Goal: Task Accomplishment & Management: Manage account settings

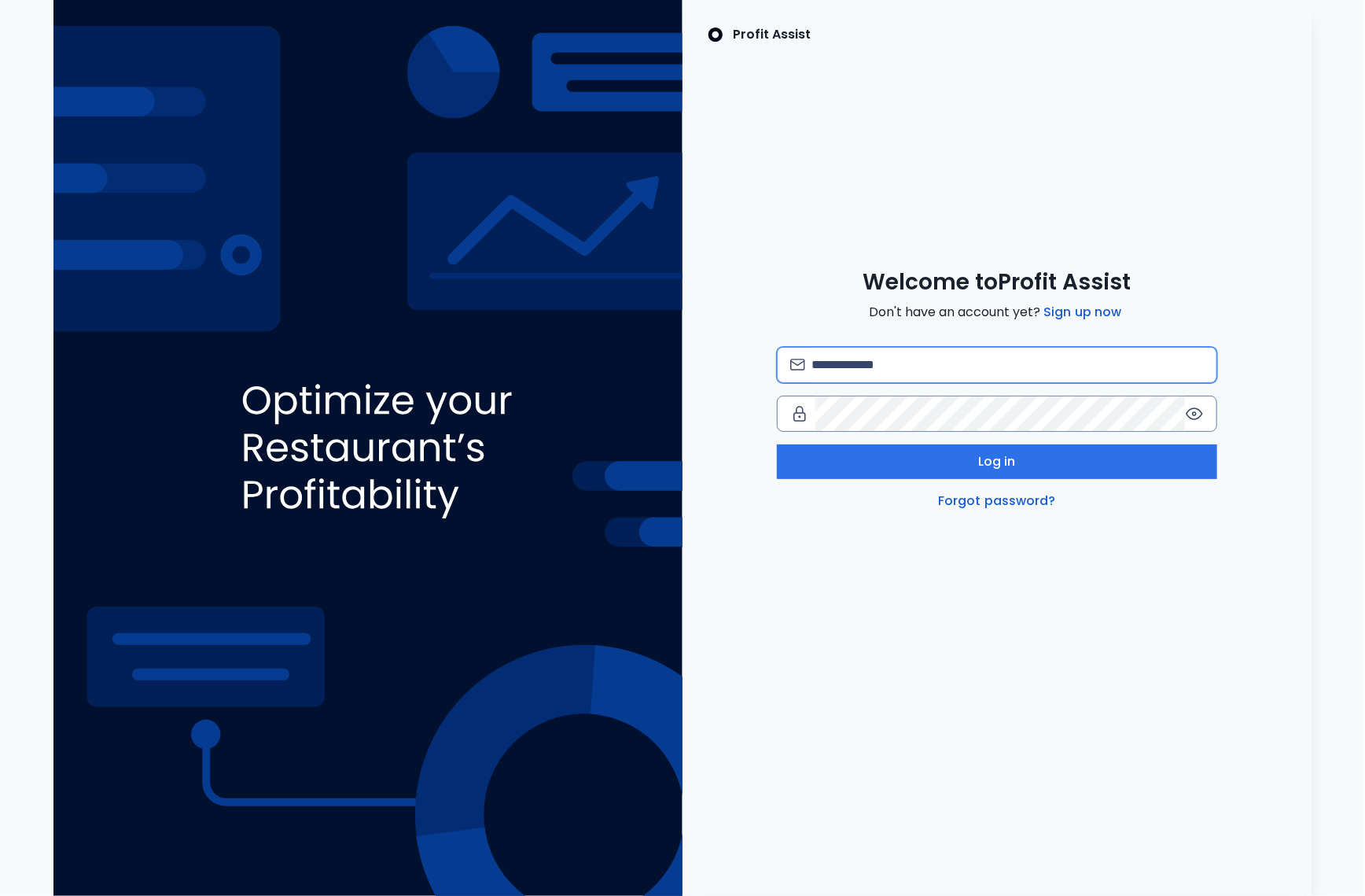
click at [961, 364] on input "email" at bounding box center [1007, 364] width 392 height 34
type input "**********"
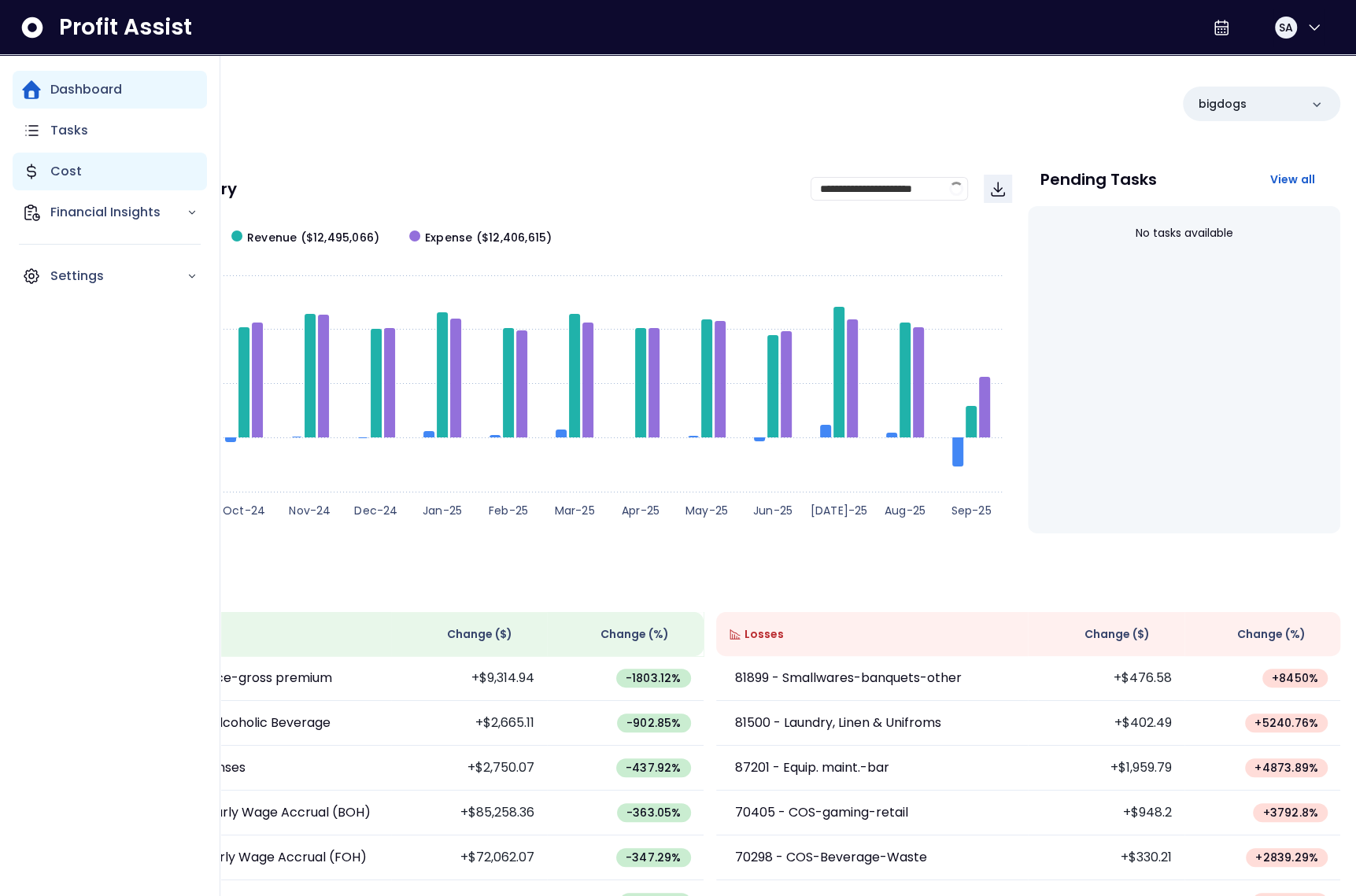
click at [79, 167] on p "Cost" at bounding box center [66, 171] width 31 height 19
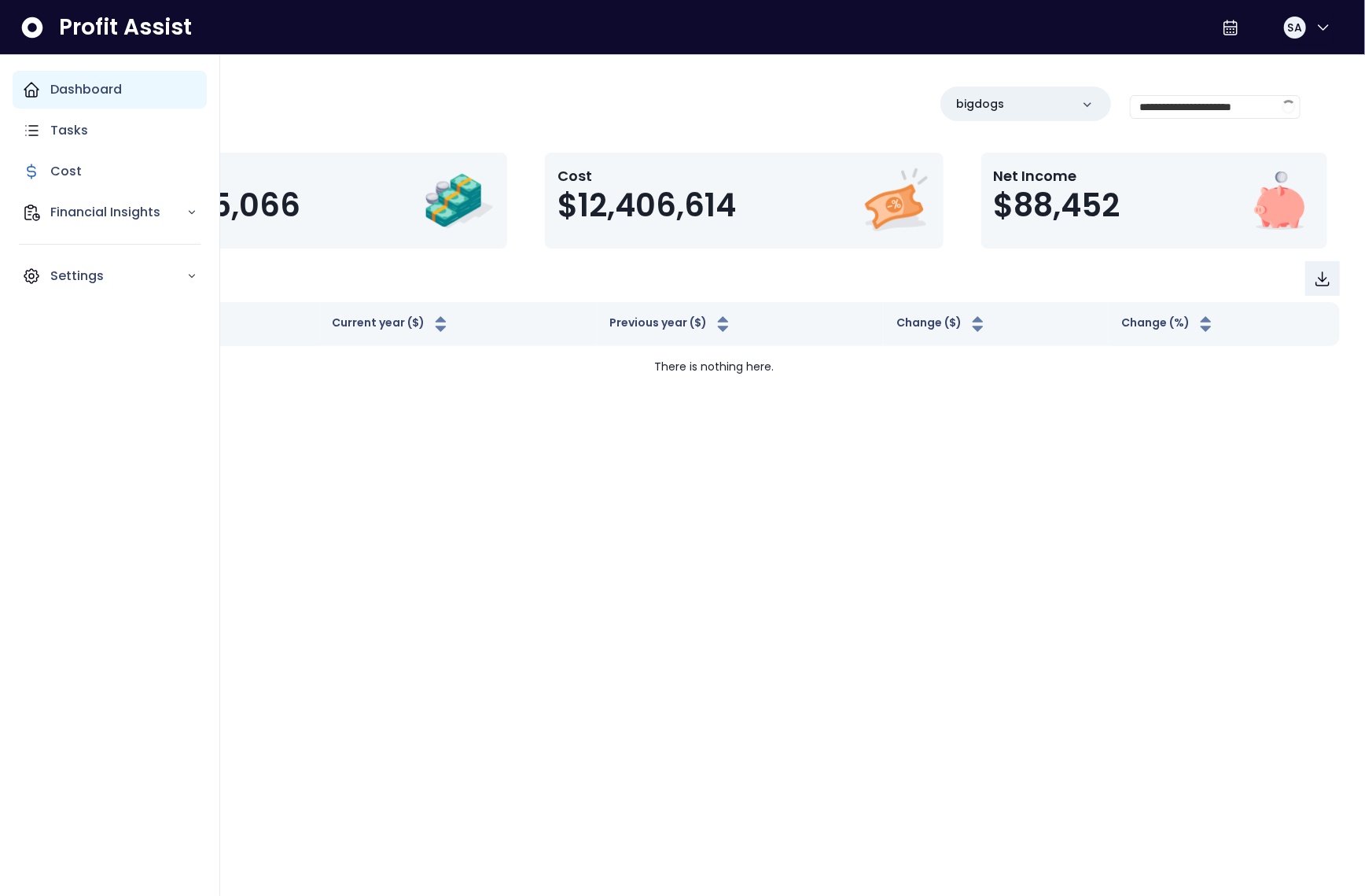
click at [37, 88] on icon "Main navigation" at bounding box center [31, 90] width 14 height 14
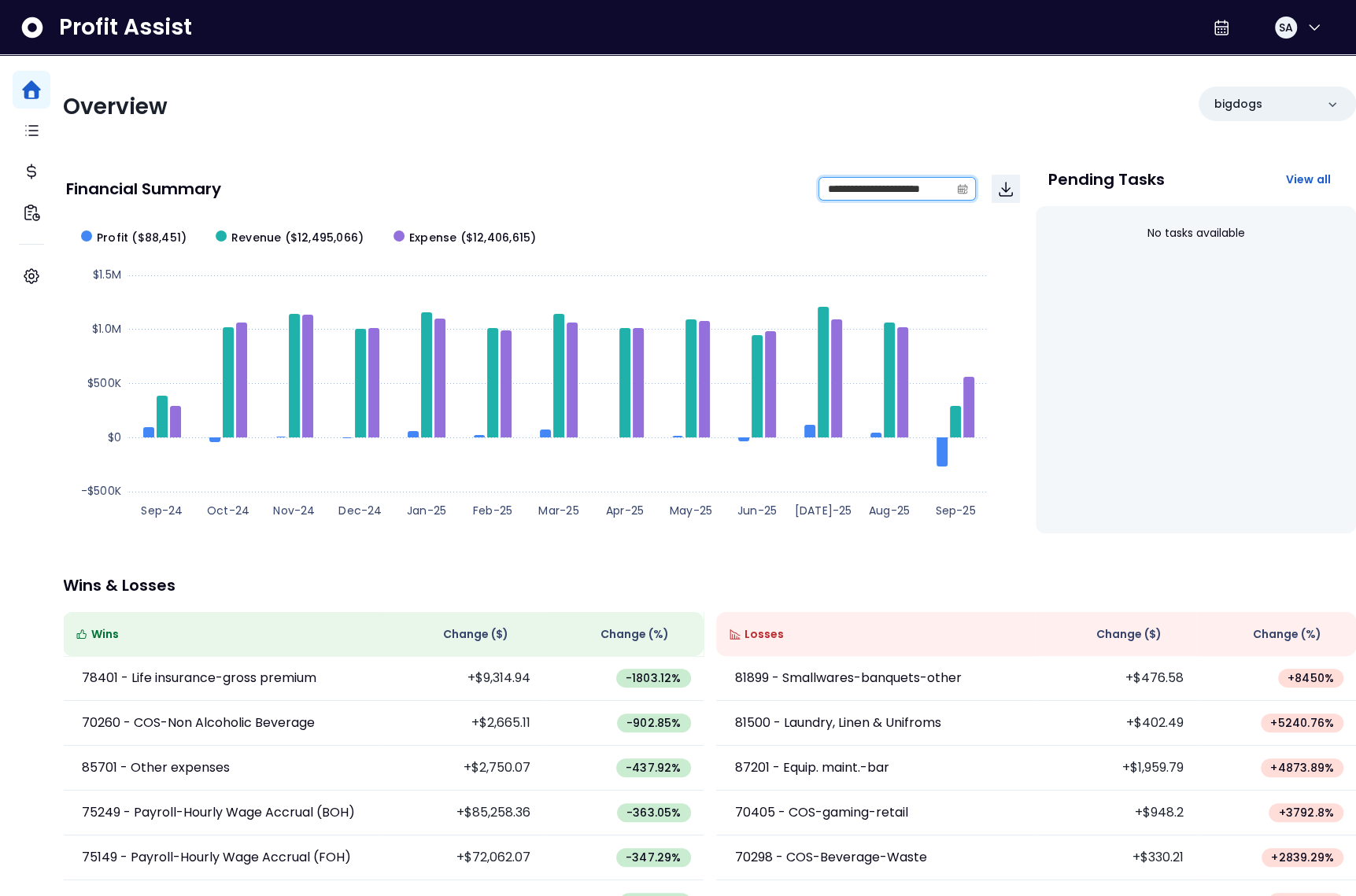
click at [941, 188] on input "**********" at bounding box center [885, 189] width 131 height 22
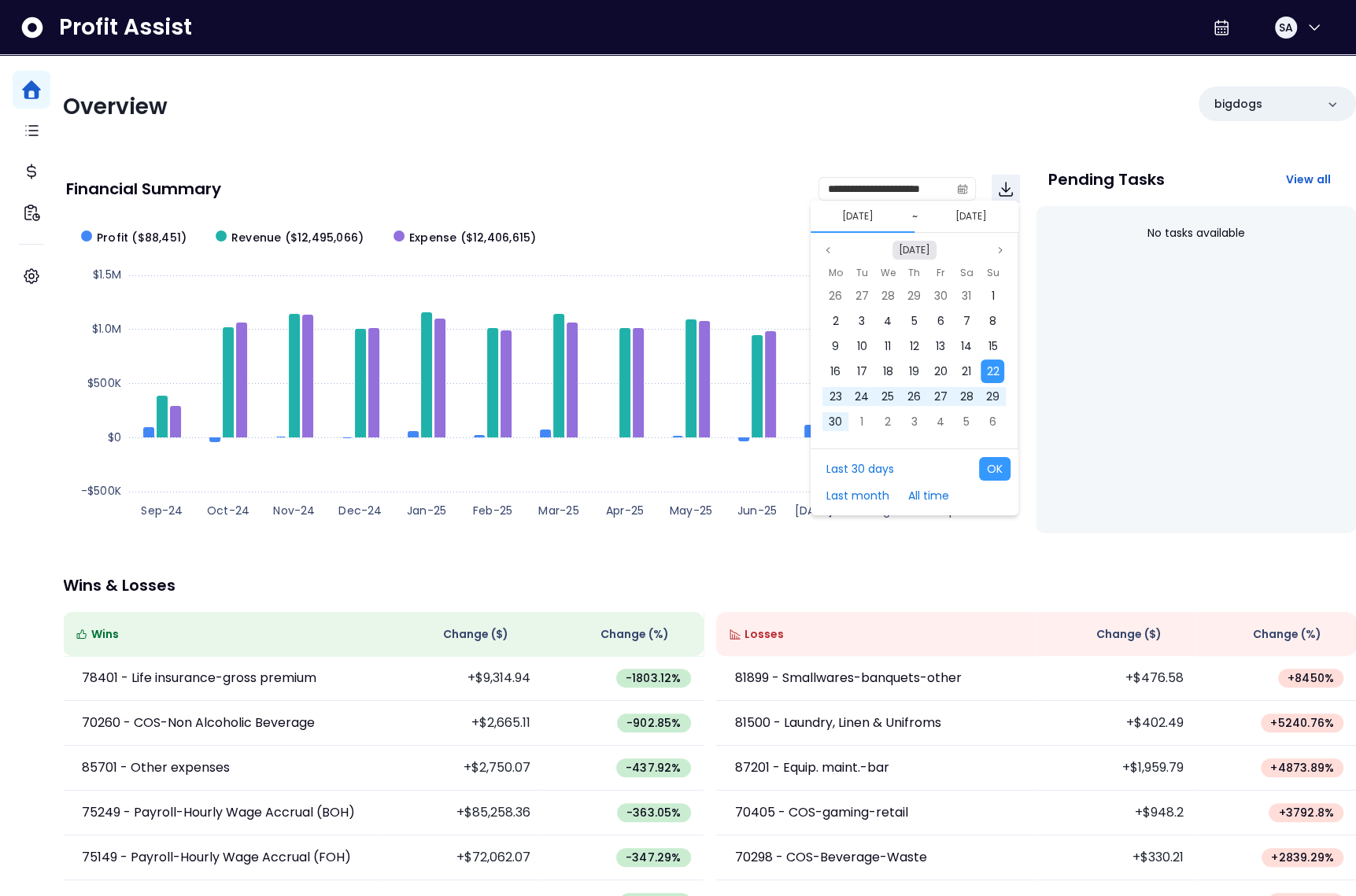
click at [921, 251] on button "Sep 2024" at bounding box center [914, 250] width 44 height 19
click at [871, 421] on span "Sep" at bounding box center [869, 421] width 29 height 24
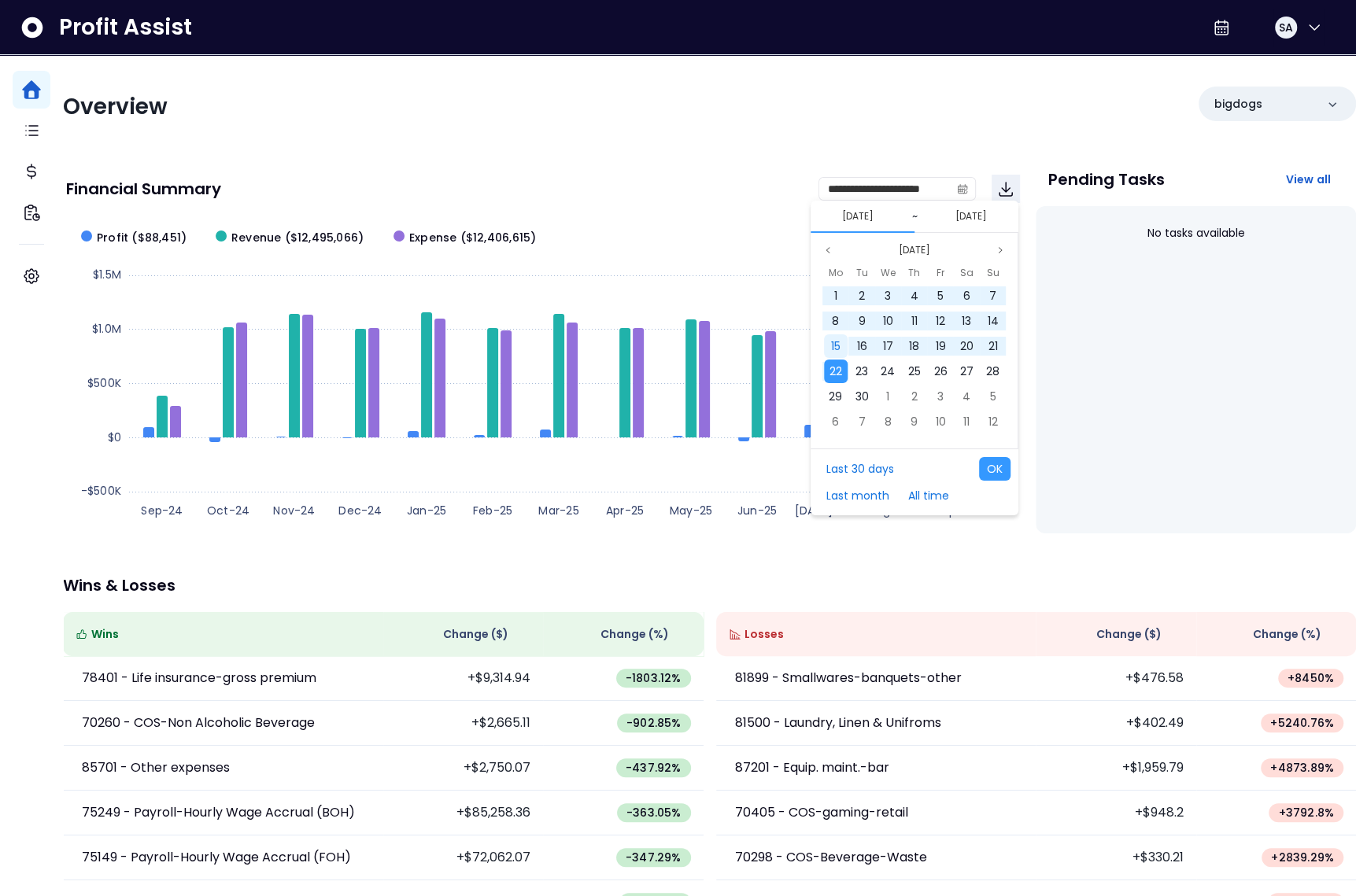
click at [843, 343] on div "15" at bounding box center [835, 346] width 24 height 24
click at [832, 367] on span "22" at bounding box center [835, 371] width 13 height 16
click at [993, 461] on button "OK" at bounding box center [995, 469] width 31 height 24
type input "**********"
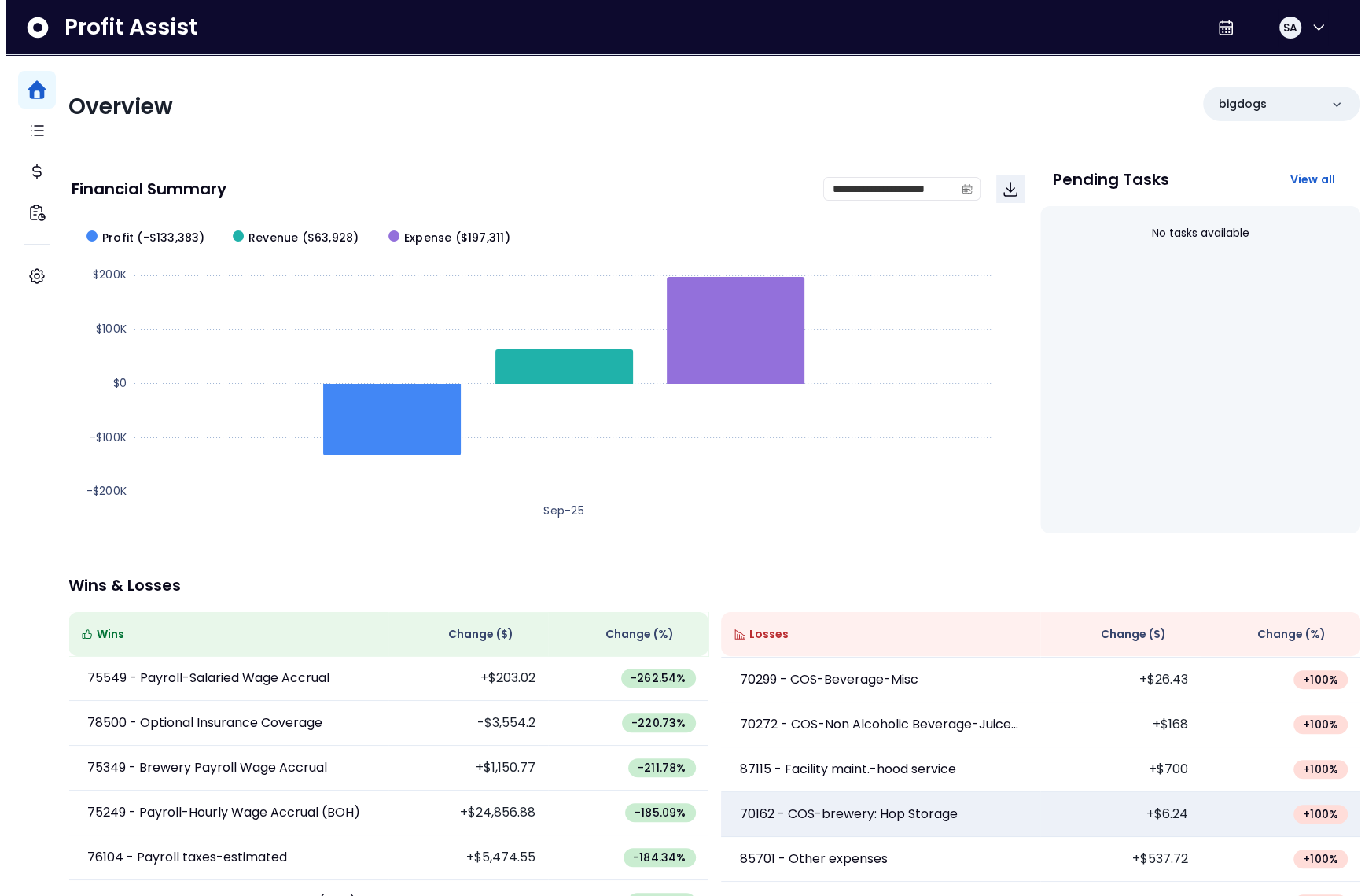
scroll to position [234, 0]
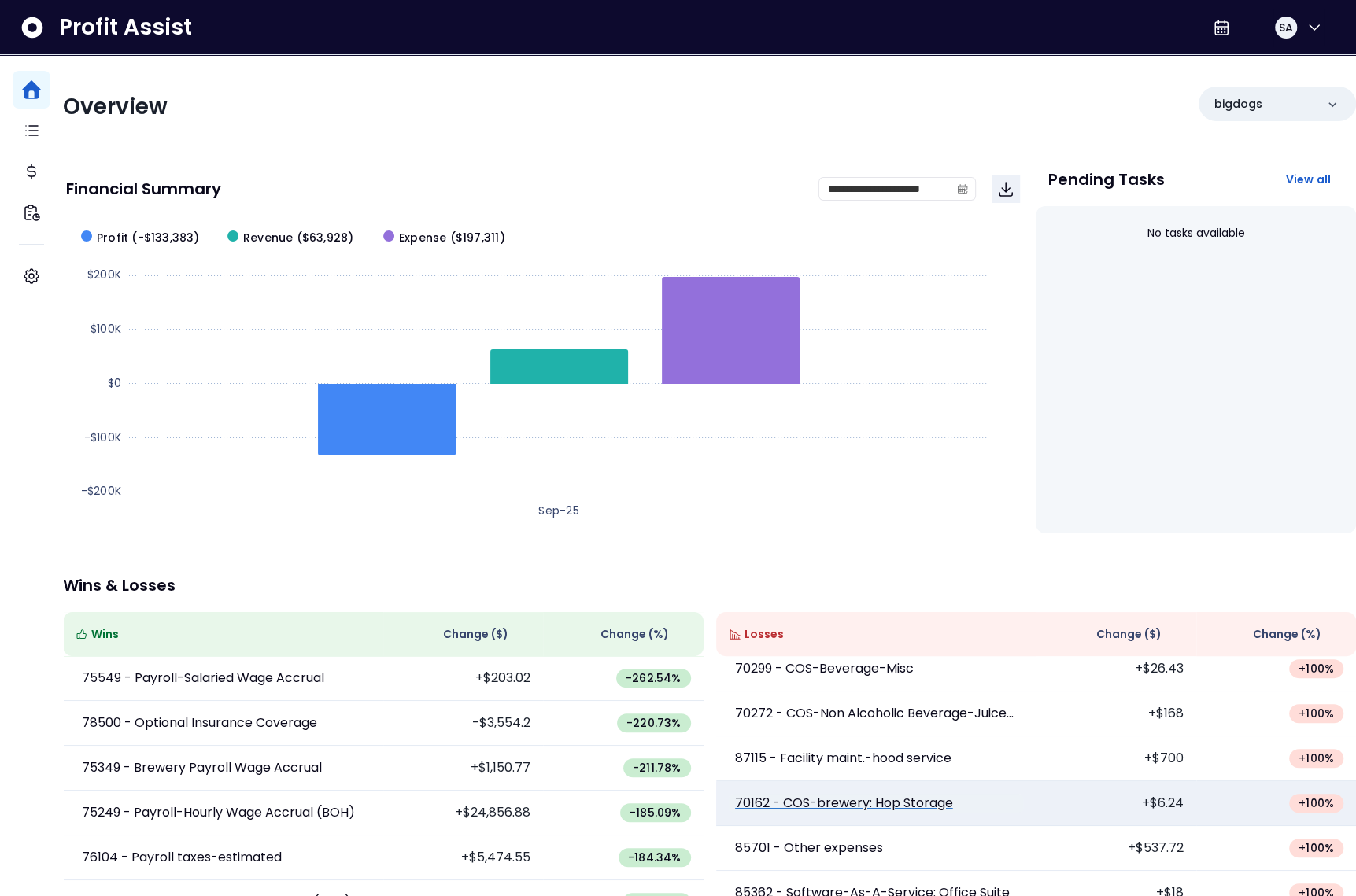
click at [843, 806] on p "70162 - COS-brewery: Hop Storage" at bounding box center [844, 803] width 218 height 19
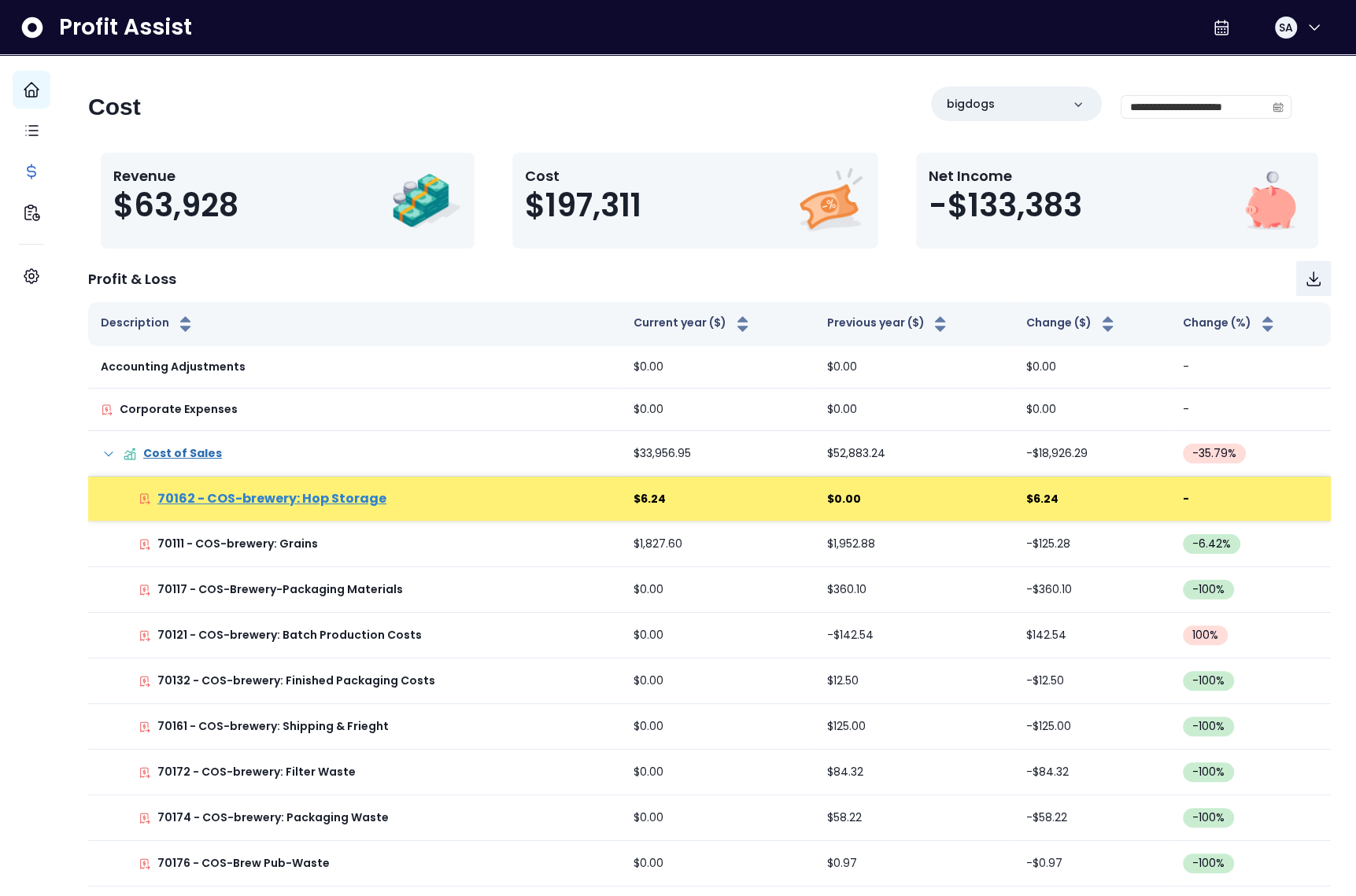
click at [360, 506] on p "70162 - COS-brewery: Hop Storage" at bounding box center [272, 498] width 229 height 19
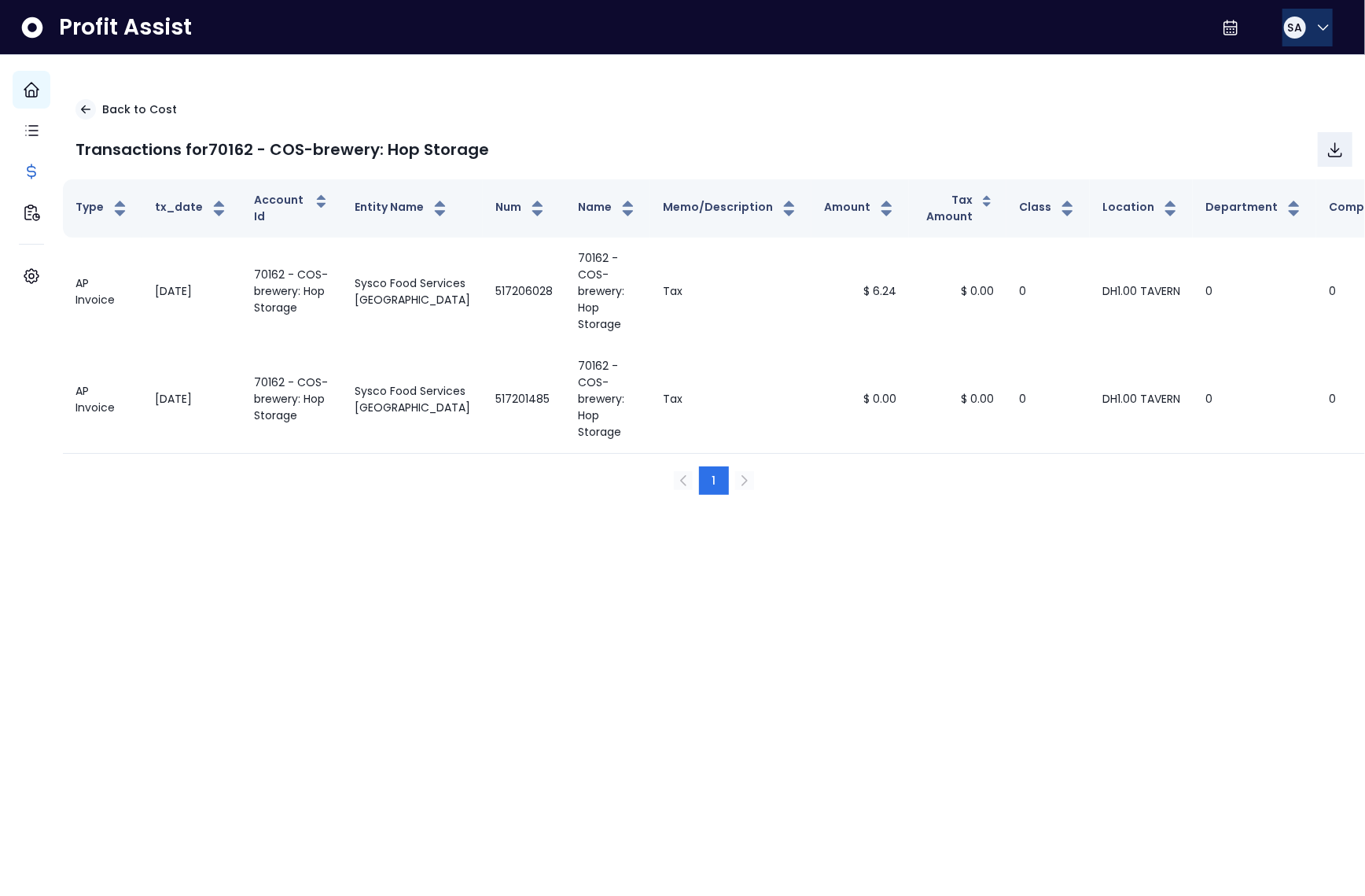
click at [1299, 37] on button "SA" at bounding box center [1307, 28] width 50 height 37
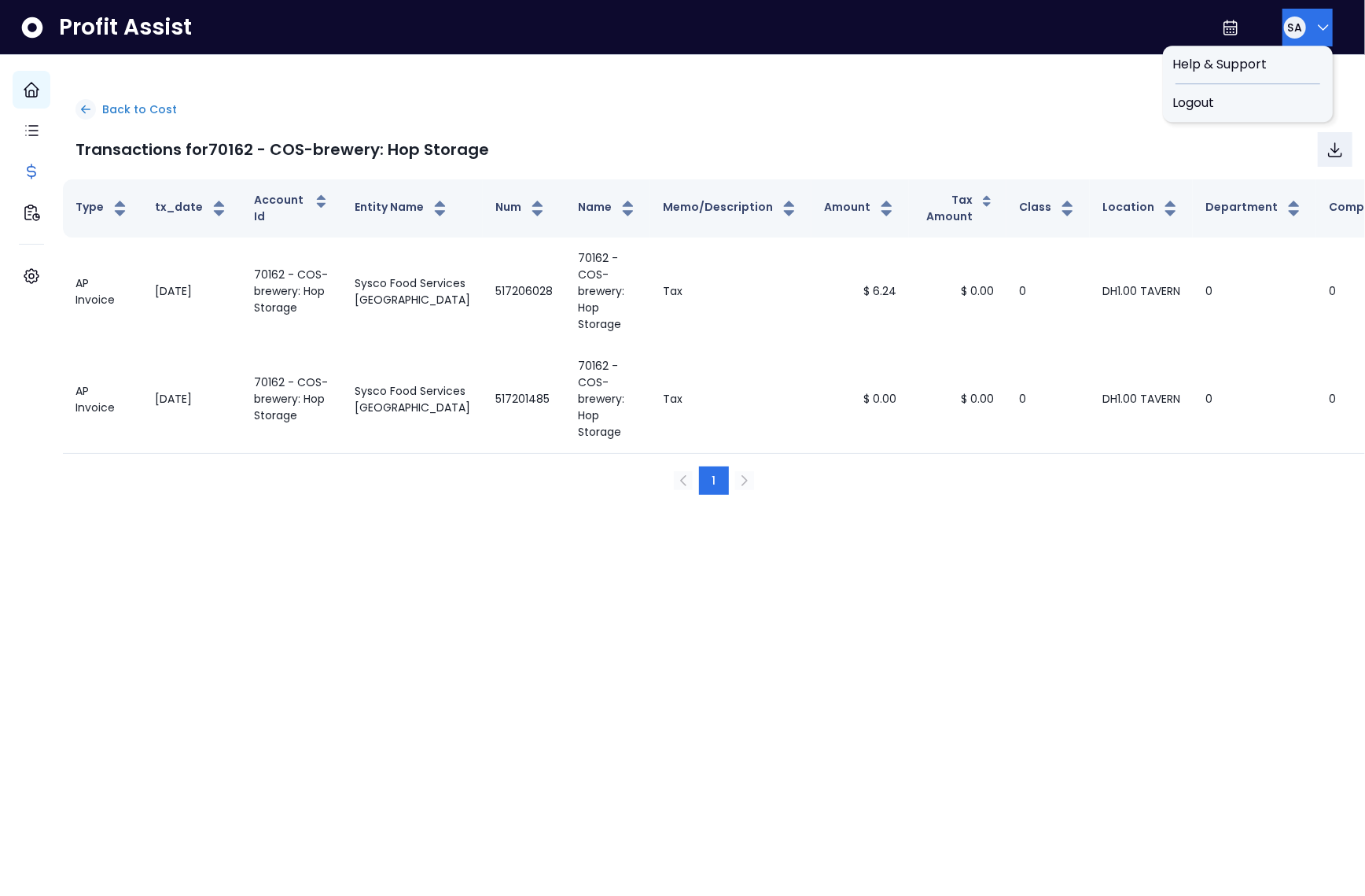
drag, startPoint x: 1283, startPoint y: 99, endPoint x: 1274, endPoint y: 105, distance: 10.8
click at [1283, 98] on span "Logout" at bounding box center [1248, 102] width 151 height 19
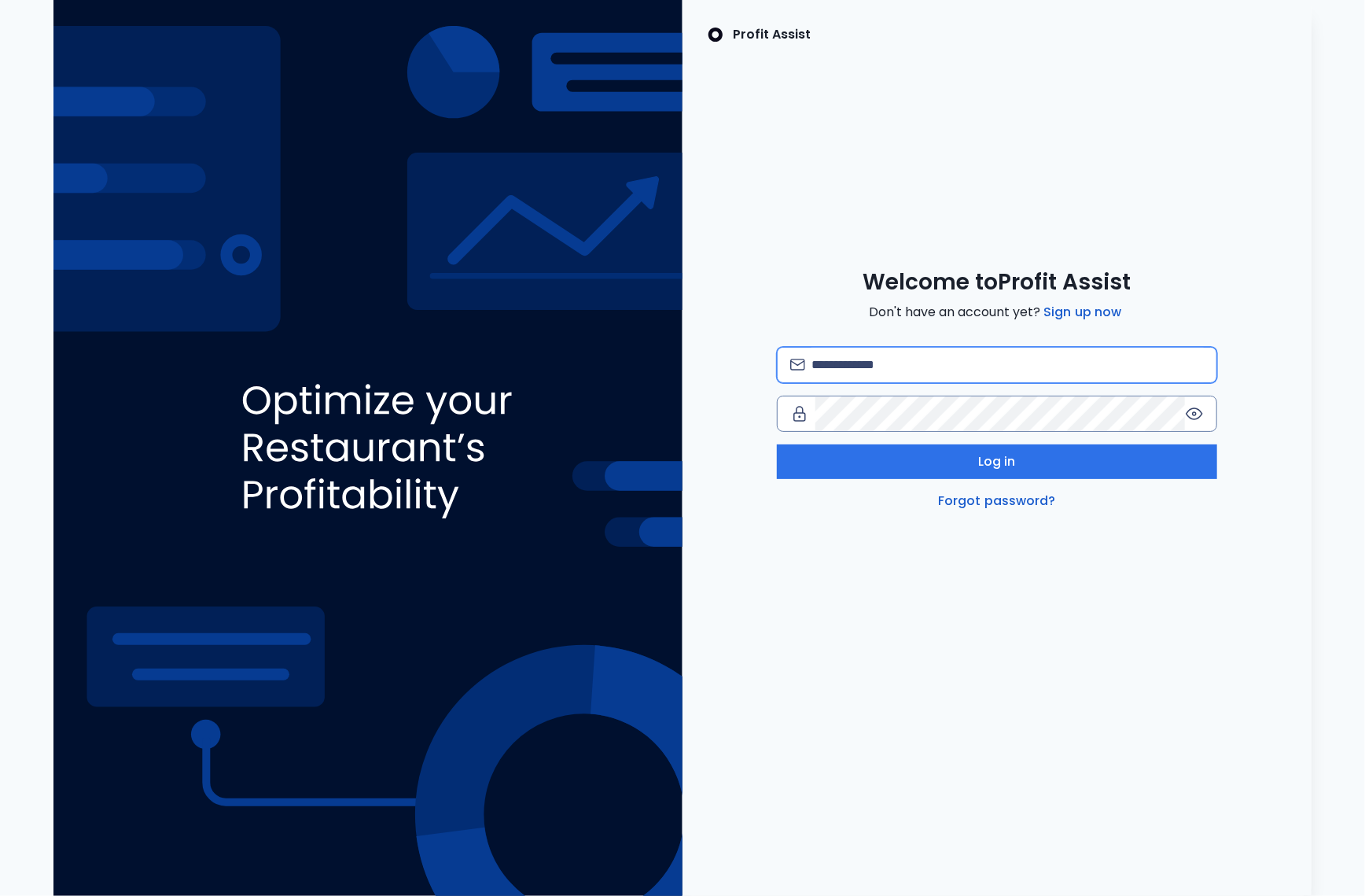
click at [913, 349] on input "email" at bounding box center [1007, 364] width 392 height 34
type input "**********"
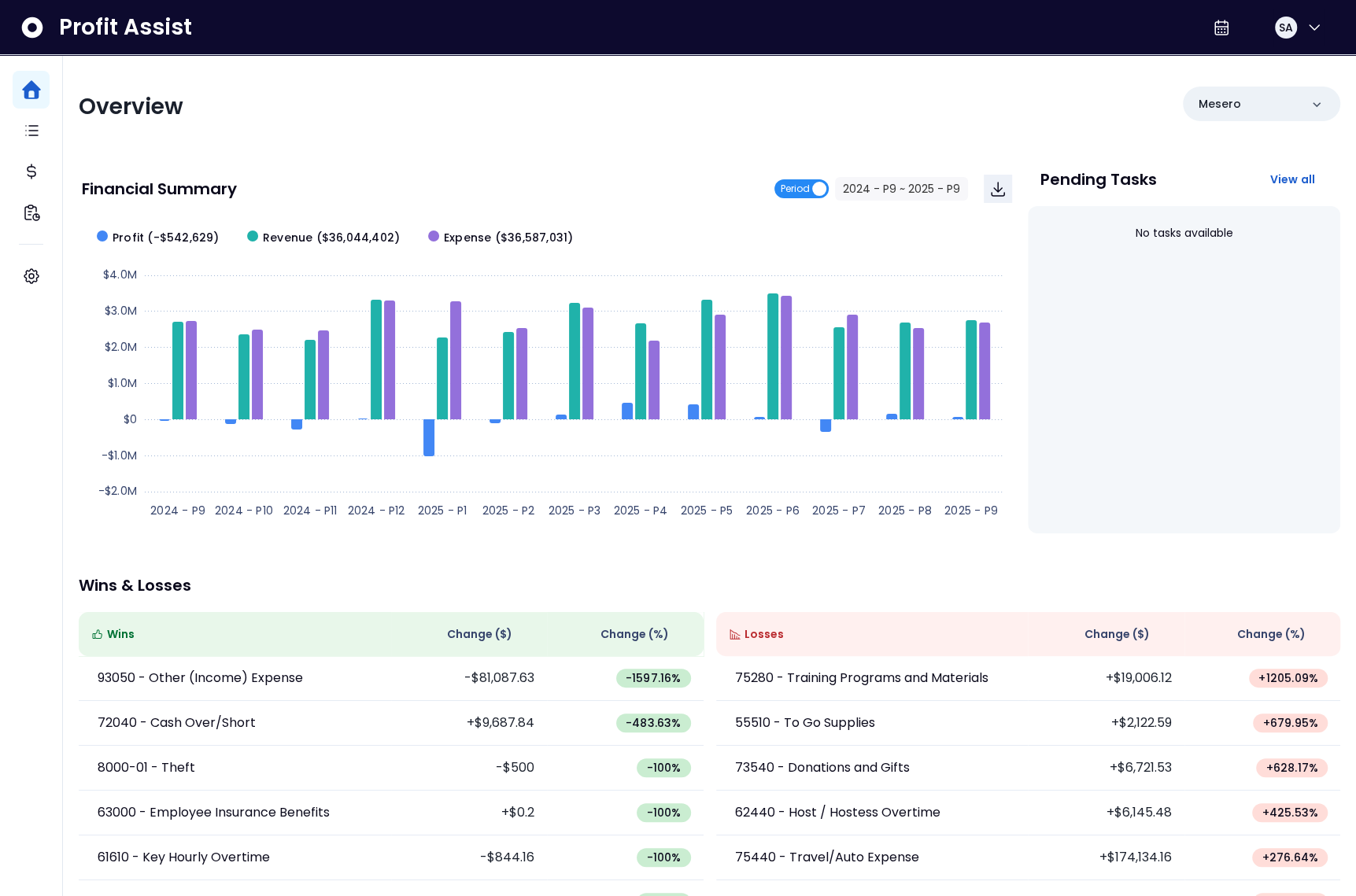
click at [808, 183] on span "Period" at bounding box center [795, 188] width 30 height 19
click at [1230, 103] on p "Mesero" at bounding box center [1219, 104] width 42 height 17
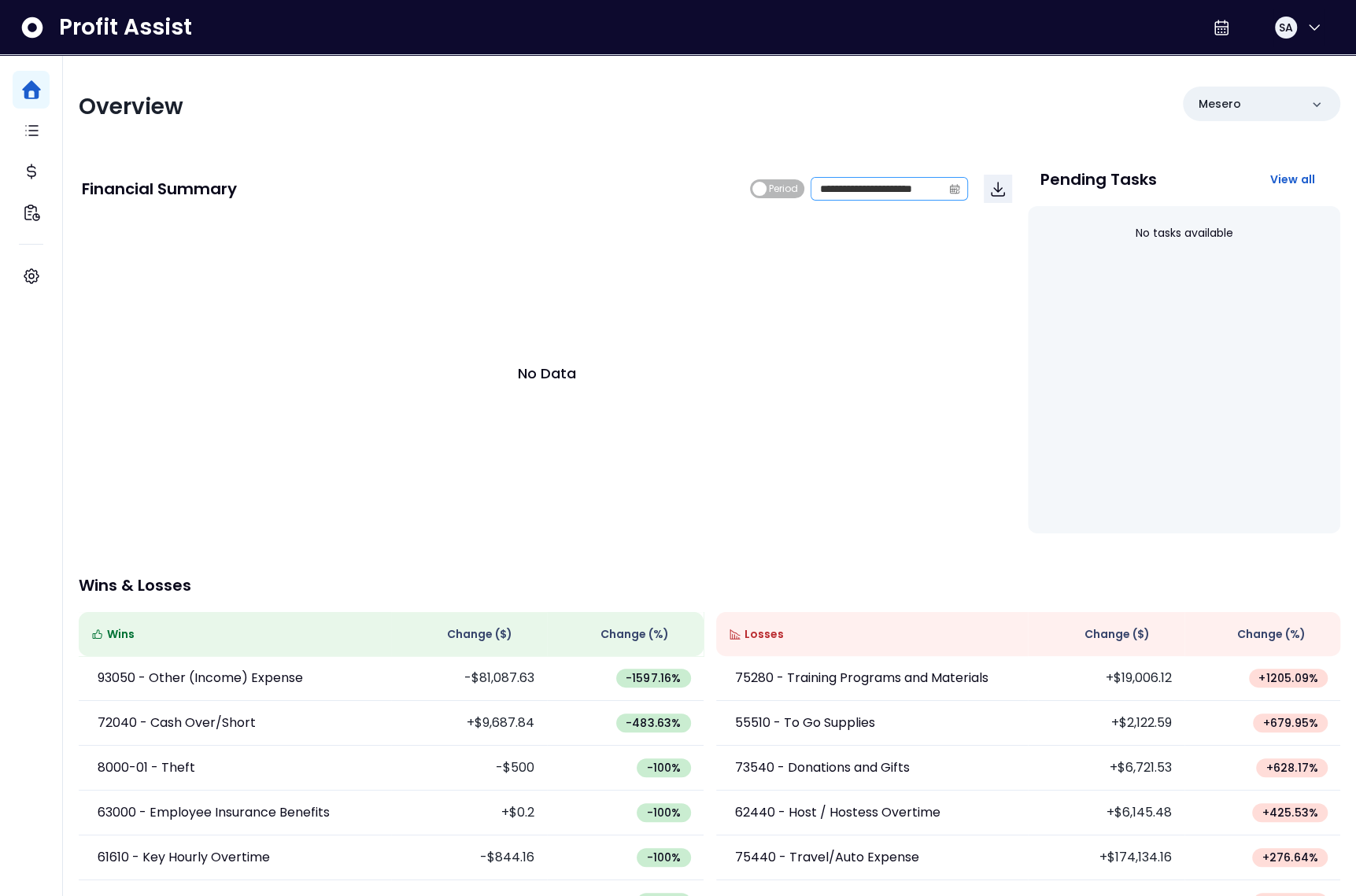
click at [954, 190] on icon "calendar" at bounding box center [955, 190] width 5 height 4
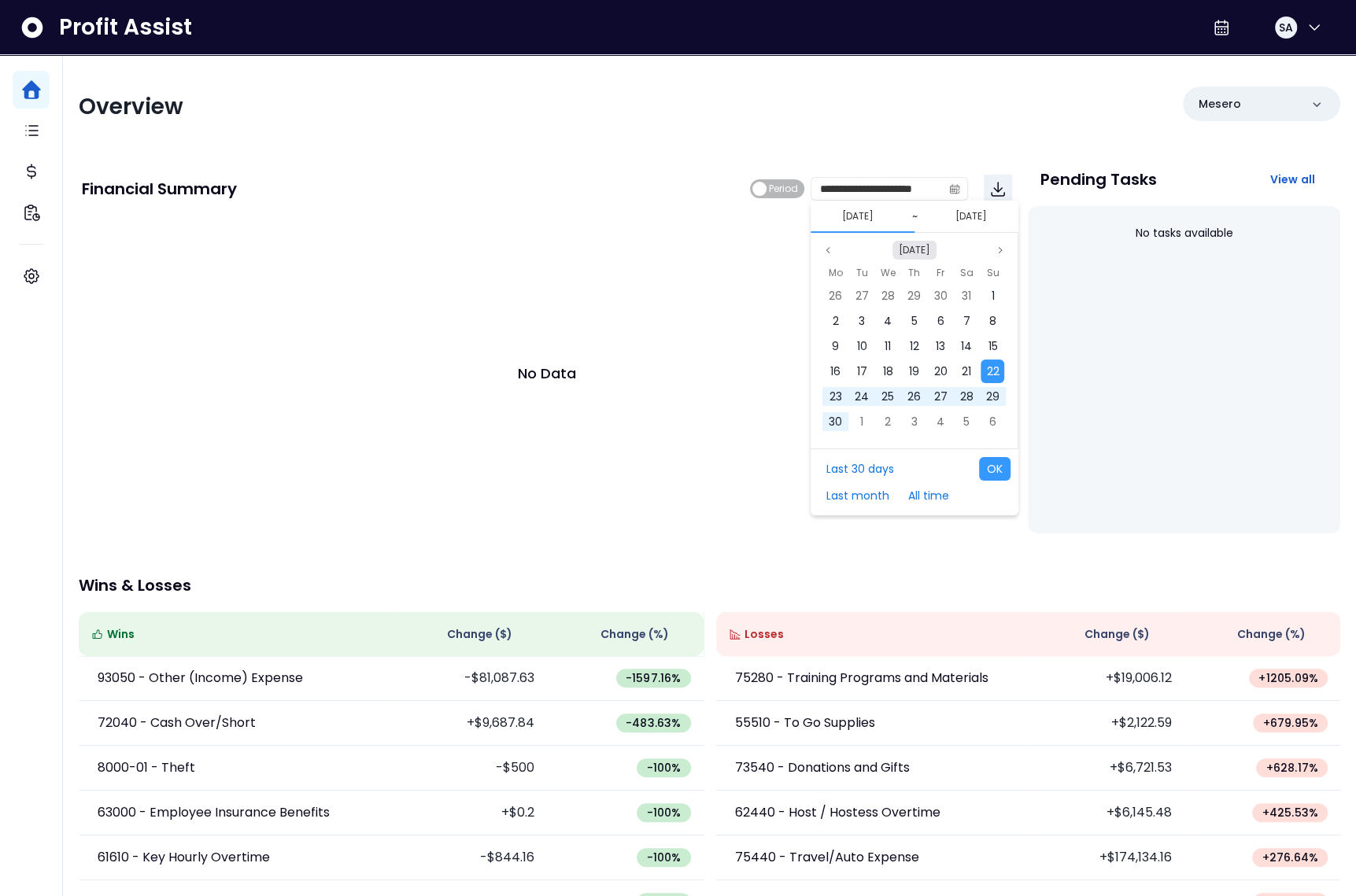
click at [916, 250] on button "Sep 2024" at bounding box center [914, 250] width 44 height 19
click at [861, 422] on span "Sep" at bounding box center [869, 421] width 29 height 24
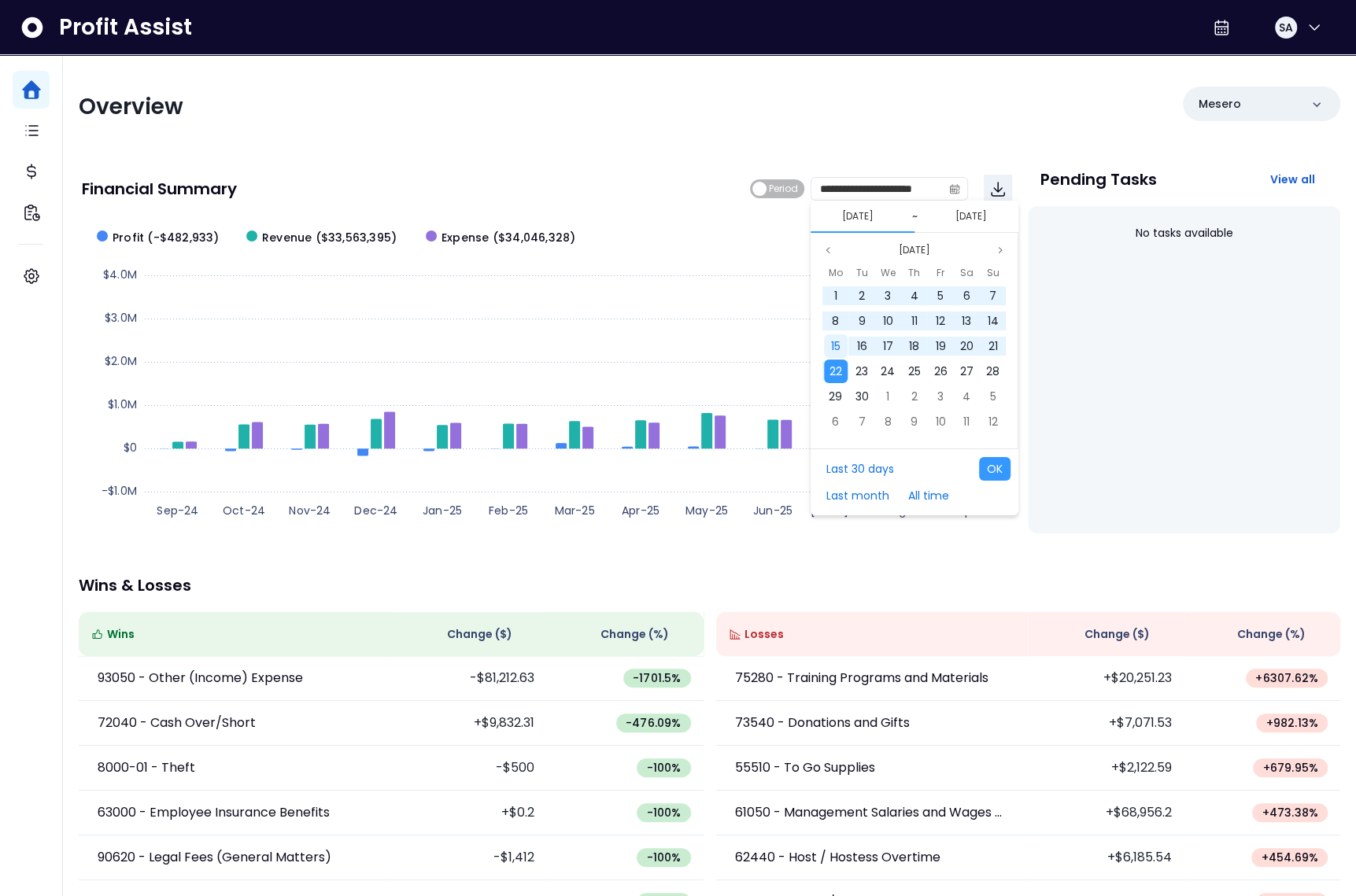
click at [841, 344] on div "15" at bounding box center [835, 346] width 24 height 24
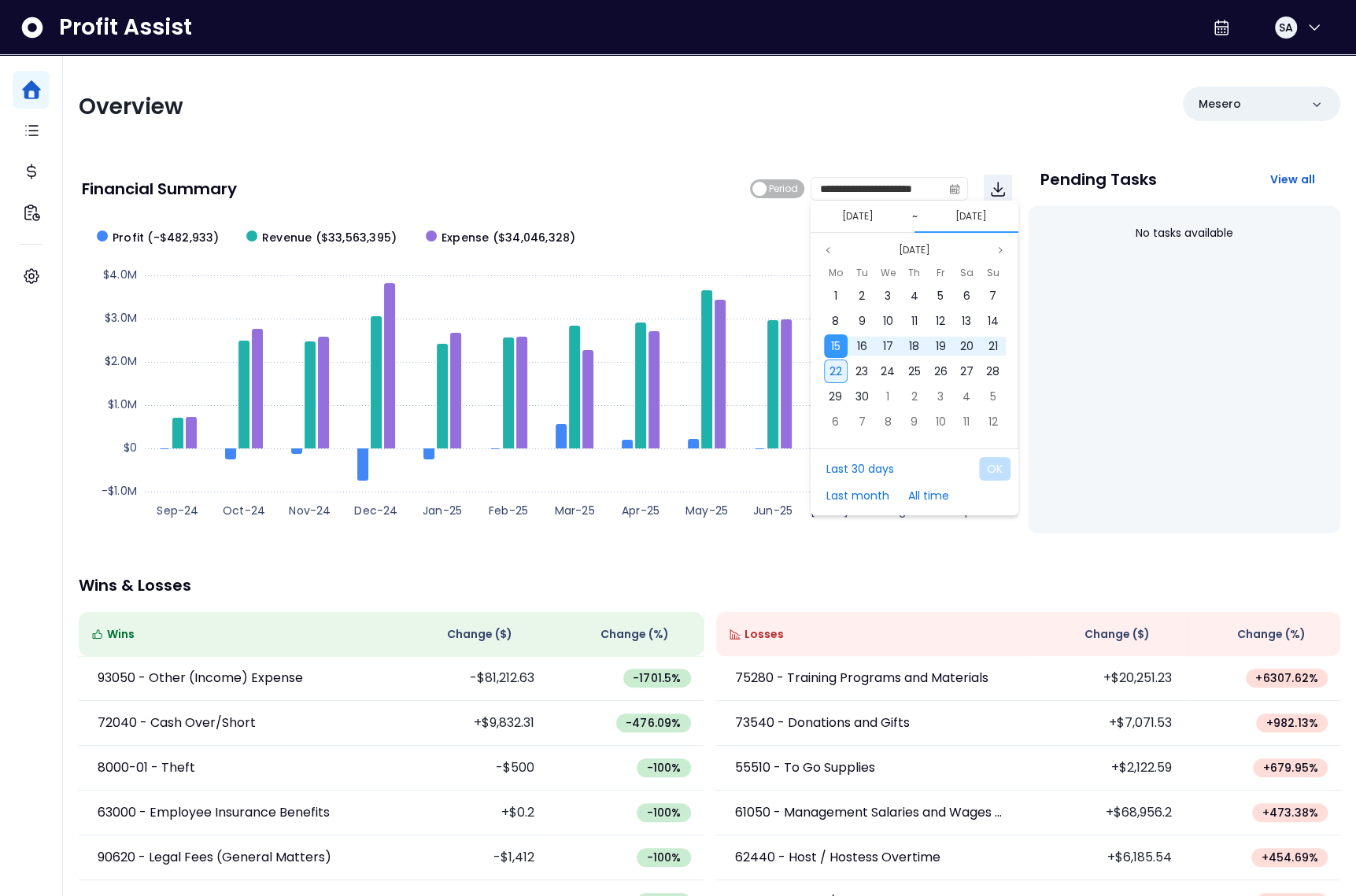
click at [838, 364] on span "22" at bounding box center [835, 371] width 13 height 16
click at [996, 464] on button "OK" at bounding box center [995, 469] width 31 height 24
type input "**********"
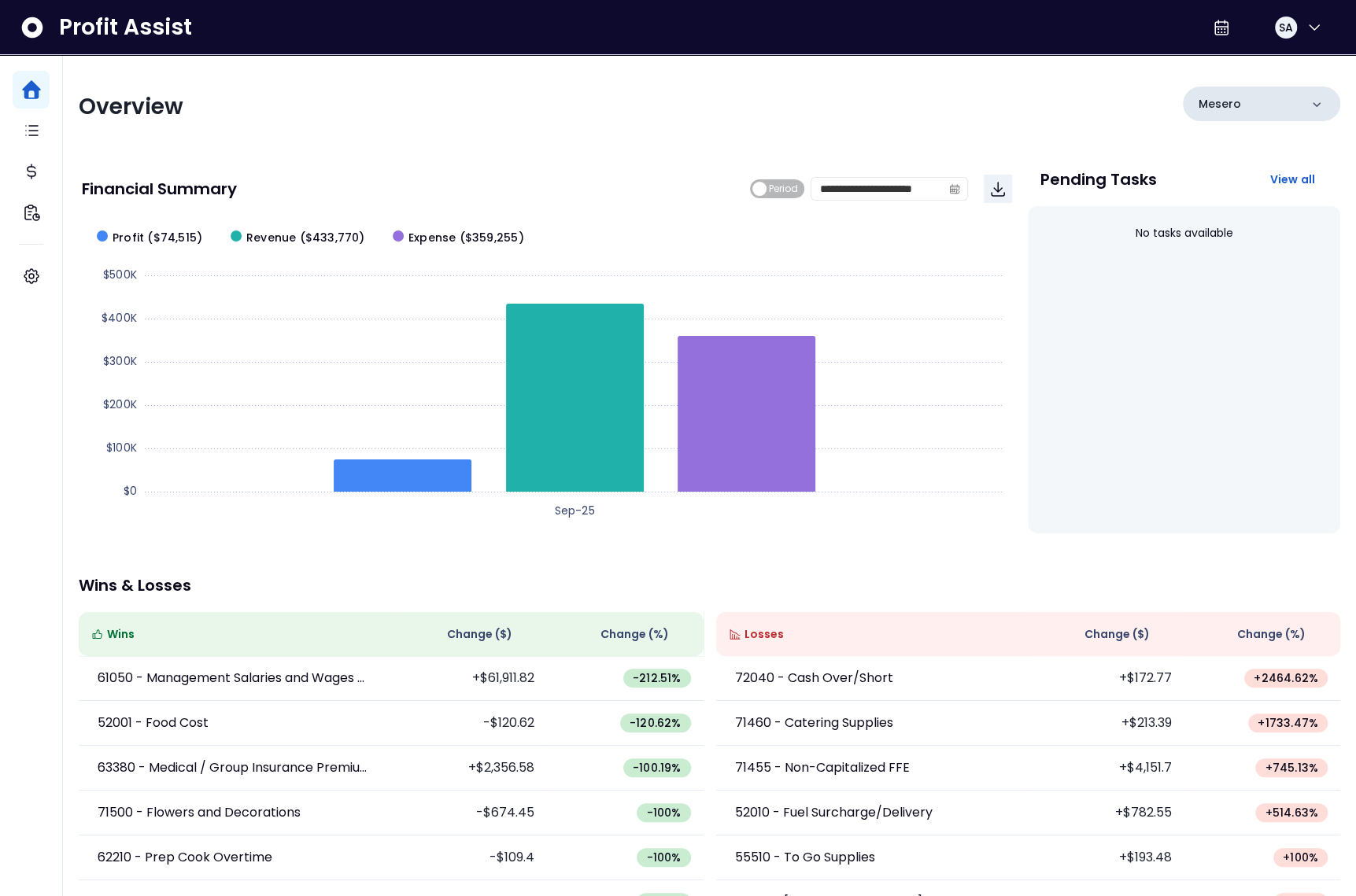
click at [1256, 107] on div "Mesero" at bounding box center [1262, 103] width 157 height 34
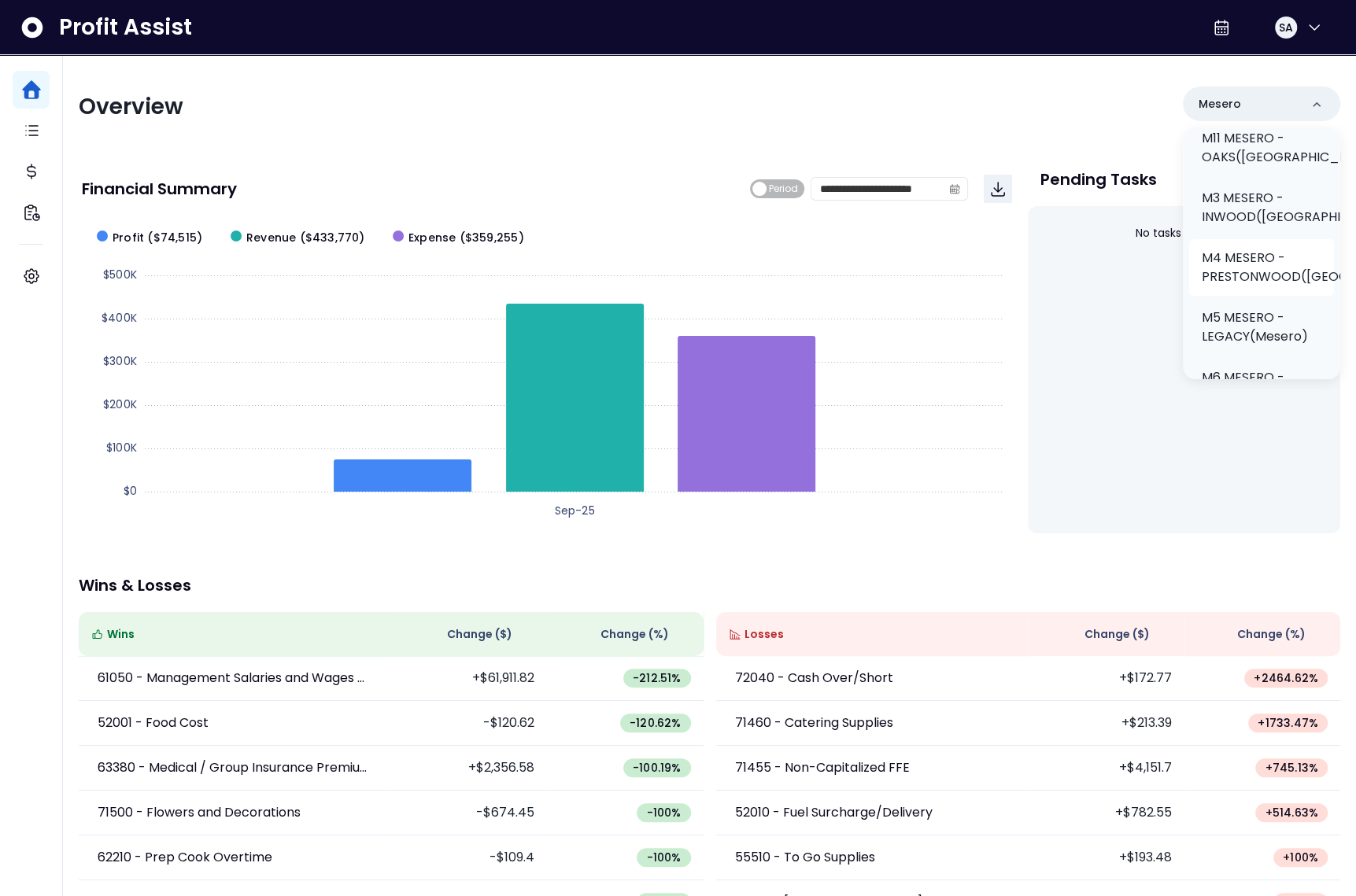
scroll to position [257, 0]
click at [1255, 195] on p "M3 MESERO - INWOOD(Mesero)" at bounding box center [1304, 213] width 205 height 37
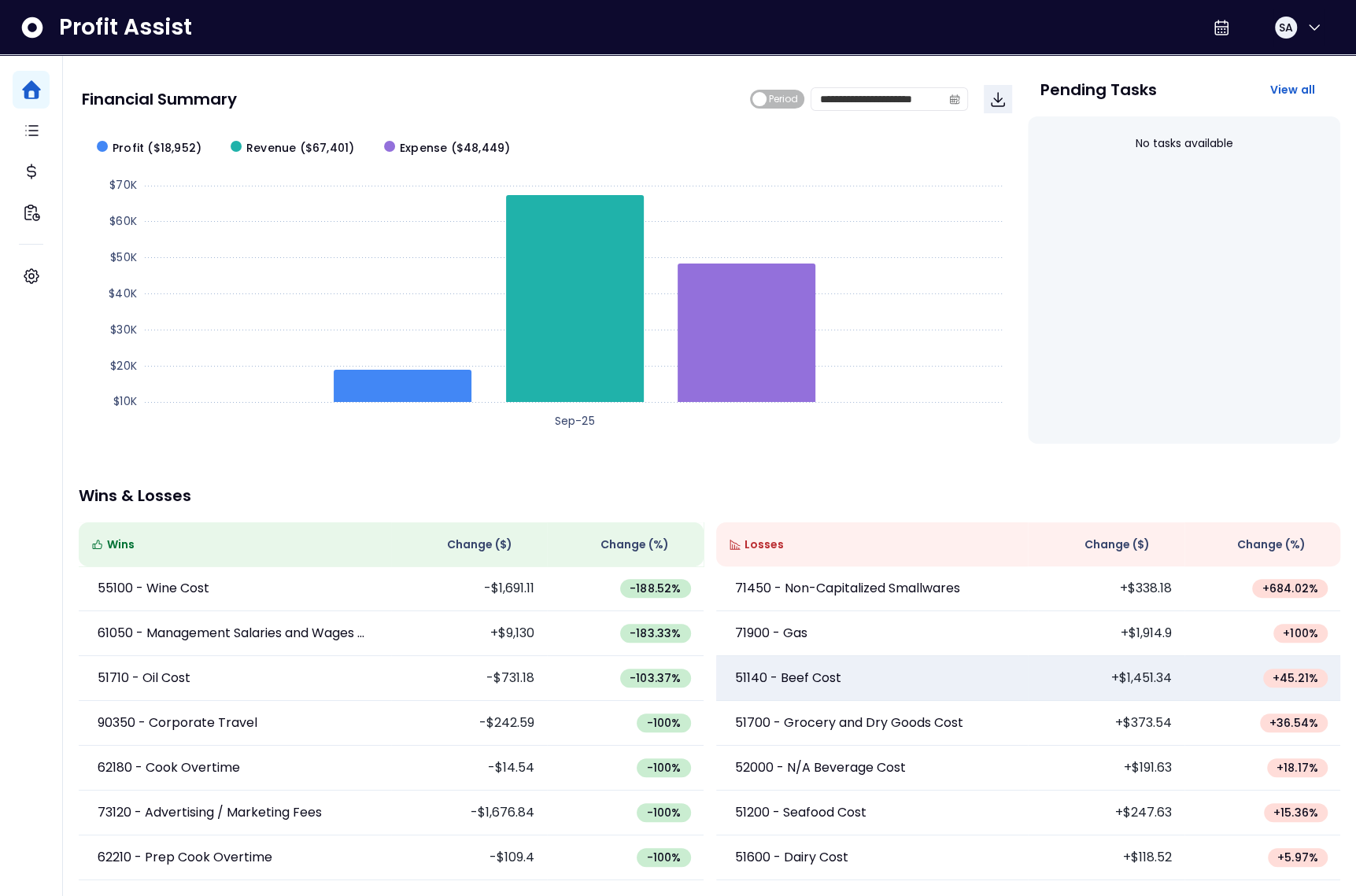
scroll to position [0, 0]
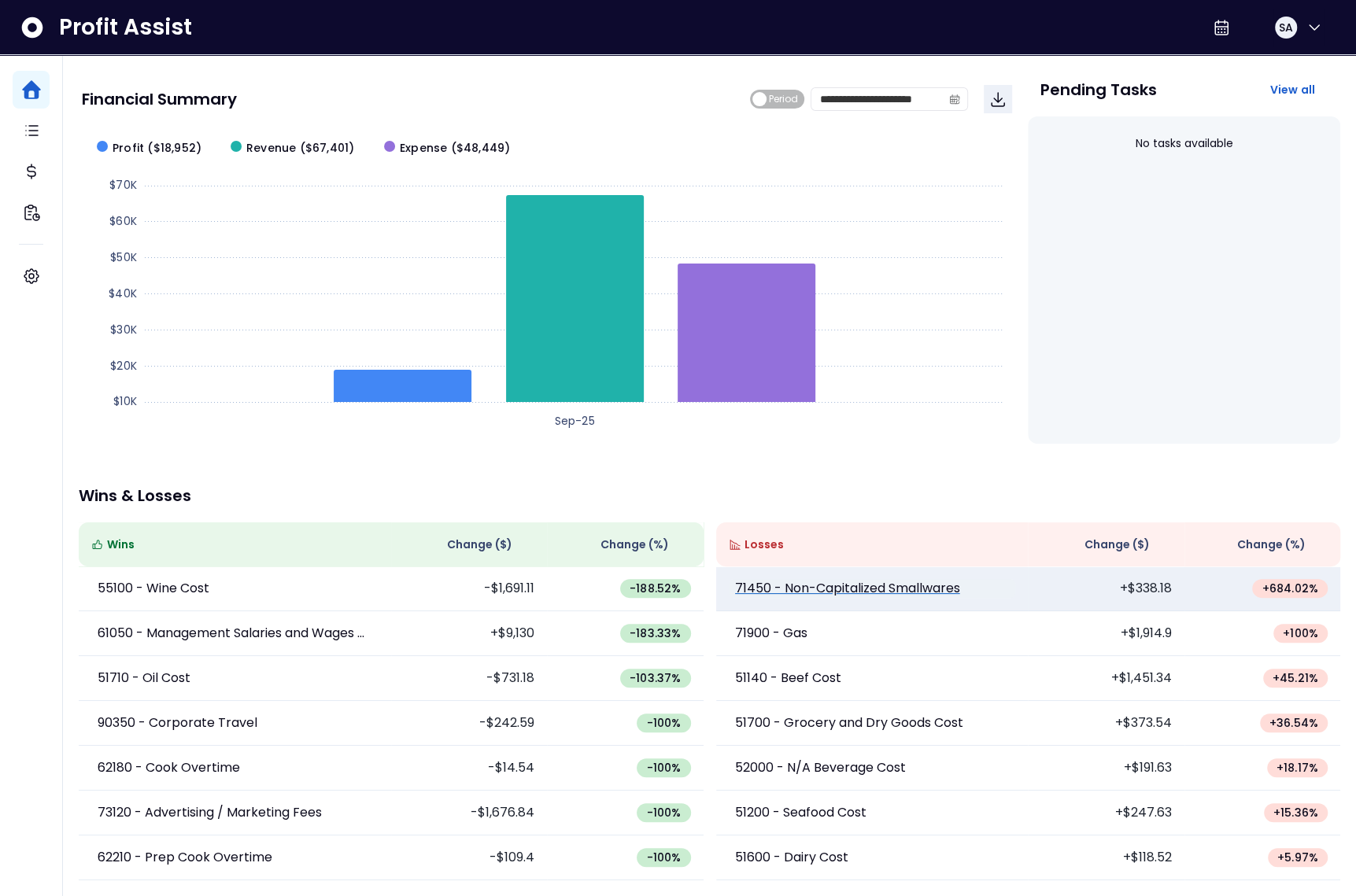
click at [835, 590] on p "71450 - Non-Capitalized Smallwares" at bounding box center [847, 588] width 225 height 19
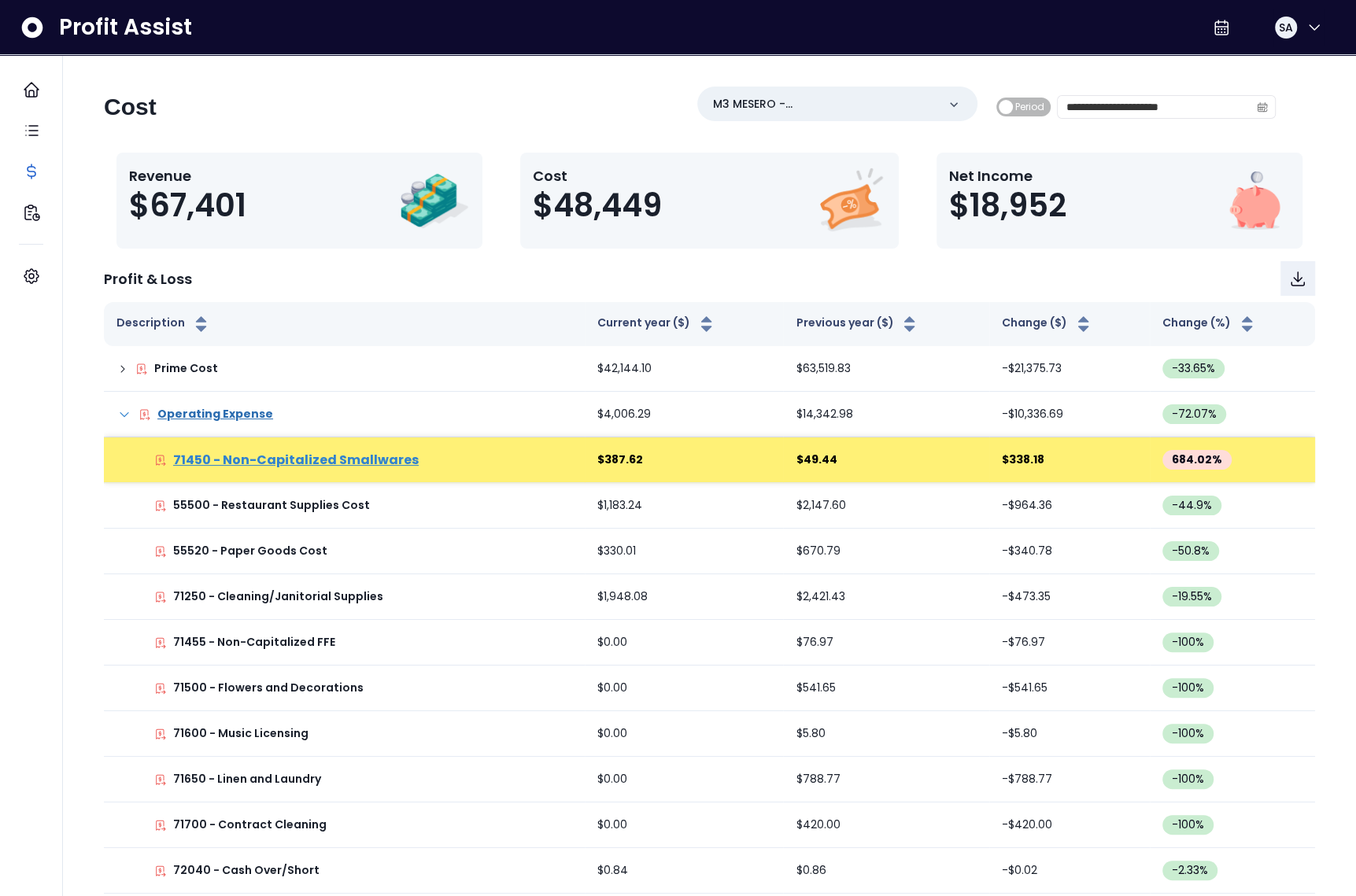
click at [351, 461] on p "71450 - Non-Capitalized Smallwares" at bounding box center [296, 459] width 246 height 19
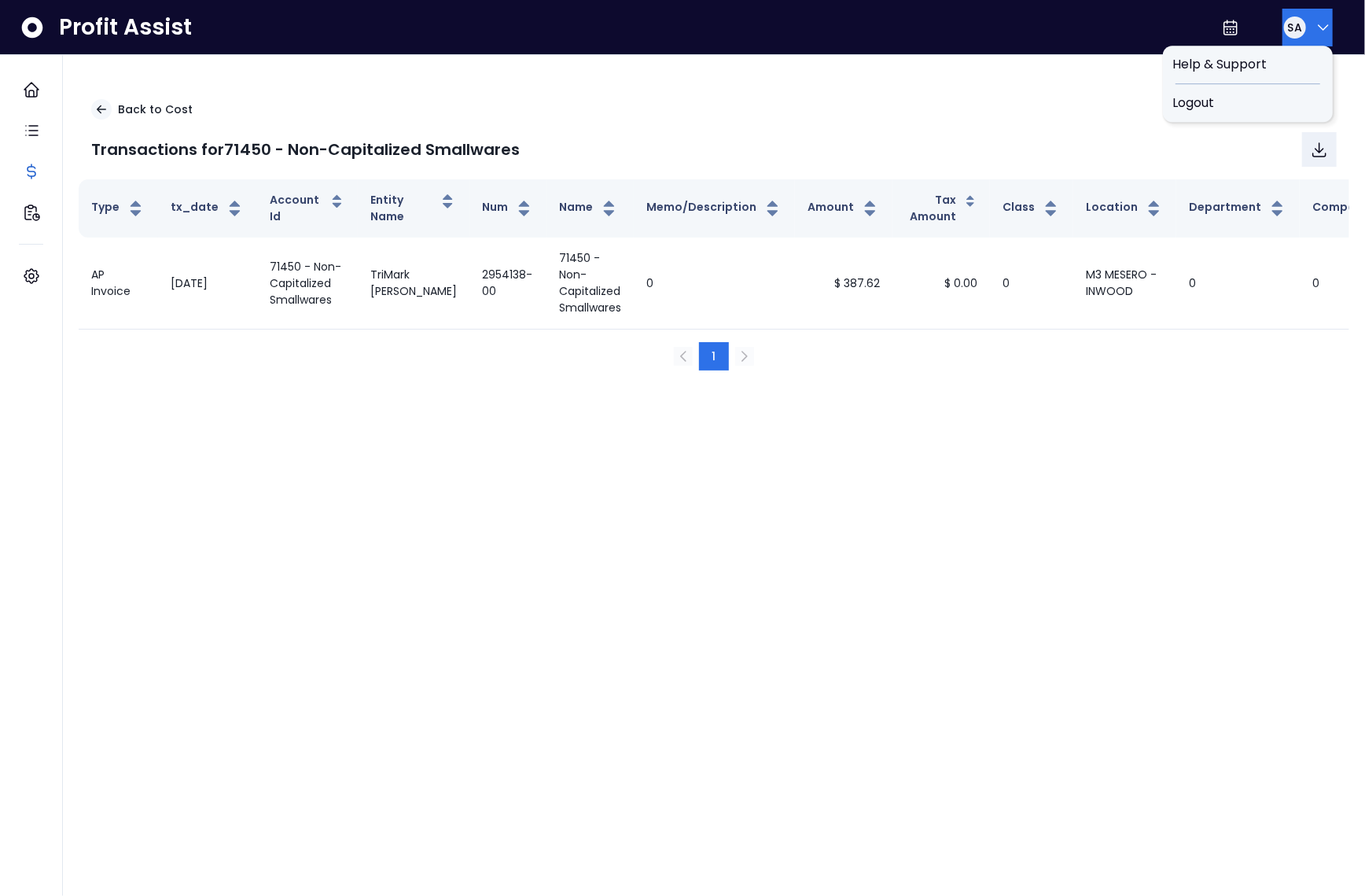
click at [1299, 28] on div "SA" at bounding box center [1295, 28] width 22 height 22
click at [1262, 105] on span "Logout" at bounding box center [1248, 102] width 151 height 19
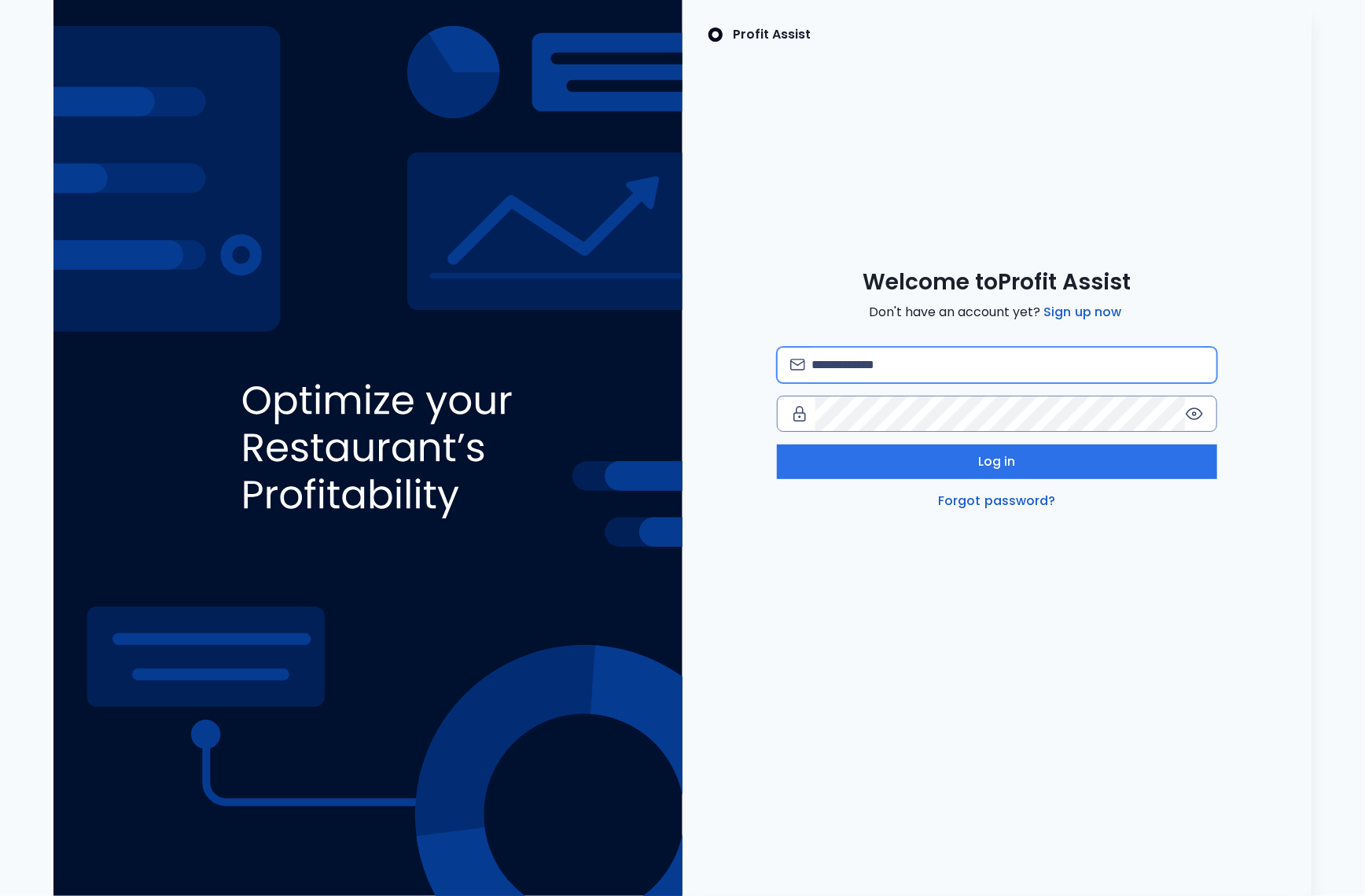
click at [943, 364] on input "email" at bounding box center [1007, 364] width 392 height 34
click at [886, 363] on input "**********" at bounding box center [1007, 364] width 392 height 34
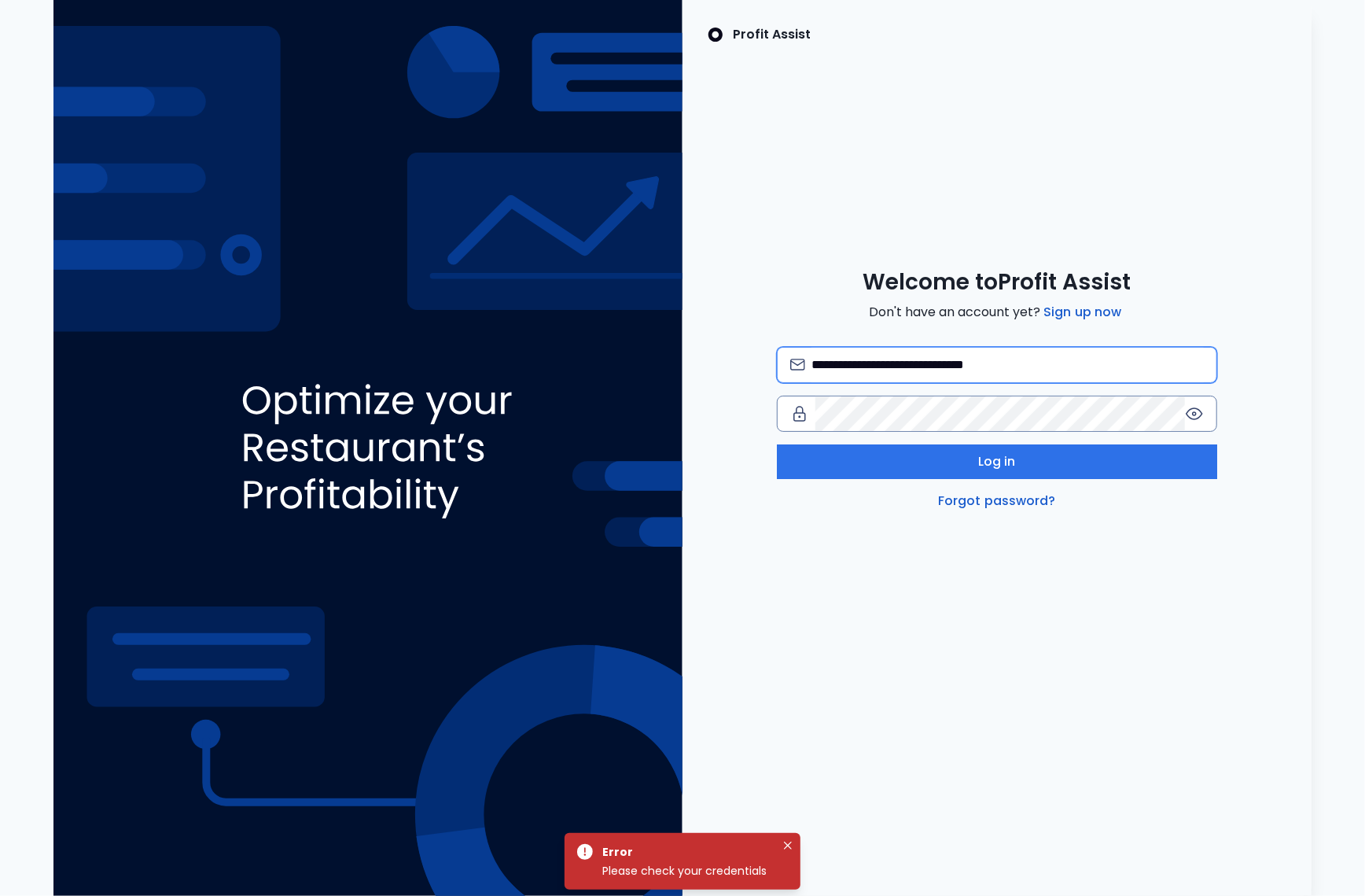
click at [1013, 370] on input "**********" at bounding box center [1007, 364] width 392 height 34
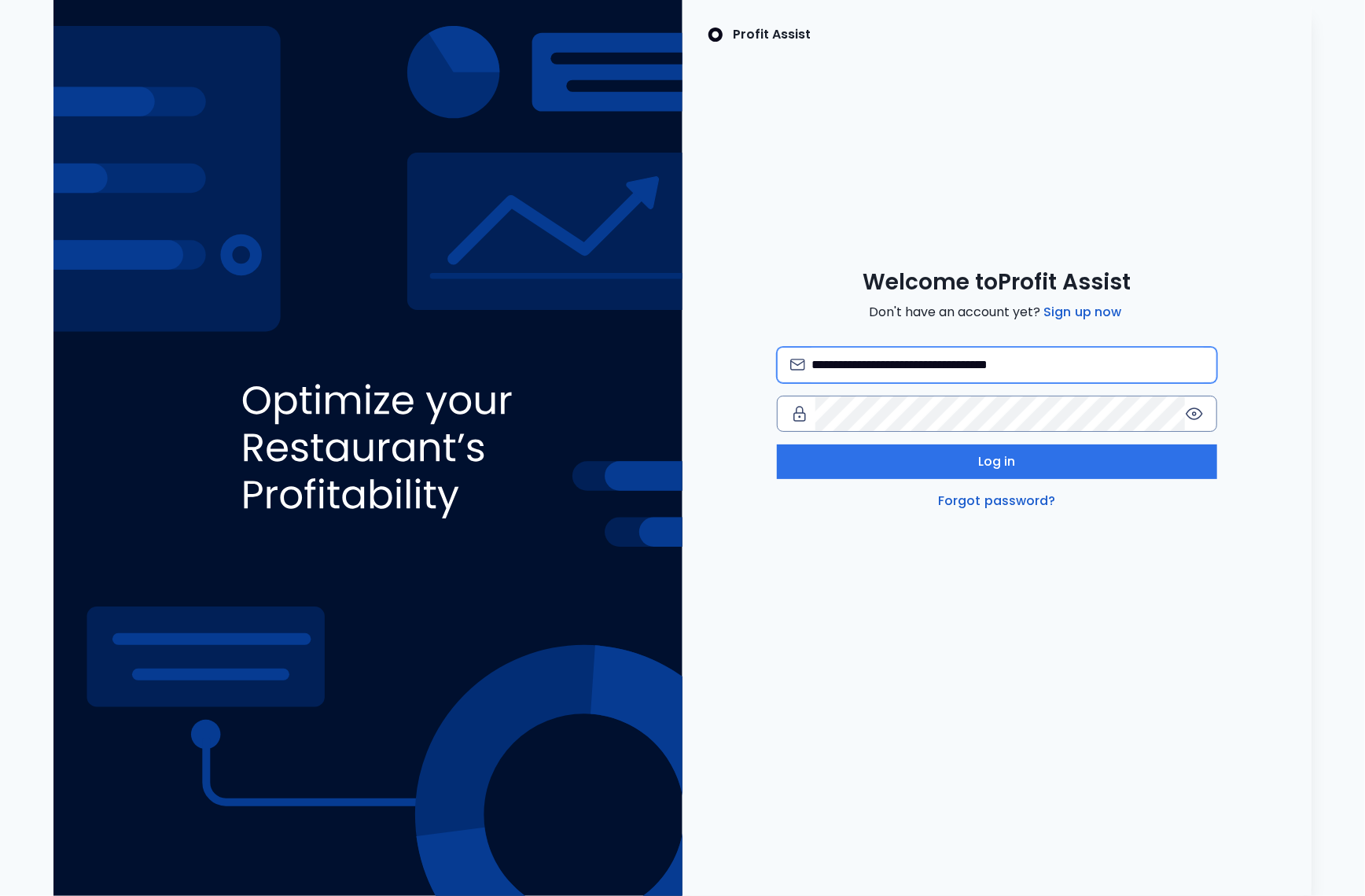
type input "**********"
click at [975, 370] on input "email" at bounding box center [1007, 364] width 392 height 34
click at [928, 363] on input "**********" at bounding box center [1007, 364] width 392 height 34
click at [979, 360] on input "**********" at bounding box center [1007, 364] width 392 height 34
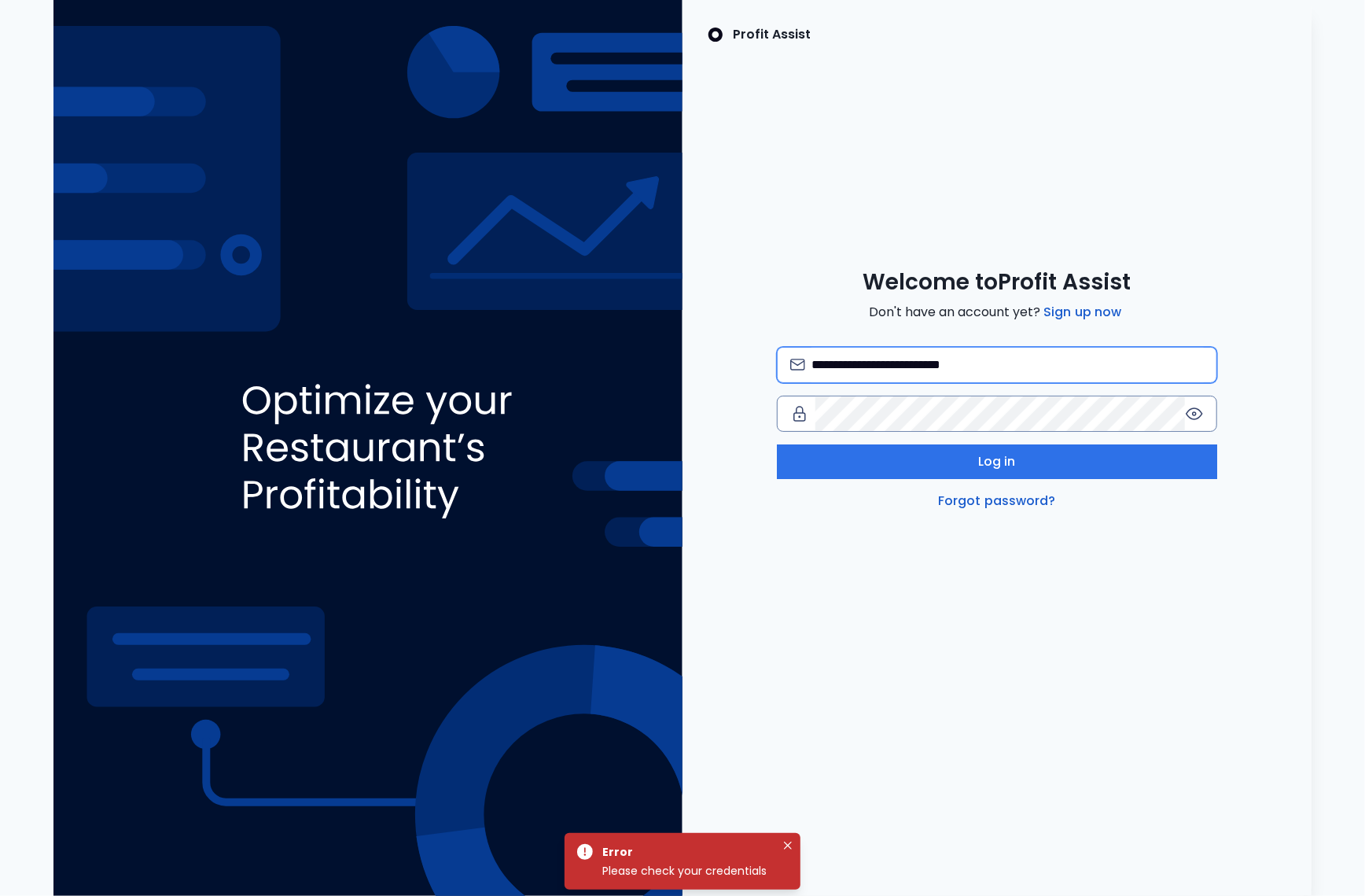
click at [927, 369] on input "**********" at bounding box center [1007, 364] width 392 height 34
click at [842, 363] on input "**********" at bounding box center [1007, 364] width 392 height 34
click at [936, 364] on input "**********" at bounding box center [1007, 364] width 392 height 34
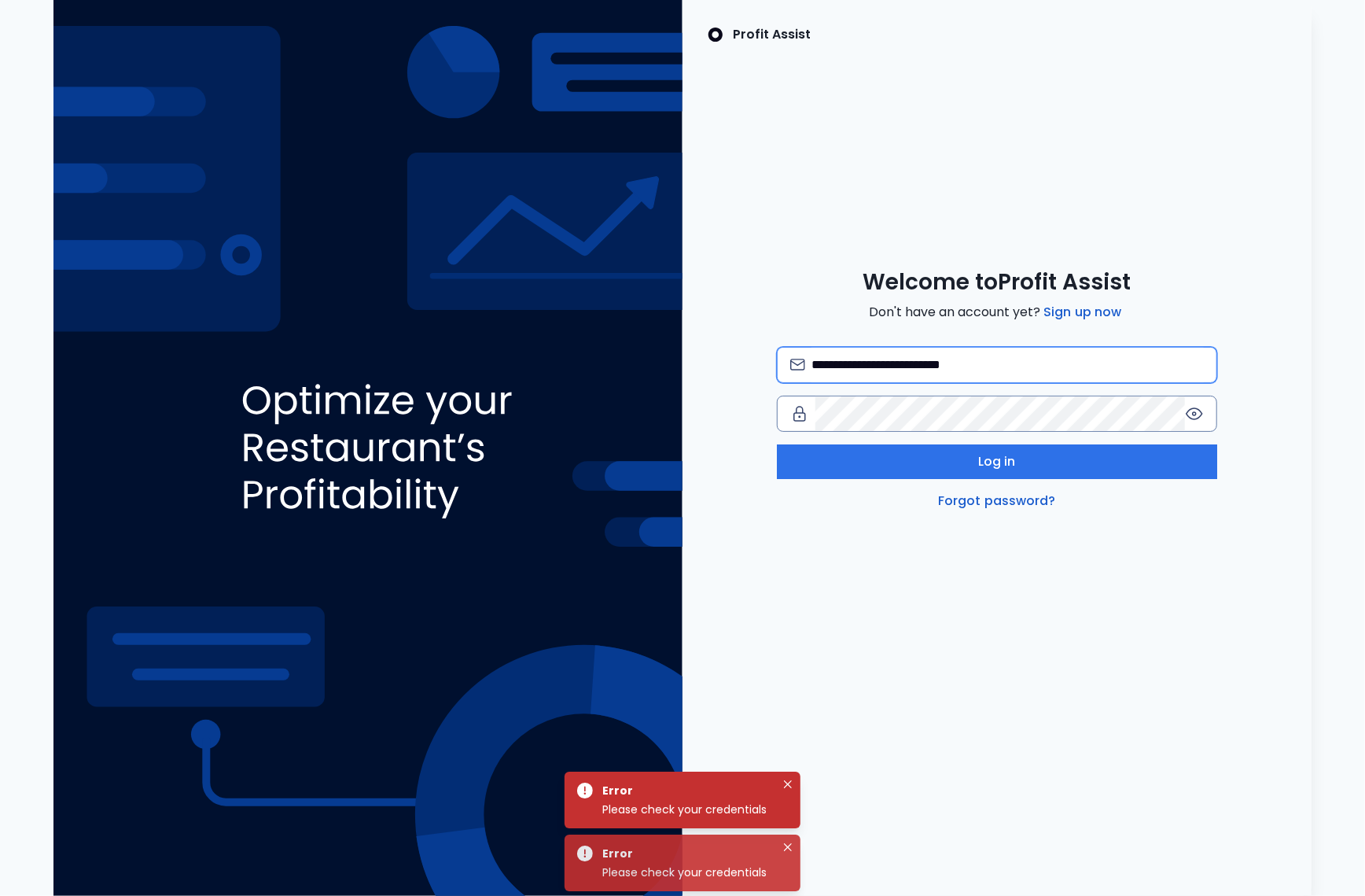
click at [950, 366] on input "**********" at bounding box center [1007, 364] width 392 height 34
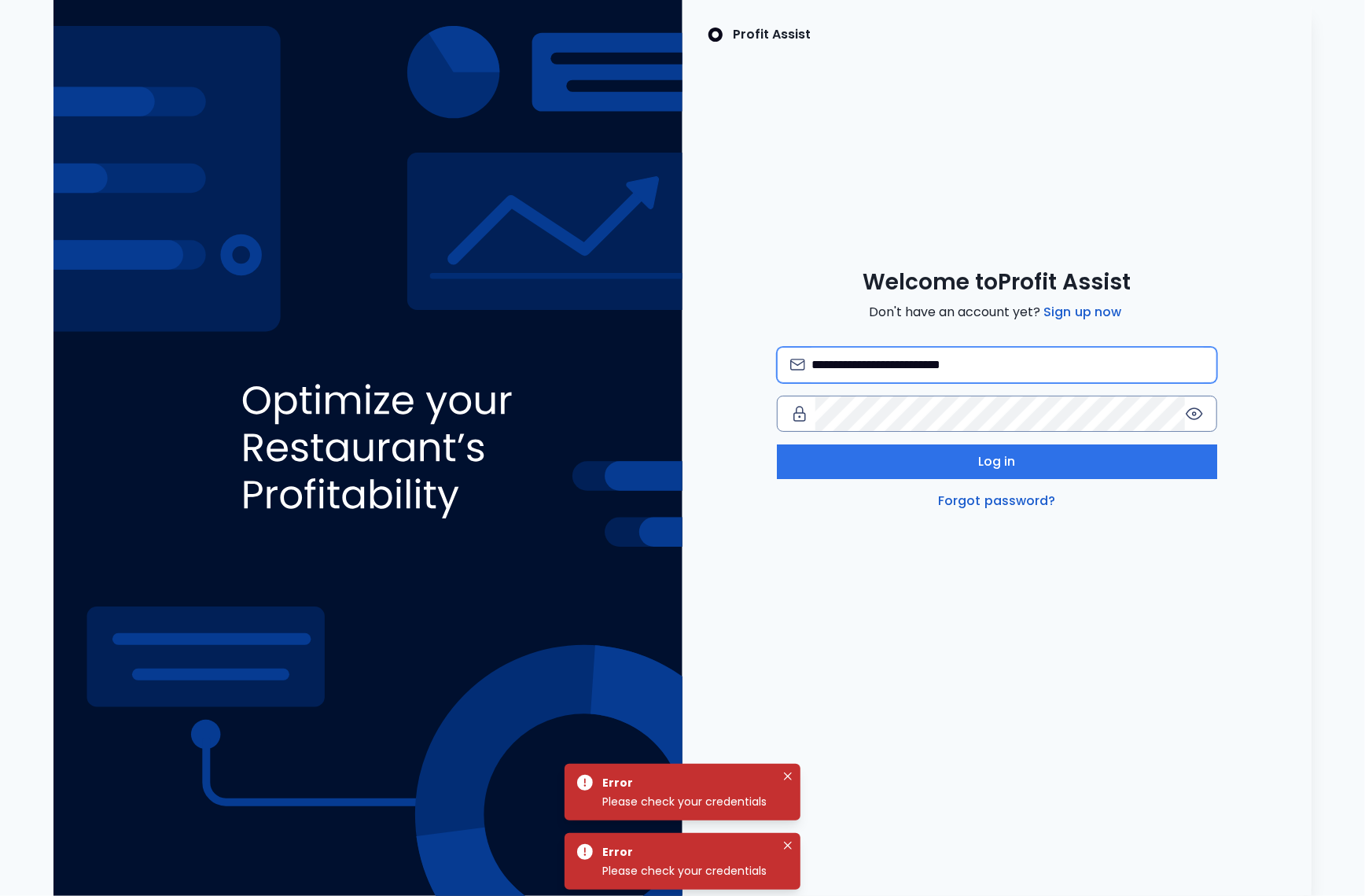
click at [950, 366] on input "**********" at bounding box center [1007, 364] width 392 height 34
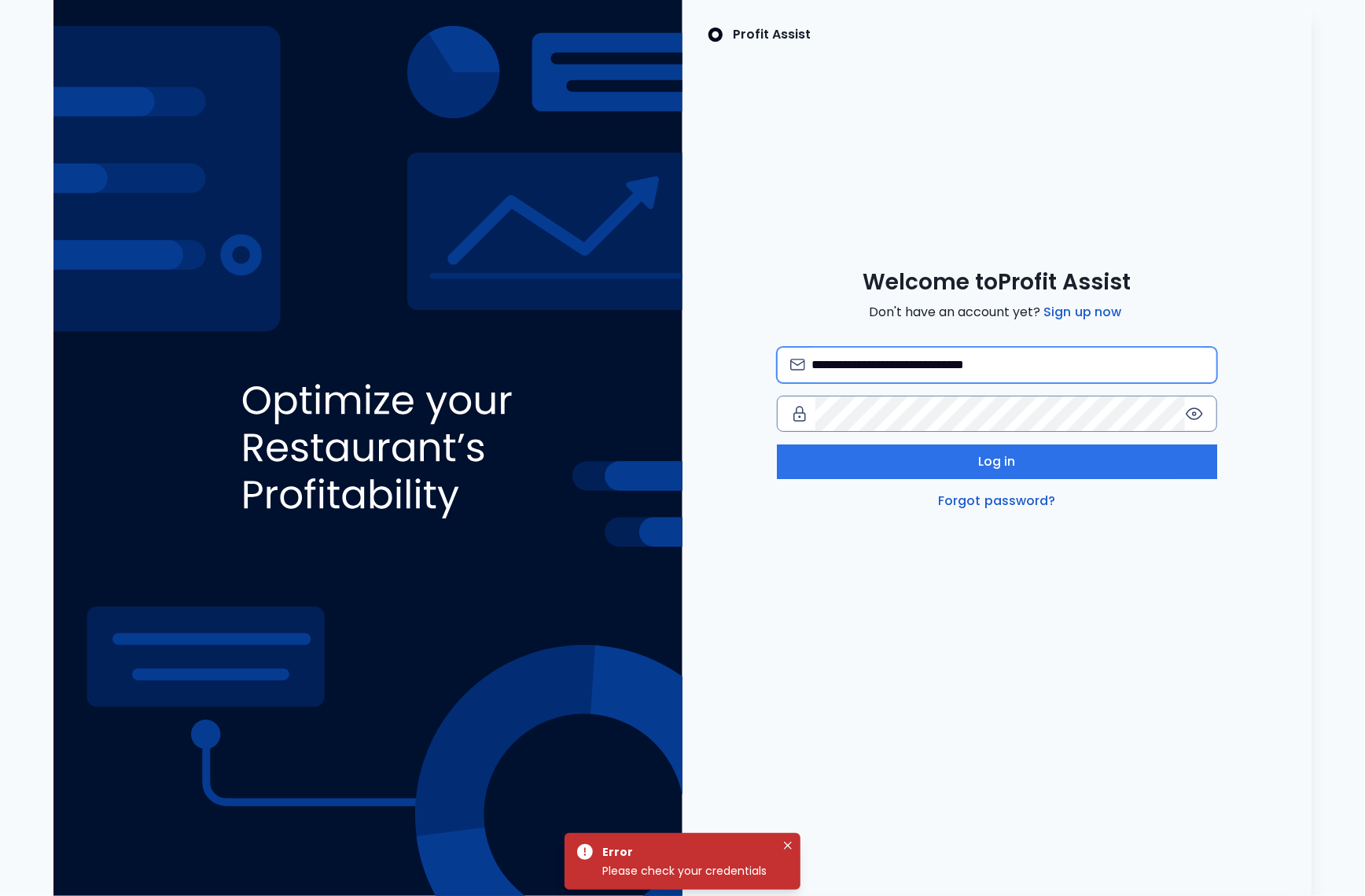
type input "**********"
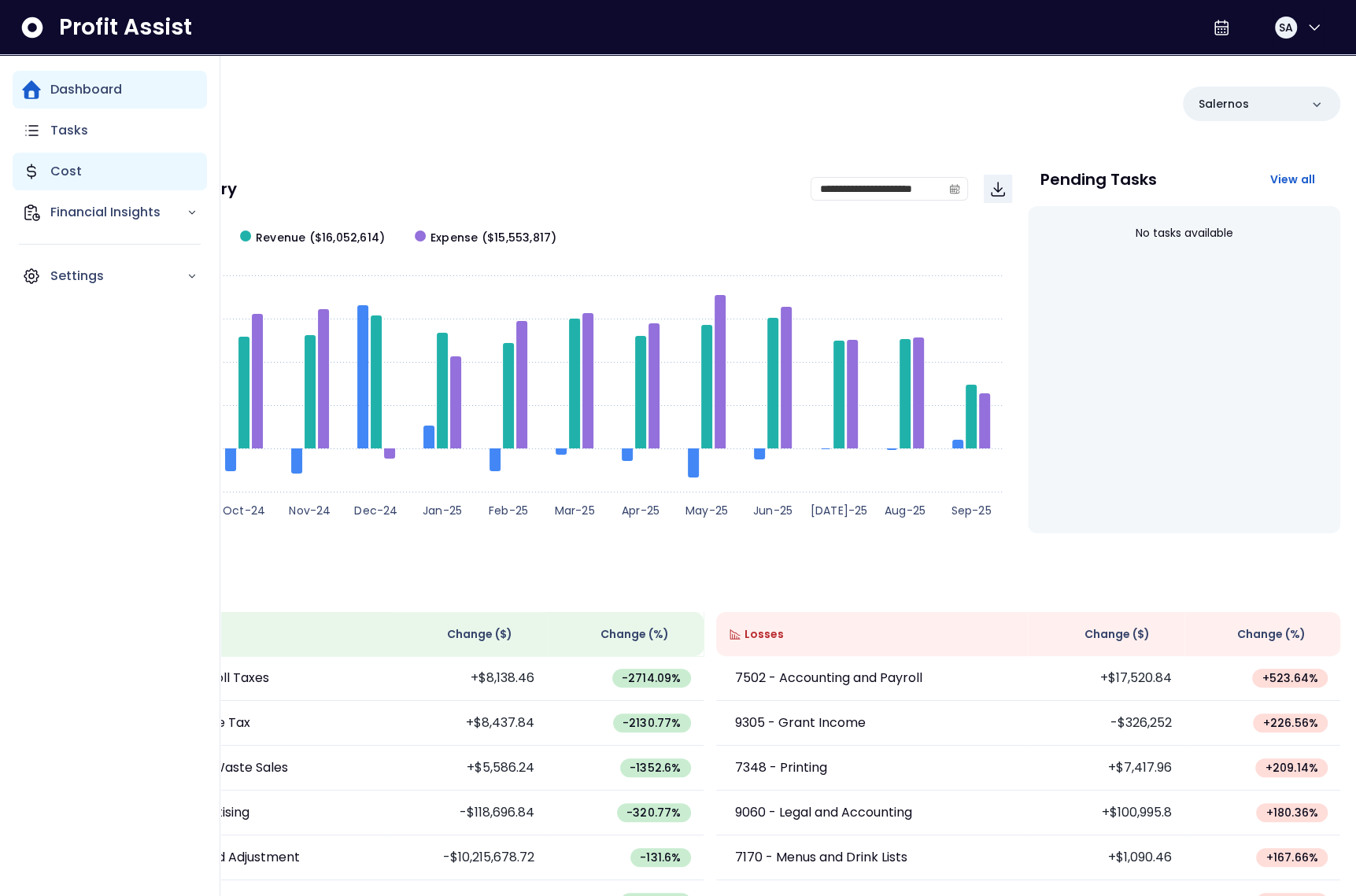
click at [26, 171] on icon "Main navigation" at bounding box center [31, 171] width 19 height 19
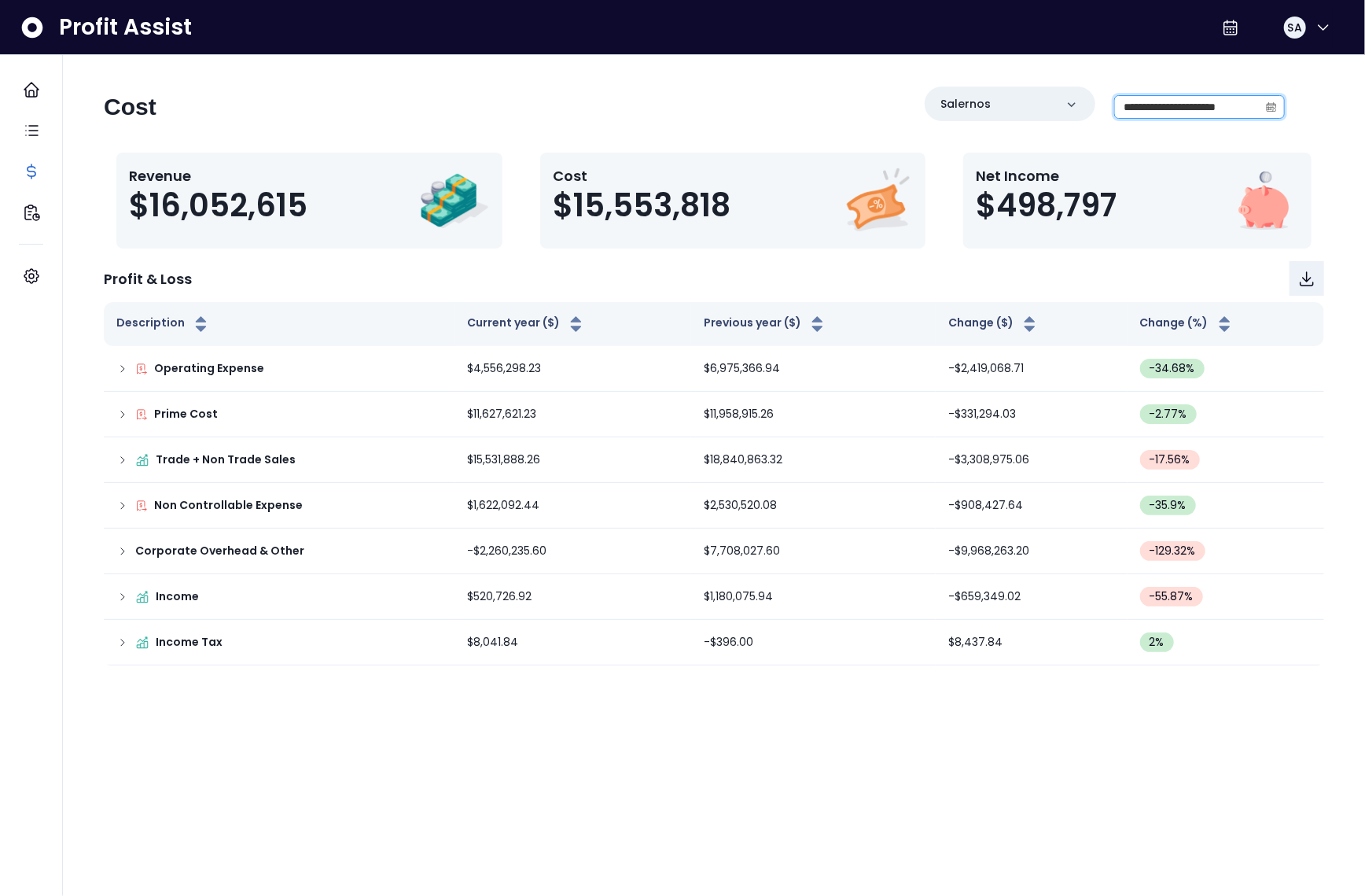
click at [1178, 101] on input "**********" at bounding box center [1187, 107] width 144 height 22
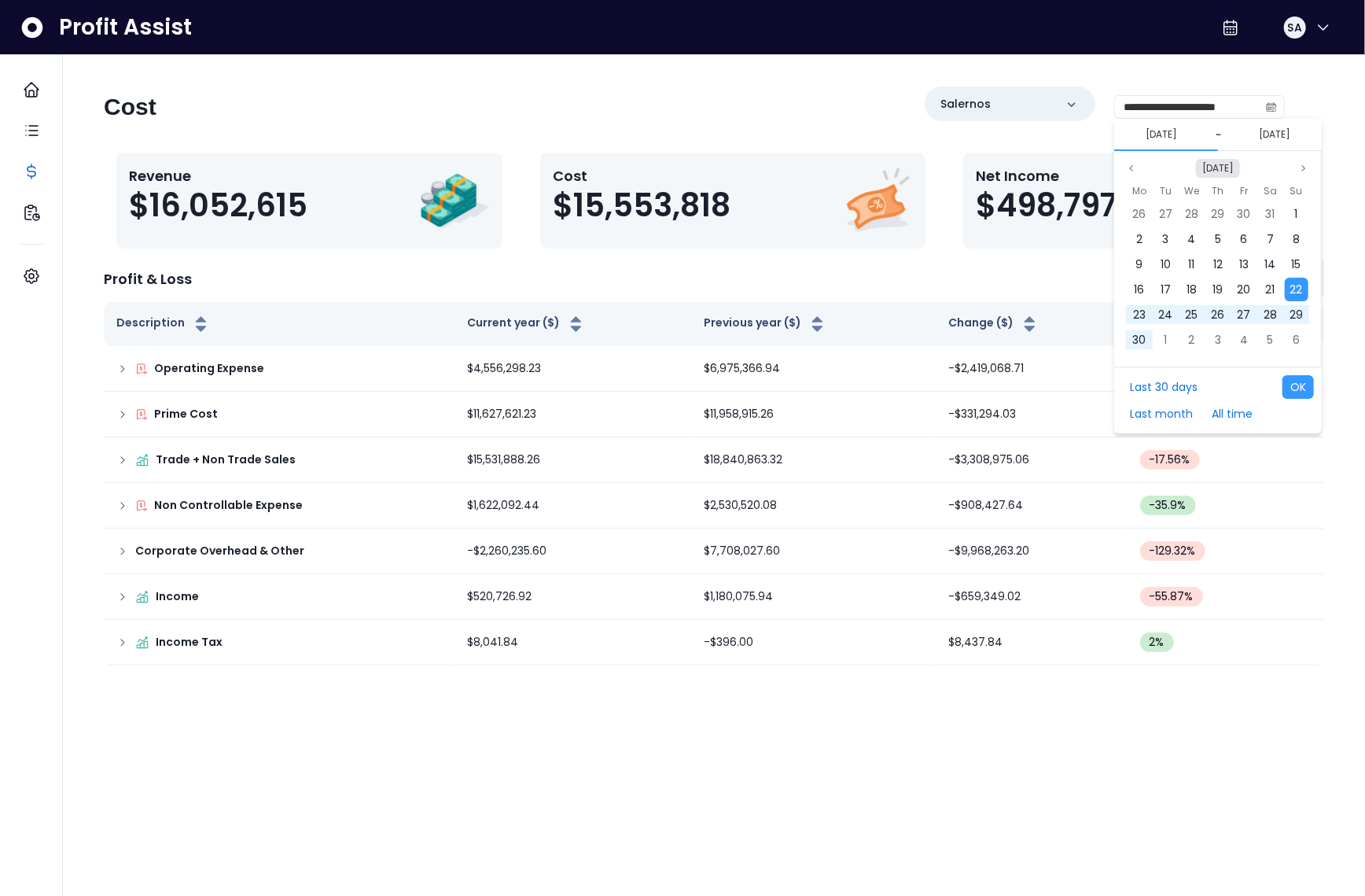
click at [1225, 175] on button "[DATE]" at bounding box center [1217, 168] width 44 height 19
click at [1180, 325] on div "Jan Feb Mar Apr May Jun Jul Aug Sep Oct Nov Dec" at bounding box center [1233, 314] width 161 height 76
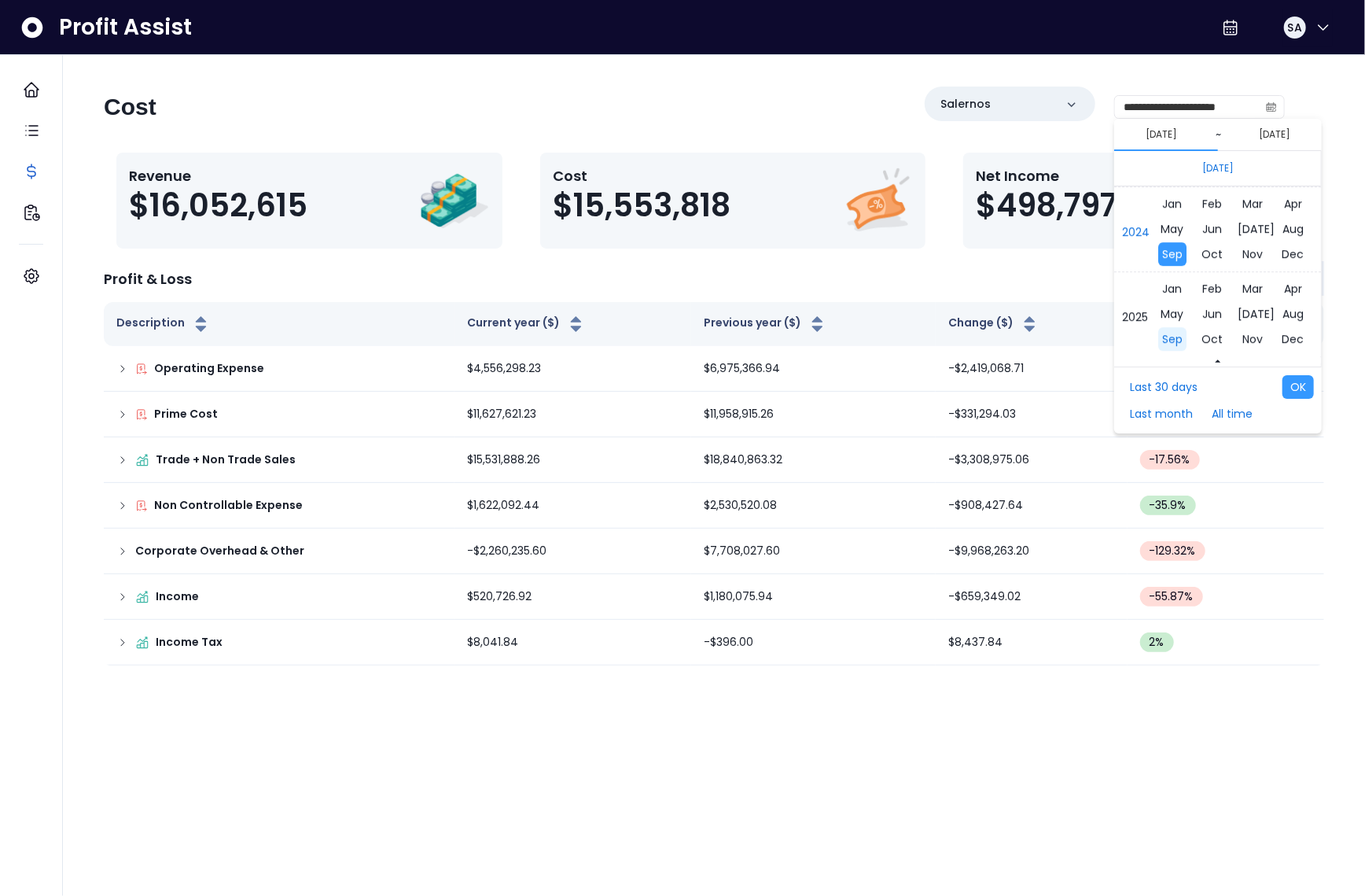
click at [1178, 329] on span "Sep" at bounding box center [1172, 339] width 29 height 24
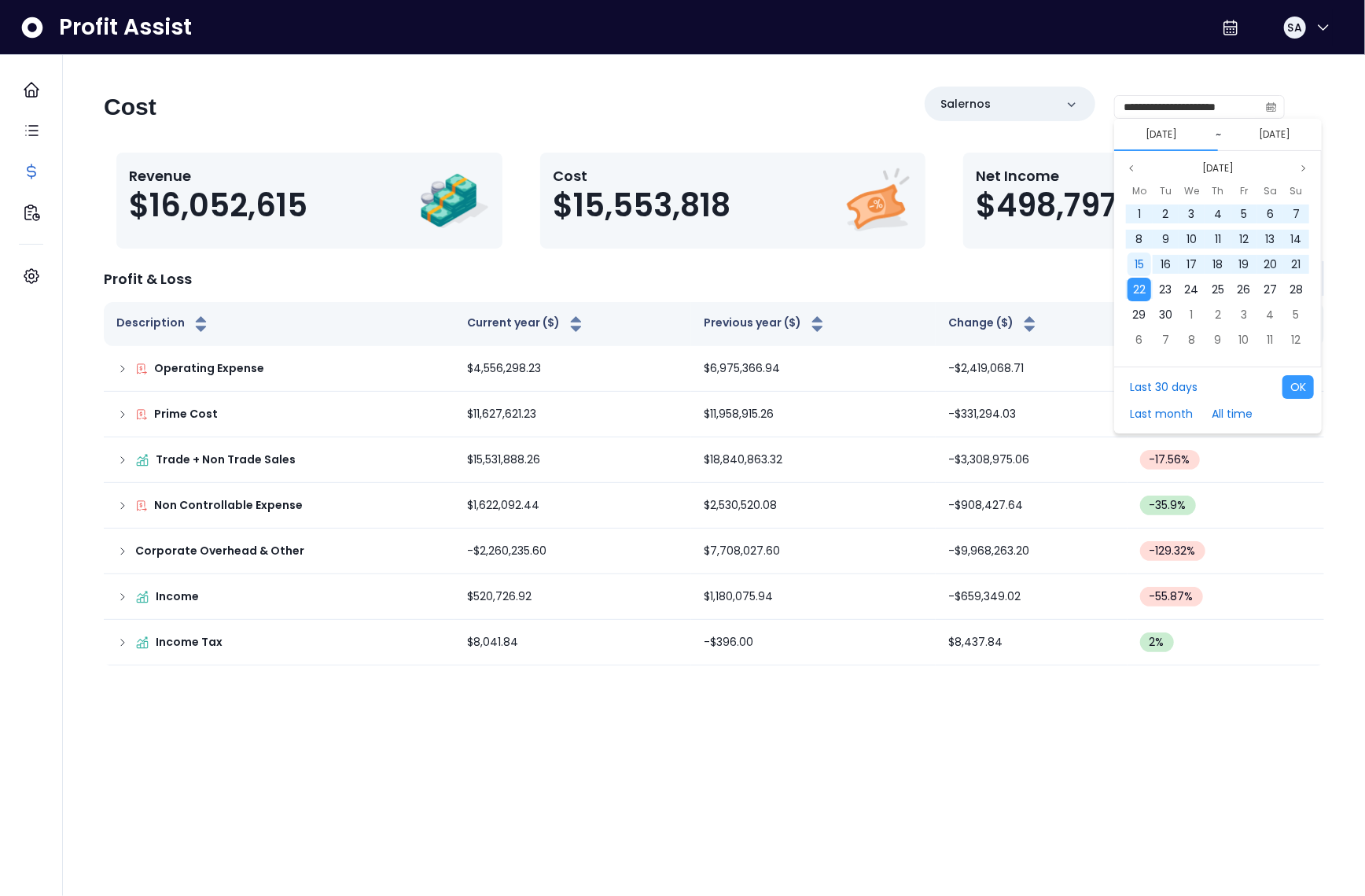
click at [1146, 266] on div "15" at bounding box center [1140, 265] width 24 height 24
click at [1142, 284] on span "22" at bounding box center [1139, 289] width 13 height 16
click at [1308, 388] on button "OK" at bounding box center [1298, 387] width 31 height 24
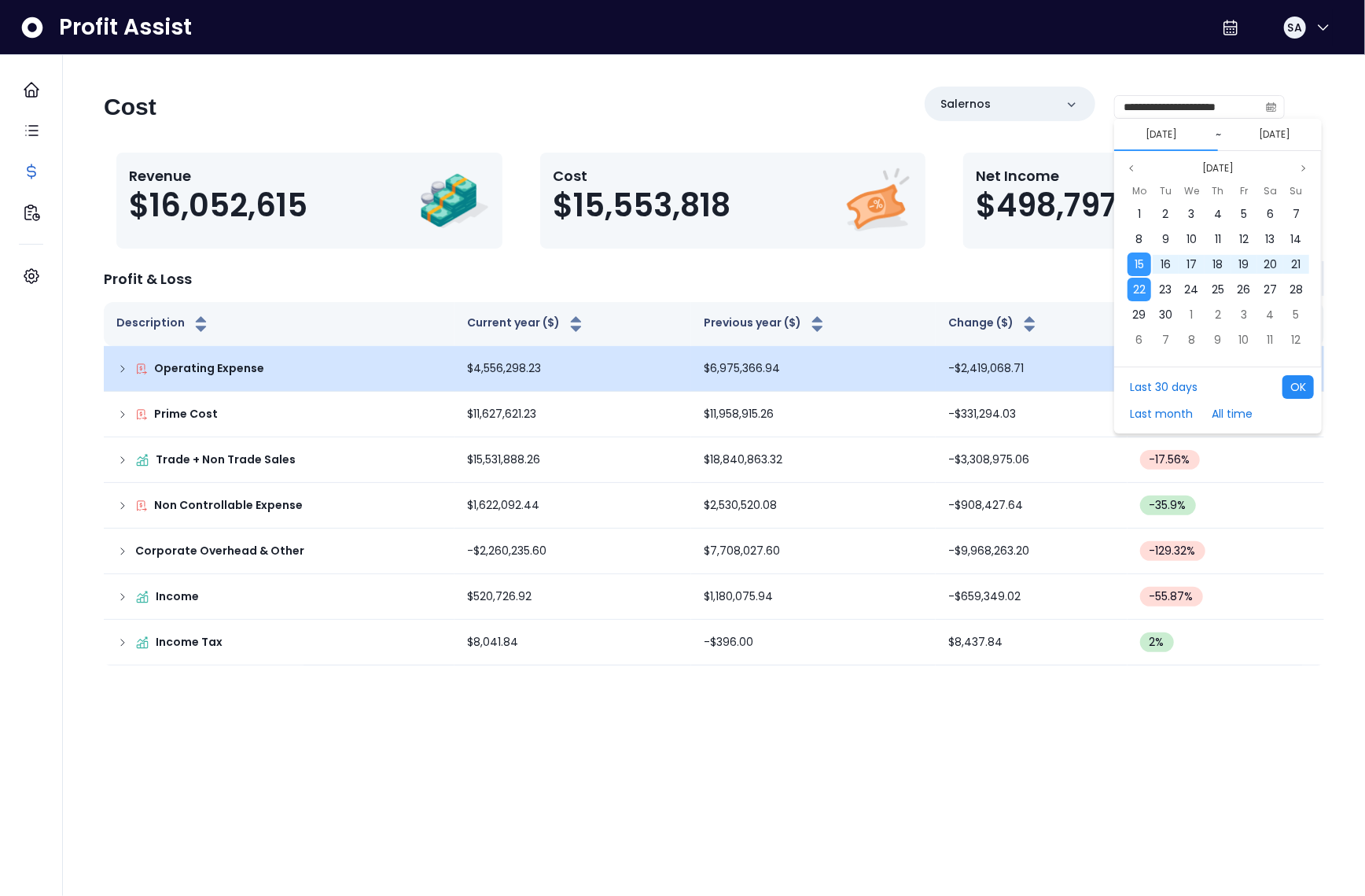
type input "**********"
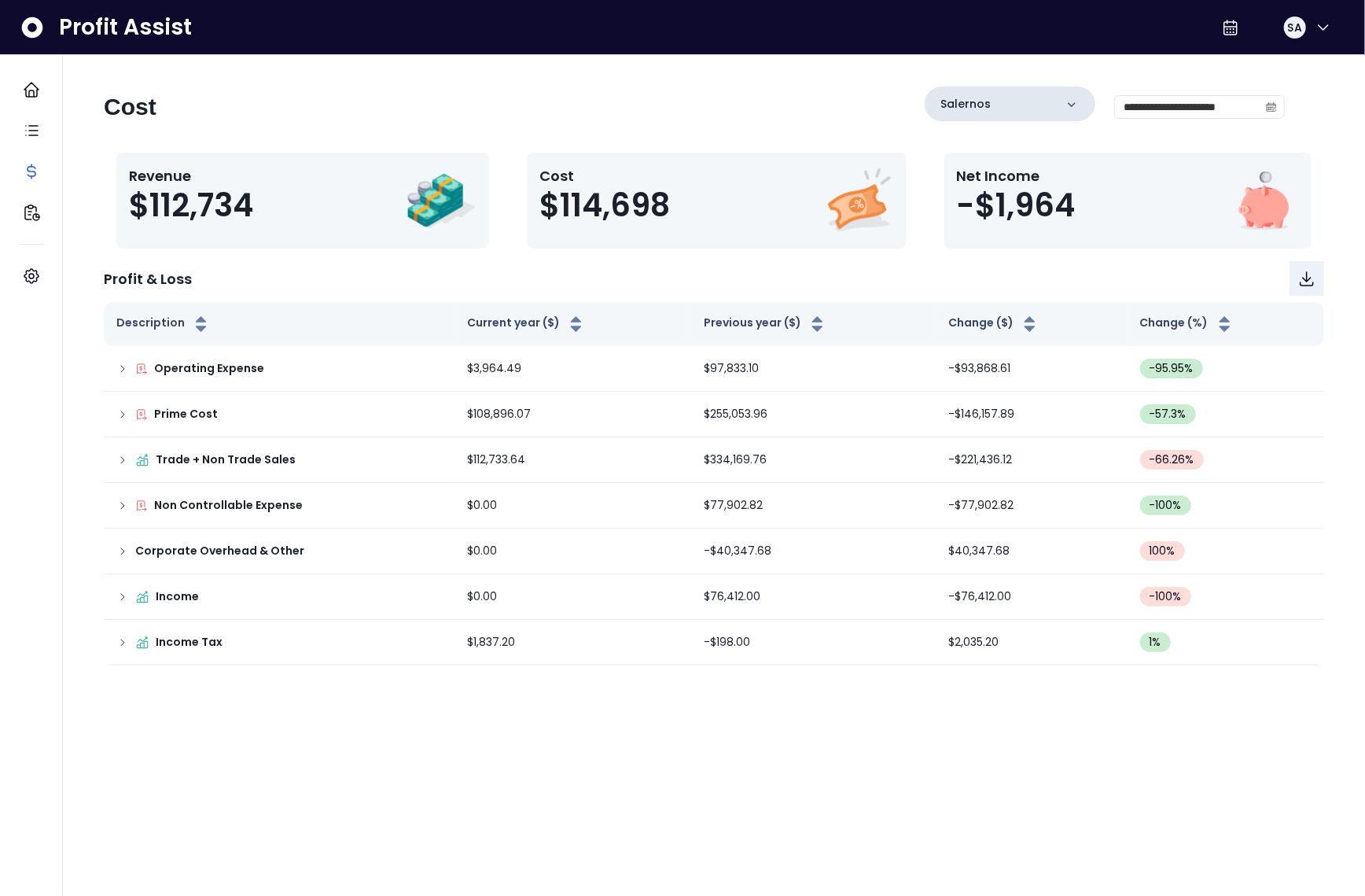
click at [1061, 99] on div "Salernos" at bounding box center [1010, 103] width 171 height 34
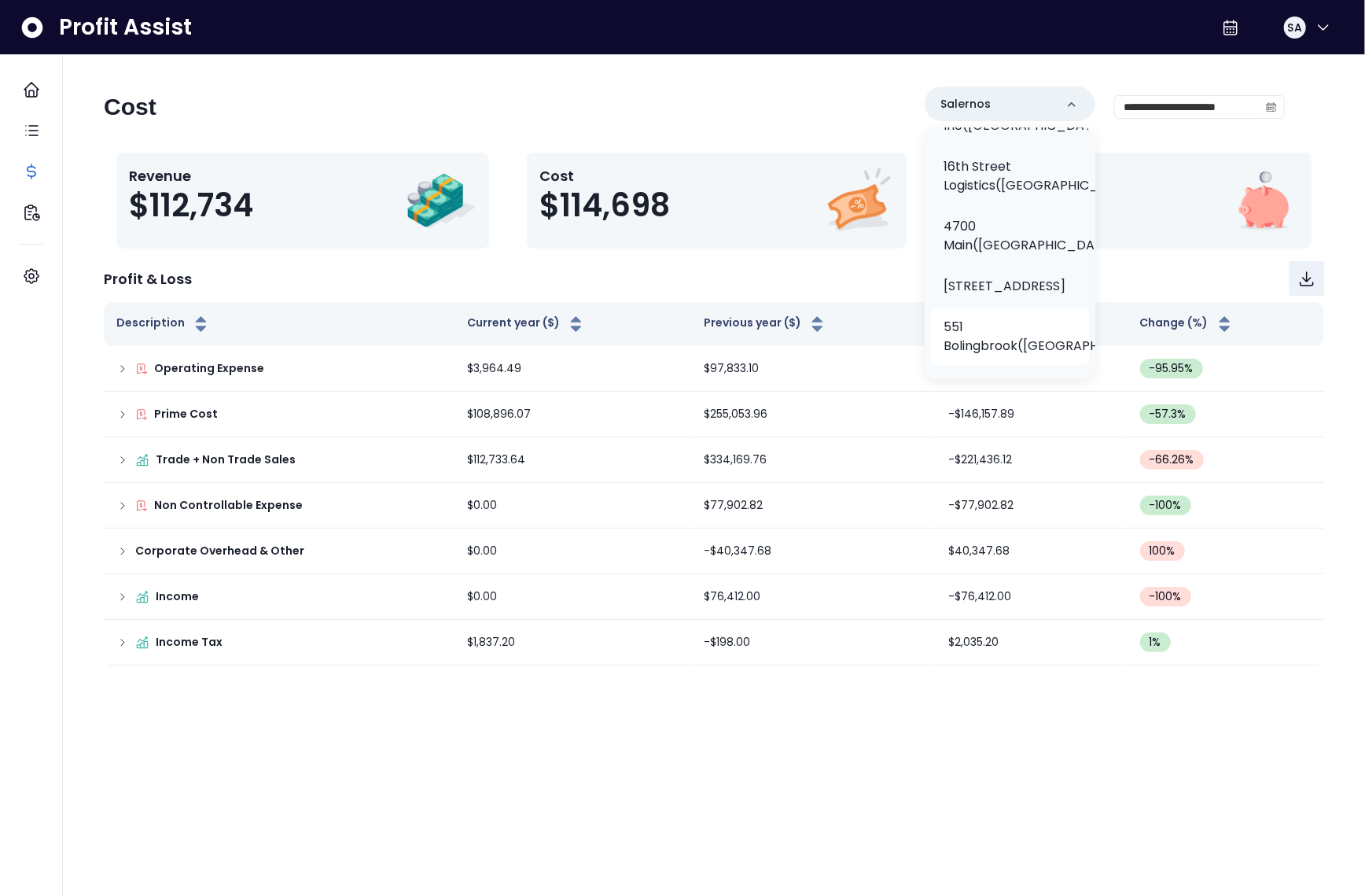
scroll to position [197, 0]
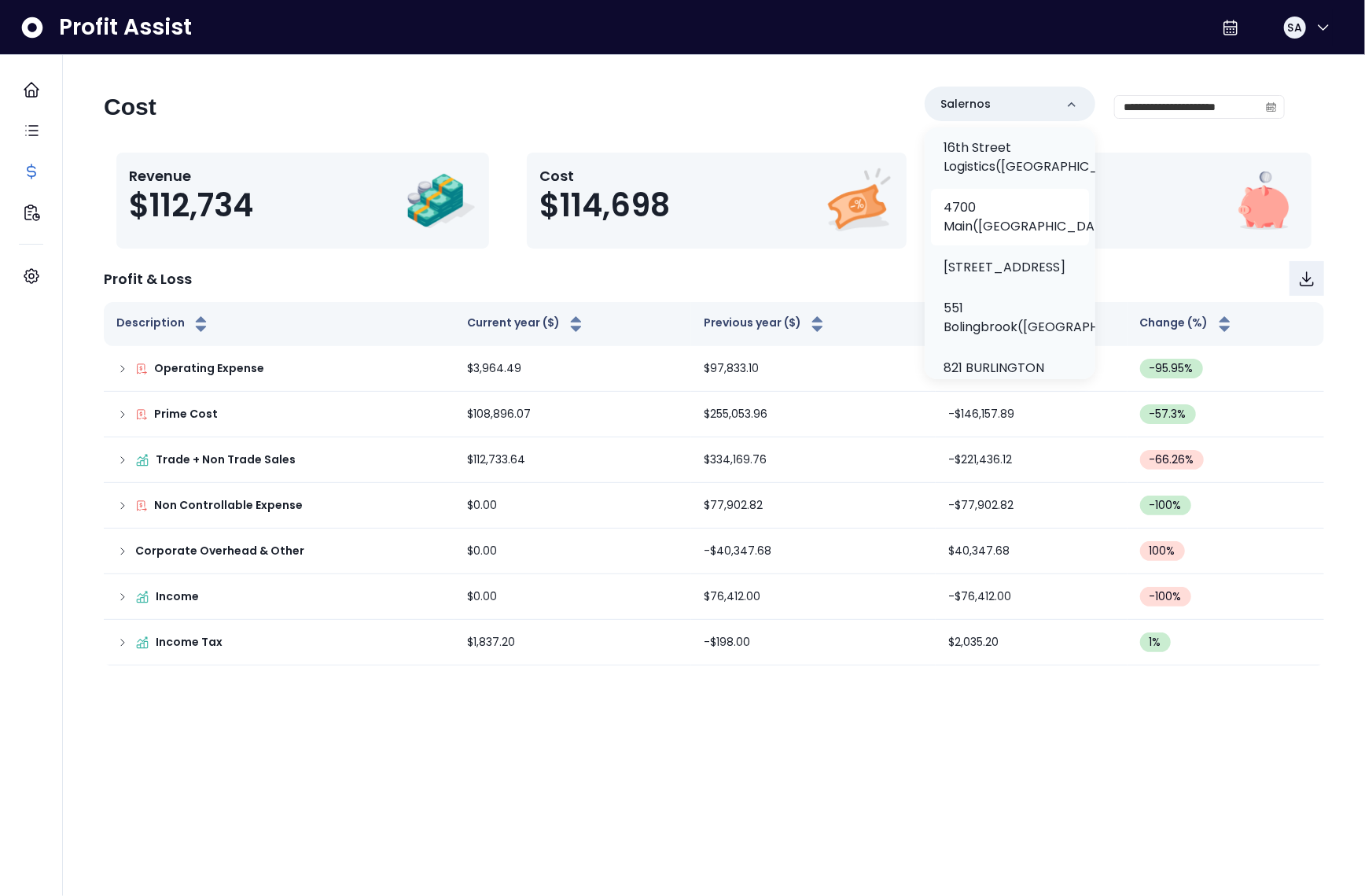
click at [1004, 236] on p "4700 Main(Salernos)" at bounding box center [1034, 217] width 179 height 37
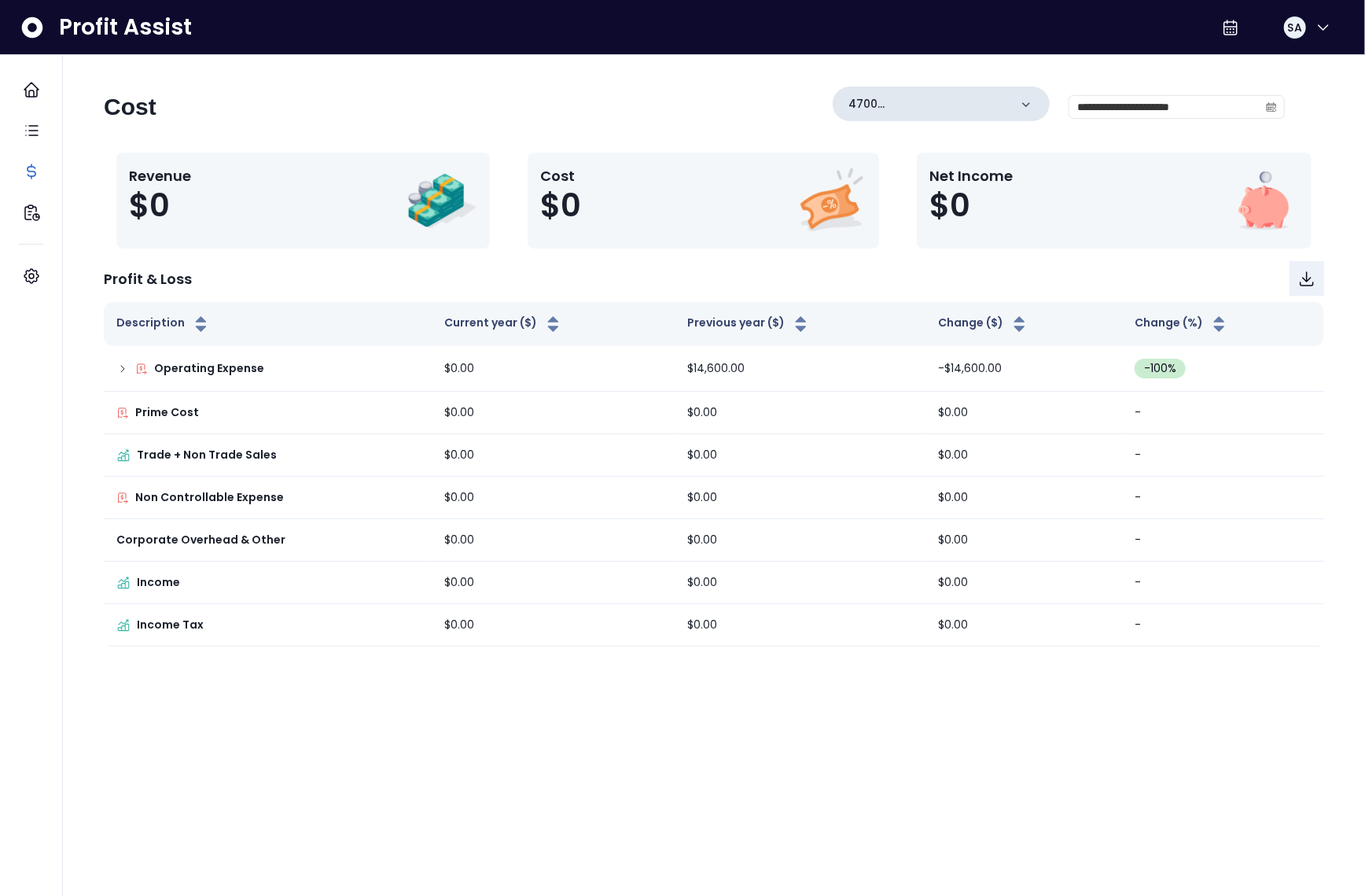
click at [1035, 104] on icon at bounding box center [1027, 104] width 16 height 16
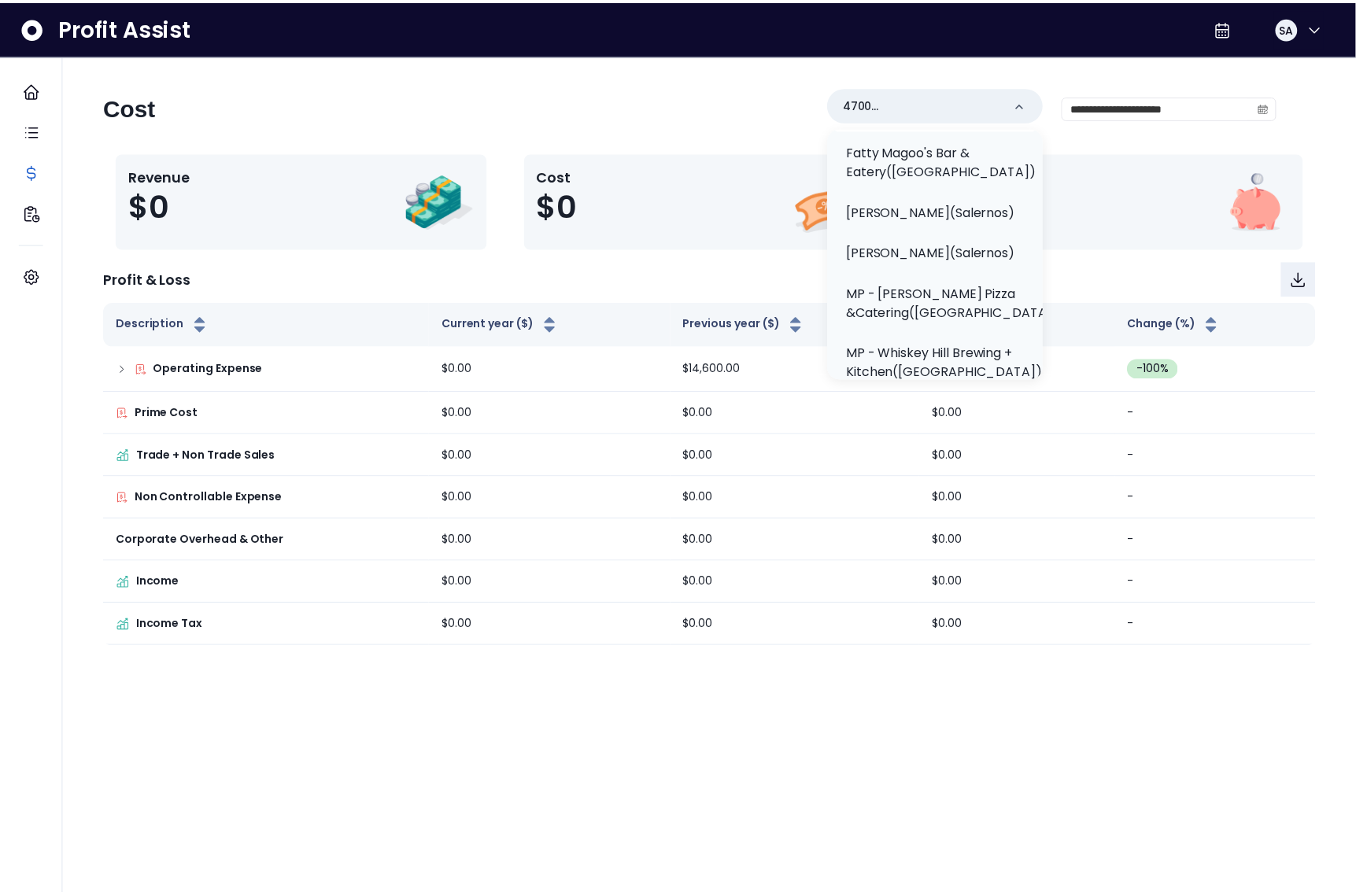
scroll to position [670, 0]
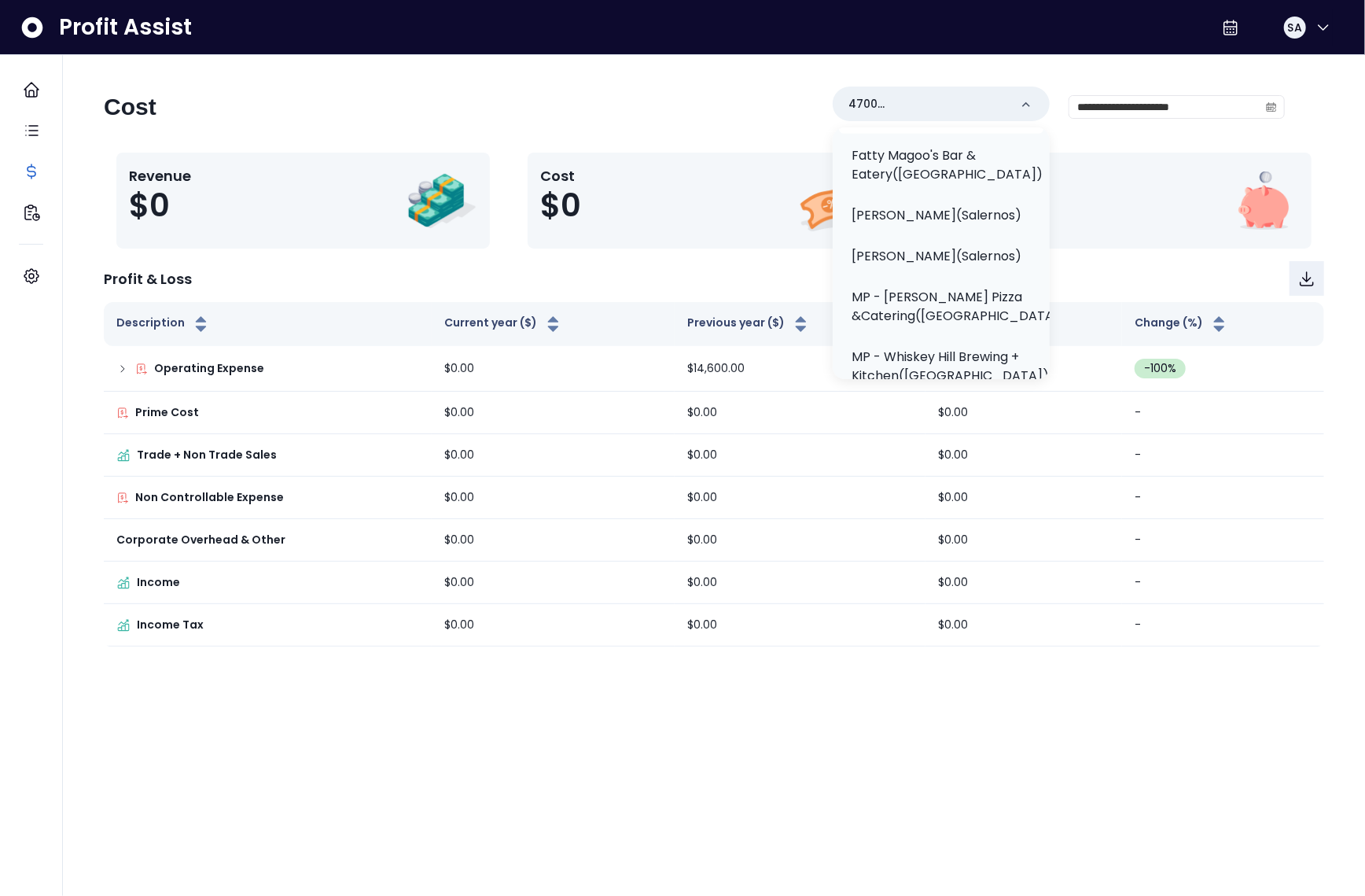
click at [961, 124] on p "Evviva Bar & Eatery(Salernos)" at bounding box center [941, 105] width 179 height 37
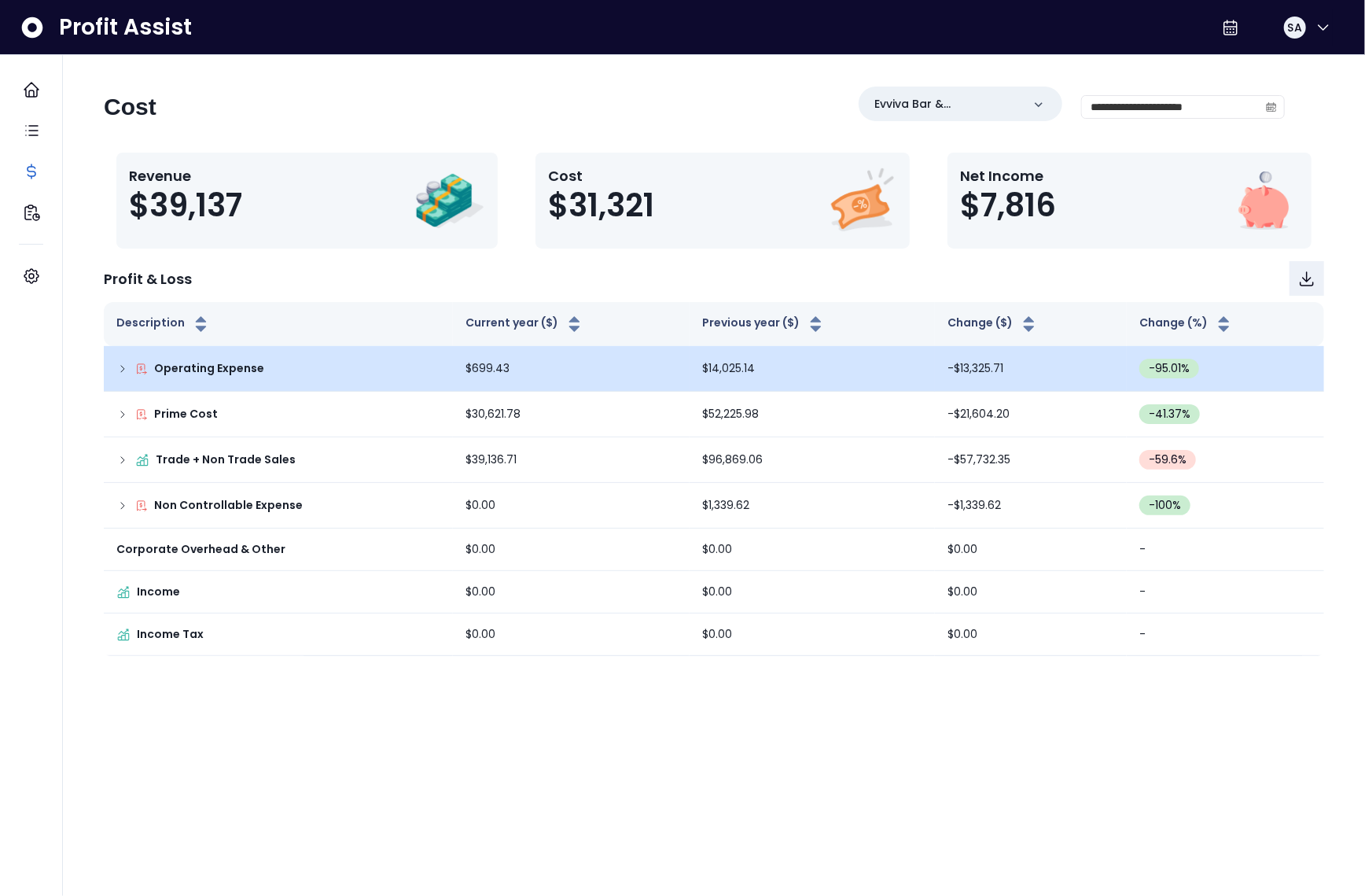
click at [126, 367] on icon at bounding box center [122, 369] width 13 height 13
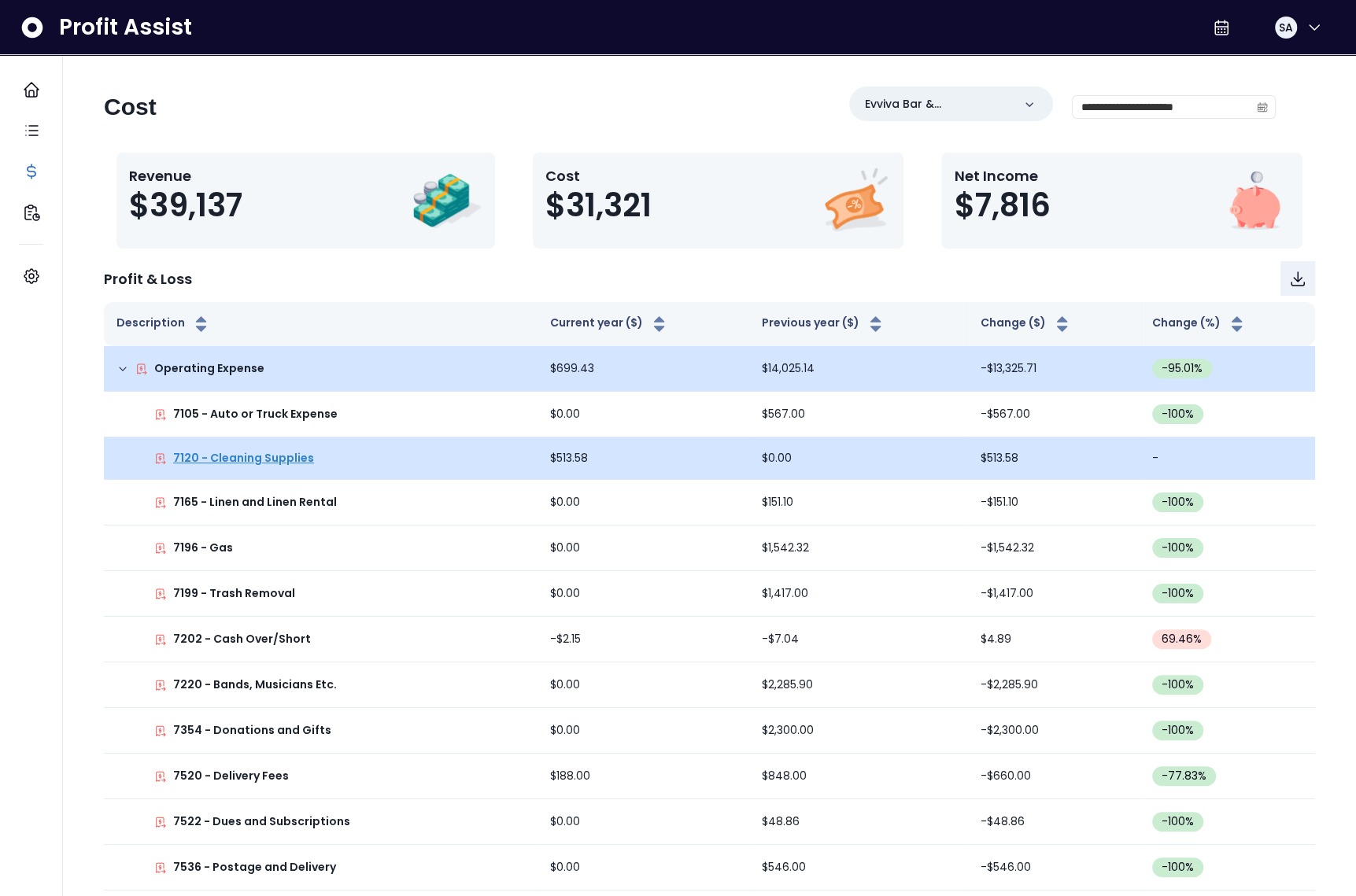
click at [250, 456] on p "7120 - Cleaning Supplies" at bounding box center [243, 457] width 141 height 17
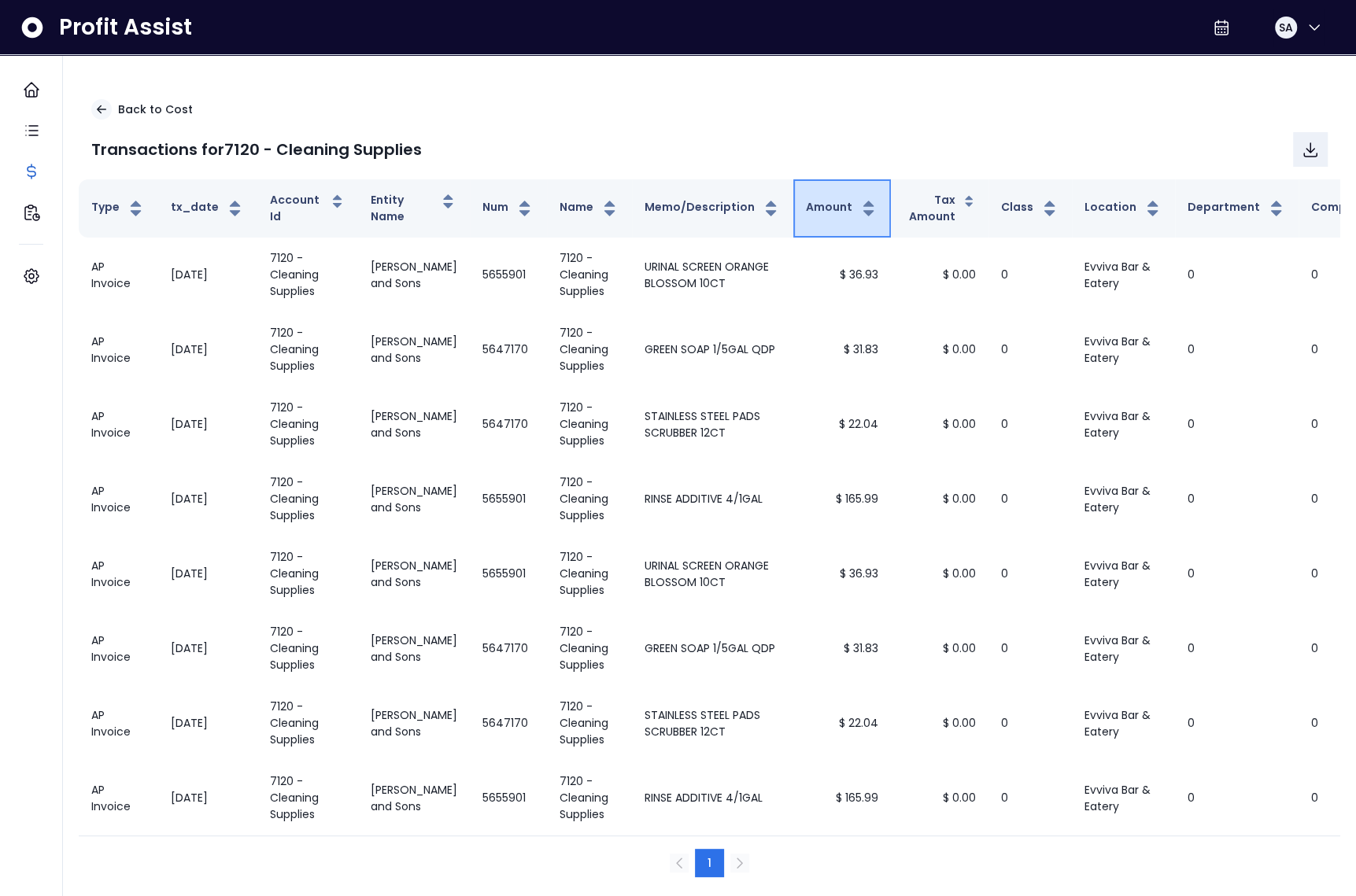
click at [806, 203] on button "Amount" at bounding box center [842, 208] width 73 height 19
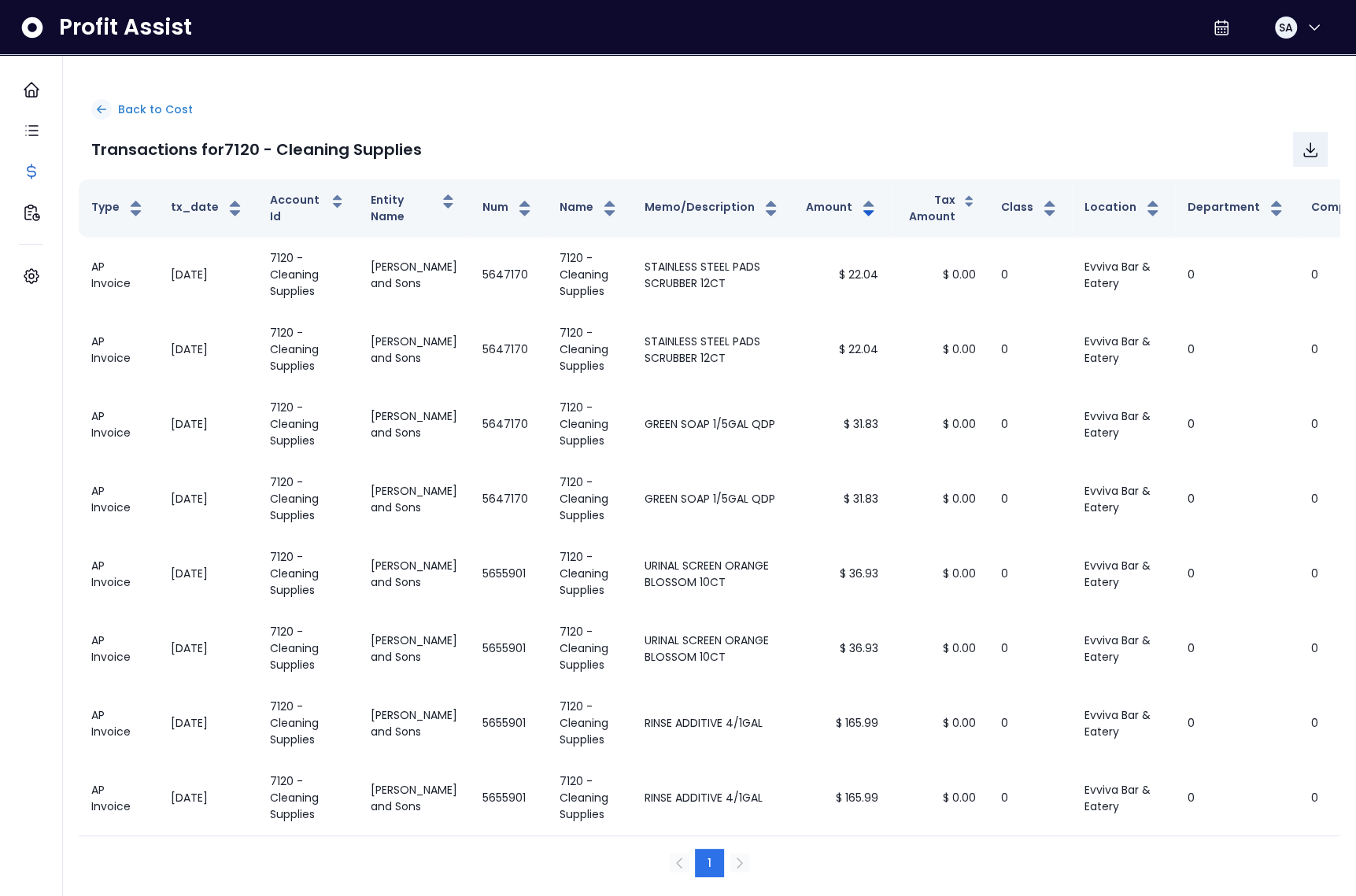
click at [148, 107] on p "Back to Cost" at bounding box center [155, 109] width 75 height 17
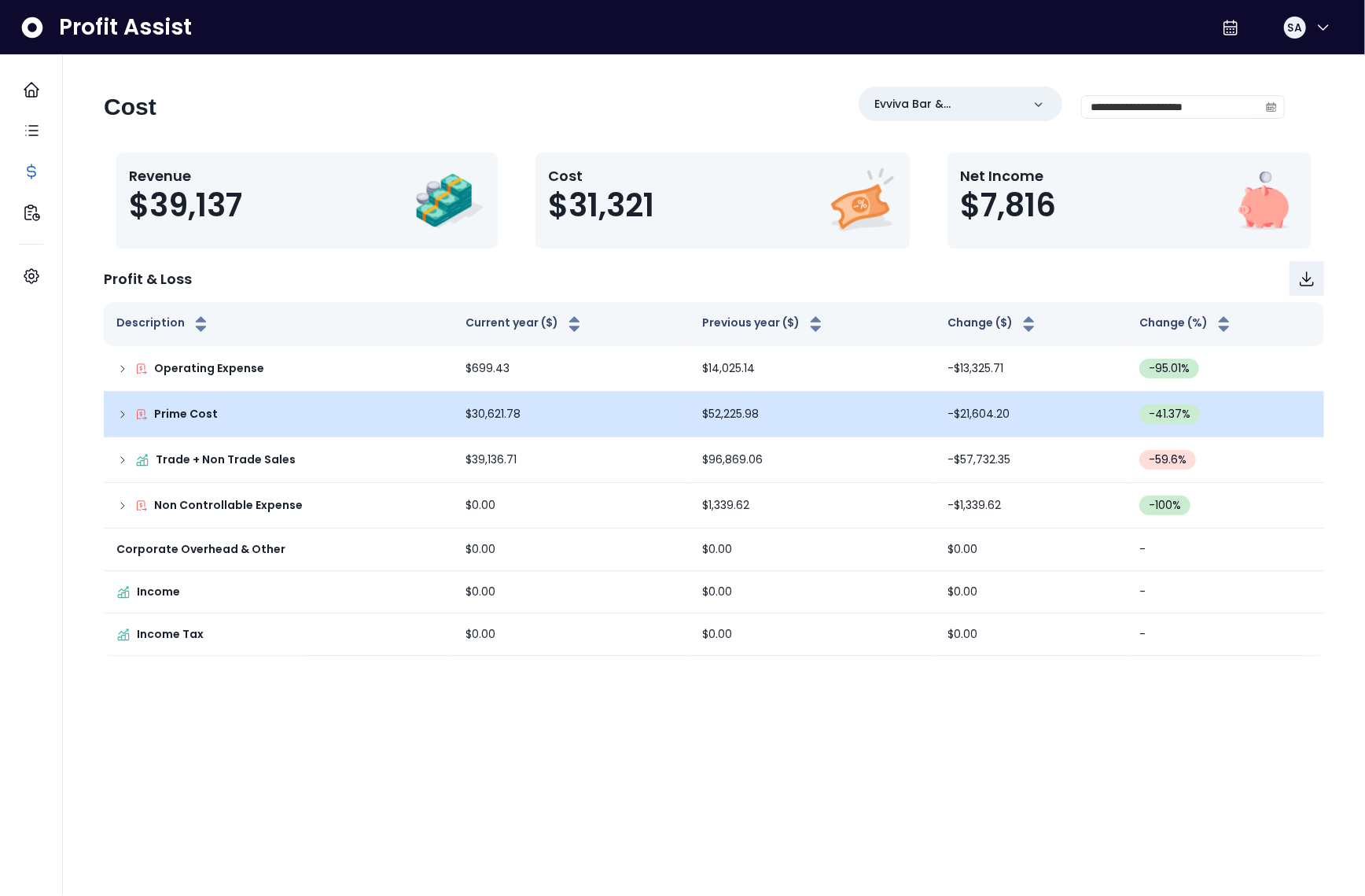
click at [124, 412] on icon at bounding box center [122, 414] width 13 height 13
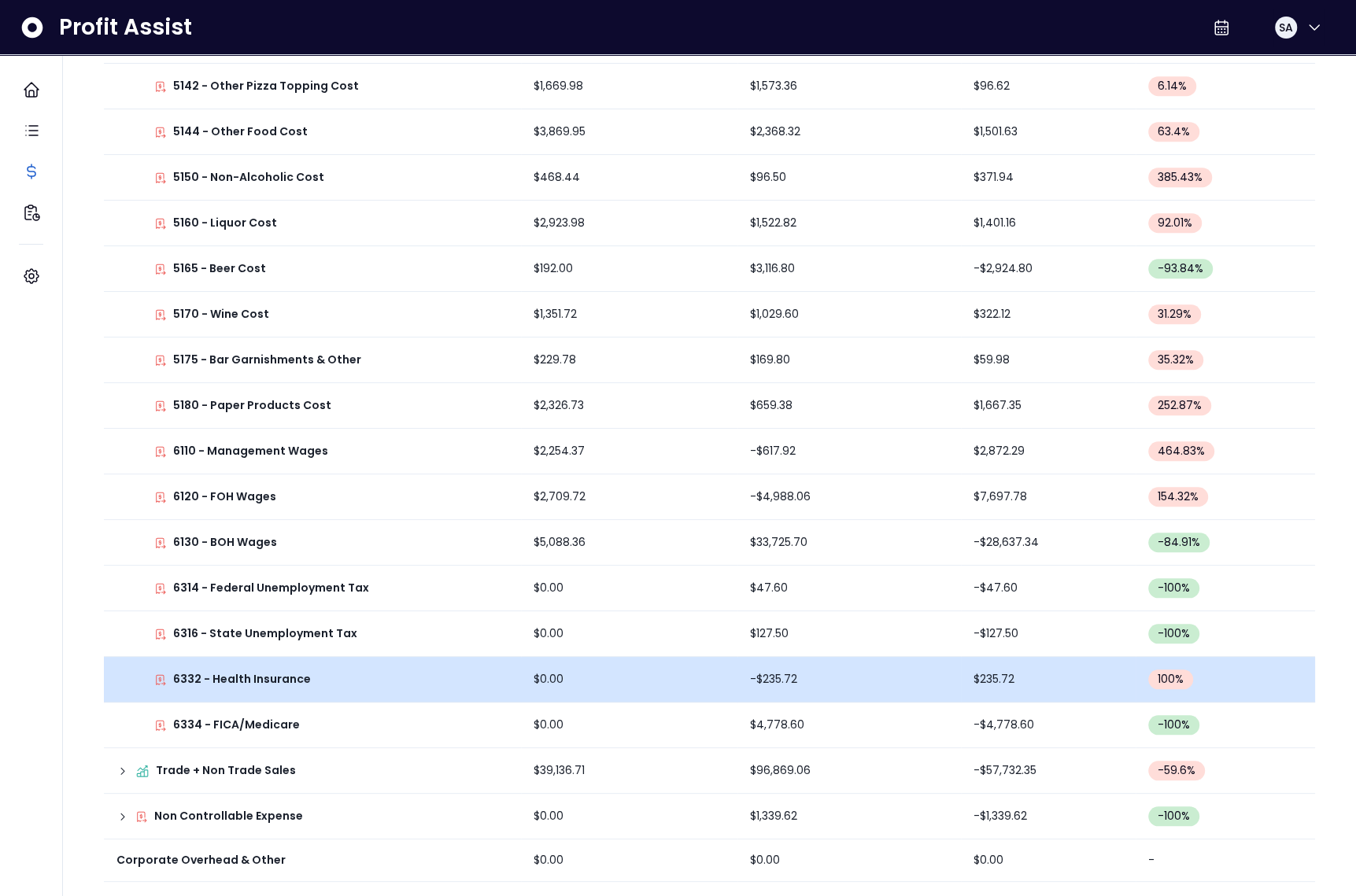
scroll to position [952, 0]
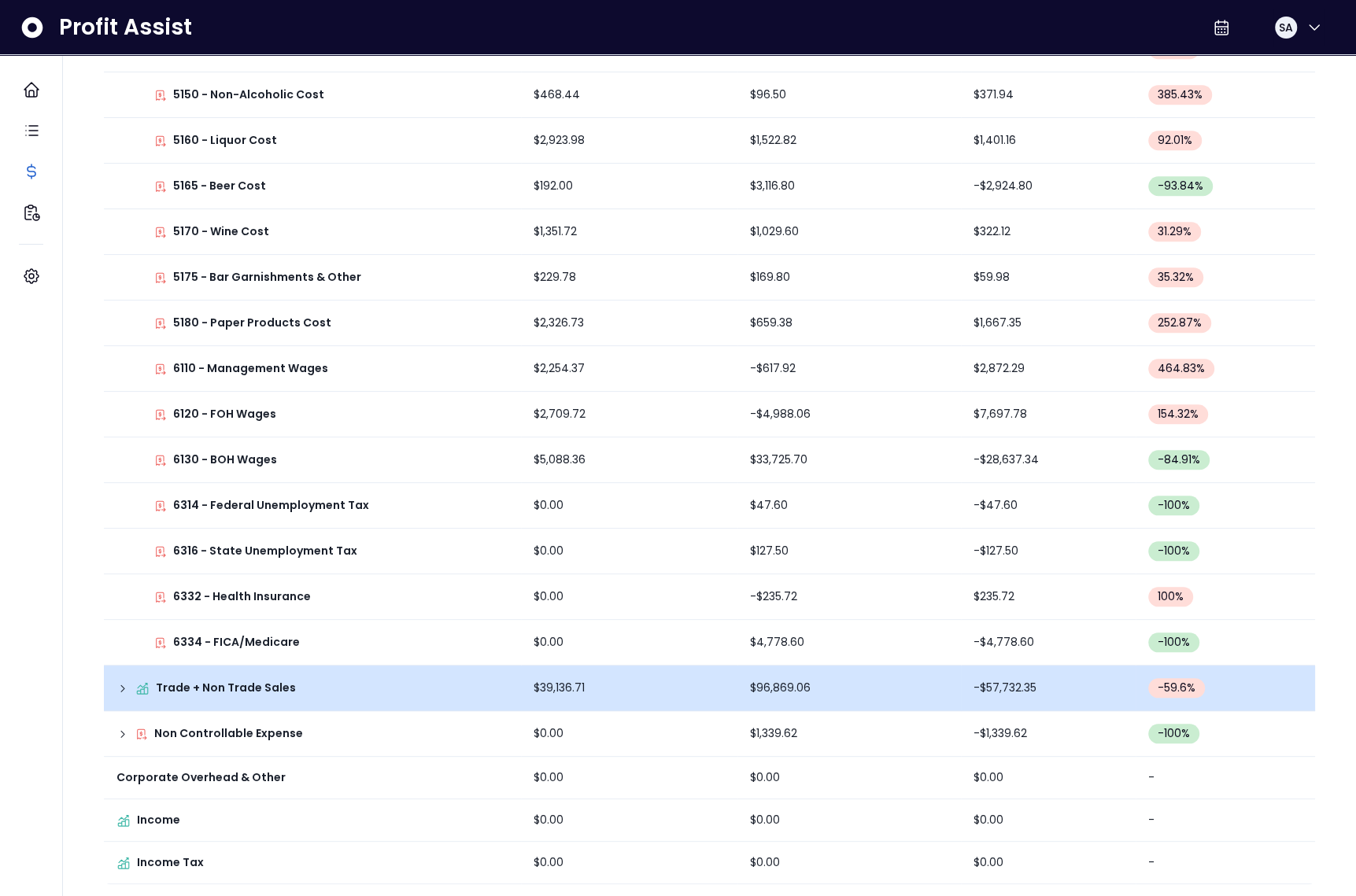
click at [123, 673] on td "Trade + Non Trade Sales" at bounding box center [313, 688] width 417 height 45
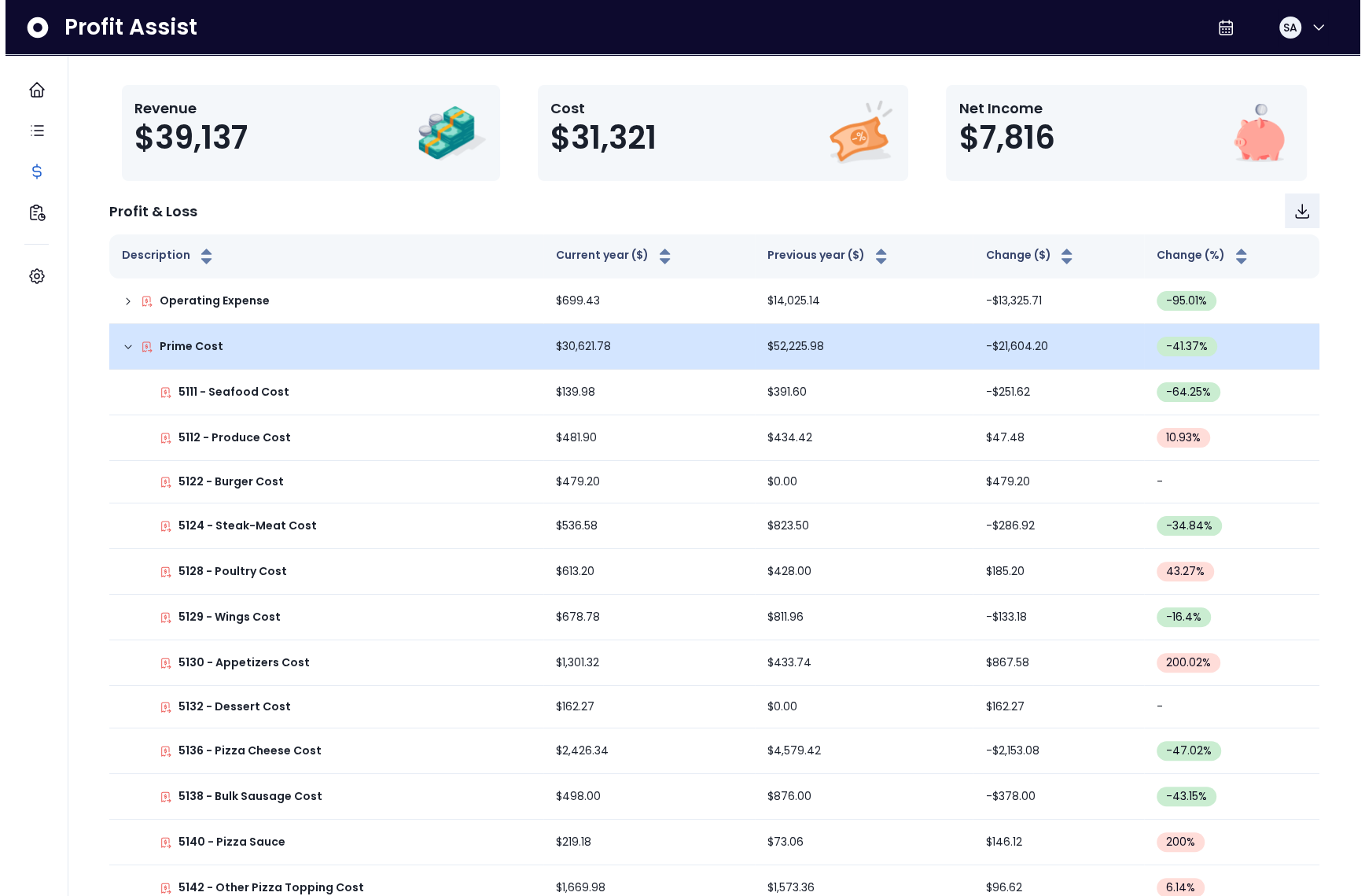
scroll to position [0, 0]
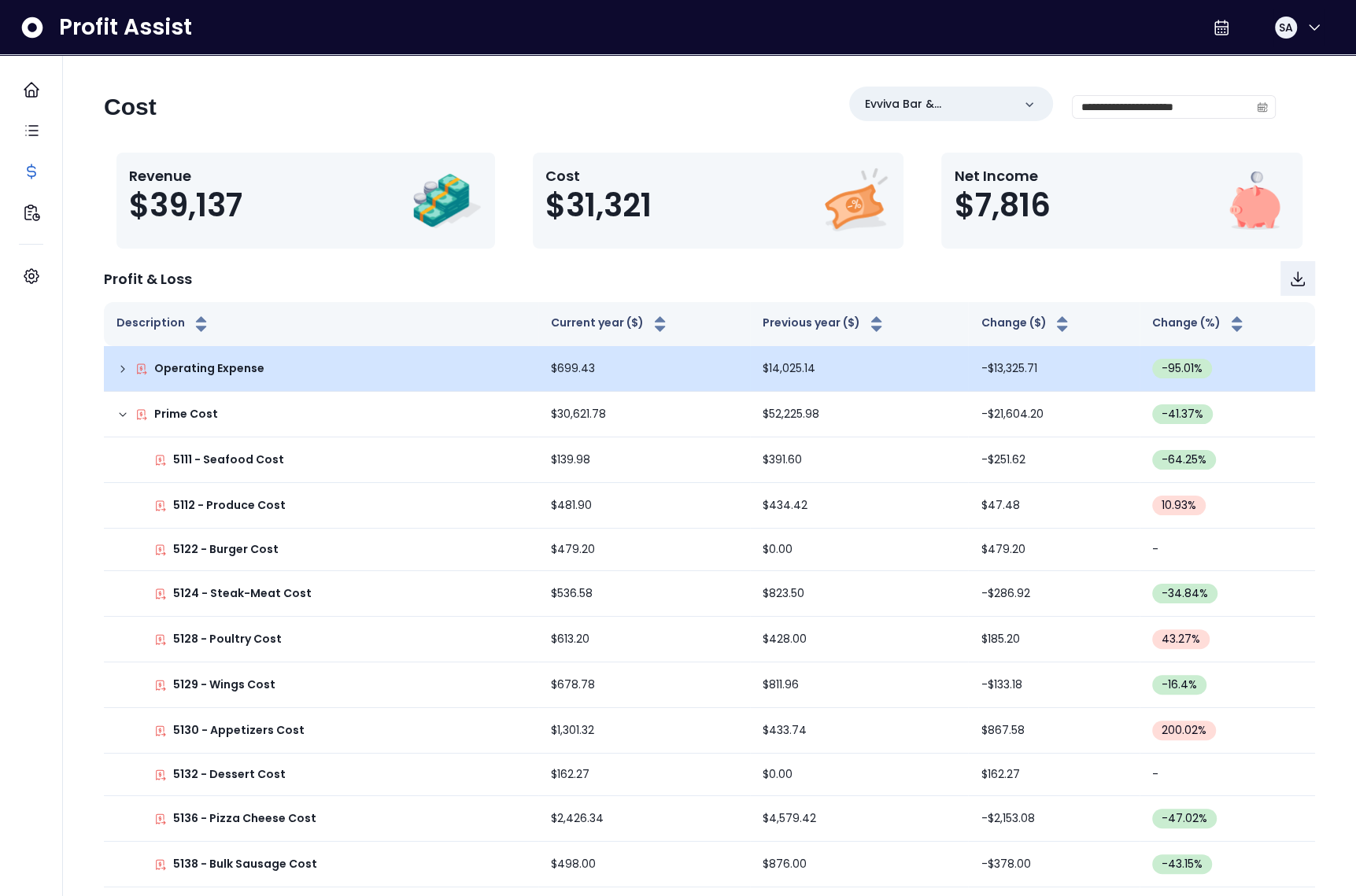
click at [115, 363] on td "Operating Expense" at bounding box center [321, 369] width 434 height 45
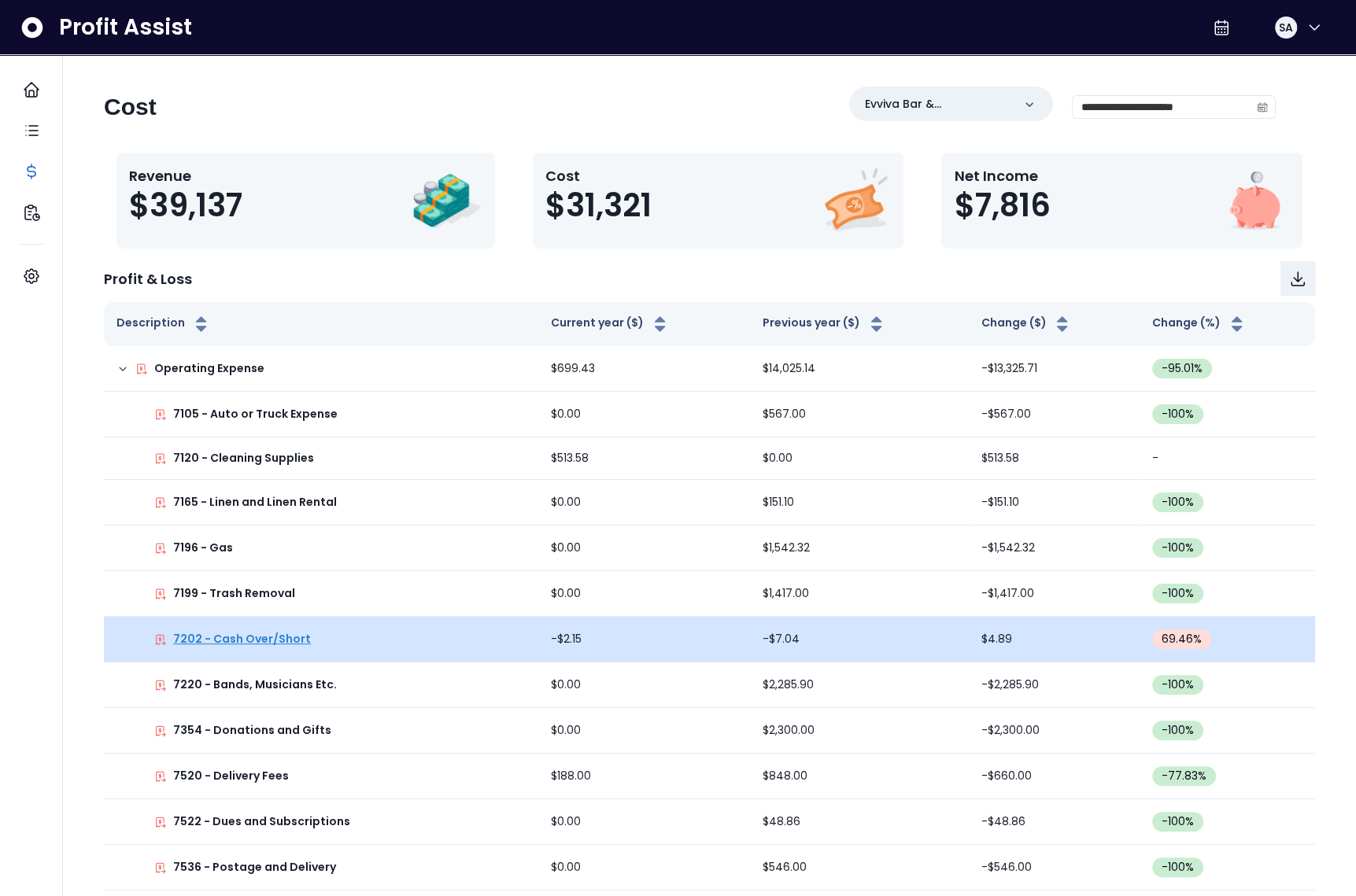
click at [257, 630] on p "7202 - Cash Over/Short" at bounding box center [242, 638] width 138 height 17
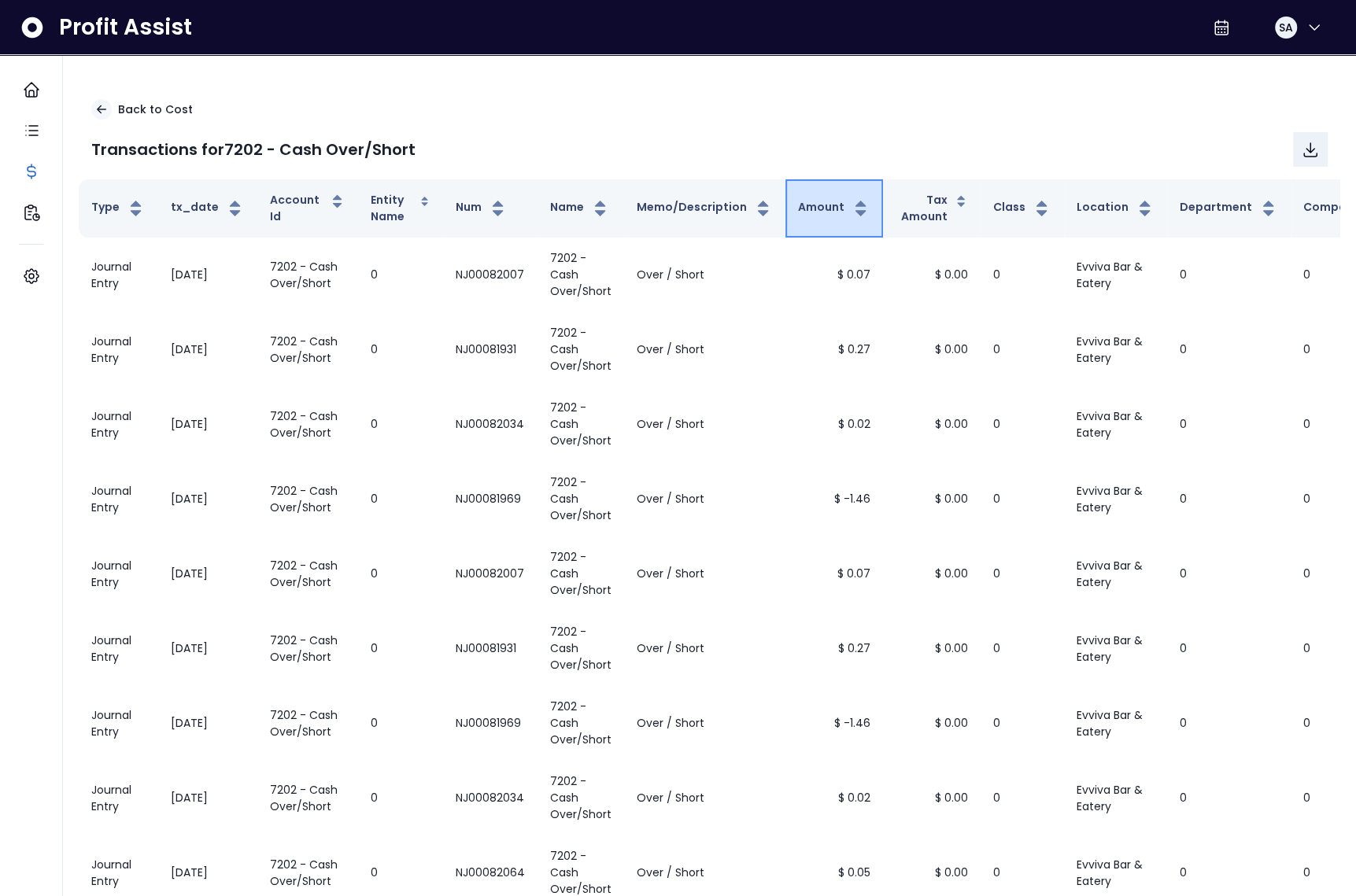
click at [816, 211] on button "Amount" at bounding box center [834, 208] width 73 height 19
click at [99, 110] on icon at bounding box center [101, 109] width 9 height 7
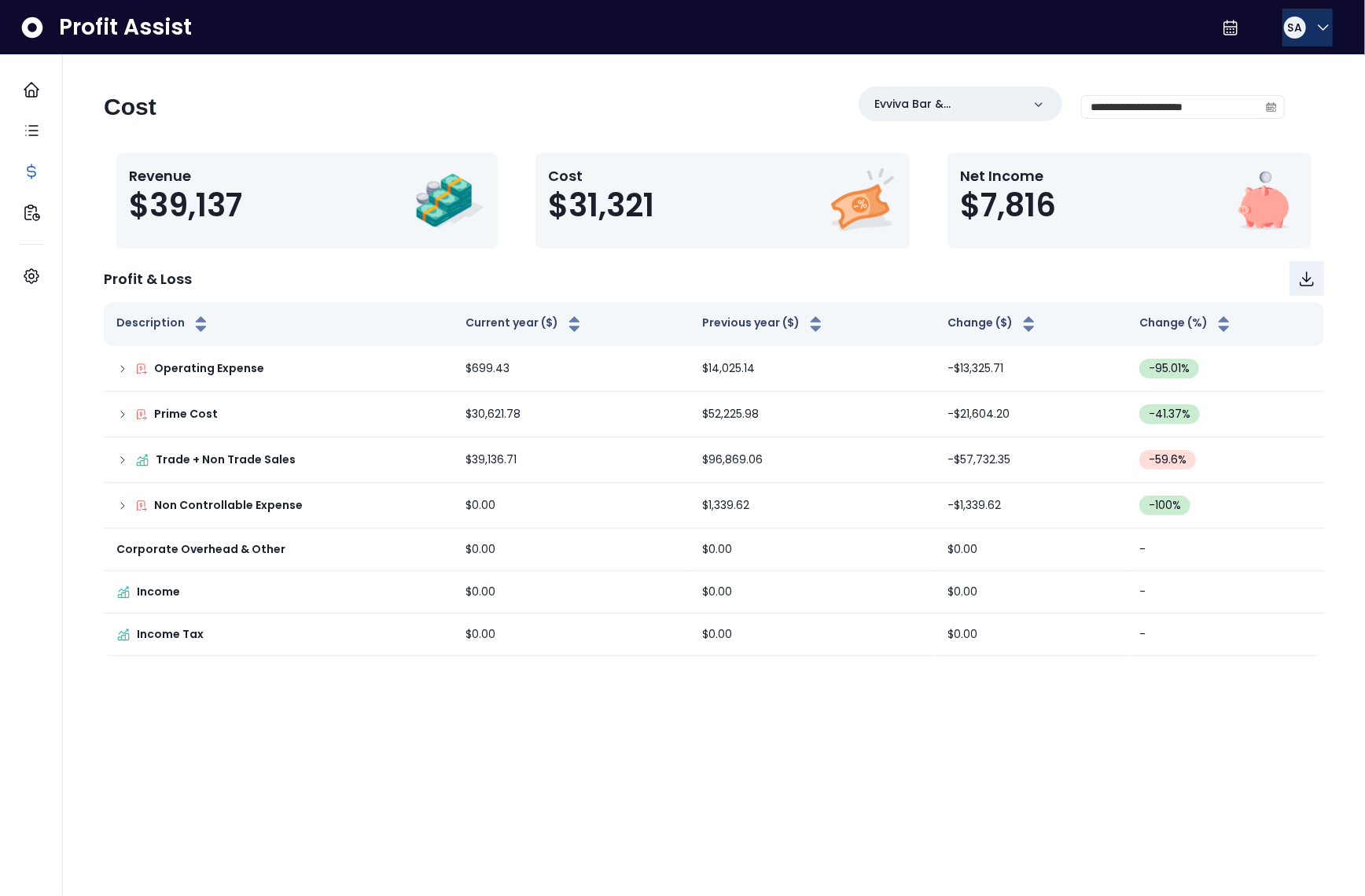
click at [1298, 30] on div "SA" at bounding box center [1295, 28] width 22 height 22
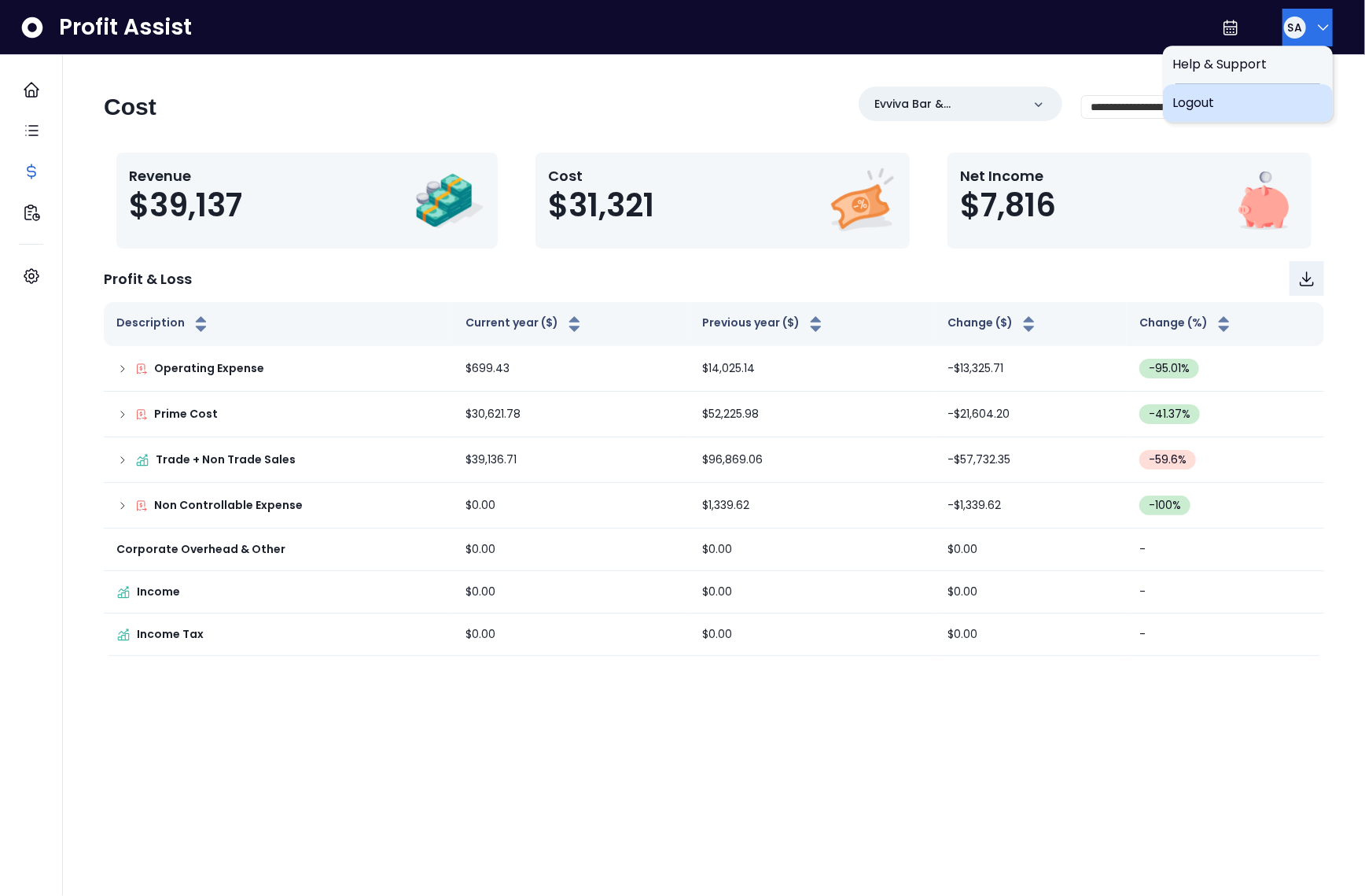
click at [1250, 96] on span "Logout" at bounding box center [1248, 102] width 151 height 19
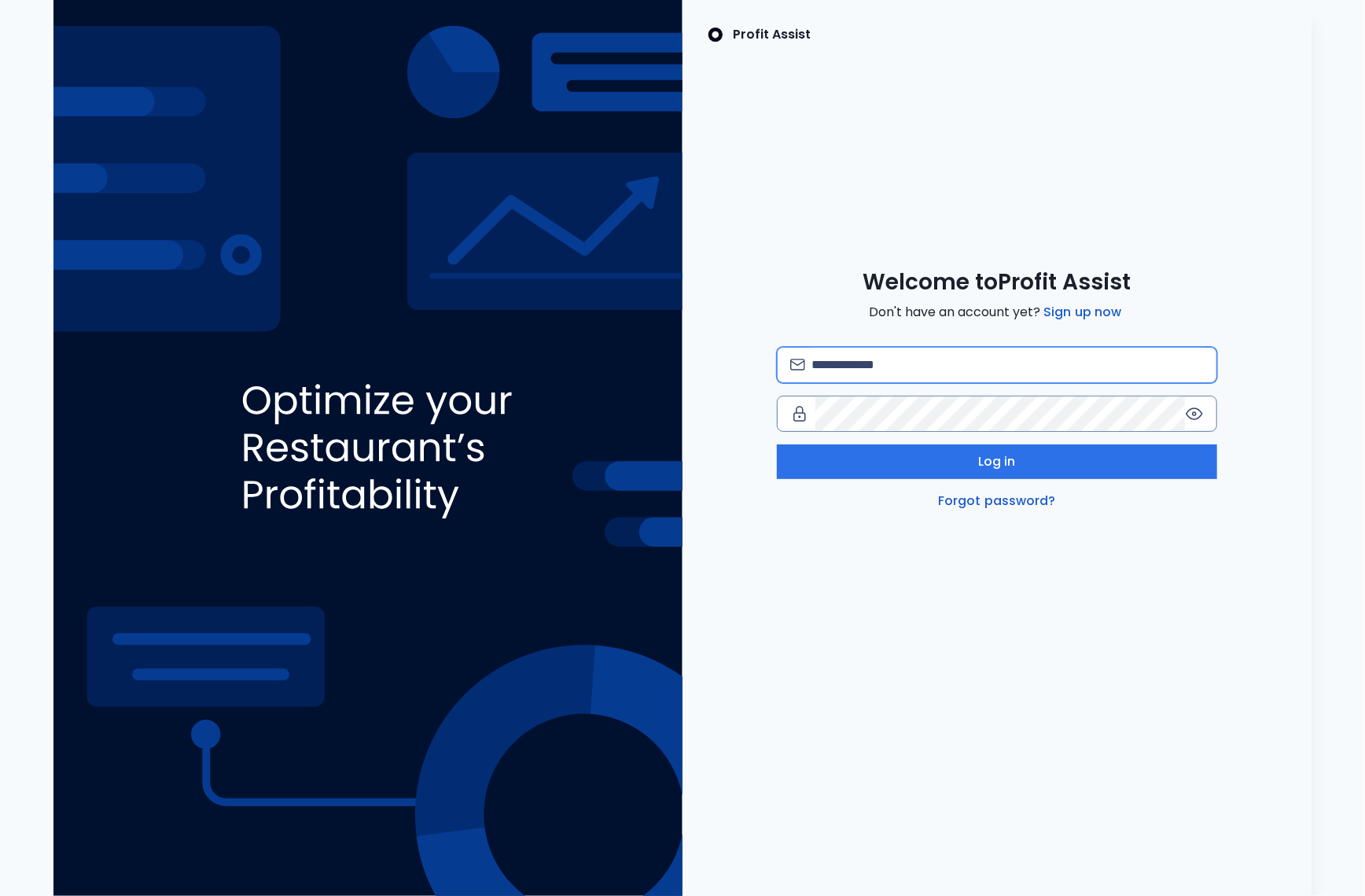
click at [847, 367] on input "email" at bounding box center [1007, 364] width 392 height 34
type input "**********"
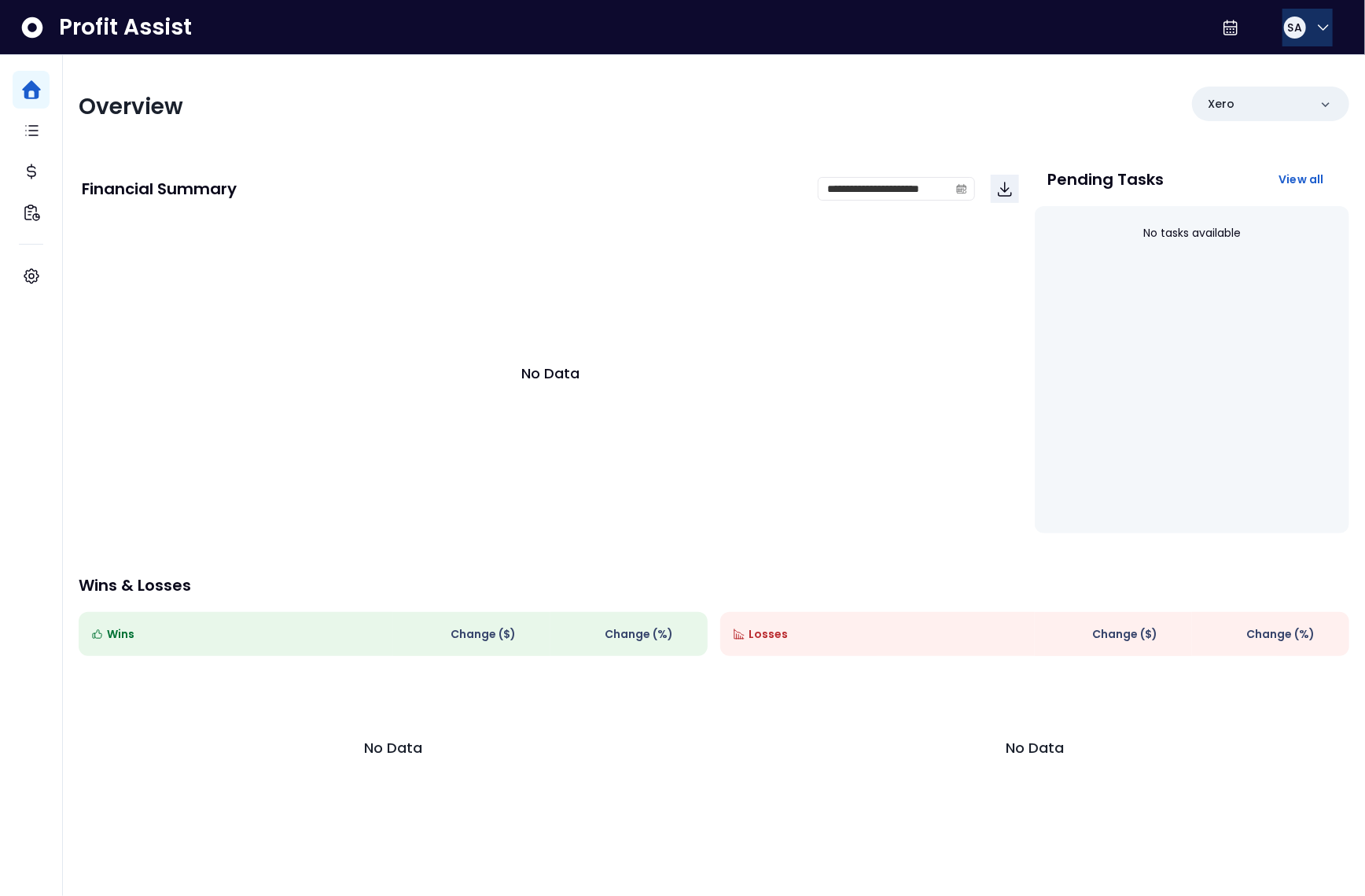
click at [1288, 30] on span "SA" at bounding box center [1295, 28] width 14 height 16
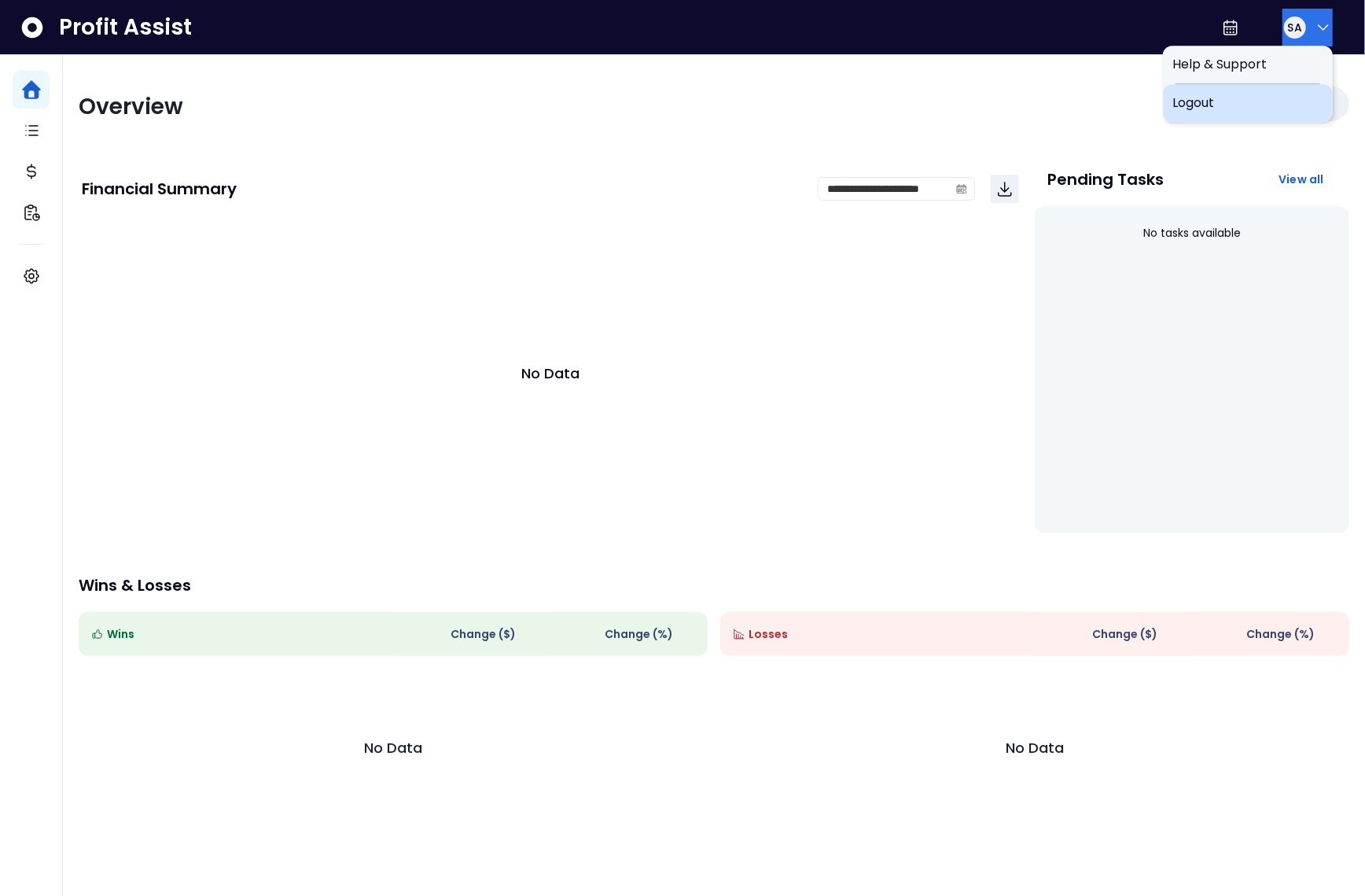
click at [1264, 105] on span "Logout" at bounding box center [1248, 102] width 151 height 19
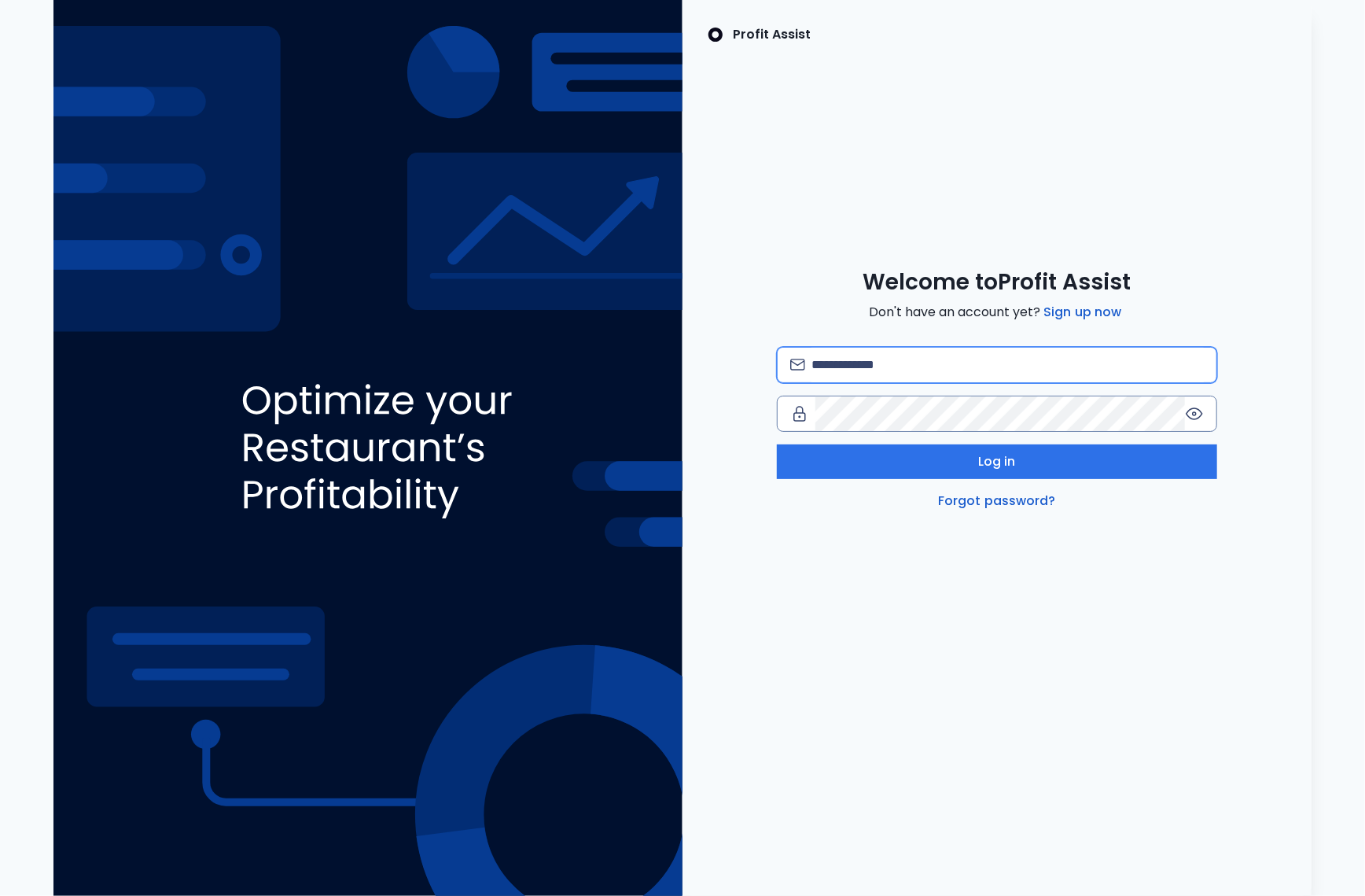
click at [839, 374] on input "email" at bounding box center [1007, 364] width 392 height 34
type input "**********"
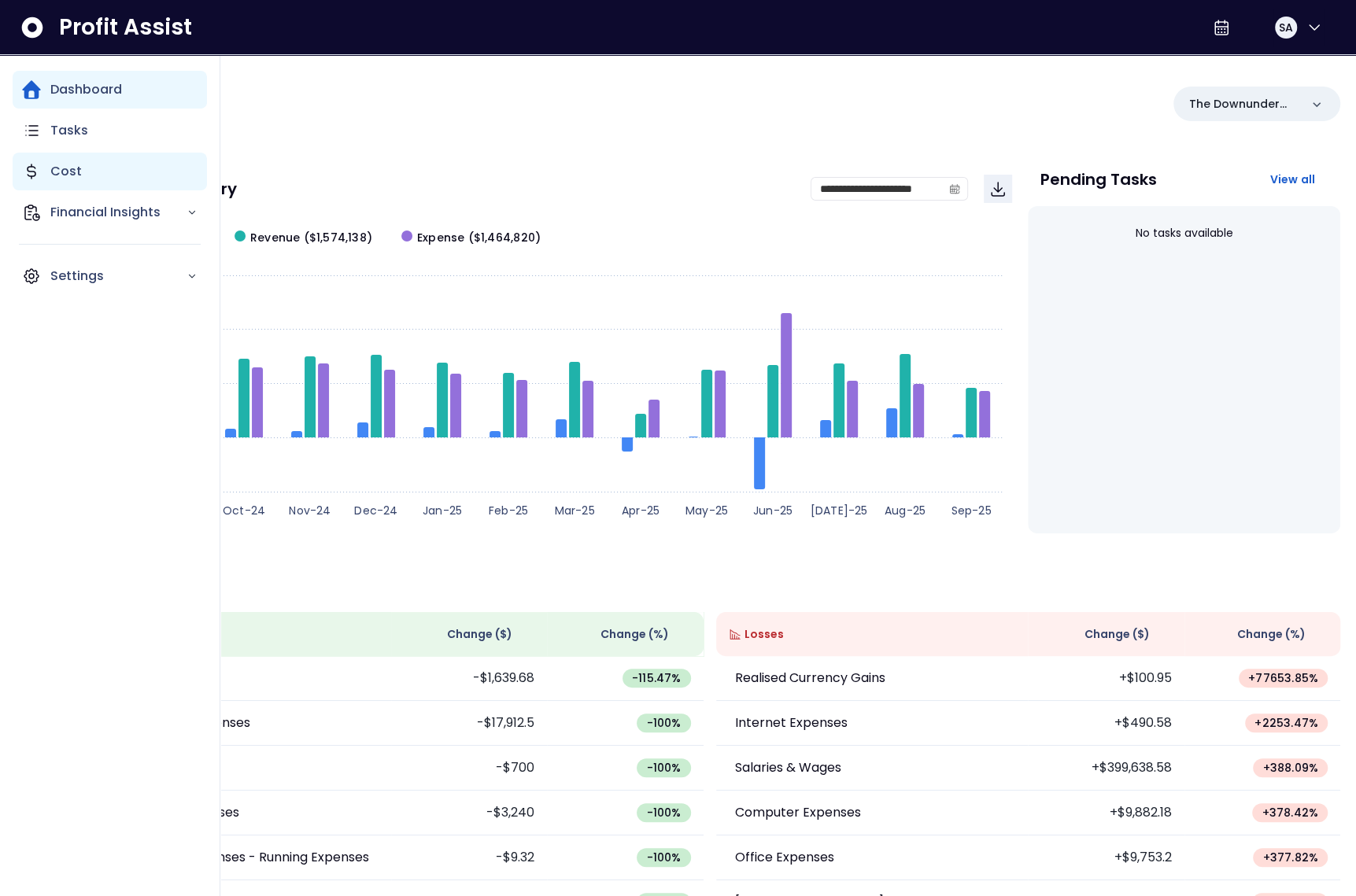
click at [41, 175] on div "Cost" at bounding box center [110, 171] width 195 height 37
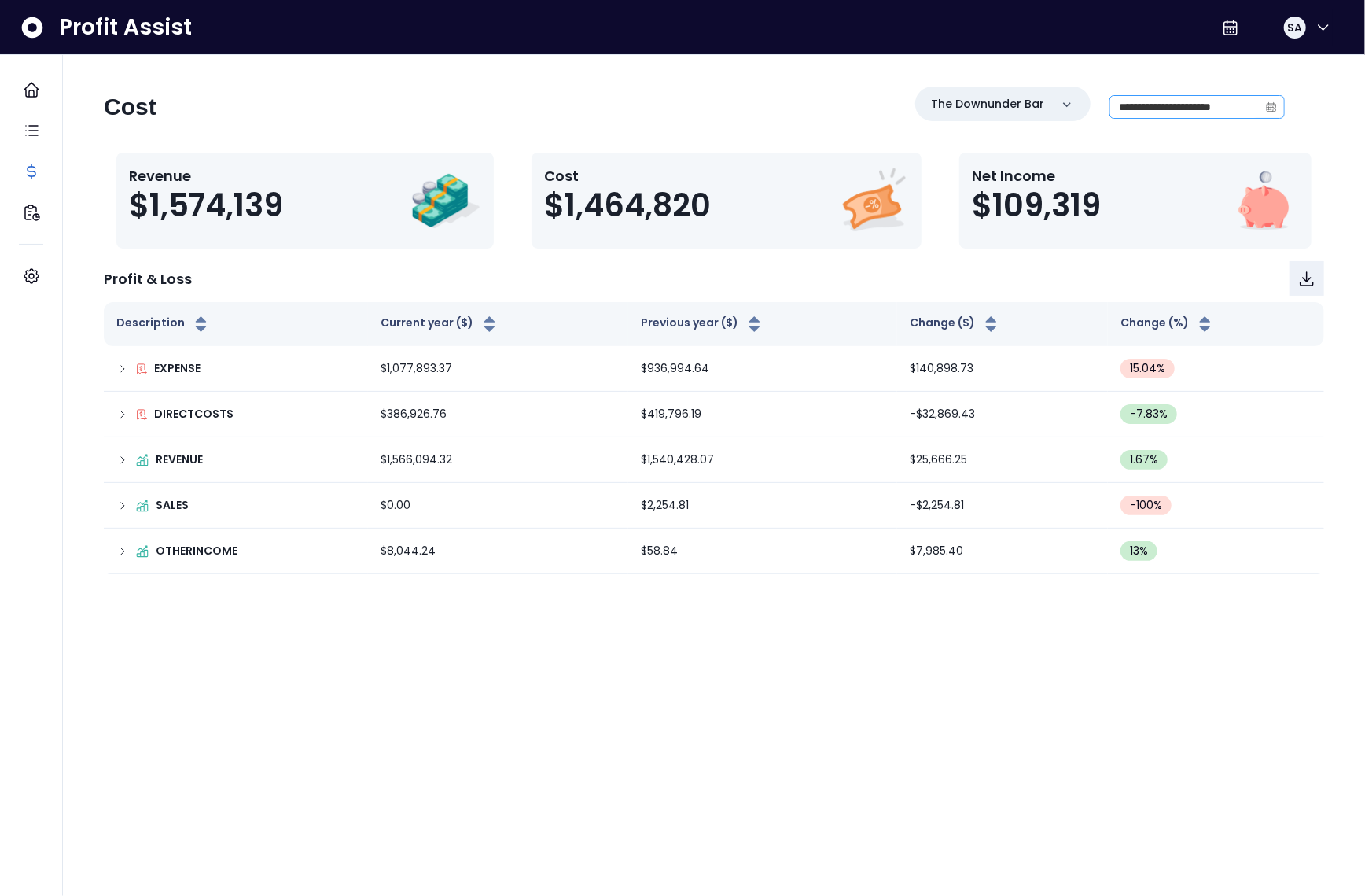
click at [1266, 104] on span at bounding box center [1272, 107] width 26 height 22
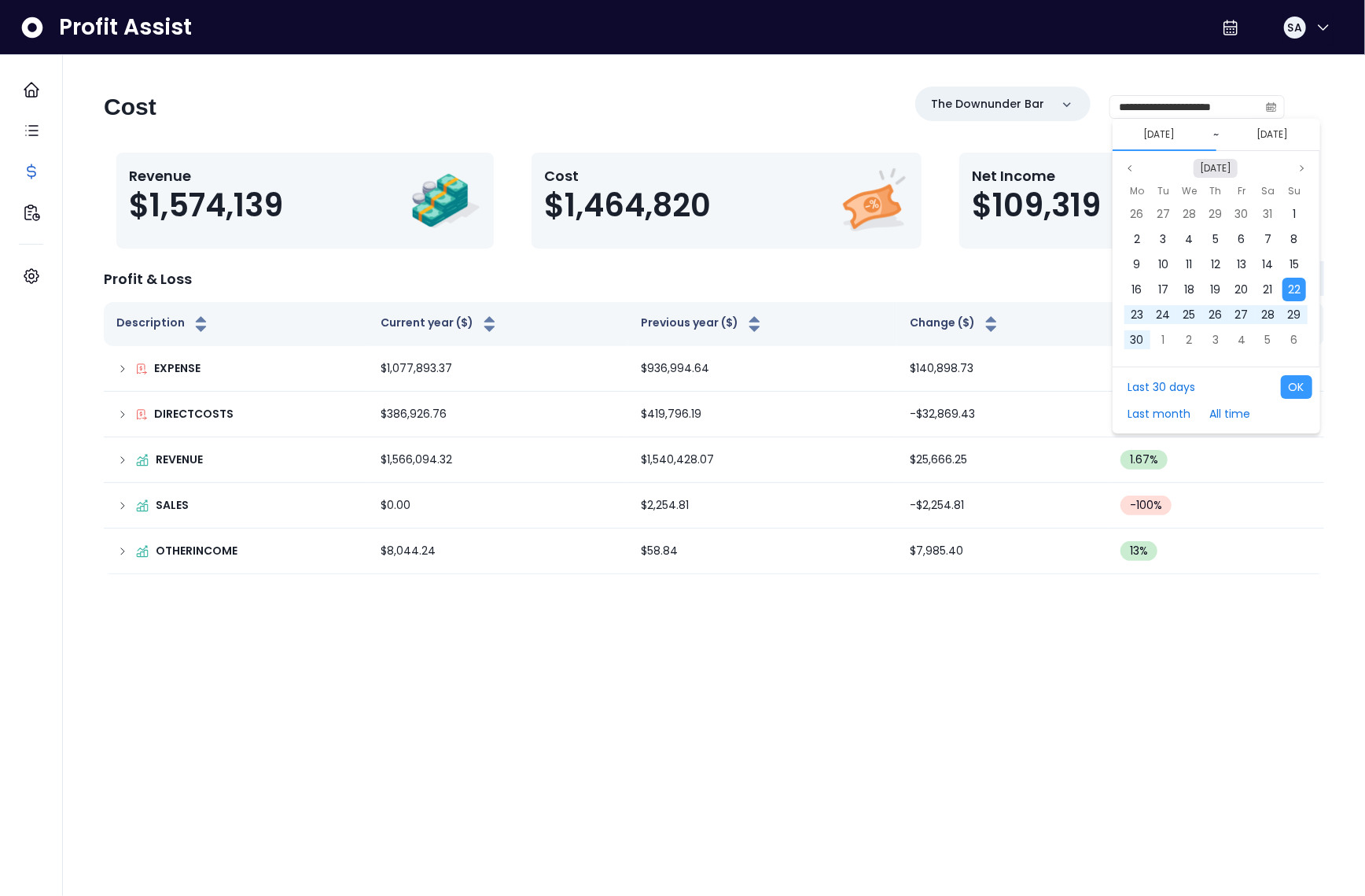
click at [1207, 165] on button "Sep 2024" at bounding box center [1216, 168] width 44 height 19
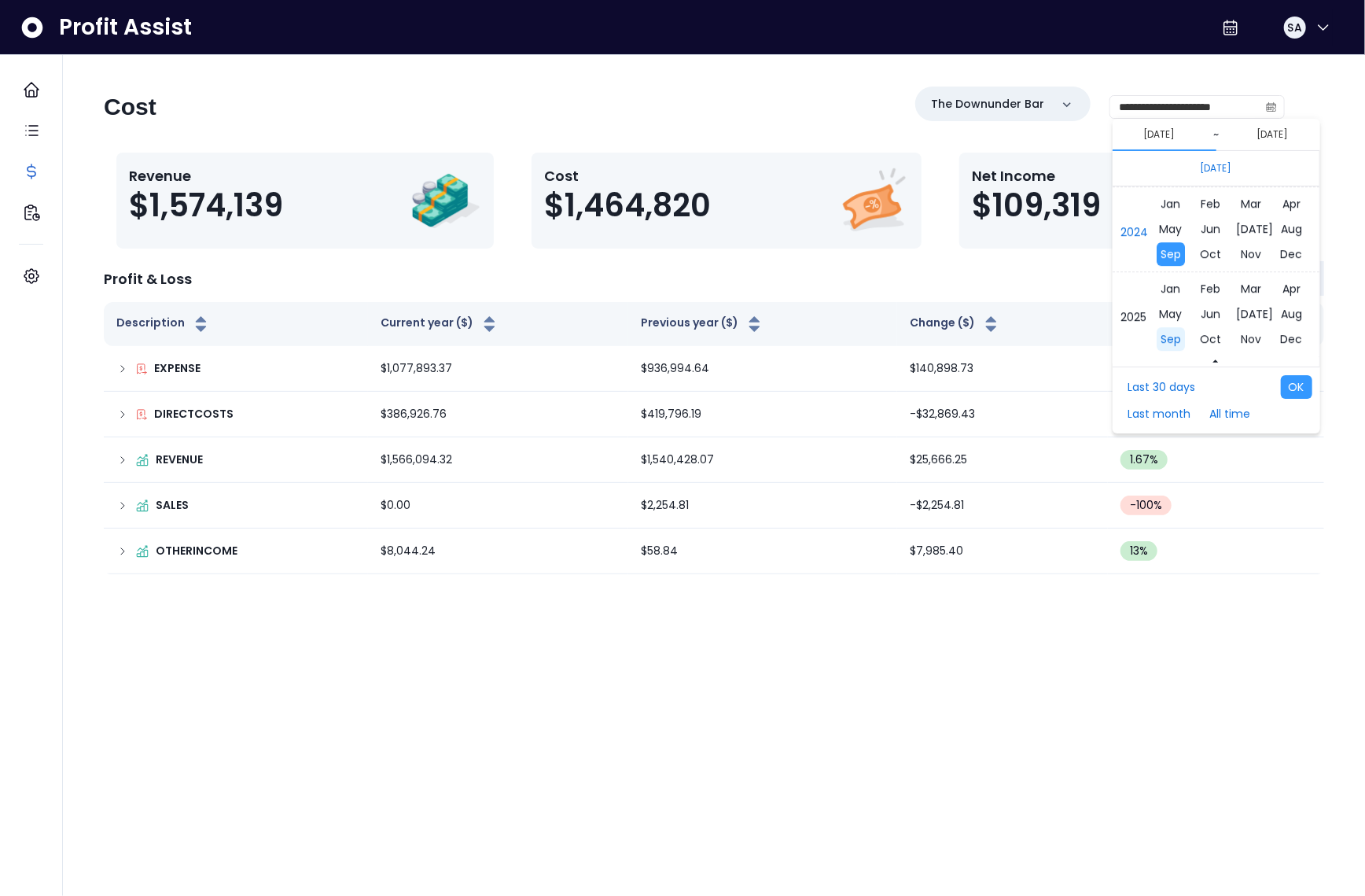
click at [1173, 343] on span "Sep" at bounding box center [1170, 339] width 29 height 24
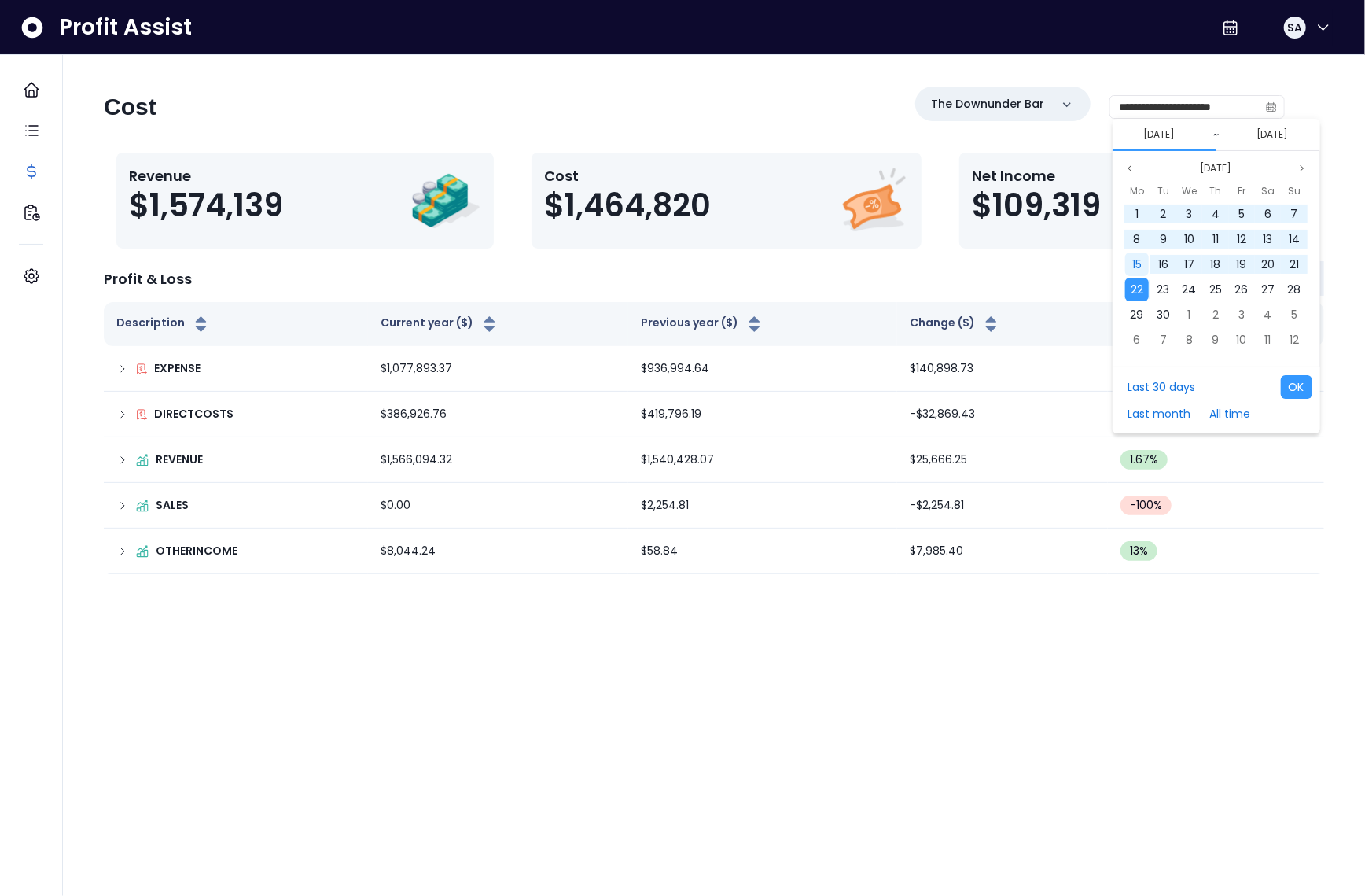
click at [1141, 266] on span "15" at bounding box center [1138, 265] width 10 height 16
click at [1138, 285] on span "22" at bounding box center [1137, 289] width 13 height 16
click at [1288, 387] on button "OK" at bounding box center [1297, 387] width 31 height 24
type input "**********"
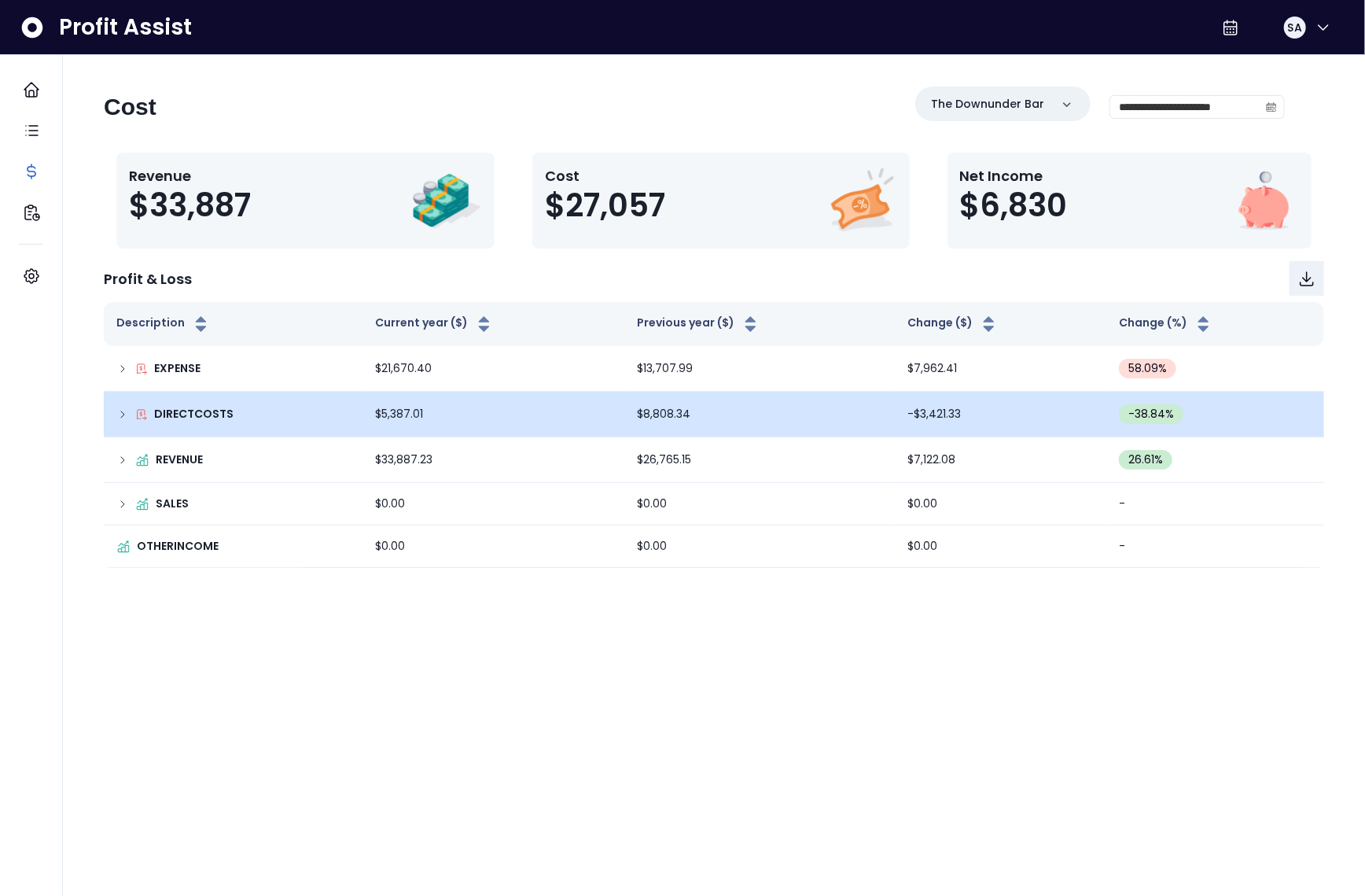
click at [112, 414] on td "DIRECTCOSTS" at bounding box center [233, 414] width 259 height 45
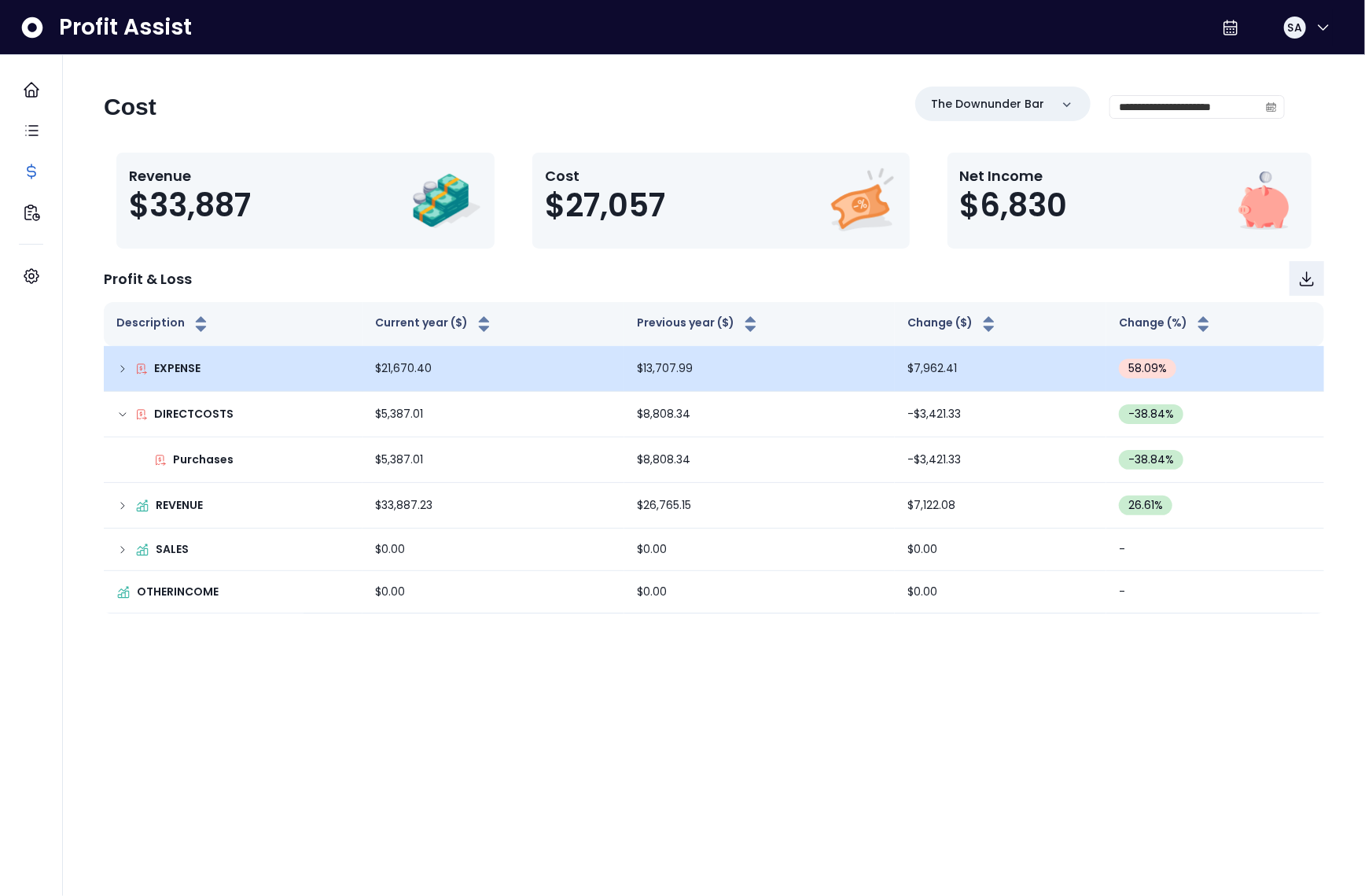
click at [131, 371] on div "EXPENSE" at bounding box center [233, 368] width 234 height 17
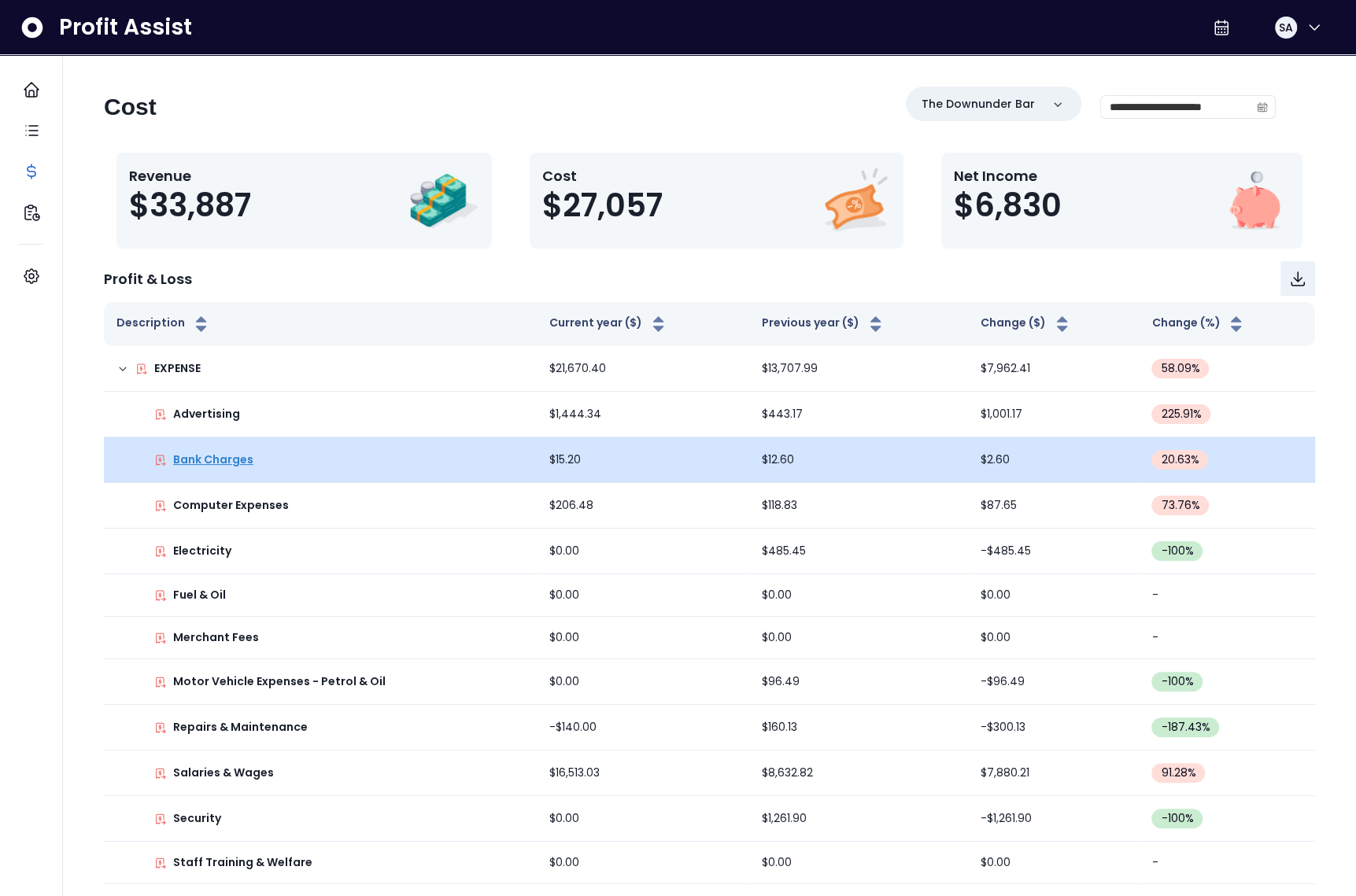
click at [222, 457] on p "Bank Charges" at bounding box center [214, 459] width 81 height 17
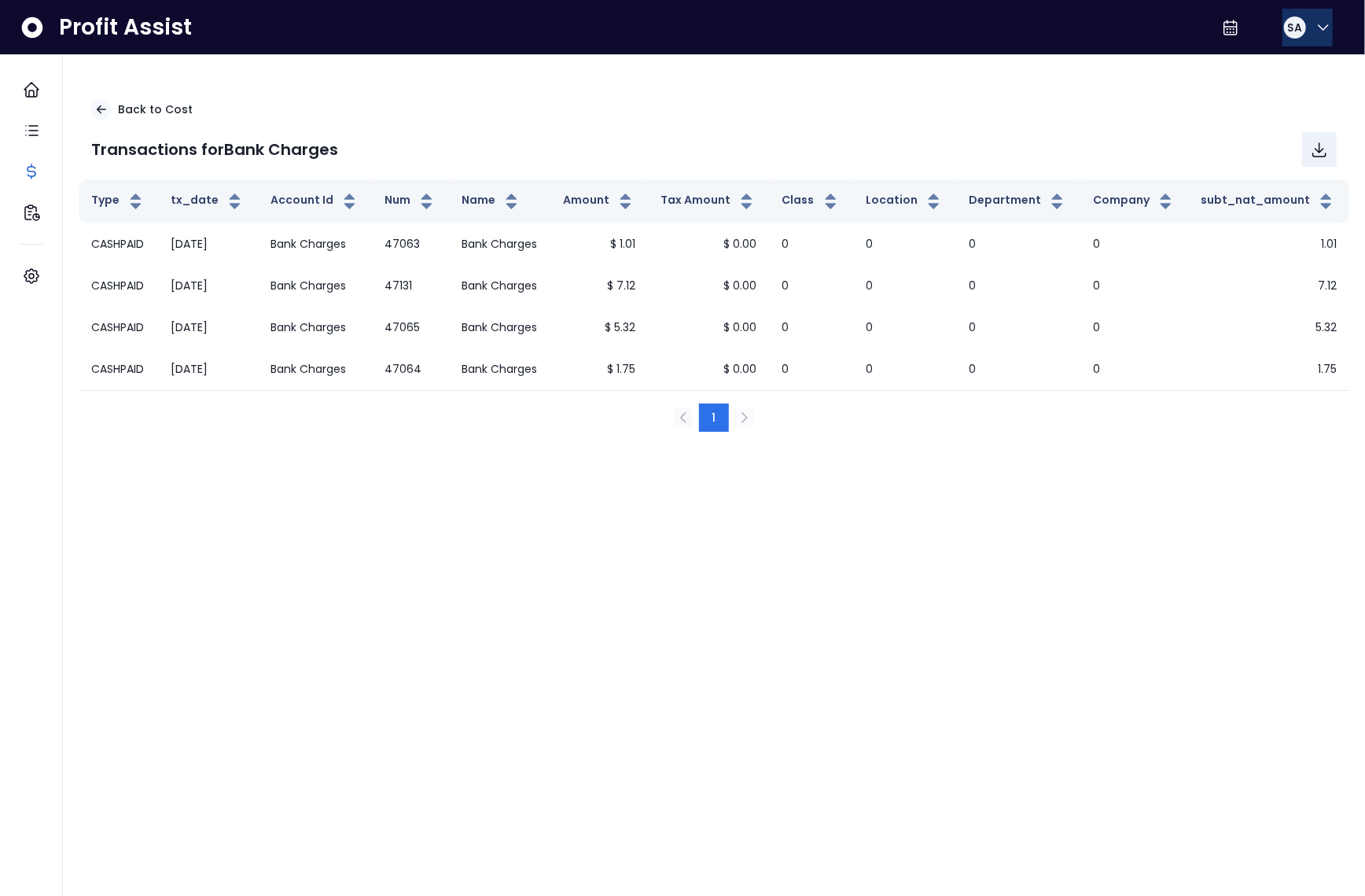
click at [1288, 22] on span "SA" at bounding box center [1295, 28] width 14 height 16
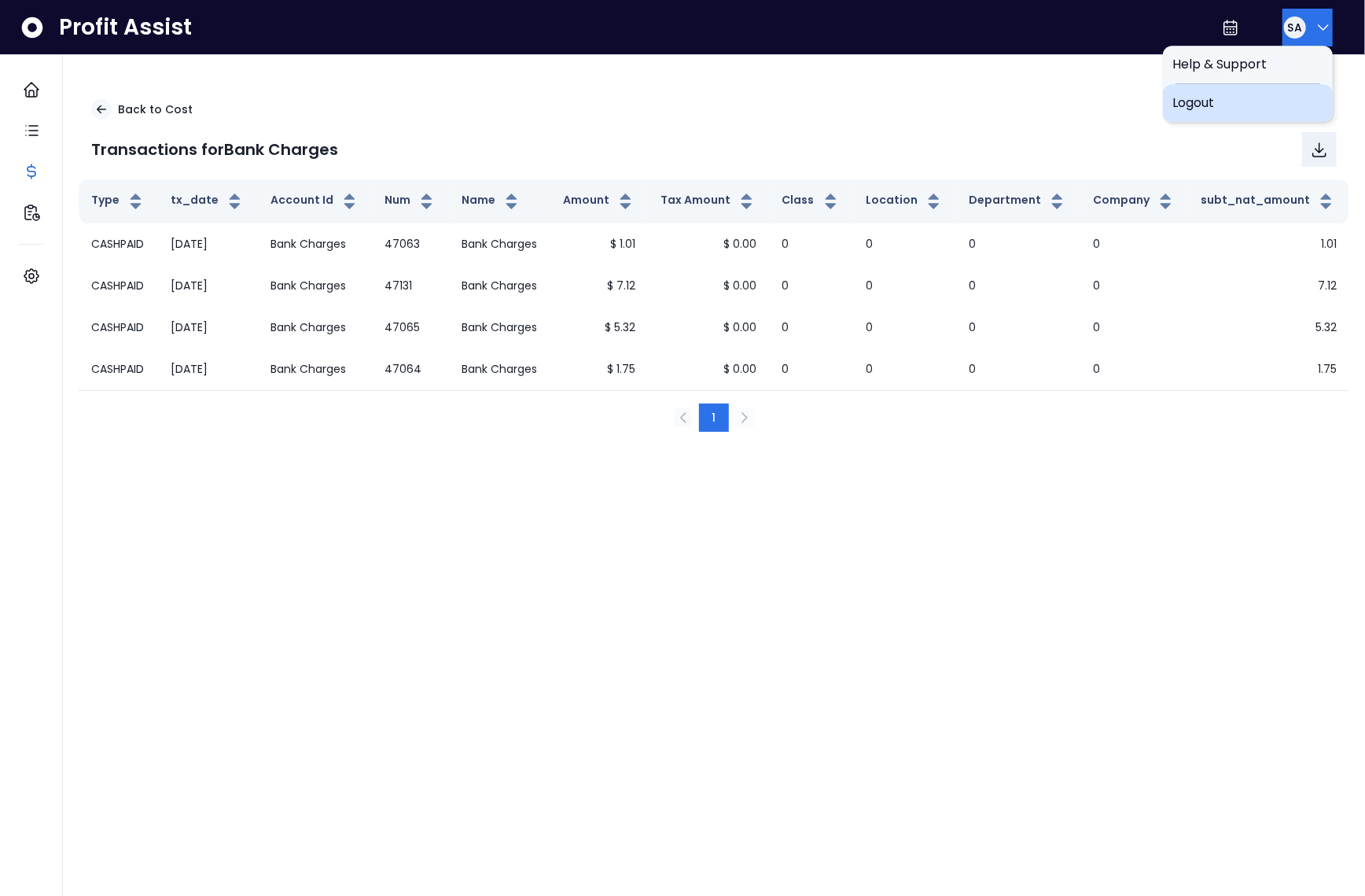
click at [1298, 113] on div "Logout" at bounding box center [1248, 103] width 170 height 37
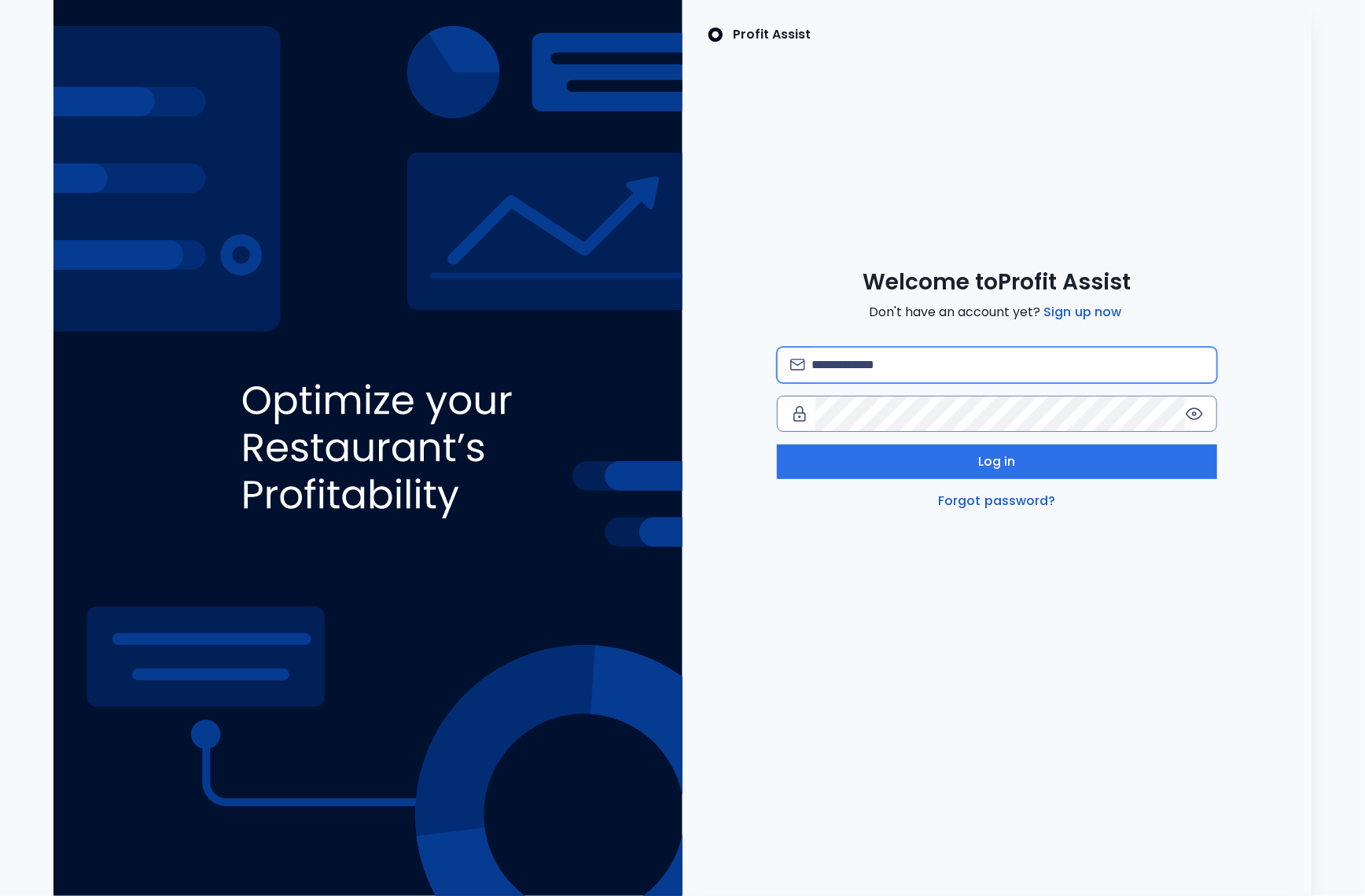
click at [960, 378] on input "email" at bounding box center [1007, 364] width 392 height 34
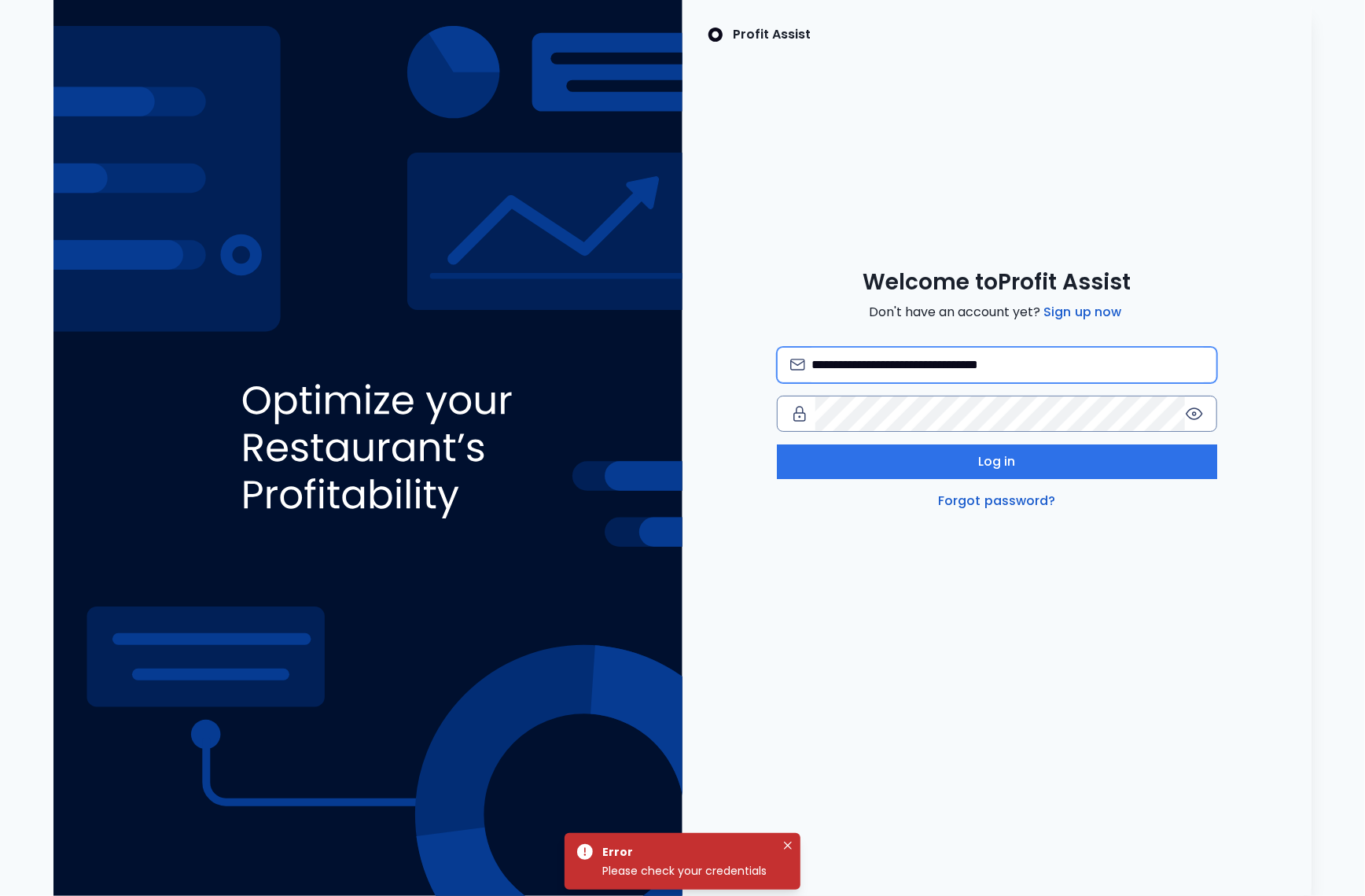
click at [838, 366] on input "**********" at bounding box center [1007, 364] width 392 height 34
type input "**********"
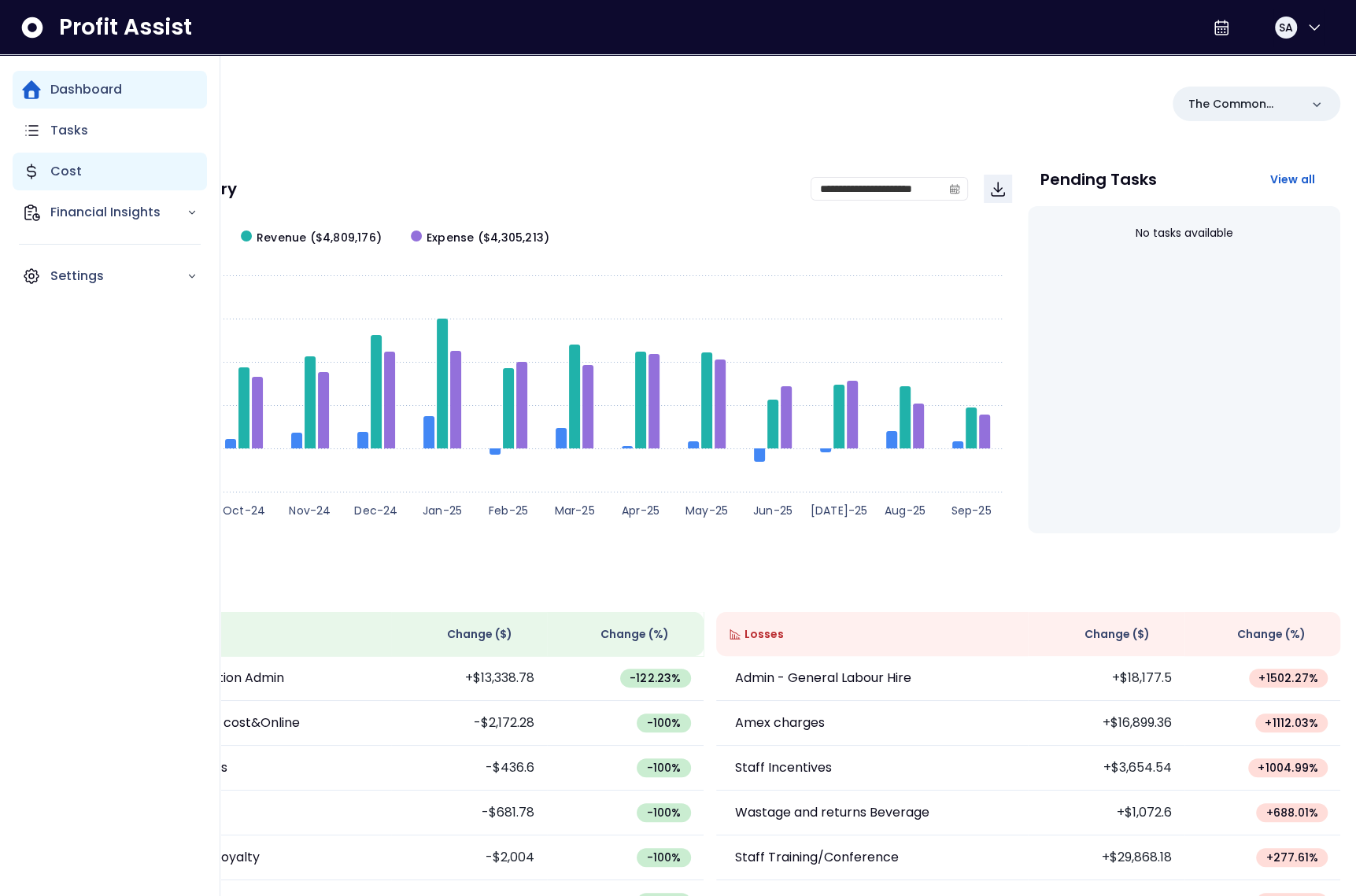
click at [74, 180] on p "Cost" at bounding box center [66, 171] width 31 height 19
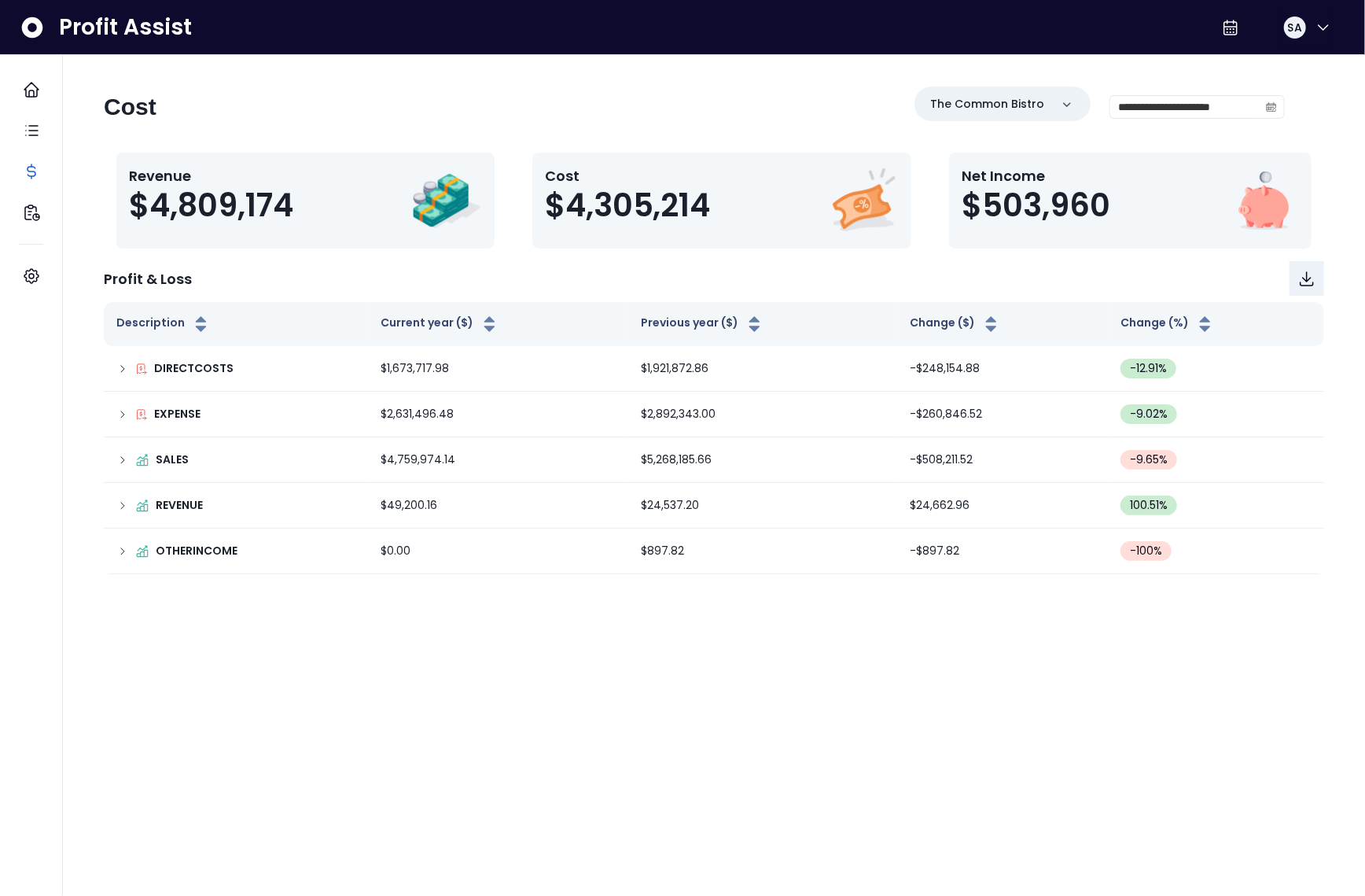
drag, startPoint x: 1304, startPoint y: 105, endPoint x: 1287, endPoint y: 108, distance: 17.3
click at [1304, 105] on div "**********" at bounding box center [714, 330] width 1271 height 488
click at [1272, 106] on icon "calendar" at bounding box center [1272, 106] width 11 height 11
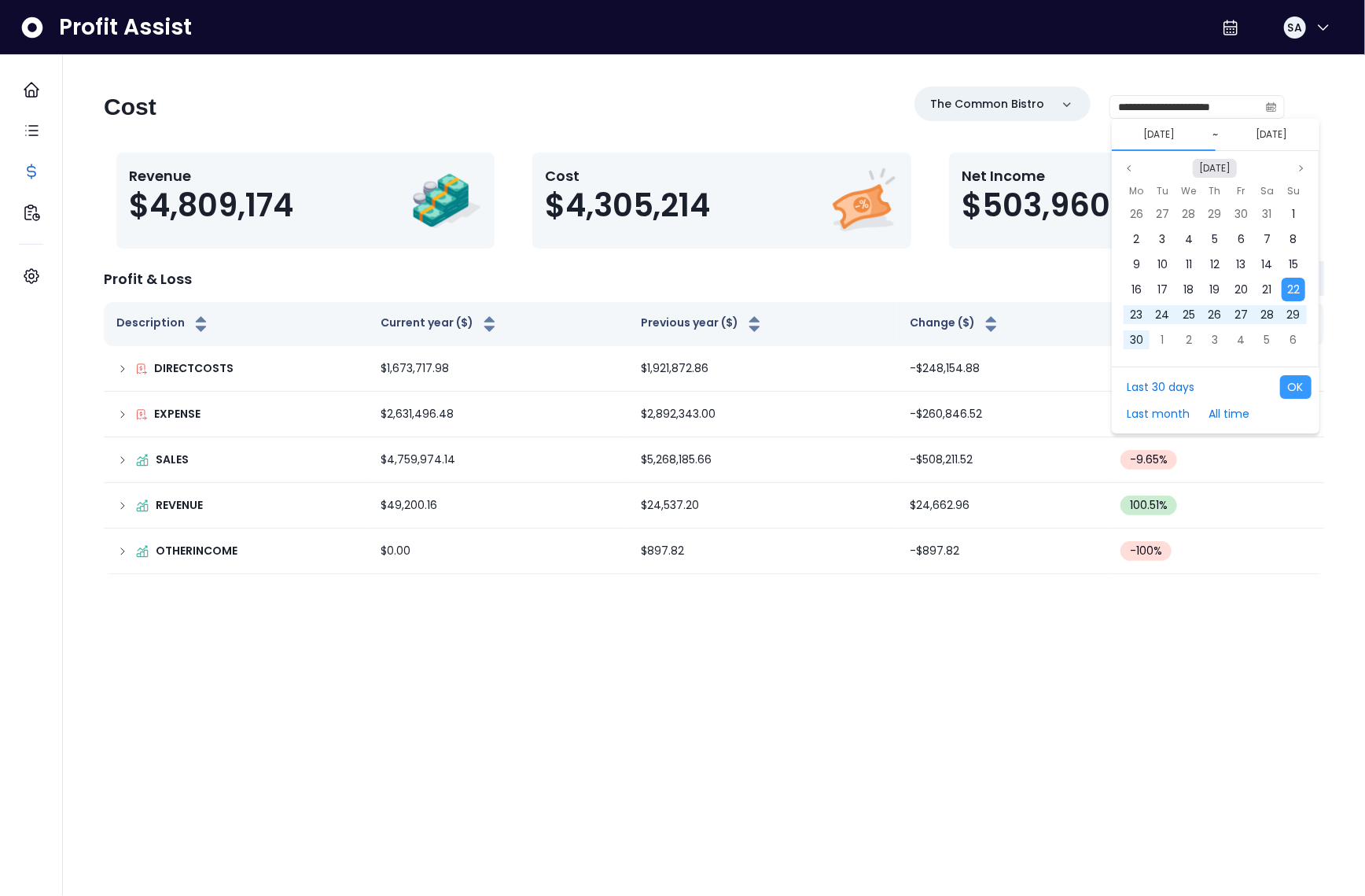
click at [1217, 167] on button "Sep 2024" at bounding box center [1215, 168] width 44 height 19
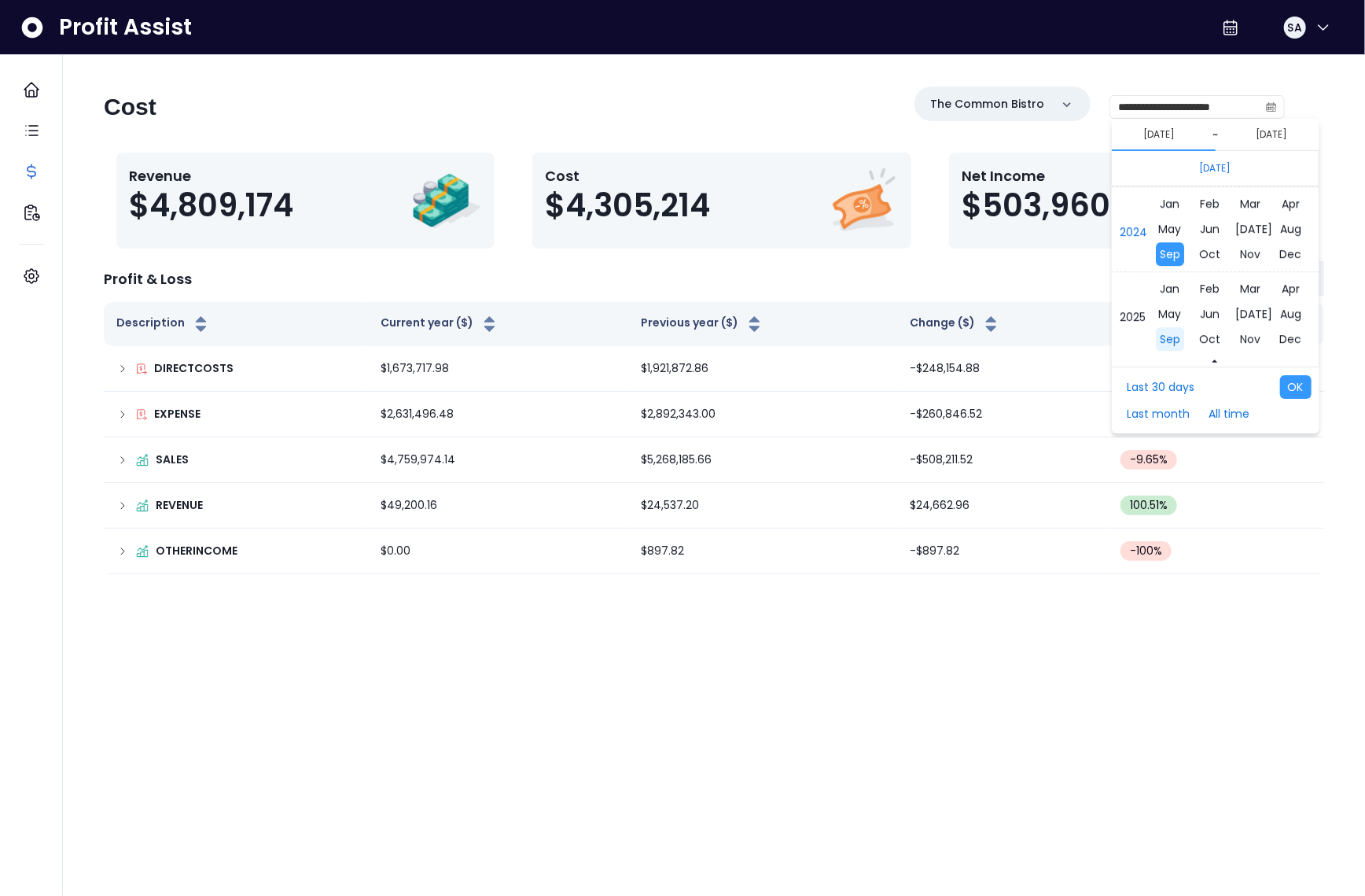
click at [1167, 331] on span "Sep" at bounding box center [1169, 339] width 29 height 24
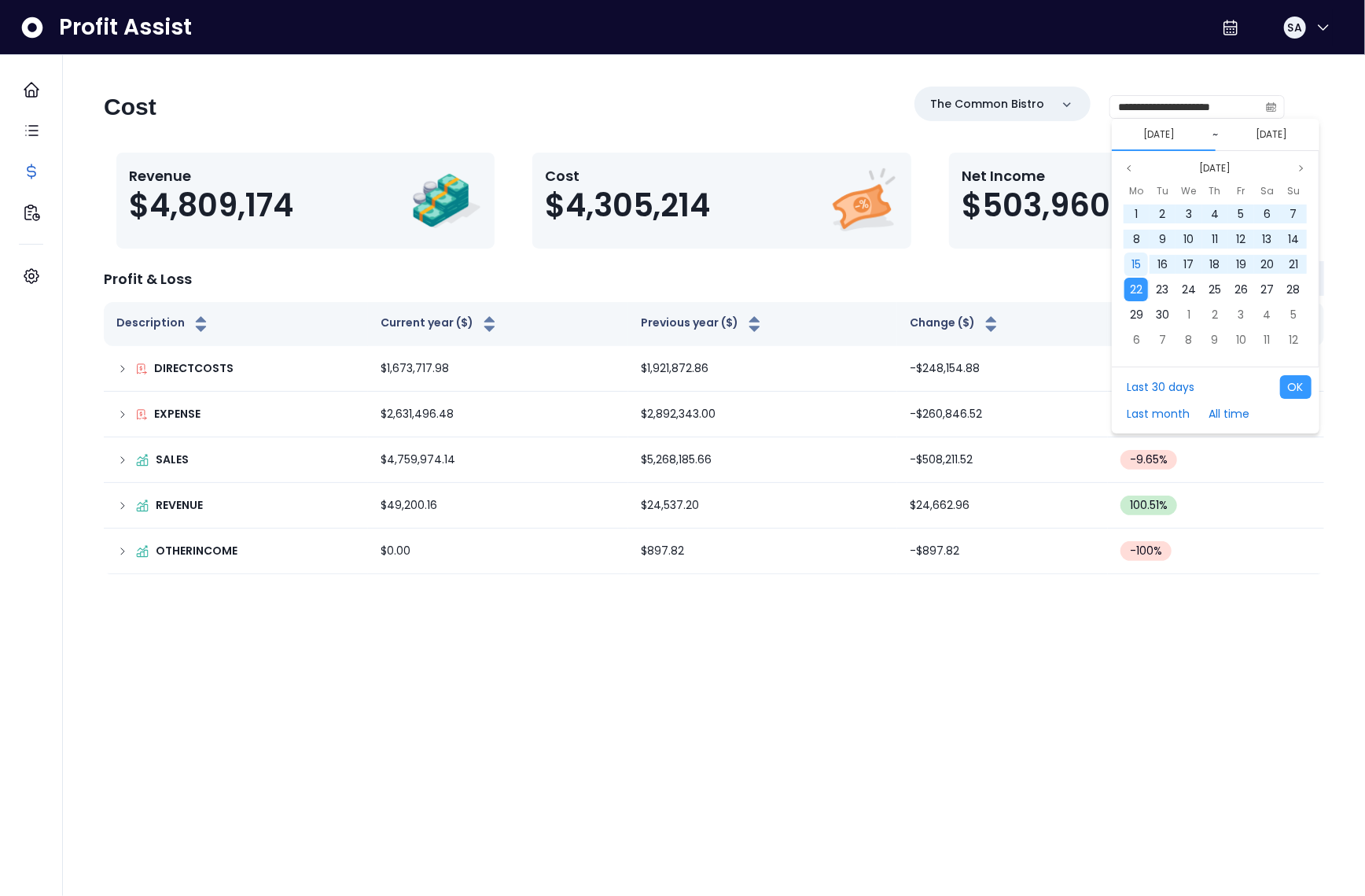
click at [1139, 269] on span "15" at bounding box center [1137, 265] width 10 height 16
click at [1136, 286] on span "22" at bounding box center [1136, 289] width 13 height 16
click at [1294, 392] on button "OK" at bounding box center [1296, 387] width 31 height 24
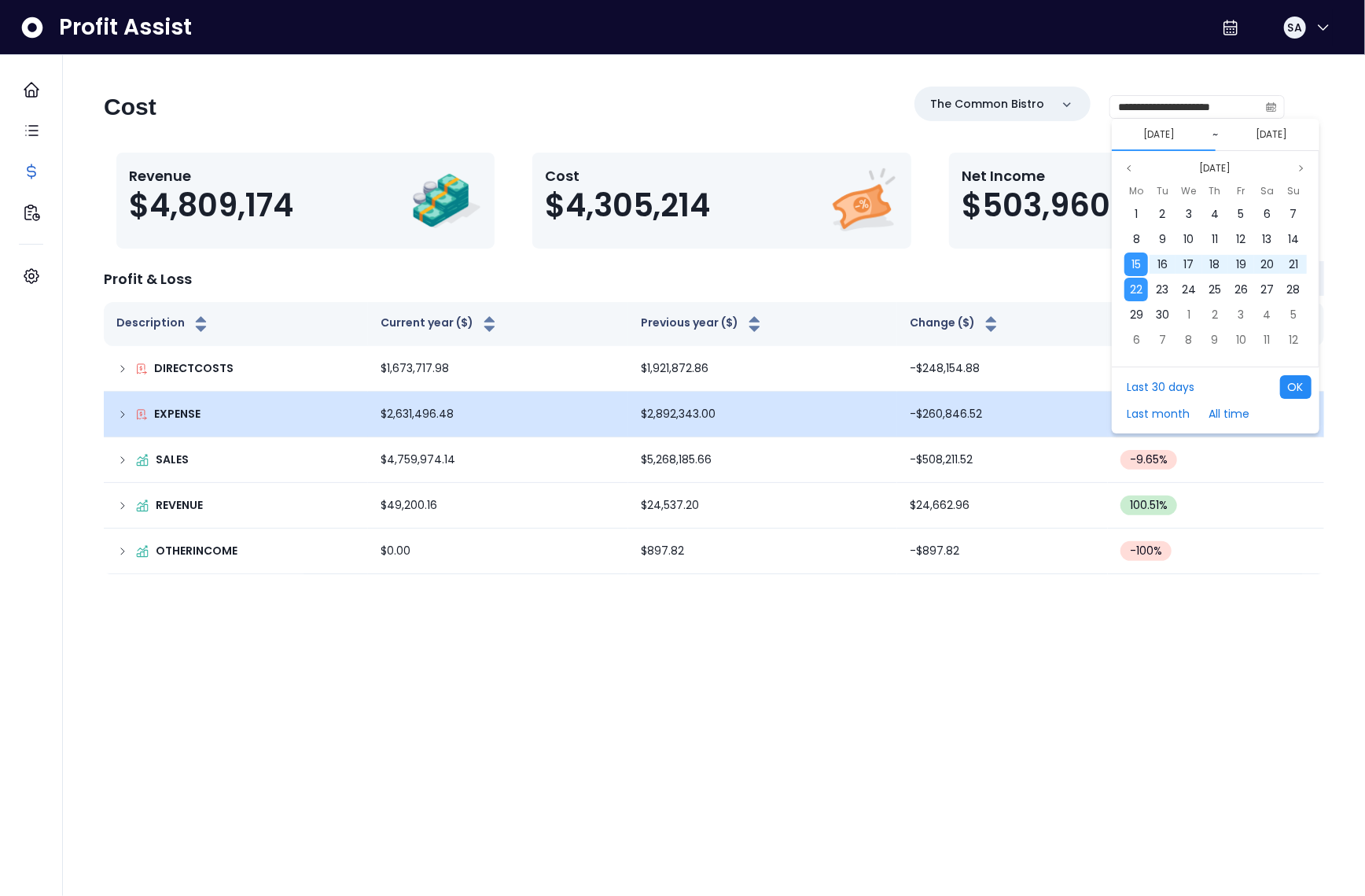
type input "**********"
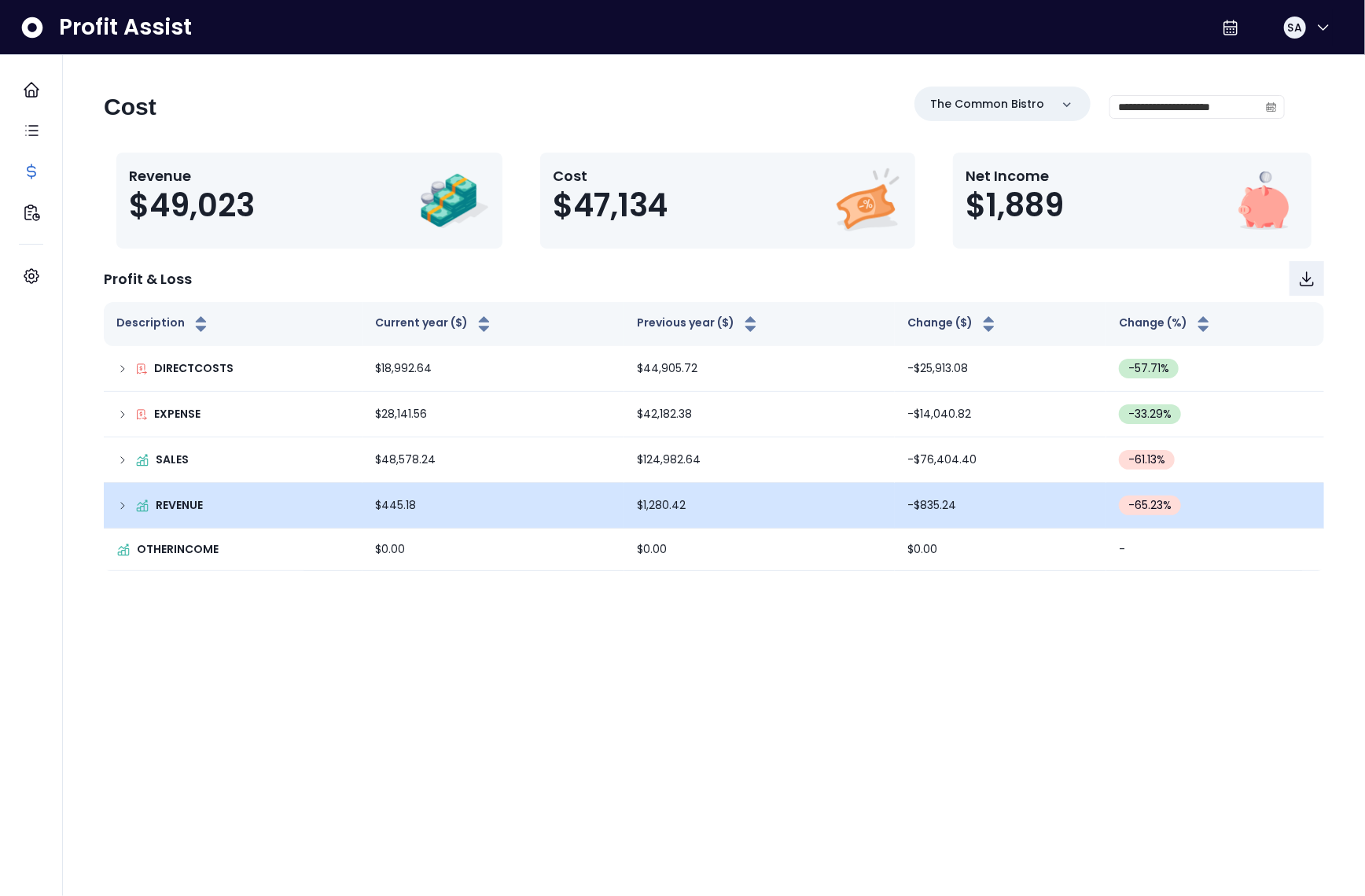
click at [118, 508] on icon at bounding box center [122, 506] width 13 height 13
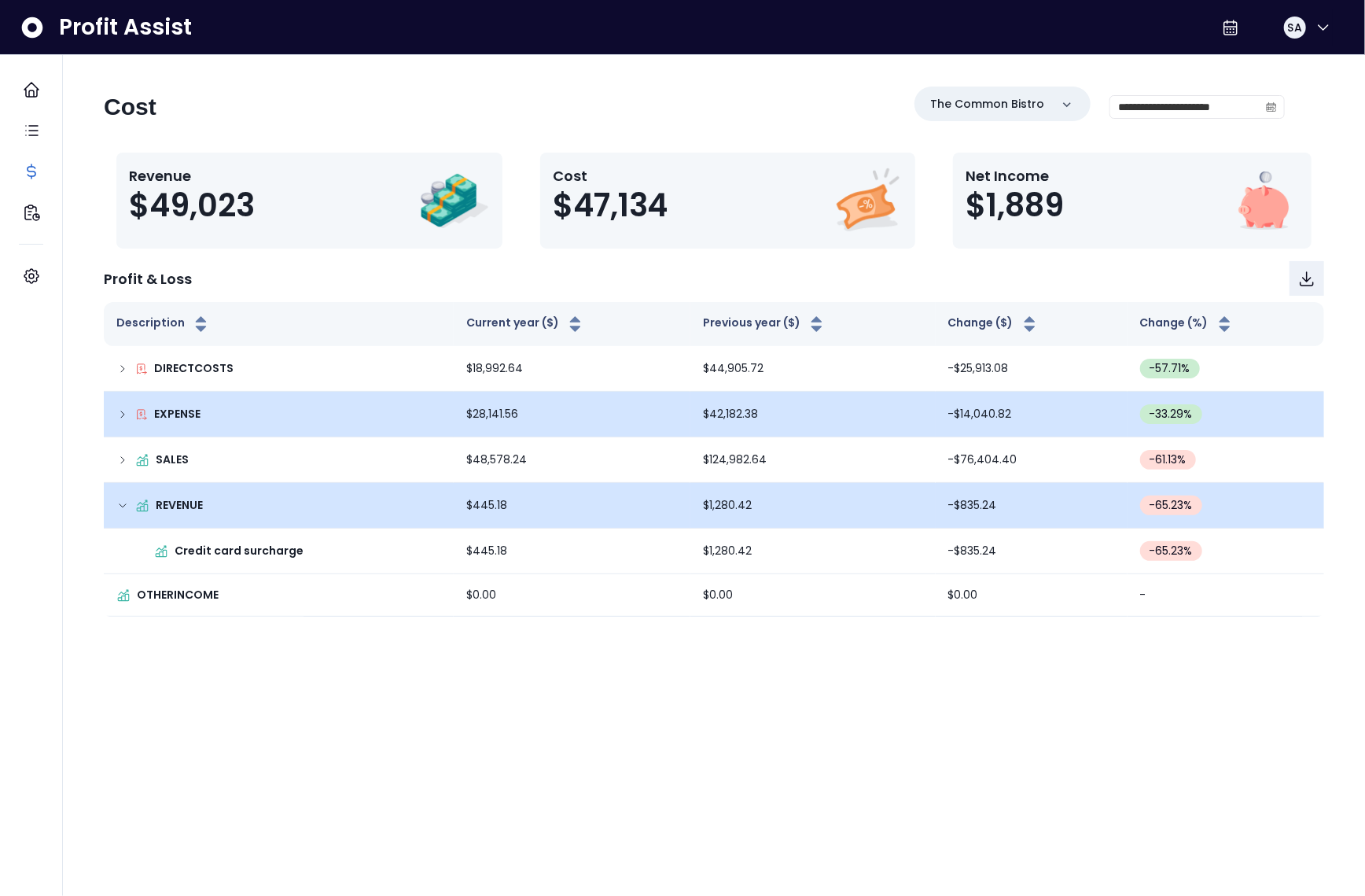
click at [122, 413] on icon at bounding box center [122, 414] width 13 height 13
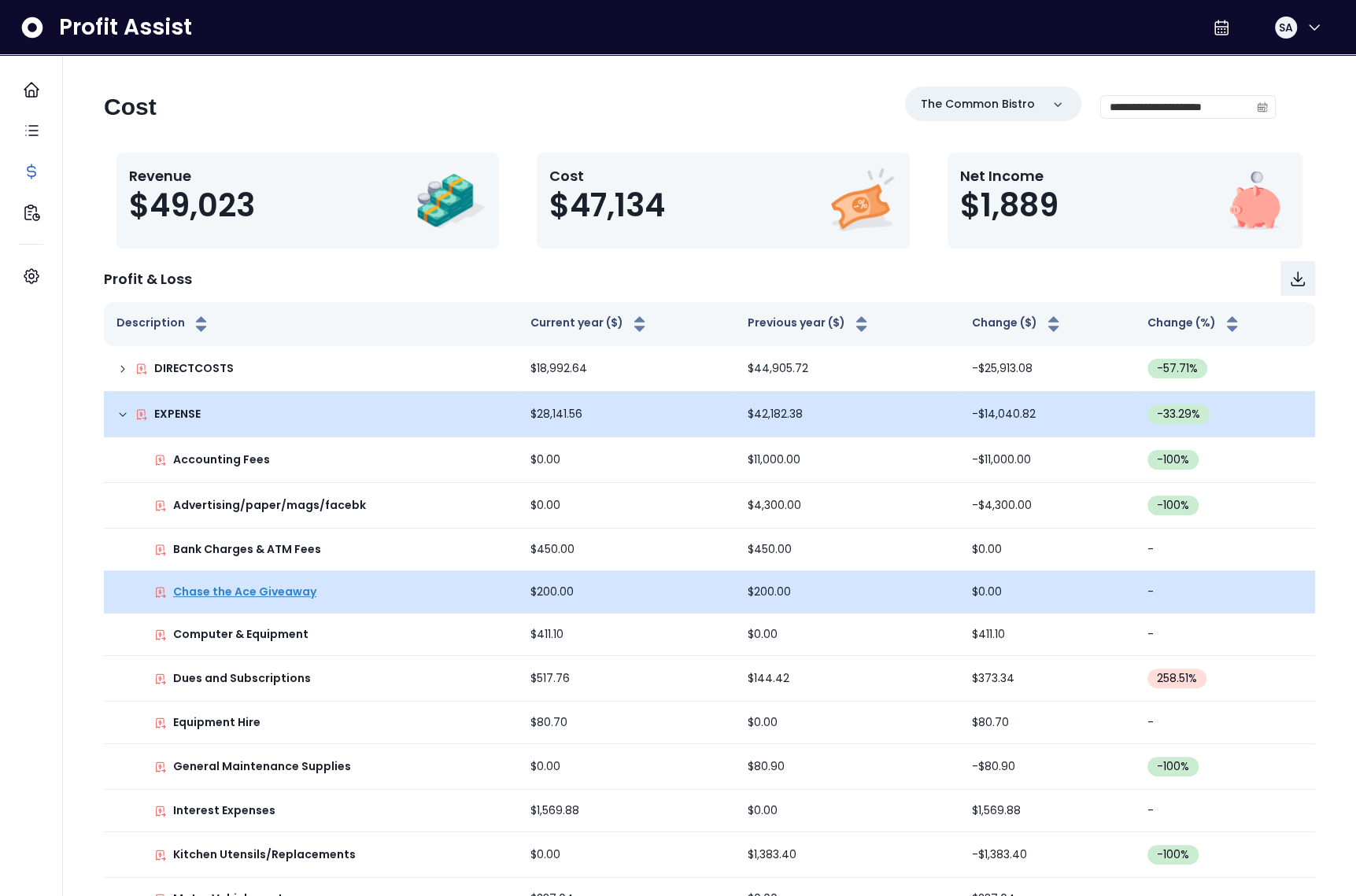
click at [255, 591] on p "Chase the Ace Giveaway" at bounding box center [245, 591] width 144 height 17
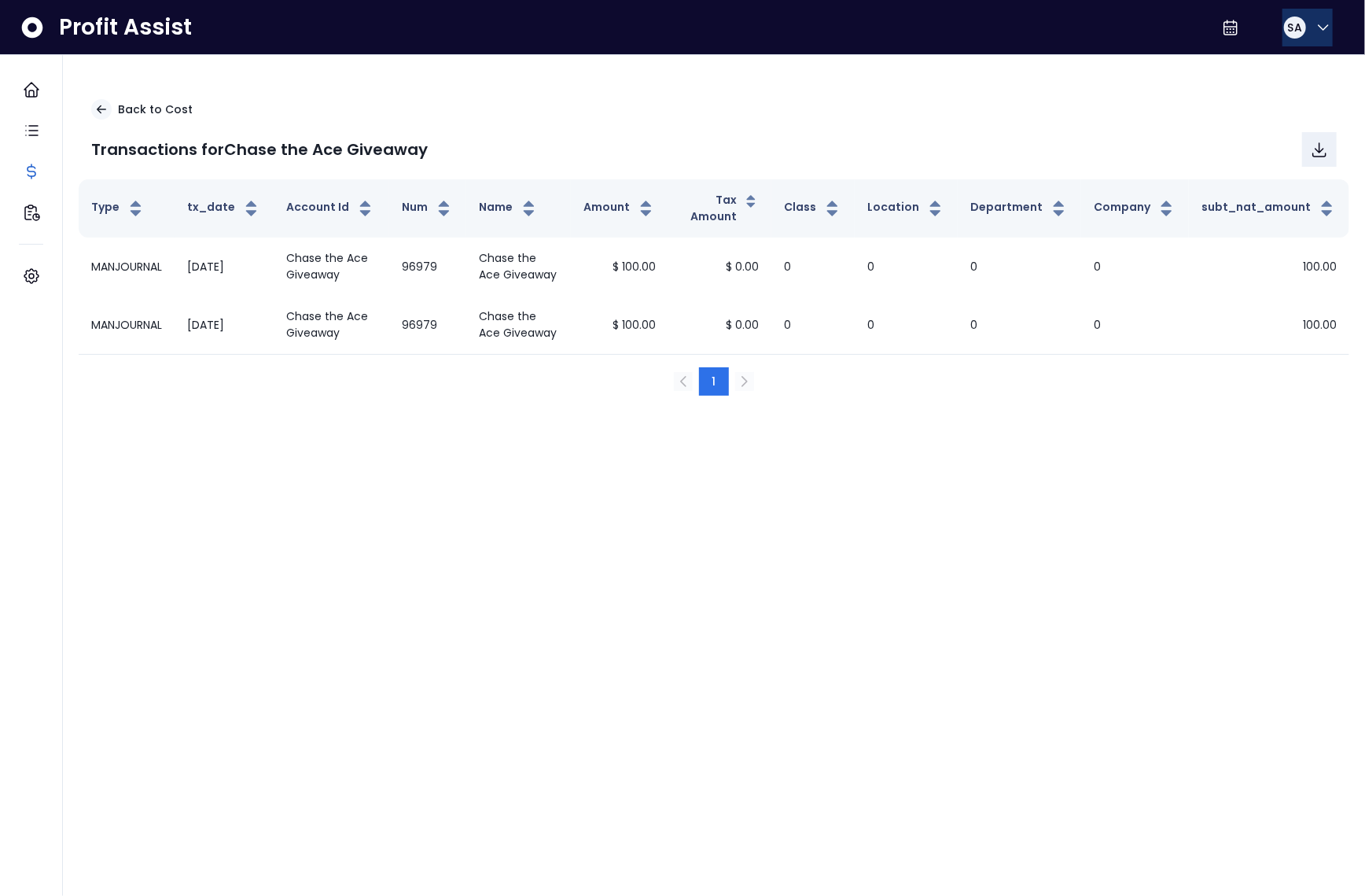
click at [1298, 28] on div "SA" at bounding box center [1295, 28] width 22 height 22
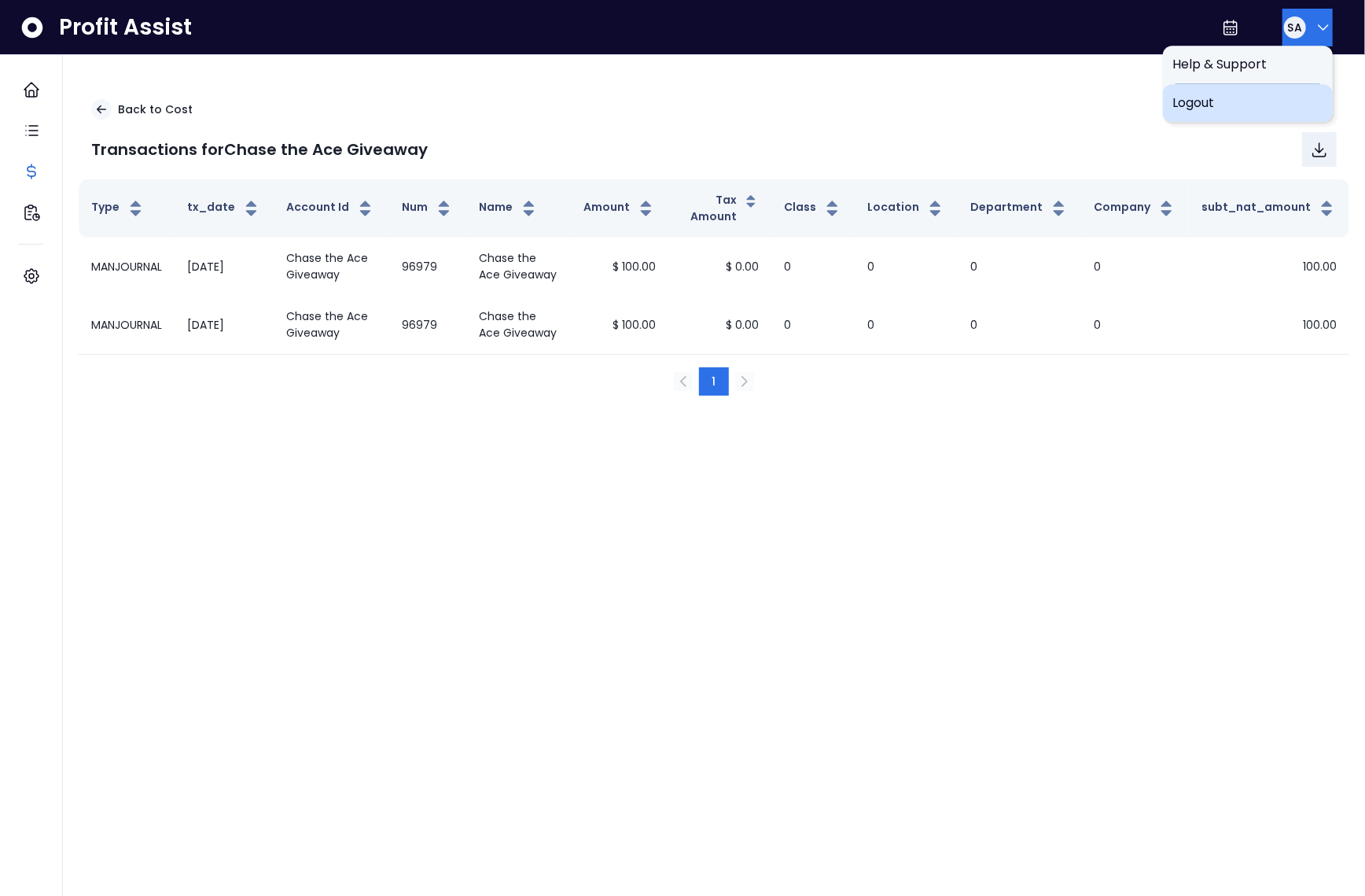
click at [1278, 89] on div "Logout" at bounding box center [1248, 103] width 170 height 37
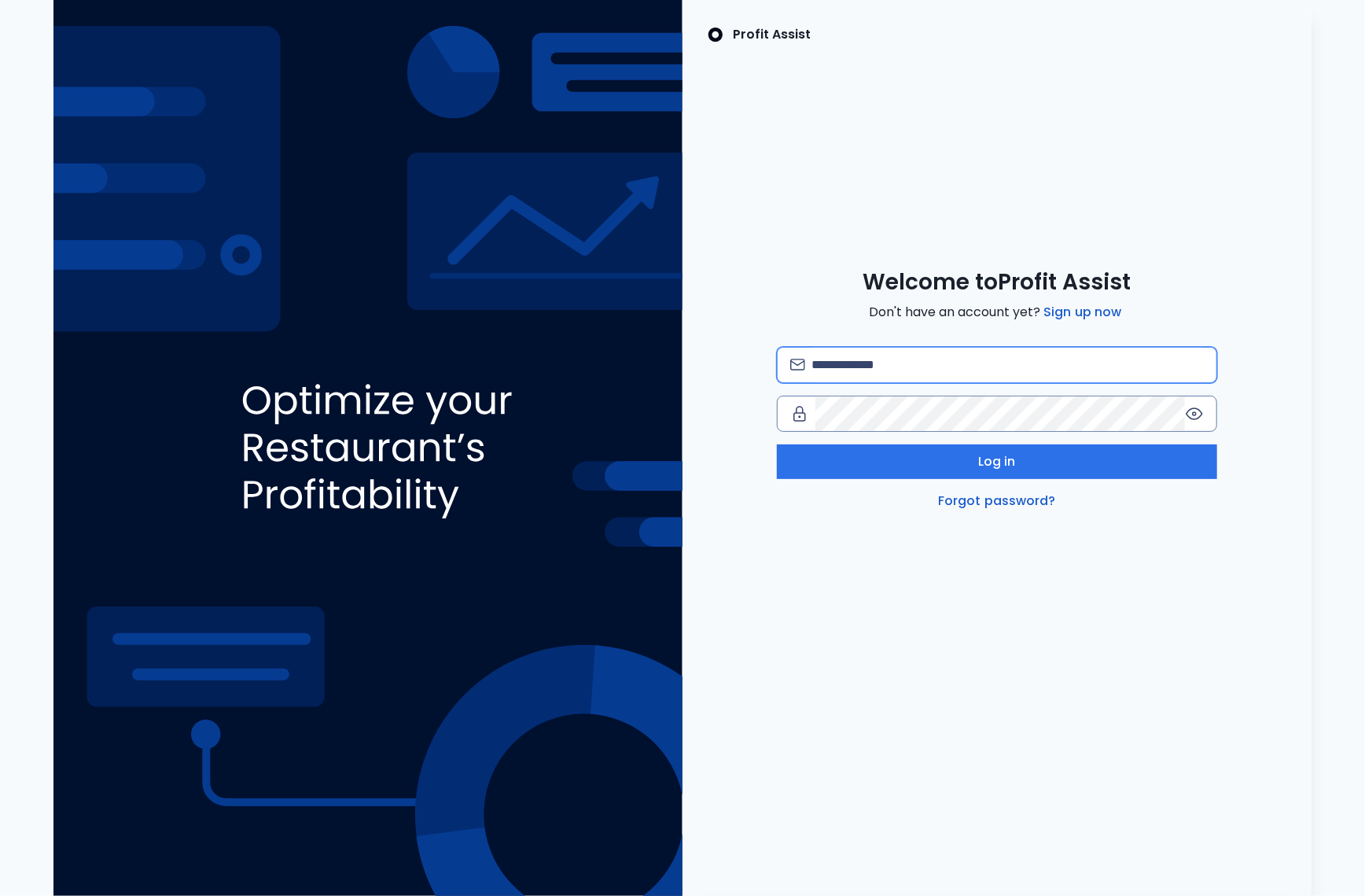
click at [978, 366] on input "email" at bounding box center [1007, 364] width 392 height 34
type input "**********"
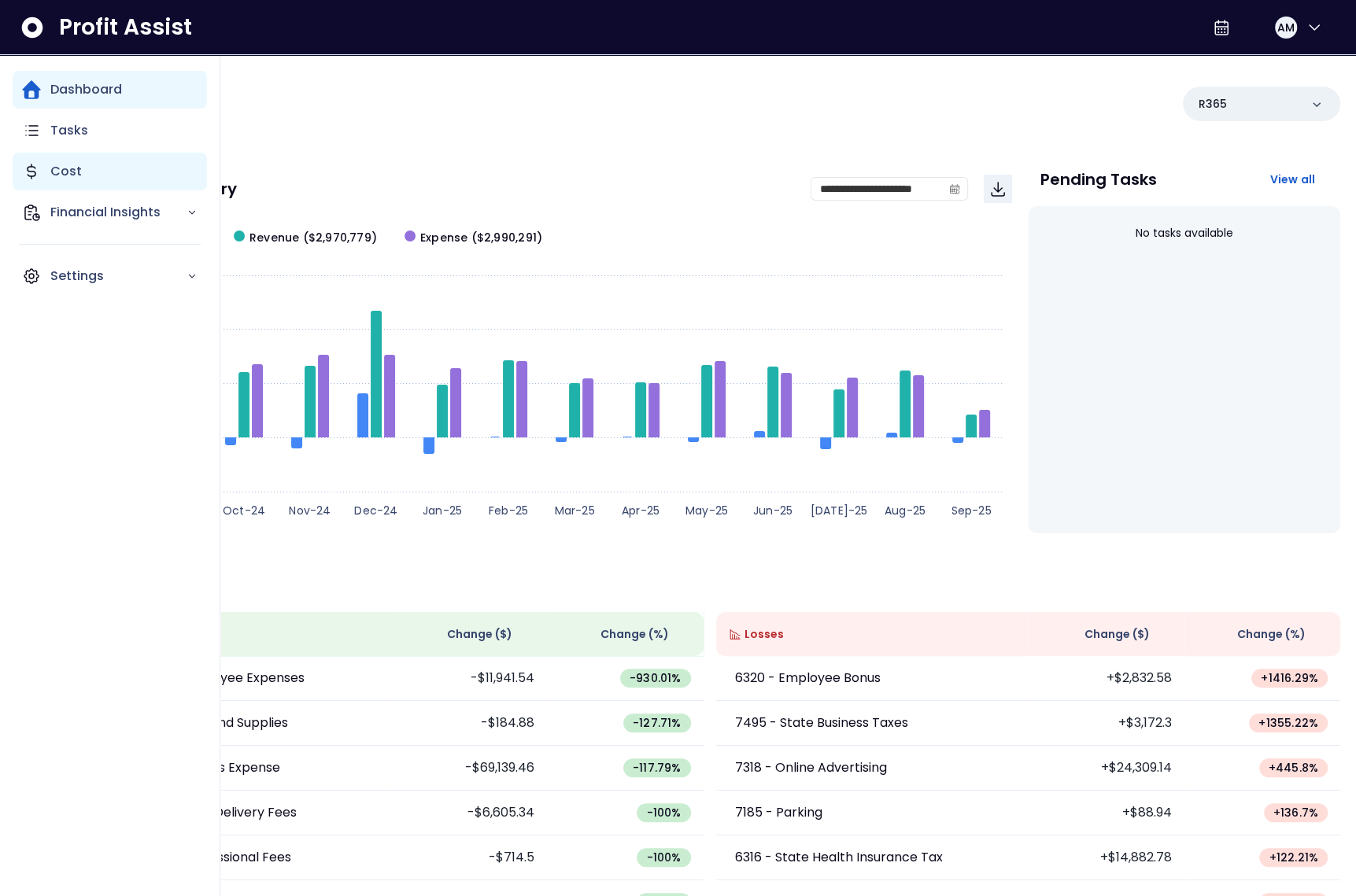
click at [46, 180] on div "Cost" at bounding box center [110, 171] width 195 height 37
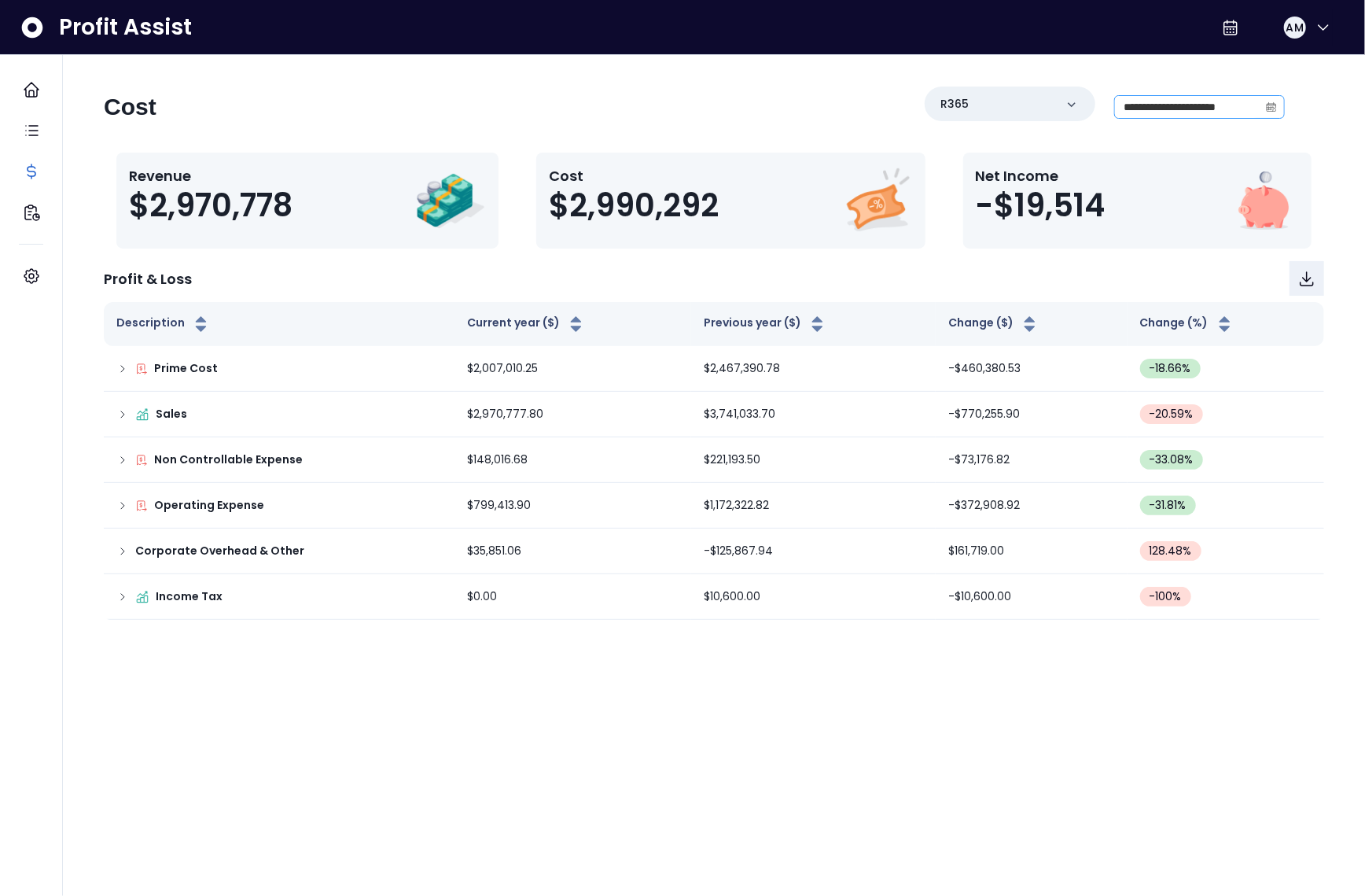
click at [1274, 112] on span at bounding box center [1272, 107] width 26 height 22
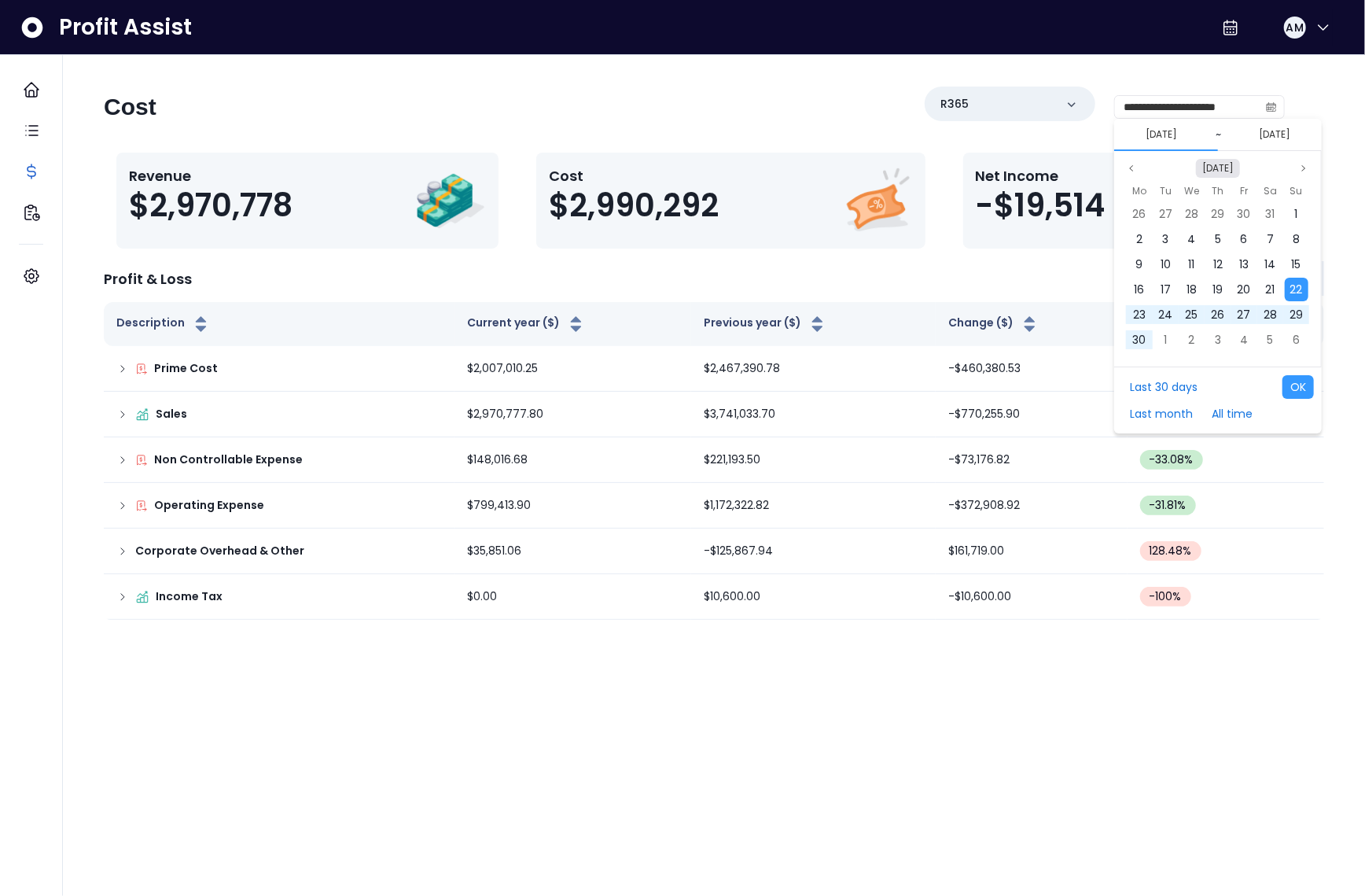
click at [1212, 169] on button "[DATE]" at bounding box center [1217, 168] width 44 height 19
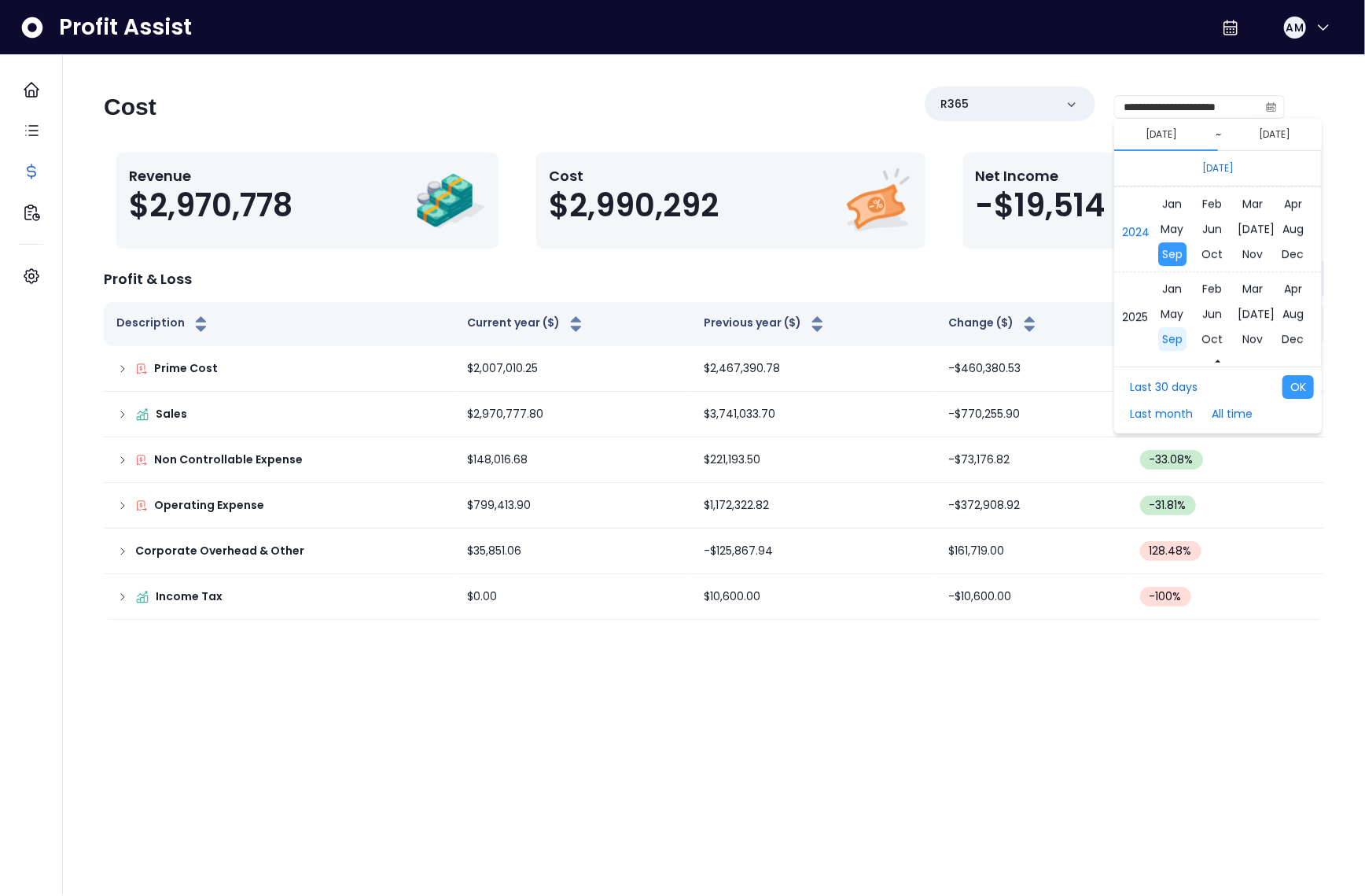
click at [1172, 330] on span "Sep" at bounding box center [1172, 339] width 29 height 24
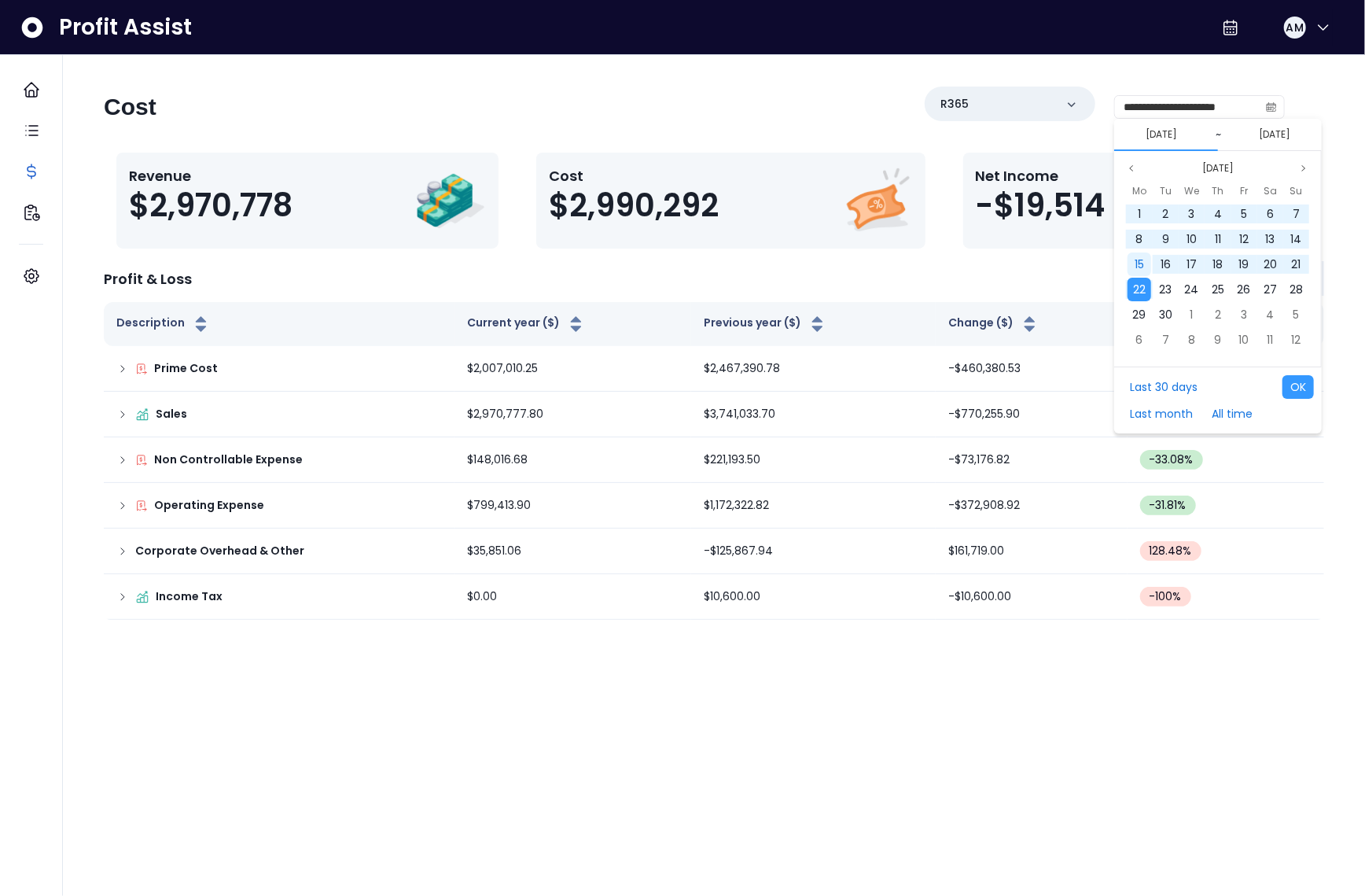
click at [1140, 262] on span "15" at bounding box center [1140, 265] width 10 height 16
click at [1137, 293] on span "22" at bounding box center [1139, 289] width 13 height 16
click at [1302, 391] on button "OK" at bounding box center [1298, 387] width 31 height 24
type input "**********"
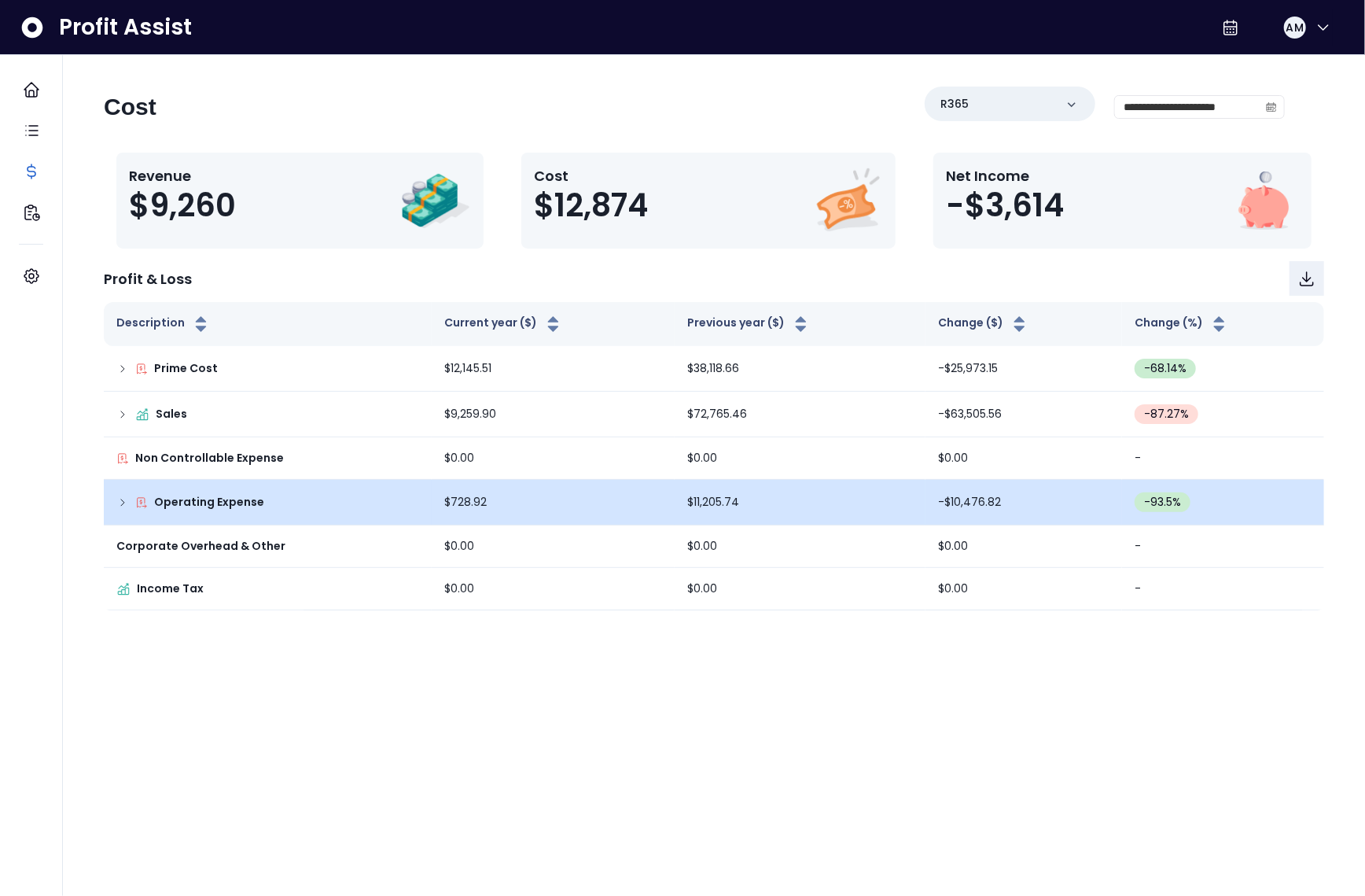
click at [122, 500] on icon at bounding box center [122, 503] width 3 height 6
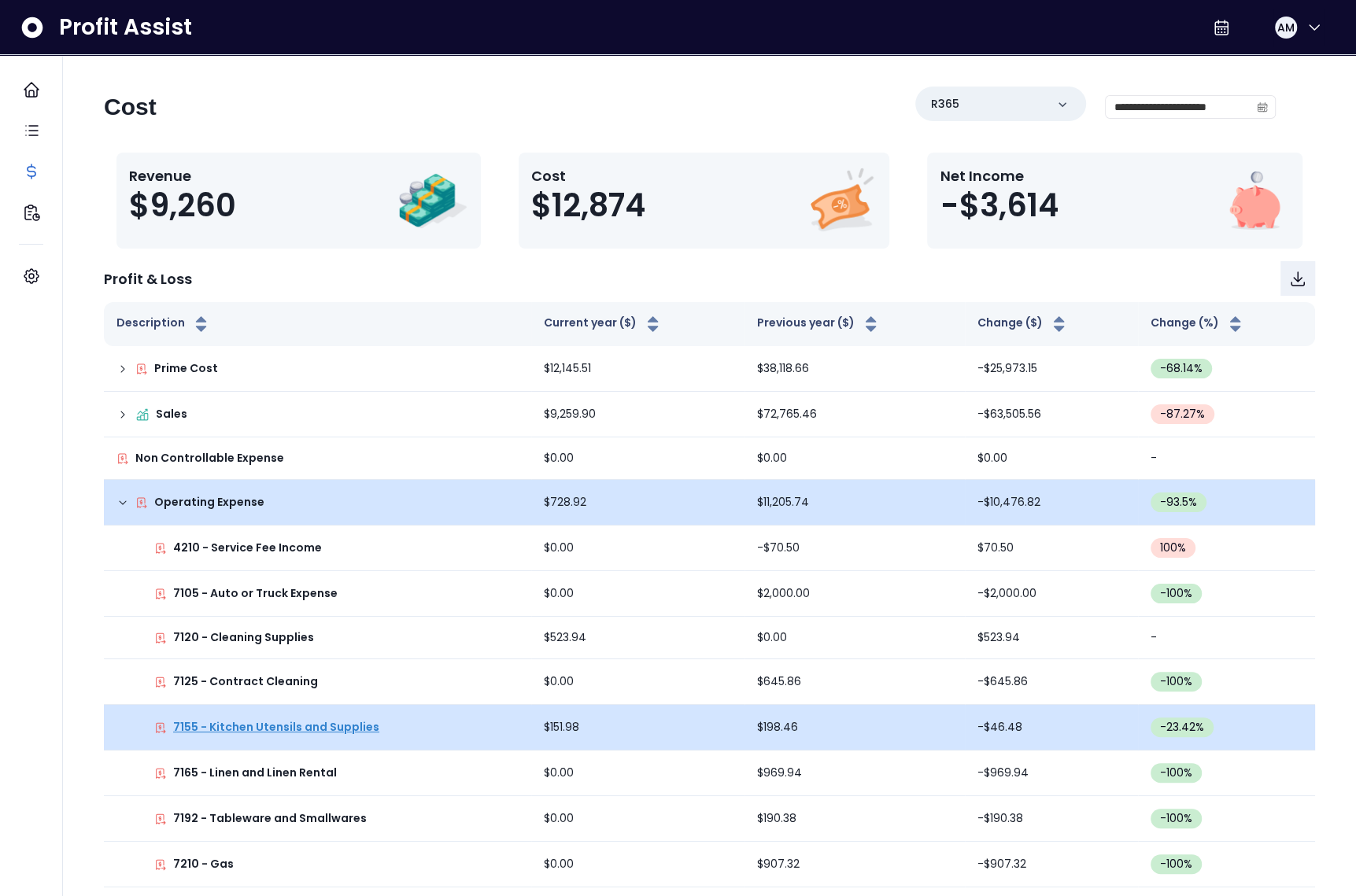
click at [239, 733] on p "7155 - Kitchen Utensils and Supplies" at bounding box center [277, 727] width 207 height 17
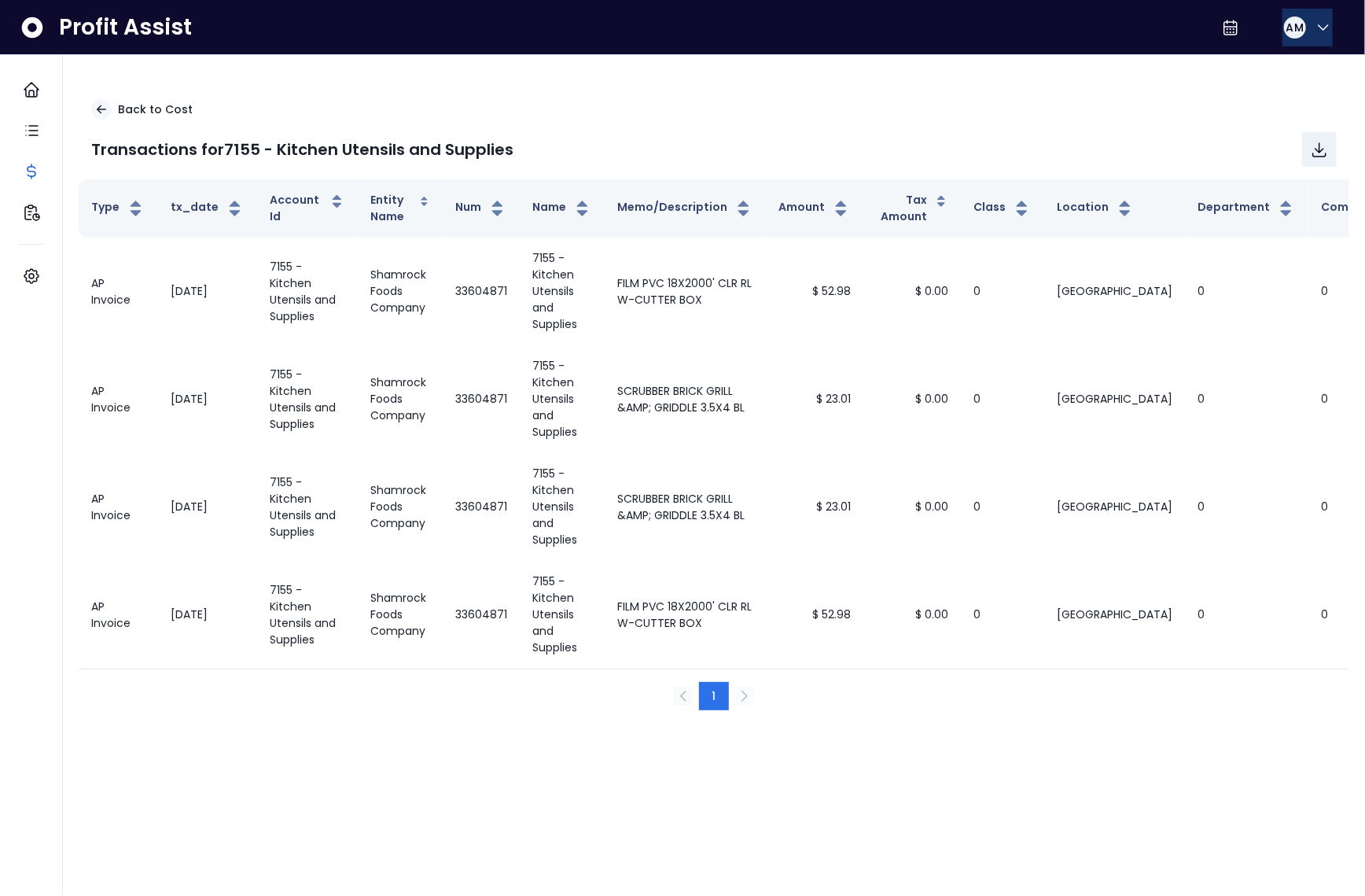
click at [1282, 16] on button "AM" at bounding box center [1307, 28] width 50 height 37
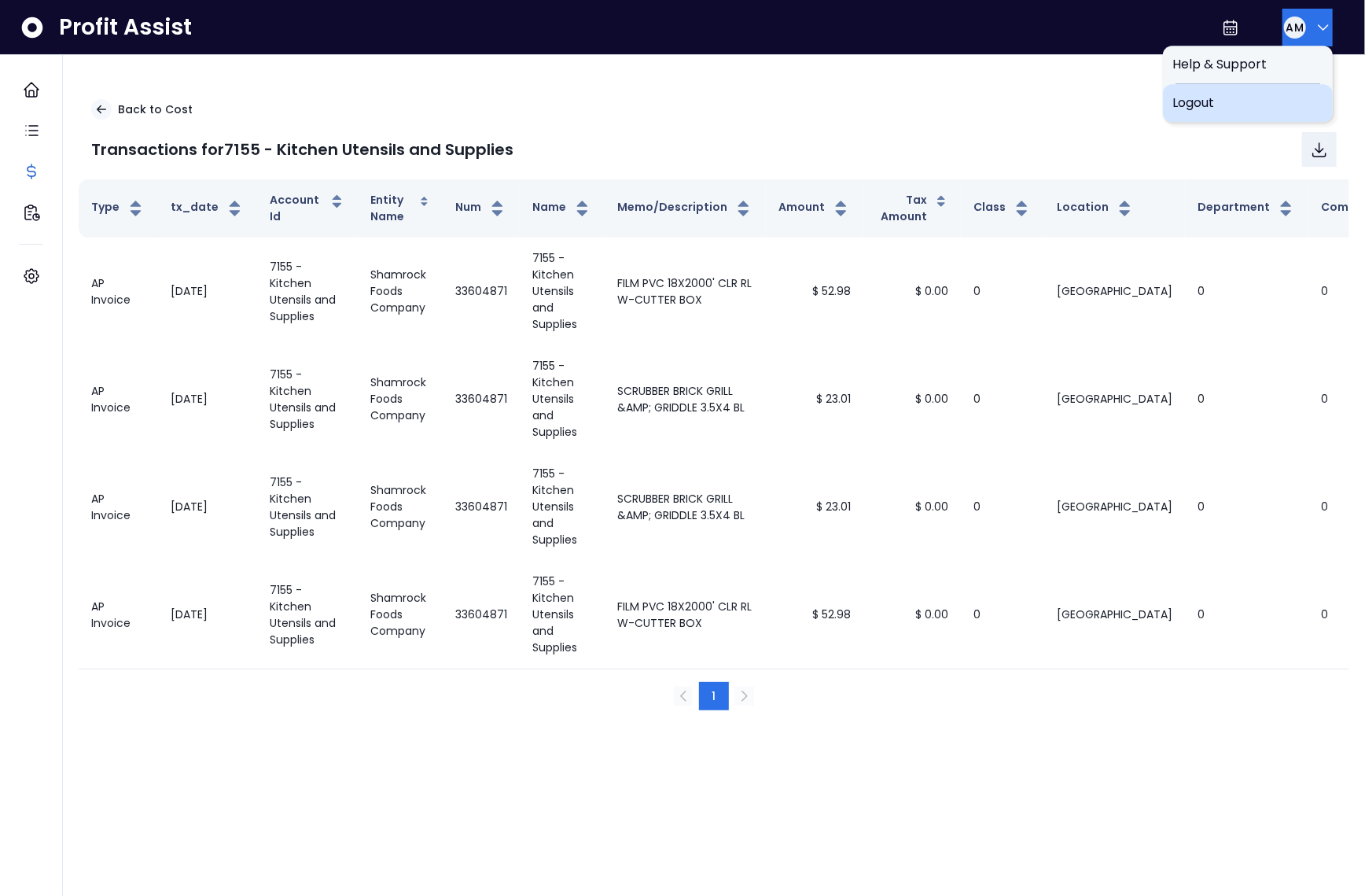
click at [1279, 112] on div "Logout" at bounding box center [1248, 103] width 170 height 37
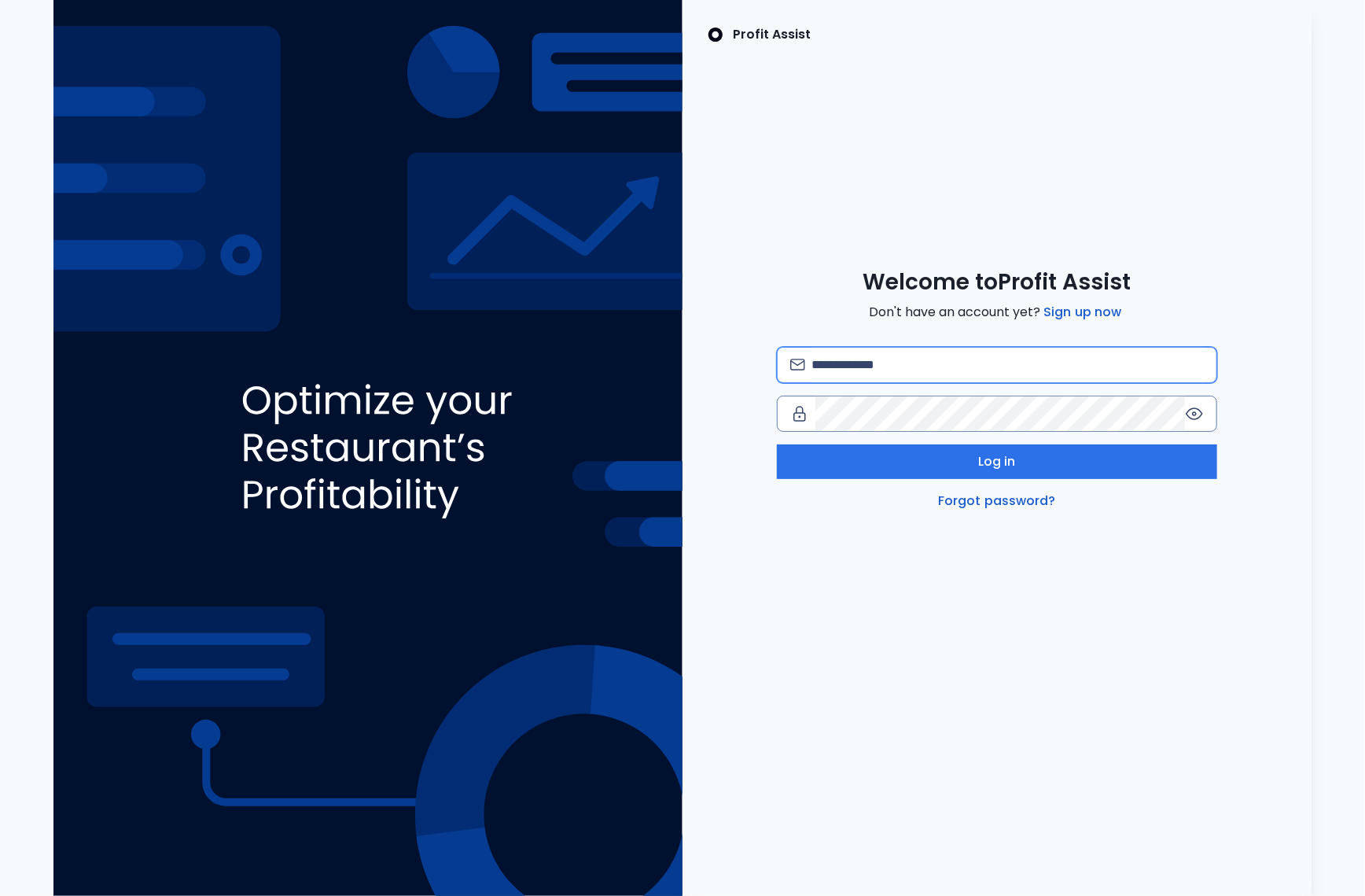
click at [902, 364] on input "email" at bounding box center [1007, 364] width 392 height 34
type input "**********"
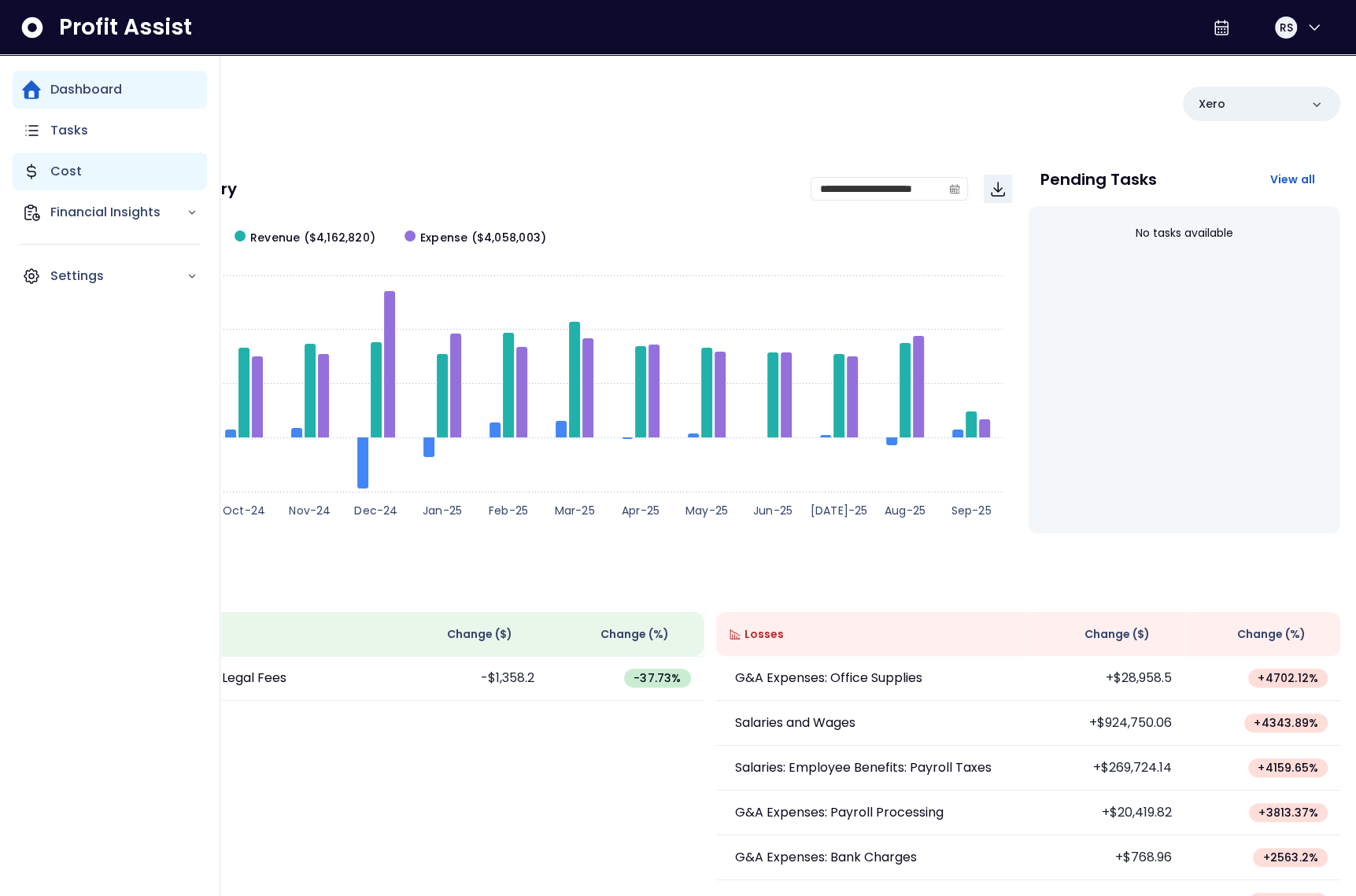
click at [49, 159] on div "Cost" at bounding box center [110, 171] width 195 height 37
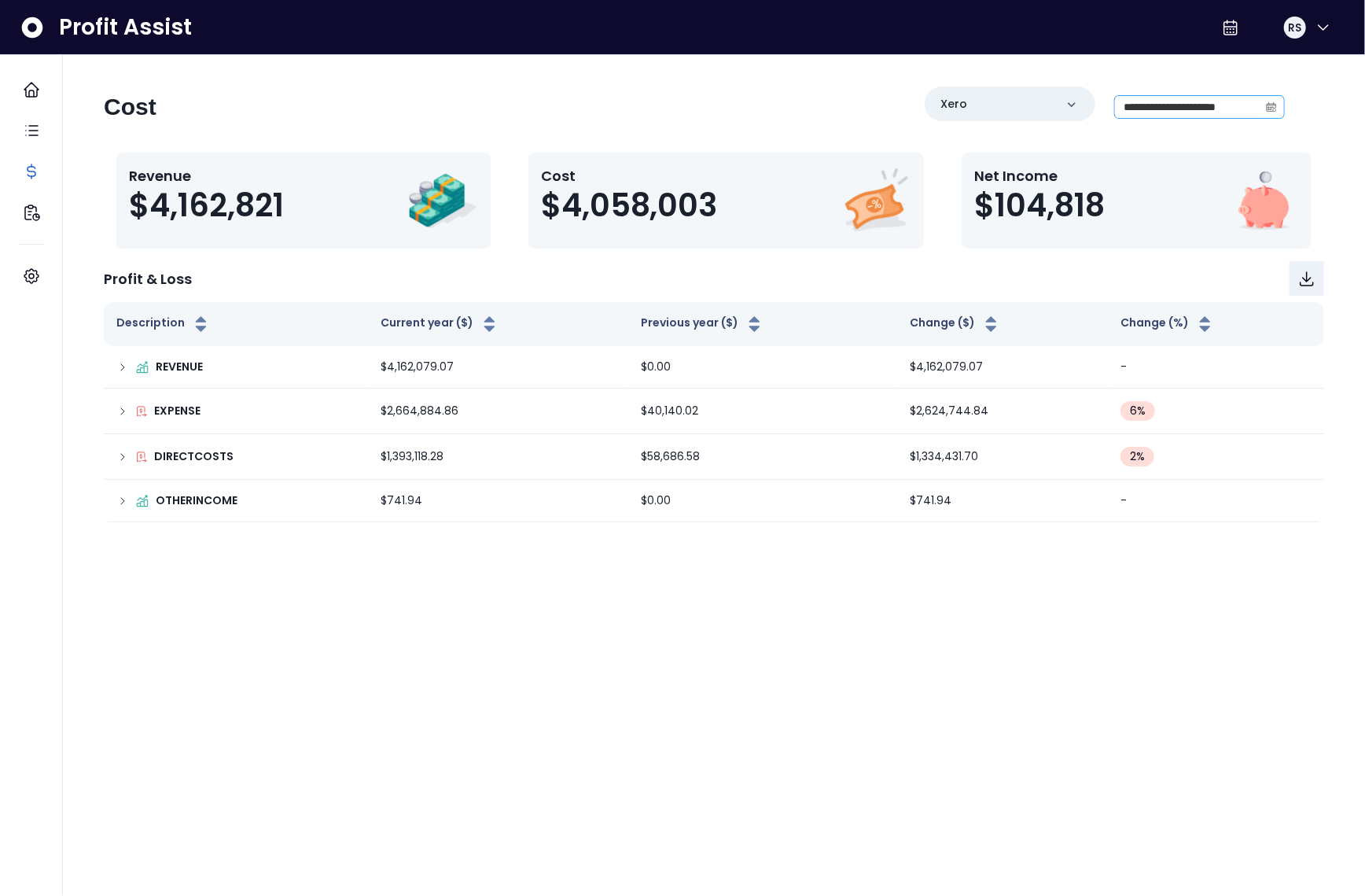
click at [1272, 103] on icon "calendar" at bounding box center [1272, 106] width 11 height 11
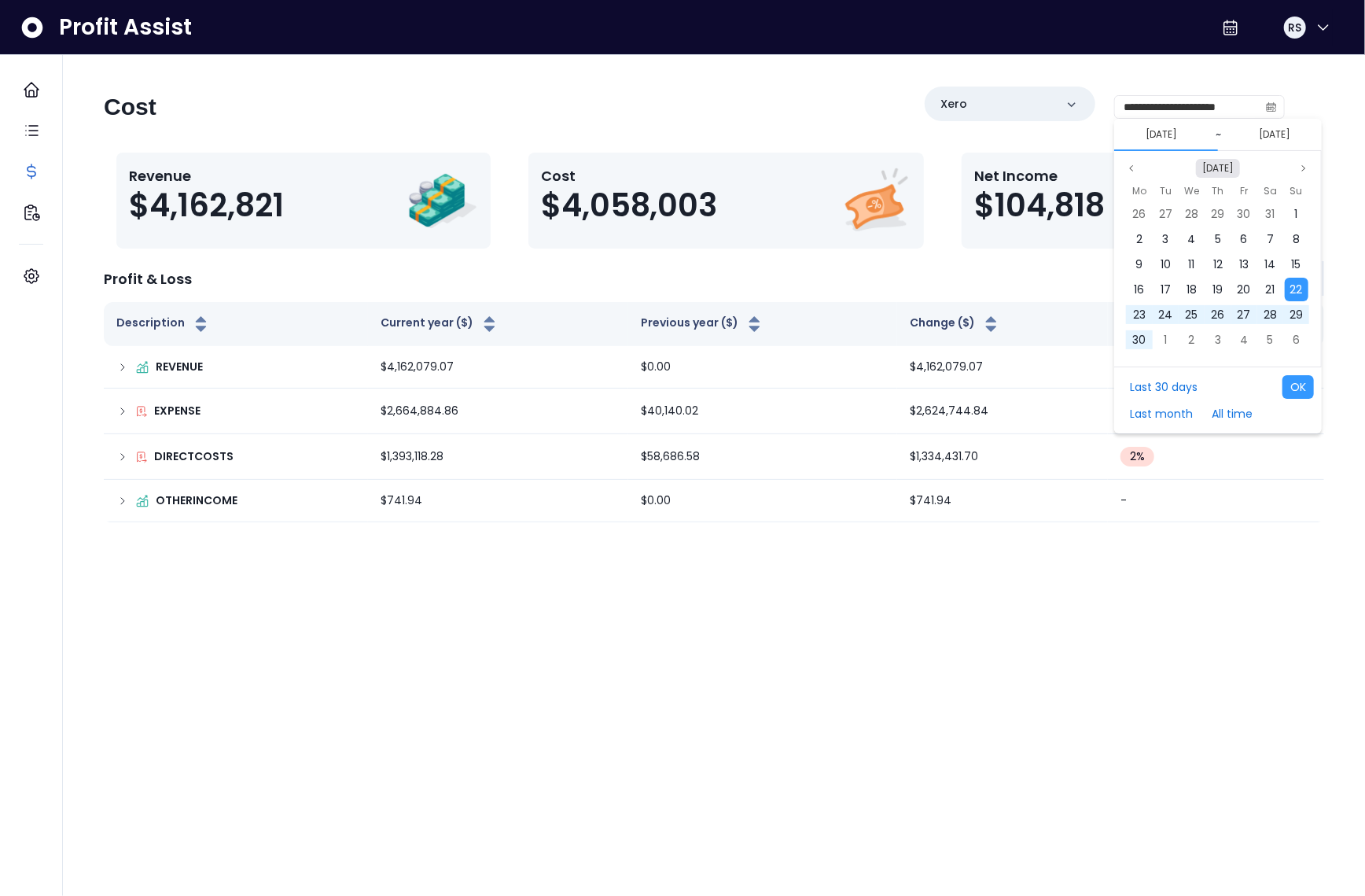
click at [1223, 161] on button "[DATE]" at bounding box center [1217, 168] width 44 height 19
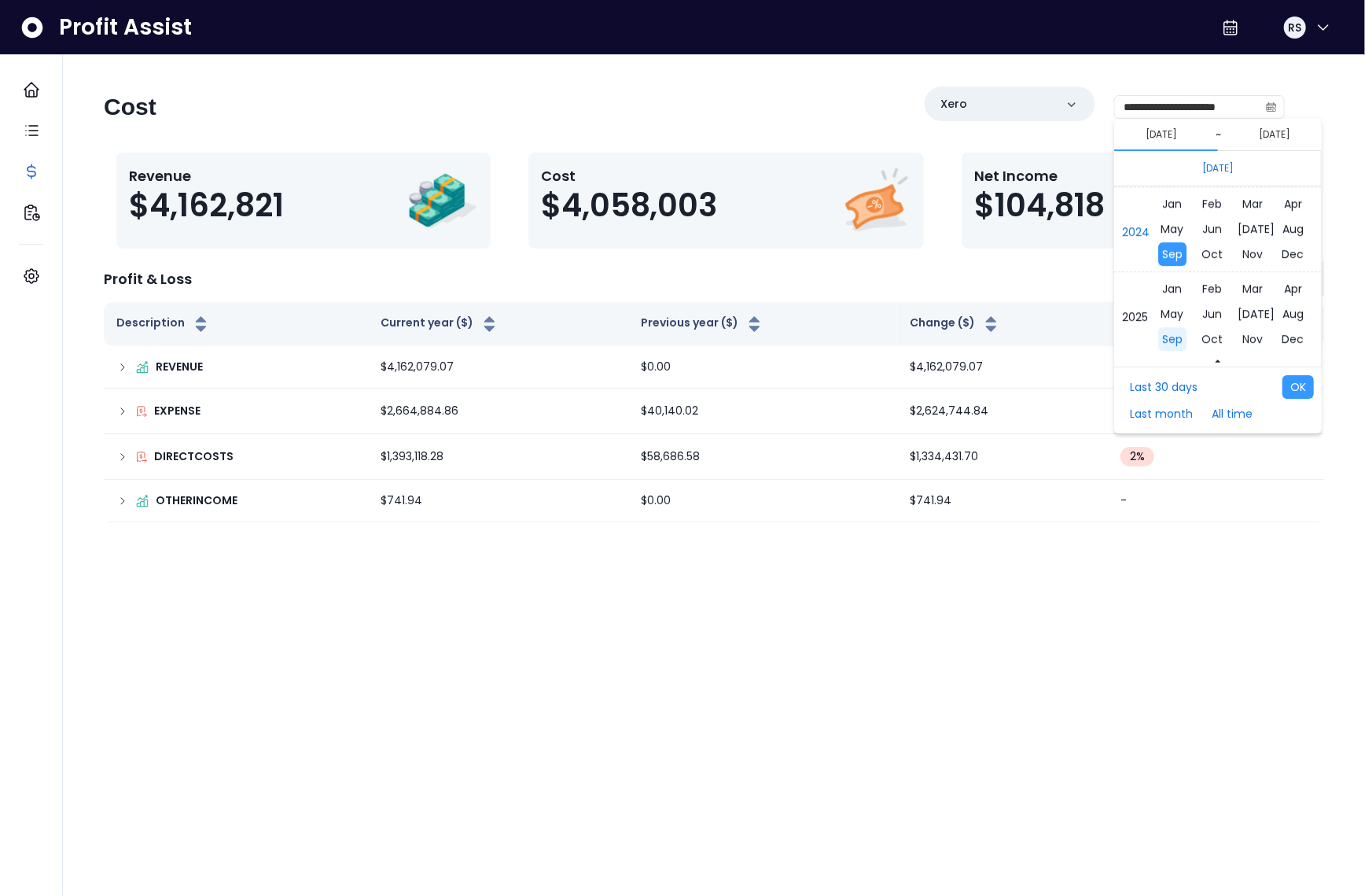
click at [1176, 329] on span "Sep" at bounding box center [1172, 339] width 29 height 24
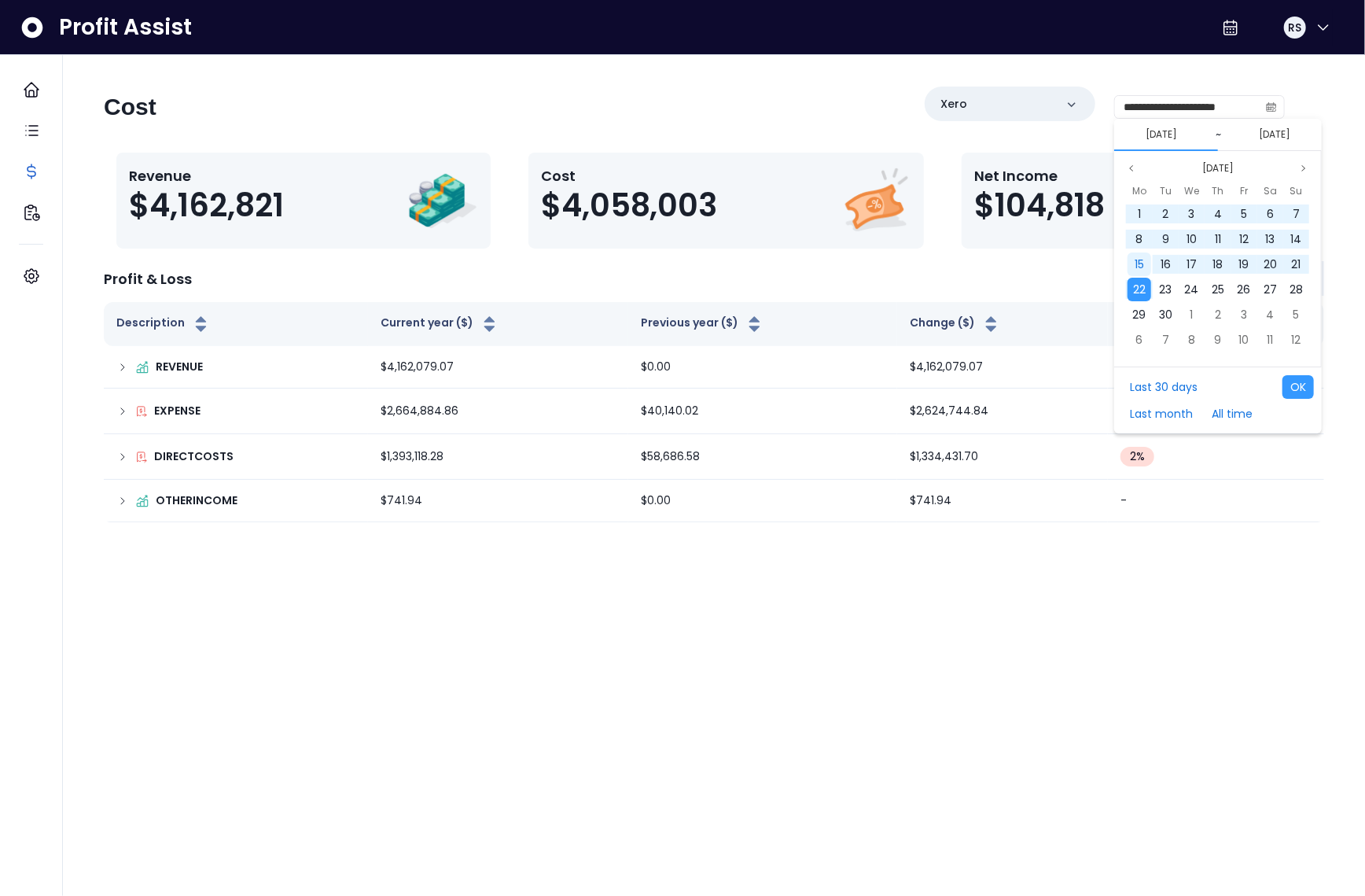
click at [1141, 267] on span "15" at bounding box center [1140, 265] width 10 height 16
click at [1137, 281] on span "22" at bounding box center [1139, 289] width 13 height 16
click at [1302, 379] on button "OK" at bounding box center [1298, 387] width 31 height 24
type input "**********"
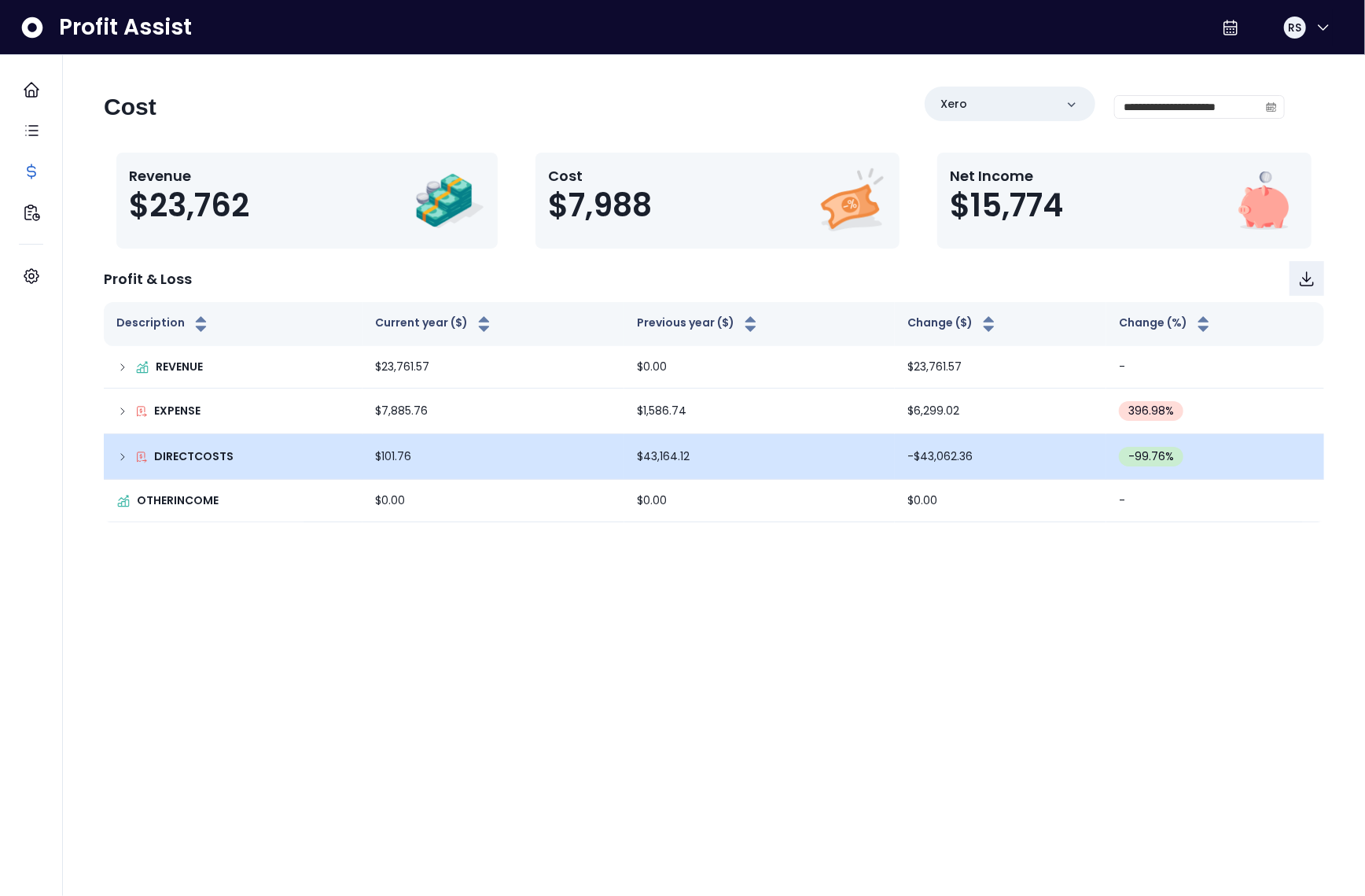
click at [122, 455] on icon at bounding box center [122, 456] width 13 height 13
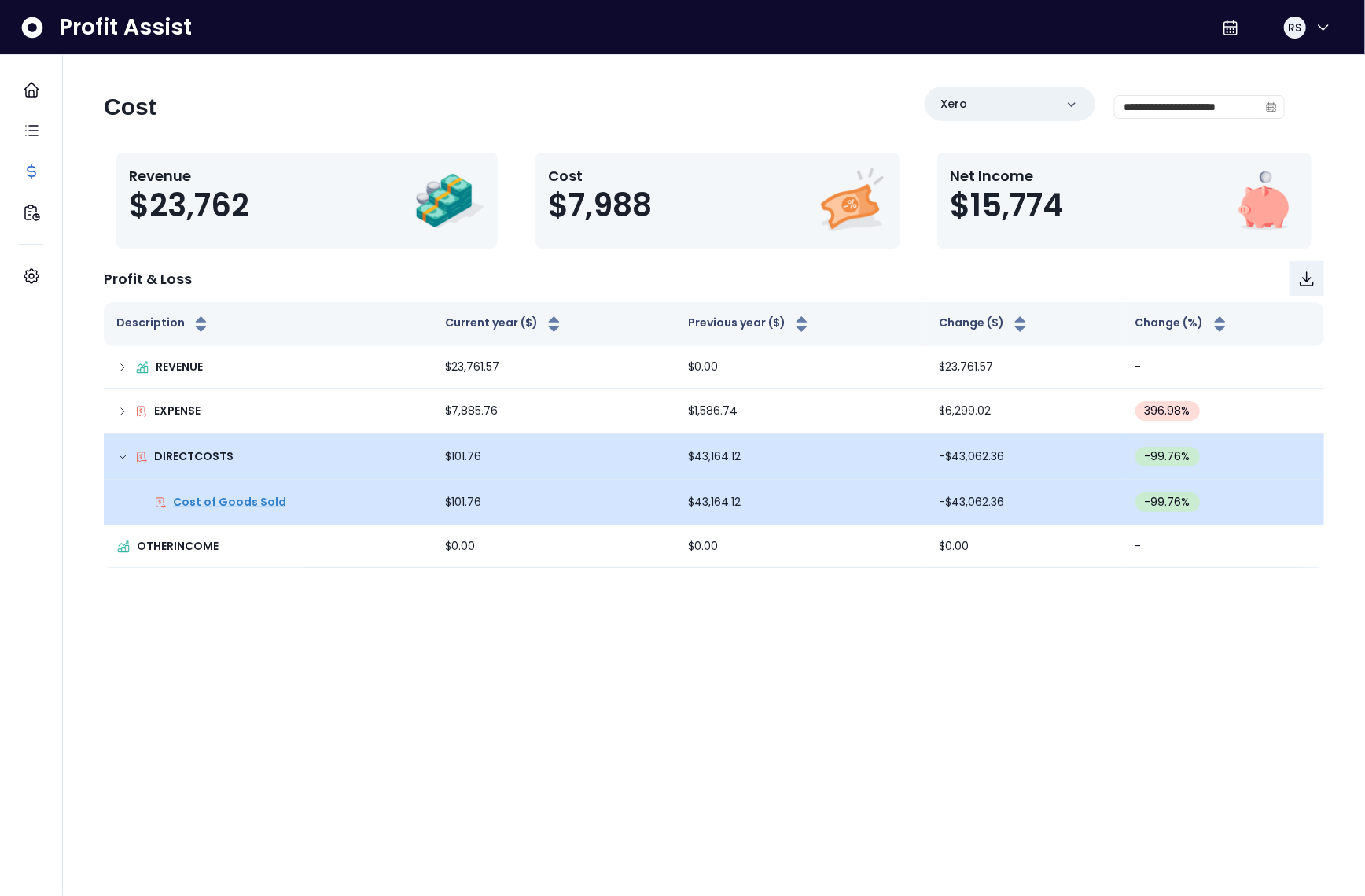
click at [234, 502] on p "Cost of Goods Sold" at bounding box center [229, 502] width 113 height 17
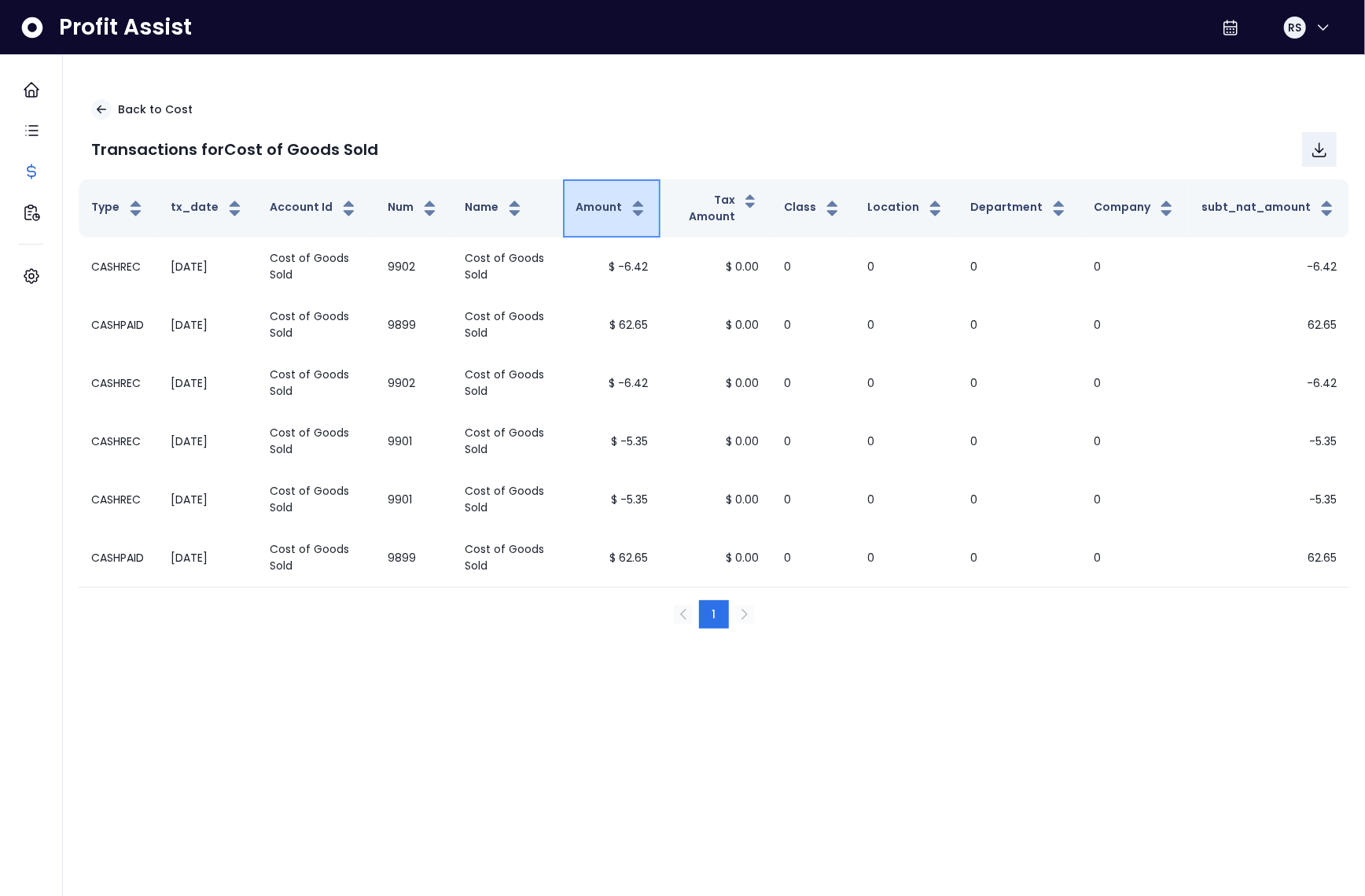
click at [628, 212] on button "Amount" at bounding box center [612, 208] width 73 height 19
click at [152, 101] on p "Back to Cost" at bounding box center [155, 109] width 75 height 17
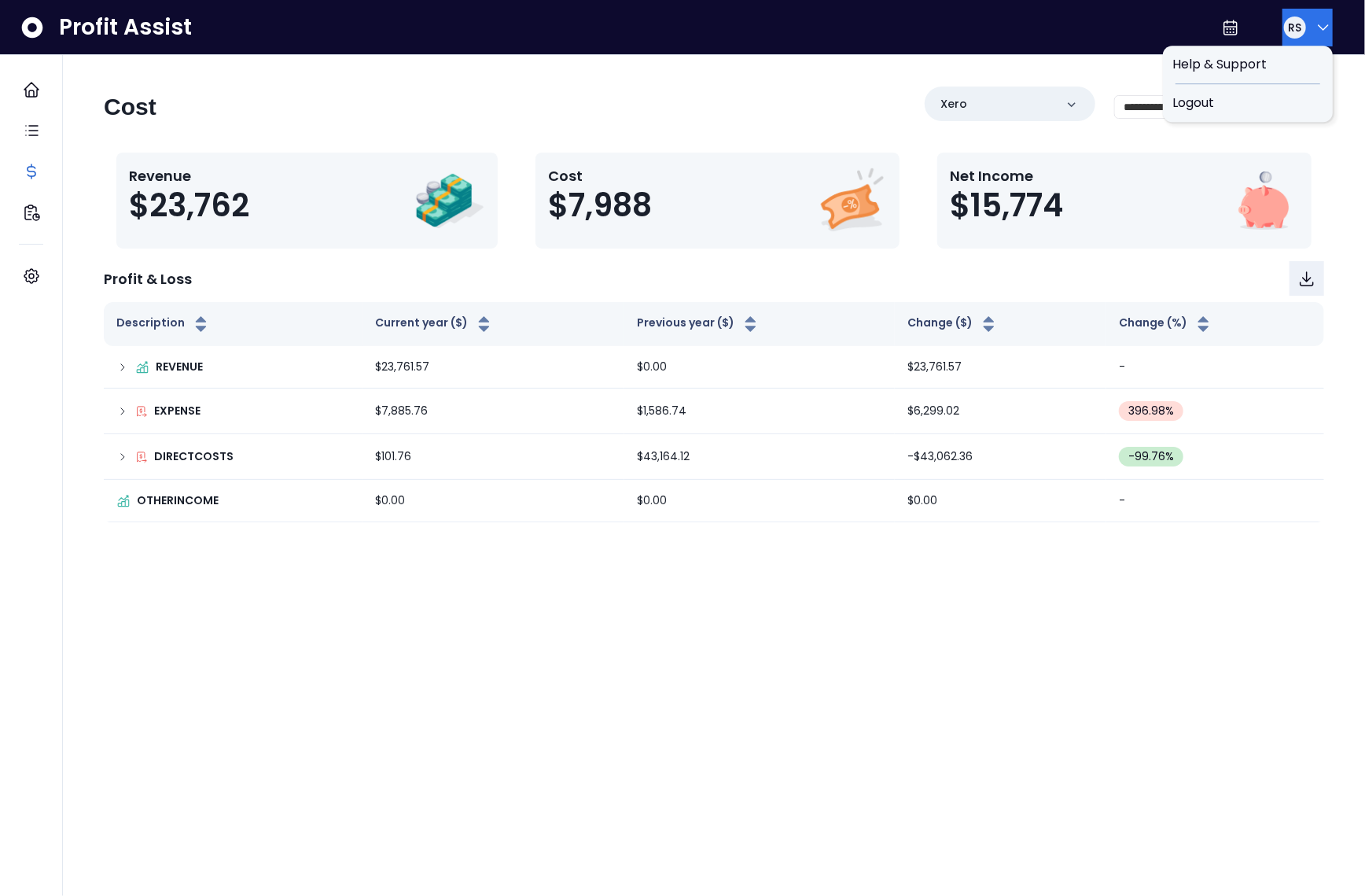
click at [1314, 28] on icon "button" at bounding box center [1323, 27] width 19 height 19
click at [1264, 107] on span "Logout" at bounding box center [1248, 102] width 151 height 19
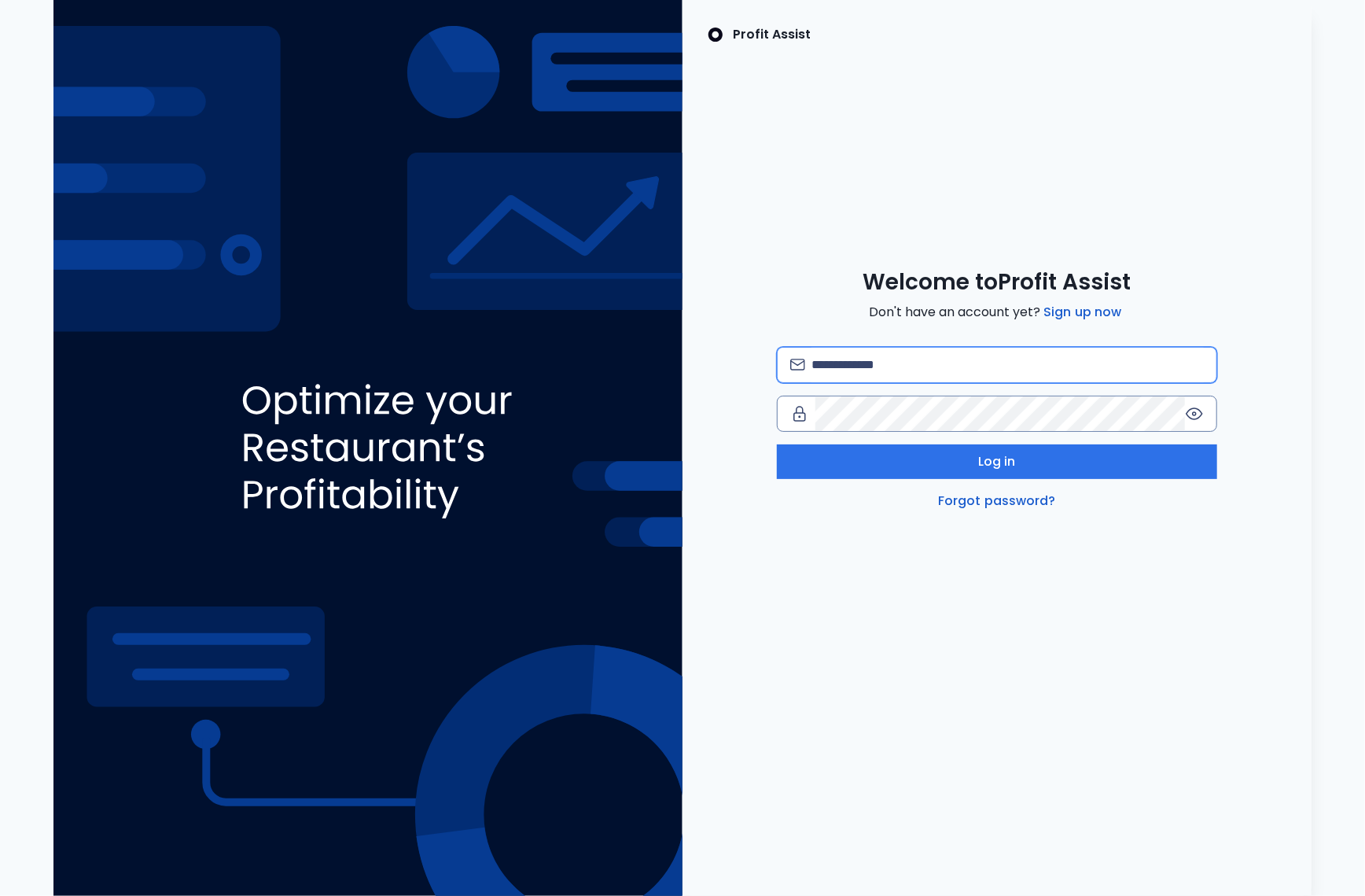
click at [909, 362] on input "email" at bounding box center [1007, 364] width 392 height 34
click at [1019, 365] on input "**********" at bounding box center [1007, 364] width 392 height 34
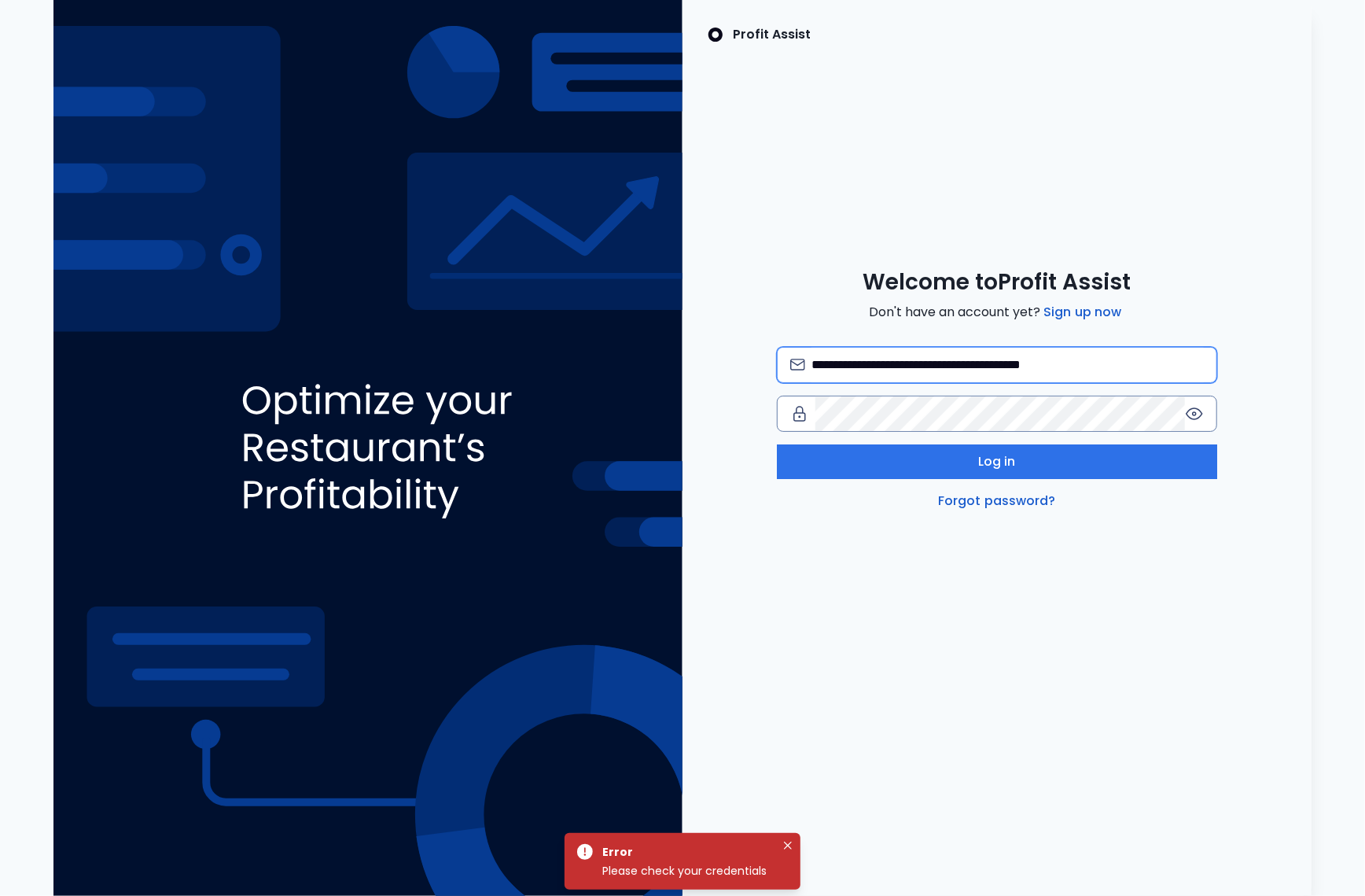
click at [1034, 367] on input "**********" at bounding box center [1007, 364] width 392 height 34
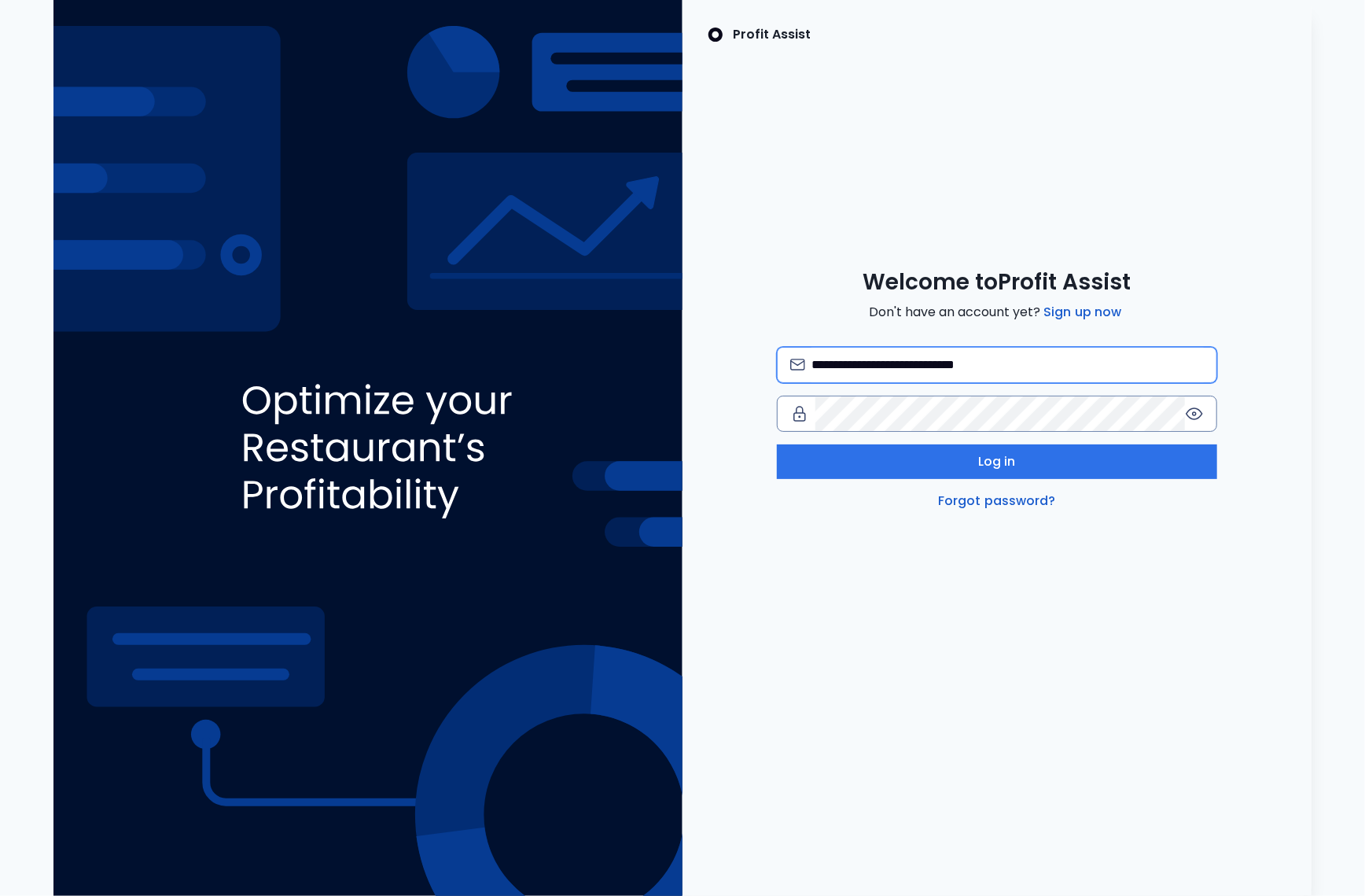
type input "**********"
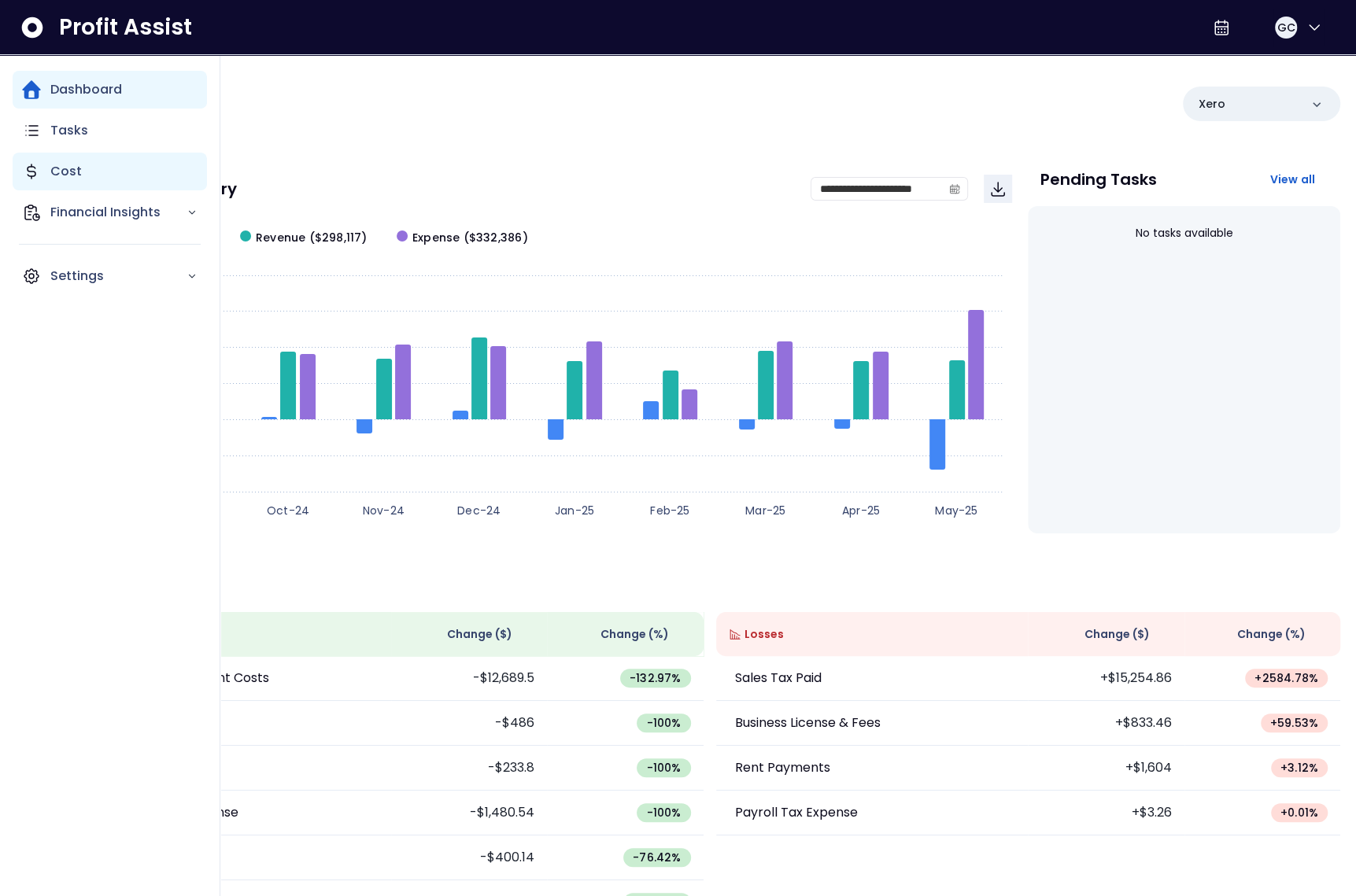
click at [42, 179] on div "Cost" at bounding box center [110, 171] width 195 height 37
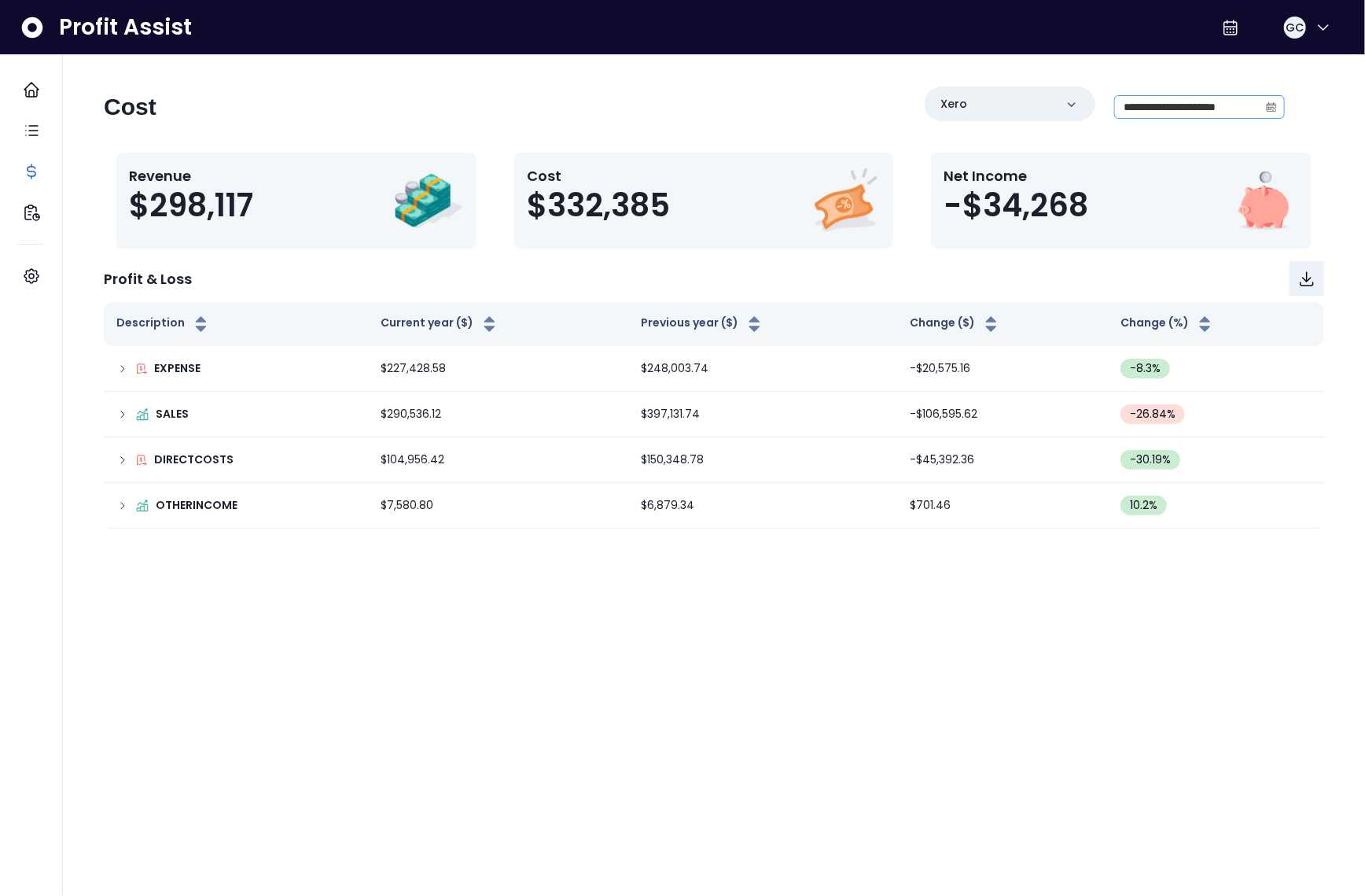
click at [1282, 100] on span at bounding box center [1272, 107] width 26 height 22
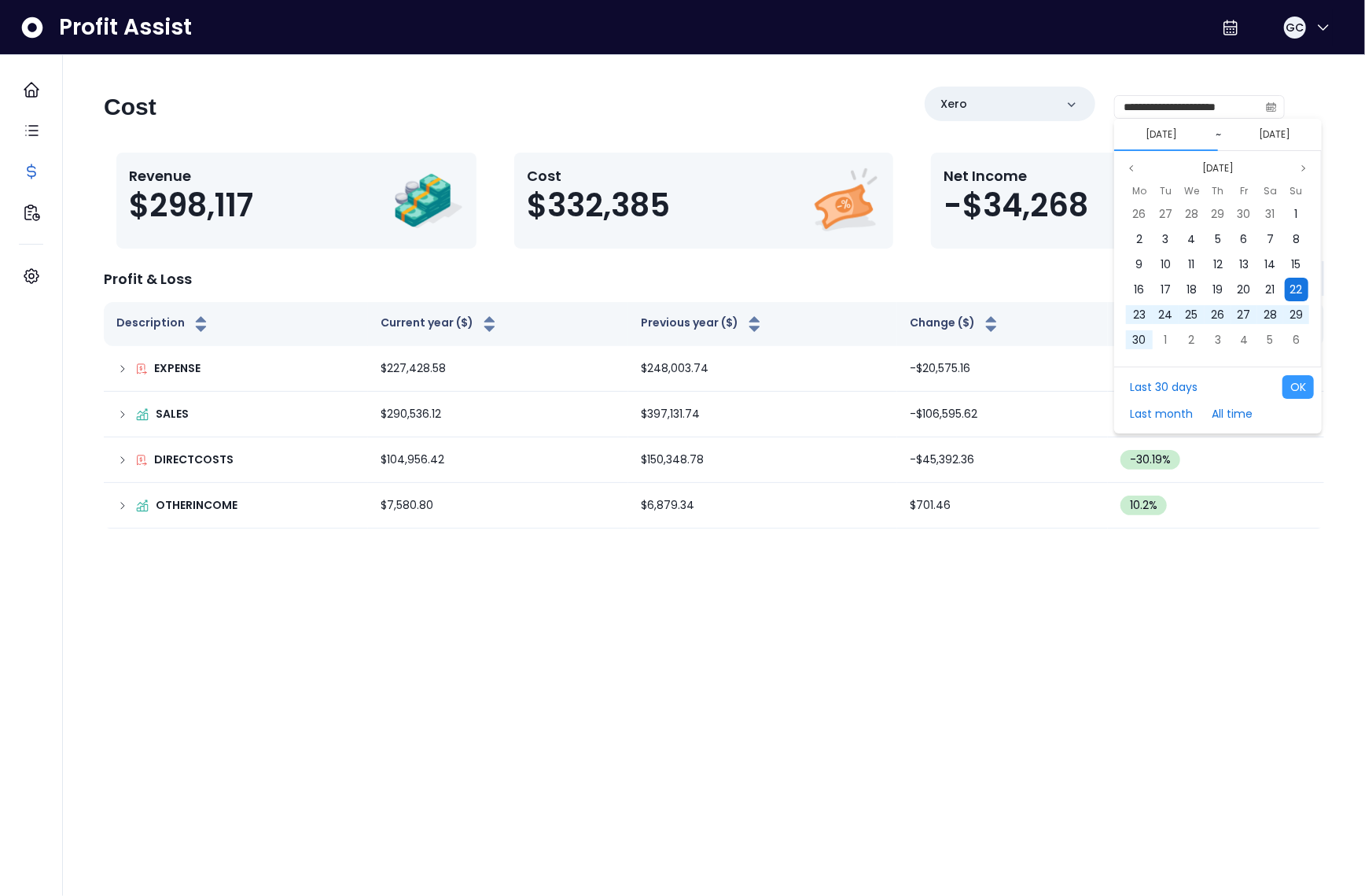
click at [1302, 288] on span "22" at bounding box center [1296, 289] width 13 height 16
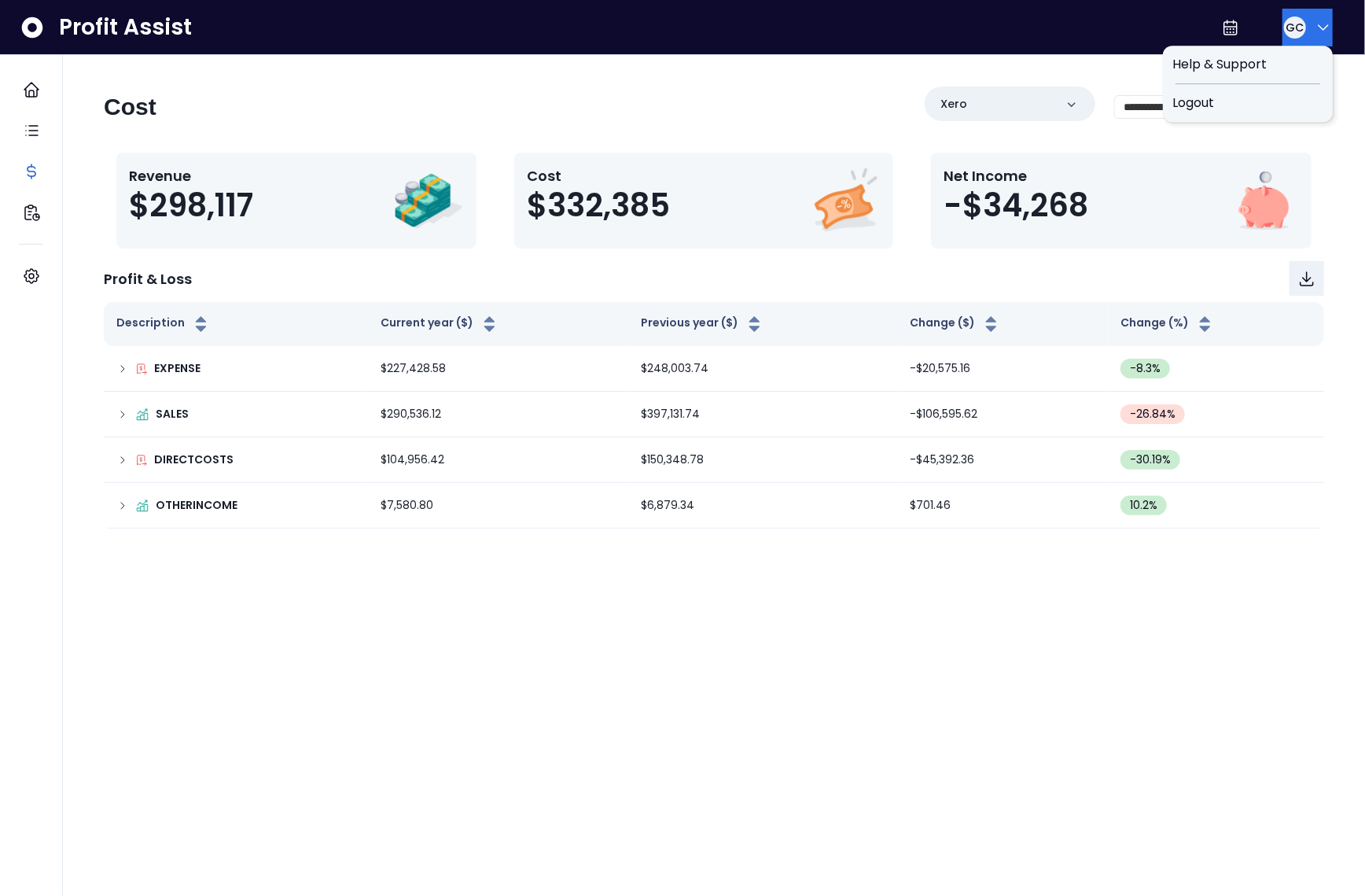
click at [1302, 30] on button "GC" at bounding box center [1307, 28] width 50 height 37
click at [1290, 108] on span "Logout" at bounding box center [1248, 102] width 151 height 19
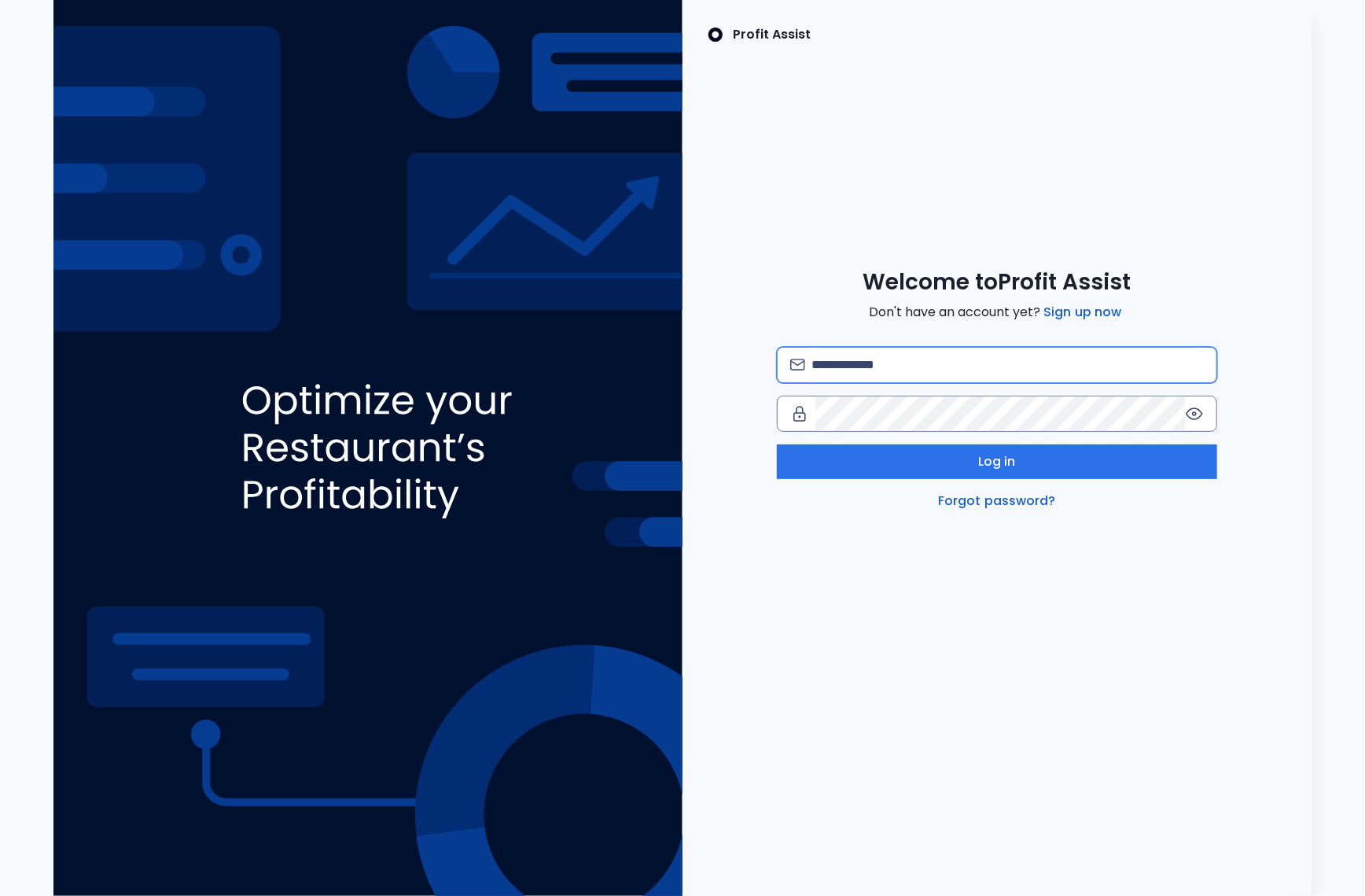
click at [929, 348] on input "email" at bounding box center [1007, 364] width 392 height 34
type input "**********"
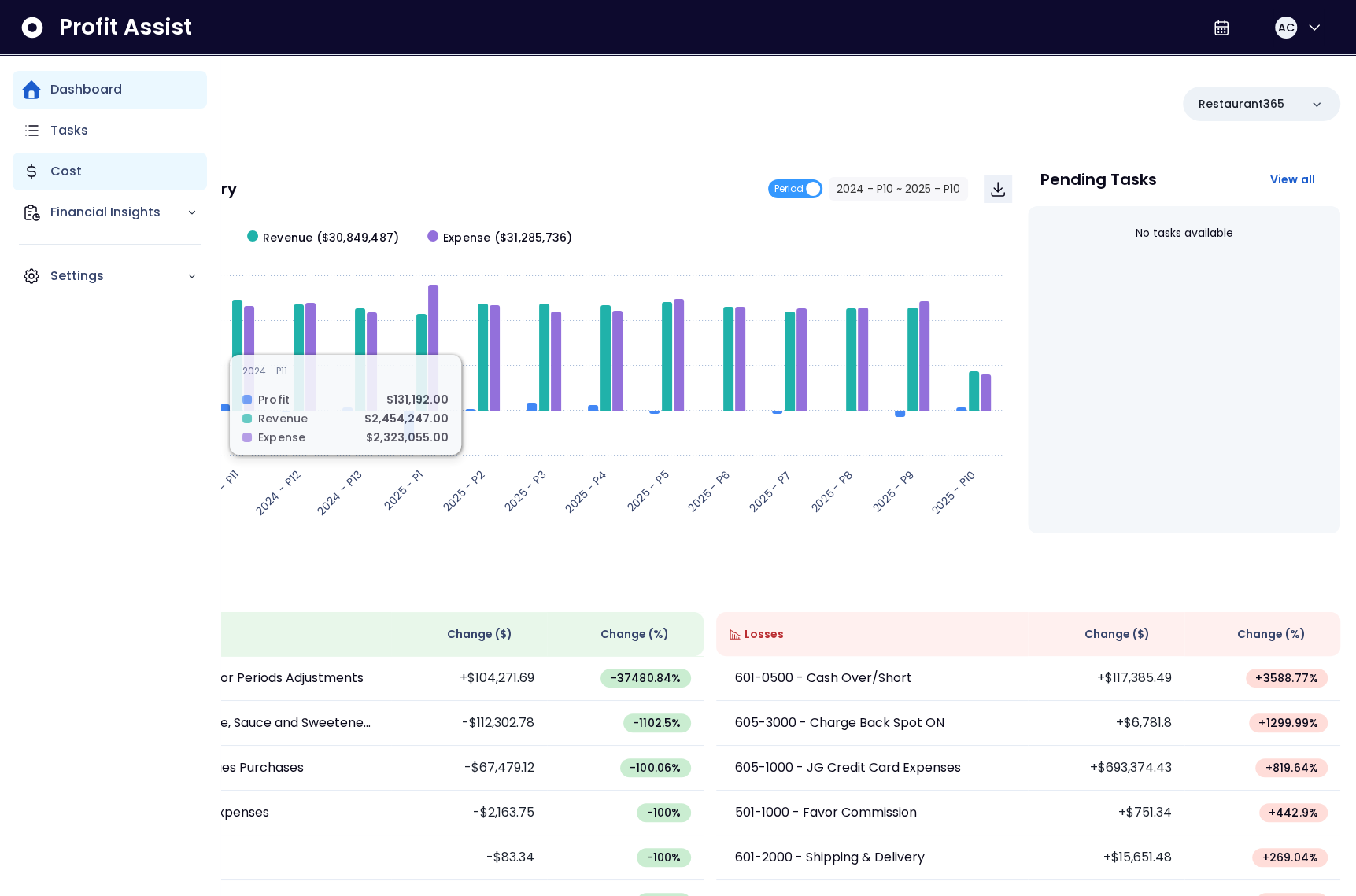
click at [42, 177] on div "Cost" at bounding box center [110, 171] width 195 height 37
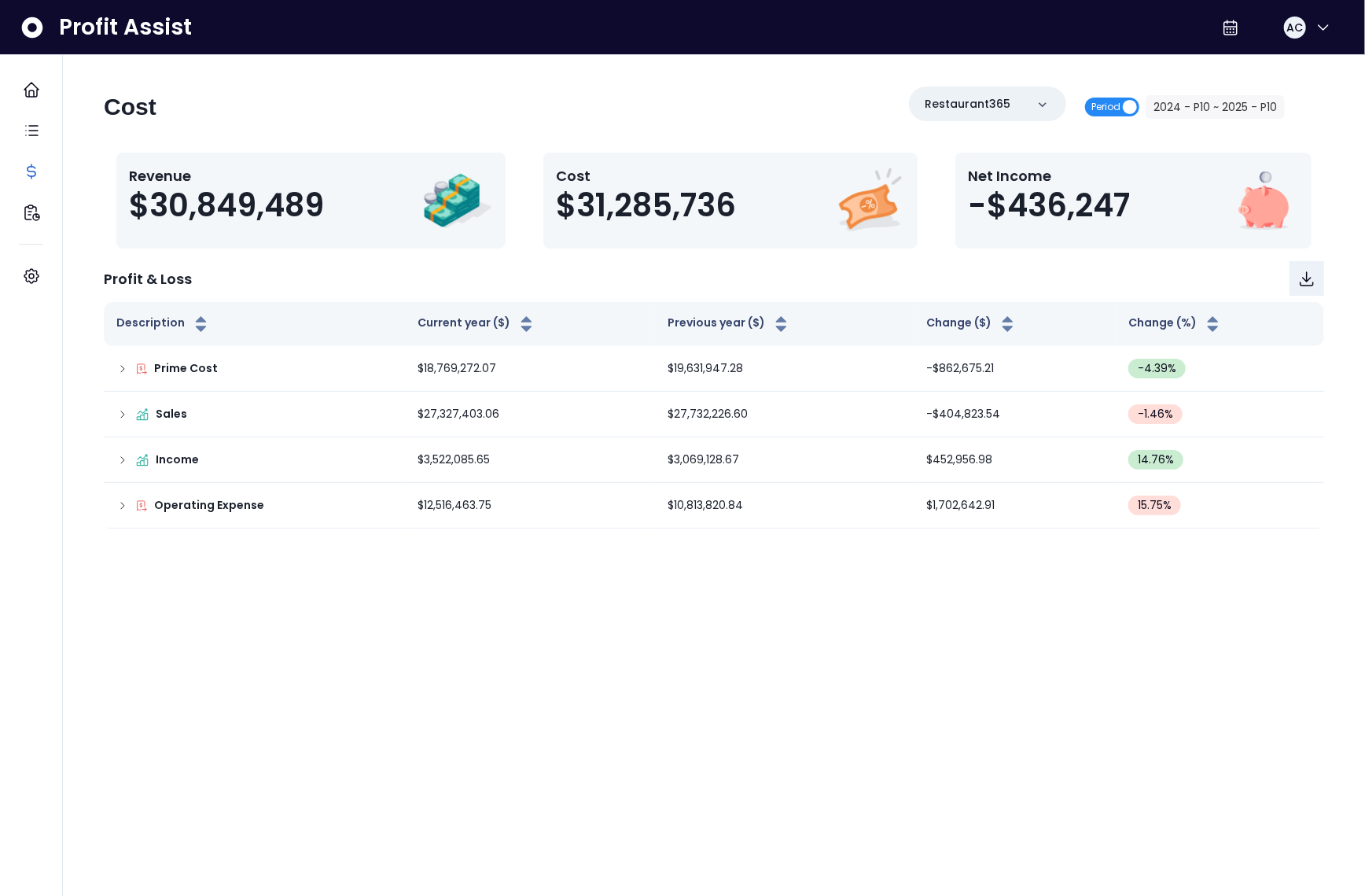
click at [1098, 109] on span "Period" at bounding box center [1106, 106] width 30 height 19
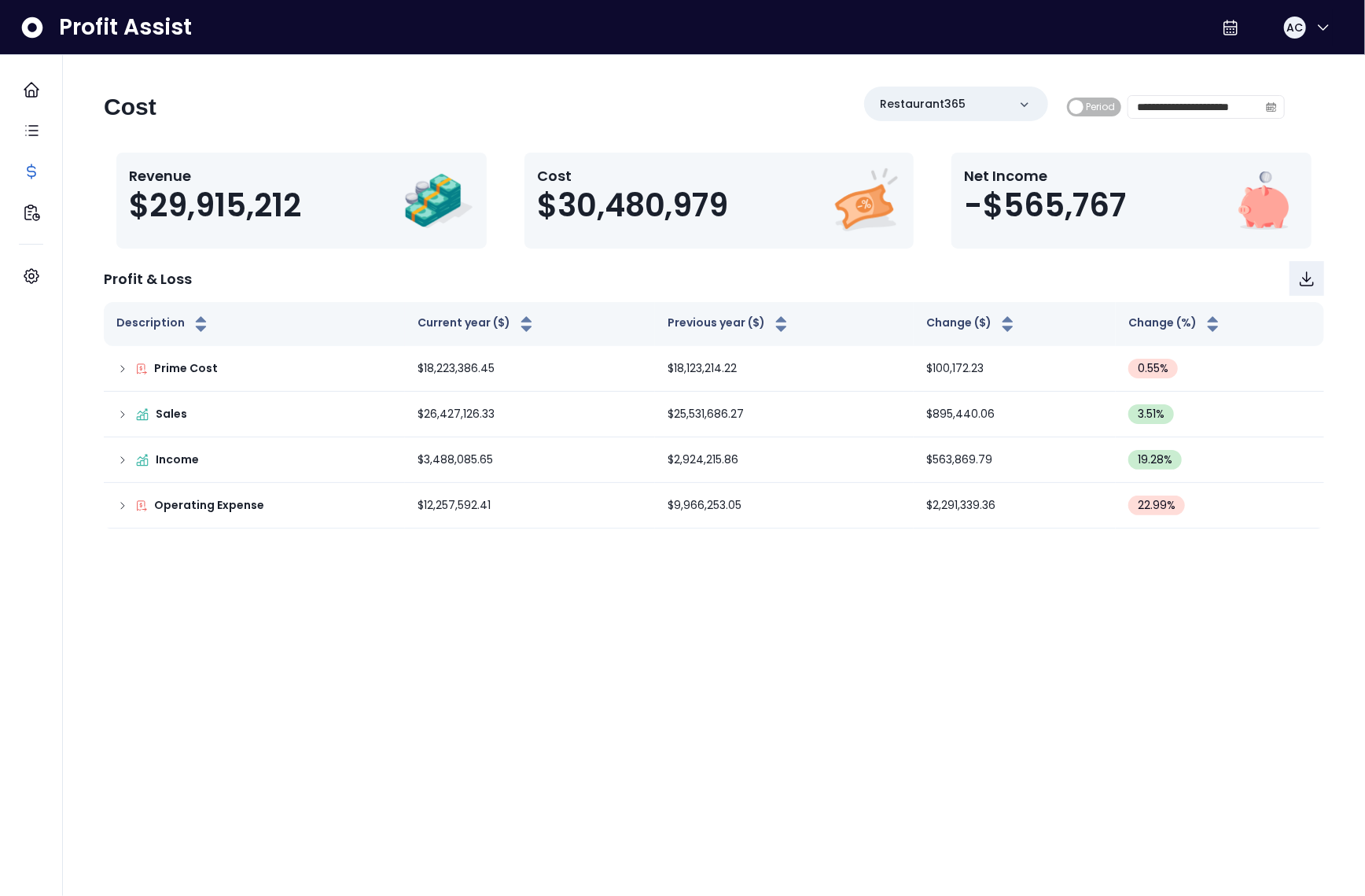
click at [1271, 106] on icon "calendar" at bounding box center [1272, 106] width 11 height 11
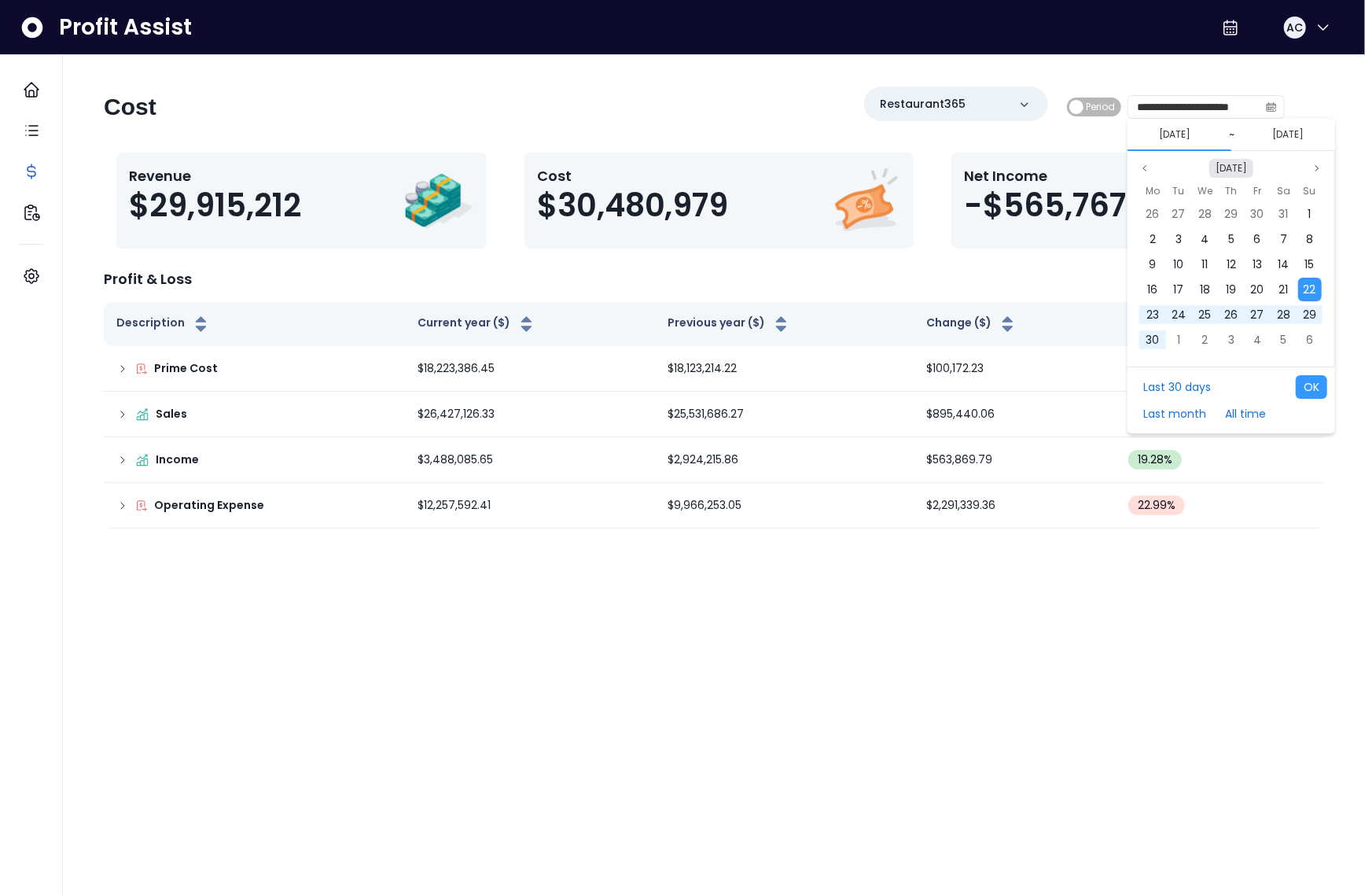
click at [1230, 167] on button "[DATE]" at bounding box center [1231, 168] width 44 height 19
click at [1186, 333] on span "Sep" at bounding box center [1186, 339] width 29 height 24
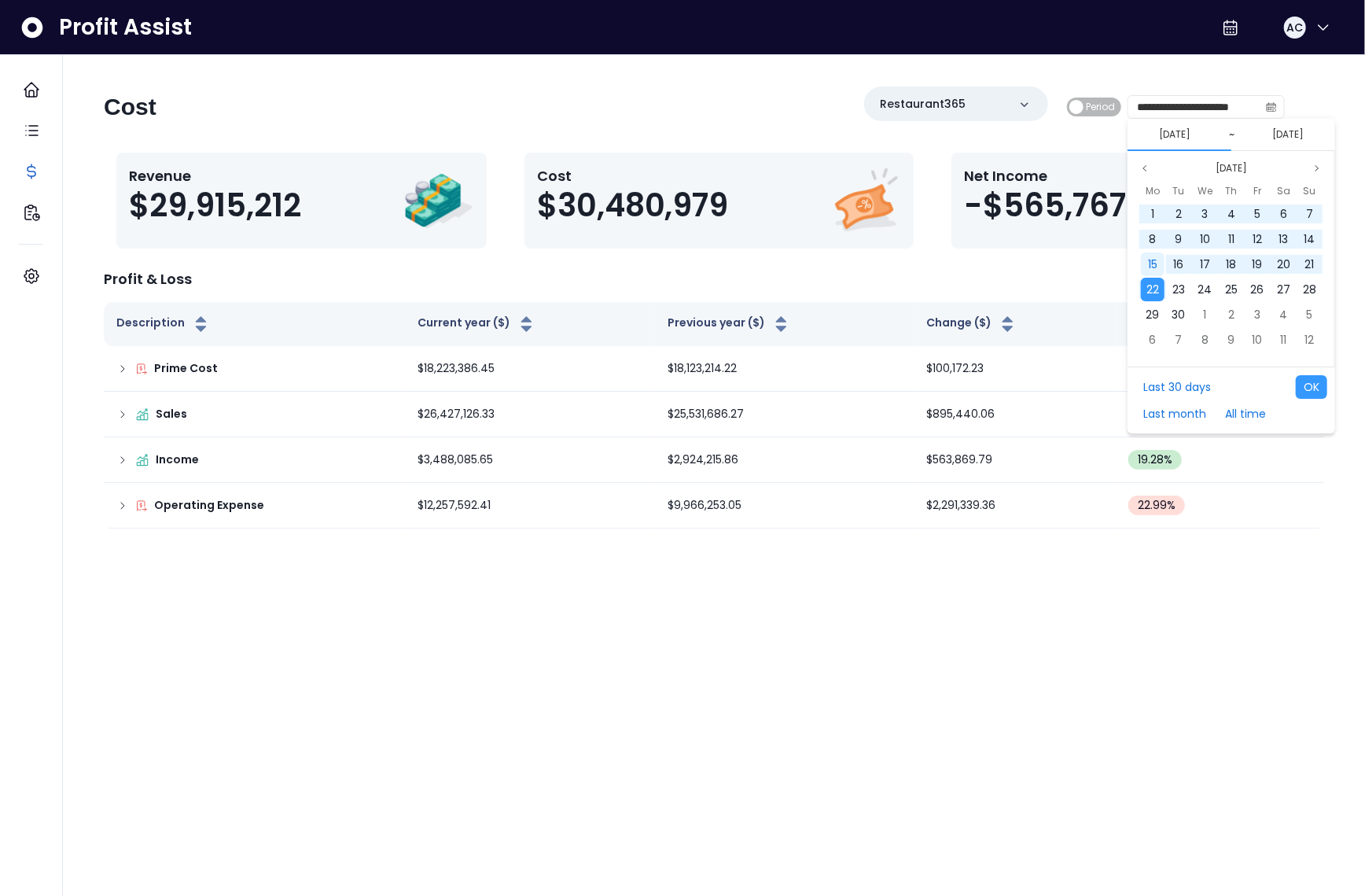
click at [1157, 269] on span "15" at bounding box center [1154, 265] width 10 height 16
click at [1157, 280] on div "22" at bounding box center [1153, 289] width 24 height 24
click at [1313, 392] on button "OK" at bounding box center [1312, 387] width 31 height 24
type input "**********"
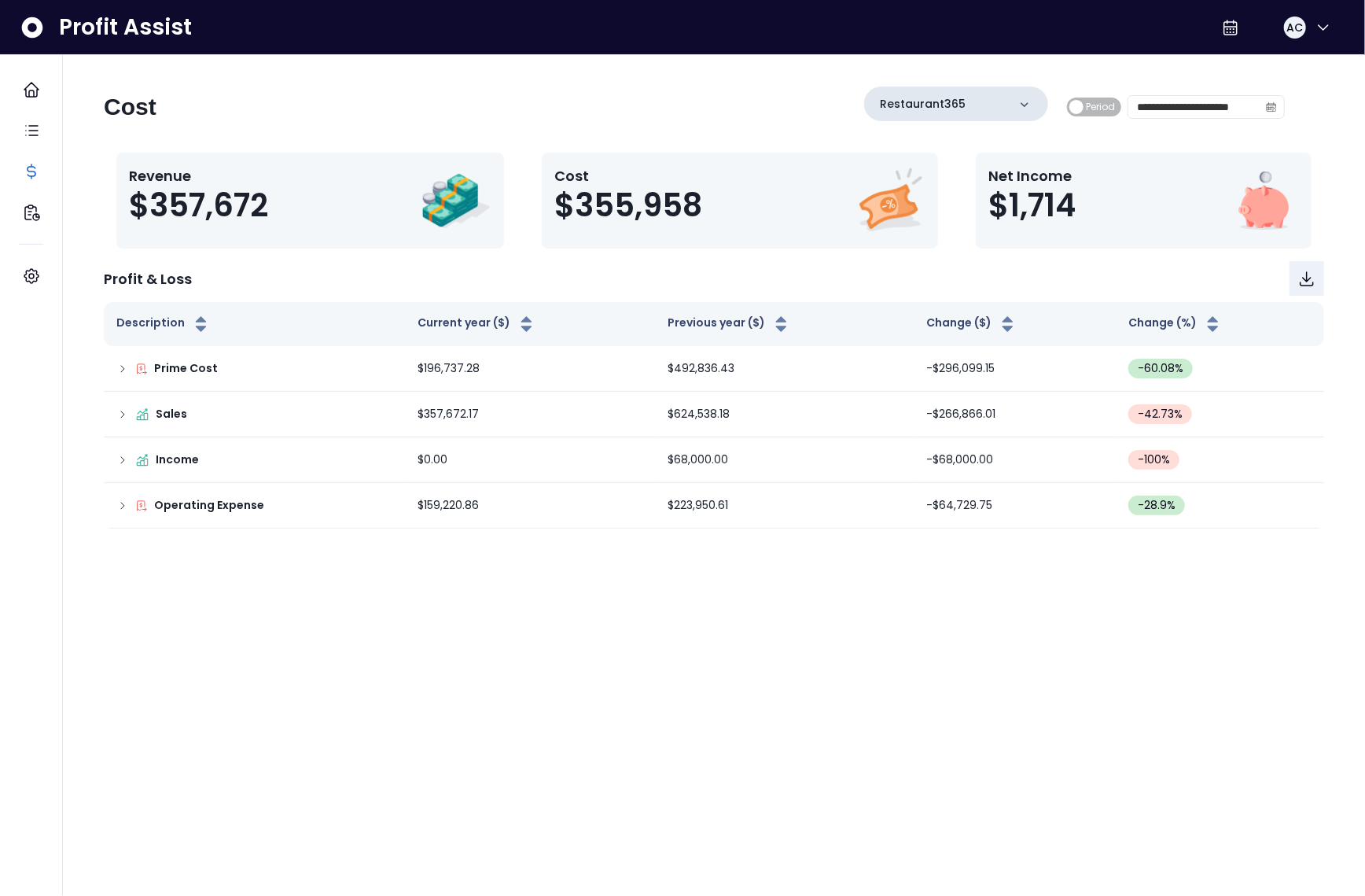
click at [927, 93] on div "Restaurant365" at bounding box center [956, 103] width 184 height 34
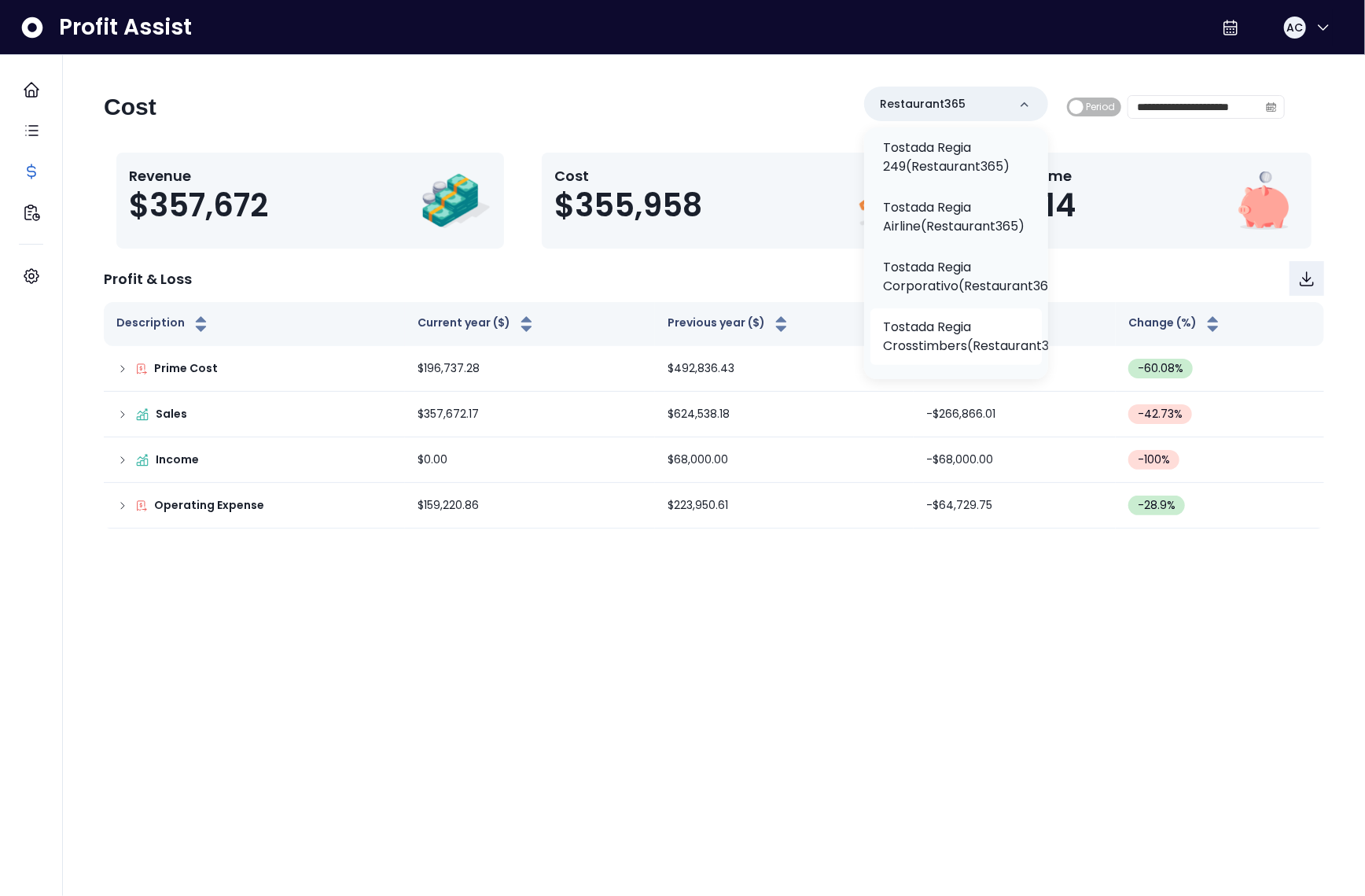
scroll to position [281, 0]
click at [944, 219] on p "Tostada Regia Airline(Restaurant365)" at bounding box center [956, 213] width 147 height 37
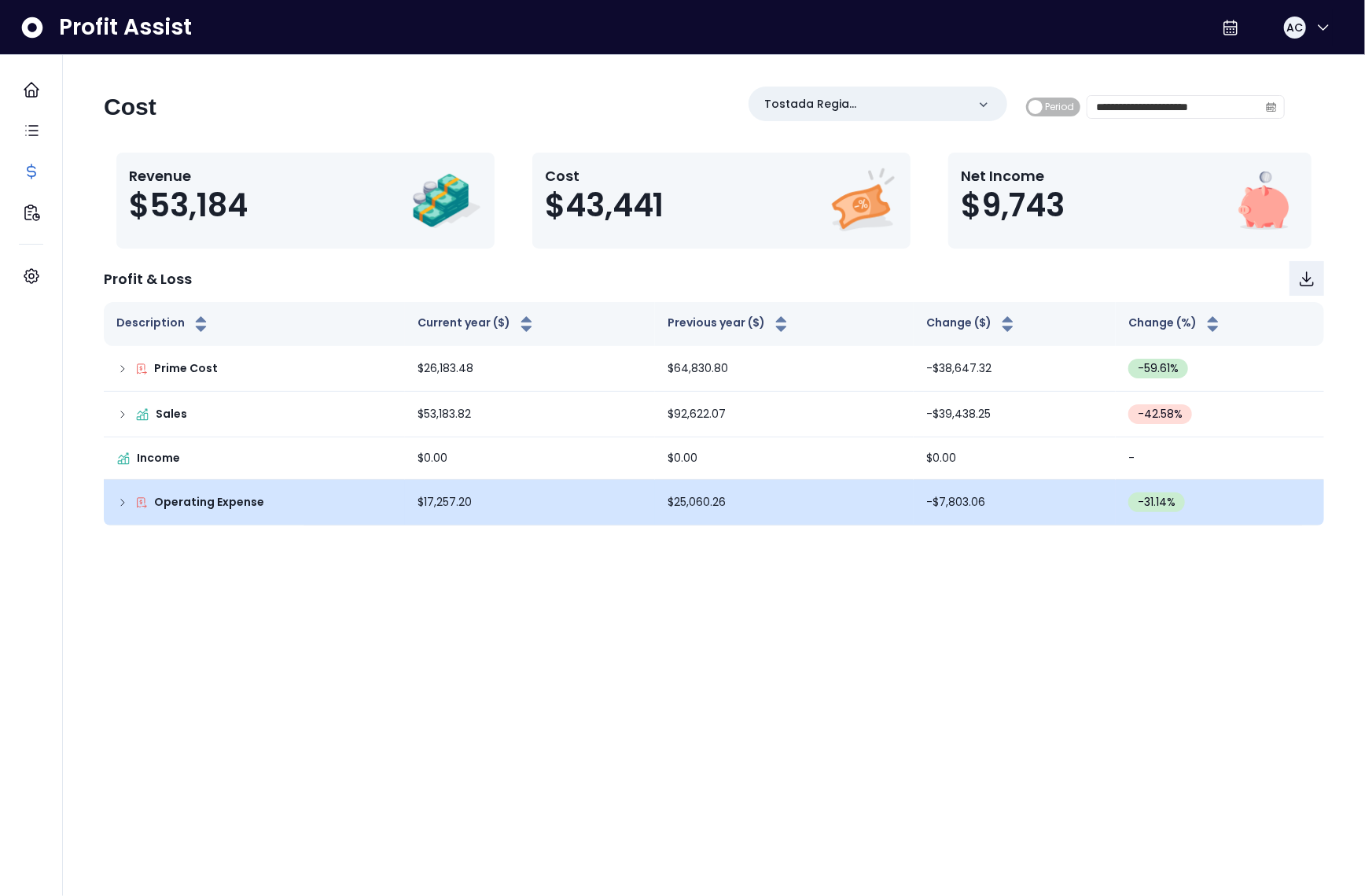
click at [111, 506] on td "Operating Expense" at bounding box center [255, 503] width 301 height 45
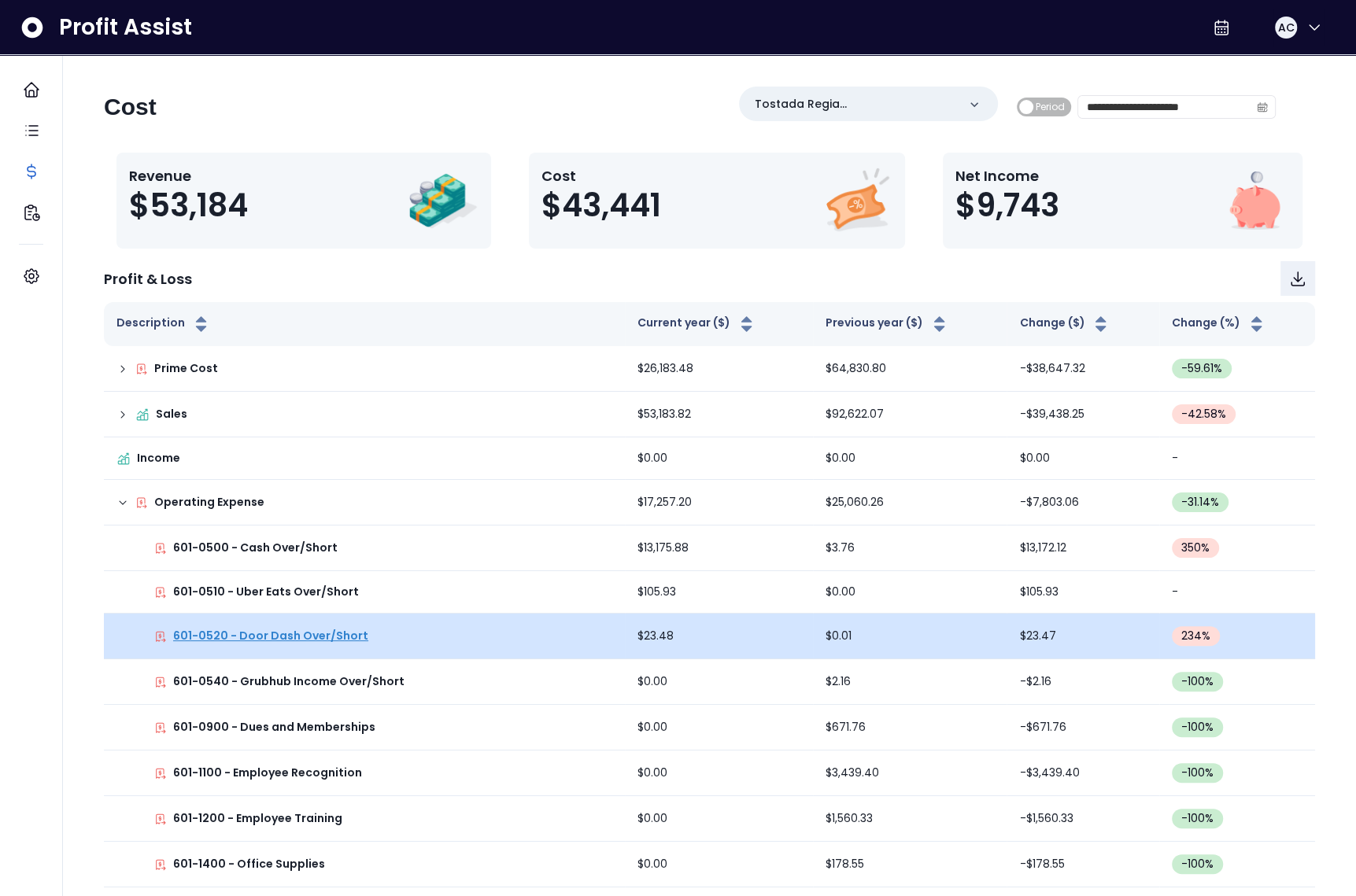
click at [290, 638] on p "601-0520 - Door Dash Over/Short" at bounding box center [271, 635] width 195 height 17
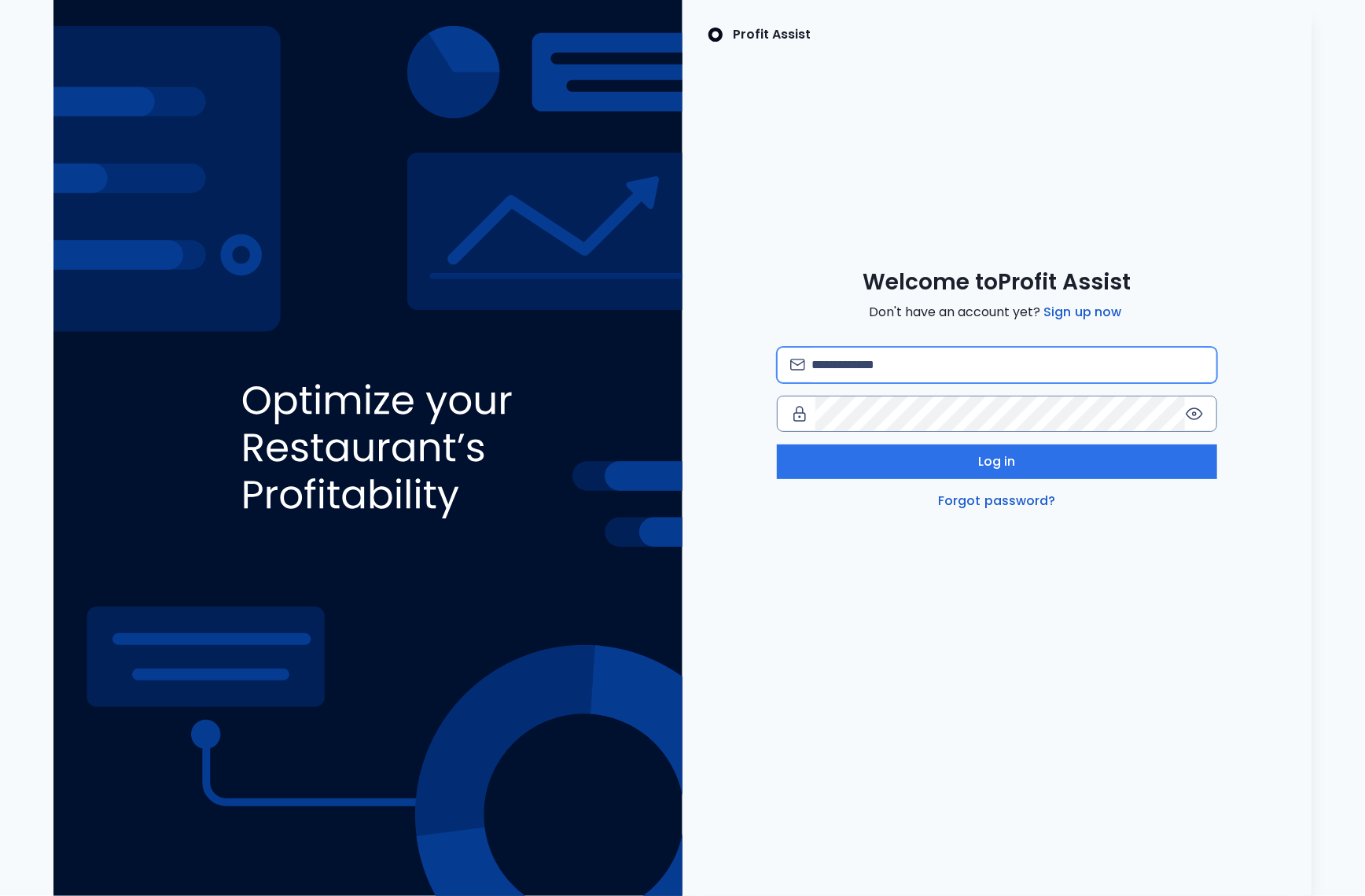
click at [945, 369] on input "email" at bounding box center [1007, 364] width 392 height 34
click at [967, 367] on input "**********" at bounding box center [1007, 364] width 392 height 34
type input "**********"
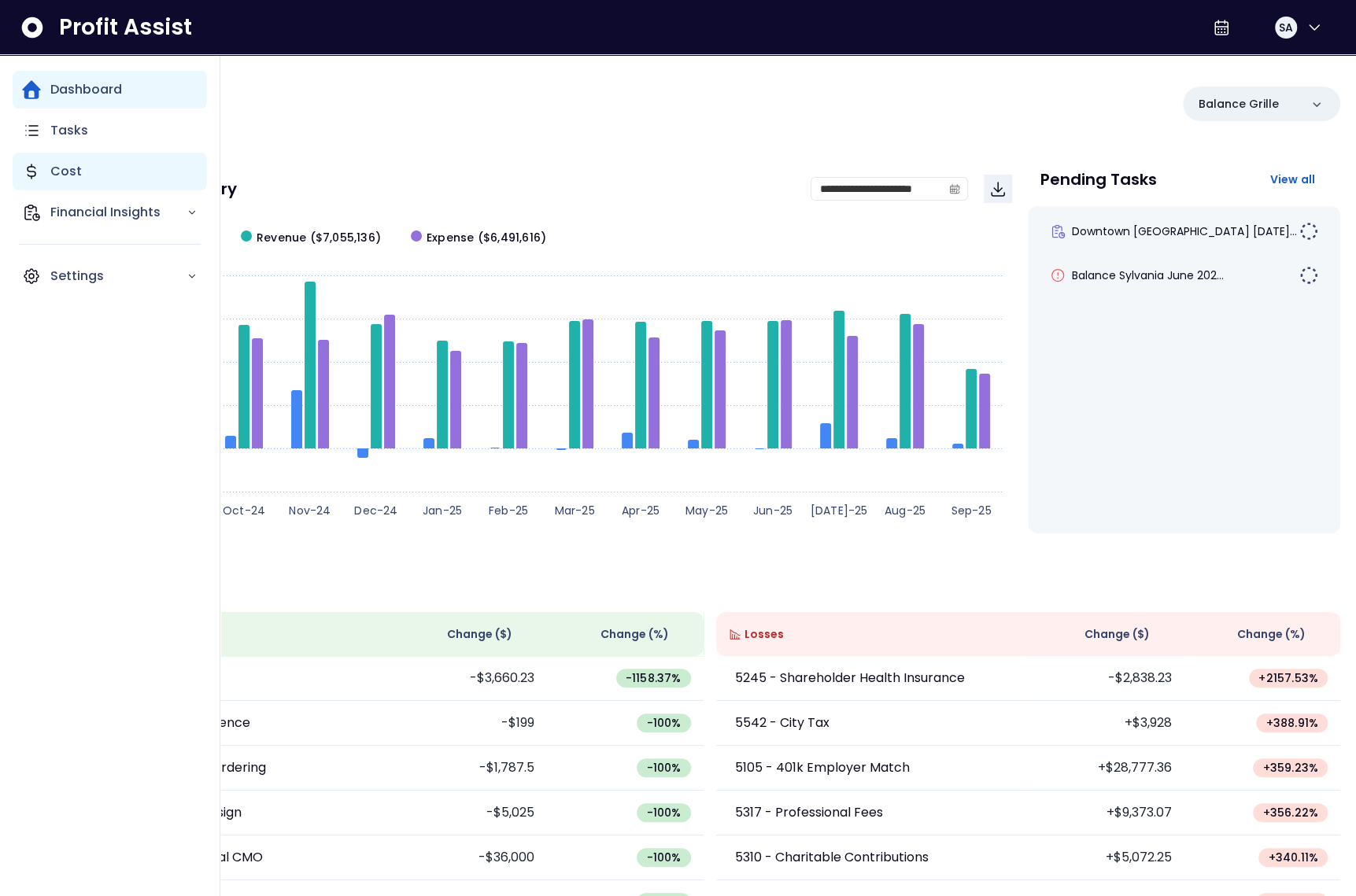
click at [35, 173] on icon "Main navigation" at bounding box center [31, 171] width 19 height 19
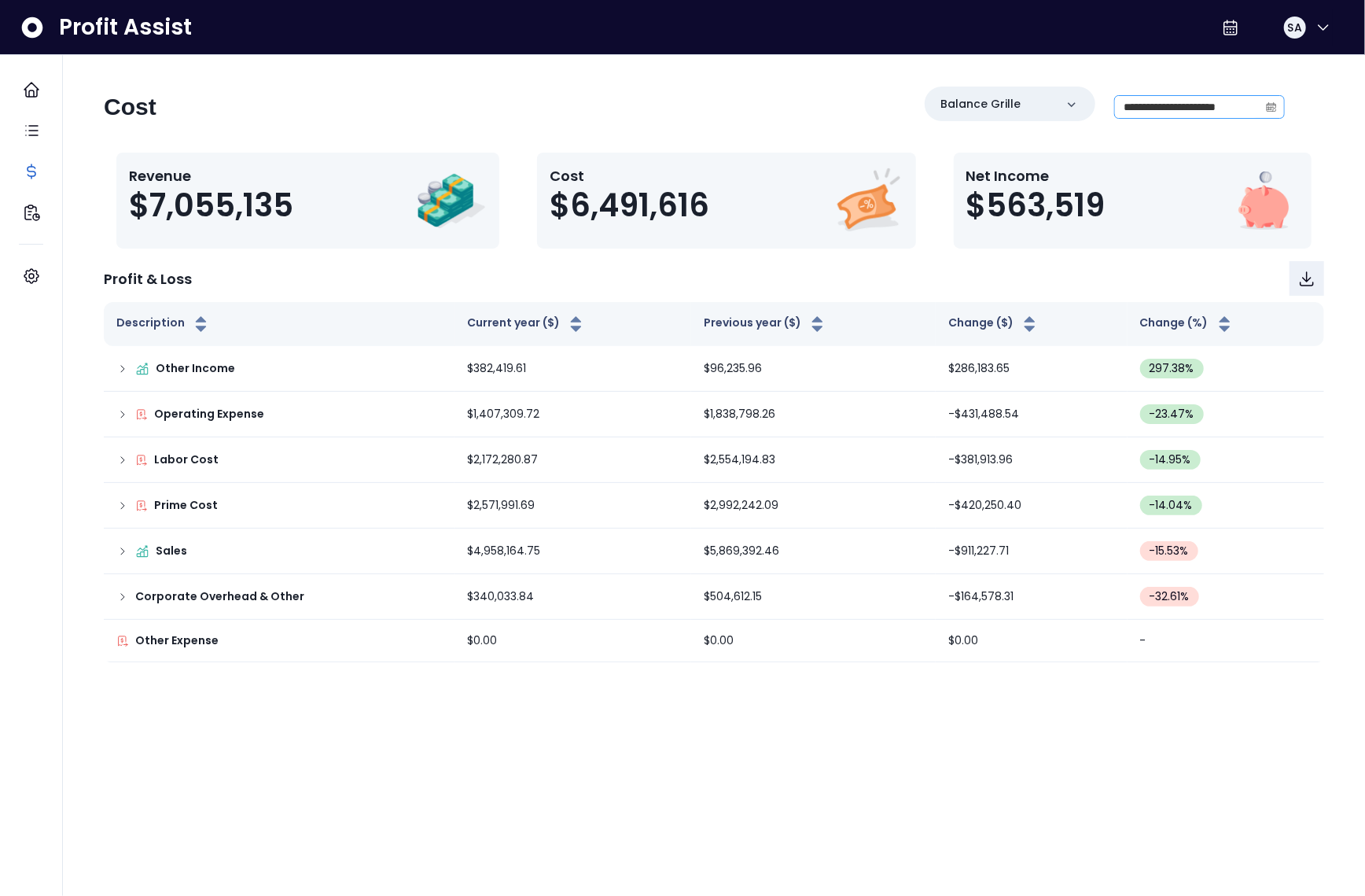
click at [1268, 103] on icon "calendar" at bounding box center [1272, 106] width 11 height 11
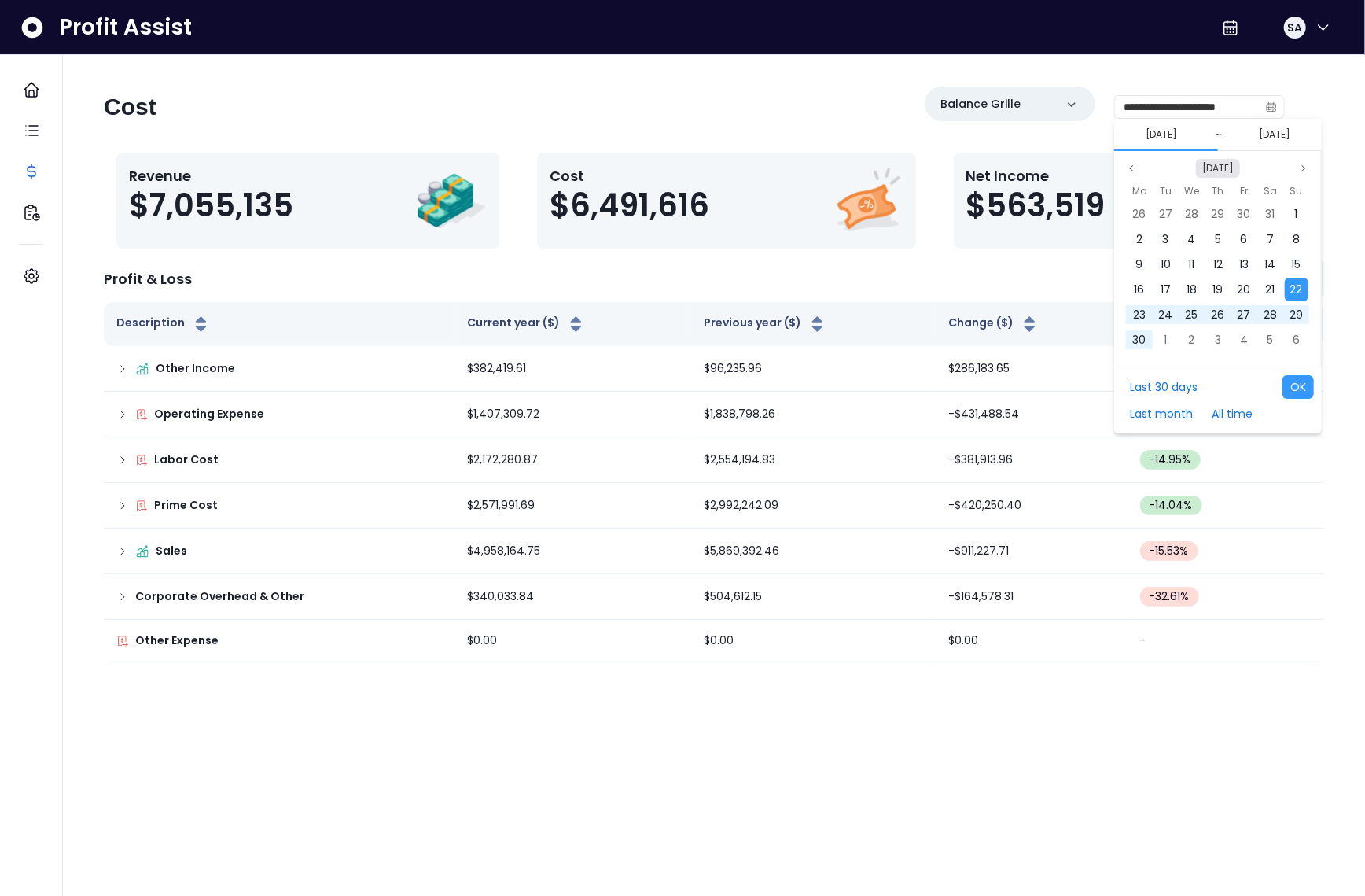
click at [1212, 164] on button "[DATE]" at bounding box center [1217, 168] width 44 height 19
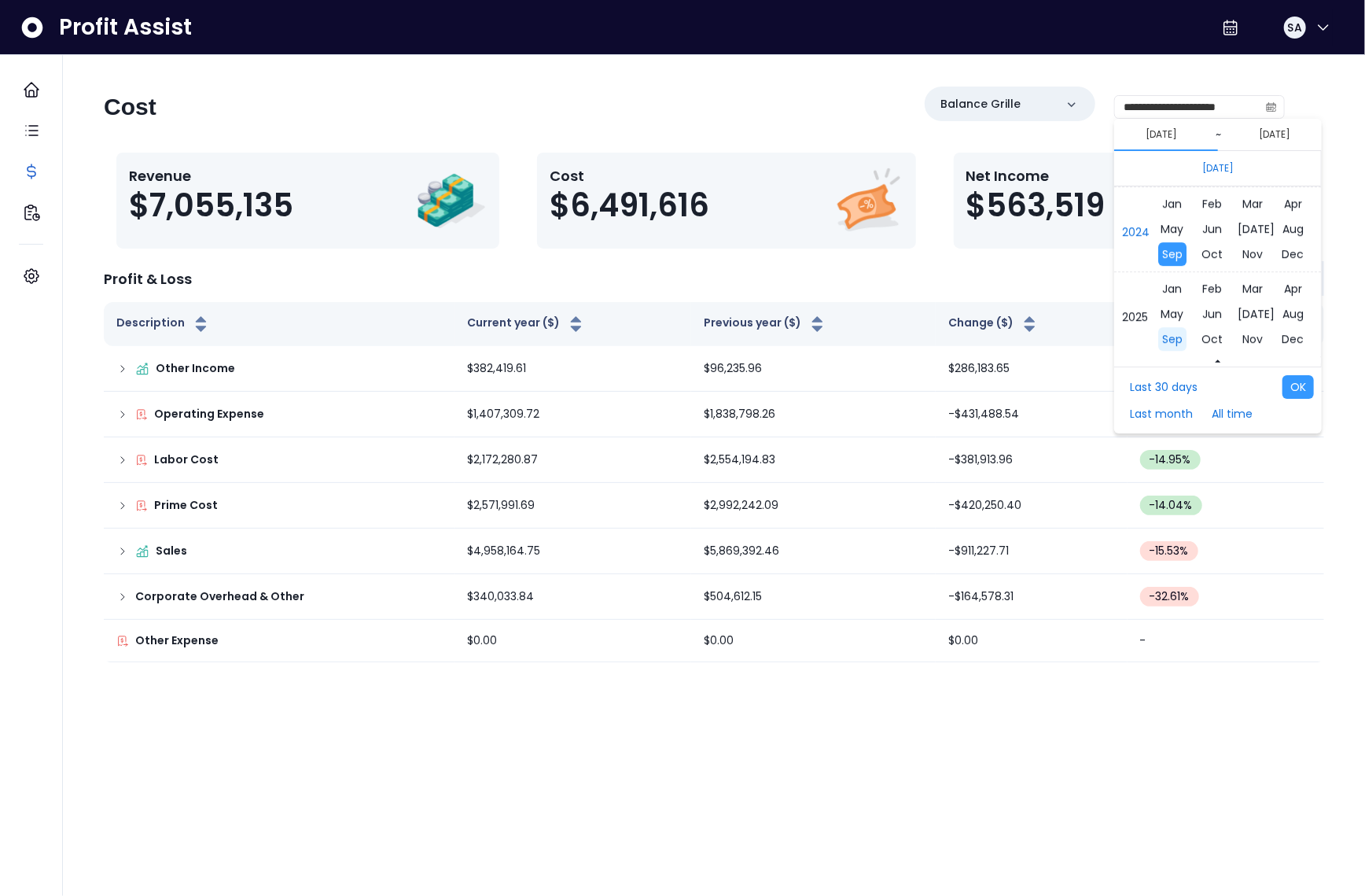
click at [1181, 341] on span "Sep" at bounding box center [1172, 339] width 29 height 24
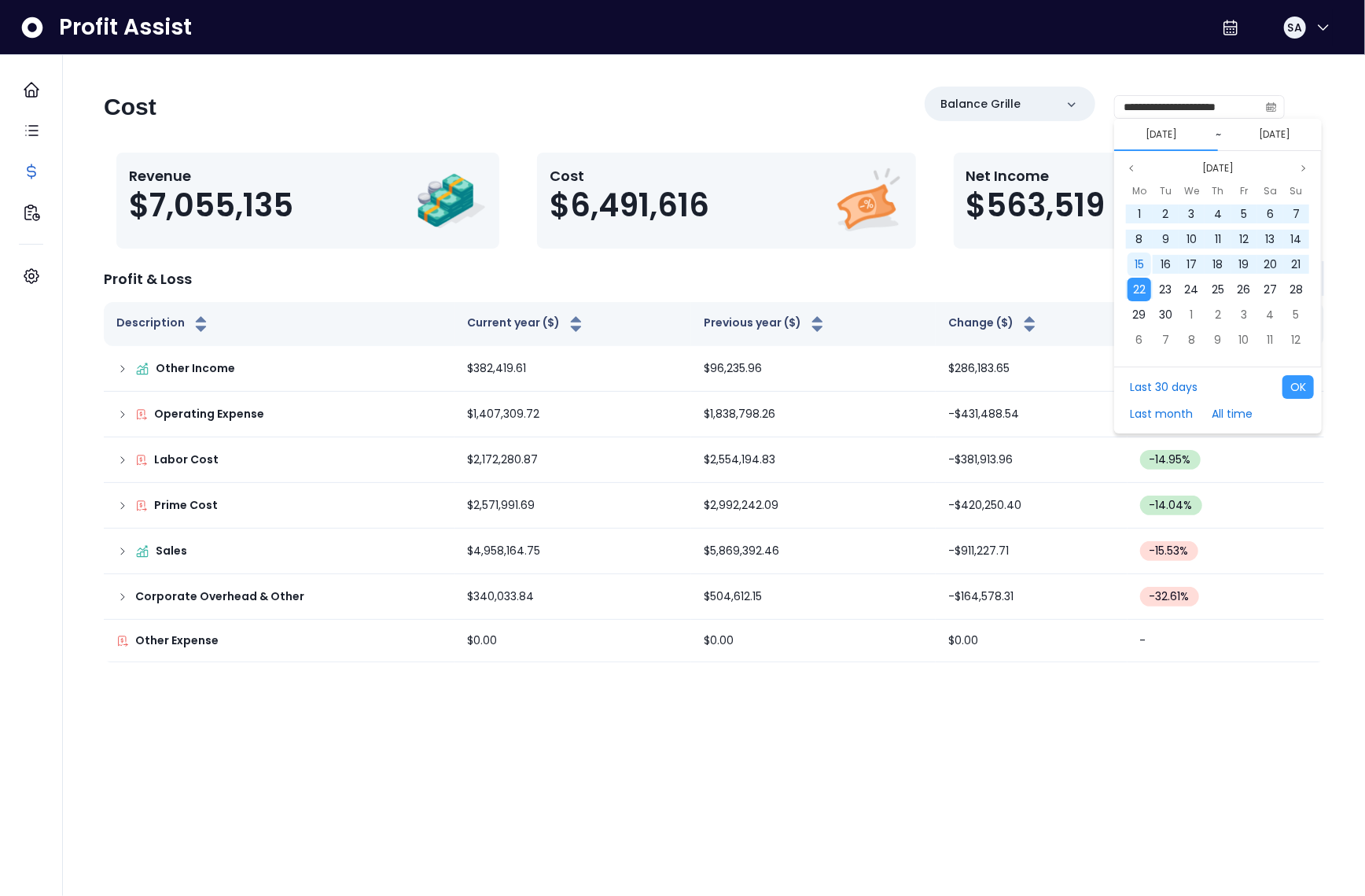
click at [1145, 262] on div "15" at bounding box center [1140, 265] width 24 height 24
click at [1143, 283] on span "22" at bounding box center [1139, 289] width 13 height 16
click at [1304, 391] on button "OK" at bounding box center [1298, 387] width 31 height 24
type input "**********"
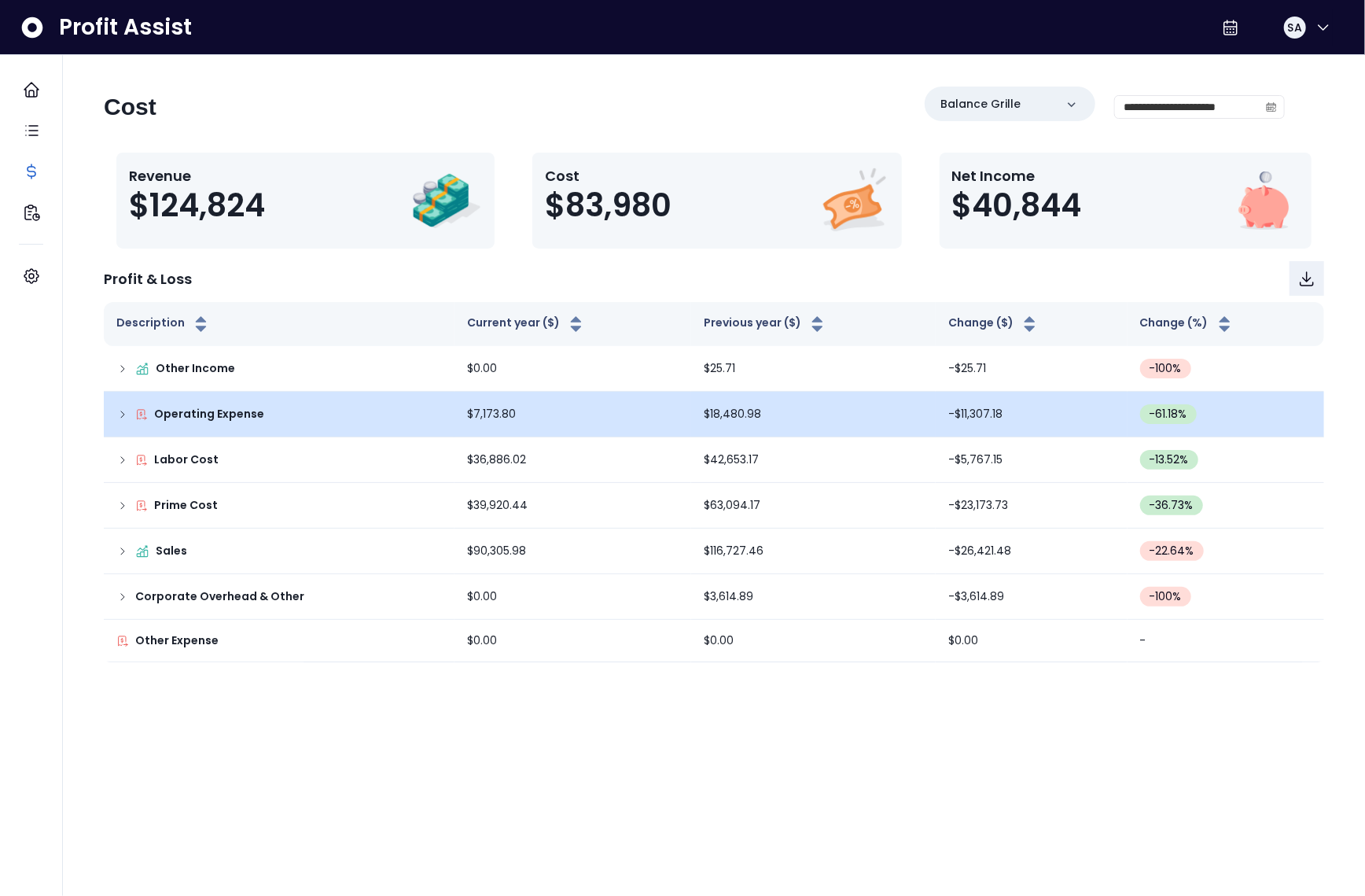
click at [121, 411] on icon at bounding box center [122, 414] width 13 height 13
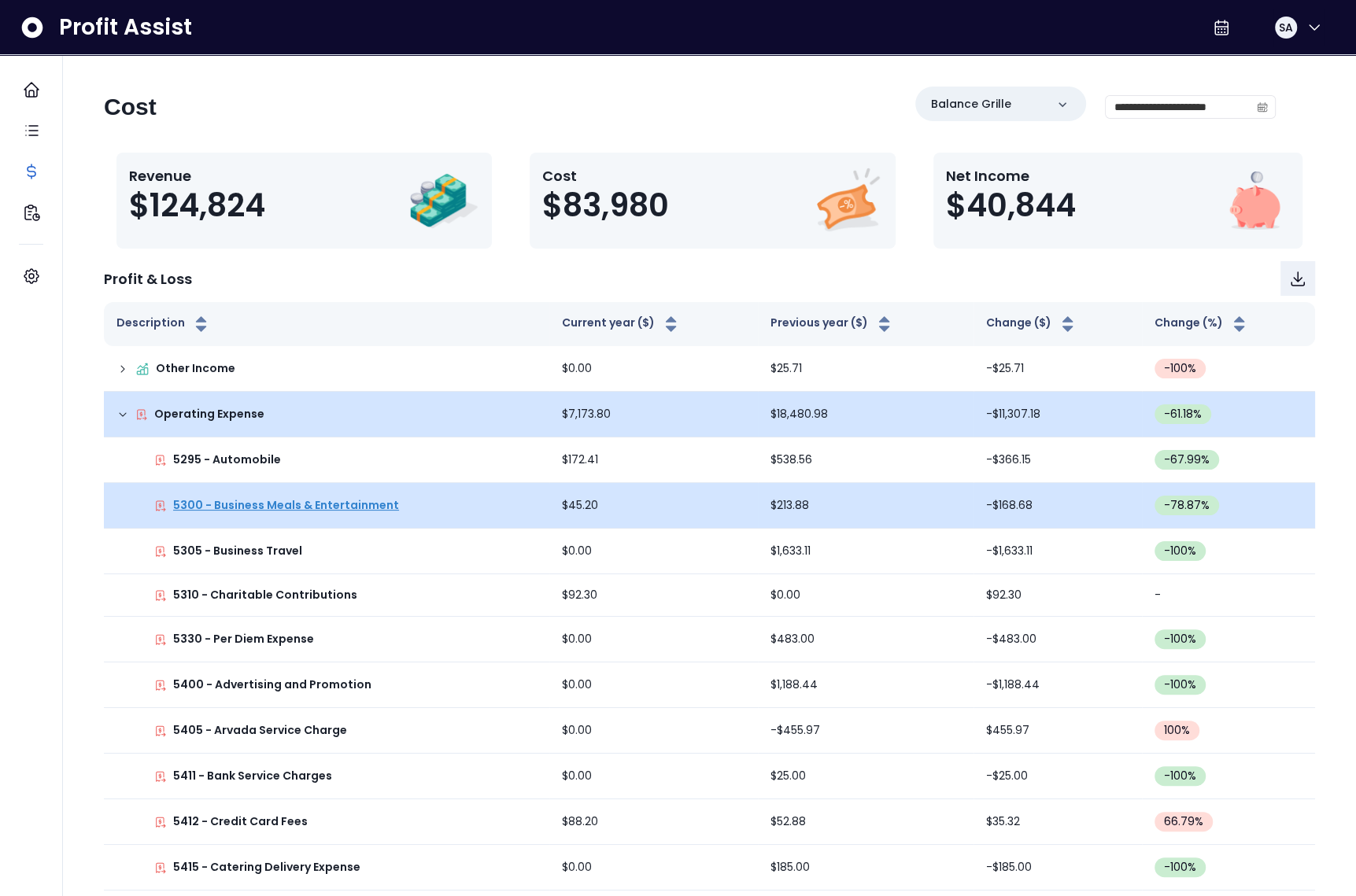
click at [238, 505] on p "5300 - Business Meals & Entertainment" at bounding box center [286, 505] width 226 height 17
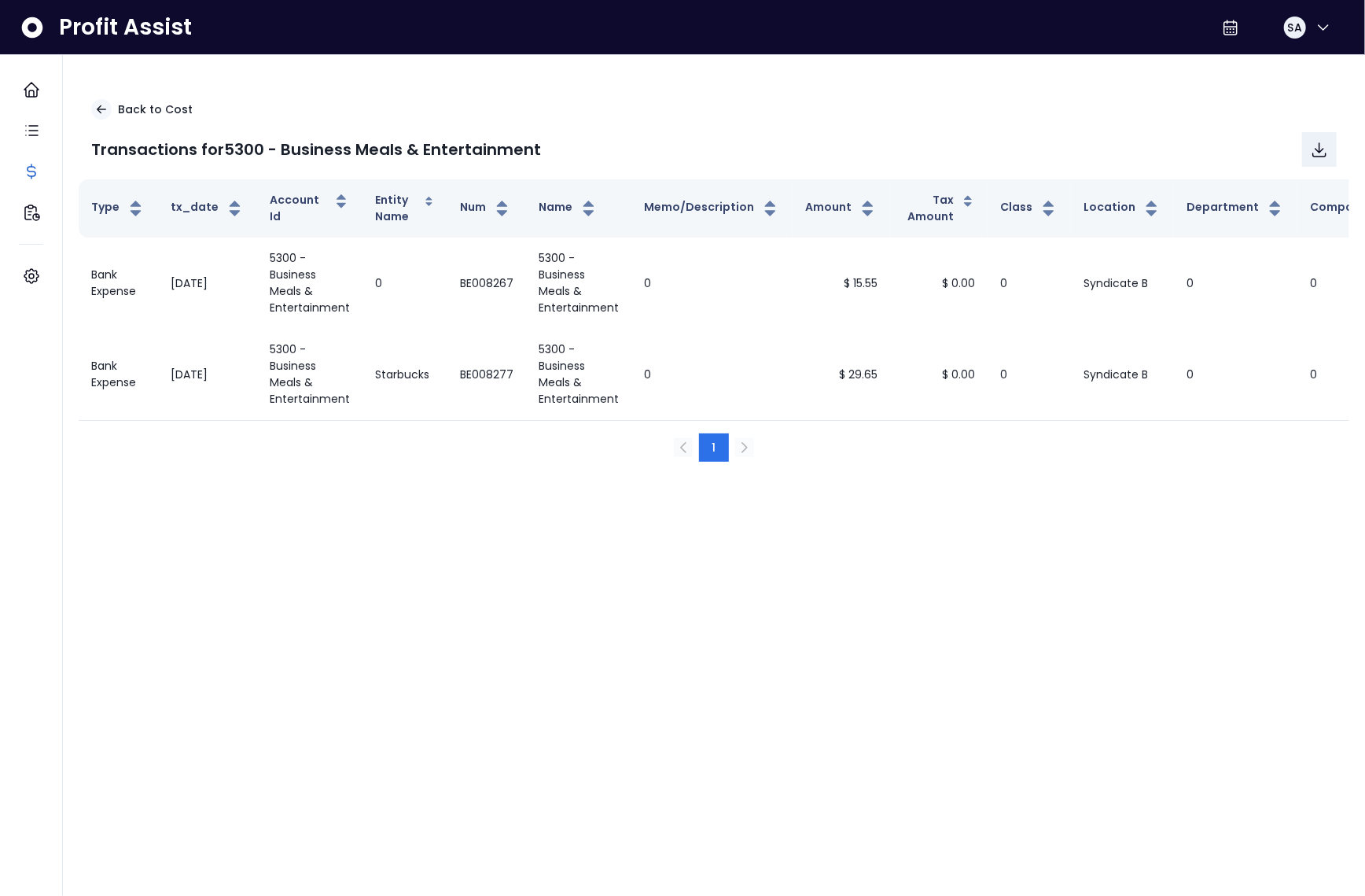
click at [1265, 24] on div "SA" at bounding box center [1280, 28] width 129 height 37
click at [1288, 32] on span "SA" at bounding box center [1295, 28] width 14 height 16
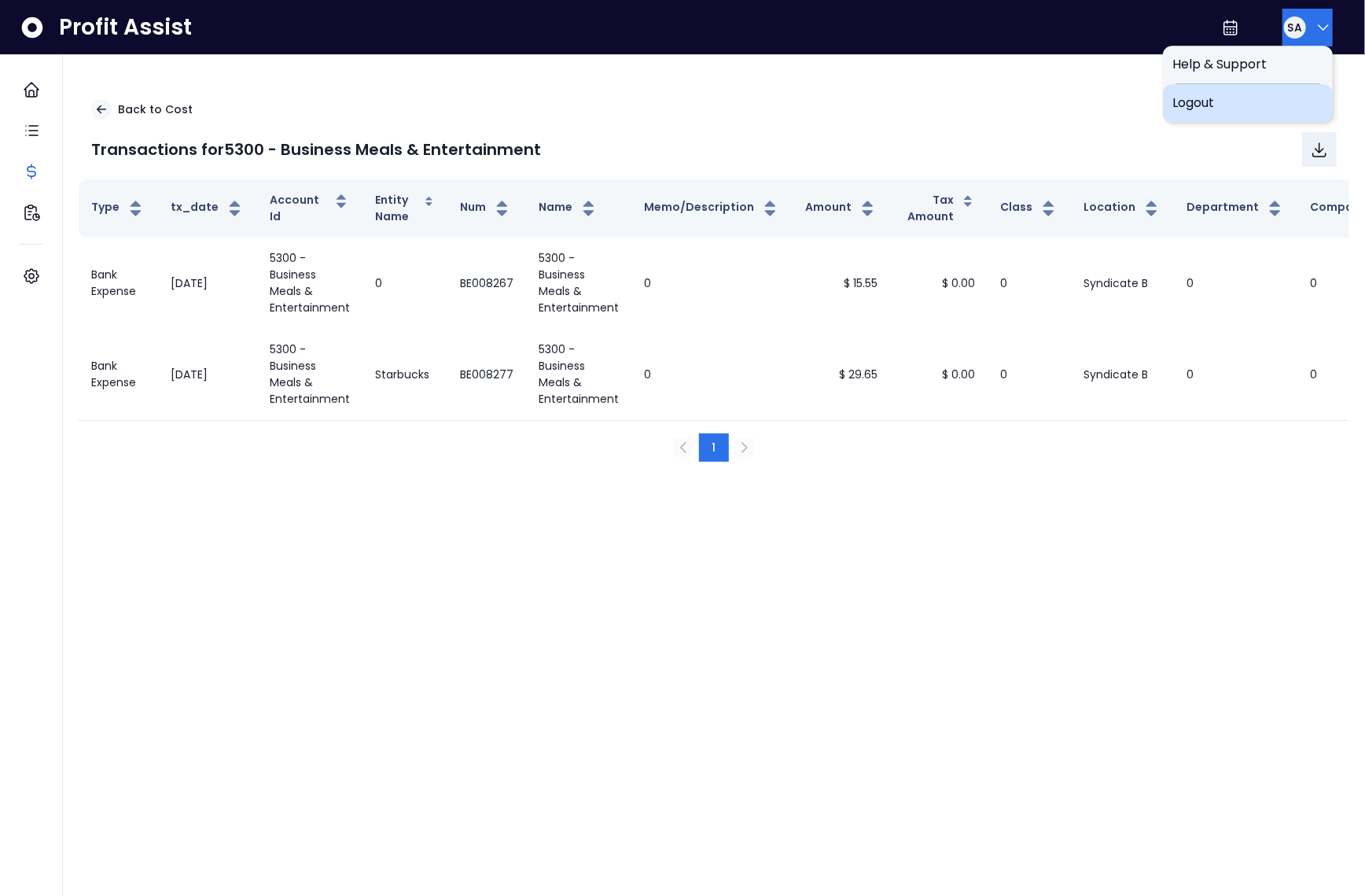
click at [1273, 96] on span "Logout" at bounding box center [1248, 102] width 151 height 19
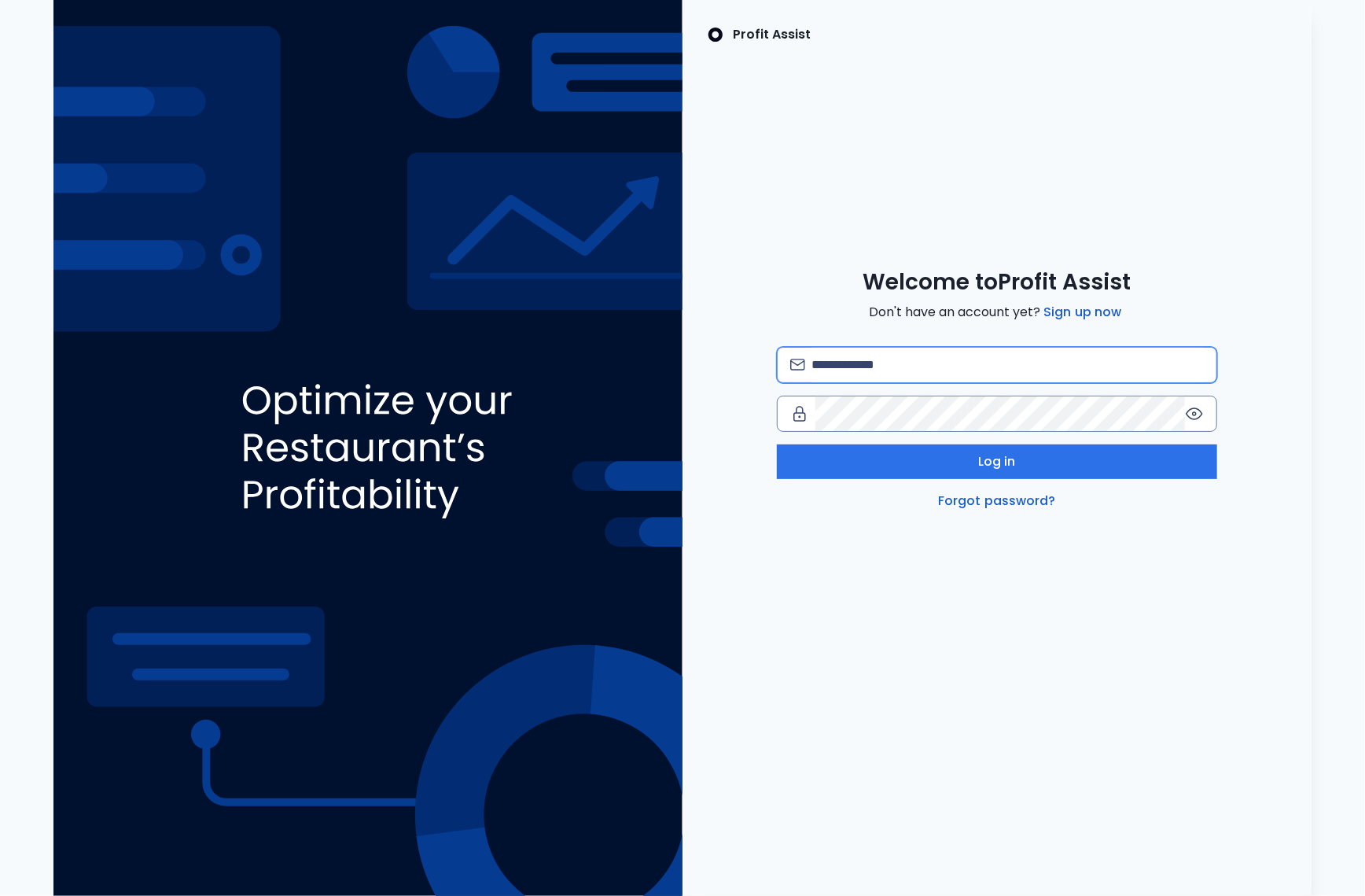
click at [964, 352] on input "email" at bounding box center [1007, 364] width 392 height 34
type input "**********"
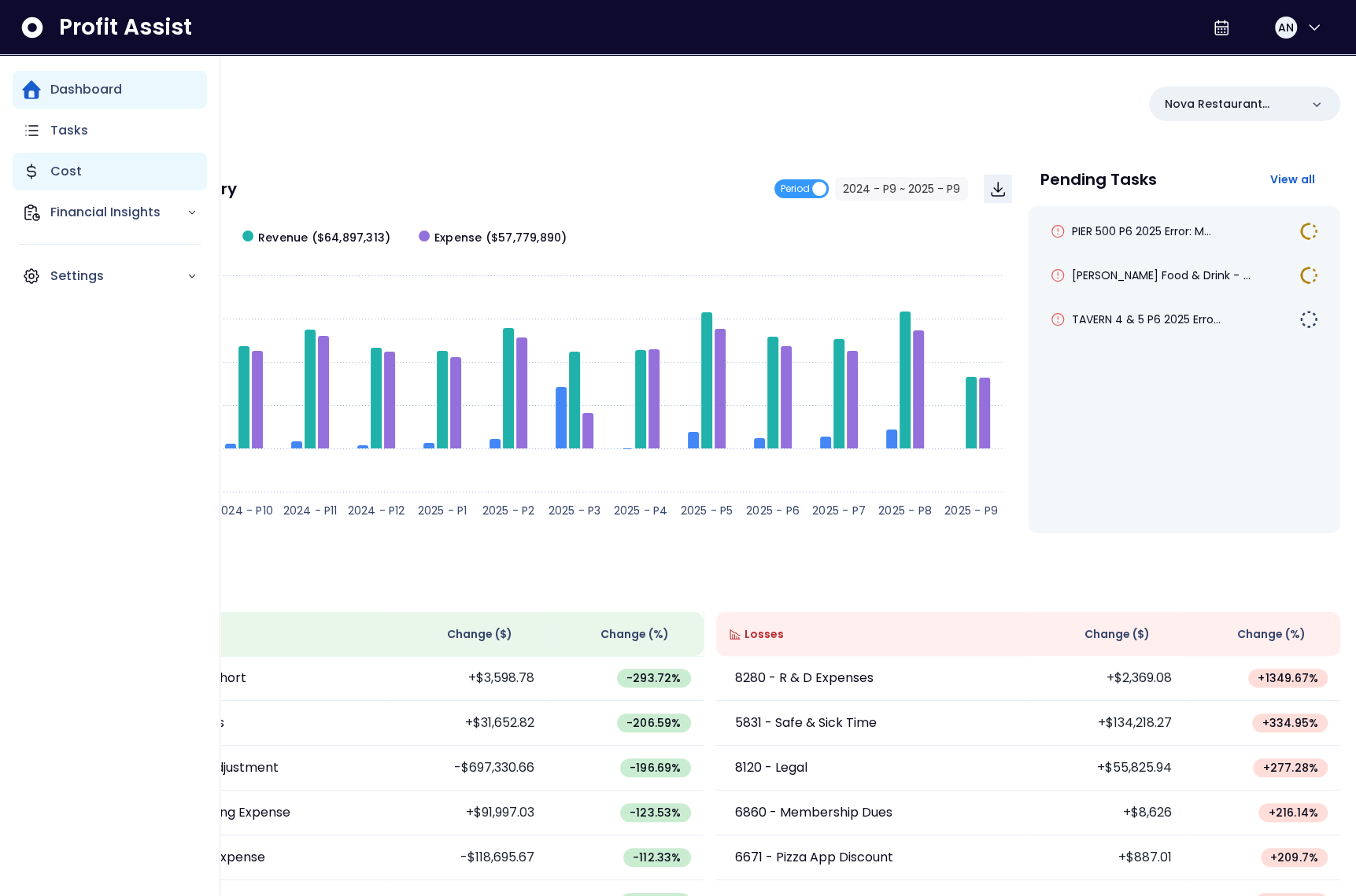
click at [60, 175] on p "Cost" at bounding box center [66, 171] width 31 height 19
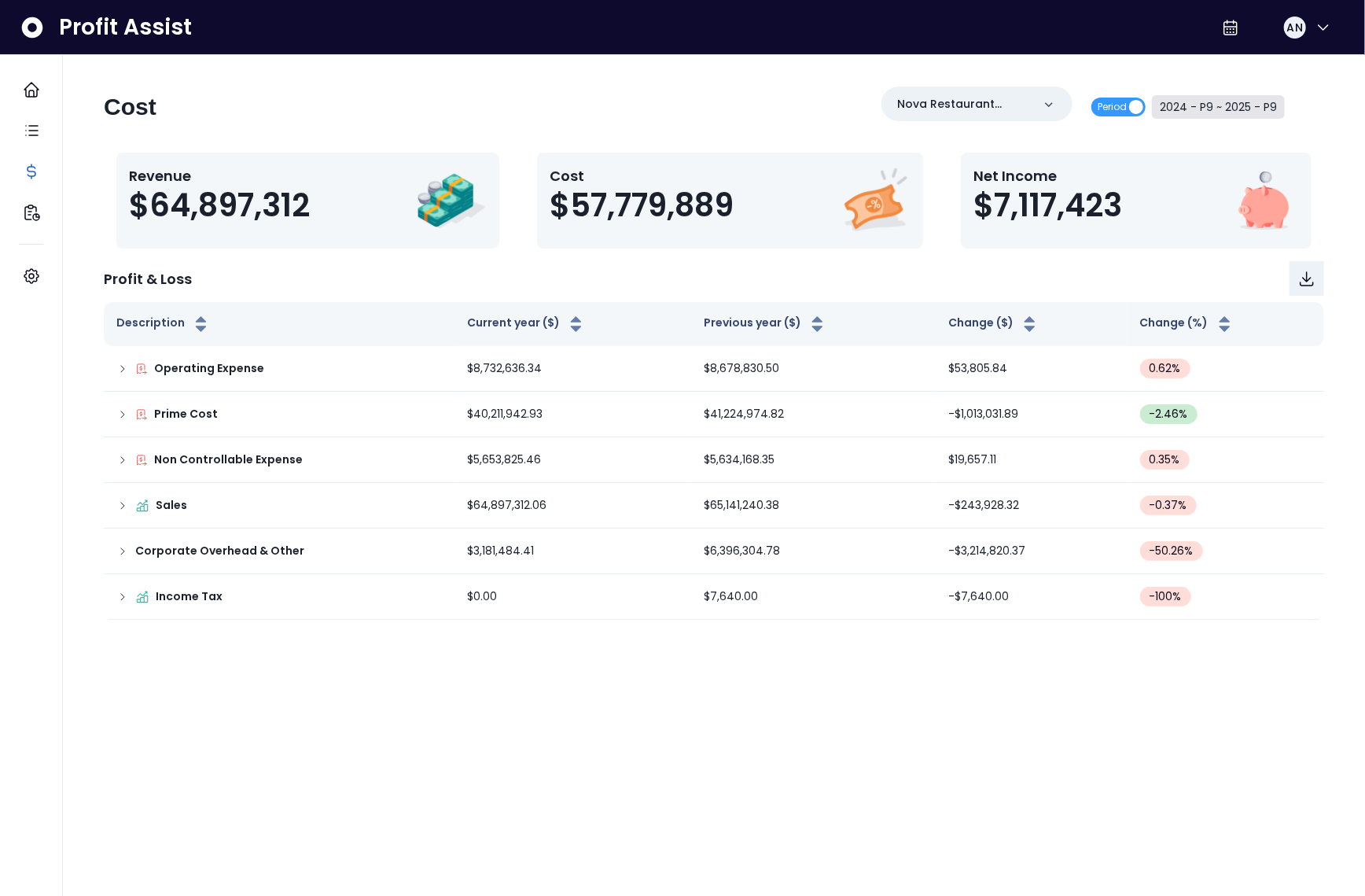
click at [1275, 100] on button "2024 - P9 ~ 2025 - P9" at bounding box center [1218, 107] width 133 height 24
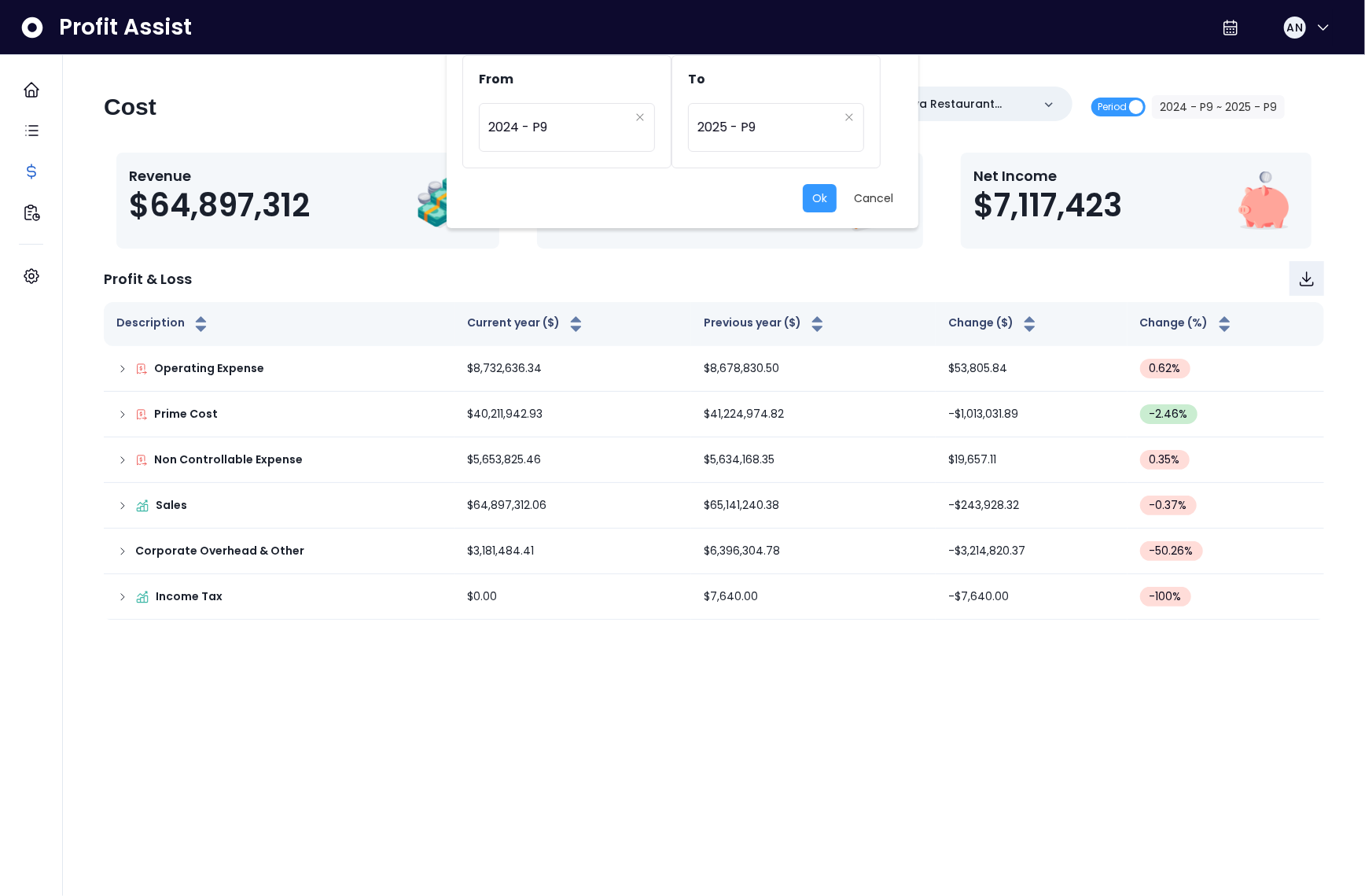
click at [1027, 90] on div "From ********* 2024 - P9 To ********* 2025 - P9 Ok Cancel" at bounding box center [682, 448] width 1365 height 896
click at [872, 204] on button "Cancel" at bounding box center [873, 198] width 58 height 29
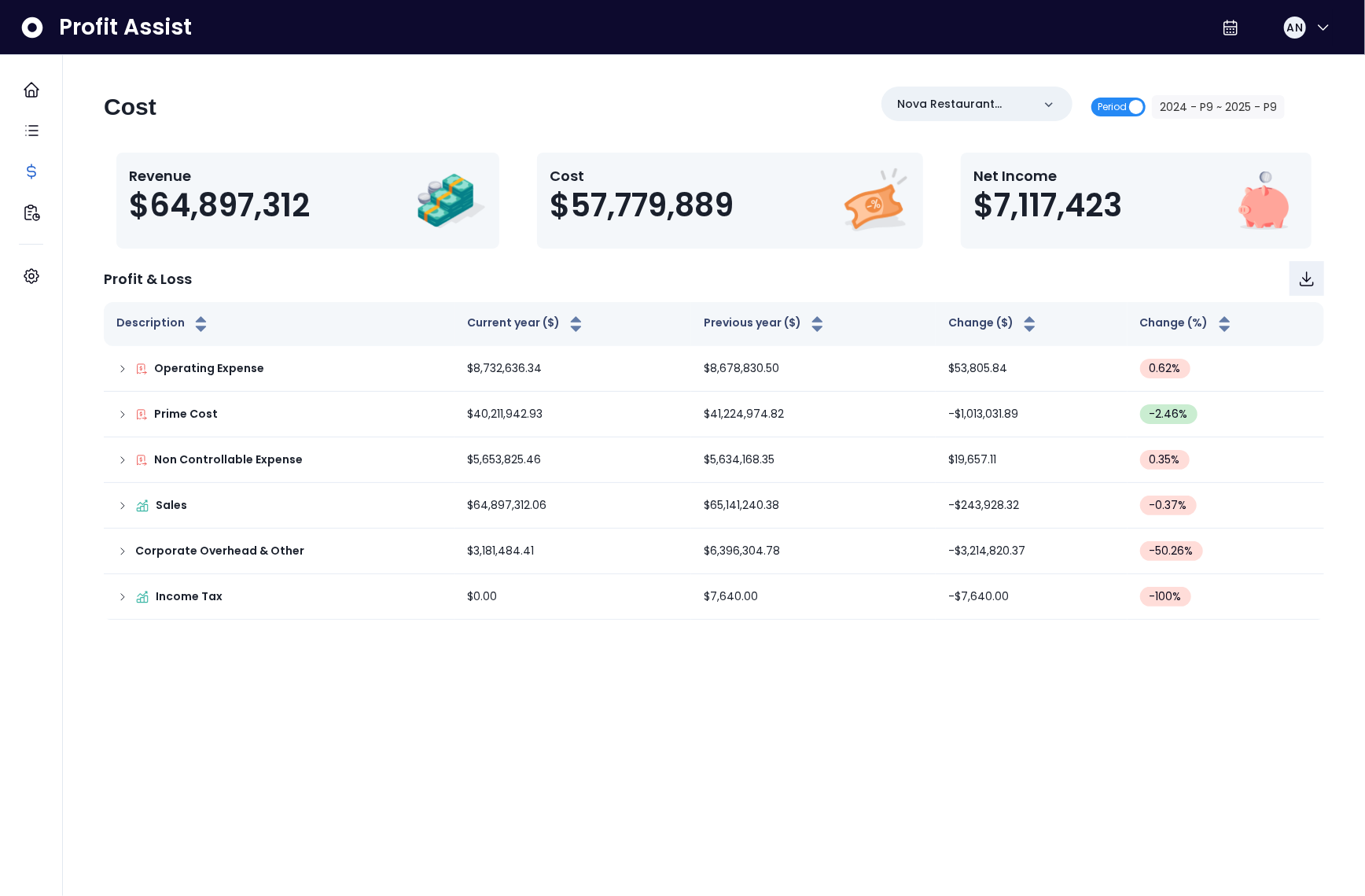
click at [1102, 101] on span "Period" at bounding box center [1112, 106] width 30 height 19
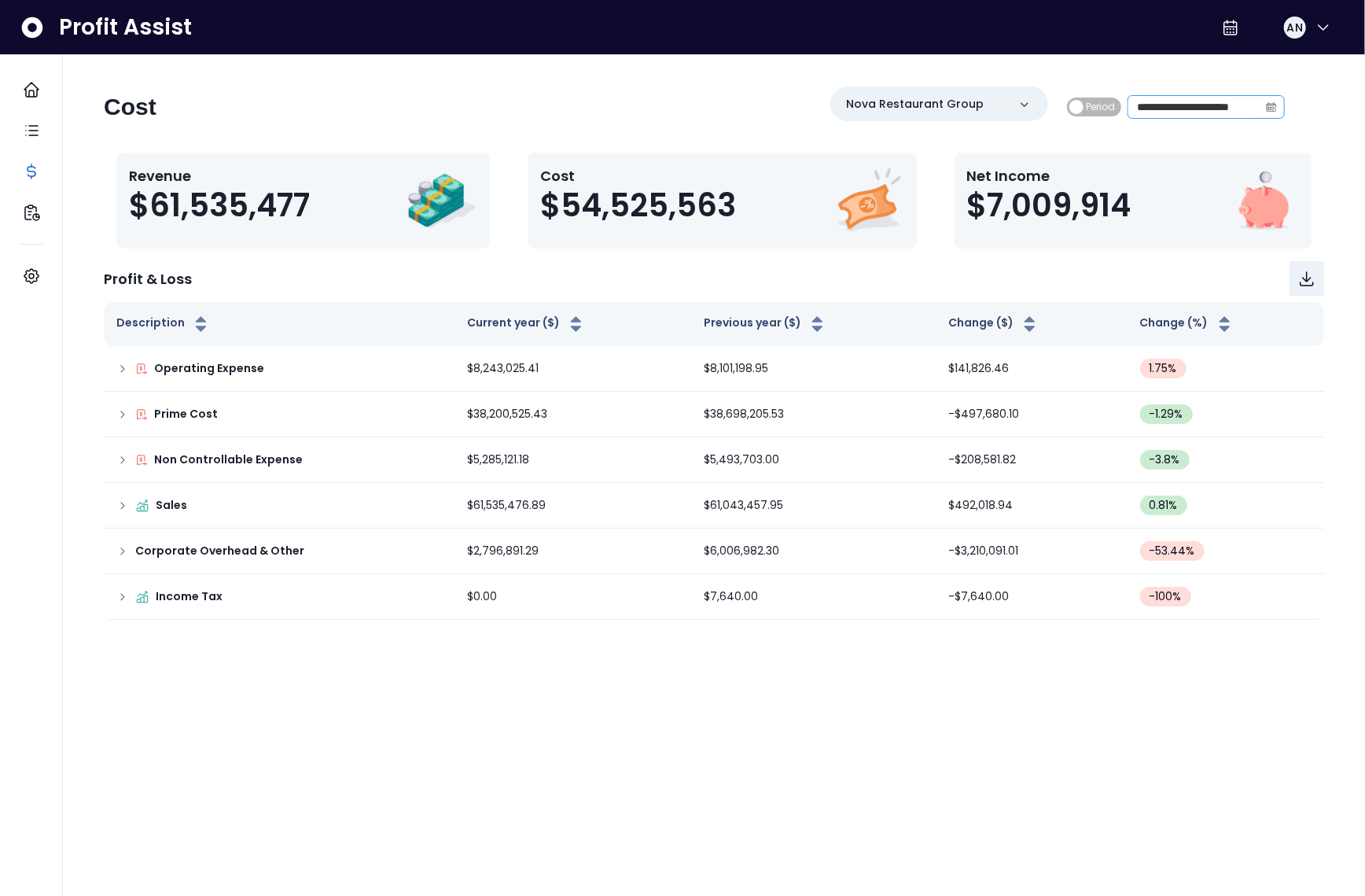
click at [1276, 106] on icon "calendar" at bounding box center [1272, 108] width 10 height 9
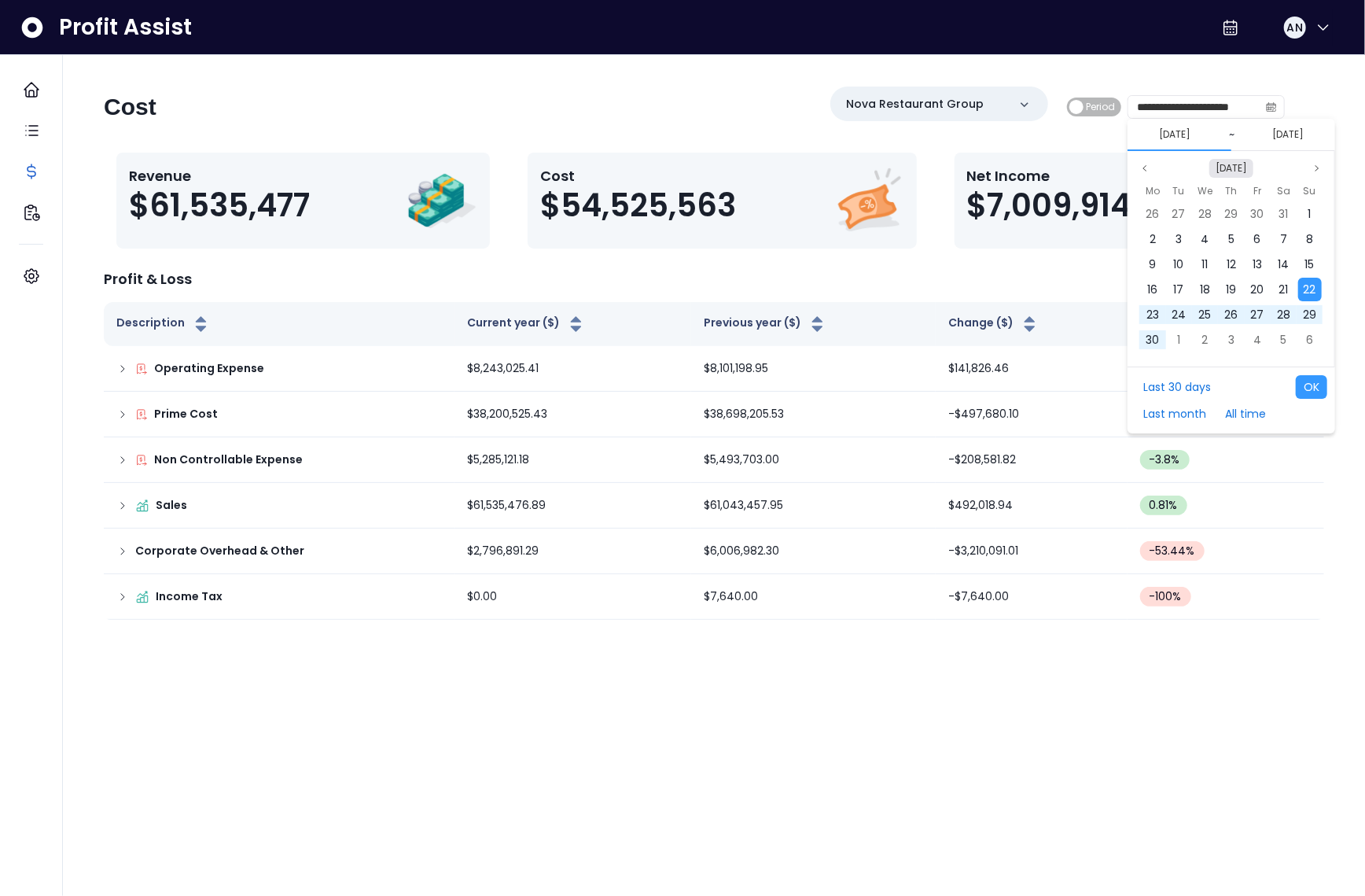
click at [1228, 159] on button "[DATE]" at bounding box center [1231, 168] width 44 height 19
click at [1183, 329] on span "Sep" at bounding box center [1186, 339] width 29 height 24
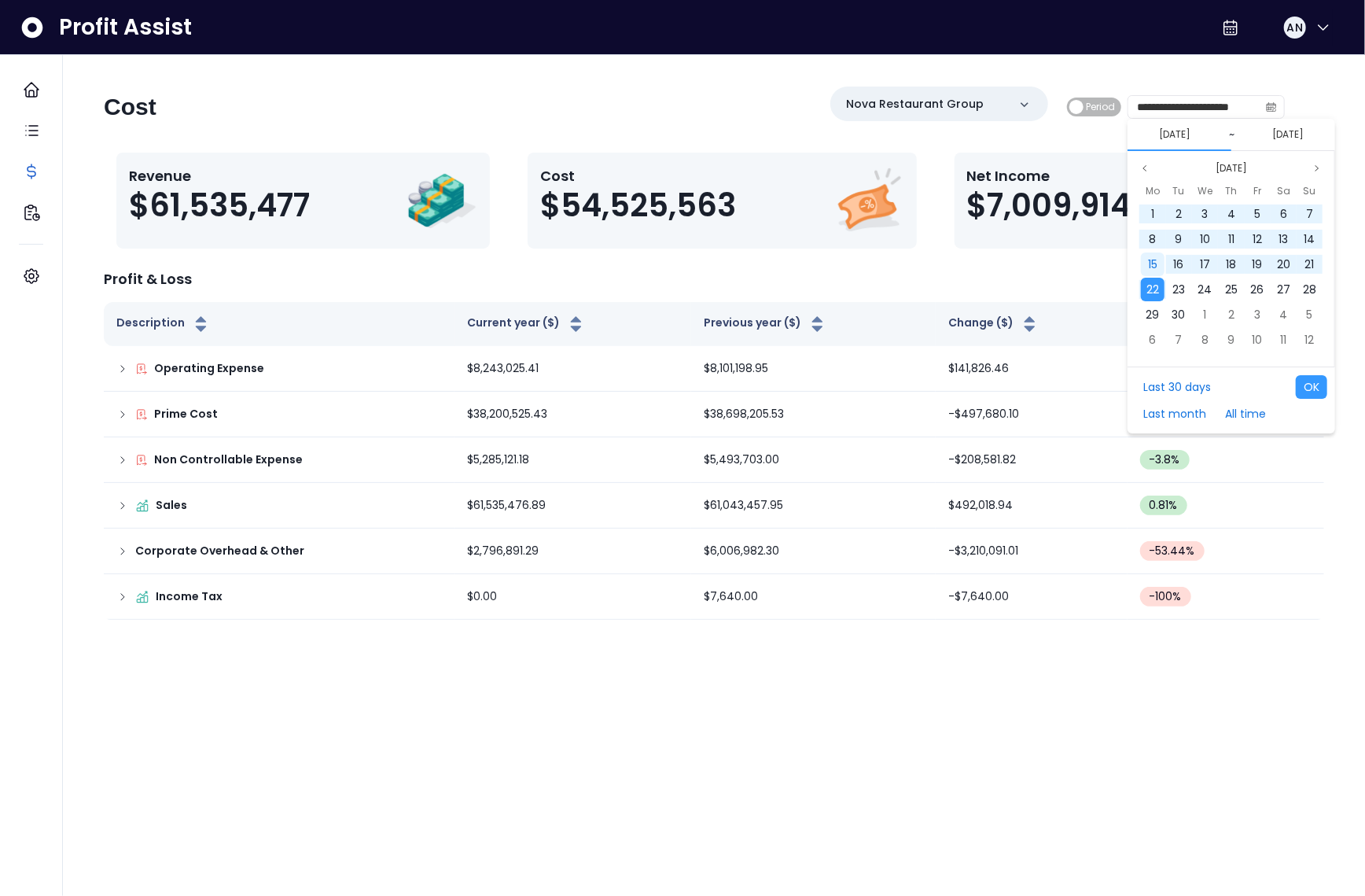
click at [1159, 261] on div "15" at bounding box center [1153, 265] width 24 height 24
click at [1158, 281] on span "22" at bounding box center [1153, 289] width 13 height 16
click at [1312, 379] on button "OK" at bounding box center [1312, 387] width 31 height 24
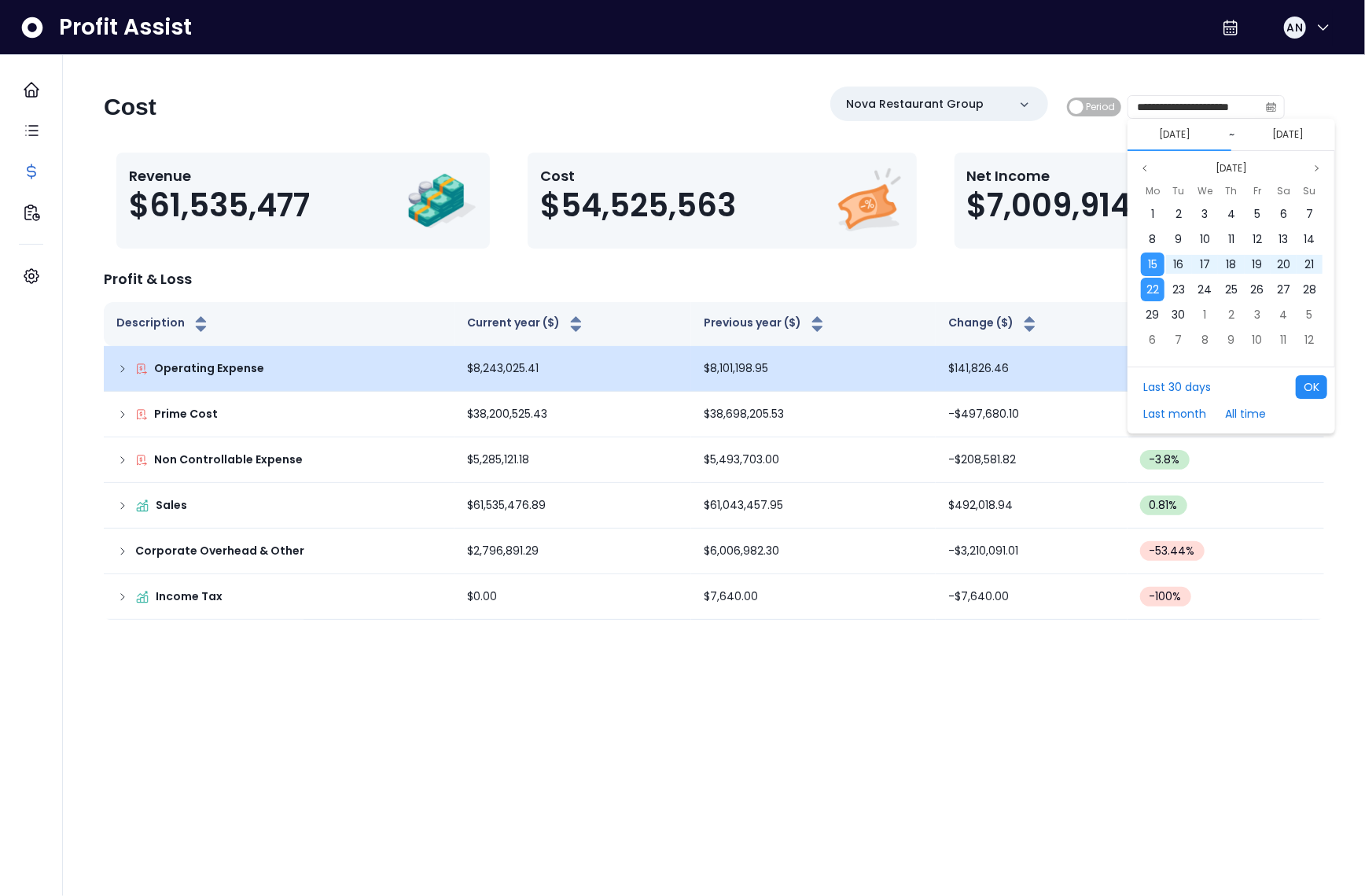
type input "**********"
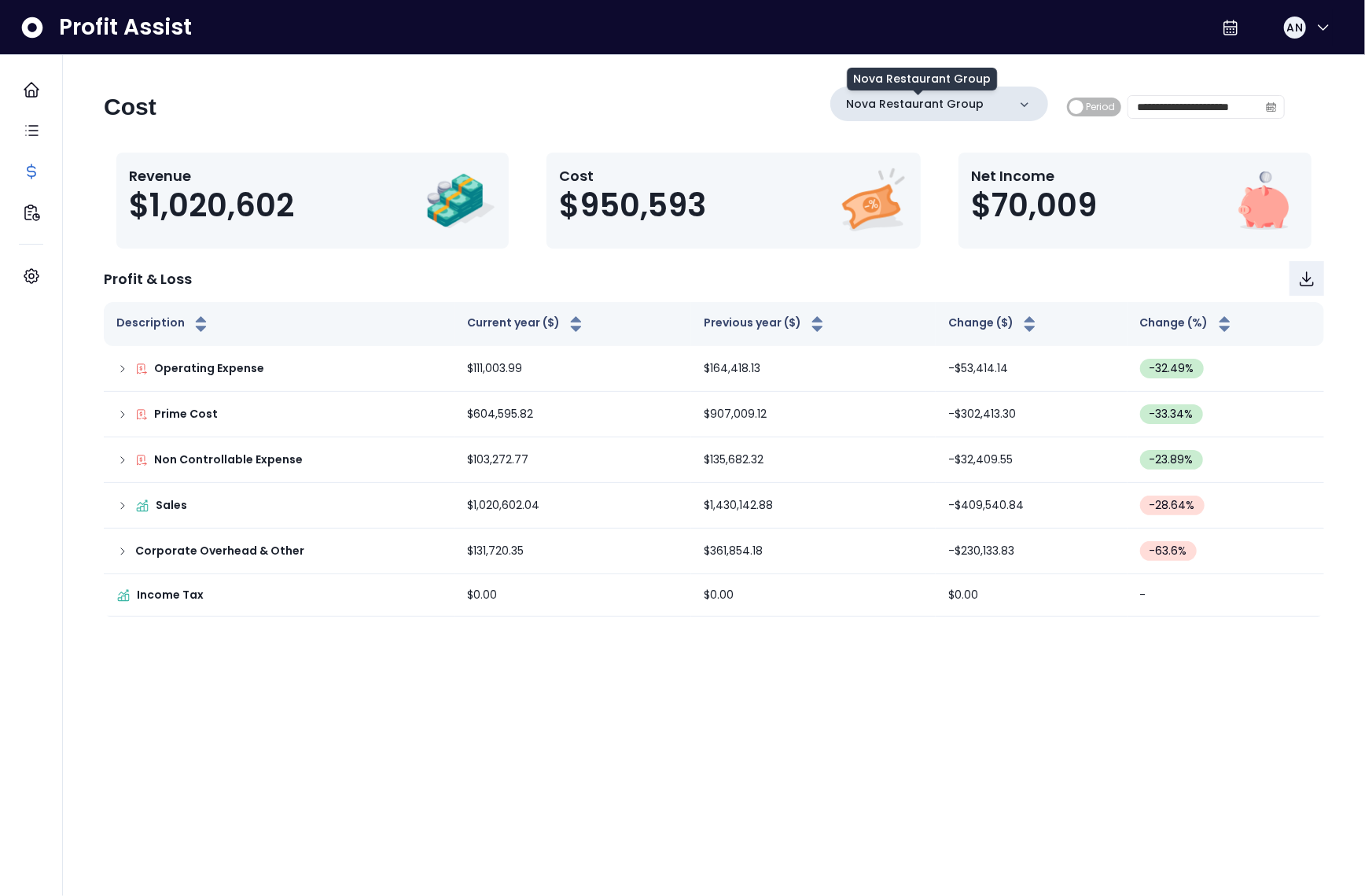
click at [961, 106] on p "Nova Restaurant Group" at bounding box center [916, 104] width 138 height 17
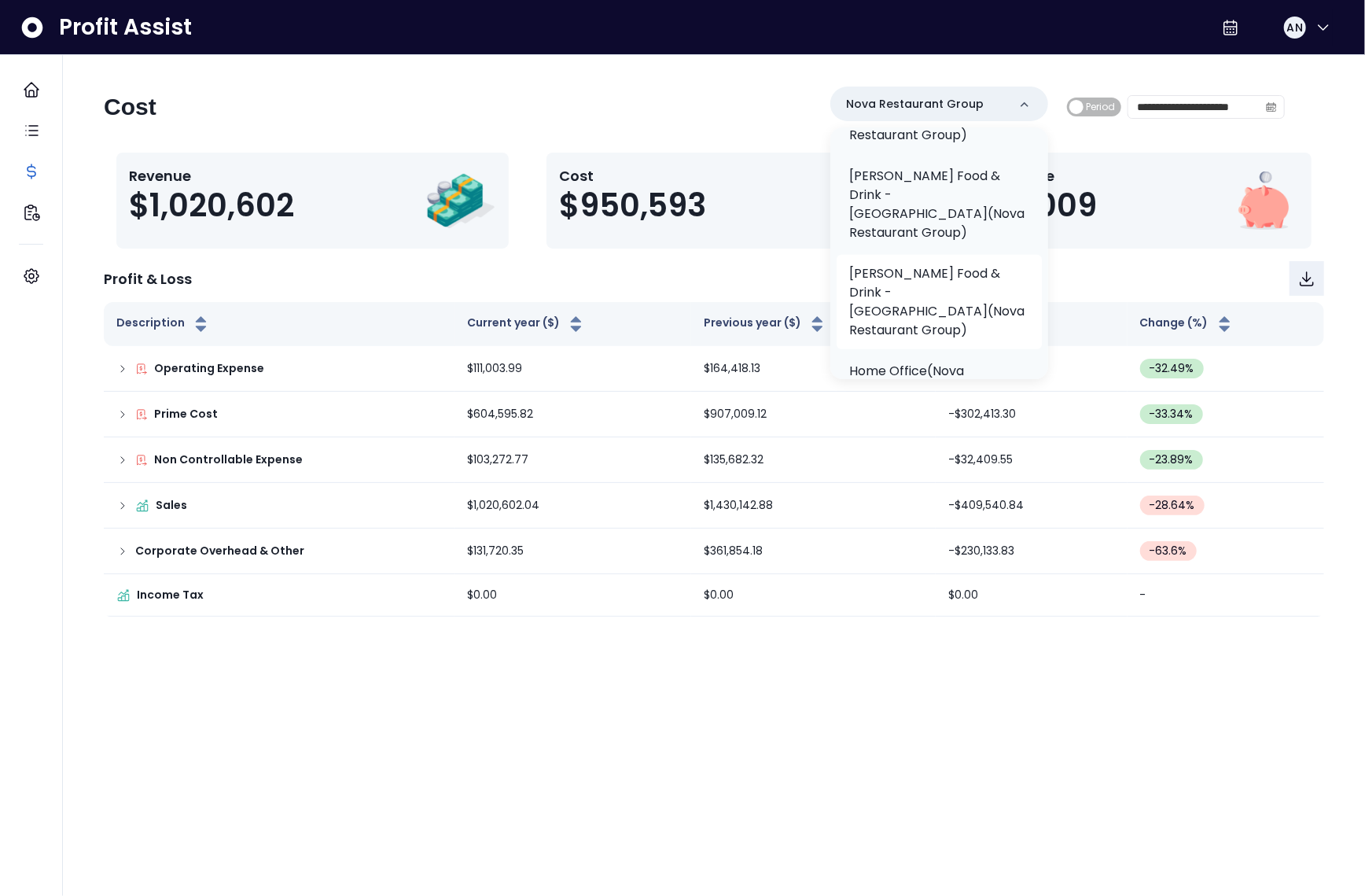
scroll to position [355, 0]
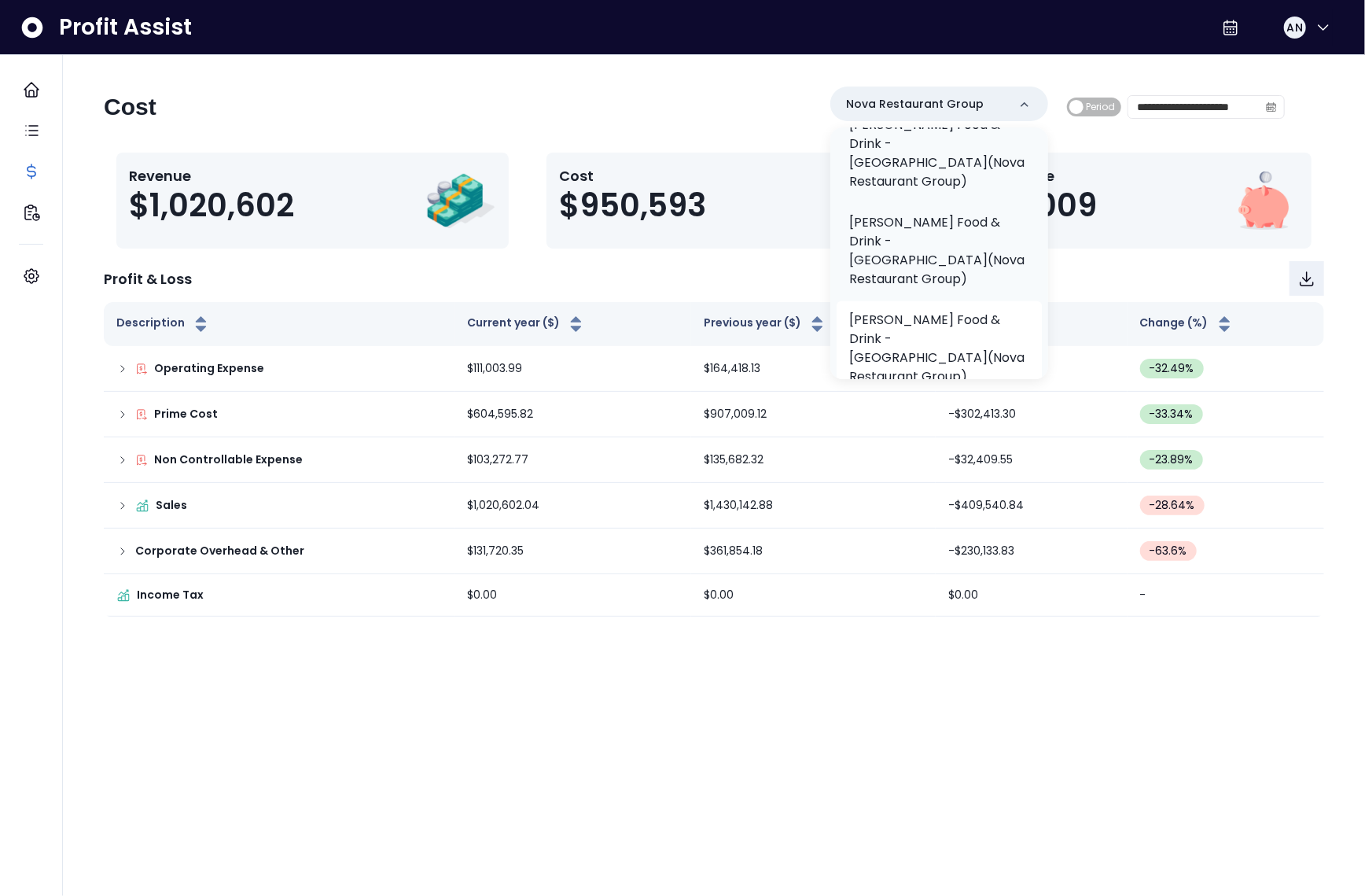
click at [966, 311] on p "Hazelwood Food & Drink - Woodbury(Nova Restaurant Group)" at bounding box center [939, 348] width 180 height 76
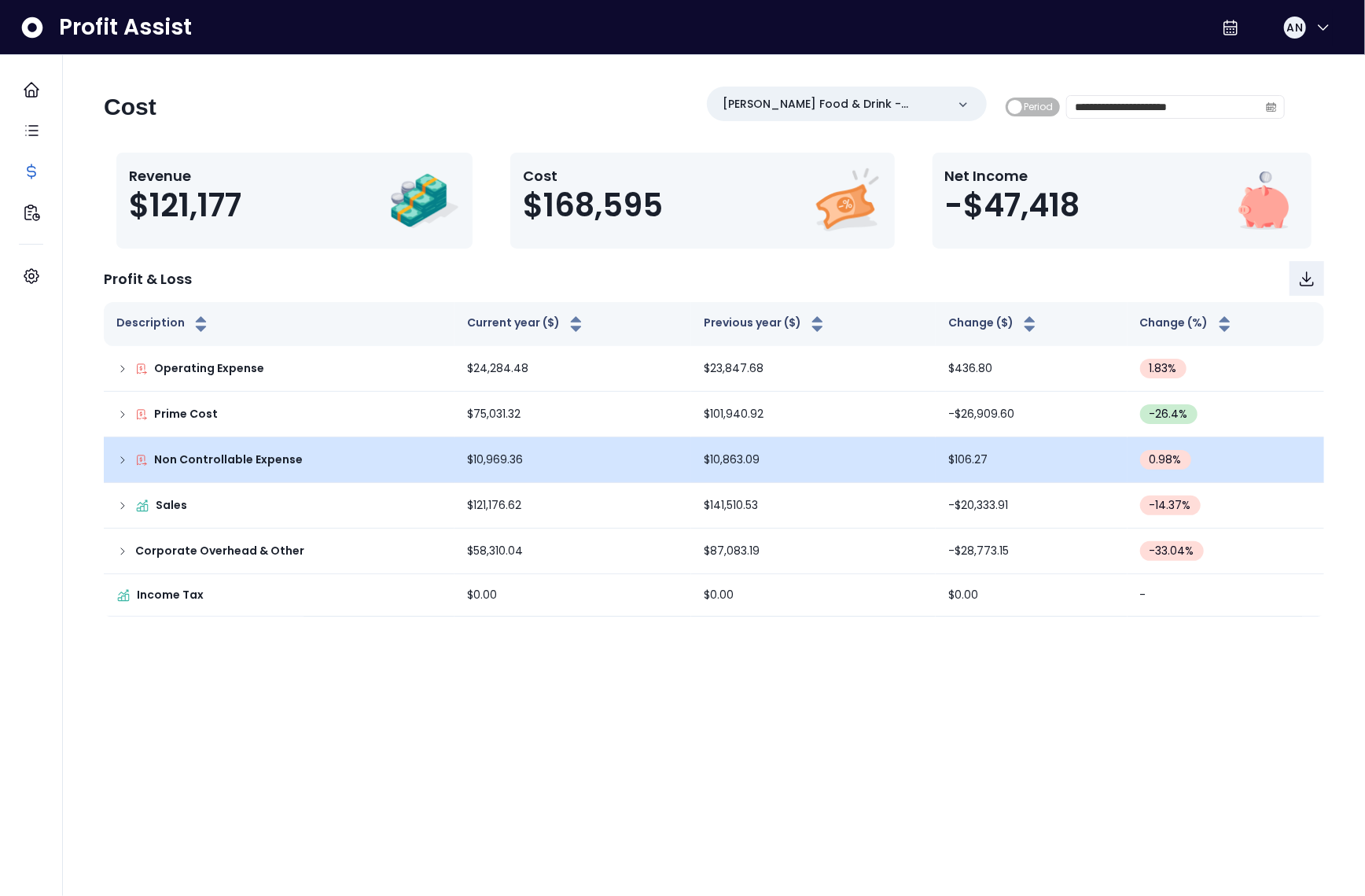
click at [124, 459] on icon at bounding box center [122, 460] width 3 height 6
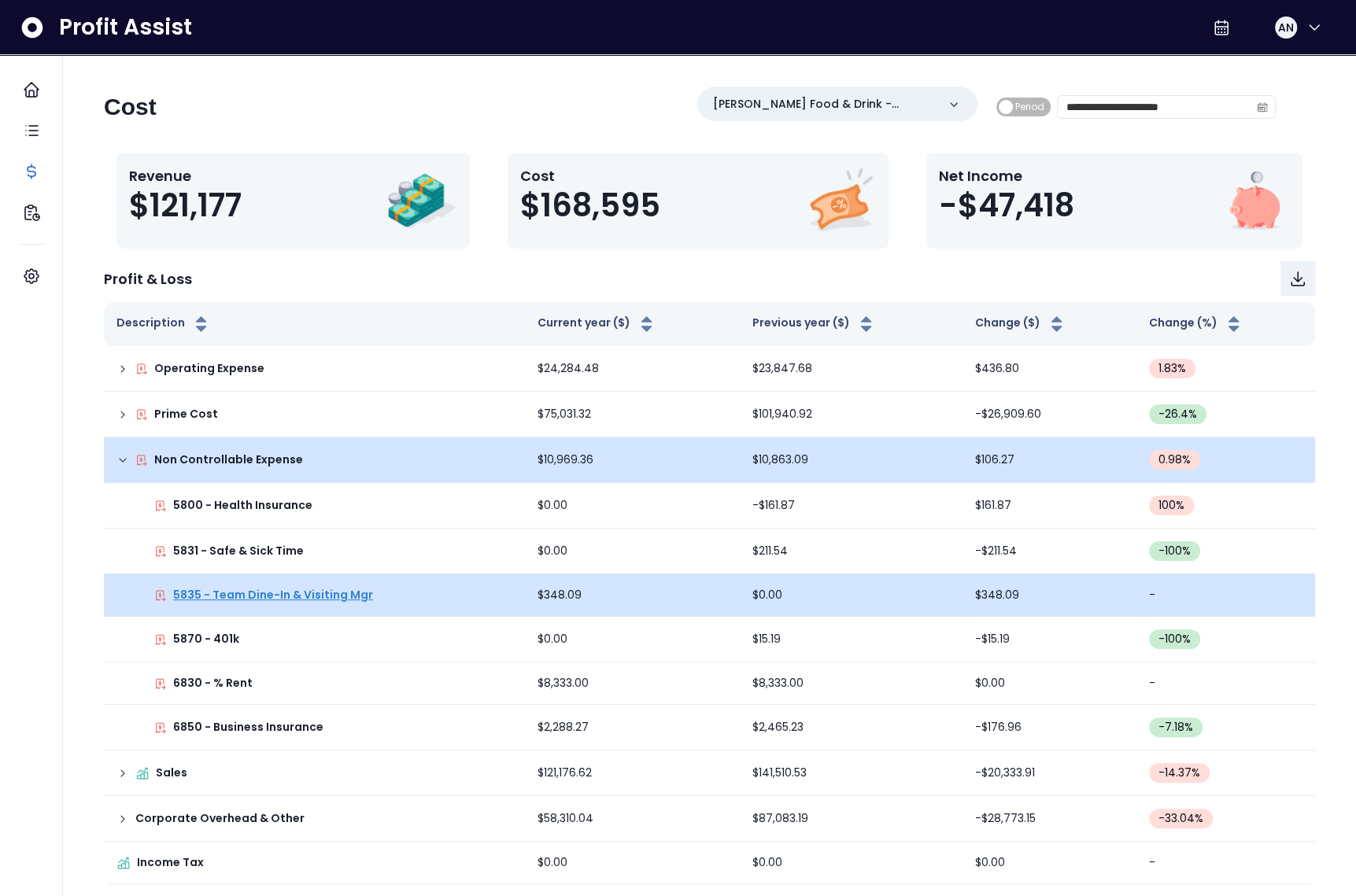
click at [250, 587] on p "5835 - Team Dine-In & Visiting Mgr" at bounding box center [273, 595] width 200 height 17
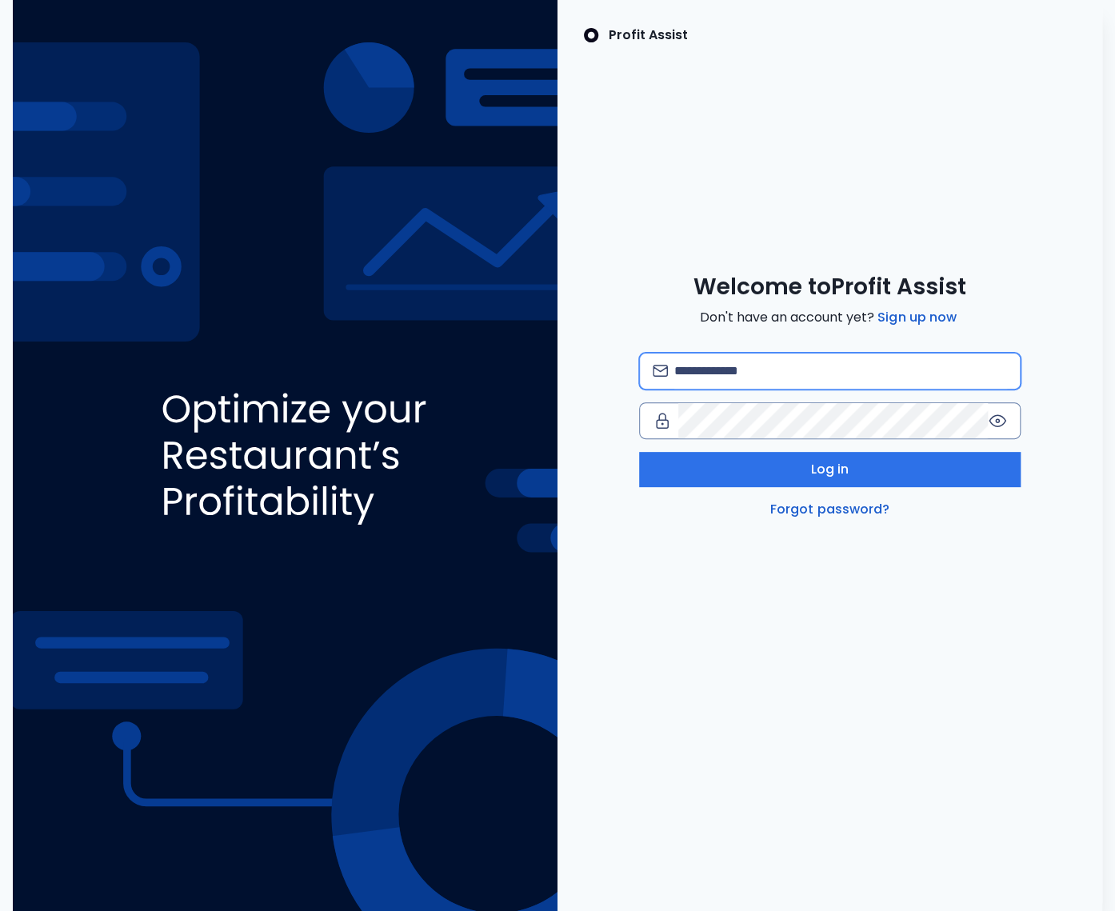
click at [777, 366] on input "email" at bounding box center [840, 370] width 333 height 35
type input "**********"
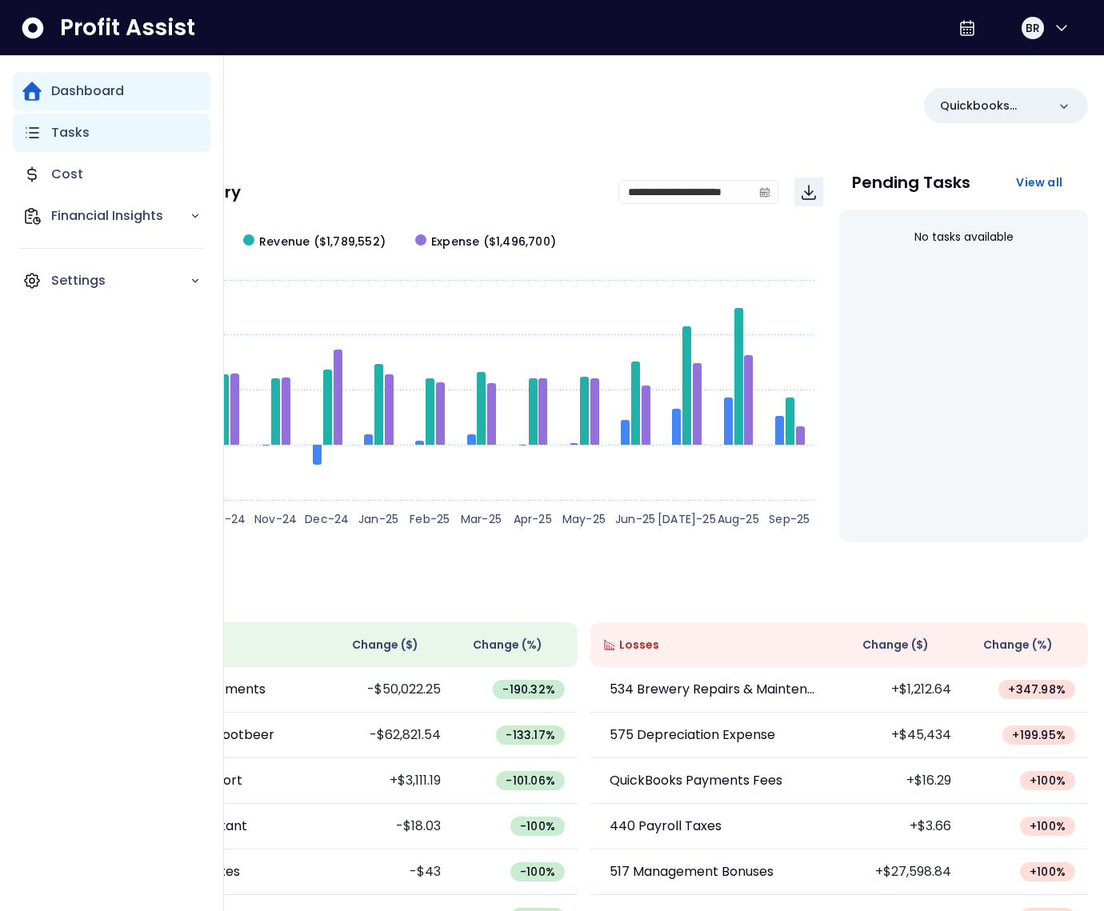
click at [47, 128] on div "Tasks" at bounding box center [112, 133] width 198 height 38
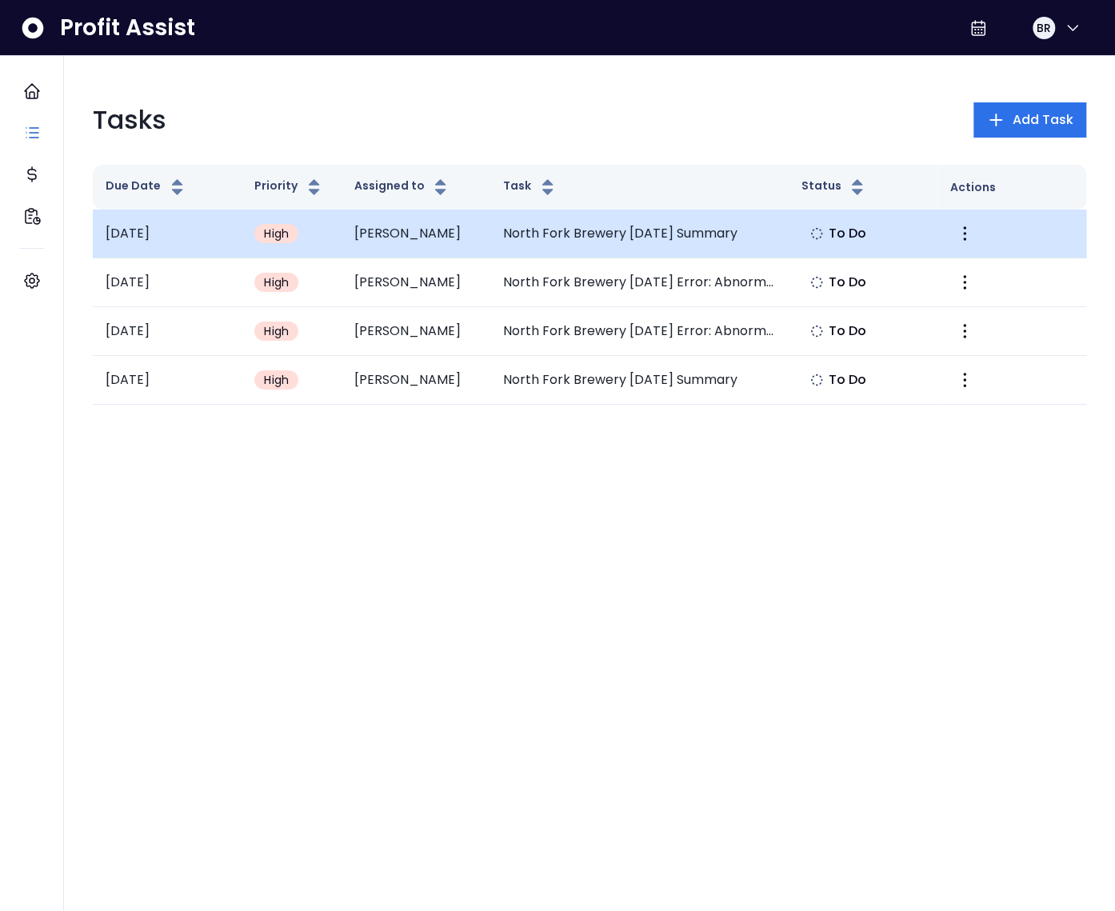
click at [563, 236] on td "North Fork Brewery [DATE] Summary" at bounding box center [639, 234] width 298 height 49
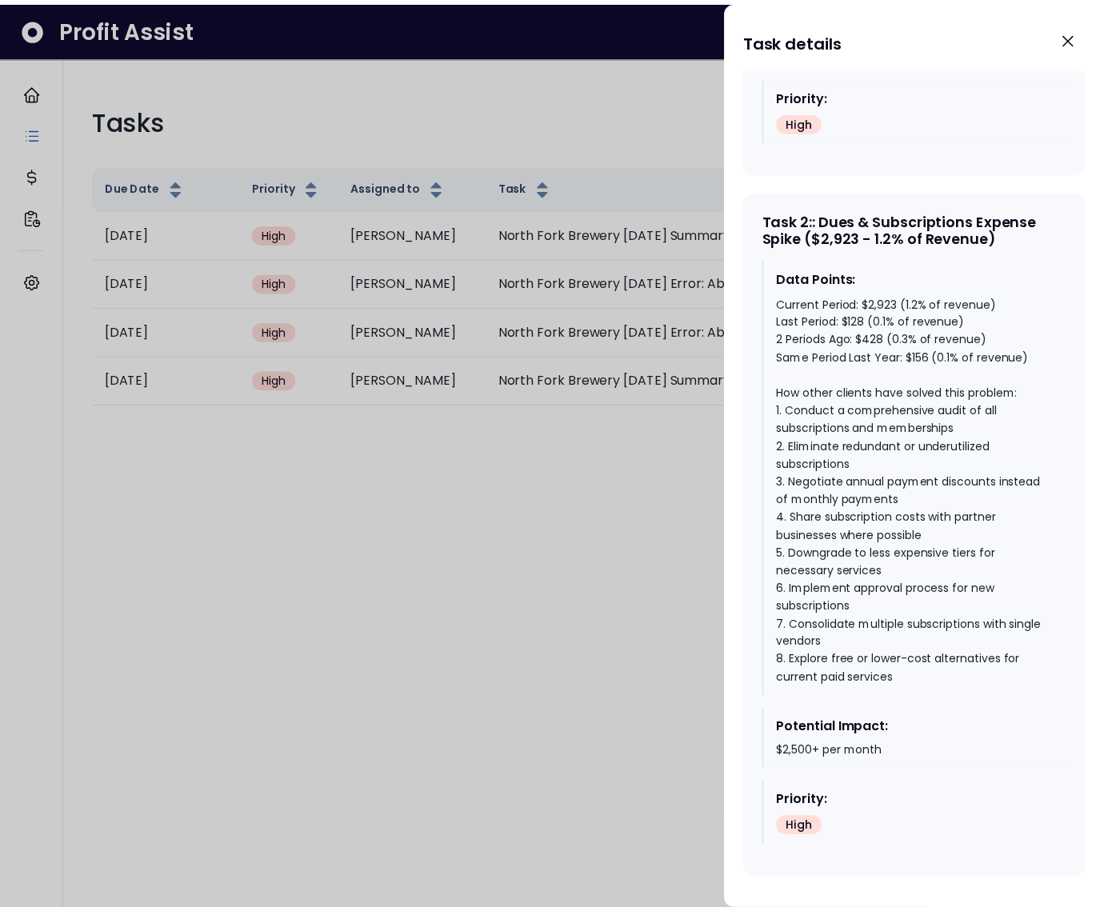
scroll to position [1444, 0]
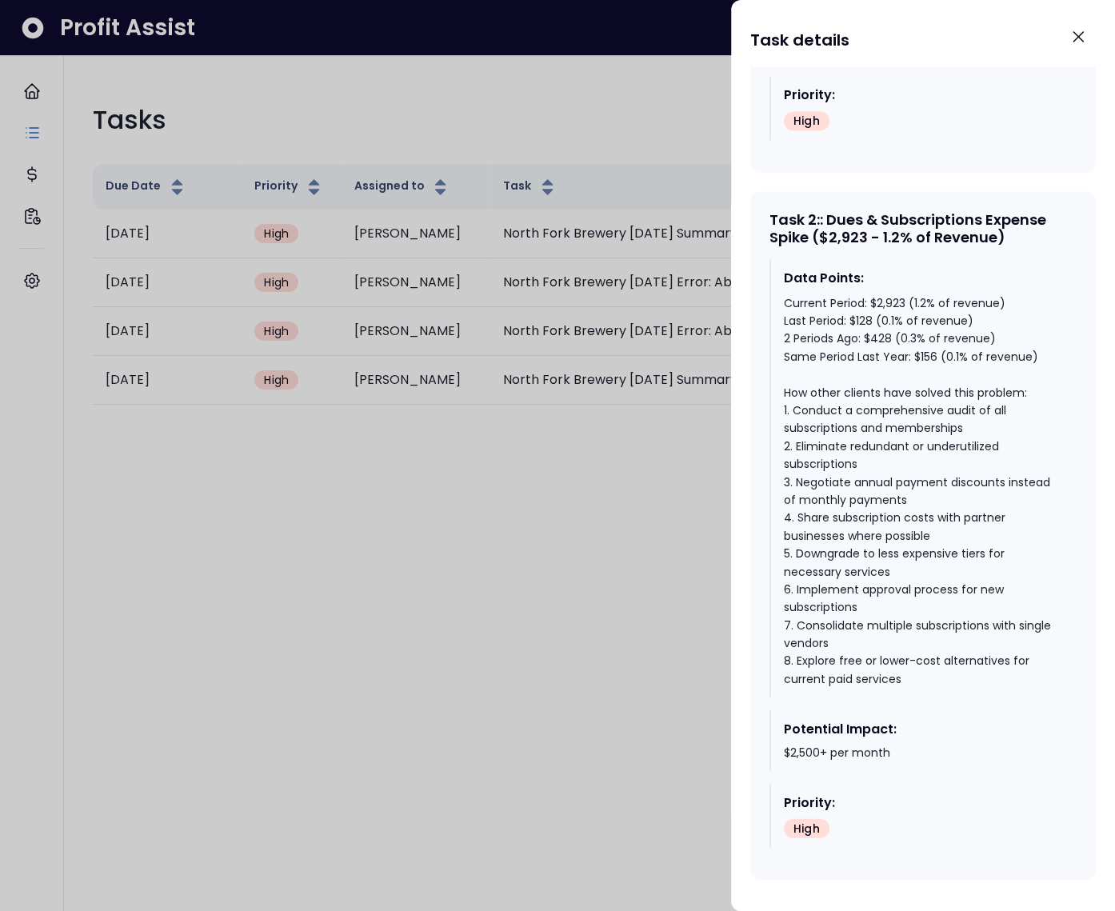
click at [596, 510] on div at bounding box center [557, 455] width 1115 height 911
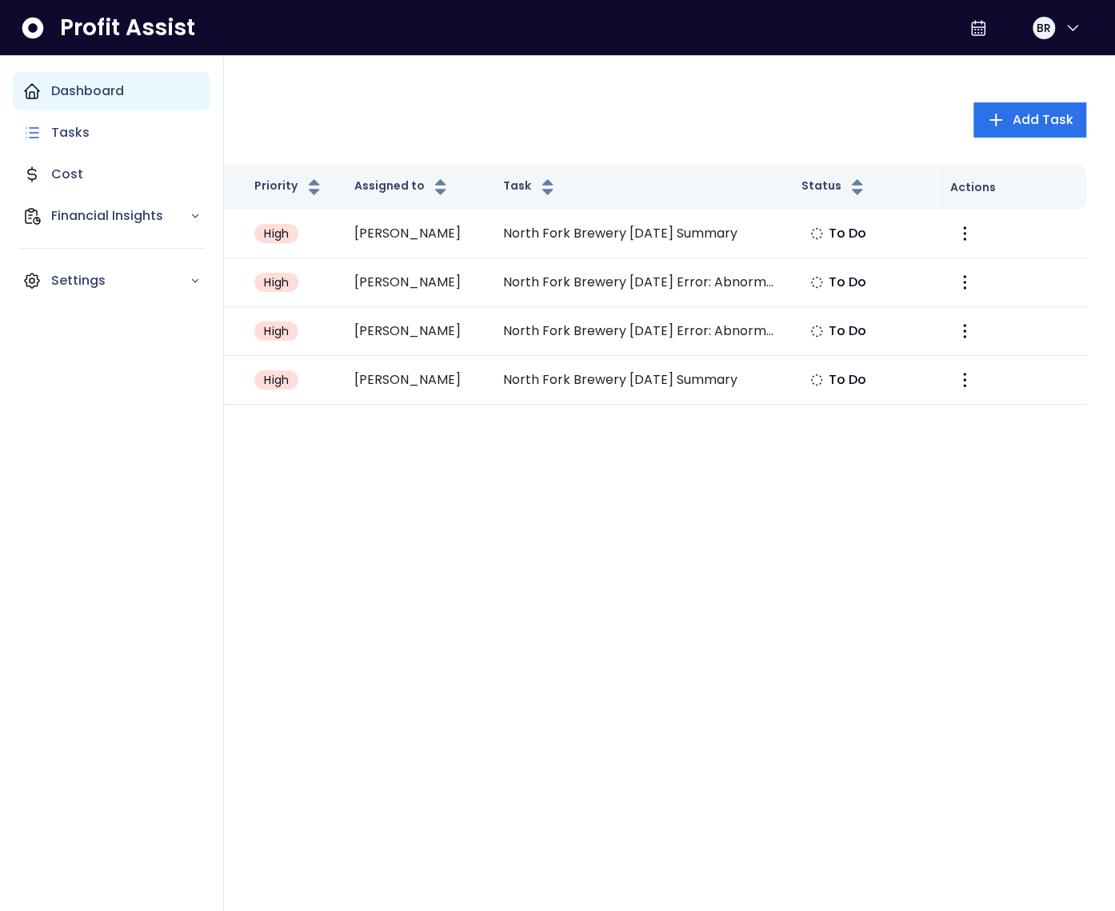
click at [67, 95] on p "Dashboard" at bounding box center [87, 91] width 73 height 19
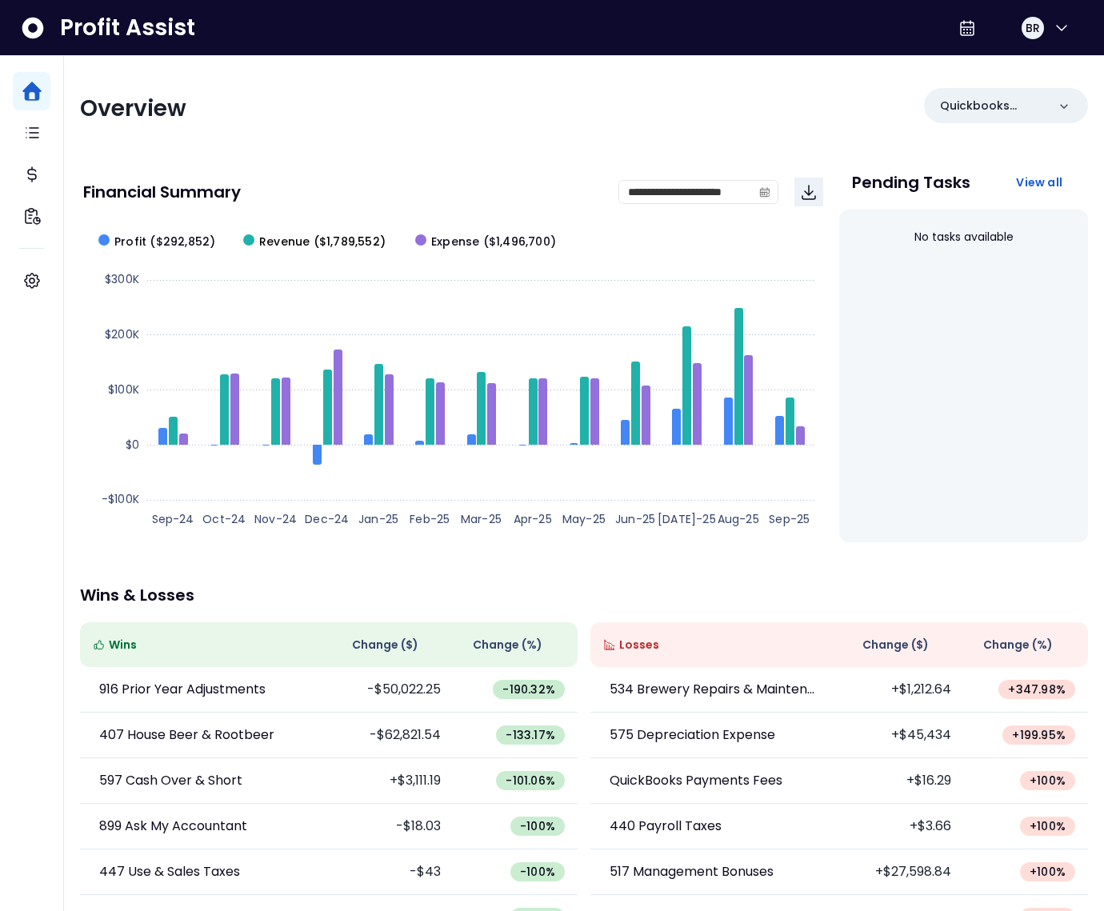
click at [294, 246] on span "Revenue ($1,789,552)" at bounding box center [322, 242] width 126 height 17
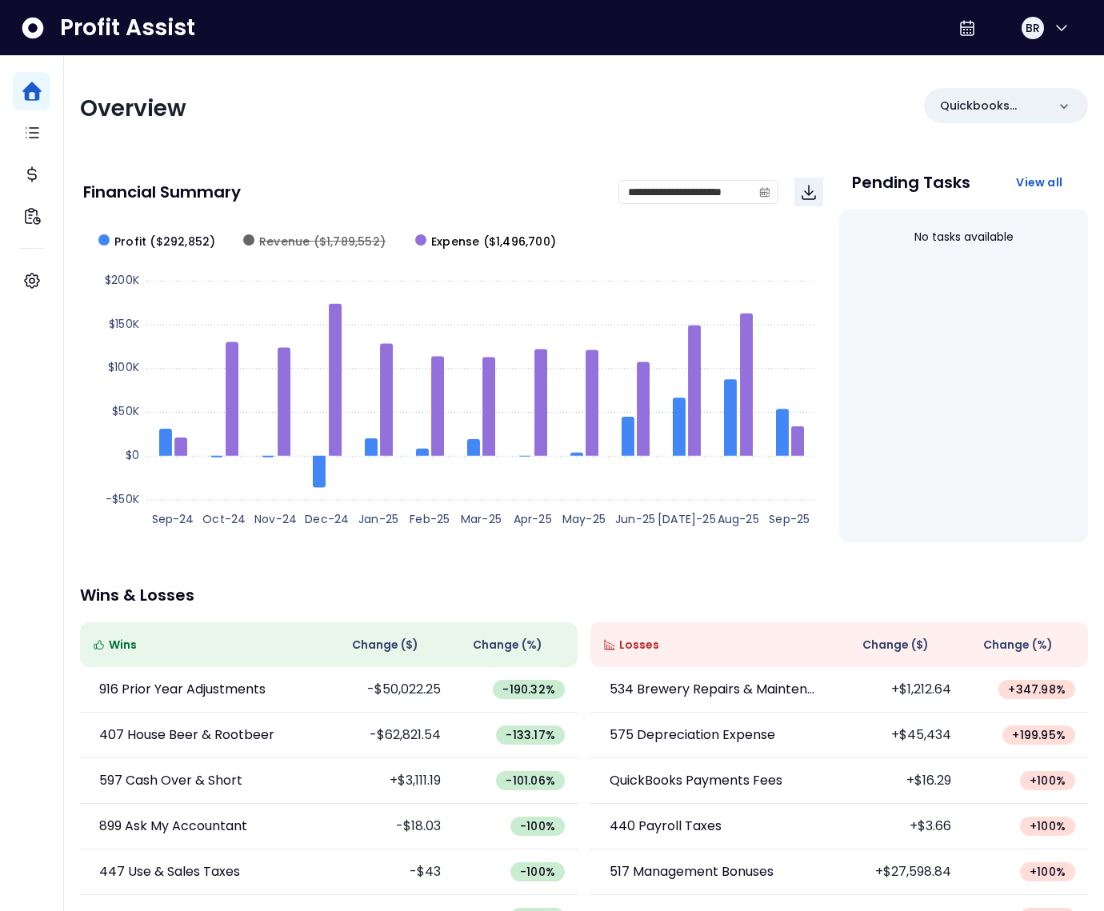
click at [456, 244] on span "Expense ($1,496,700)" at bounding box center [493, 242] width 125 height 17
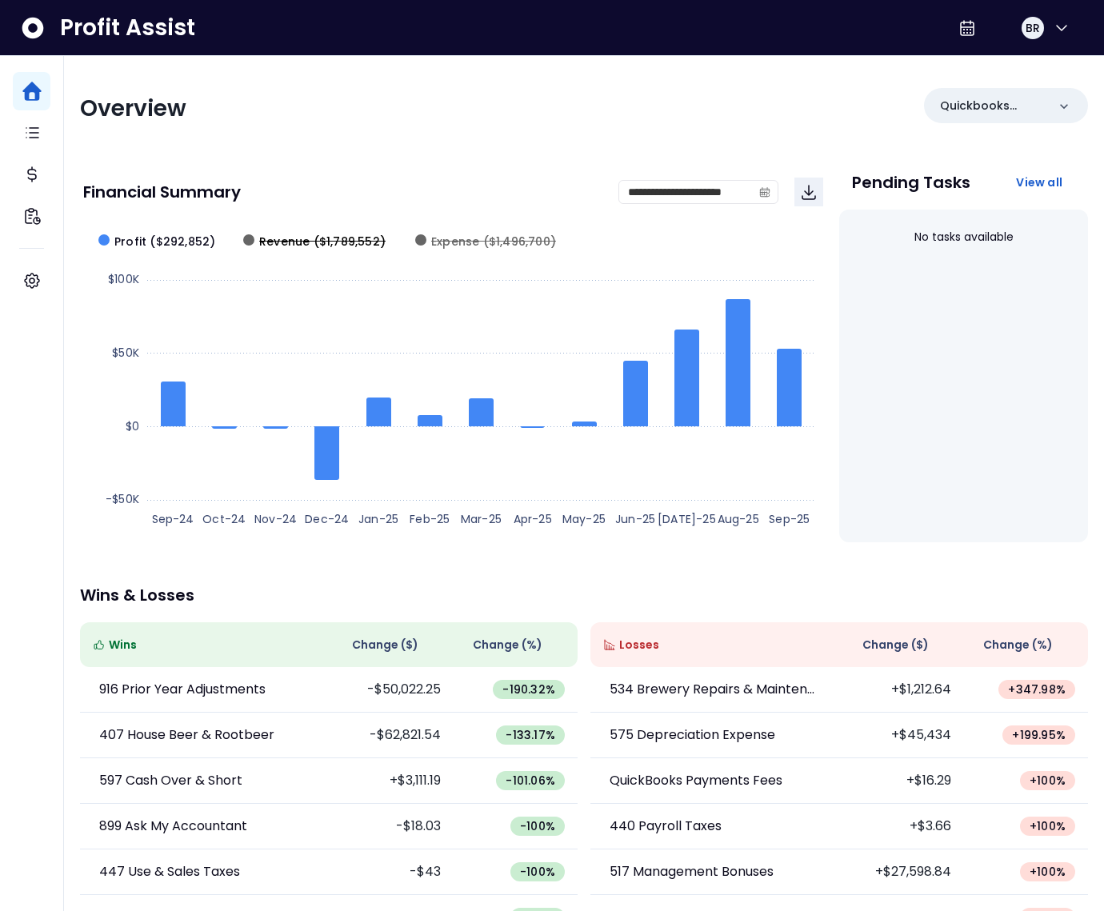
click at [353, 242] on span "Revenue ($1,789,552)" at bounding box center [322, 242] width 126 height 17
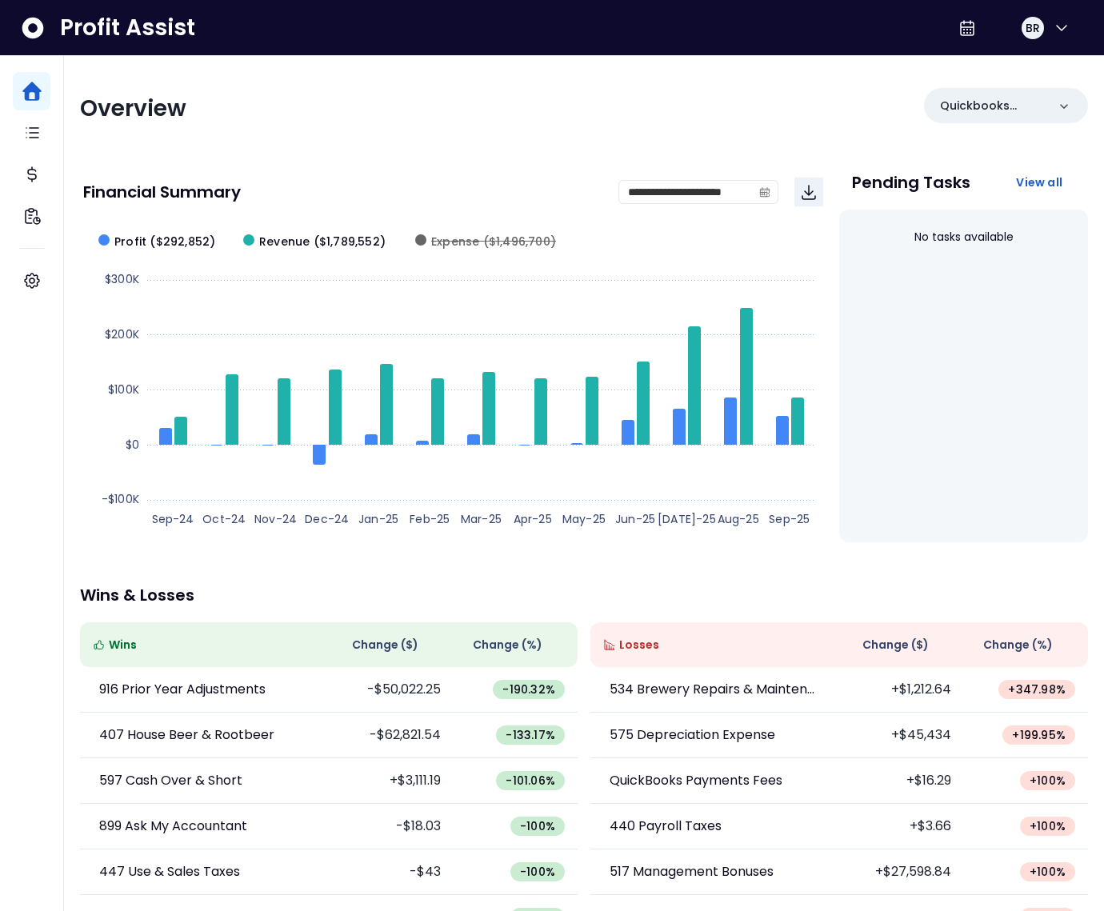
click at [352, 242] on span "Revenue ($1,789,552)" at bounding box center [322, 242] width 126 height 17
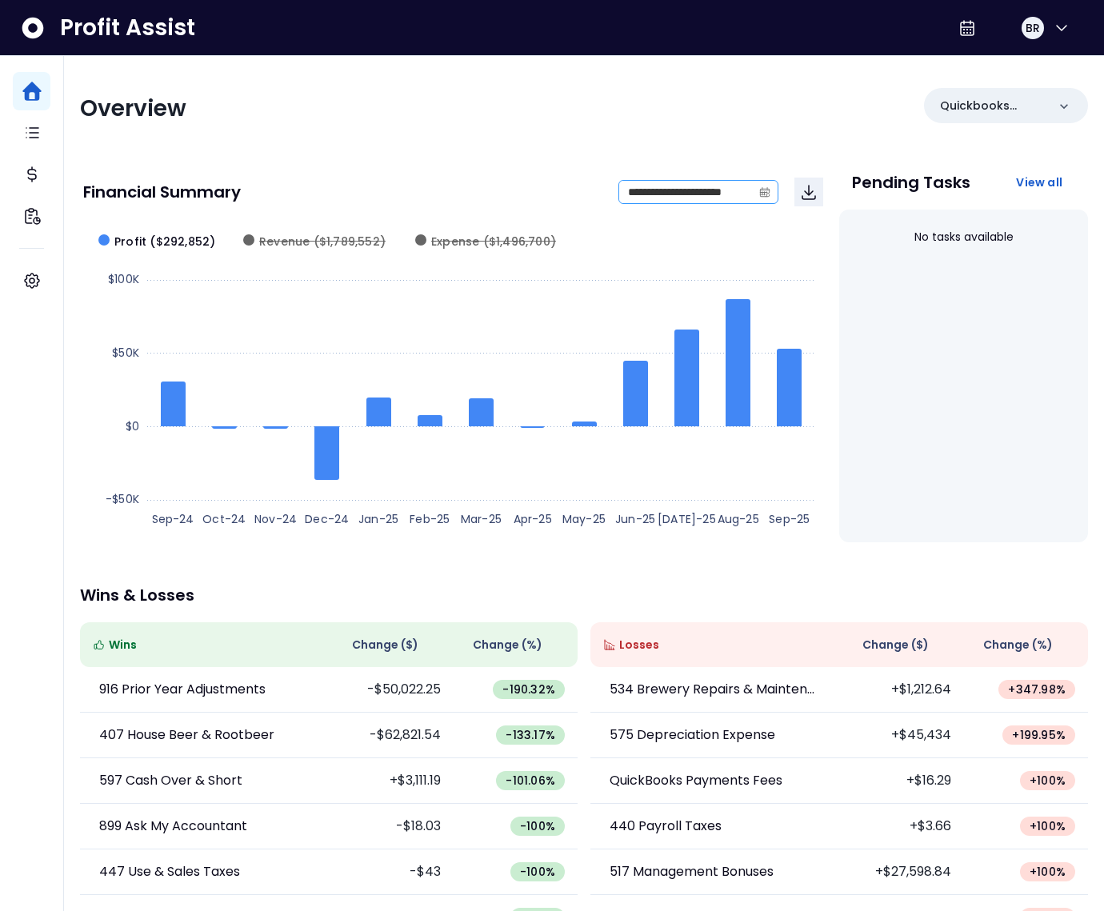
click at [767, 195] on icon "calendar" at bounding box center [764, 191] width 11 height 11
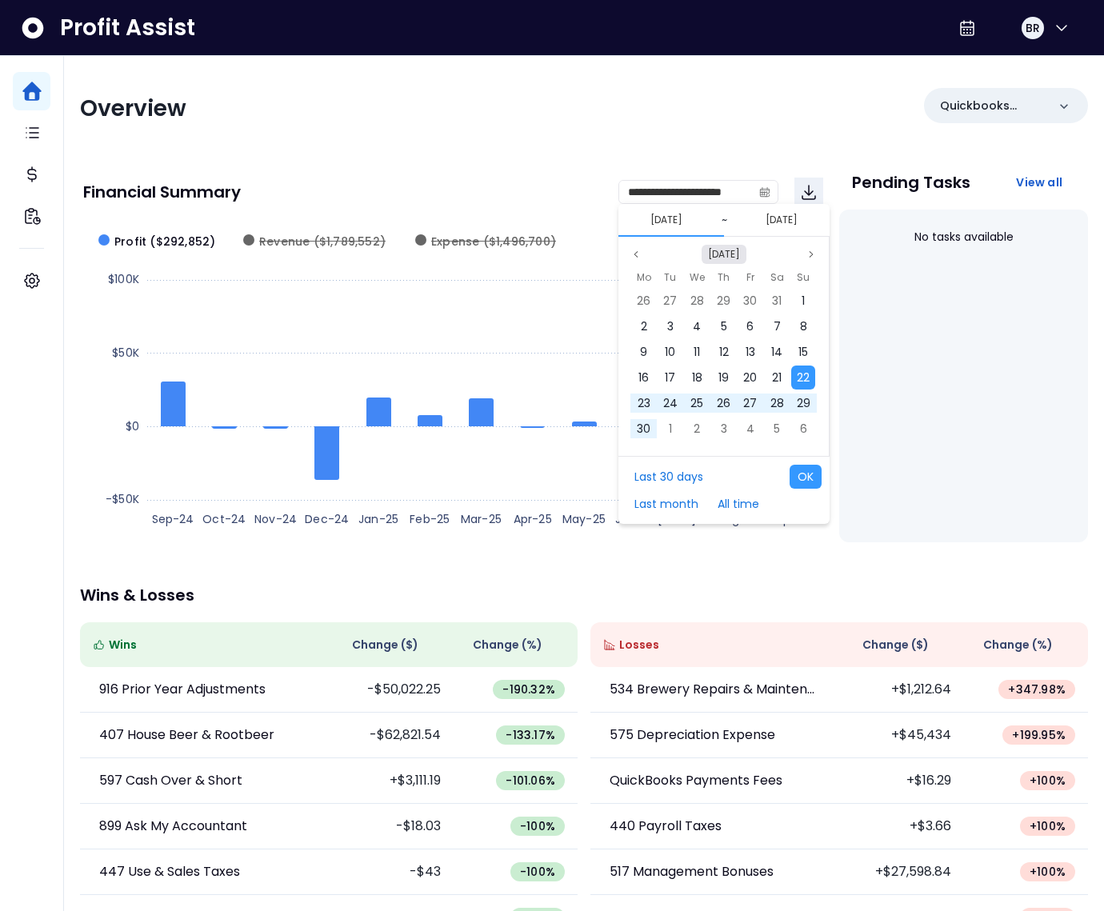
click at [723, 258] on button "[DATE]" at bounding box center [723, 254] width 45 height 19
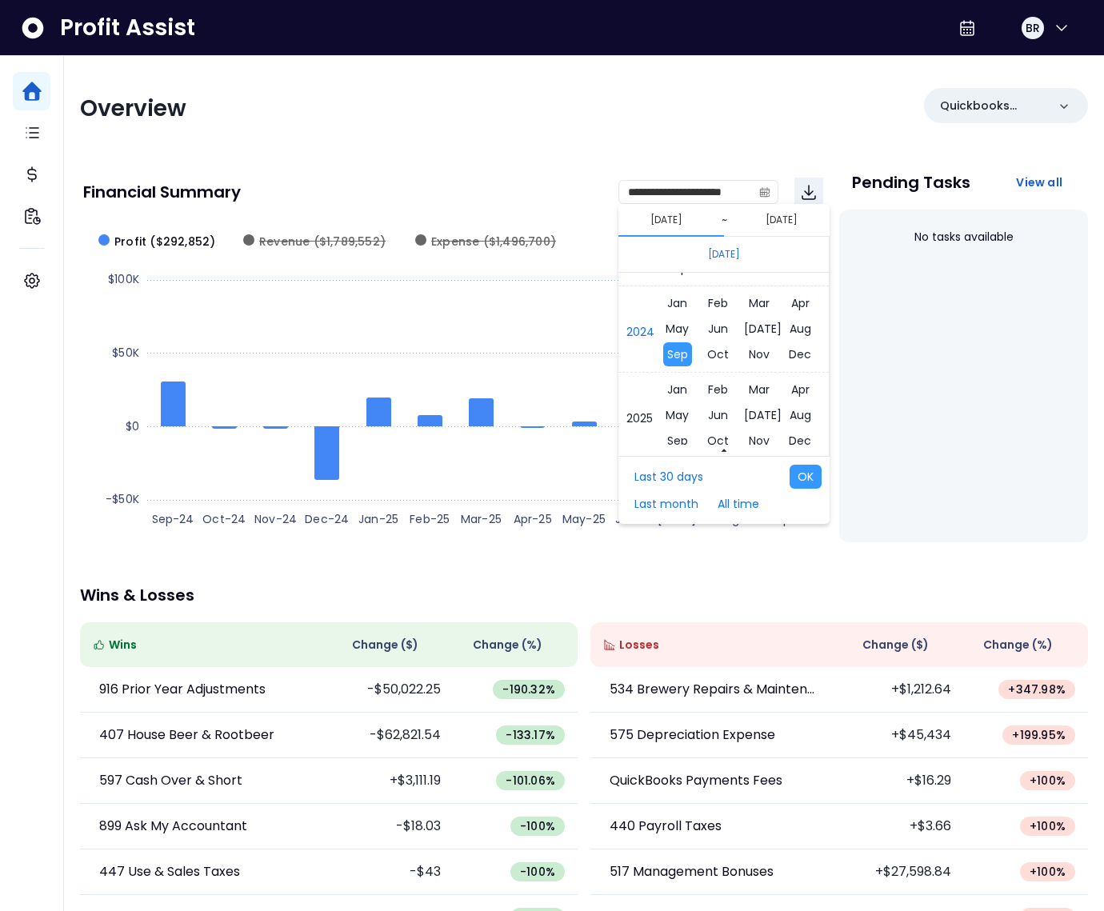
scroll to position [10686, 0]
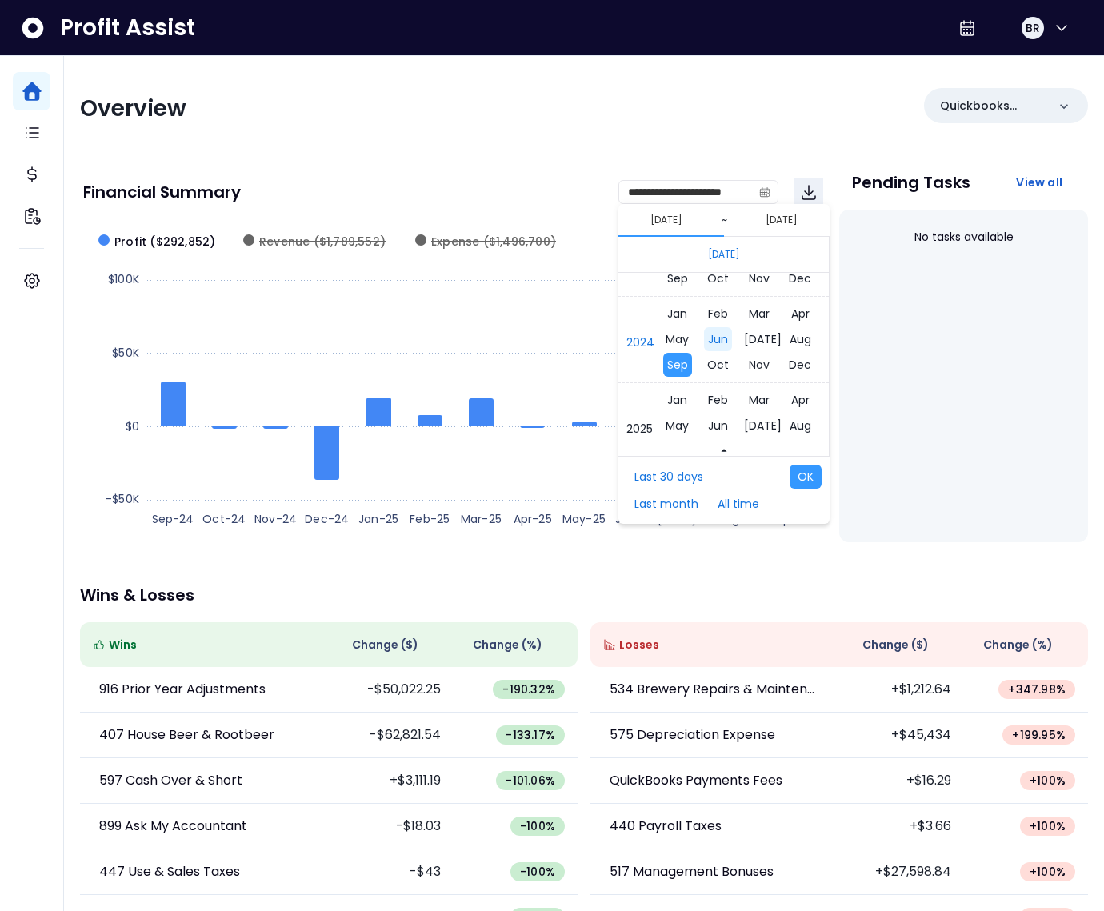
click at [717, 337] on span "Jun" at bounding box center [718, 339] width 28 height 24
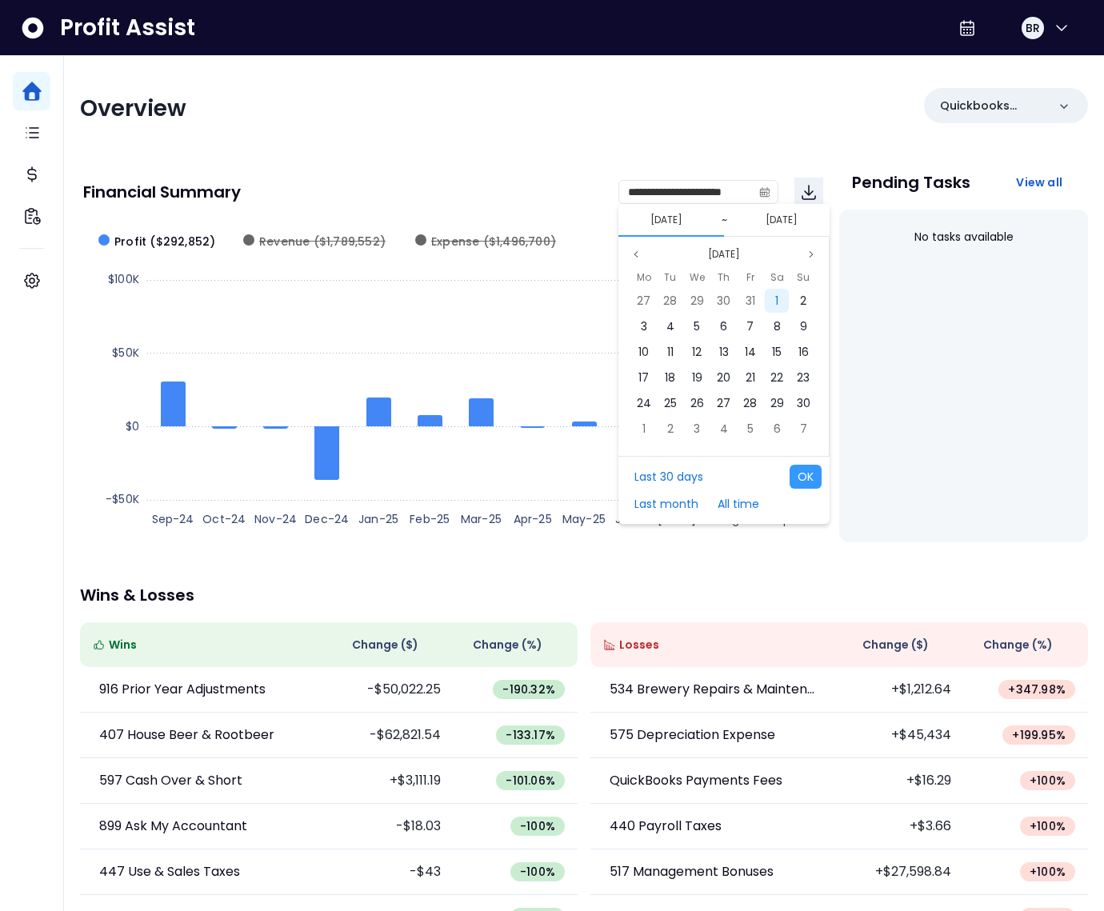
click at [768, 298] on div "1" at bounding box center [777, 301] width 24 height 24
click at [628, 248] on button "Previous month" at bounding box center [635, 254] width 19 height 19
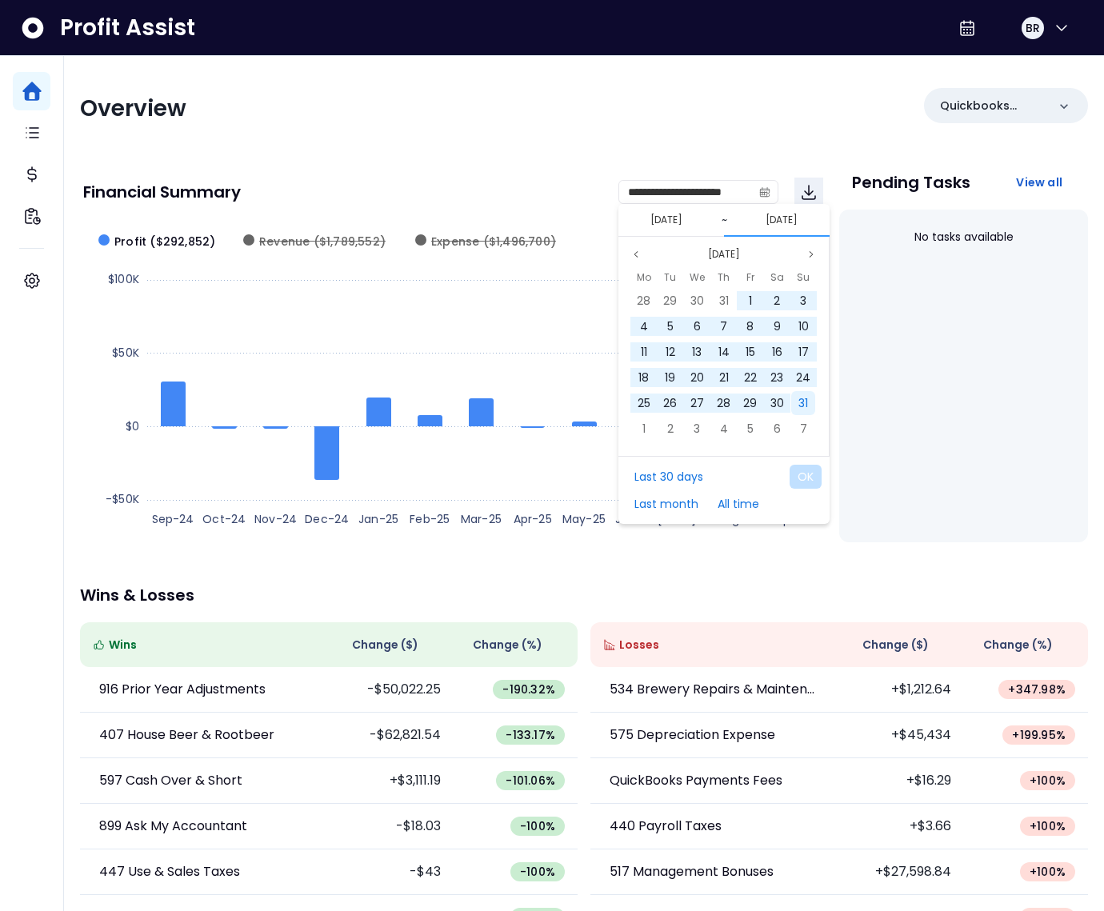
click at [803, 399] on span "31" at bounding box center [803, 403] width 10 height 16
click at [802, 469] on button "OK" at bounding box center [805, 477] width 32 height 24
type input "**********"
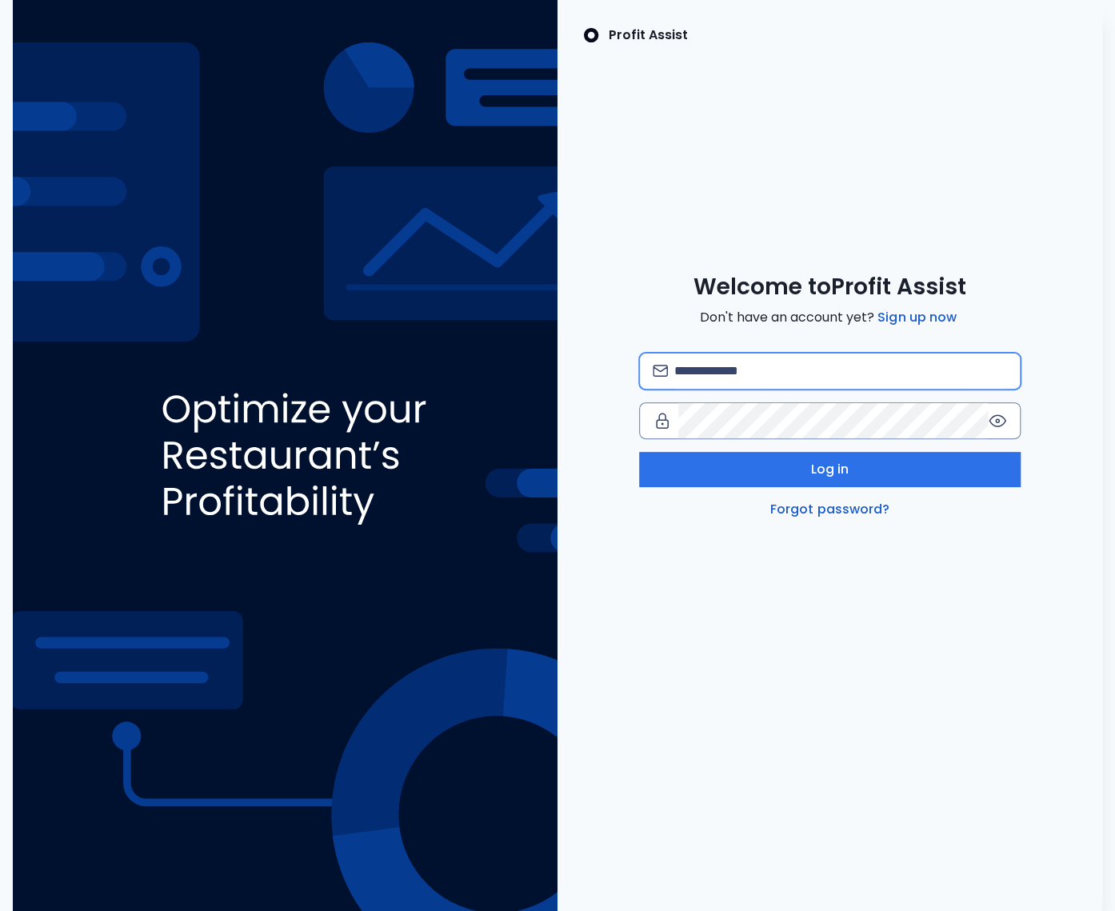
click at [770, 375] on input "email" at bounding box center [840, 370] width 333 height 35
type input "**********"
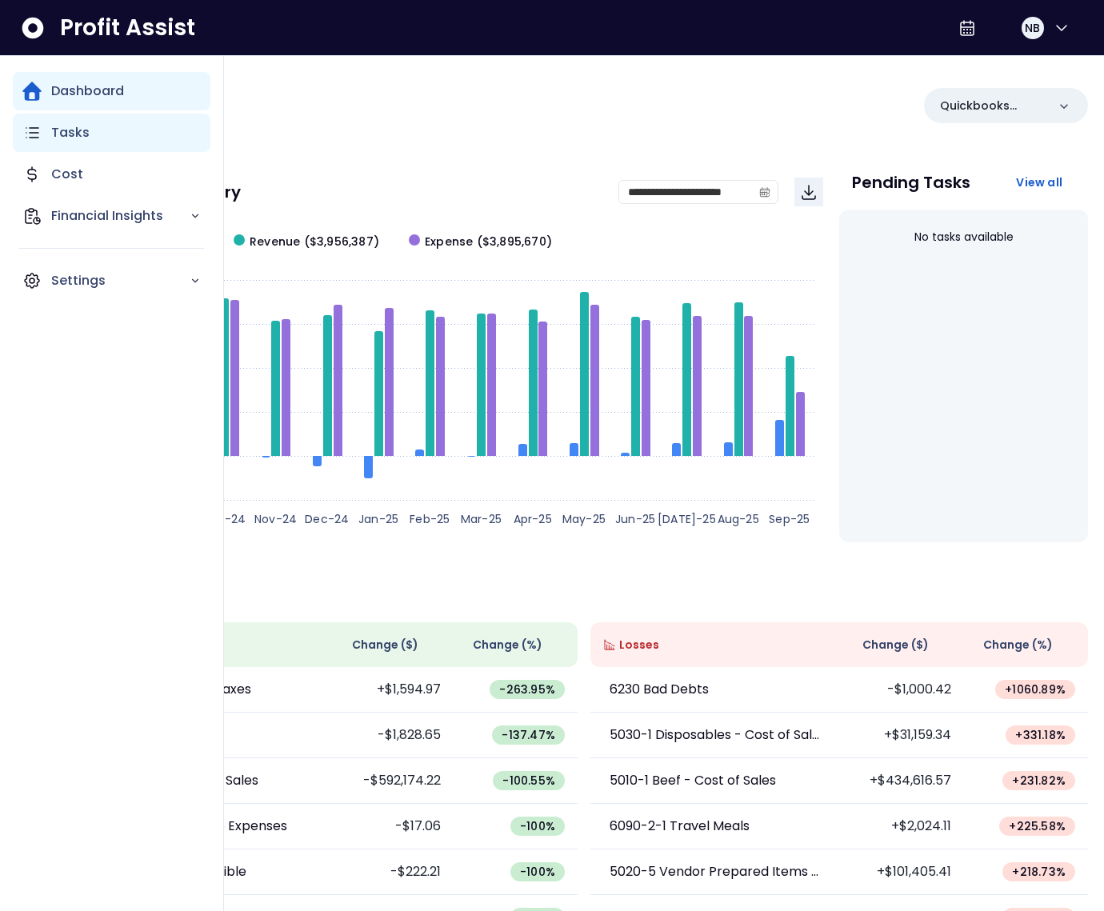
click at [74, 138] on p "Tasks" at bounding box center [70, 132] width 38 height 19
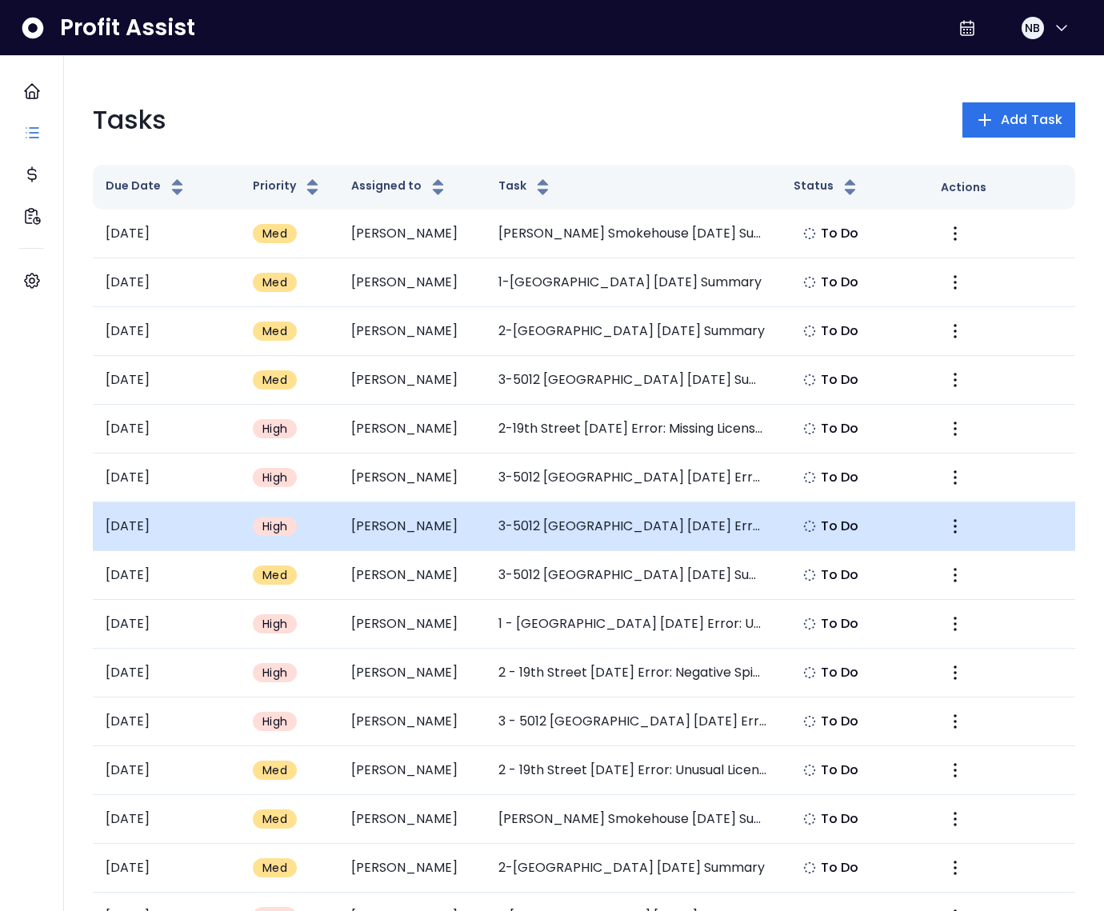
click at [595, 511] on td "3-5012 Milwaukee August 2025 Error: Abnormally Low Taxes Expense" at bounding box center [632, 526] width 294 height 49
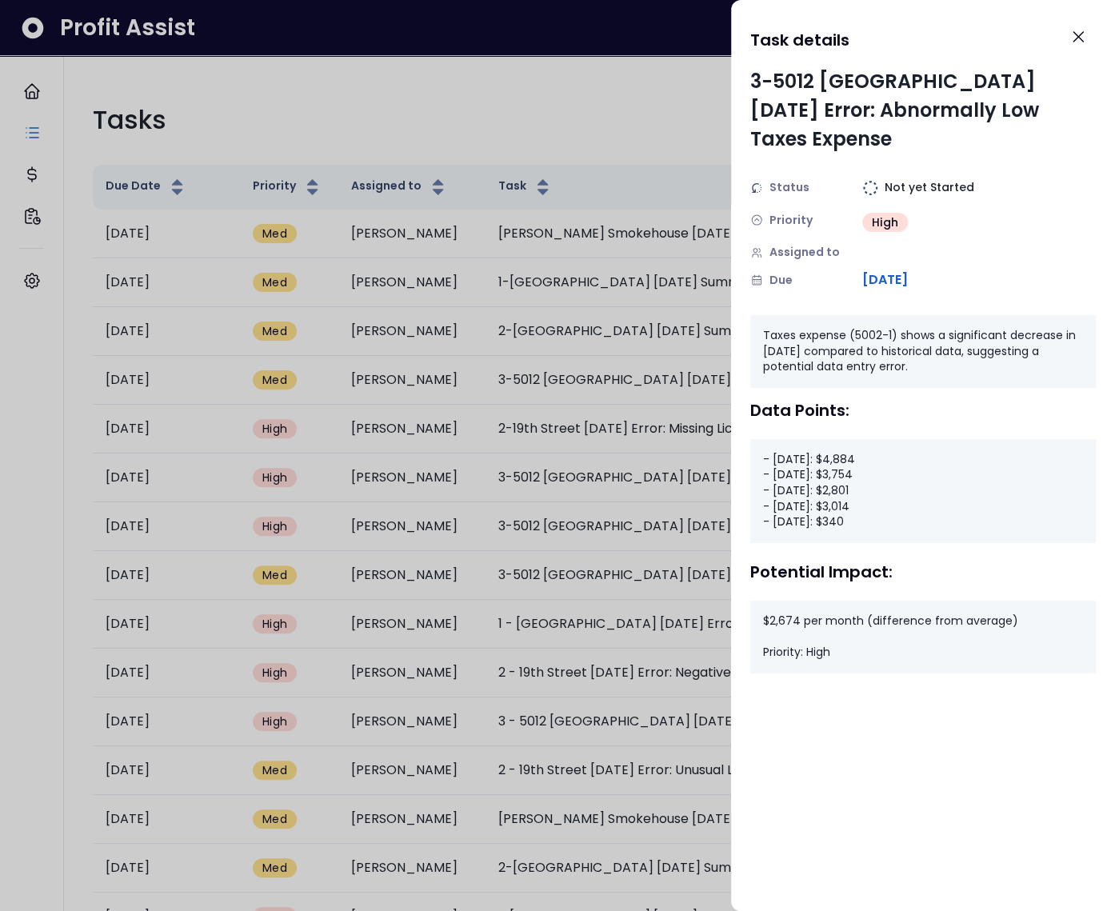
click at [541, 284] on div at bounding box center [557, 455] width 1115 height 911
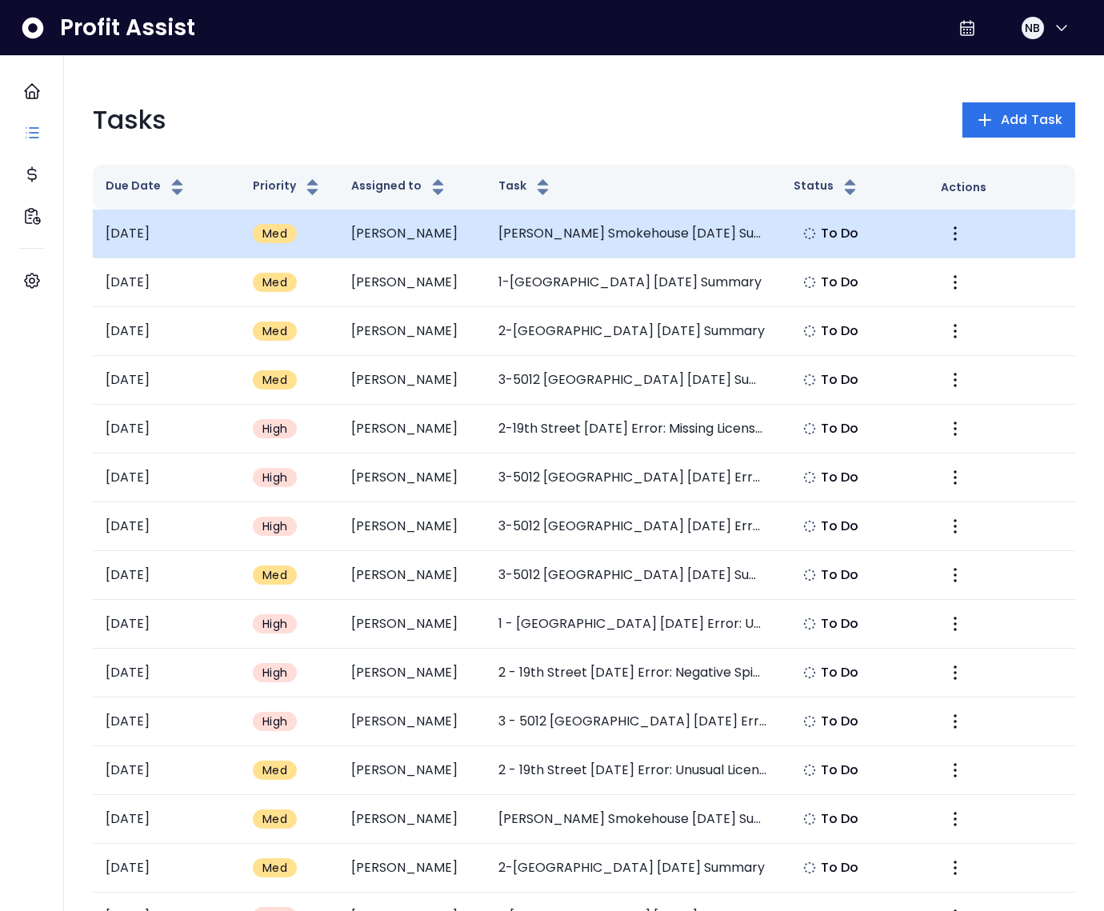
click at [580, 245] on td "Bigham's Smokehouse August 2025 Summary" at bounding box center [632, 234] width 294 height 49
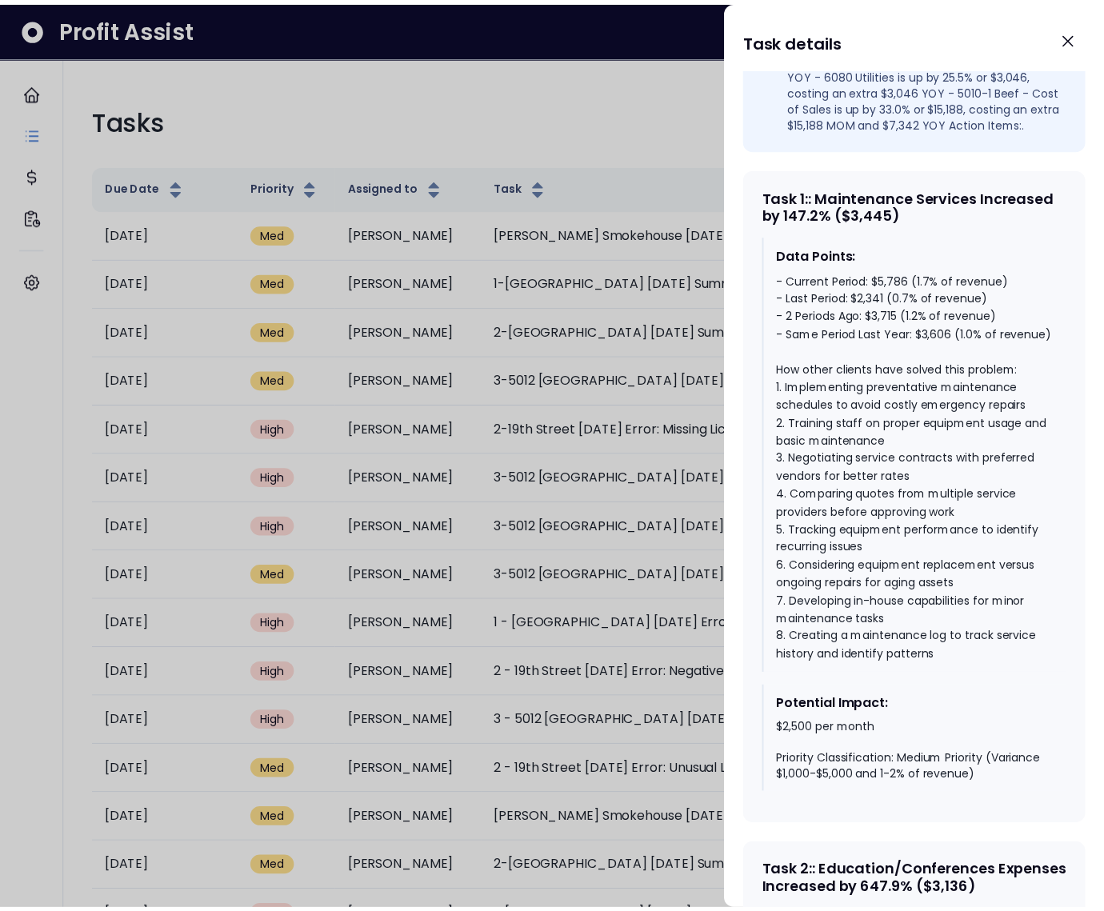
scroll to position [724, 0]
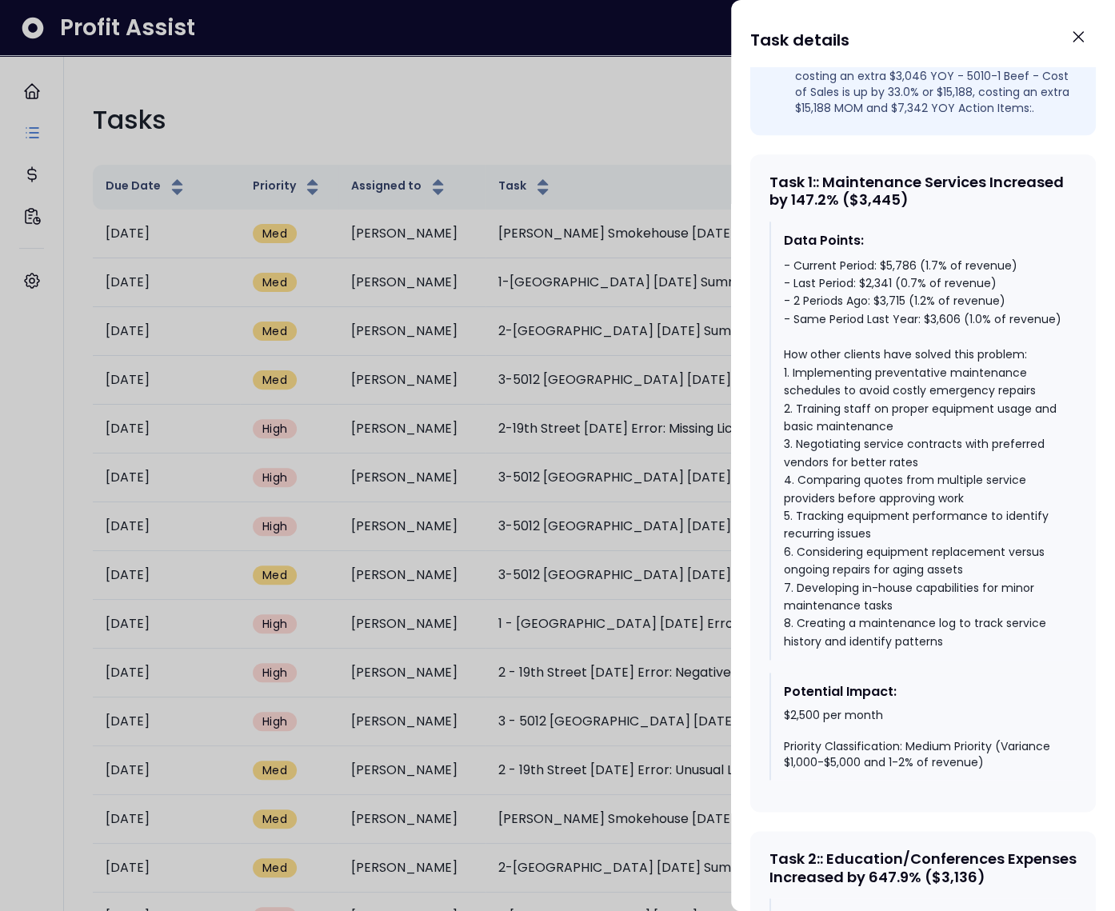
click at [603, 247] on div at bounding box center [557, 455] width 1115 height 911
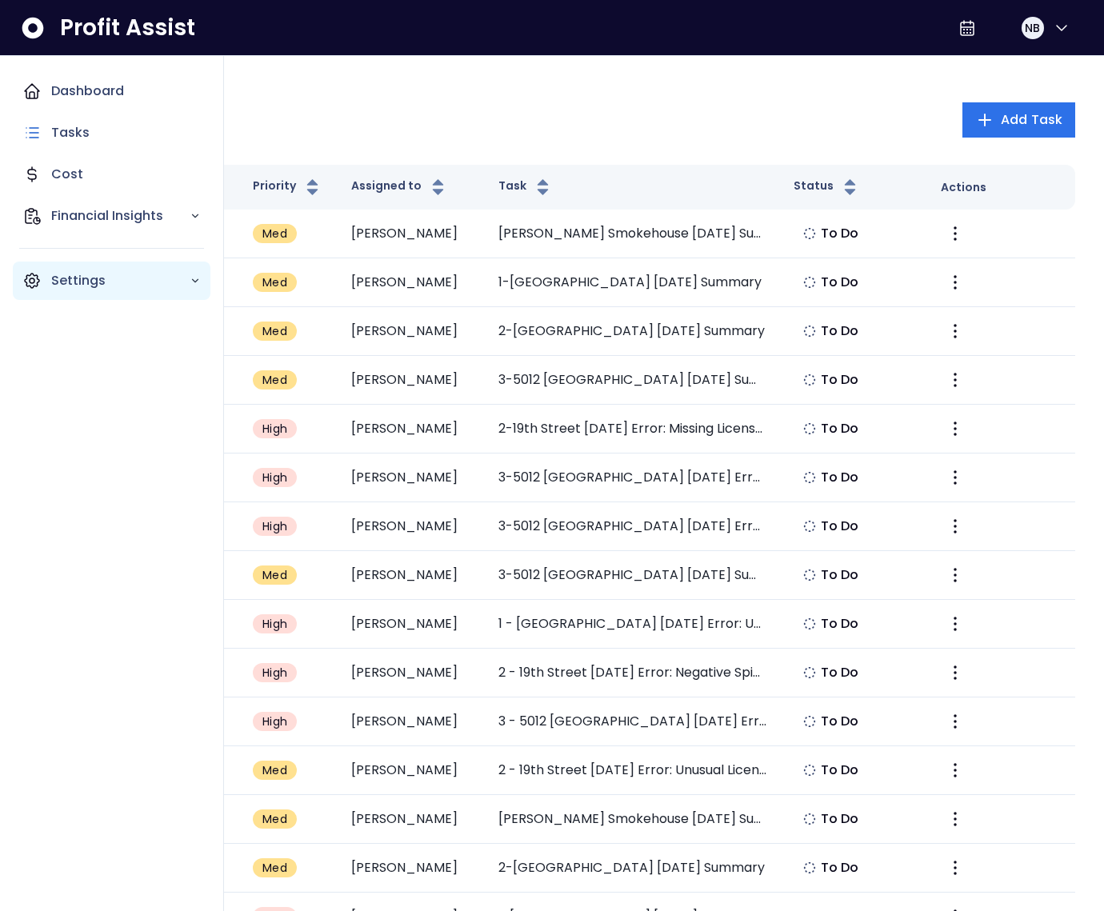
click at [32, 277] on icon "Main navigation" at bounding box center [31, 280] width 19 height 19
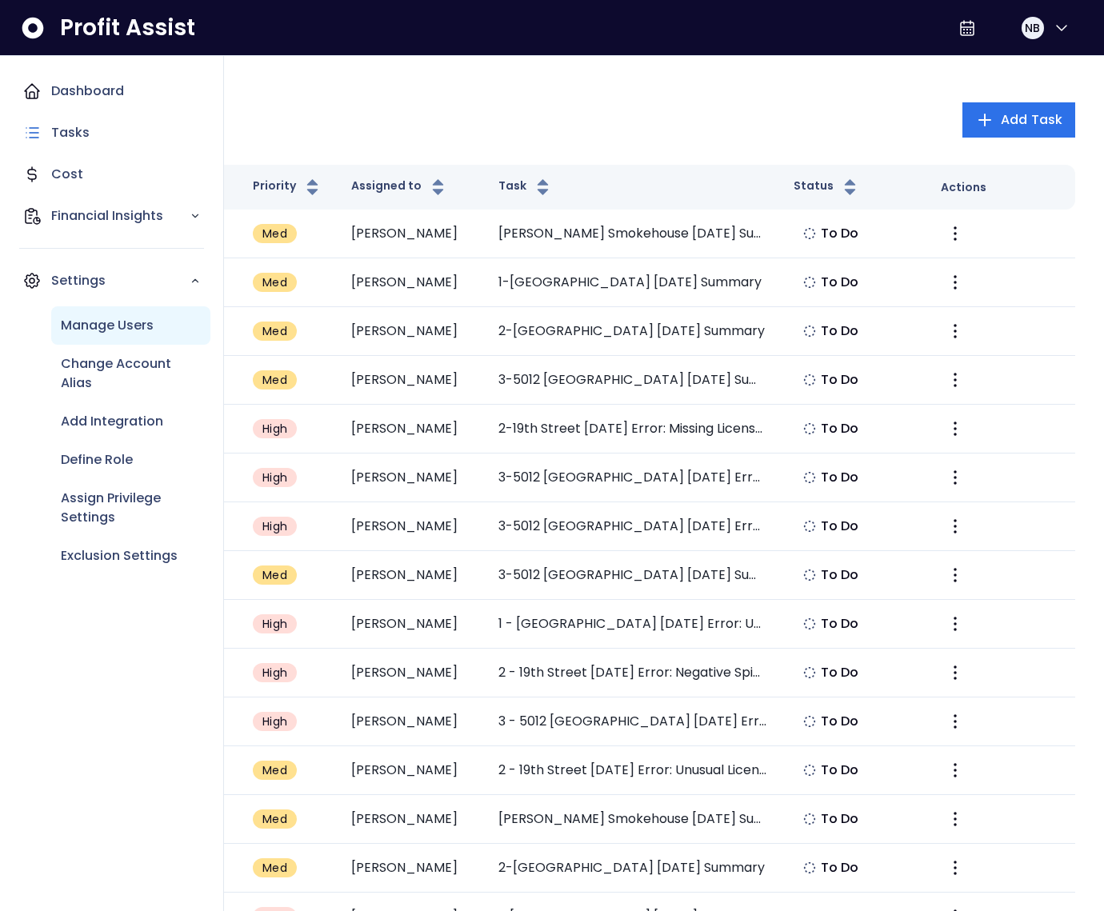
click at [114, 330] on p "Manage Users" at bounding box center [107, 325] width 93 height 19
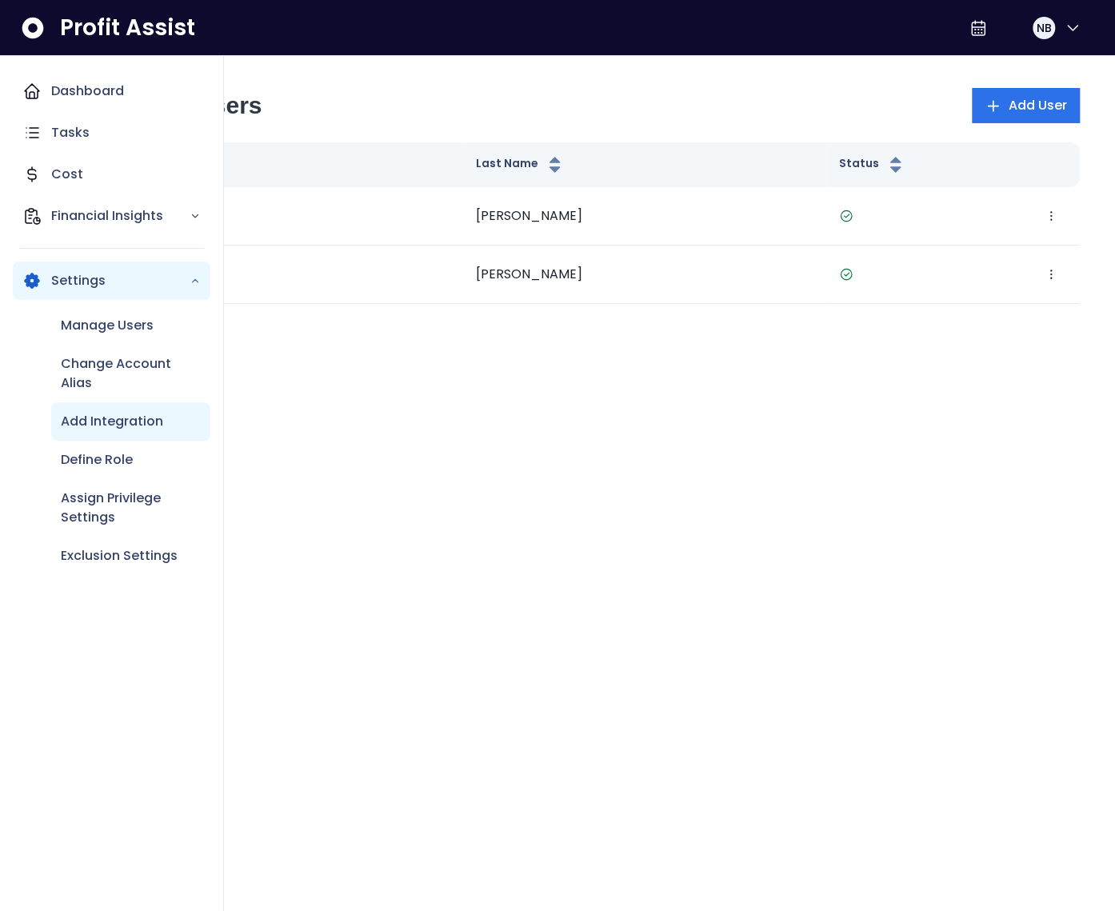
click at [103, 426] on p "Add Integration" at bounding box center [112, 421] width 102 height 19
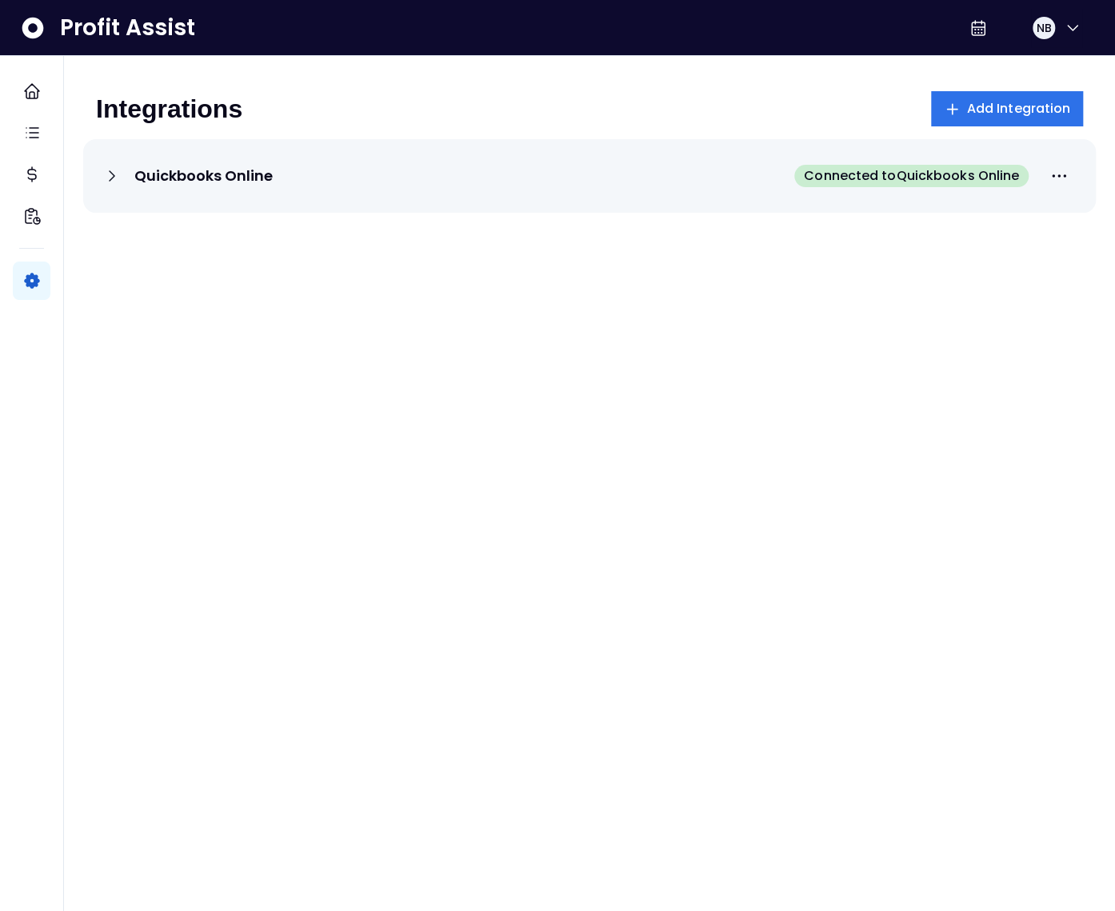
click at [324, 126] on div "Integrations Add Integration" at bounding box center [589, 108] width 987 height 35
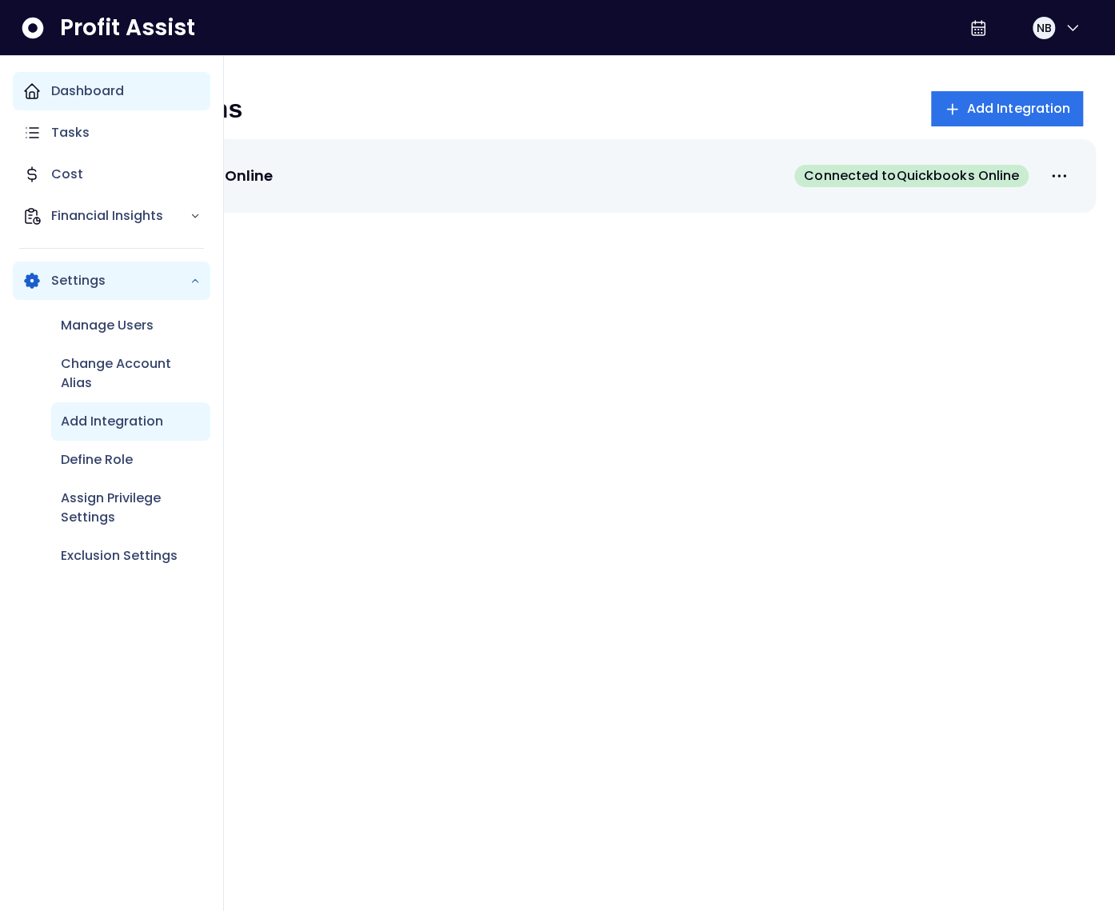
click at [27, 91] on icon "Main navigation" at bounding box center [31, 91] width 19 height 19
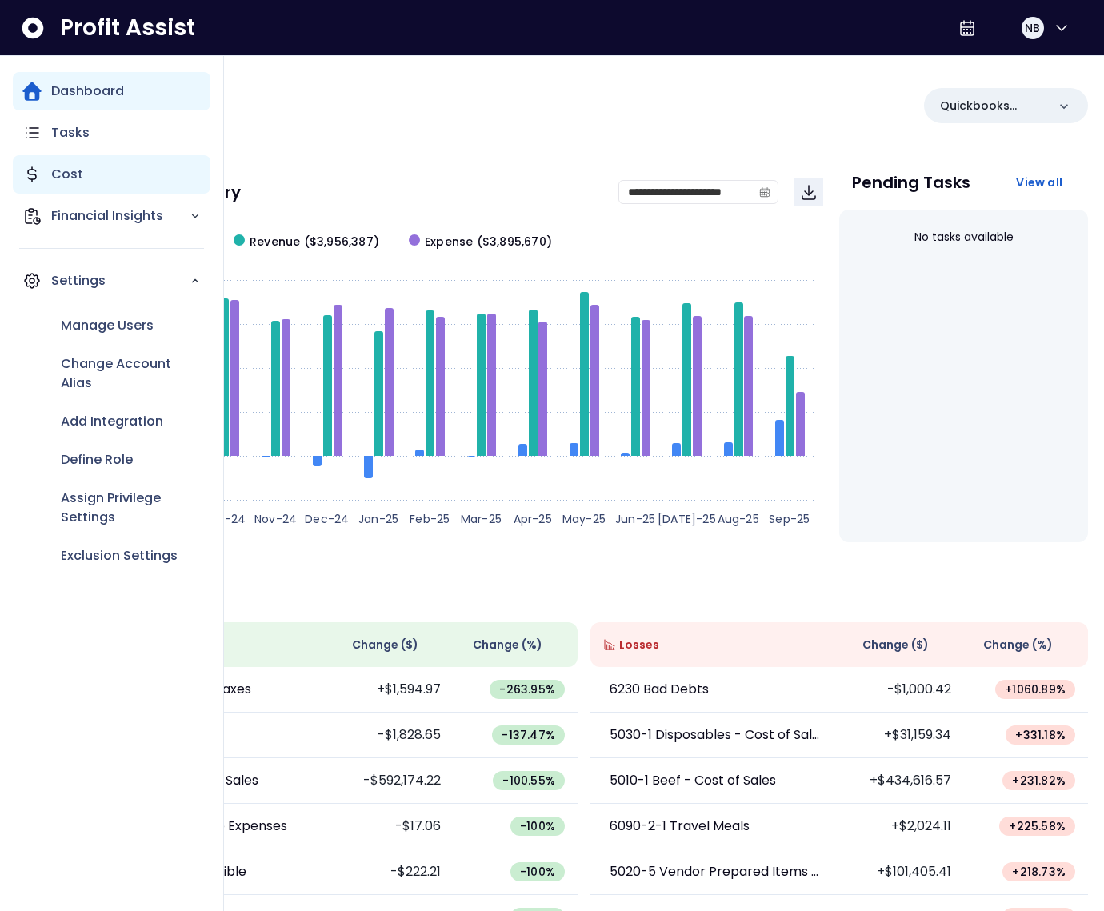
click at [38, 168] on icon "Main navigation" at bounding box center [31, 174] width 19 height 19
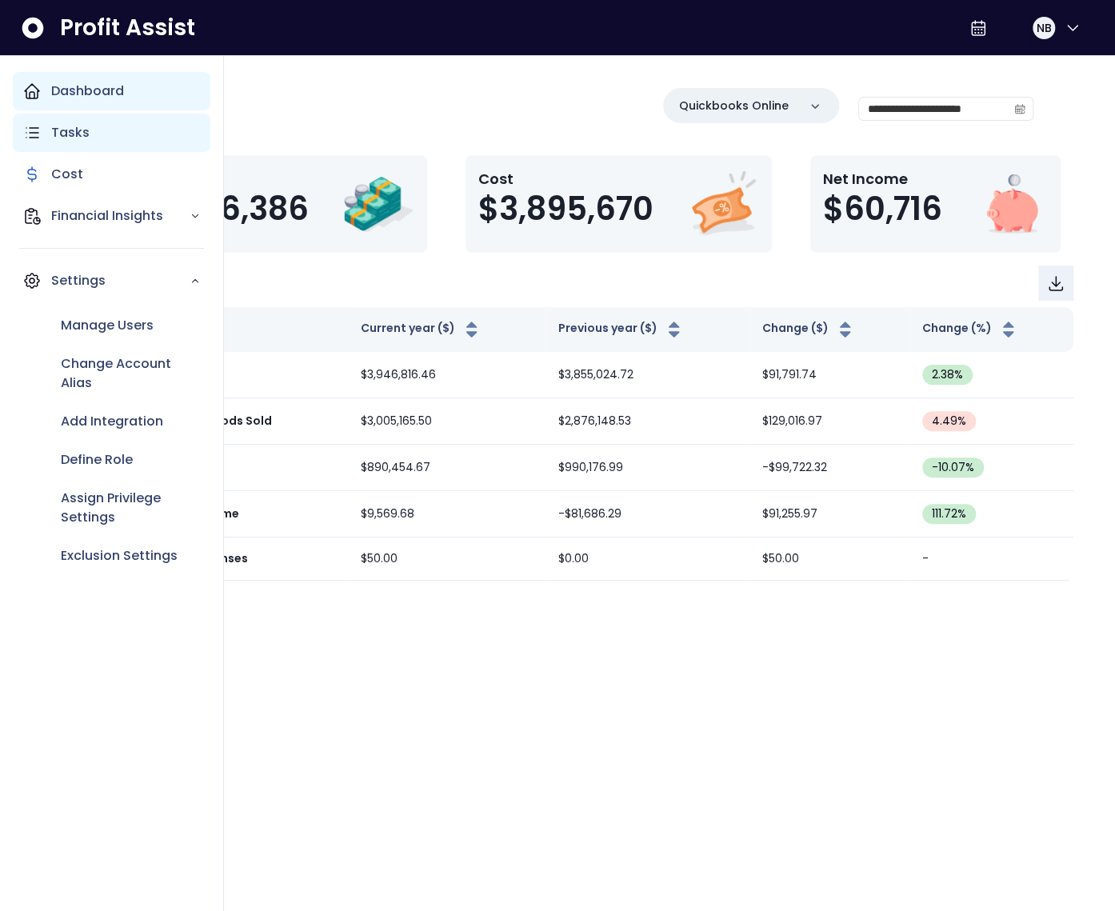
click at [56, 123] on p "Tasks" at bounding box center [70, 132] width 38 height 19
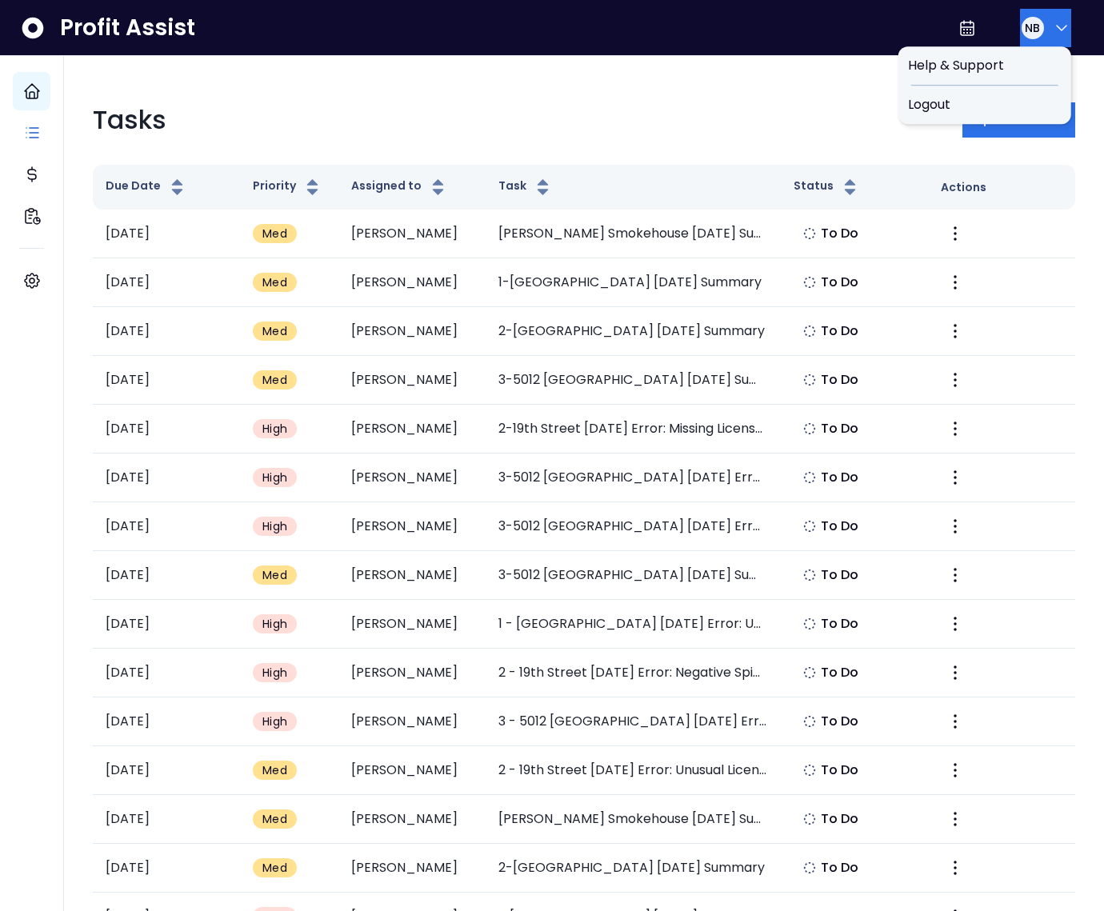
click at [1052, 26] on icon "button" at bounding box center [1061, 27] width 19 height 19
click at [1008, 117] on div "Logout" at bounding box center [984, 105] width 173 height 38
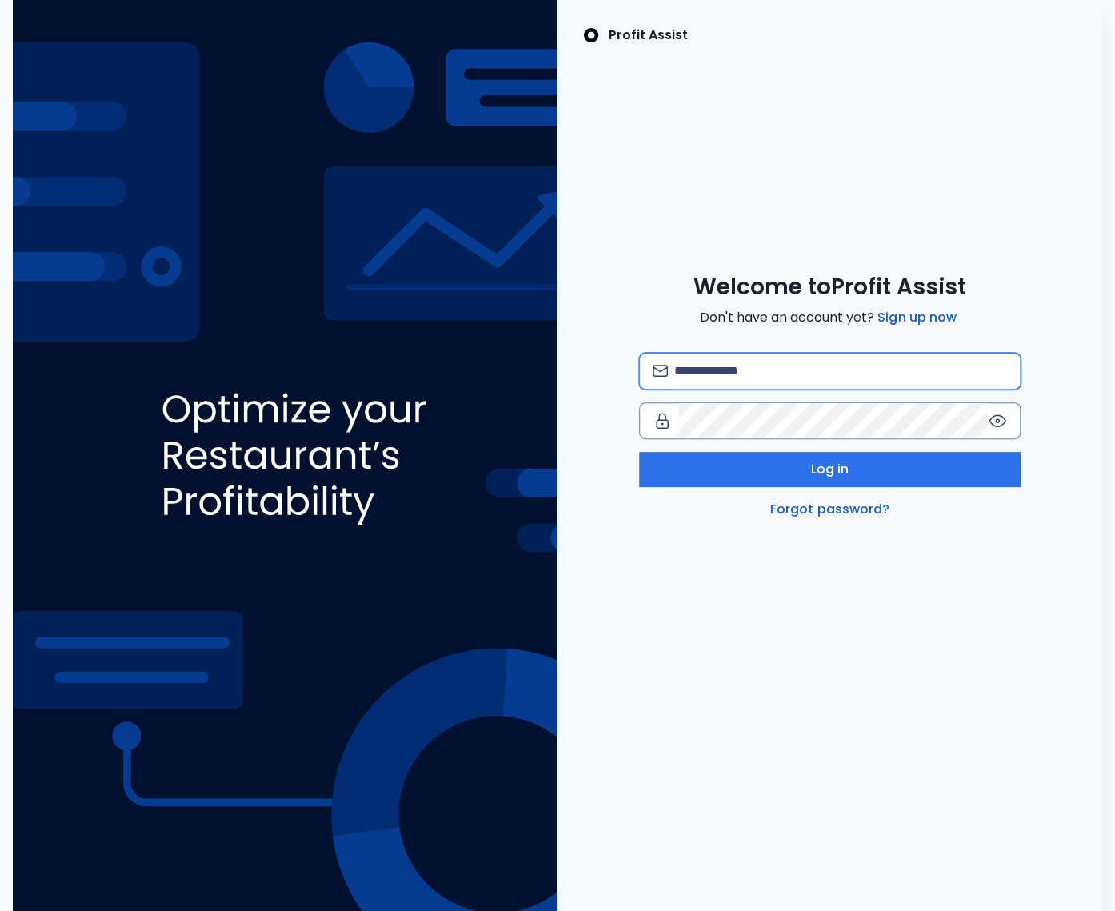
click at [729, 360] on input "email" at bounding box center [840, 370] width 333 height 35
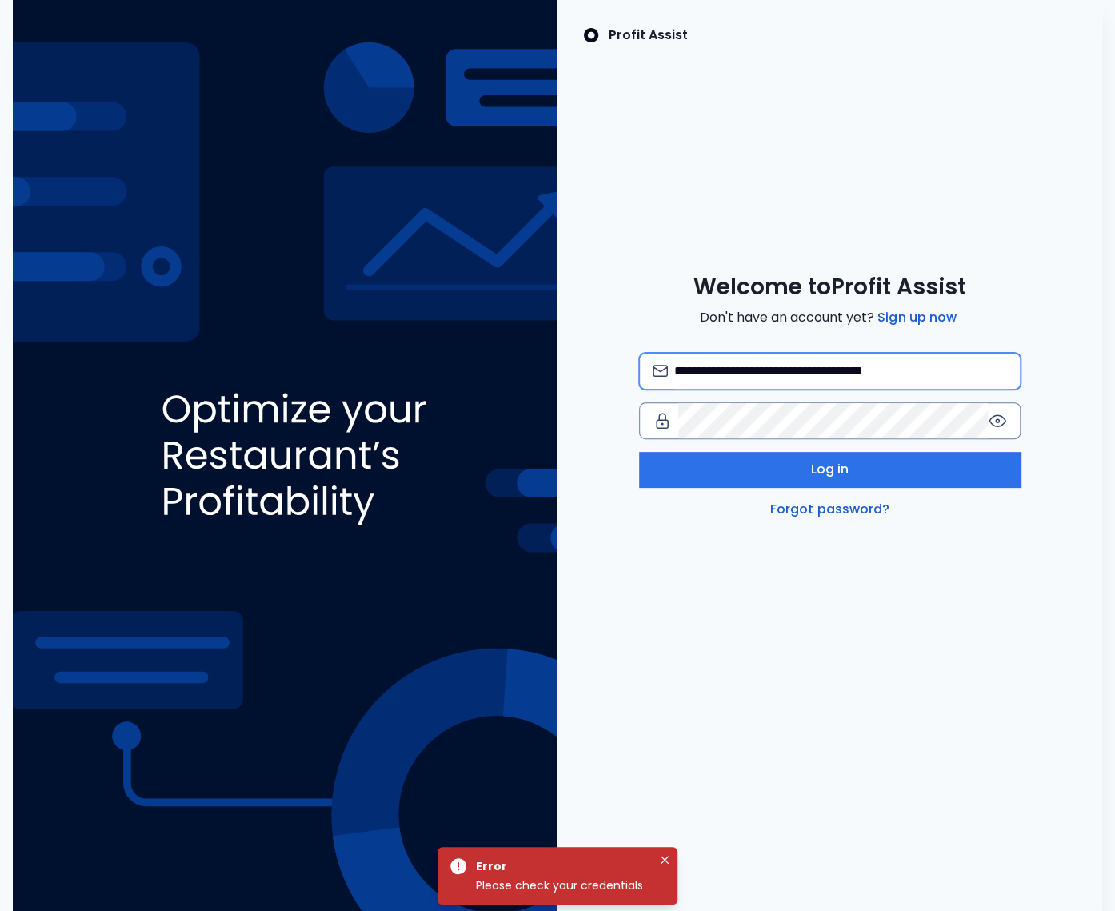
click at [867, 373] on input "**********" at bounding box center [840, 370] width 333 height 35
type input "**********"
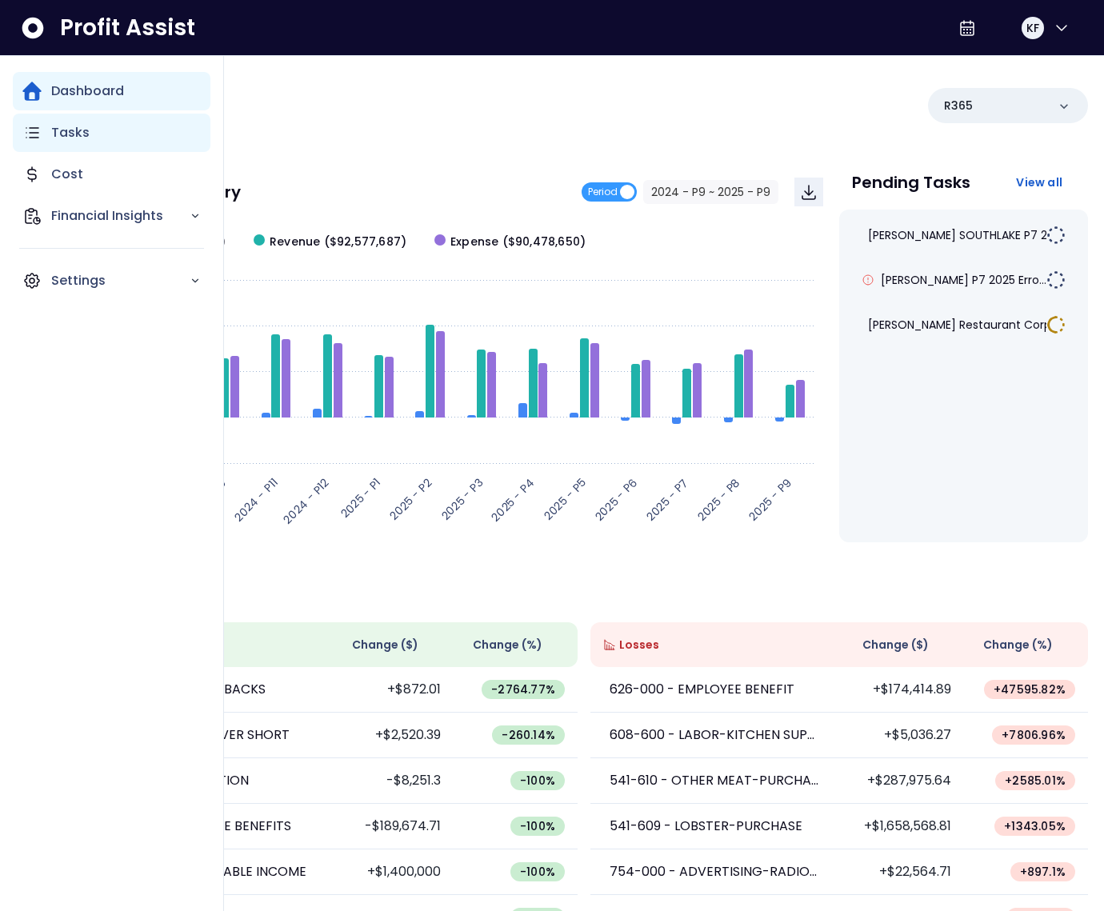
click at [46, 138] on div "Tasks" at bounding box center [112, 133] width 198 height 38
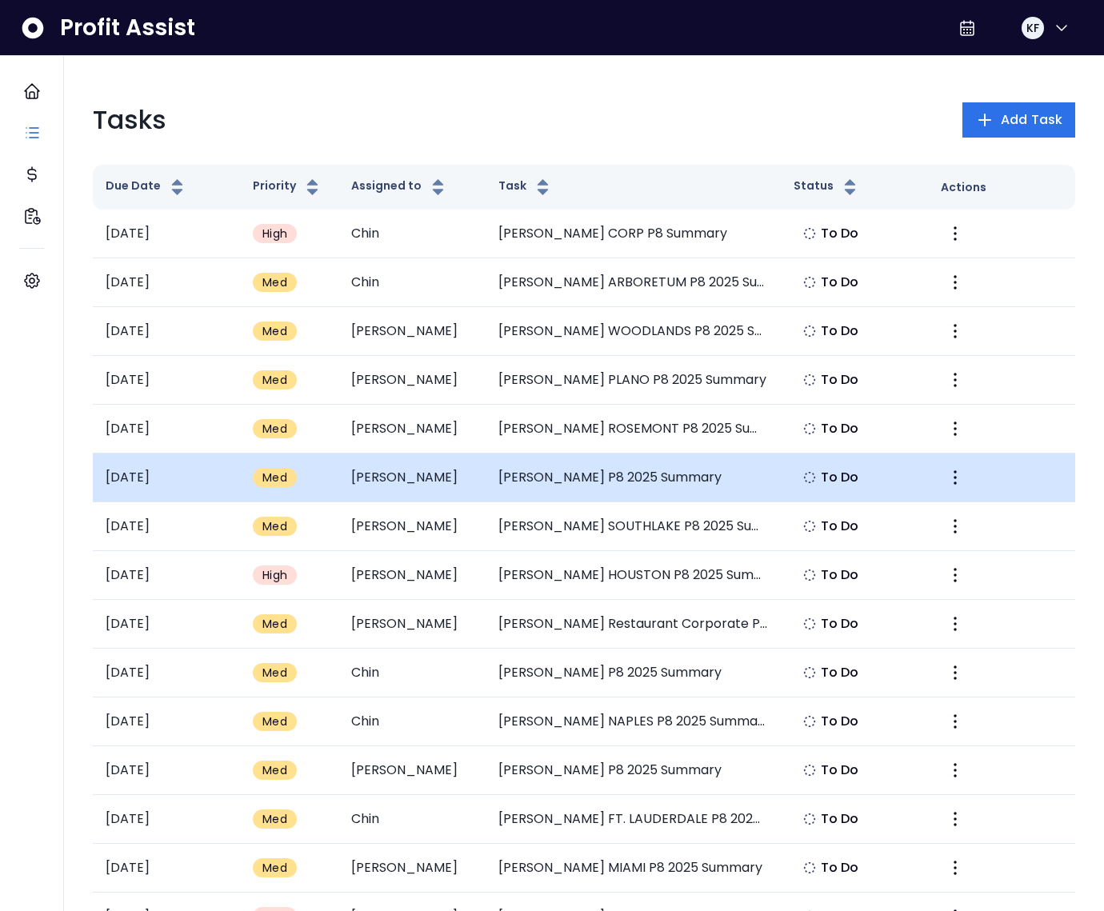
click at [513, 481] on td "[PERSON_NAME] P8 2025 Summary" at bounding box center [632, 477] width 294 height 49
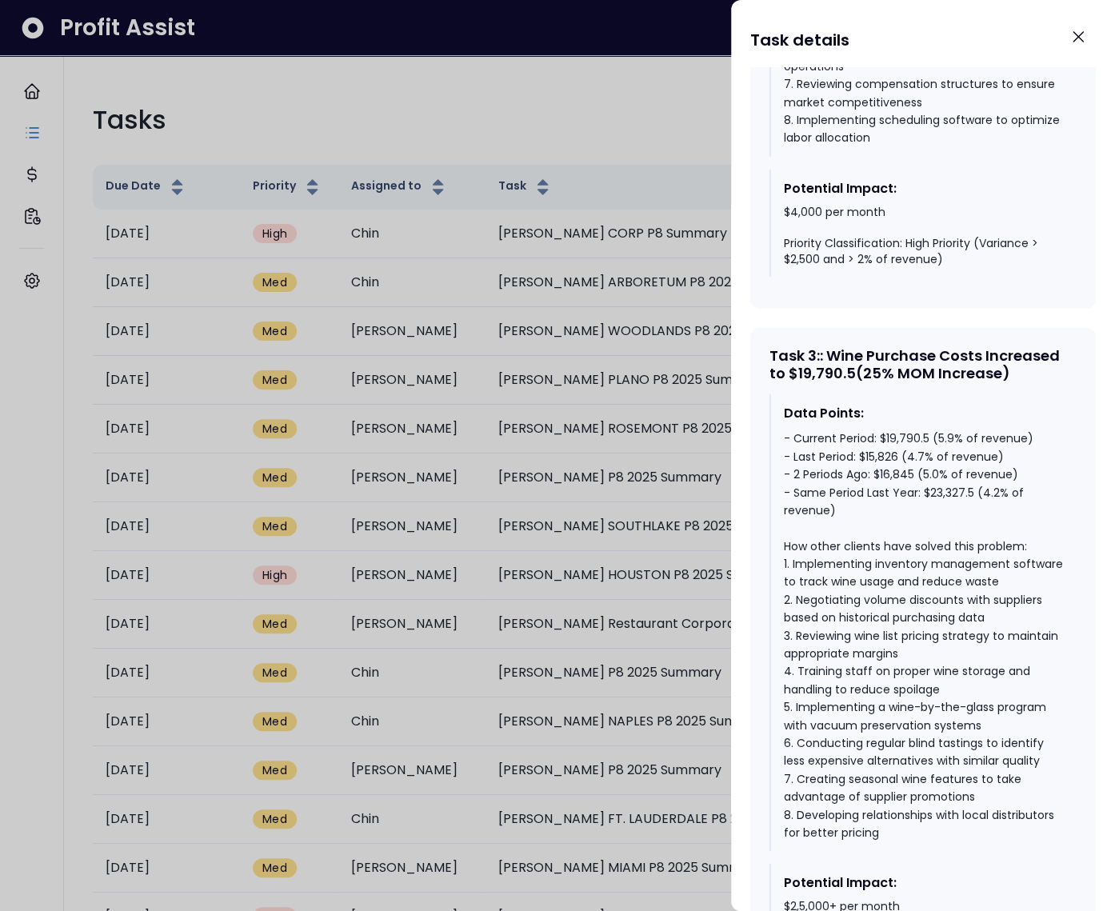
scroll to position [1971, 0]
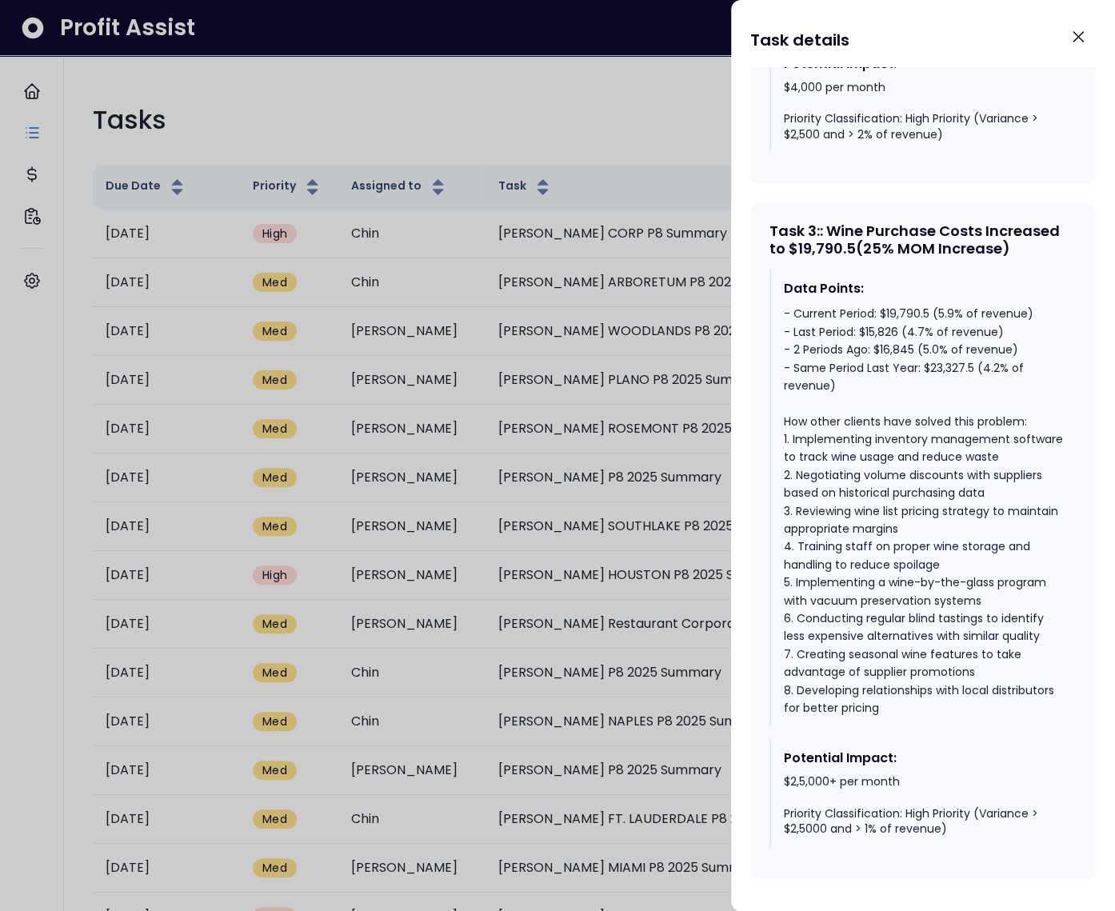
click at [607, 489] on div at bounding box center [557, 455] width 1115 height 911
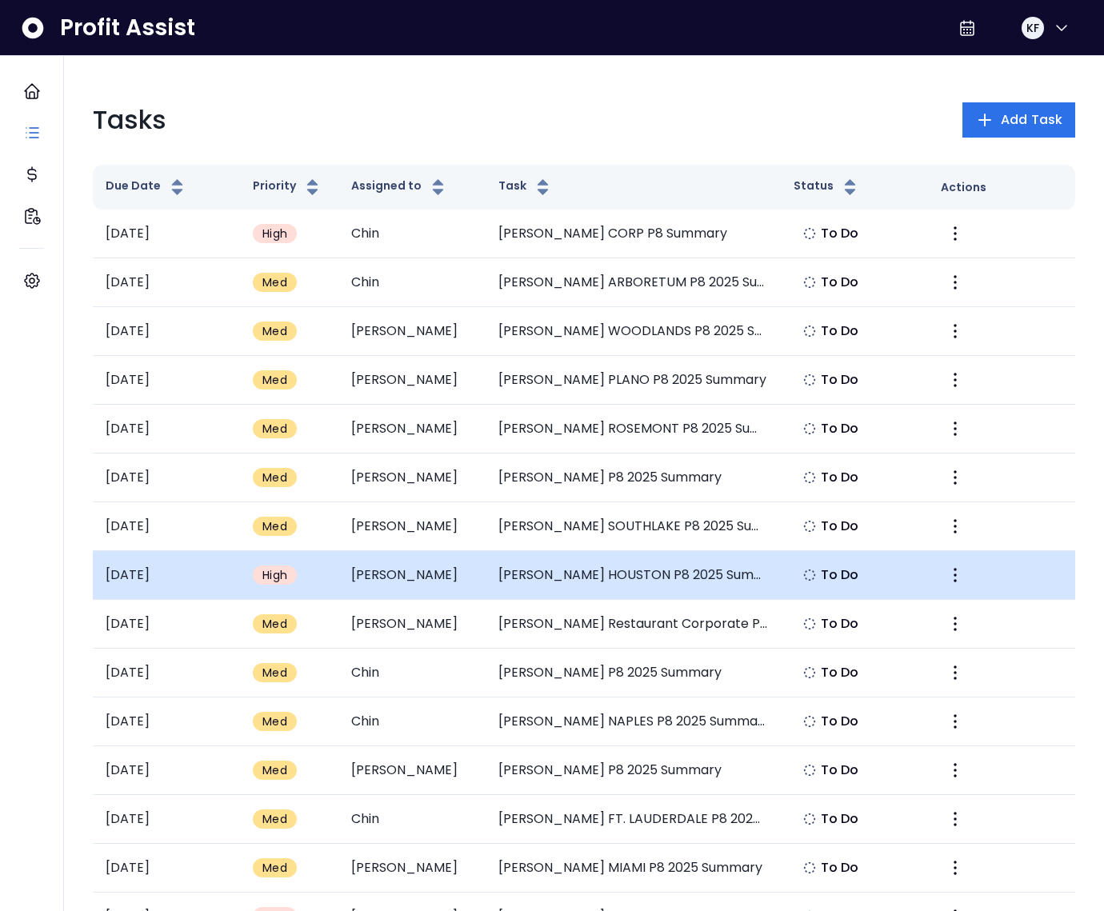
click at [575, 573] on td "[PERSON_NAME] HOUSTON P8 2025 Summary" at bounding box center [632, 575] width 294 height 49
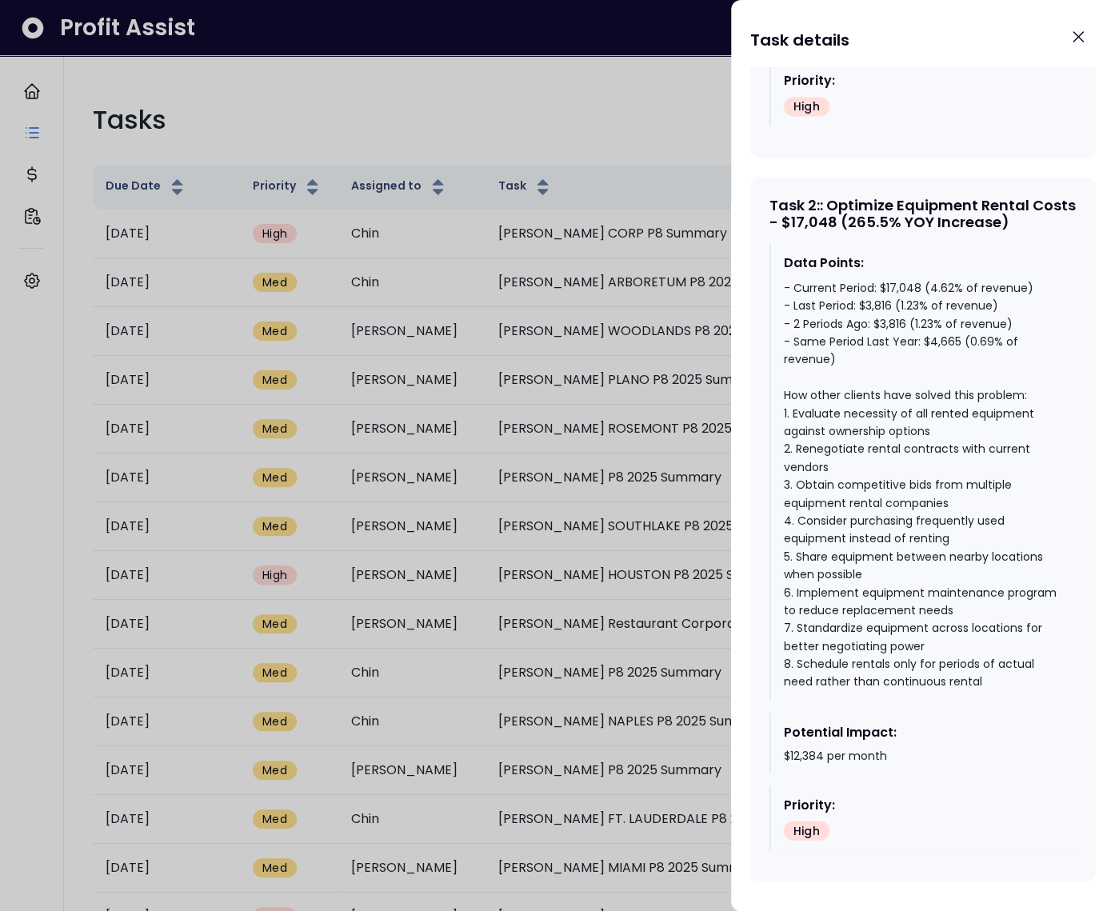
scroll to position [1462, 0]
click at [631, 485] on div at bounding box center [557, 455] width 1115 height 911
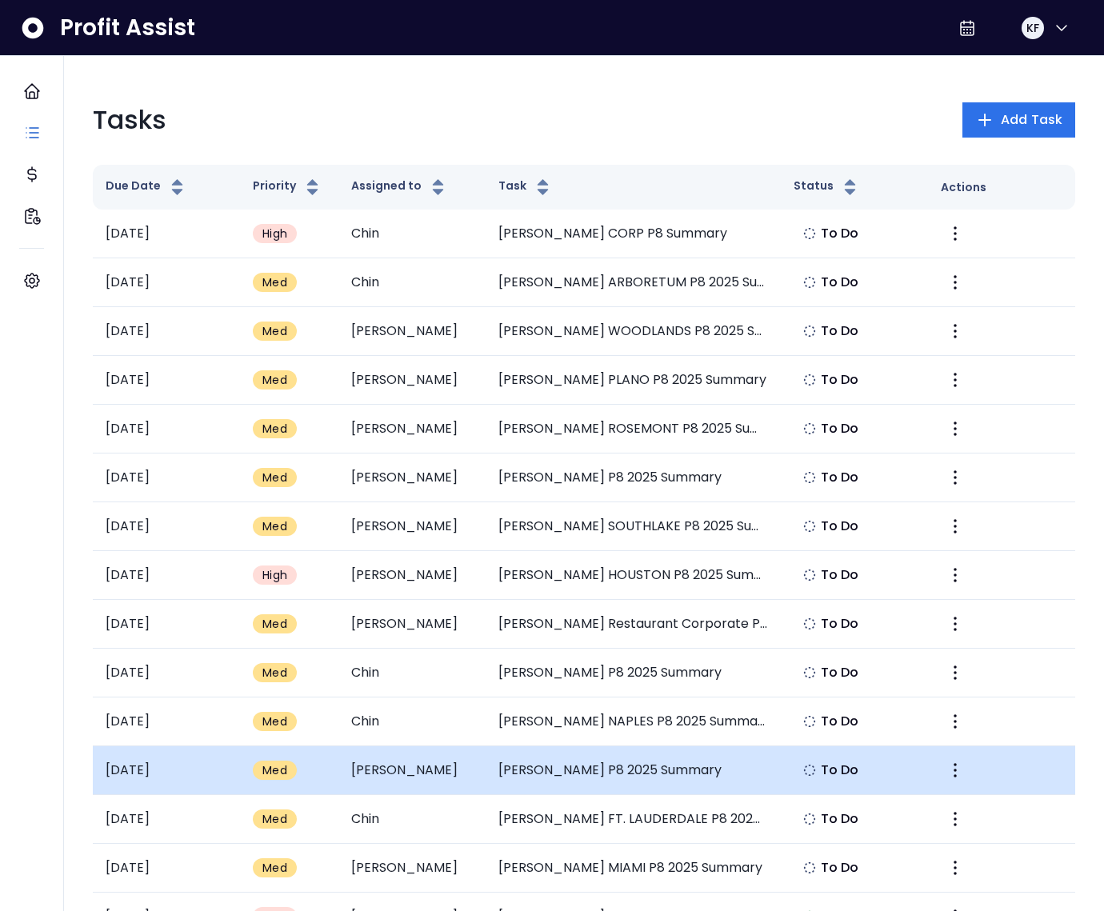
click at [628, 764] on td "[PERSON_NAME] P8 2025 Summary" at bounding box center [632, 770] width 294 height 49
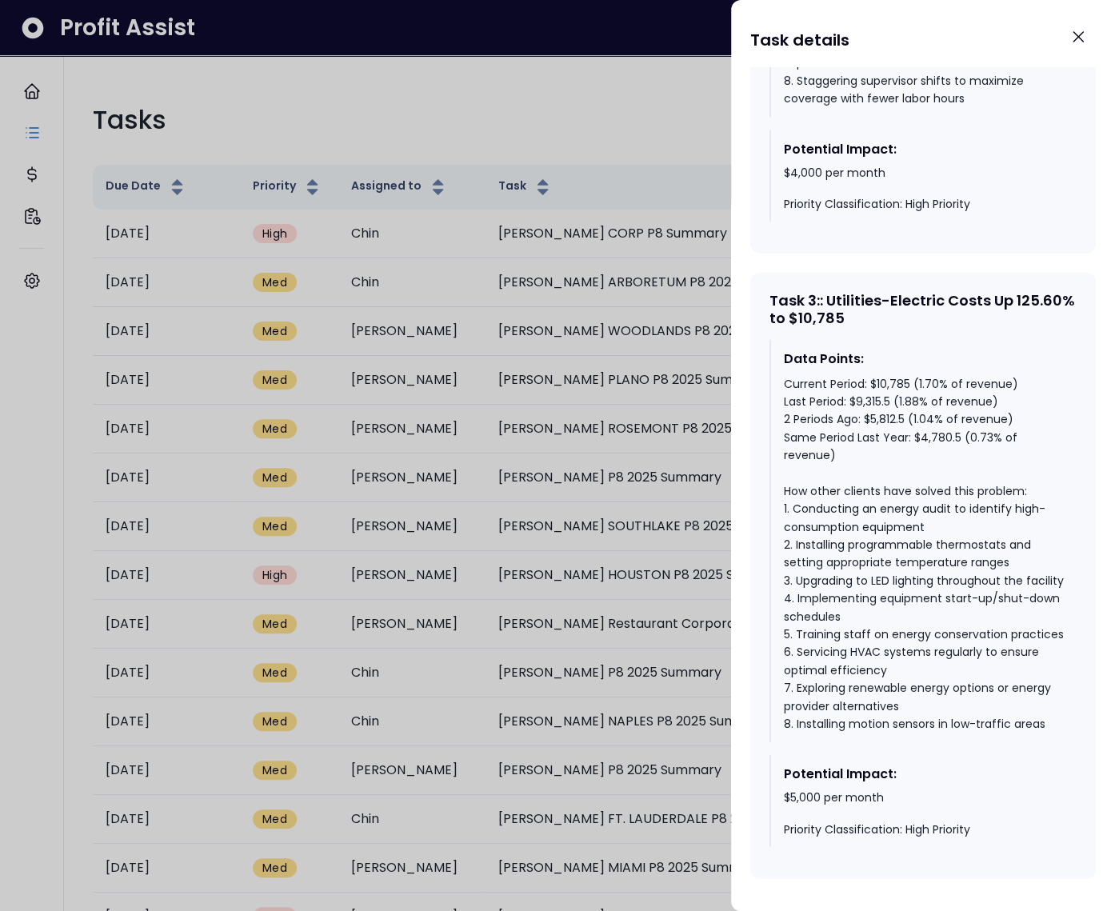
scroll to position [2000, 0]
click at [607, 727] on div at bounding box center [557, 455] width 1115 height 911
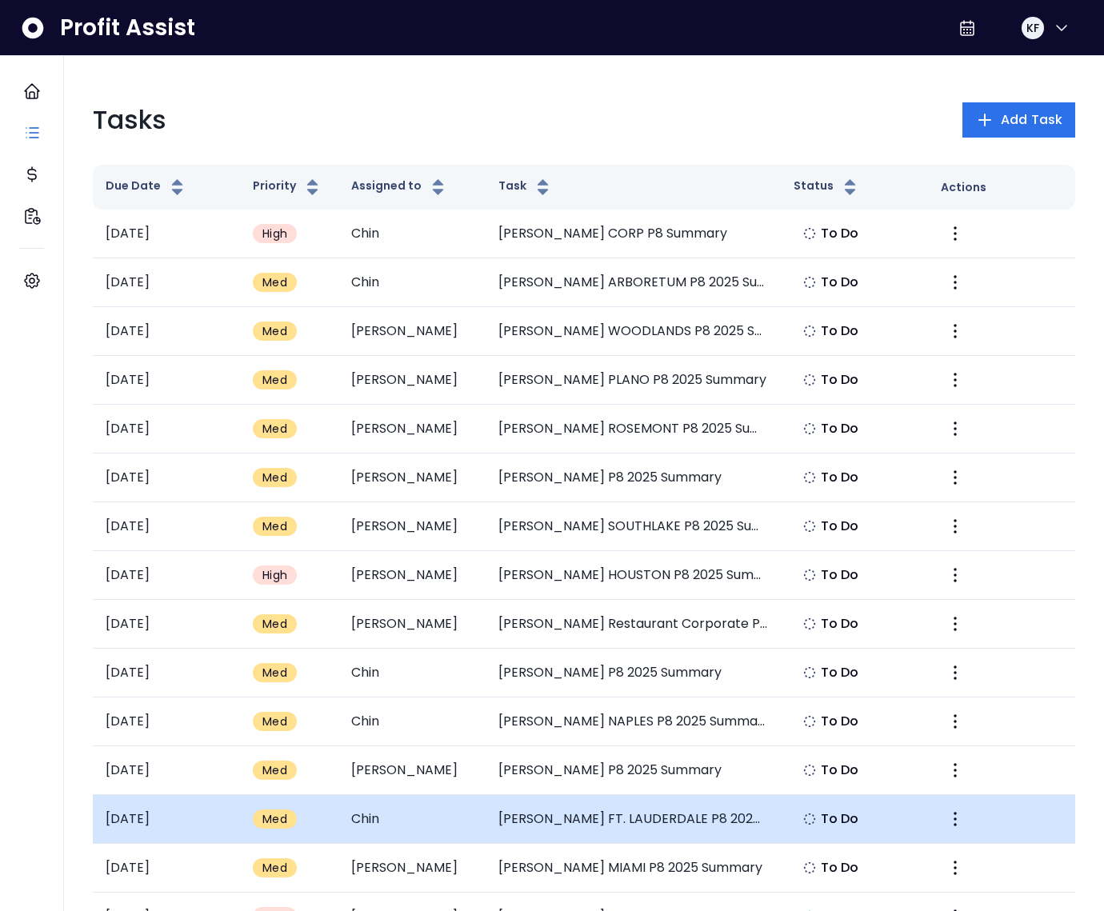
click at [617, 829] on td "[PERSON_NAME] FT. LAUDERDALE P8 2025 Summary" at bounding box center [632, 819] width 294 height 49
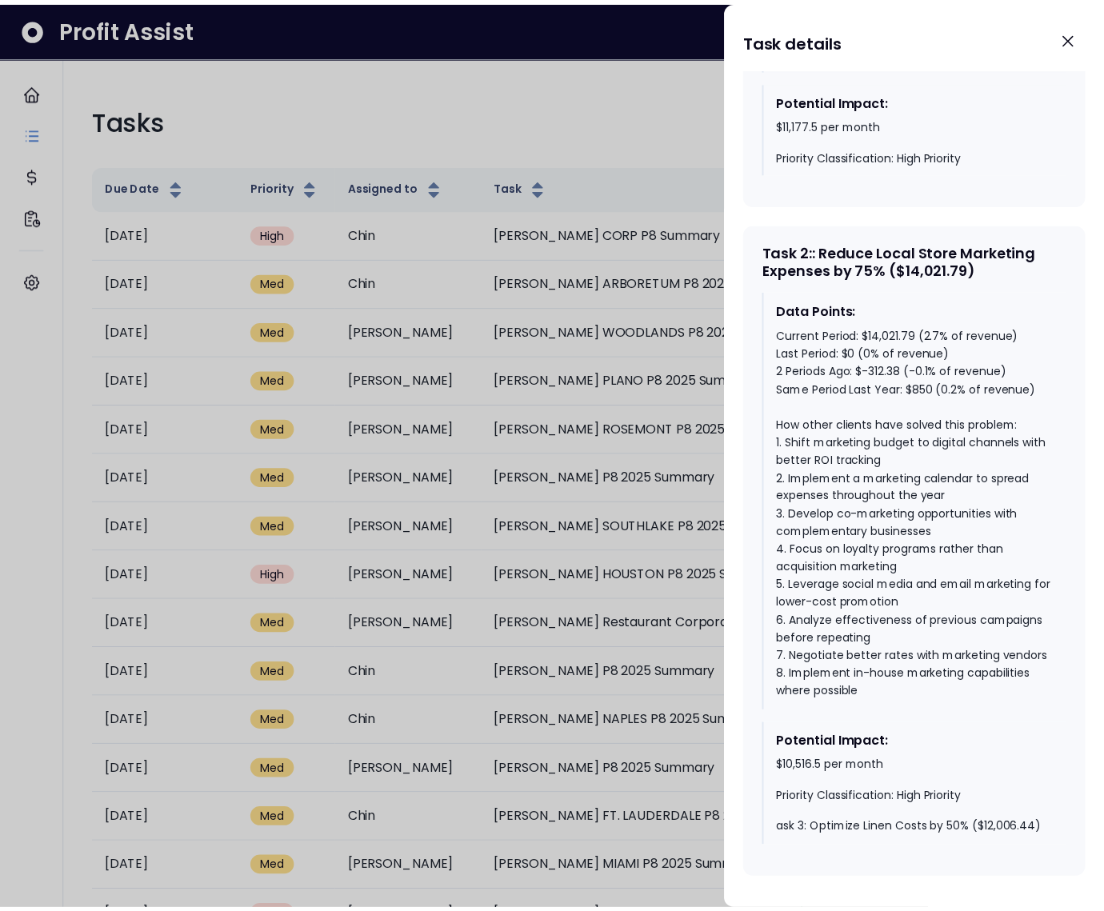
scroll to position [1191, 0]
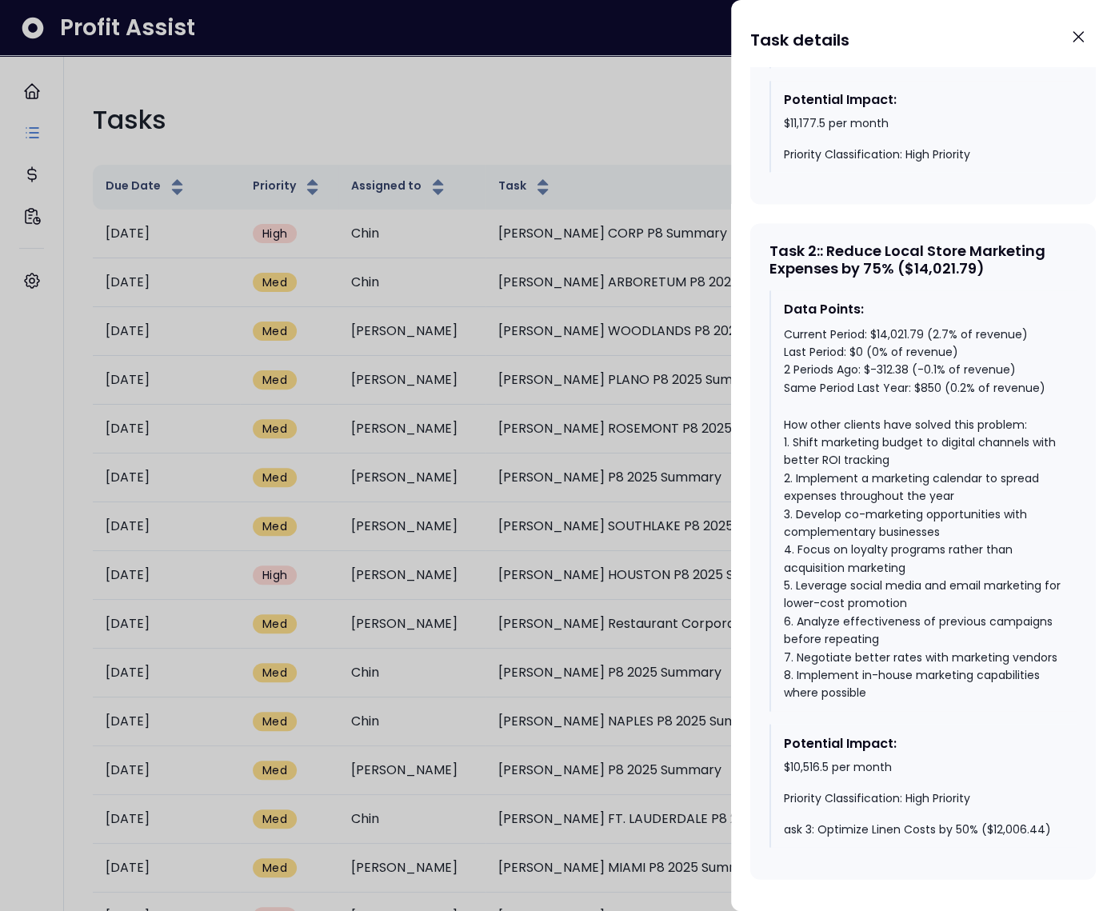
click at [695, 760] on div at bounding box center [557, 455] width 1115 height 911
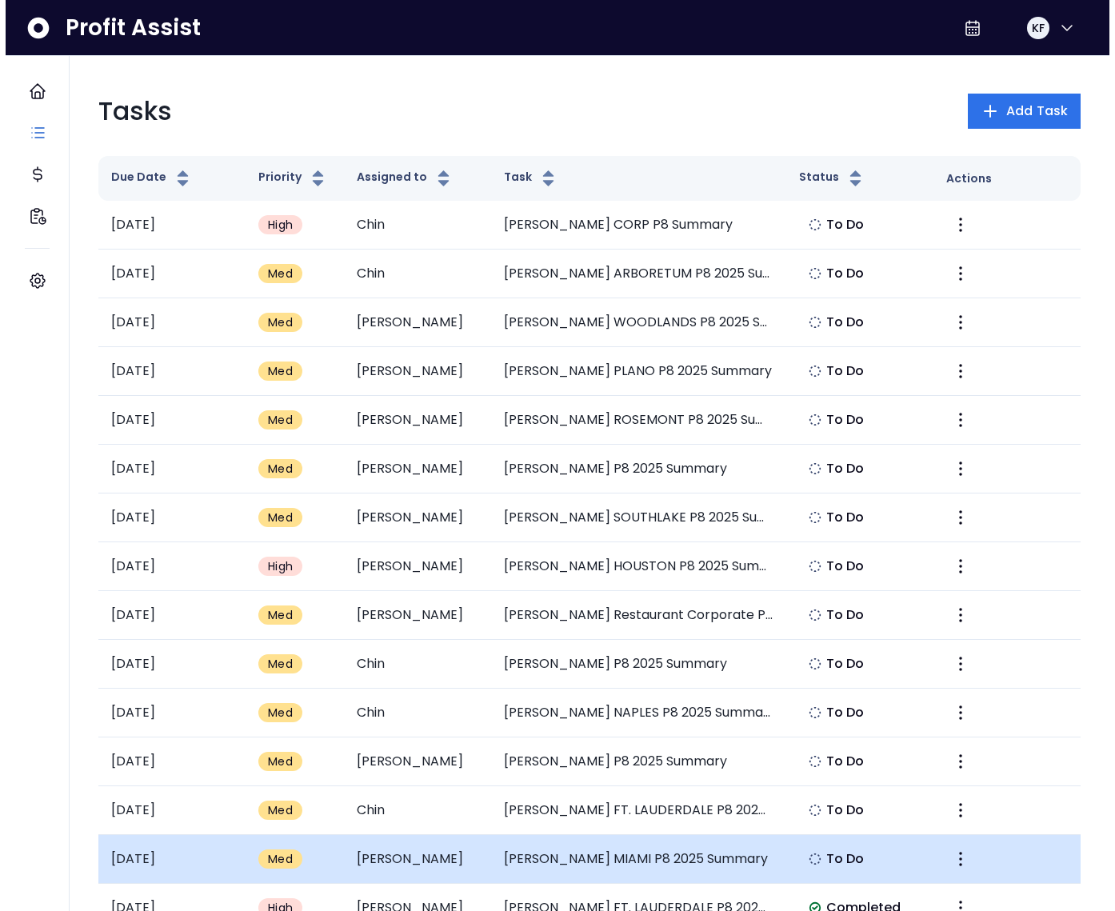
scroll to position [11, 0]
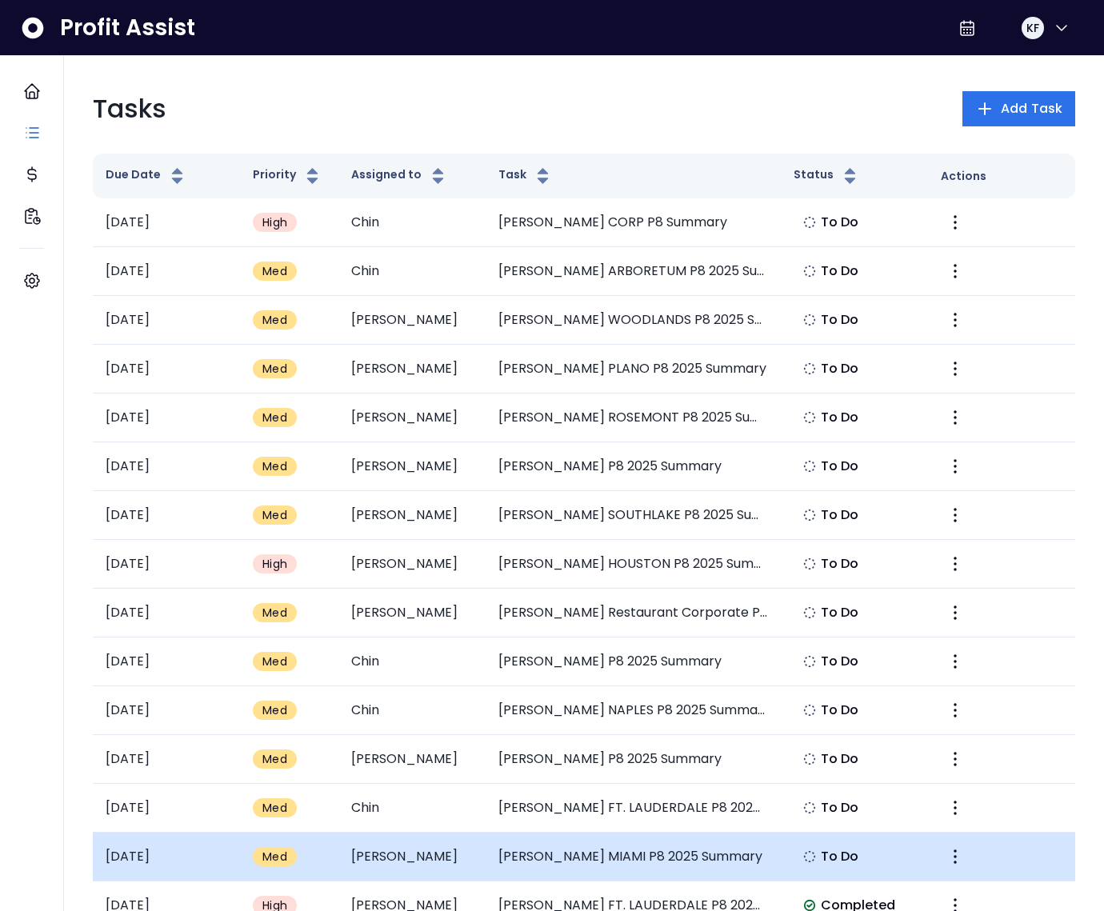
click at [673, 850] on td "[PERSON_NAME] MIAMI P8 2025 Summary" at bounding box center [632, 857] width 294 height 49
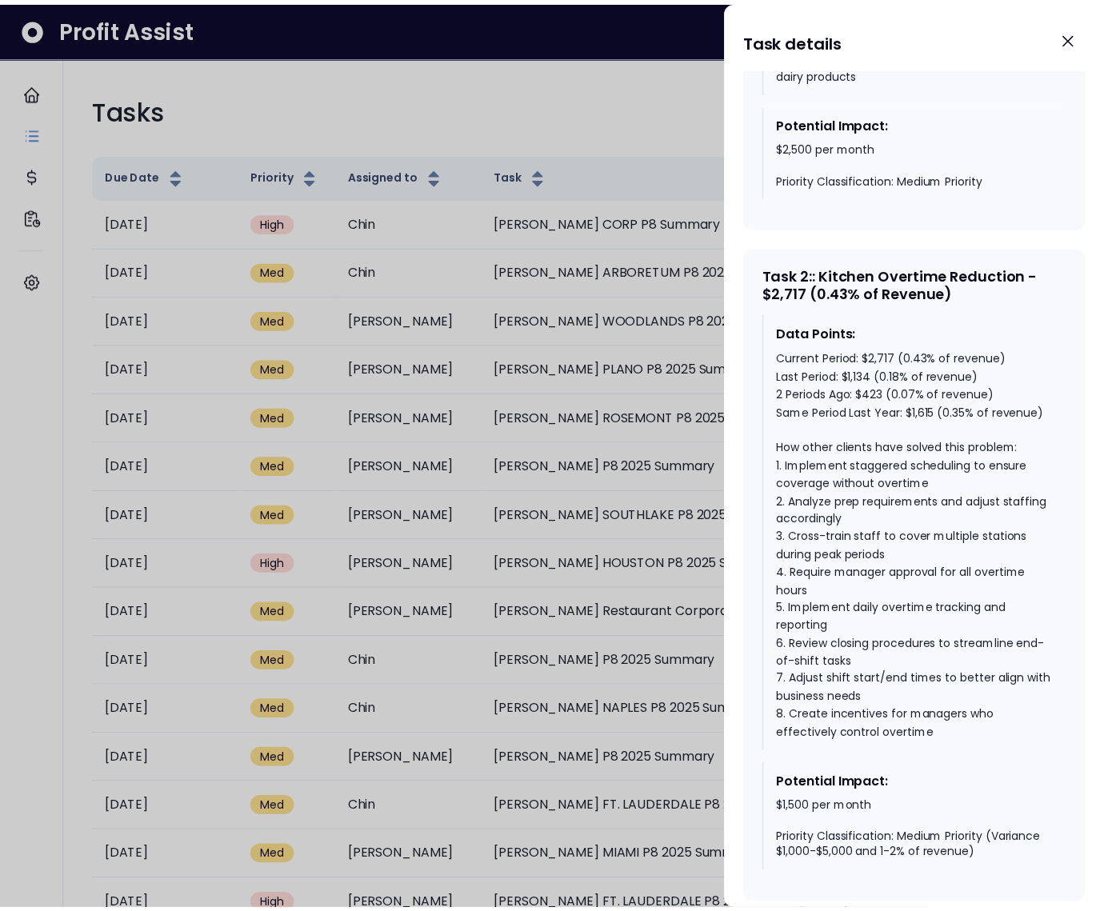
scroll to position [1285, 0]
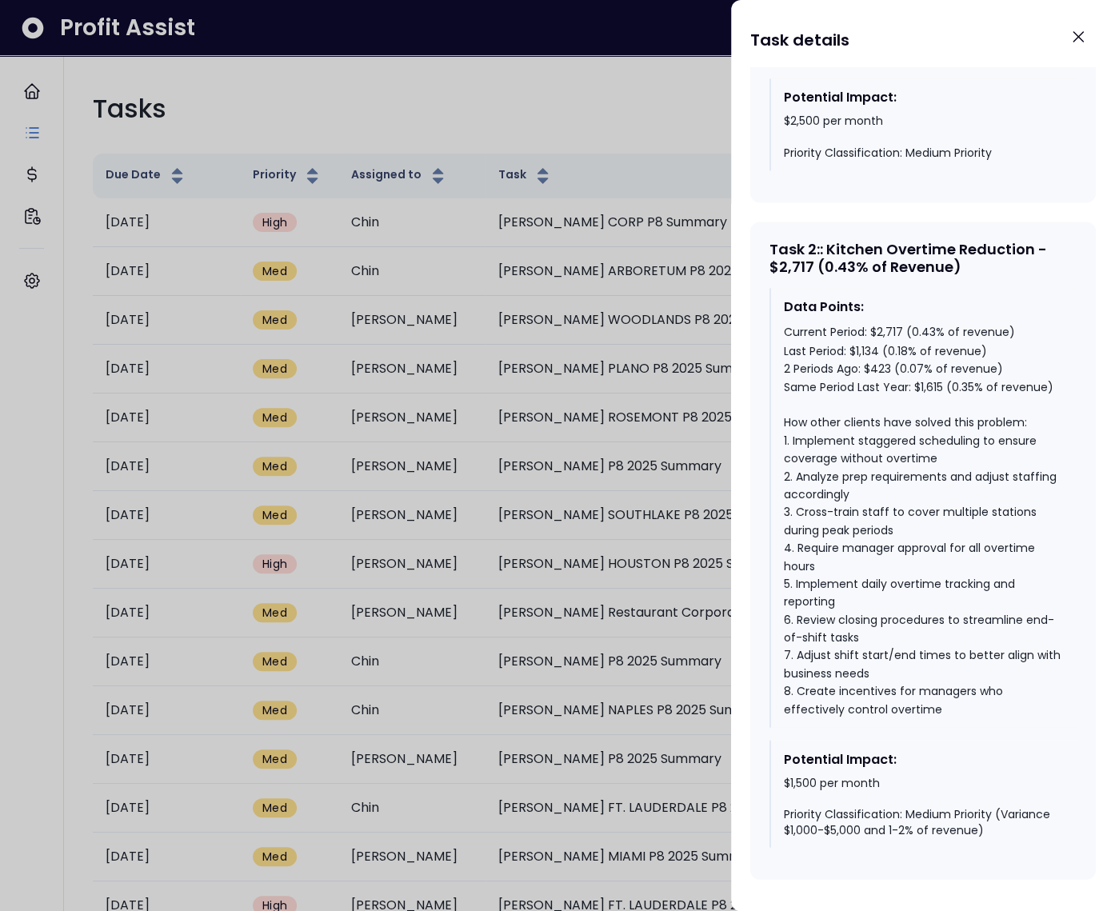
click at [713, 714] on div at bounding box center [557, 455] width 1115 height 911
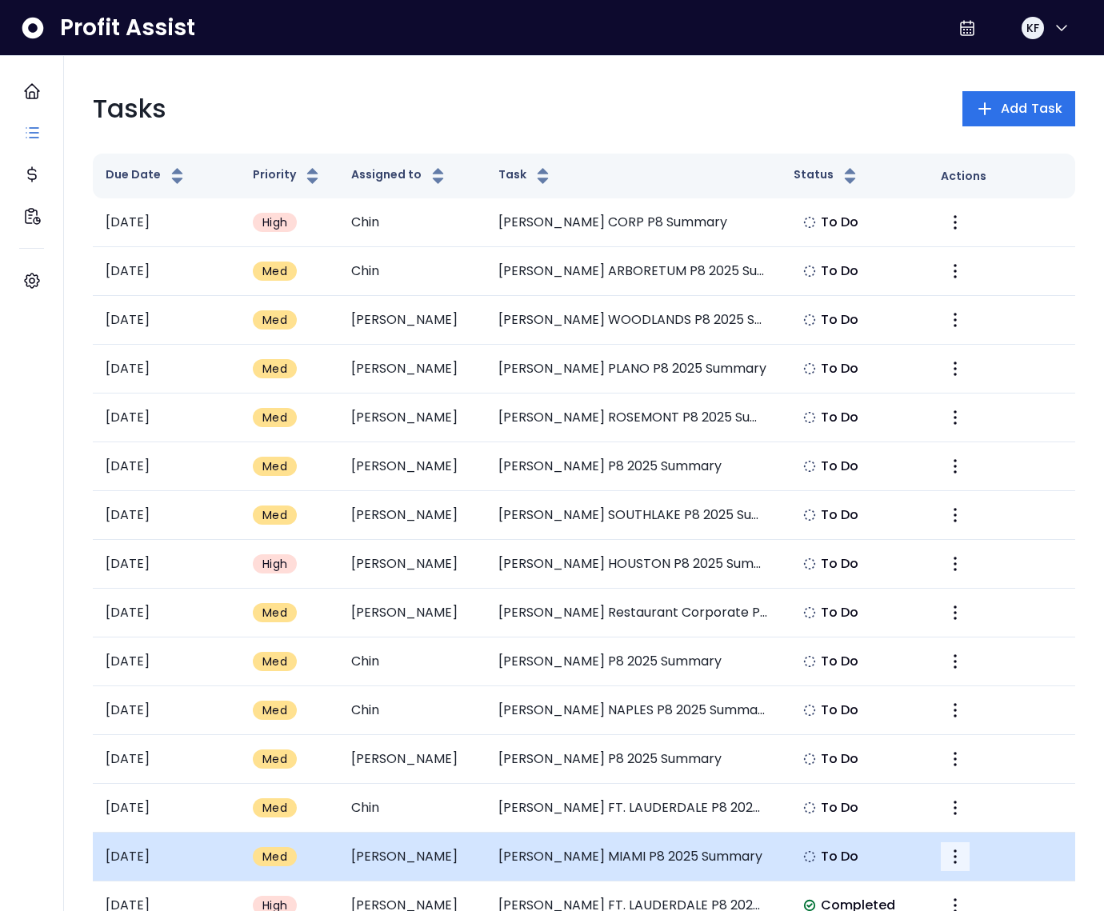
click at [956, 850] on icon "More" at bounding box center [954, 856] width 19 height 19
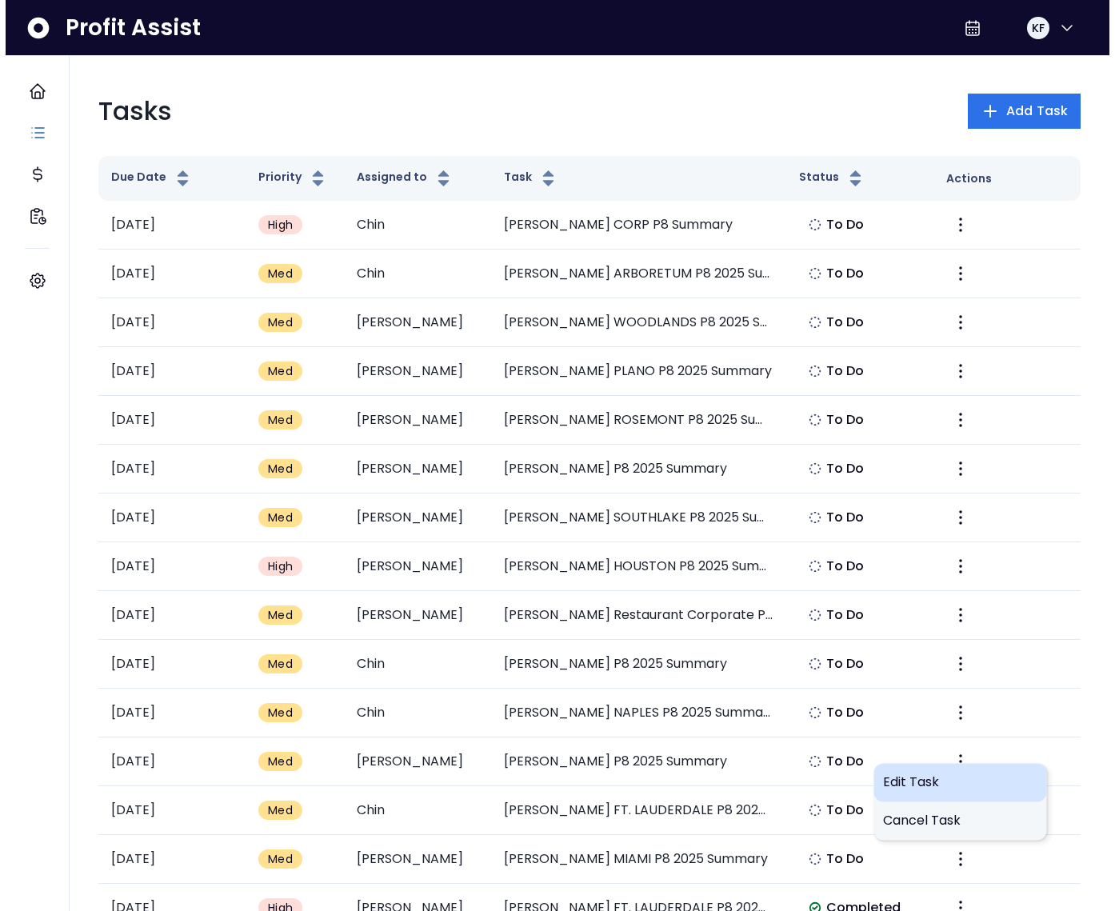
scroll to position [8, 0]
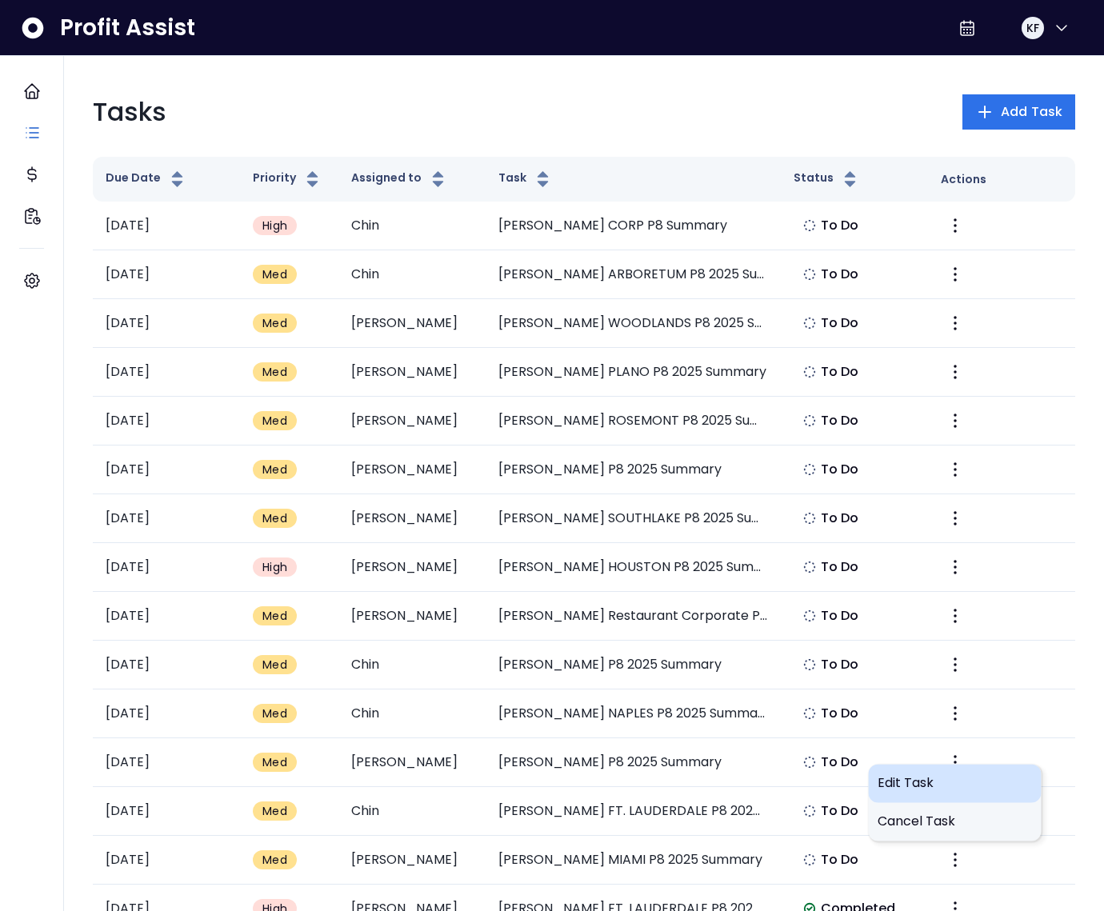
click at [912, 772] on div "Edit Task" at bounding box center [954, 783] width 173 height 38
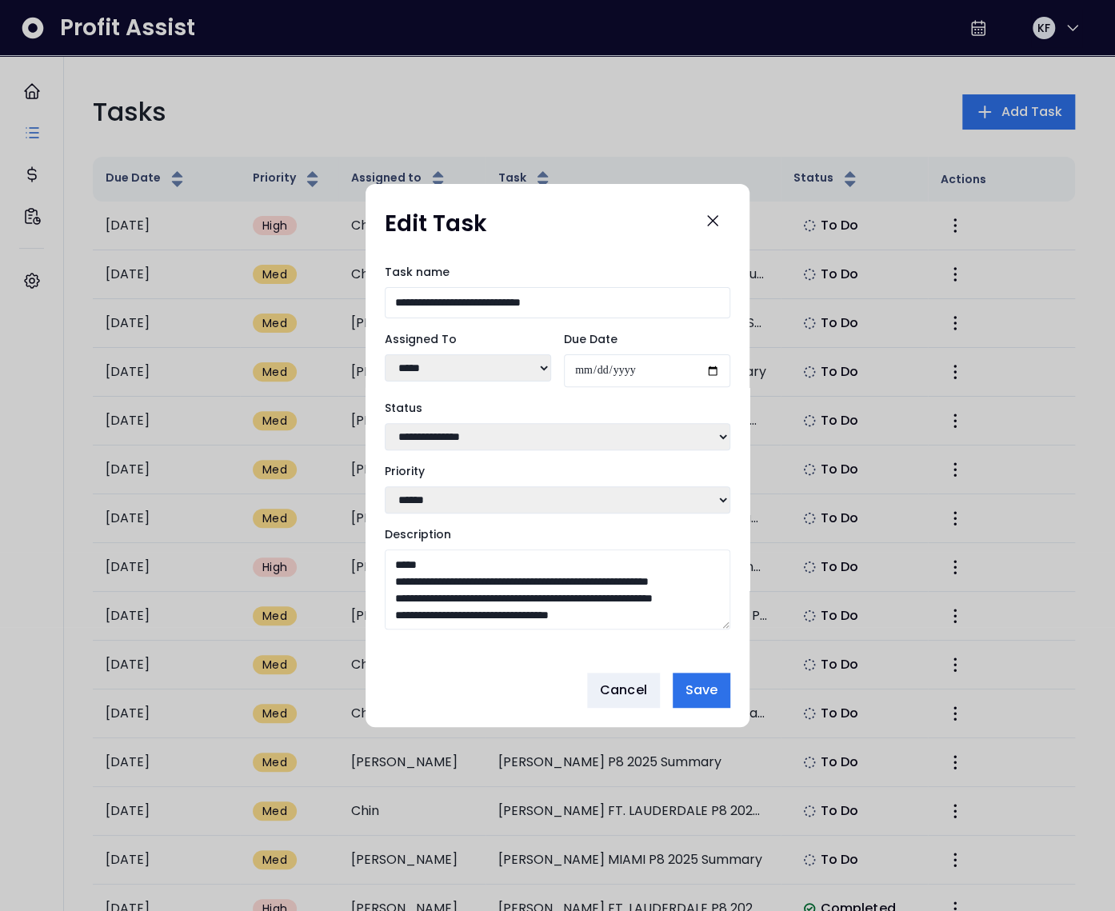
click at [451, 375] on select "***** ***** **** **** ****** **** ***** ***** ***" at bounding box center [468, 367] width 166 height 27
select select "***"
click at [385, 354] on select "***** ***** **** **** ****** **** ***** ***** ***" at bounding box center [468, 367] width 166 height 27
click at [711, 685] on span "Save" at bounding box center [701, 690] width 32 height 19
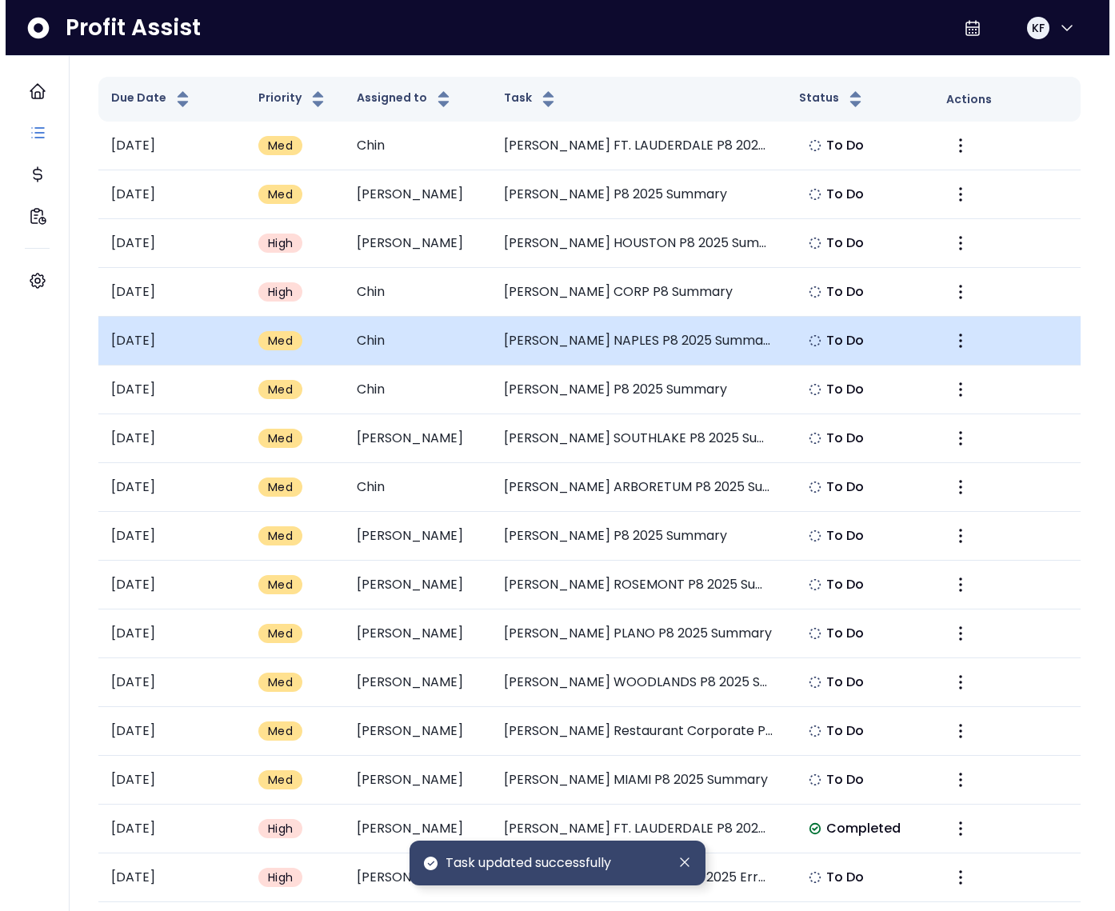
scroll to position [69, 0]
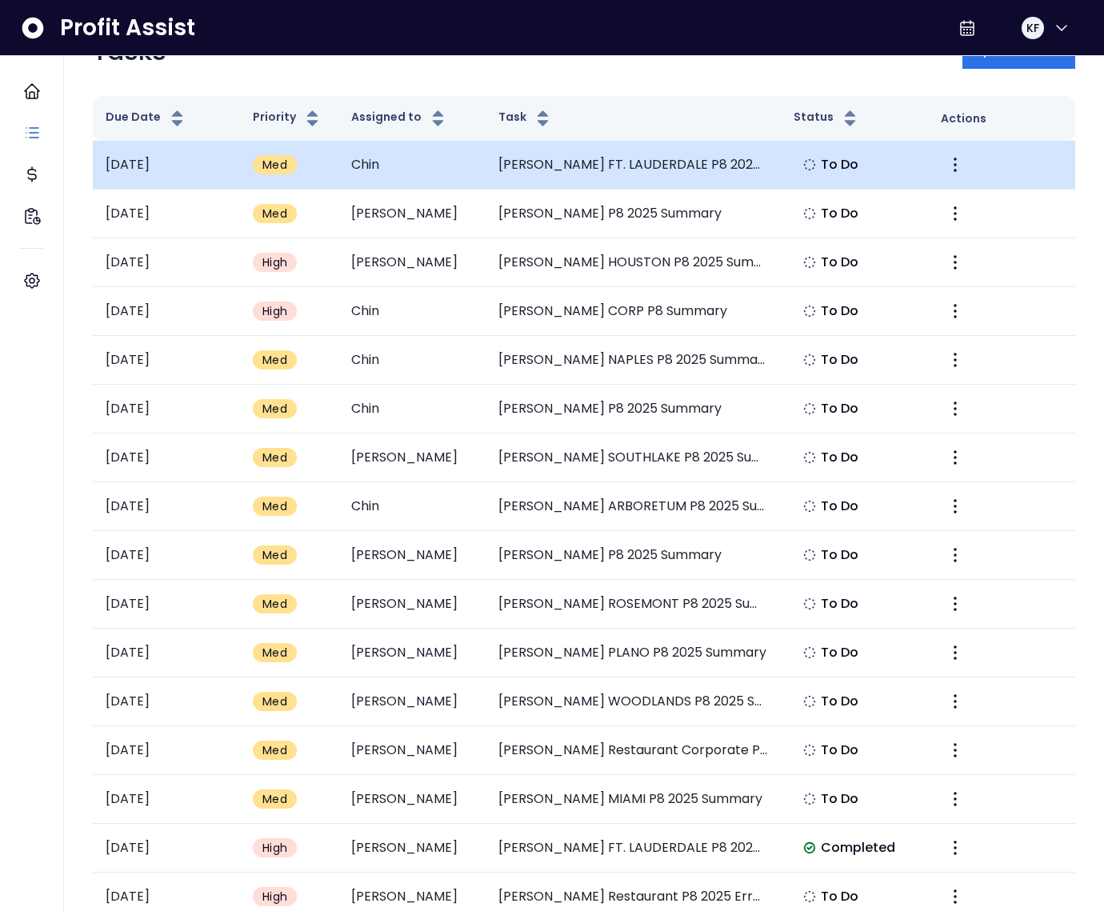
click at [567, 168] on td "[PERSON_NAME] FT. LAUDERDALE P8 2025 Summary" at bounding box center [632, 165] width 294 height 49
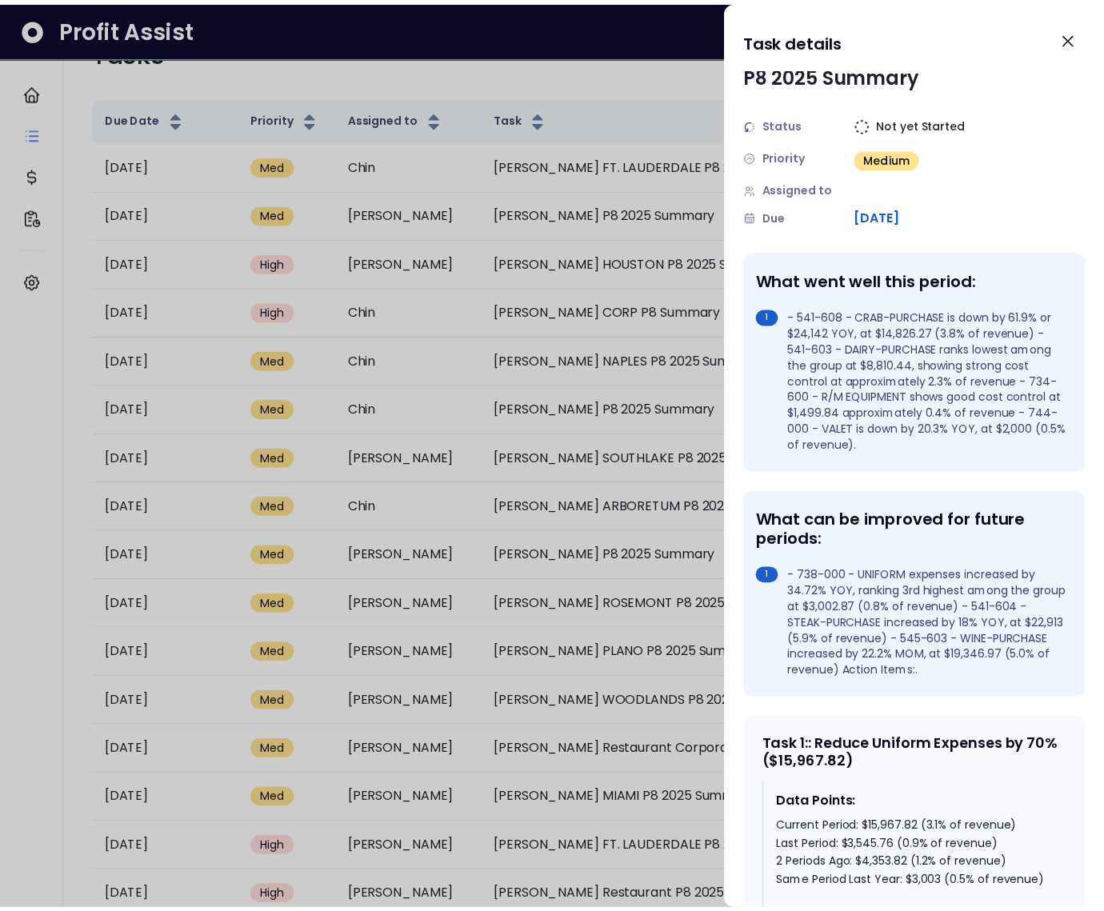
scroll to position [0, 0]
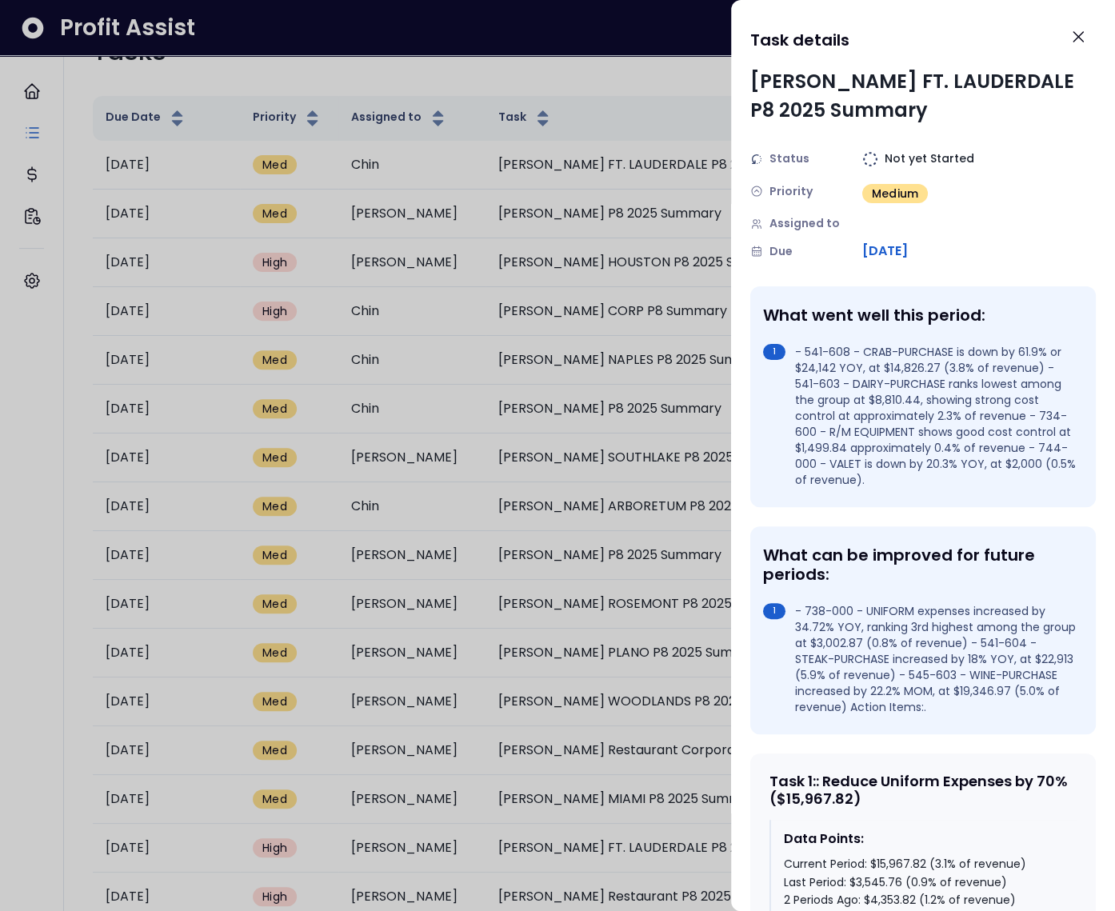
drag, startPoint x: 1069, startPoint y: 38, endPoint x: 1047, endPoint y: 50, distance: 25.8
click at [1069, 37] on icon "Close" at bounding box center [1077, 36] width 19 height 19
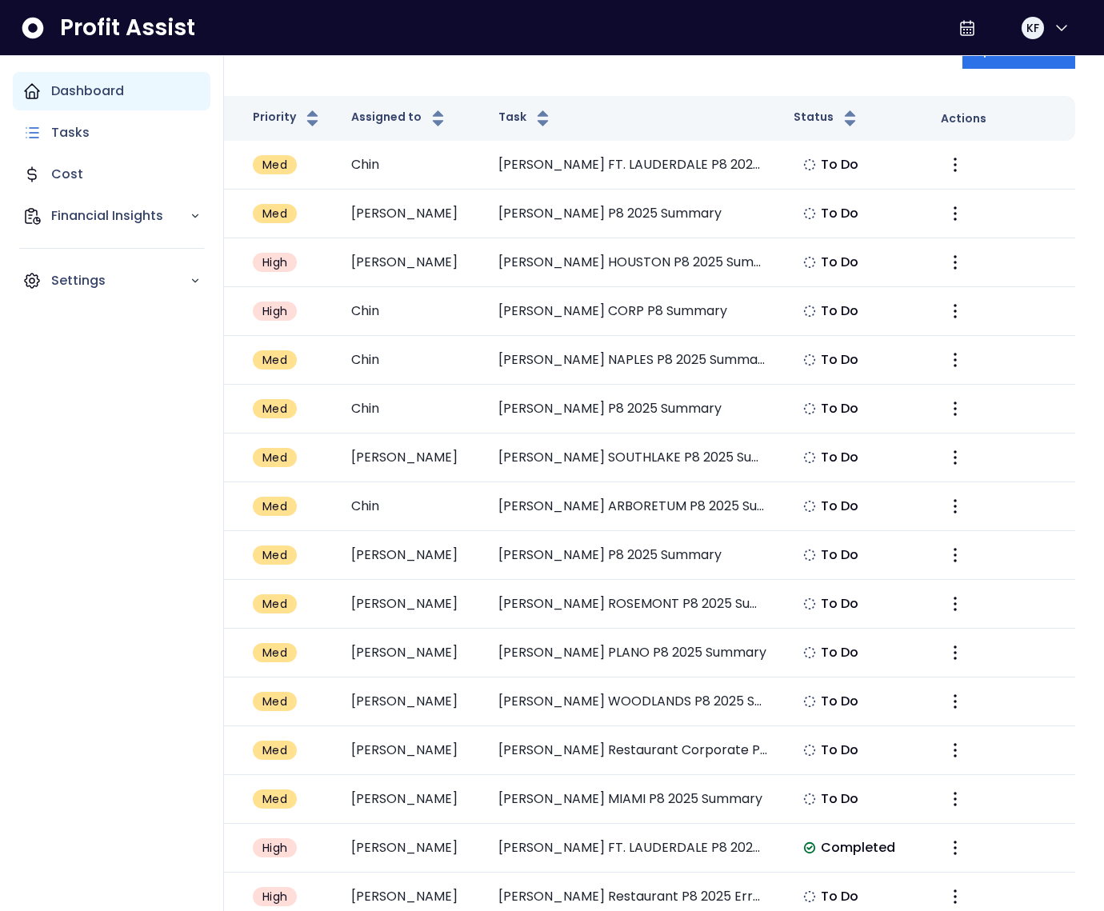
click at [39, 95] on icon "Main navigation" at bounding box center [31, 91] width 19 height 19
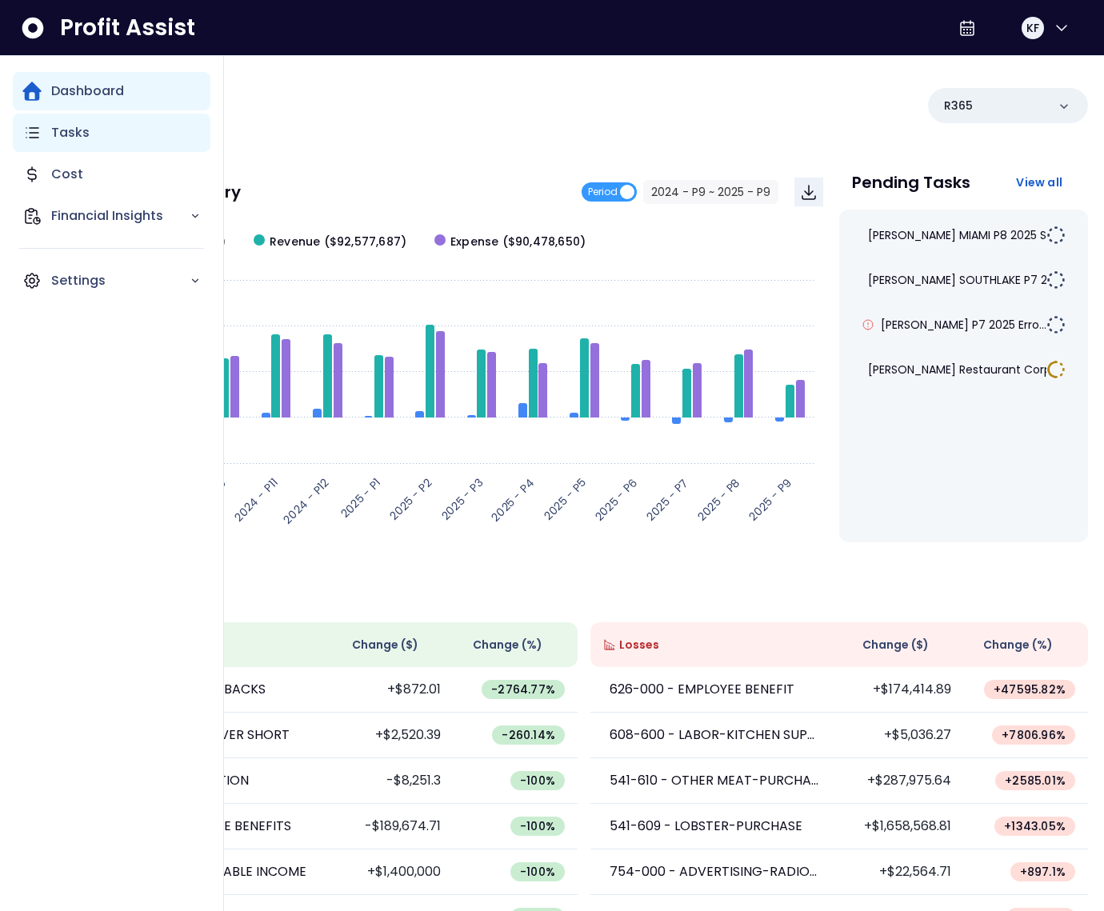
click at [36, 134] on icon "Main navigation" at bounding box center [31, 132] width 19 height 19
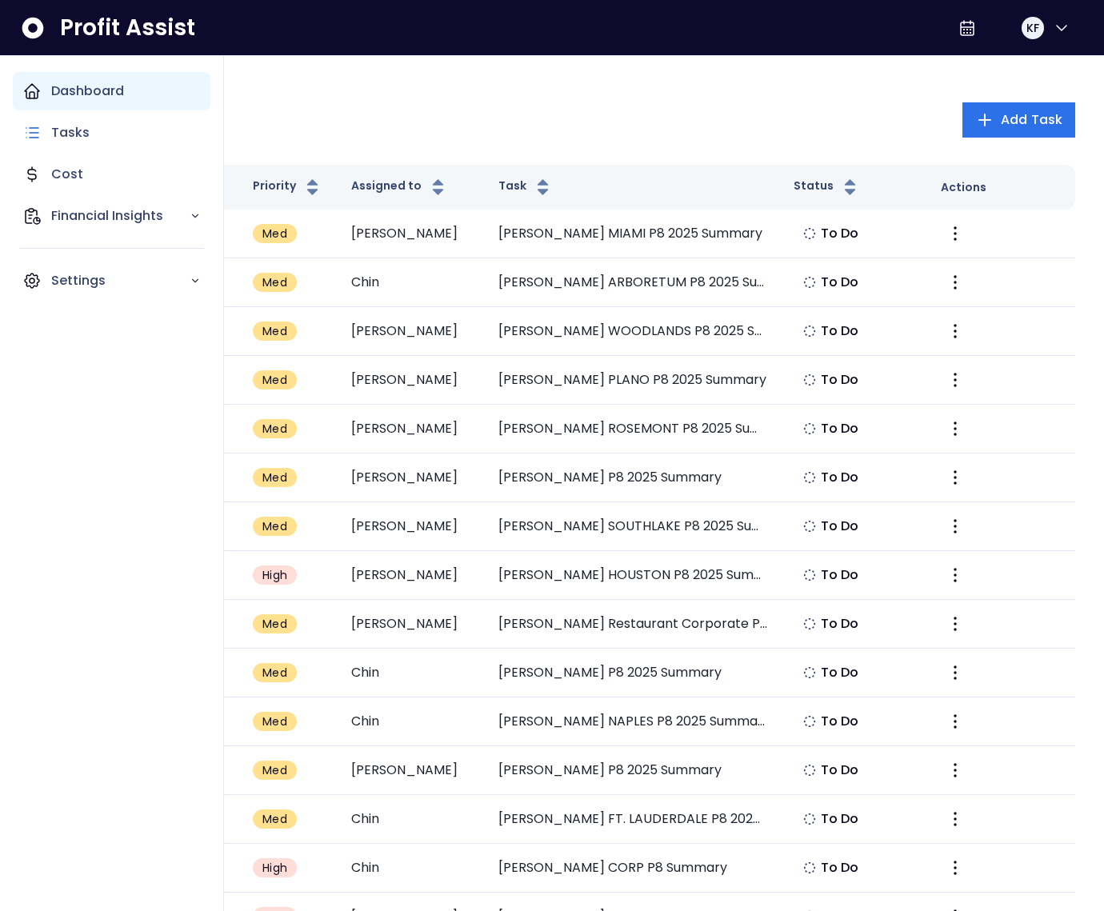
click at [59, 100] on div "Dashboard" at bounding box center [112, 91] width 198 height 38
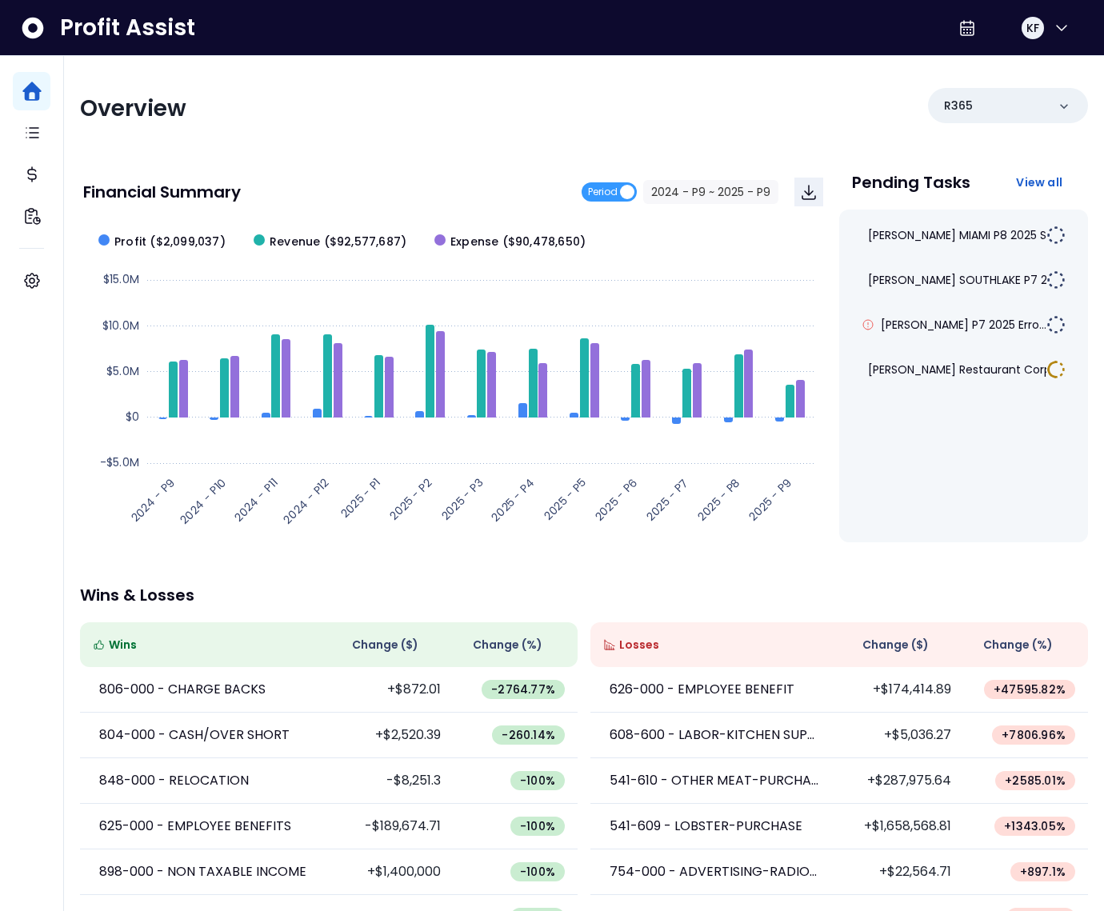
click at [276, 126] on div "Overview R365" at bounding box center [584, 109] width 1008 height 42
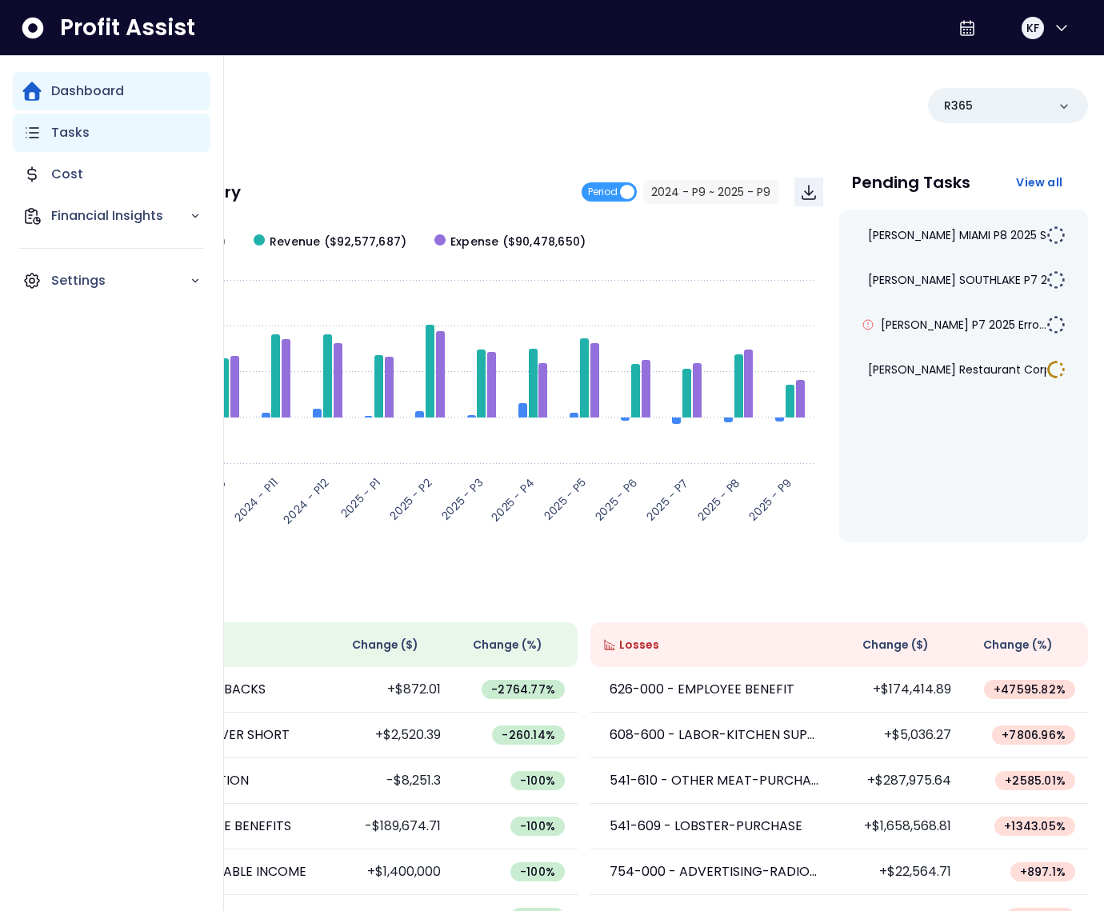
click at [38, 137] on icon "Main navigation" at bounding box center [31, 132] width 19 height 19
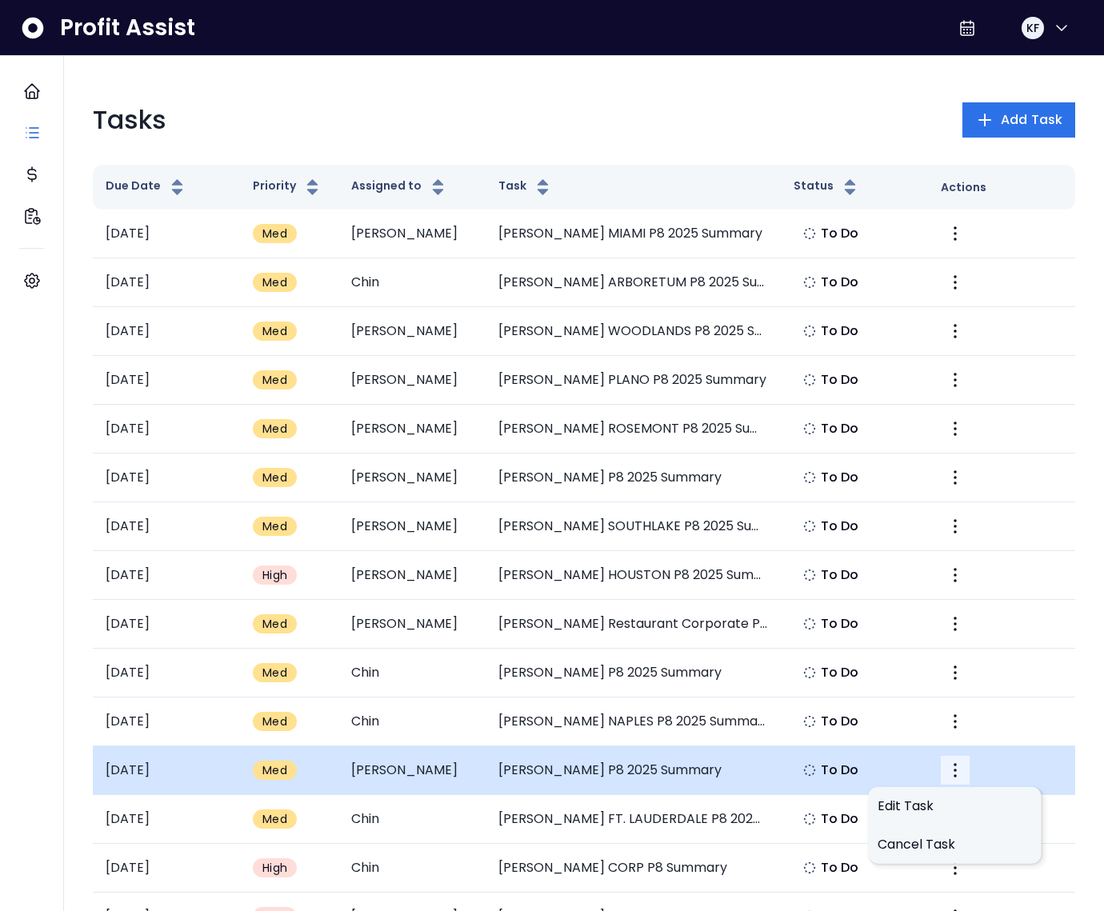
click at [950, 761] on icon "More" at bounding box center [954, 770] width 19 height 19
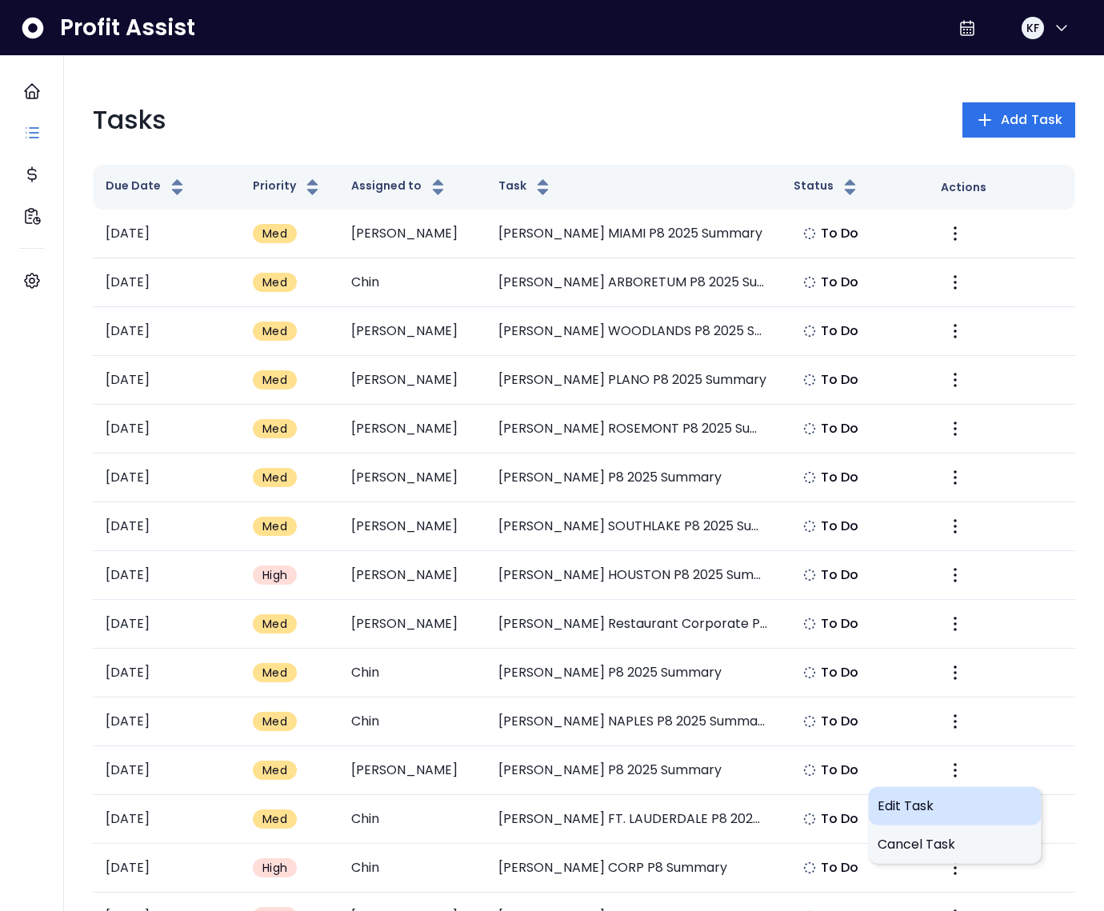
click at [929, 797] on span "Edit Task" at bounding box center [954, 806] width 154 height 19
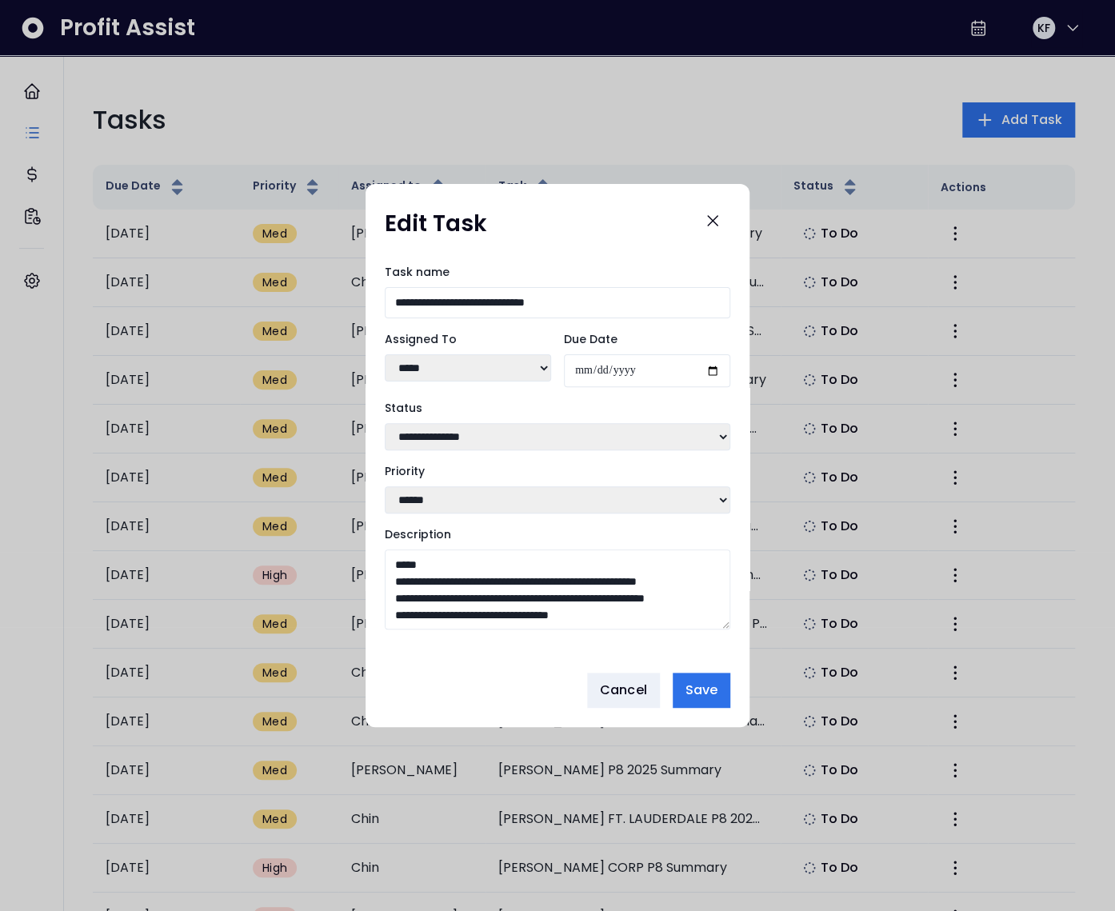
click at [443, 372] on select "***** ***** **** **** ****** **** ***** ***** ***" at bounding box center [468, 367] width 166 height 27
select select "***"
click at [385, 354] on select "***** ***** **** **** ****** **** ***** ***** ***" at bounding box center [468, 367] width 166 height 27
click at [704, 689] on span "Save" at bounding box center [701, 690] width 32 height 19
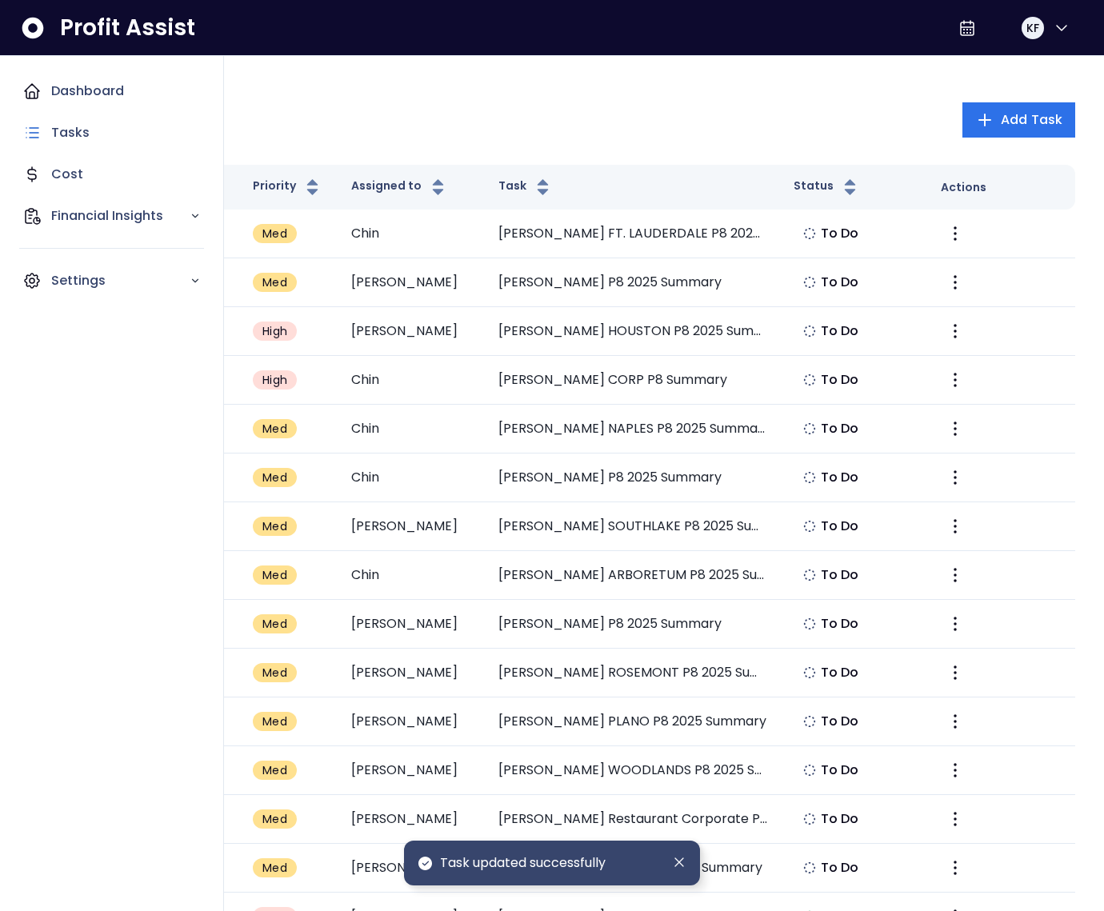
click at [23, 82] on icon "Main navigation" at bounding box center [31, 91] width 19 height 19
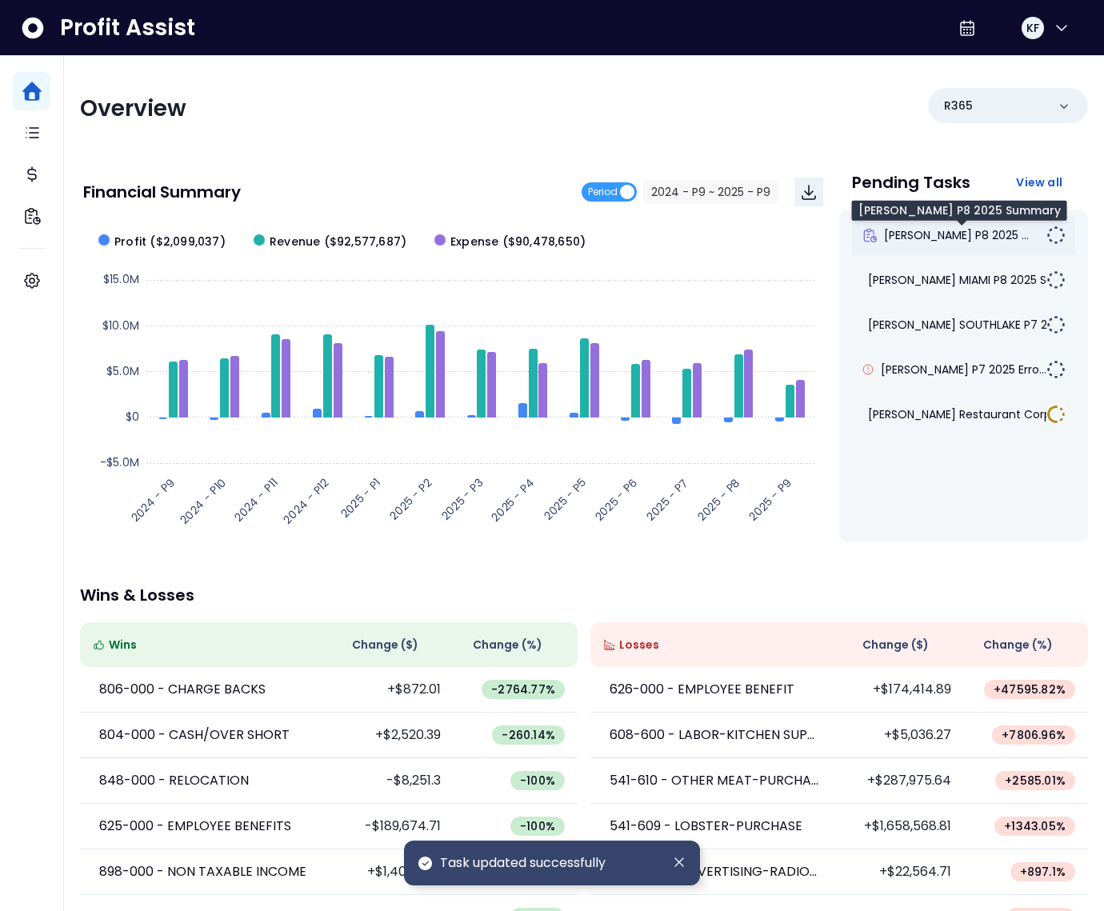
click at [958, 232] on span "TRULUCK'S DALLAS P8 2025 ..." at bounding box center [956, 235] width 145 height 16
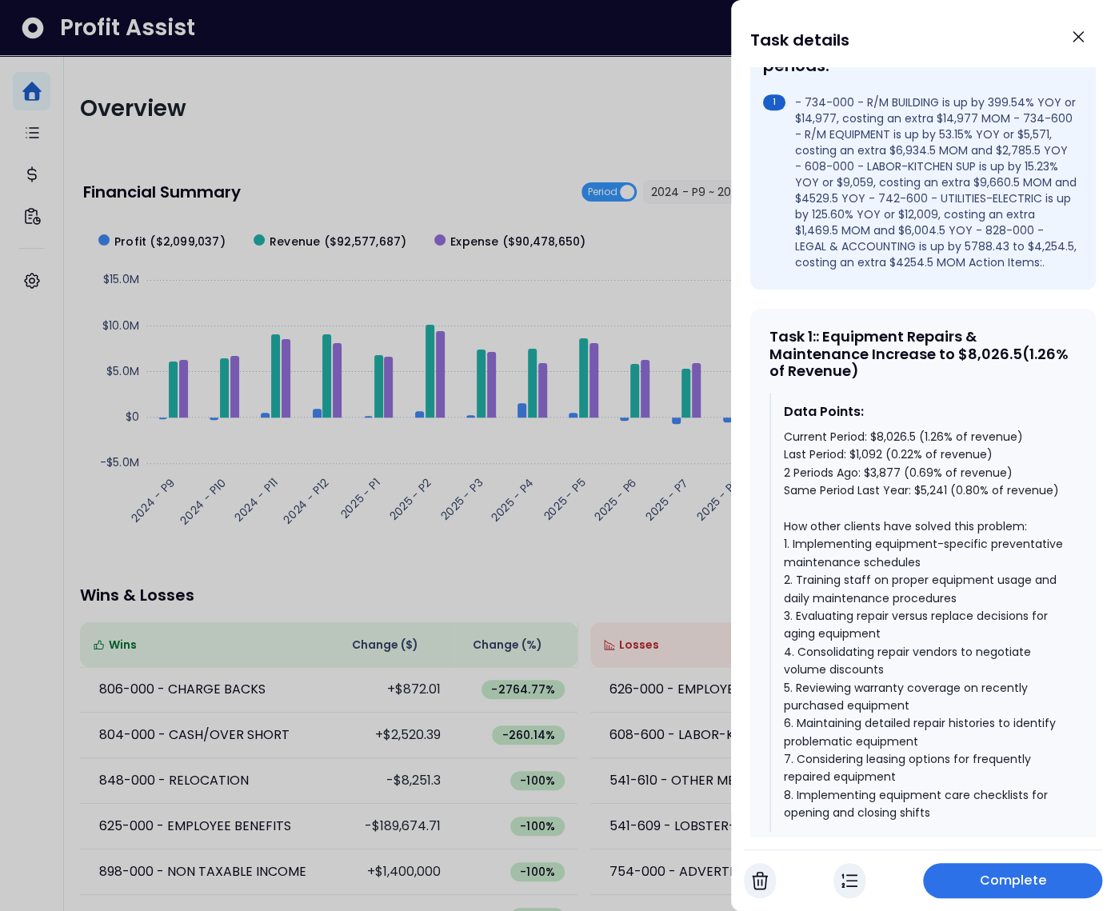
scroll to position [514, 0]
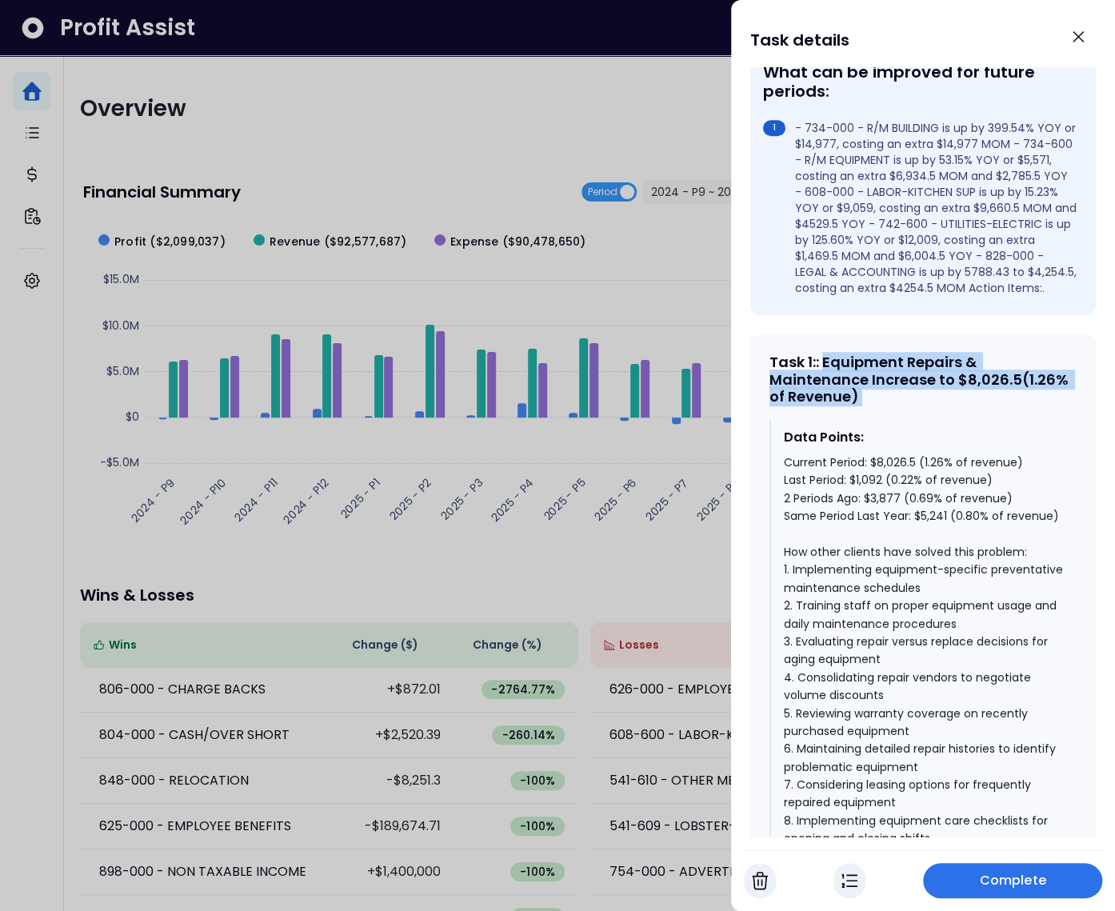
drag, startPoint x: 828, startPoint y: 377, endPoint x: 882, endPoint y: 421, distance: 69.4
click at [882, 421] on div "Task 1 : : Equipment Repairs & Maintenance Increase to $8,026.5(1.26% of Revenu…" at bounding box center [922, 663] width 345 height 659
click at [881, 421] on div "Task 1 : : Equipment Repairs & Maintenance Increase to $8,026.5(1.26% of Revenu…" at bounding box center [922, 663] width 345 height 659
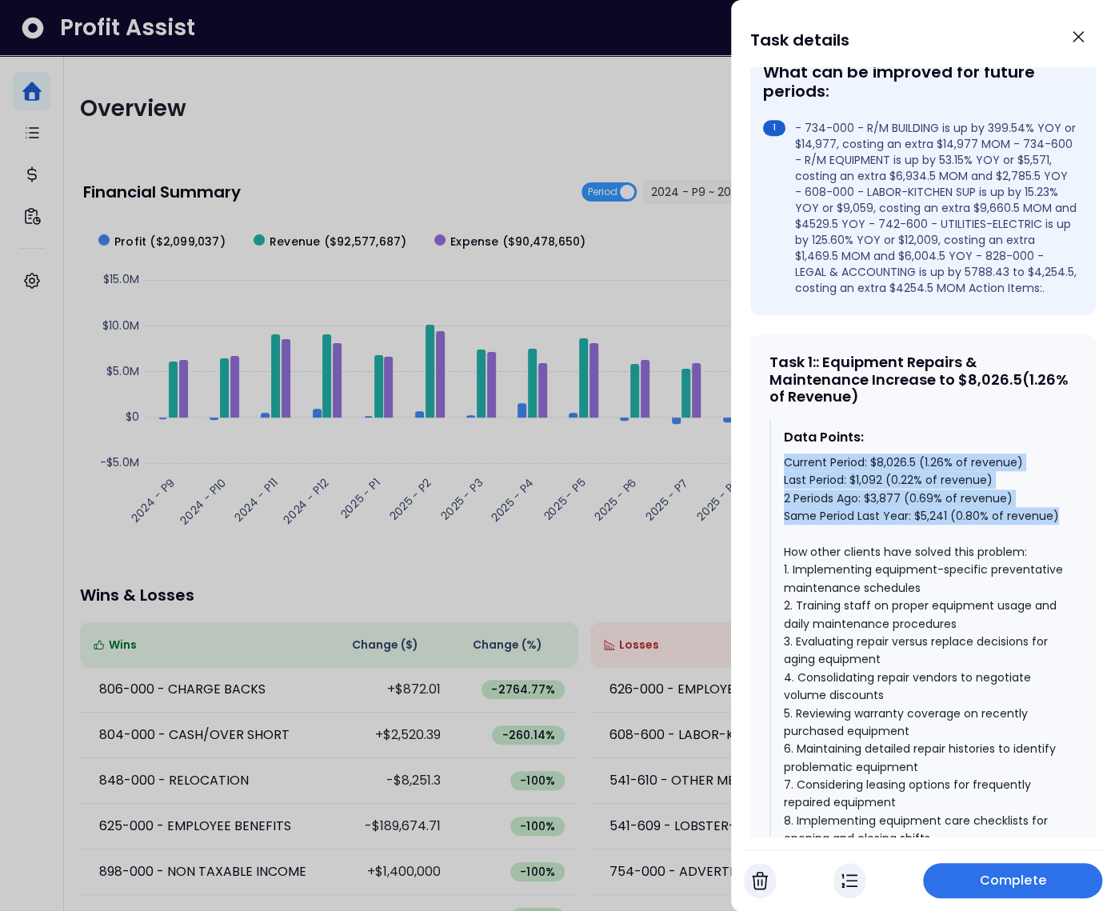
drag, startPoint x: 853, startPoint y: 549, endPoint x: 781, endPoint y: 472, distance: 105.3
click at [781, 472] on div "Data Points: Current Period: $8,026.5 (1.26% of revenue) Last Period: $1,092 (0…" at bounding box center [922, 637] width 307 height 439
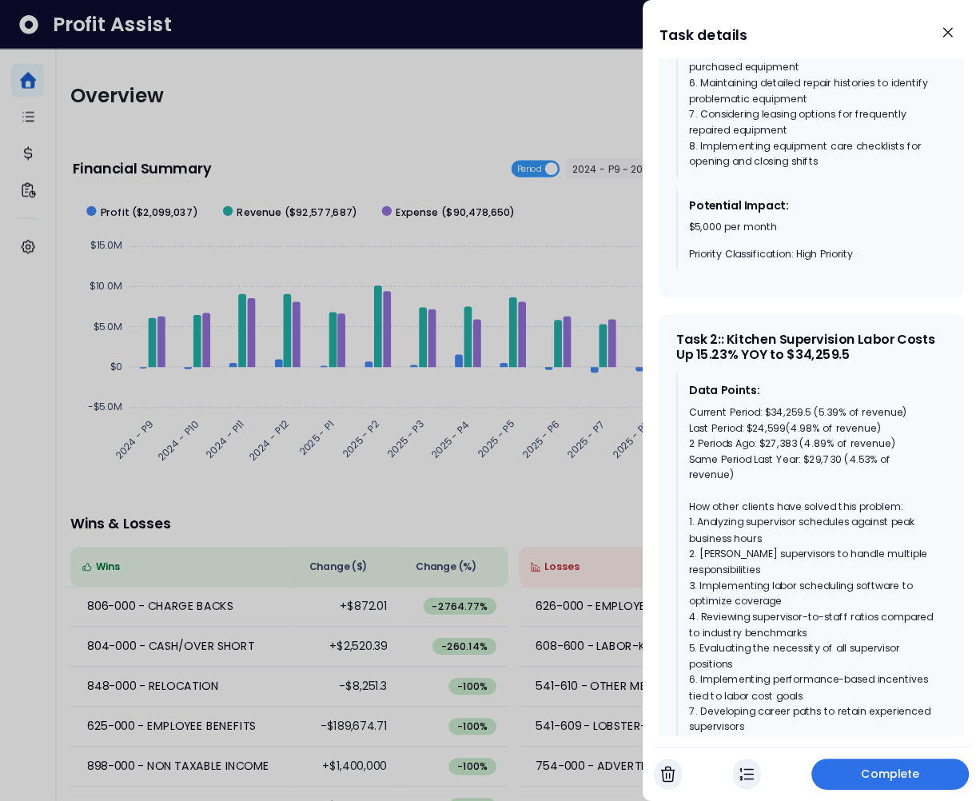
scroll to position [1192, 0]
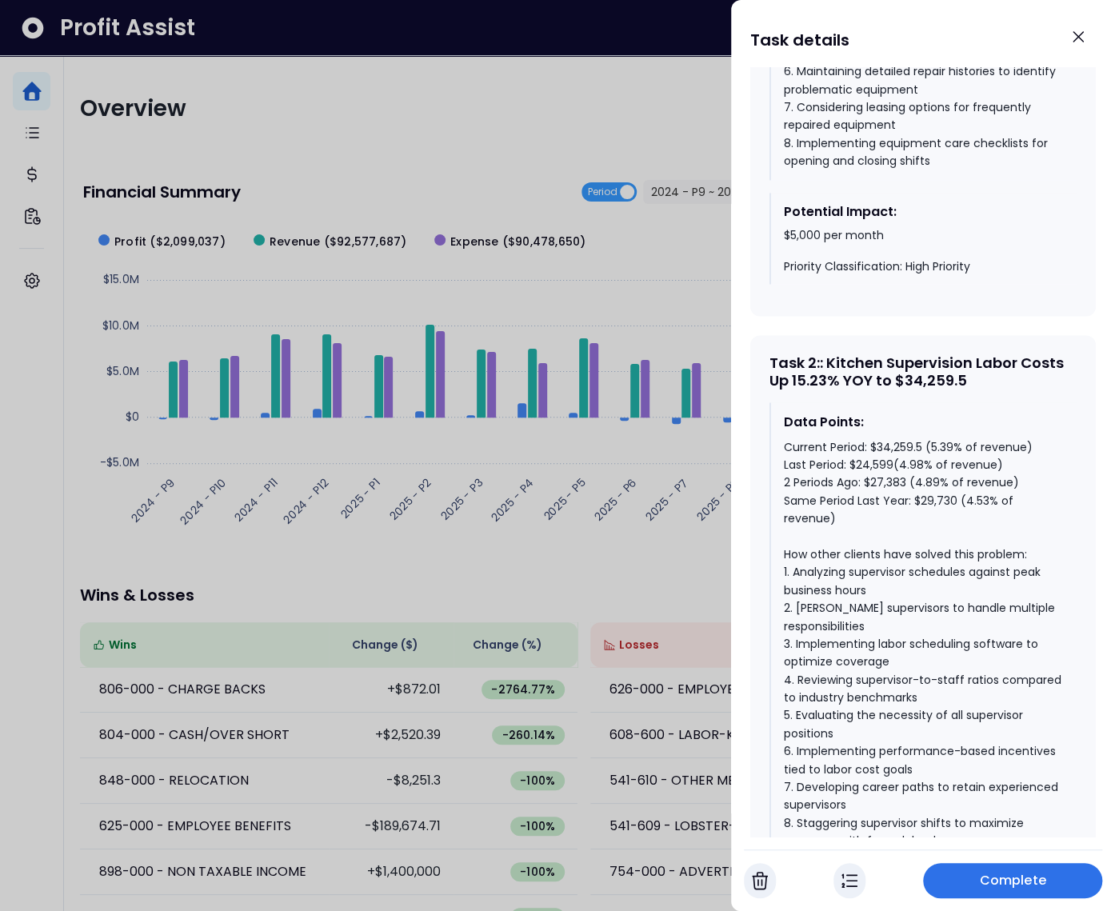
click at [881, 479] on div "Current Period: $34,259.5 (5.39% of revenue) Last Period: $24,599(4.98% of reve…" at bounding box center [924, 643] width 280 height 412
click at [928, 533] on div "Current Period: $34,259.5 (5.39% of revenue) Last Period: $24,599(4.98% of reve…" at bounding box center [924, 643] width 280 height 412
click at [941, 479] on div "Current Period: $34,259.5 (5.39% of revenue) Last Period: $24,599(4.98% of reve…" at bounding box center [924, 643] width 280 height 412
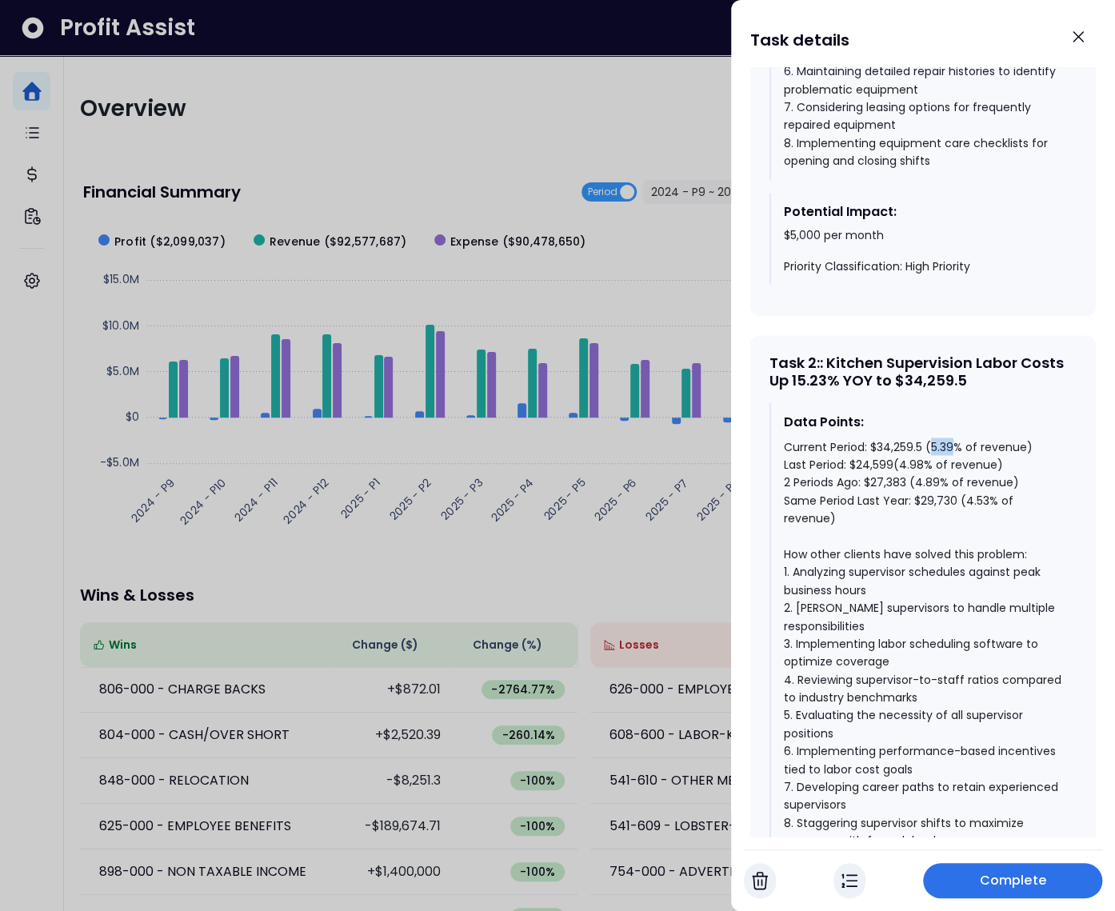
click at [941, 479] on div "Current Period: $34,259.5 (5.39% of revenue) Last Period: $24,599(4.98% of reve…" at bounding box center [924, 643] width 280 height 412
click at [945, 479] on div "Current Period: $34,259.5 (5.39% of revenue) Last Period: $24,599(4.98% of reve…" at bounding box center [924, 643] width 280 height 412
click at [971, 533] on div "Current Period: $34,259.5 (5.39% of revenue) Last Period: $24,599(4.98% of reve…" at bounding box center [924, 643] width 280 height 412
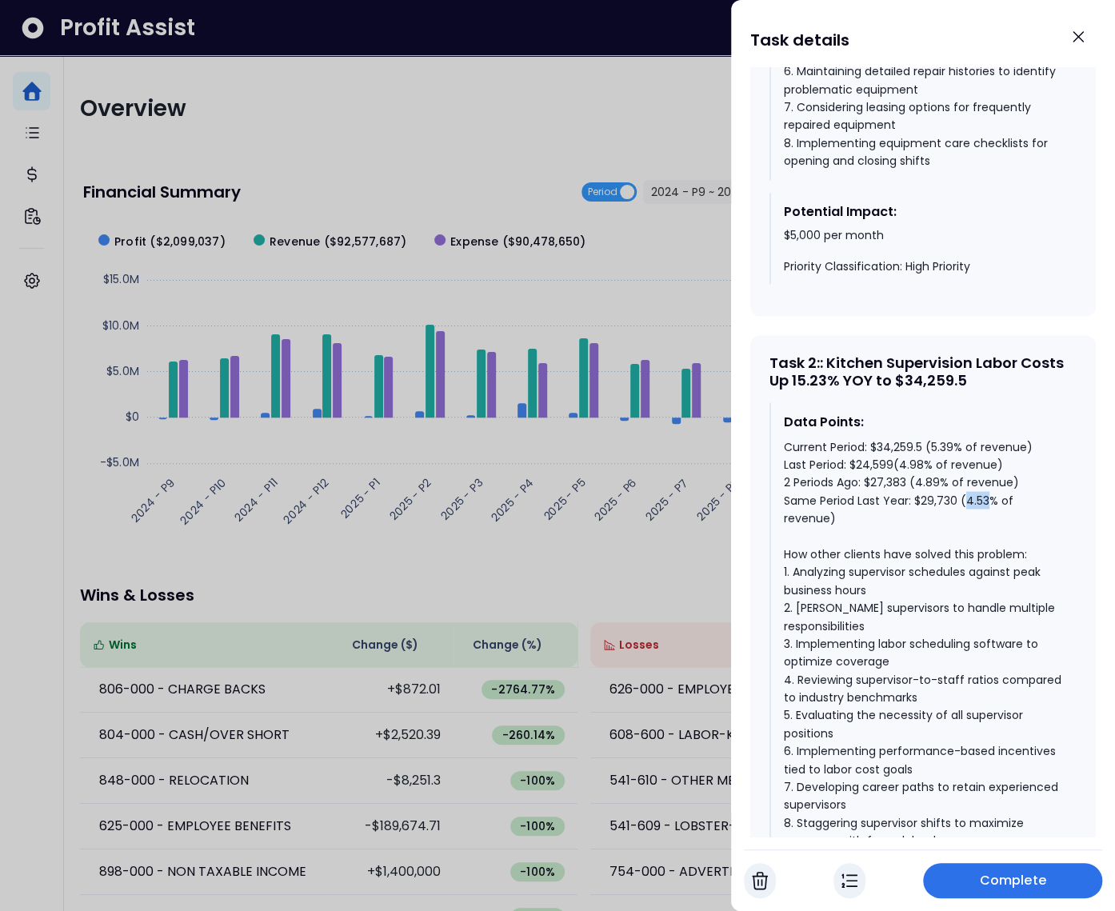
click at [971, 533] on div "Current Period: $34,259.5 (5.39% of revenue) Last Period: $24,599(4.98% of reve…" at bounding box center [924, 643] width 280 height 412
click at [942, 478] on div "Current Period: $34,259.5 (5.39% of revenue) Last Period: $24,599(4.98% of reve…" at bounding box center [924, 643] width 280 height 412
click at [953, 479] on div "Current Period: $34,259.5 (5.39% of revenue) Last Period: $24,599(4.98% of reve…" at bounding box center [924, 643] width 280 height 412
click at [980, 535] on div "Current Period: $34,259.5 (5.39% of revenue) Last Period: $24,599(4.98% of reve…" at bounding box center [924, 643] width 280 height 412
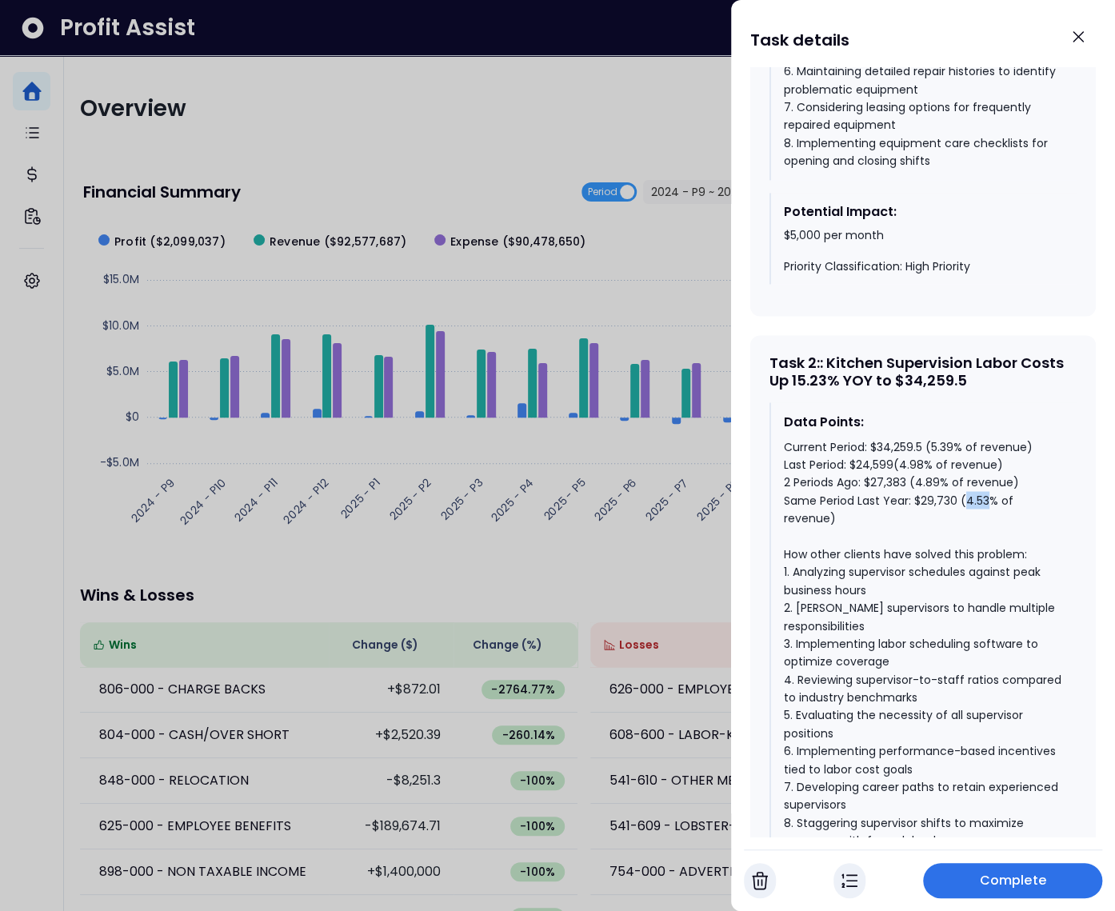
click at [980, 535] on div "Current Period: $34,259.5 (5.39% of revenue) Last Period: $24,599(4.98% of reve…" at bounding box center [924, 643] width 280 height 412
click at [992, 534] on div "Current Period: $34,259.5 (5.39% of revenue) Last Period: $24,599(4.98% of reve…" at bounding box center [924, 643] width 280 height 412
drag, startPoint x: 877, startPoint y: 549, endPoint x: 861, endPoint y: 545, distance: 15.5
click at [861, 545] on div "Current Period: $34,259.5 (5.39% of revenue) Last Period: $24,599(4.98% of reve…" at bounding box center [924, 643] width 280 height 412
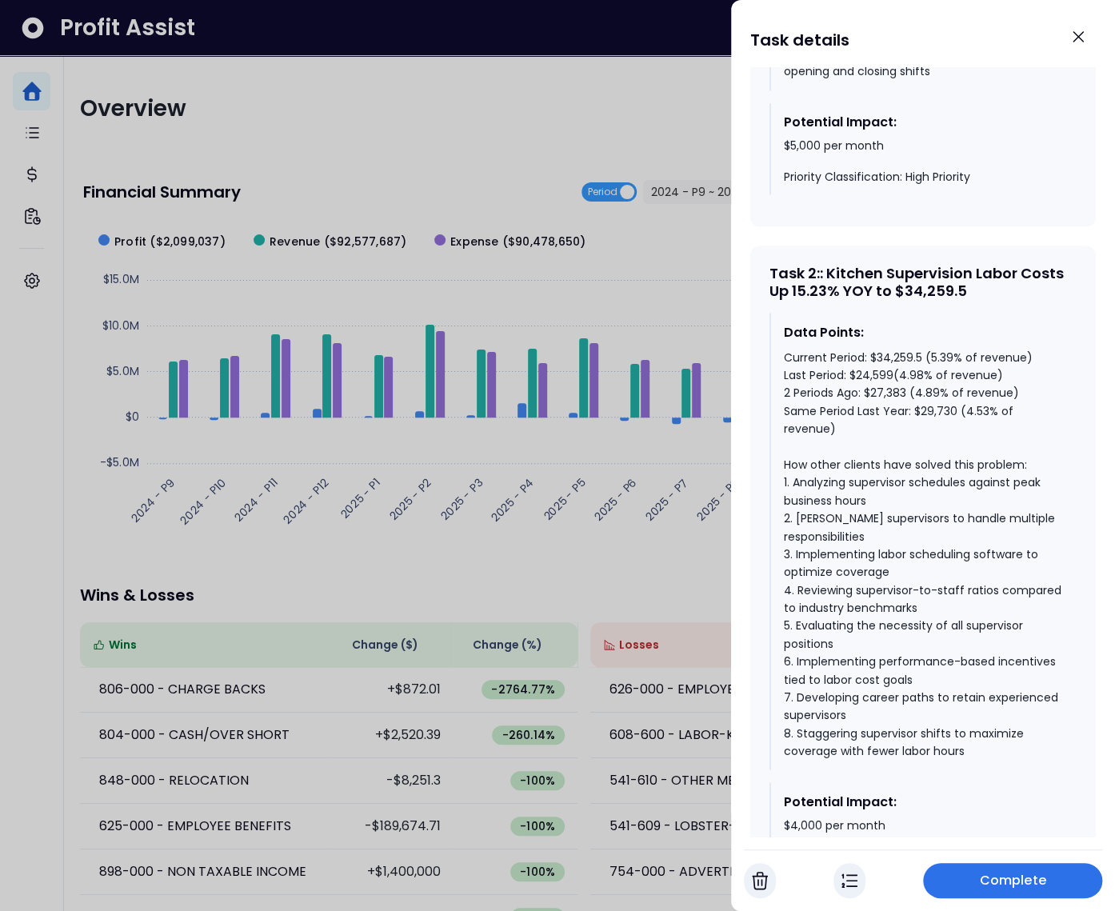
scroll to position [1262, 0]
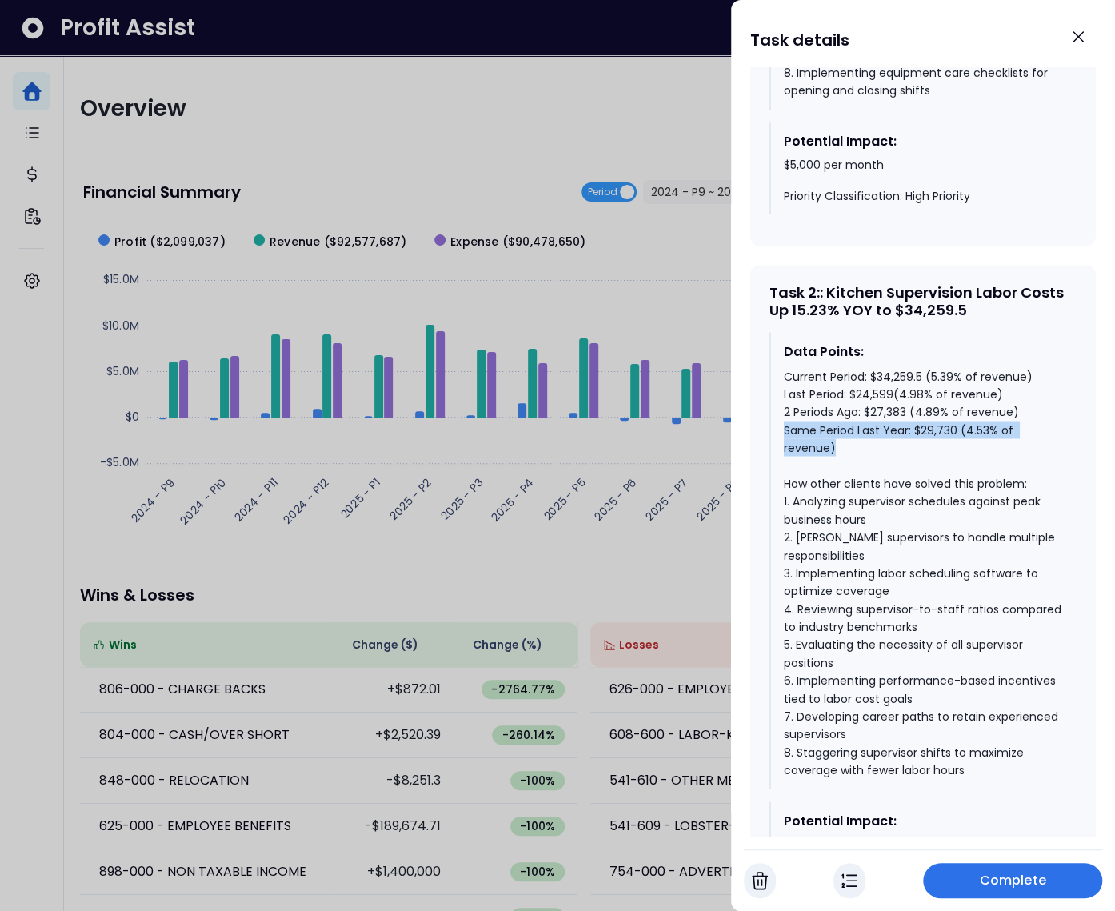
drag, startPoint x: 858, startPoint y: 481, endPoint x: 901, endPoint y: 475, distance: 42.8
click at [777, 461] on div "Data Points: Current Period: $34,259.5 (5.39% of revenue) Last Period: $24,599(…" at bounding box center [922, 560] width 307 height 457
click at [1024, 410] on div "Current Period: $34,259.5 (5.39% of revenue) Last Period: $24,599(4.98% of reve…" at bounding box center [924, 573] width 280 height 412
click at [968, 465] on div "Current Period: $34,259.5 (5.39% of revenue) Last Period: $24,599(4.98% of reve…" at bounding box center [924, 573] width 280 height 412
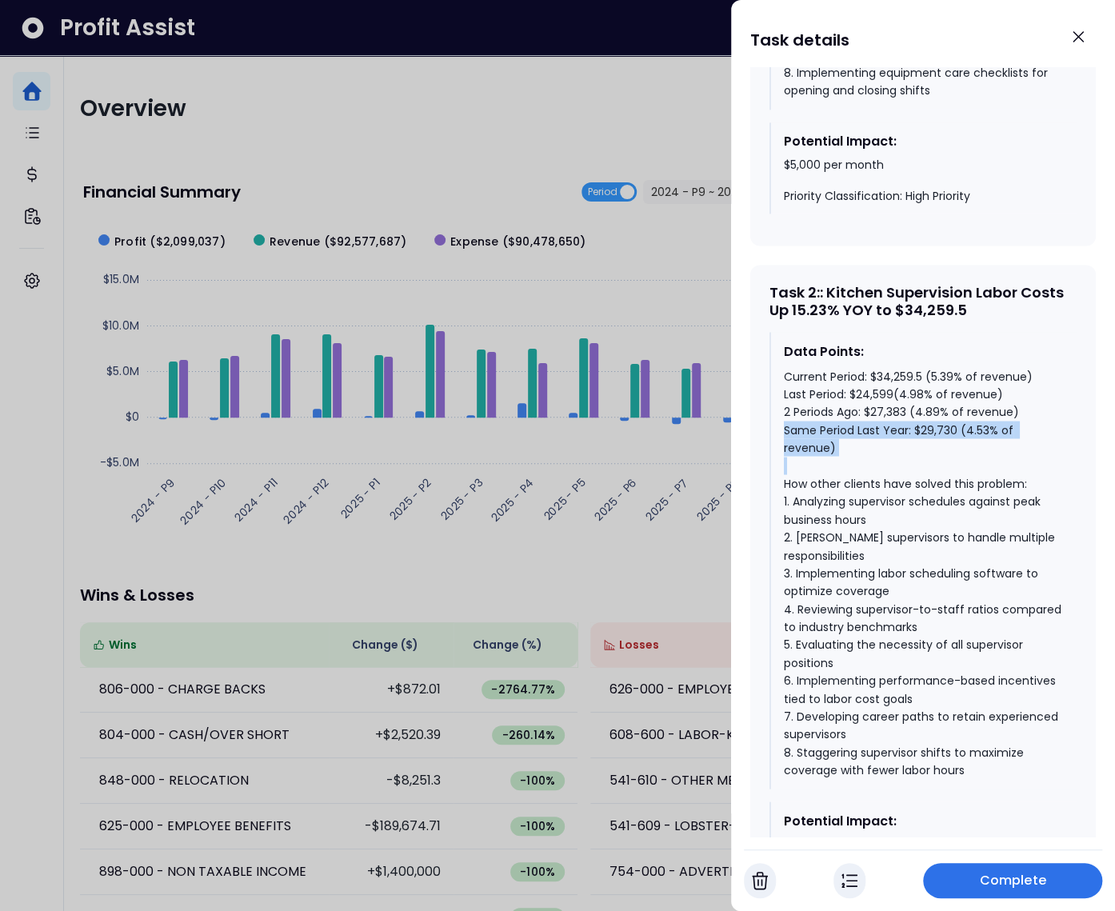
click at [968, 465] on div "Current Period: $34,259.5 (5.39% of revenue) Last Period: $24,599(4.98% of reve…" at bounding box center [924, 573] width 280 height 412
click at [991, 415] on div "Current Period: $34,259.5 (5.39% of revenue) Last Period: $24,599(4.98% of reve…" at bounding box center [924, 573] width 280 height 412
drag, startPoint x: 1040, startPoint y: 412, endPoint x: 781, endPoint y: 413, distance: 258.3
click at [781, 413] on div "Data Points: Current Period: $34,259.5 (5.39% of revenue) Last Period: $24,599(…" at bounding box center [922, 560] width 307 height 457
click at [953, 411] on div "Current Period: $34,259.5 (5.39% of revenue) Last Period: $24,599(4.98% of reve…" at bounding box center [924, 573] width 280 height 412
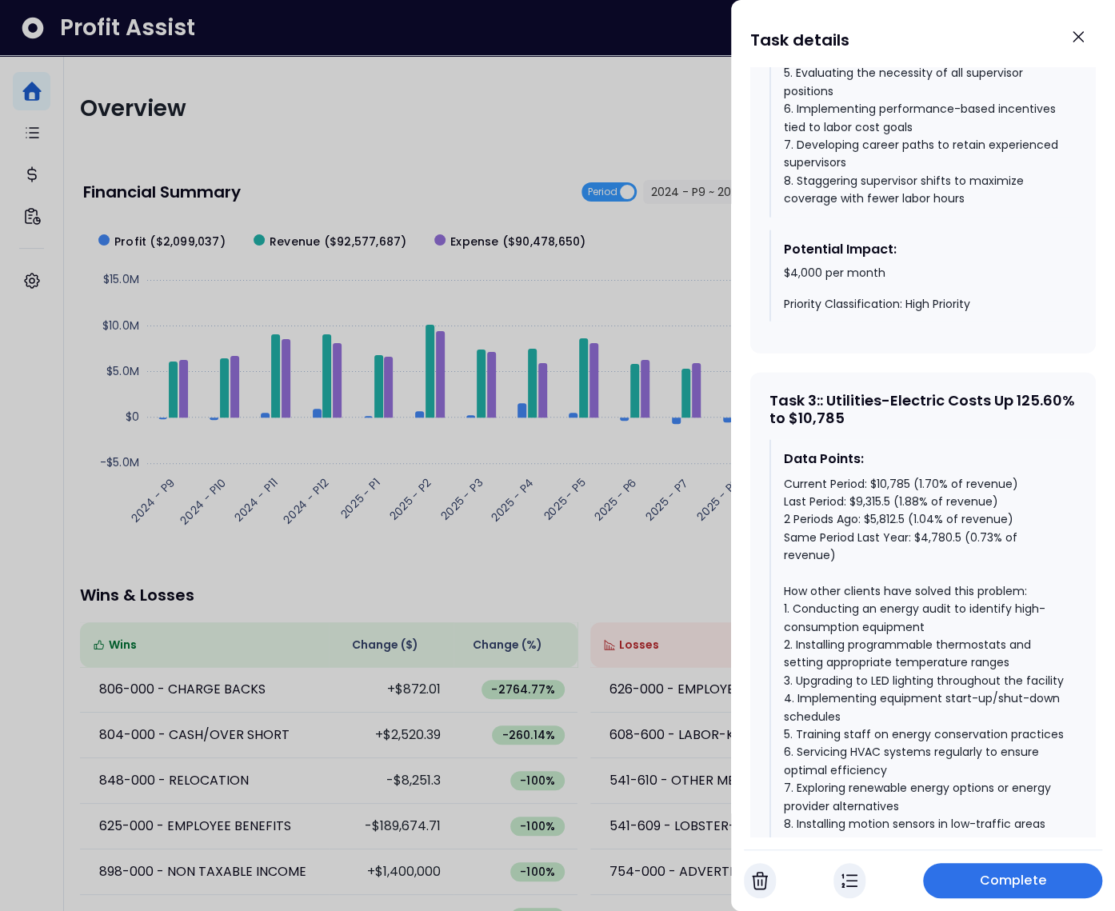
scroll to position [1907, 0]
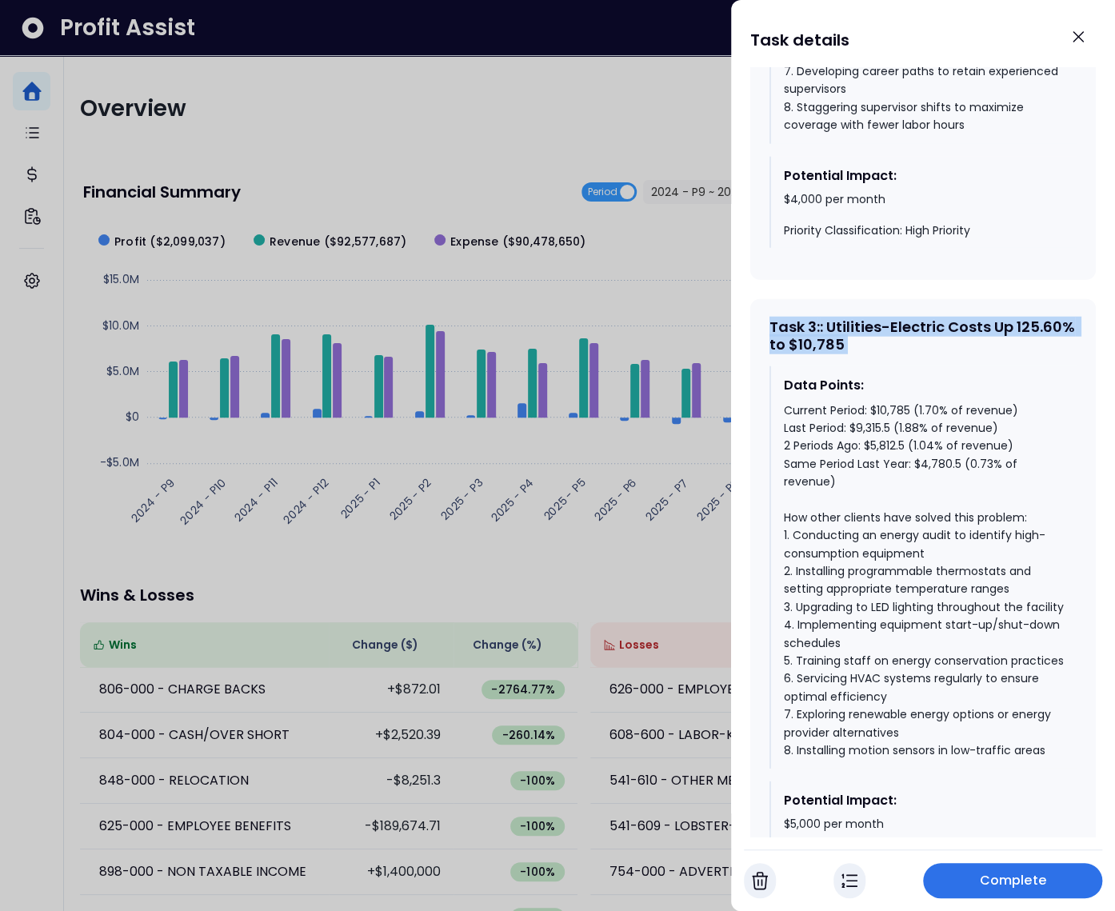
drag, startPoint x: 926, startPoint y: 389, endPoint x: 767, endPoint y: 365, distance: 161.1
click at [767, 365] on div "Task 3 : : Utilities-Electric Costs Up 125.60% to $10,785 Data Points: Current …" at bounding box center [922, 602] width 345 height 606
click at [916, 499] on div "Current Period: $10,785 (1.70% of revenue) Last Period: $9,315.5 (1.88% of reve…" at bounding box center [924, 580] width 280 height 358
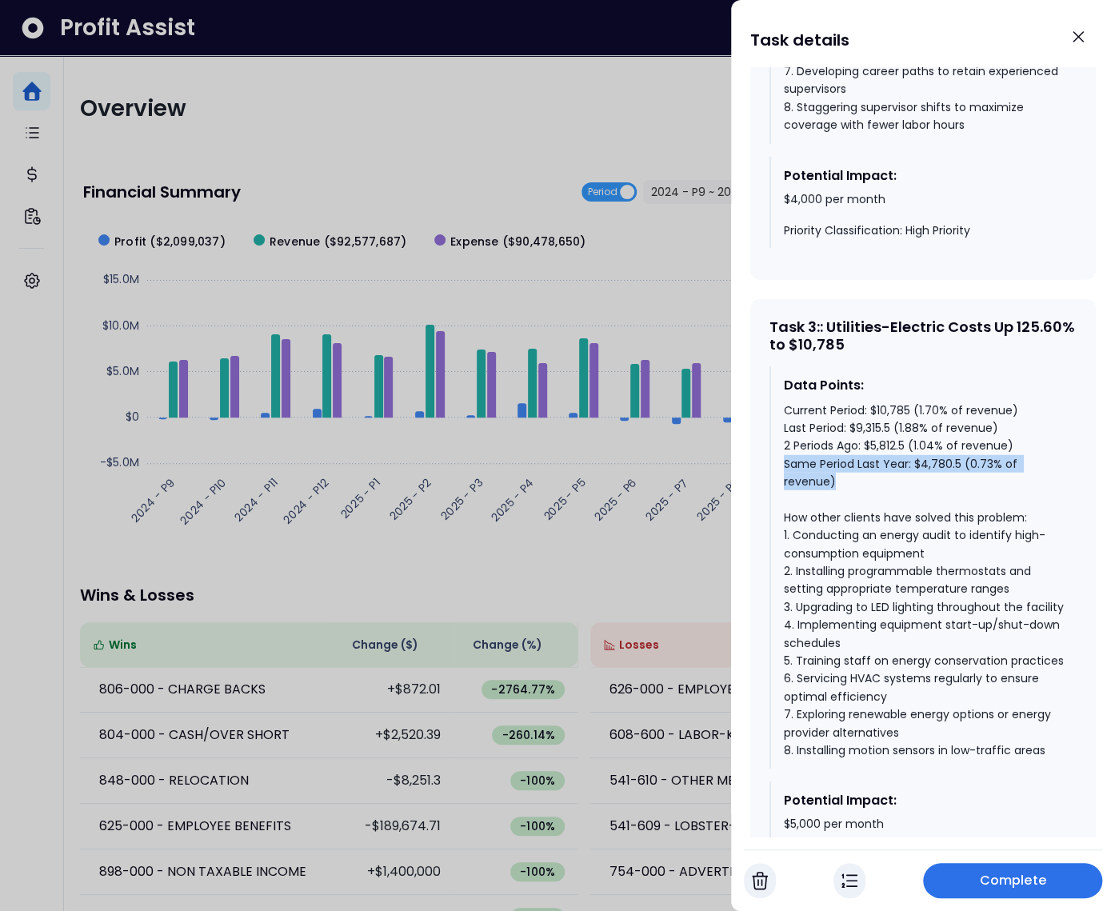
drag, startPoint x: 899, startPoint y: 512, endPoint x: 774, endPoint y: 489, distance: 126.8
click at [774, 489] on div "Data Points: Current Period: $10,785 (1.70% of revenue) Last Period: $9,315.5 (…" at bounding box center [922, 567] width 307 height 403
click at [911, 443] on div "Current Period: $10,785 (1.70% of revenue) Last Period: $9,315.5 (1.88% of reve…" at bounding box center [924, 580] width 280 height 358
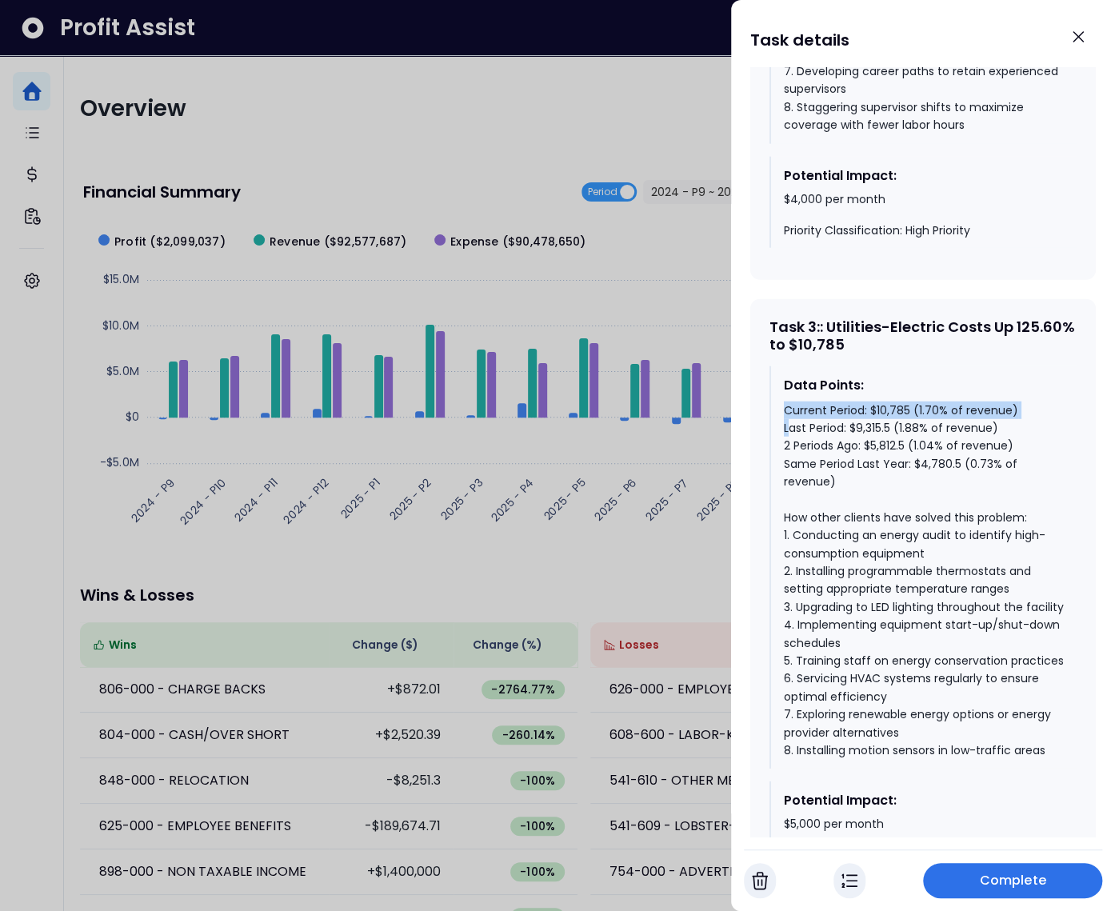
click at [911, 443] on div "Current Period: $10,785 (1.70% of revenue) Last Period: $9,315.5 (1.88% of reve…" at bounding box center [924, 580] width 280 height 358
drag, startPoint x: 1016, startPoint y: 443, endPoint x: 774, endPoint y: 436, distance: 241.6
click at [774, 436] on div "Data Points: Current Period: $10,785 (1.70% of revenue) Last Period: $9,315.5 (…" at bounding box center [922, 567] width 307 height 403
drag, startPoint x: 847, startPoint y: 517, endPoint x: 782, endPoint y: 494, distance: 68.5
click at [784, 494] on div "Current Period: $10,785 (1.70% of revenue) Last Period: $9,315.5 (1.88% of reve…" at bounding box center [924, 580] width 280 height 358
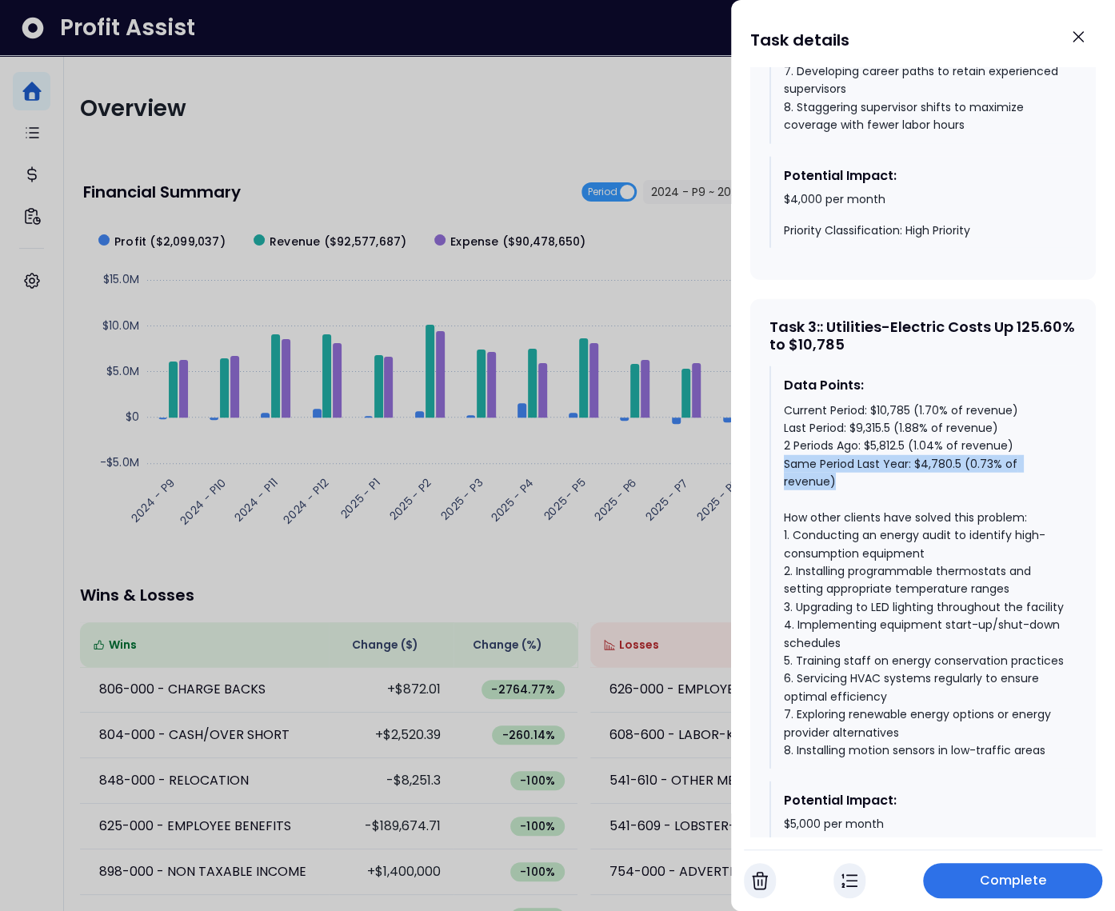
click at [857, 503] on div "Current Period: $10,785 (1.70% of revenue) Last Period: $9,315.5 (1.88% of reve…" at bounding box center [924, 580] width 280 height 358
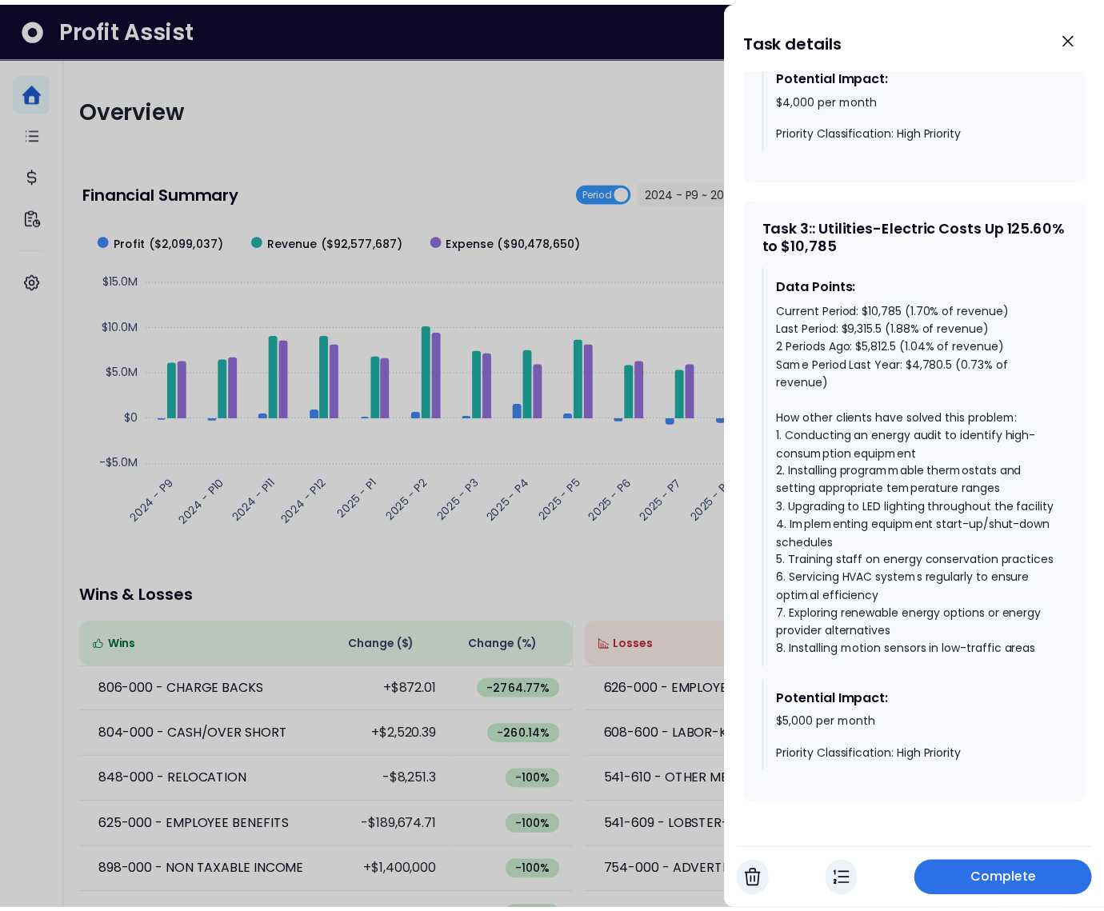
scroll to position [2027, 0]
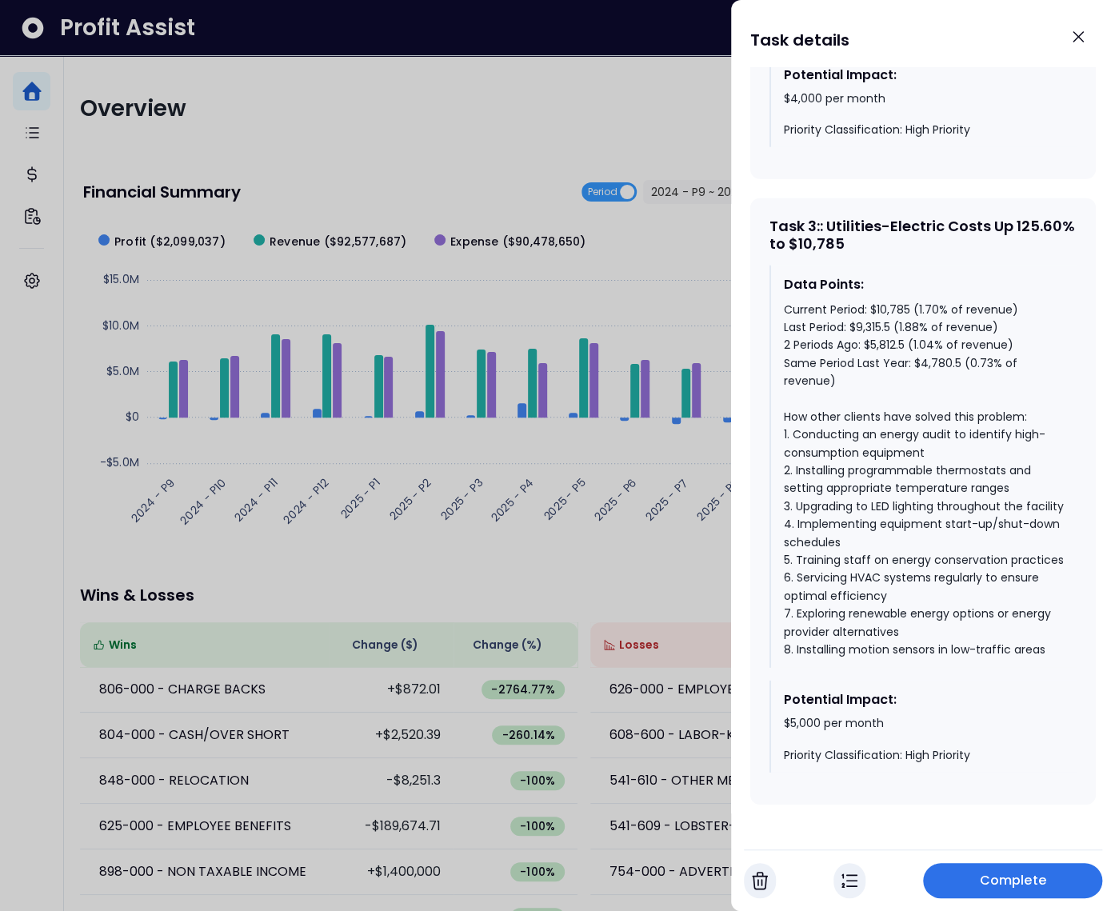
click at [1004, 884] on span "Complete" at bounding box center [1013, 880] width 66 height 19
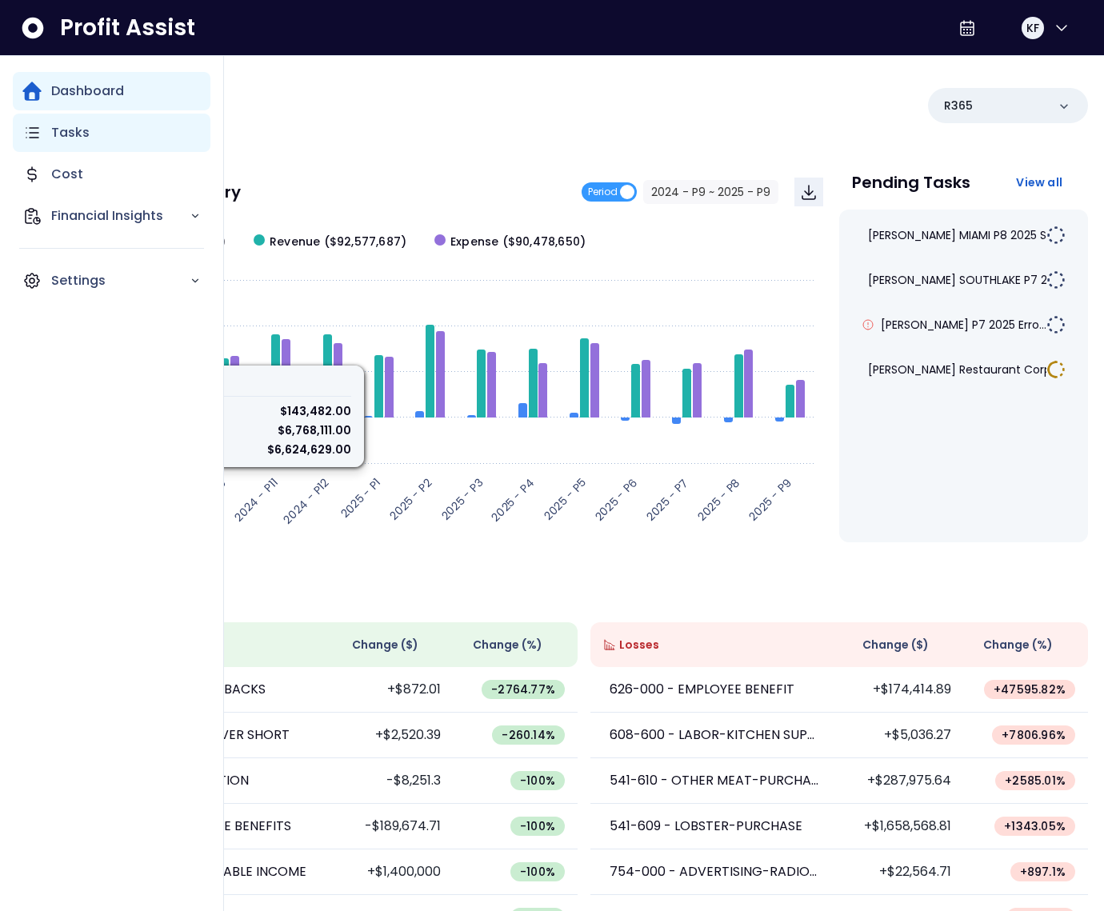
click at [39, 134] on icon "Main navigation" at bounding box center [31, 132] width 19 height 19
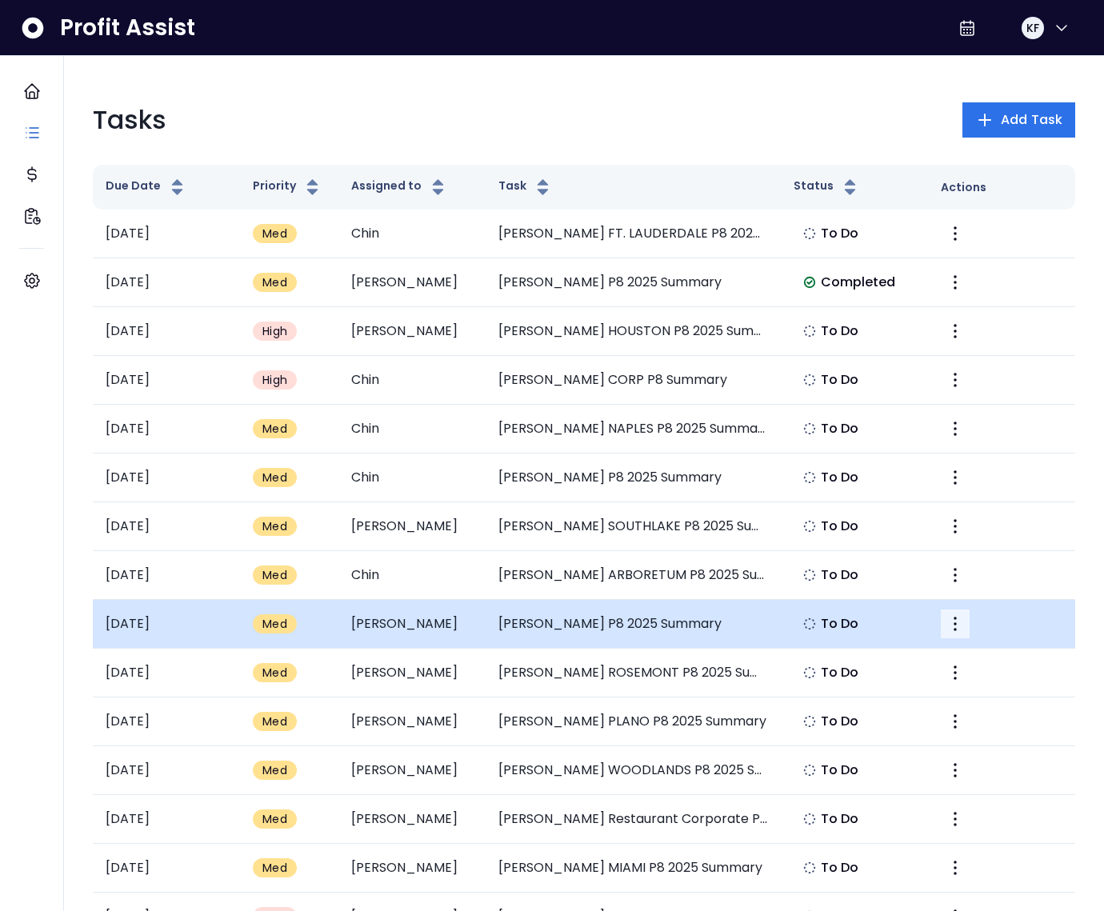
click at [962, 625] on icon "More" at bounding box center [954, 623] width 19 height 19
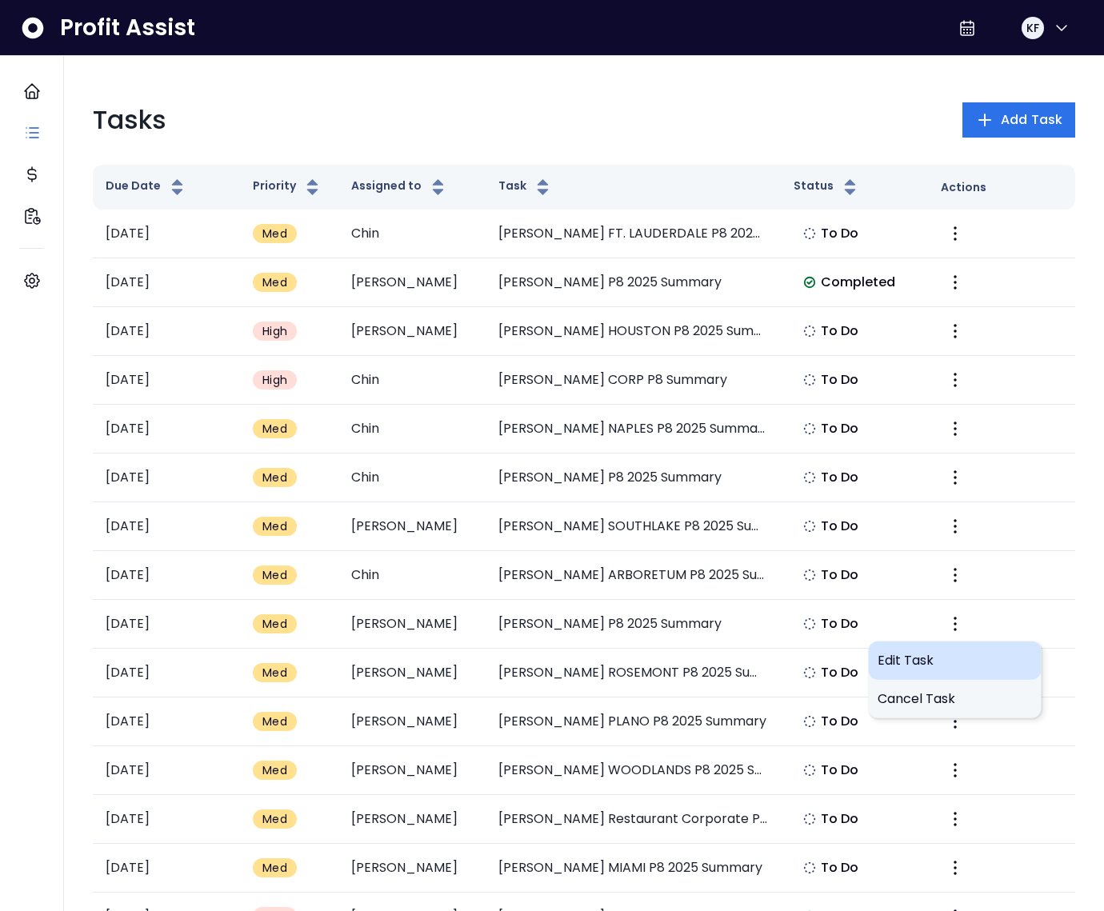
click at [914, 662] on span "Edit Task" at bounding box center [954, 660] width 154 height 19
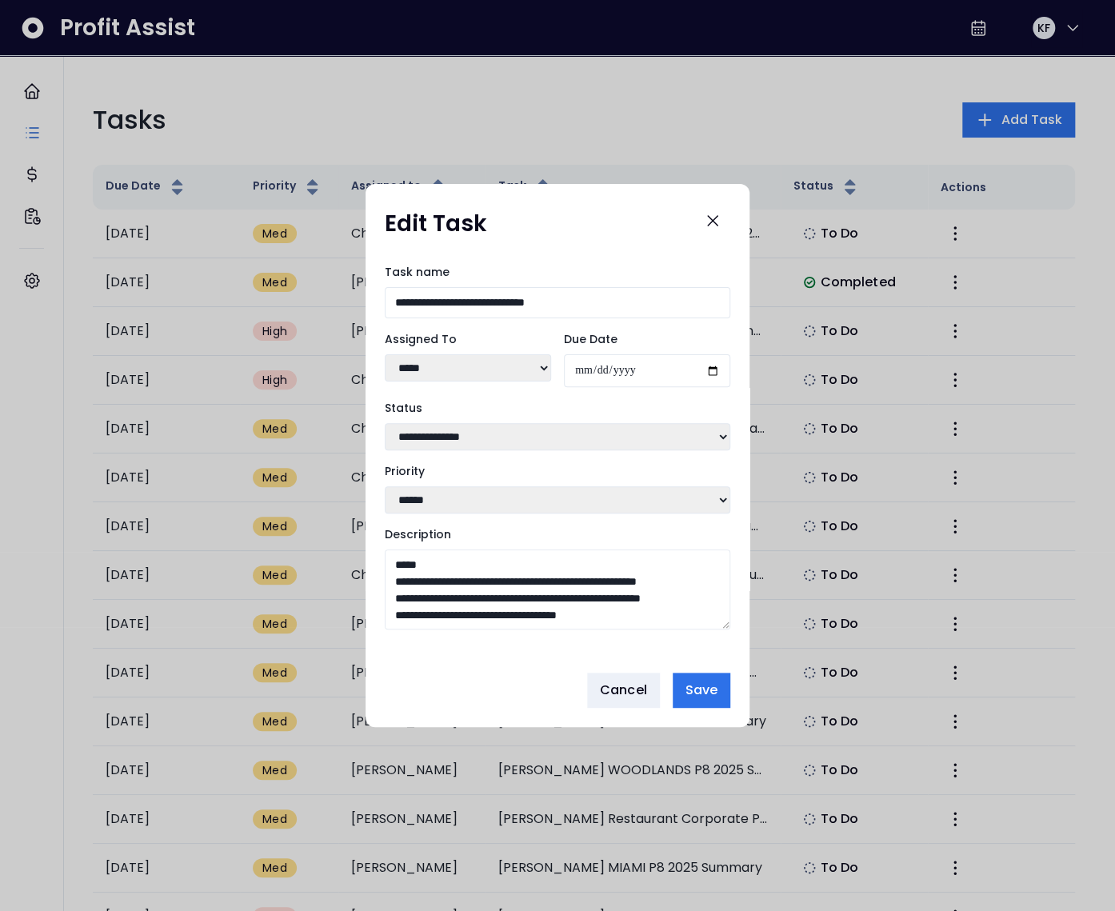
click at [437, 363] on select "***** ***** **** **** ****** **** ***** ***** ***" at bounding box center [468, 367] width 166 height 27
select select "***"
click at [385, 354] on select "***** ***** **** **** ****** **** ***** ***** ***" at bounding box center [468, 367] width 166 height 27
click at [709, 691] on span "Save" at bounding box center [701, 690] width 32 height 19
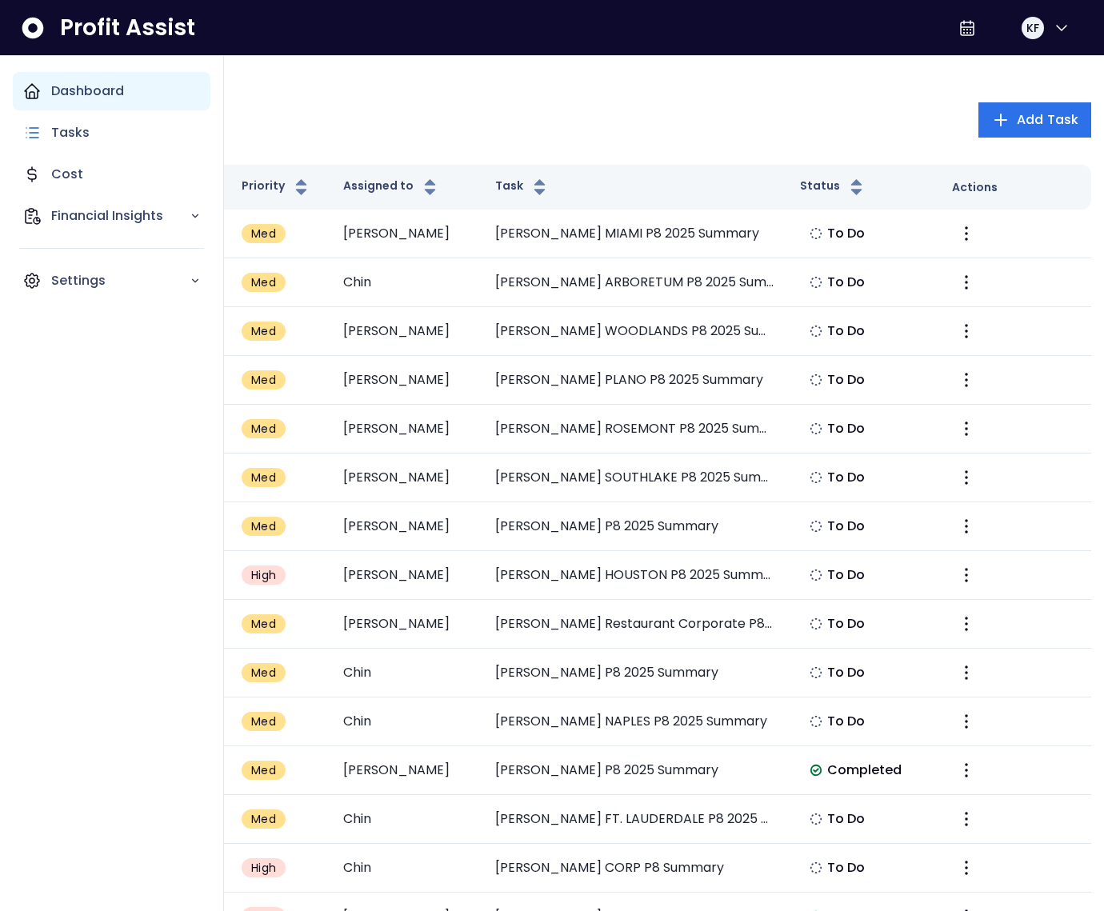
click at [43, 90] on div "Dashboard" at bounding box center [112, 91] width 198 height 38
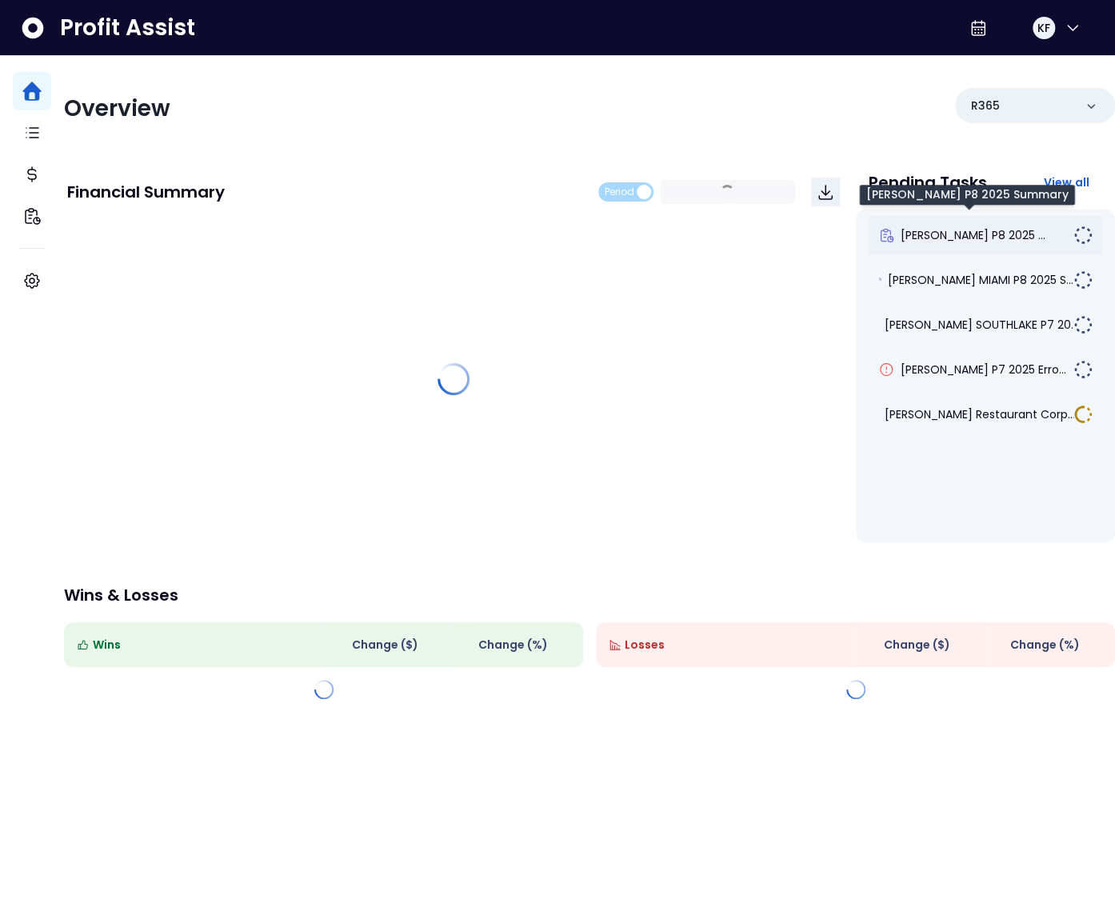
click at [979, 242] on span "[PERSON_NAME] P8 2025 ..." at bounding box center [973, 235] width 145 height 16
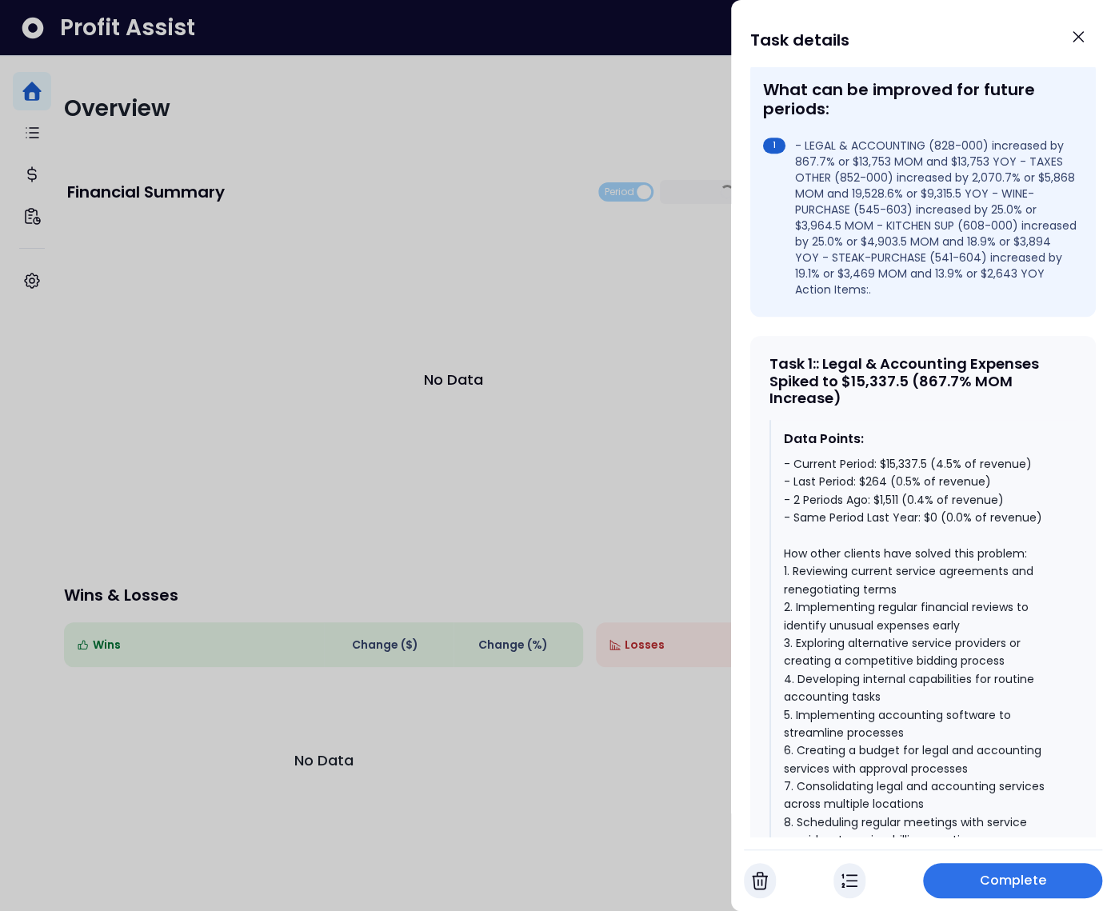
scroll to position [423, 0]
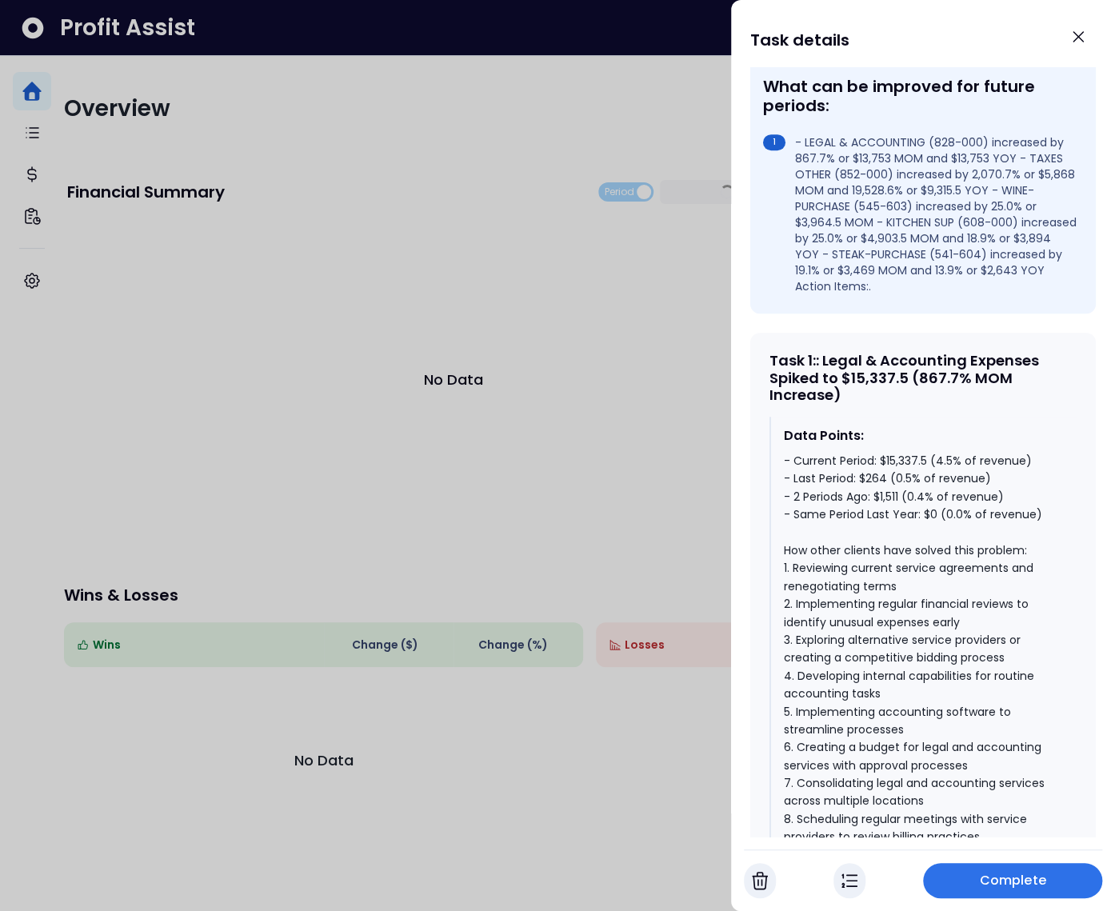
click at [918, 475] on div "- Current Period: $15,337.5 (4.5% of revenue) - Last Period: $264 (0.5% of reve…" at bounding box center [924, 649] width 280 height 394
click at [929, 476] on div "- Current Period: $15,337.5 (4.5% of revenue) - Last Period: $264 (0.5% of reve…" at bounding box center [924, 649] width 280 height 394
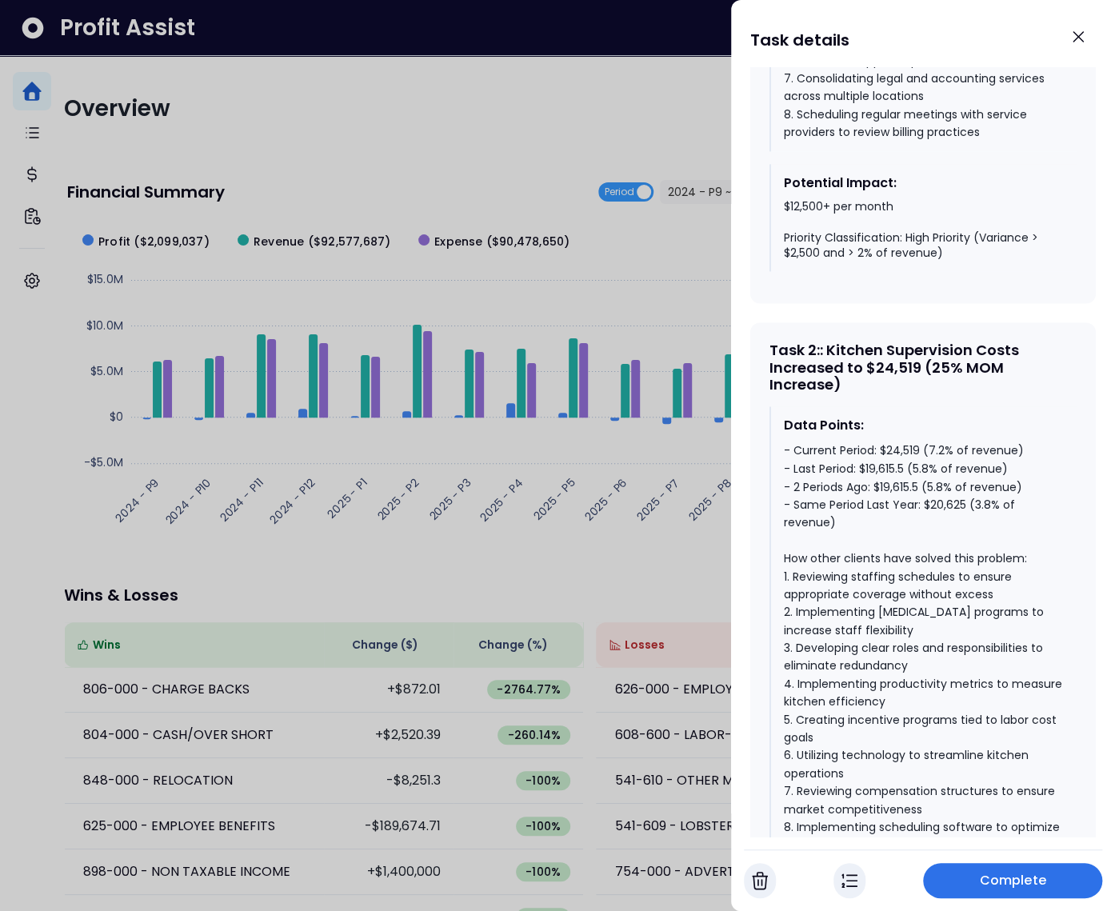
scroll to position [1204, 0]
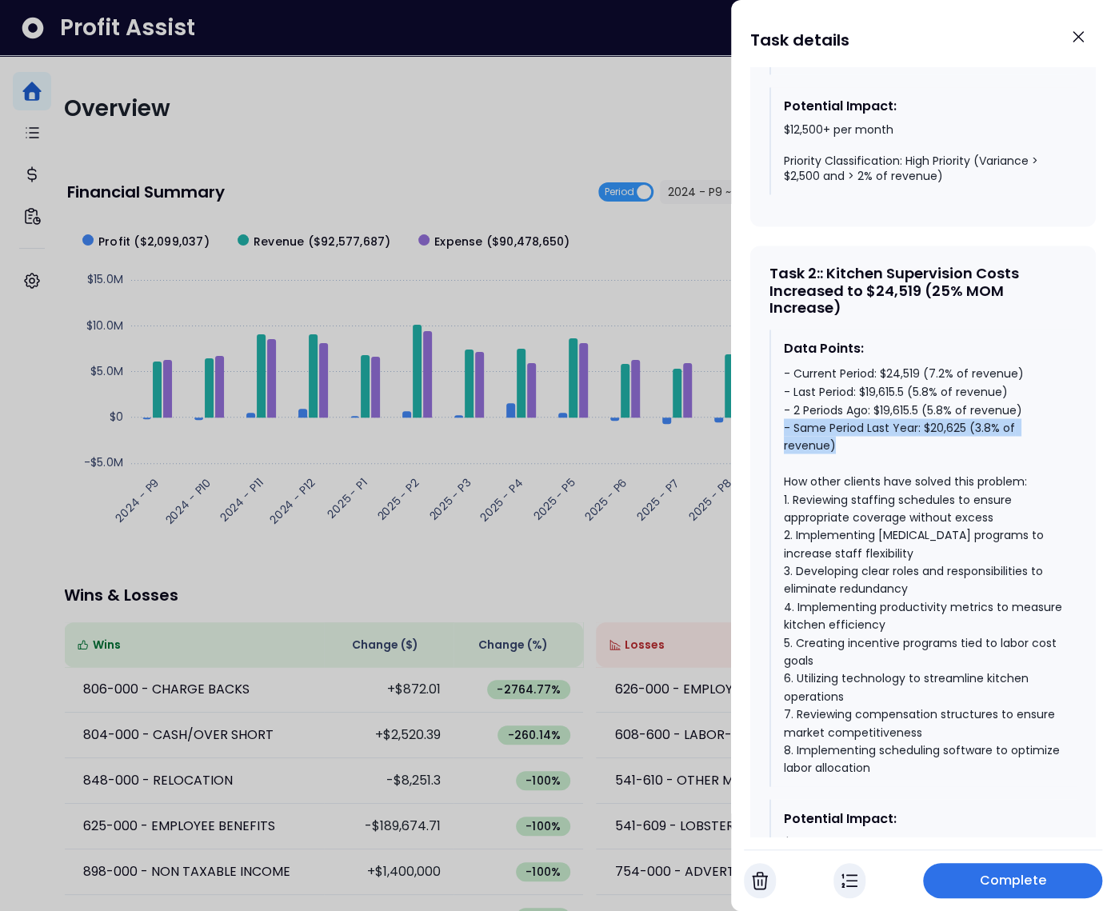
drag, startPoint x: 917, startPoint y: 454, endPoint x: 781, endPoint y: 437, distance: 137.0
click at [781, 437] on div "Data Points: - Current Period: $24,519 (7.2% of revenue) - Last Period: $19,615…" at bounding box center [922, 557] width 307 height 457
click at [445, 169] on div at bounding box center [557, 455] width 1115 height 911
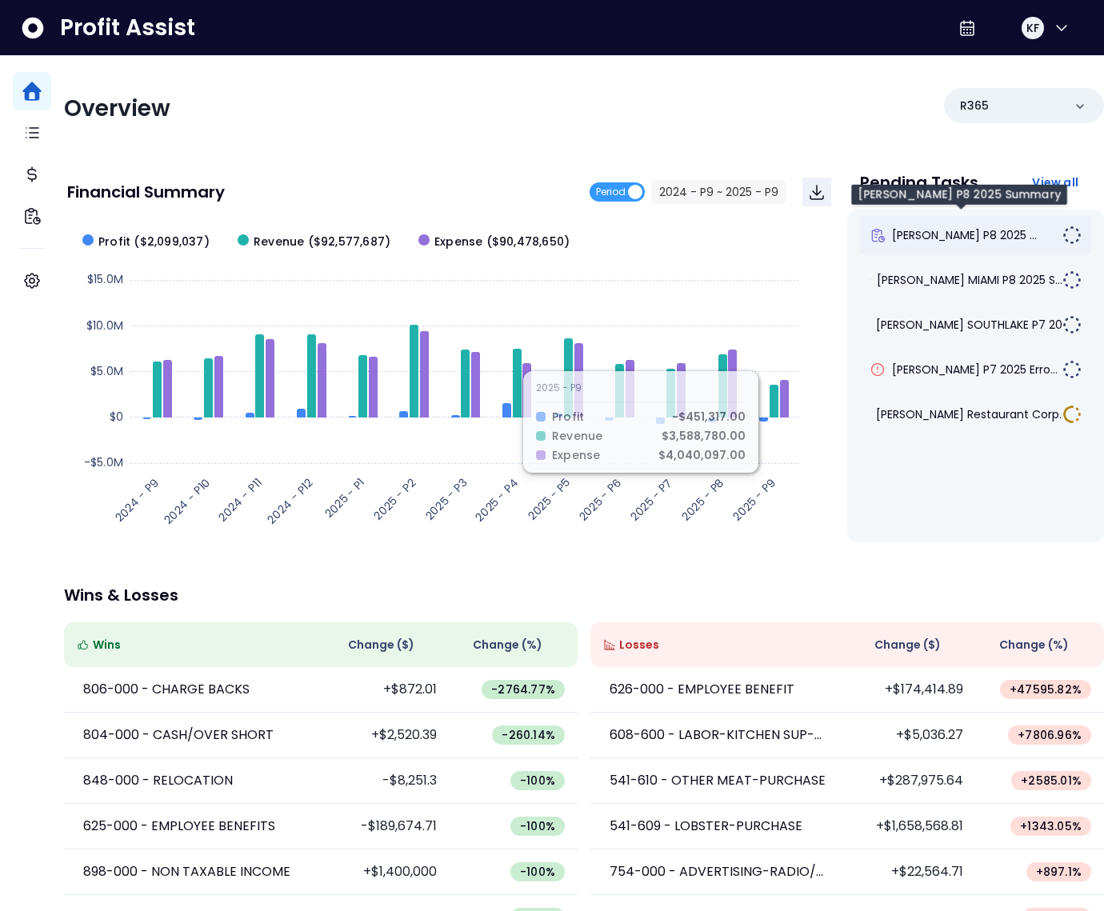
click at [962, 231] on span "[PERSON_NAME] P8 2025 ..." at bounding box center [964, 235] width 145 height 16
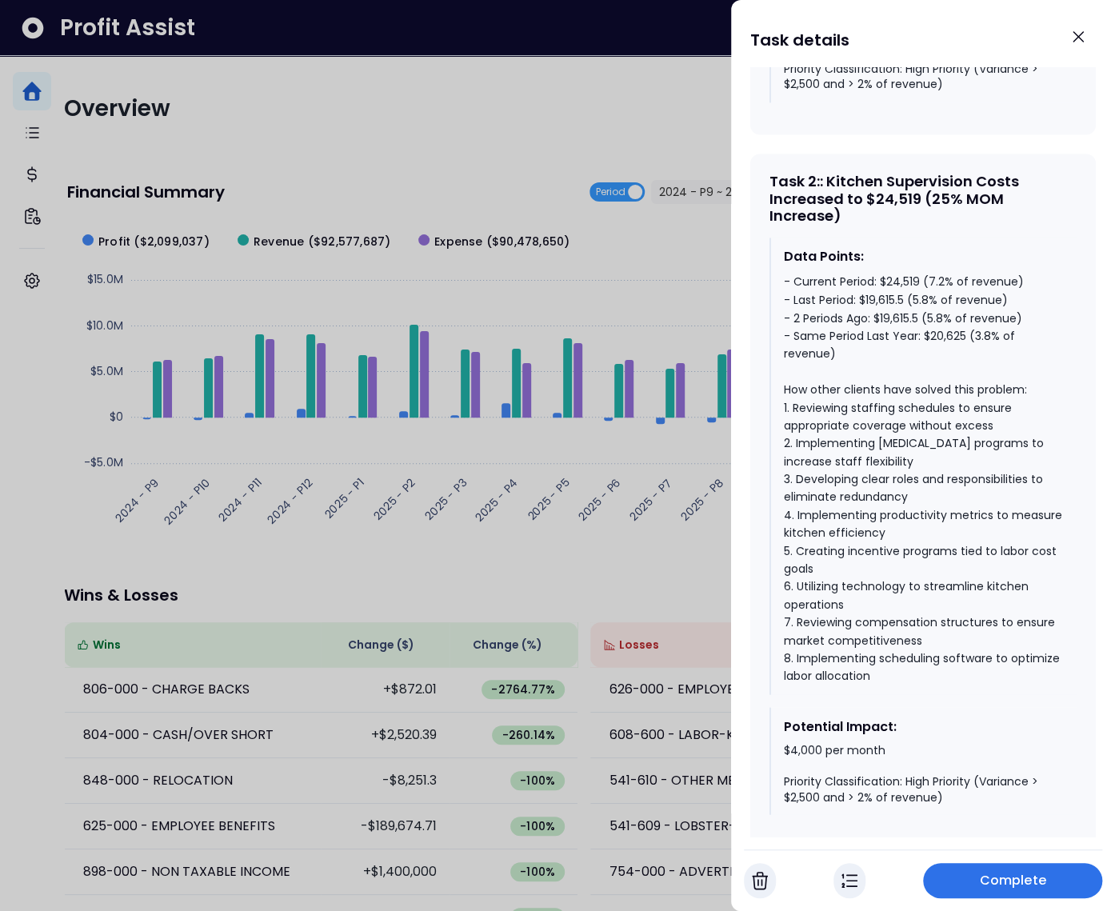
scroll to position [1312, 0]
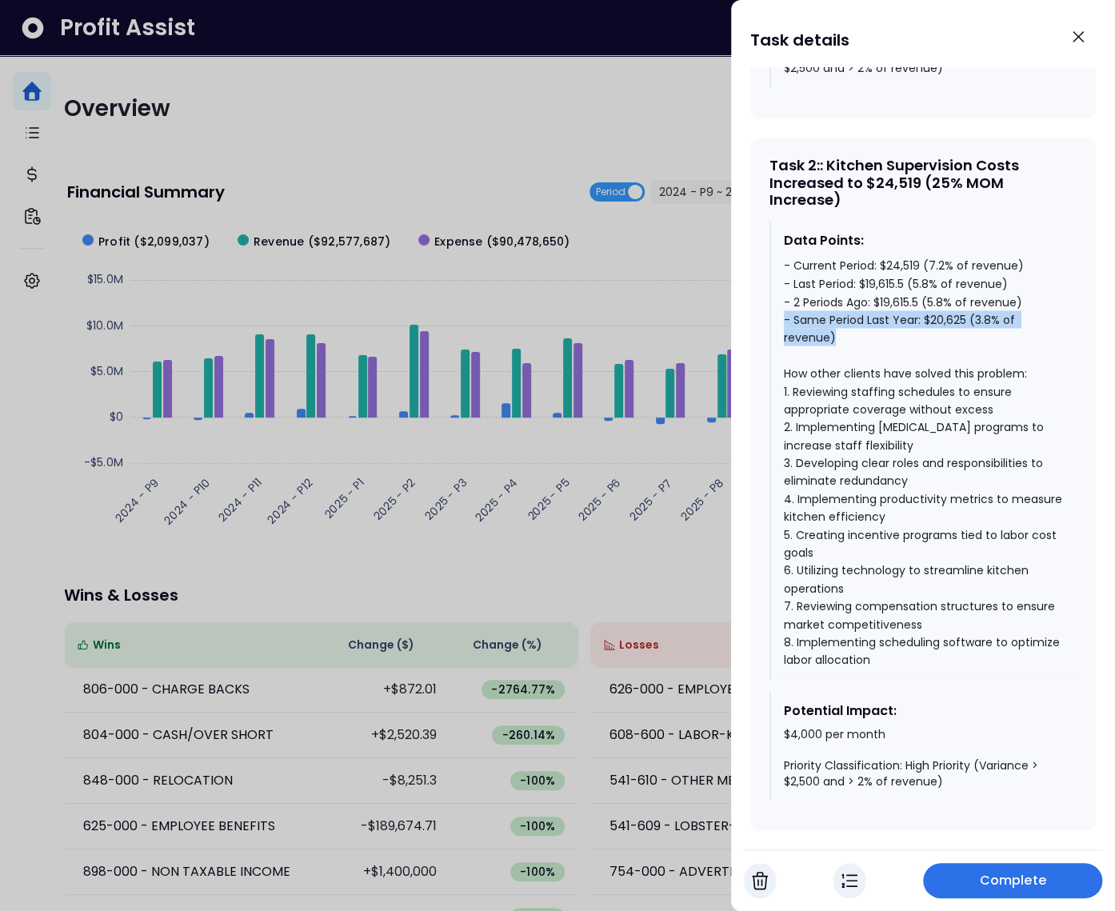
drag, startPoint x: 879, startPoint y: 345, endPoint x: 778, endPoint y: 330, distance: 101.9
click at [778, 330] on div "Data Points: - Current Period: $24,519 (7.2% of revenue) - Last Period: $19,615…" at bounding box center [922, 450] width 307 height 457
click at [854, 325] on div "- Current Period: $24,519 (7.2% of revenue) - Last Period: $19,615.5 (5.8% of r…" at bounding box center [924, 463] width 280 height 412
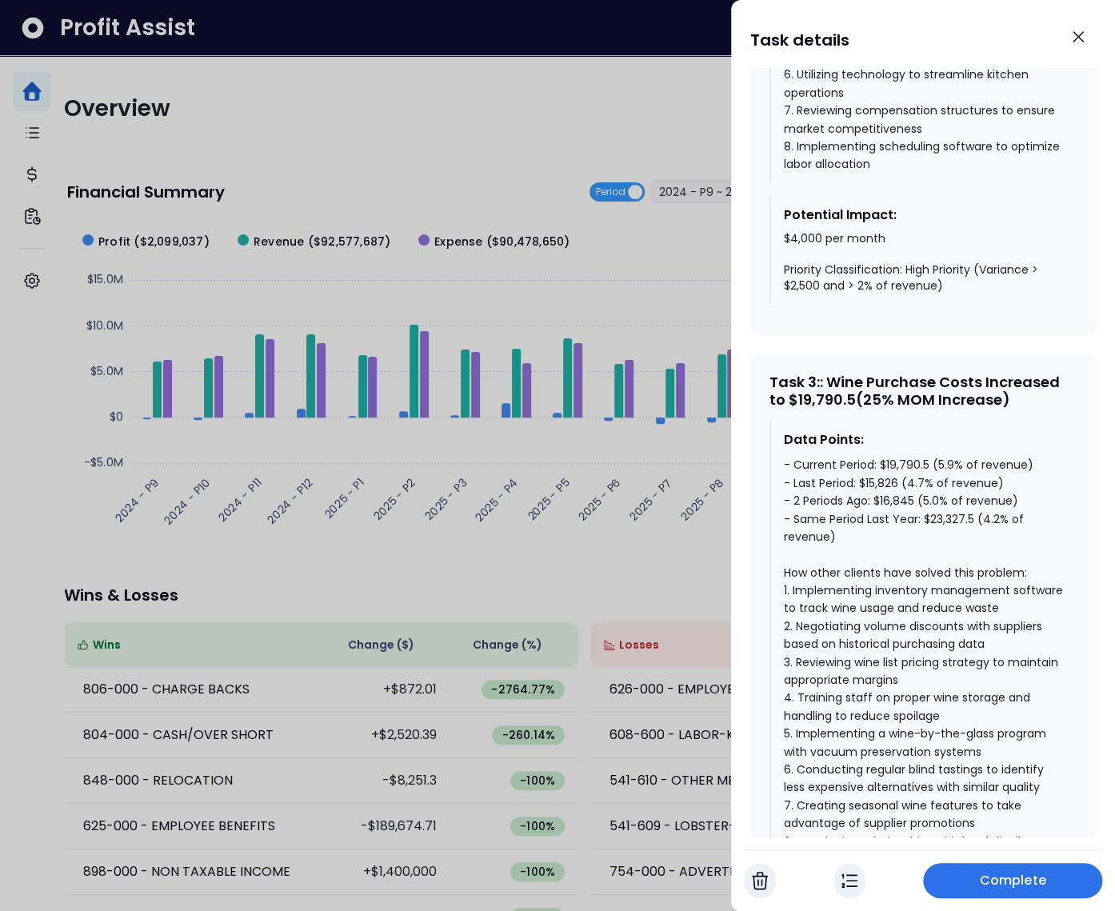
scroll to position [1821, 0]
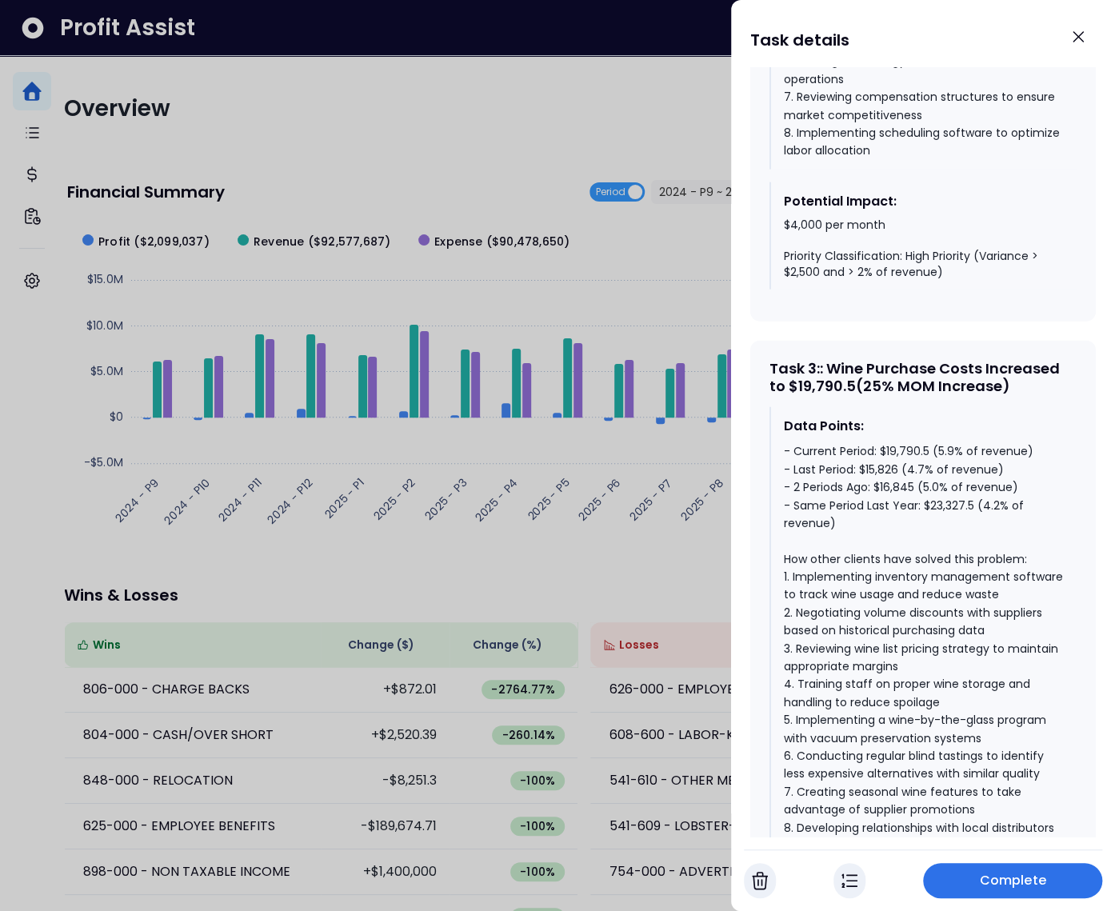
click at [901, 465] on div "- Current Period: $19,790.5 (5.9% of revenue) - Last Period: $15,826 (4.7% of r…" at bounding box center [924, 648] width 280 height 412
click at [912, 537] on div "- Current Period: $19,790.5 (5.9% of revenue) - Last Period: $15,826 (4.7% of r…" at bounding box center [924, 648] width 280 height 412
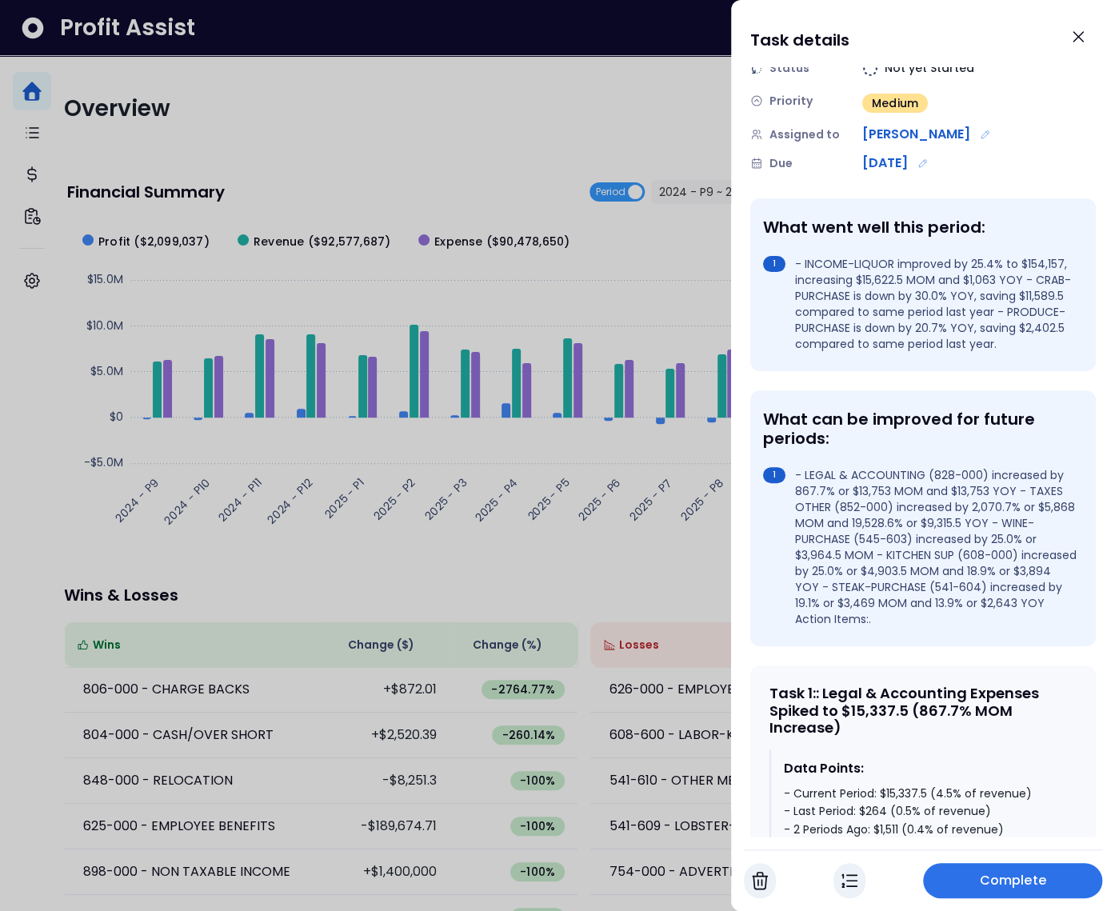
scroll to position [0, 0]
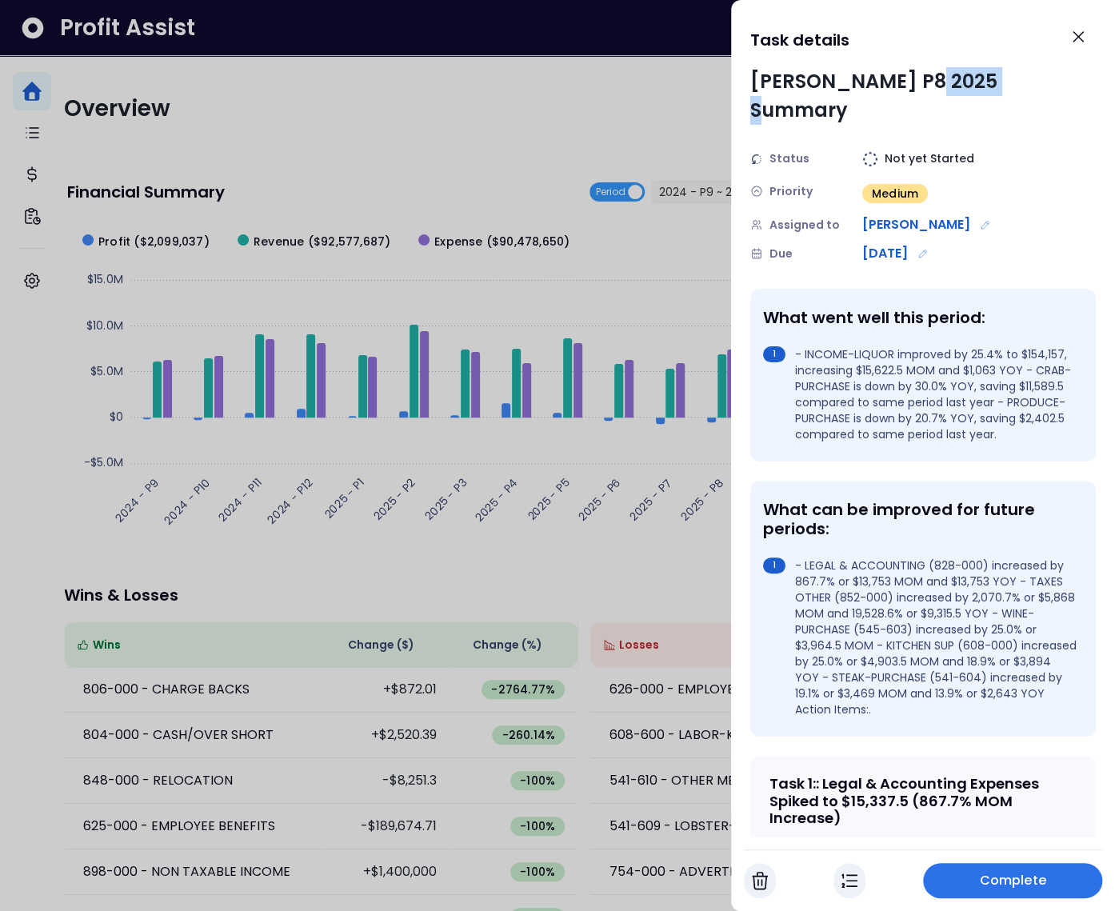
drag, startPoint x: 924, startPoint y: 82, endPoint x: 994, endPoint y: 84, distance: 70.4
click at [994, 84] on div "[PERSON_NAME] P8 2025 Summary" at bounding box center [922, 96] width 345 height 58
click at [972, 87] on div "[PERSON_NAME] P8 2025 Summary" at bounding box center [922, 96] width 345 height 58
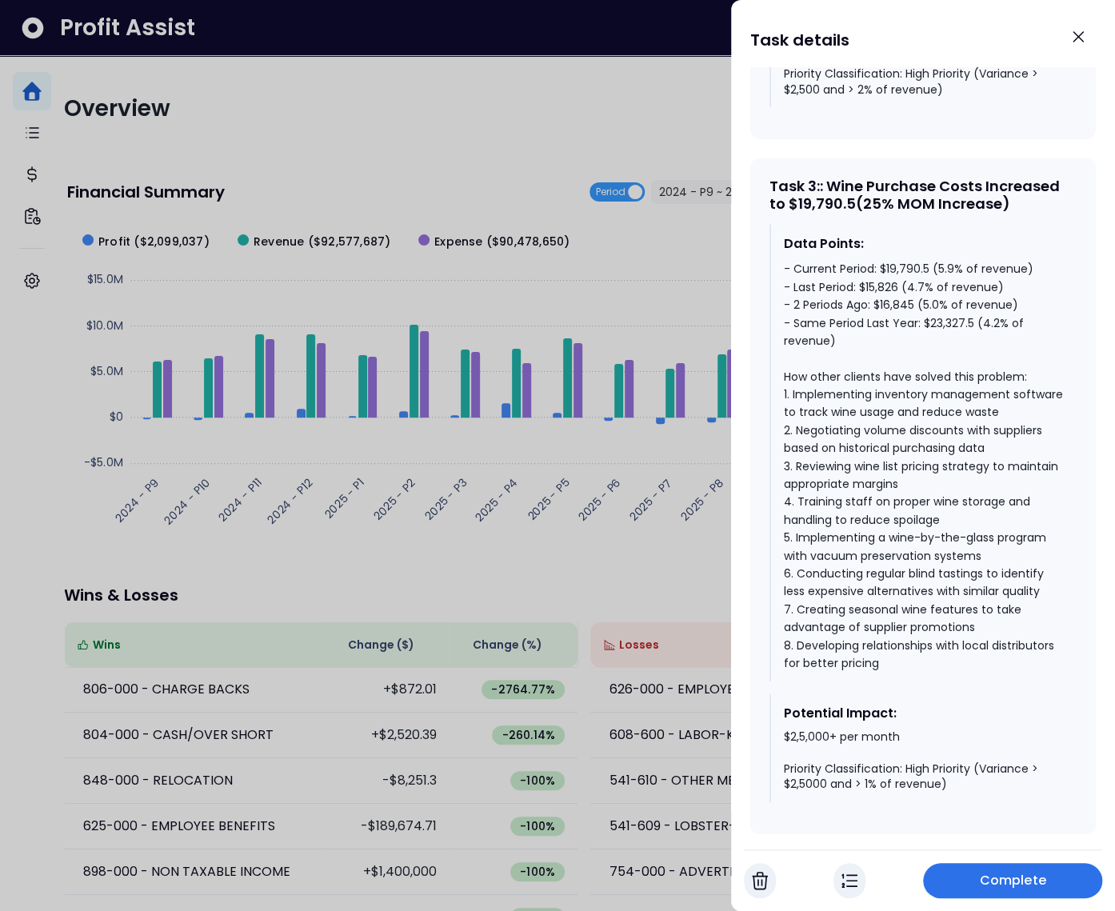
scroll to position [1936, 0]
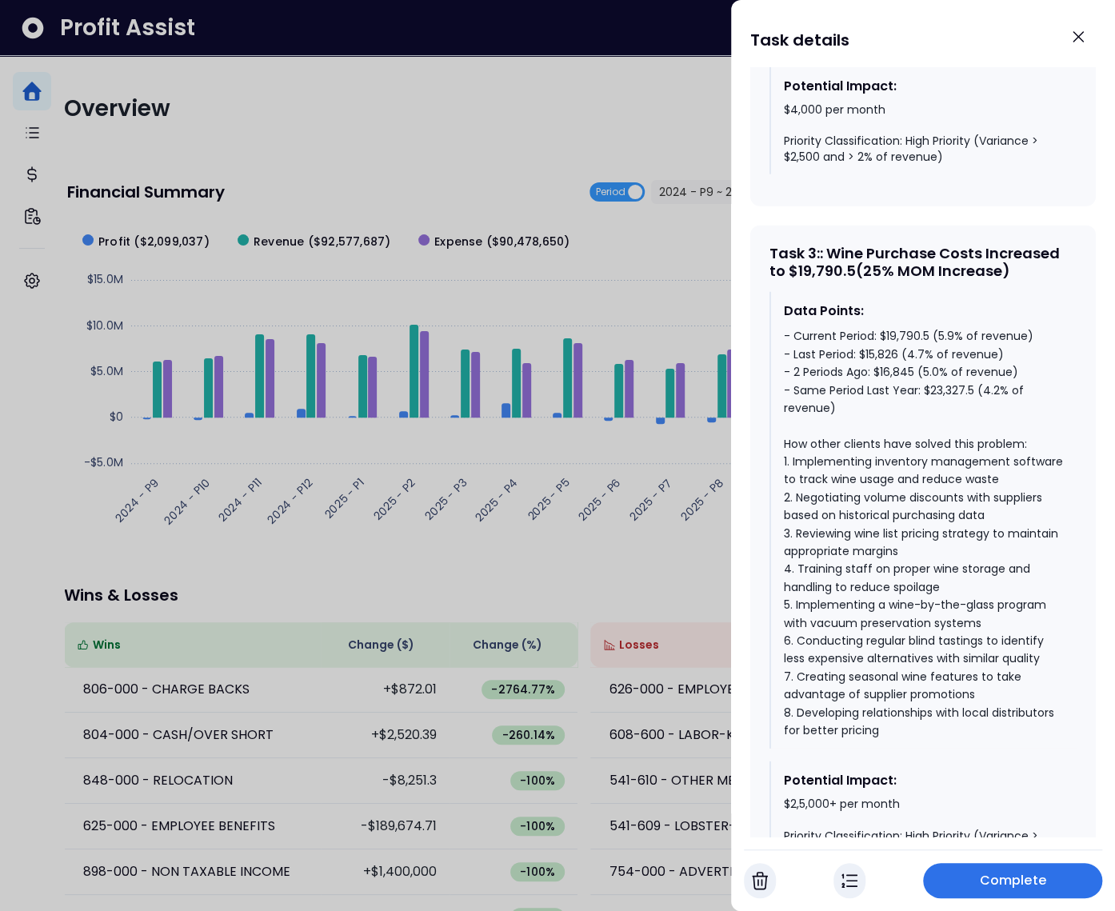
click at [364, 174] on div at bounding box center [557, 455] width 1115 height 911
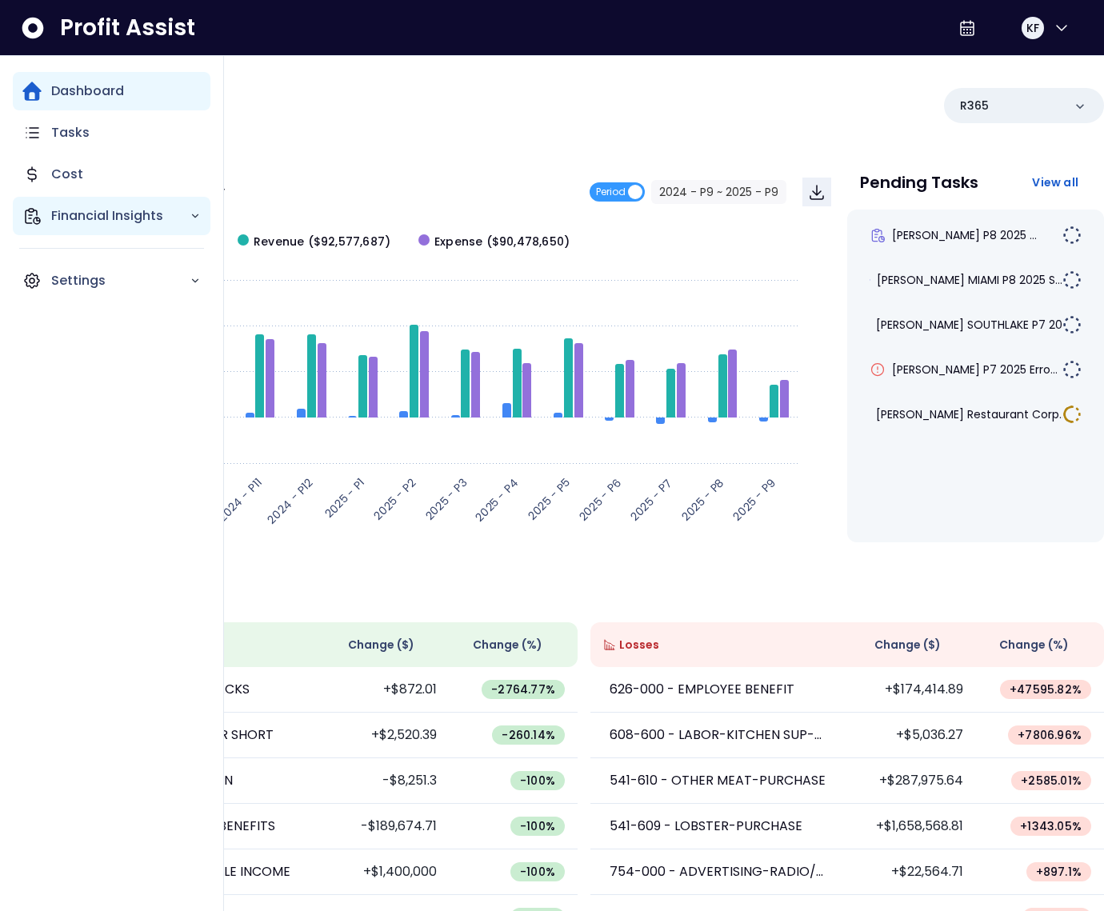
click at [41, 222] on icon "Main navigation" at bounding box center [31, 215] width 19 height 19
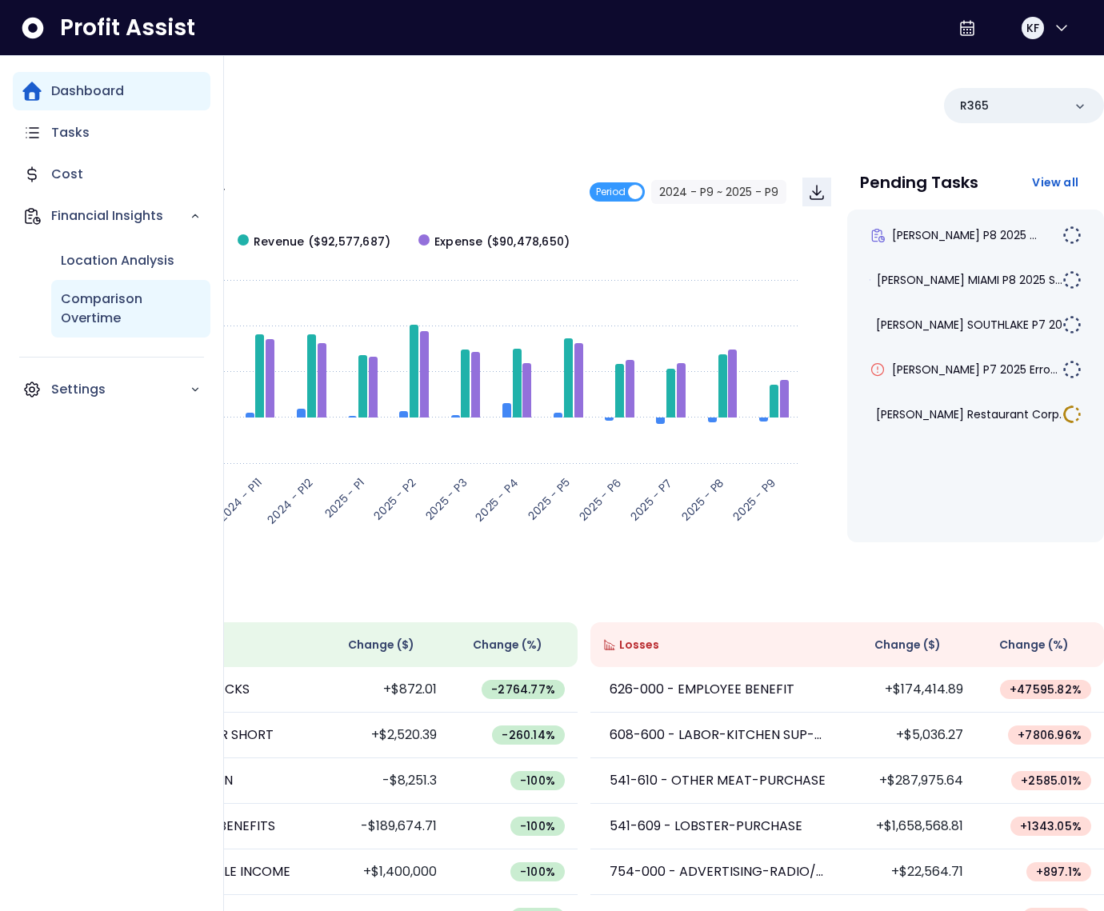
click at [86, 300] on p "Comparison Overtime" at bounding box center [131, 309] width 140 height 38
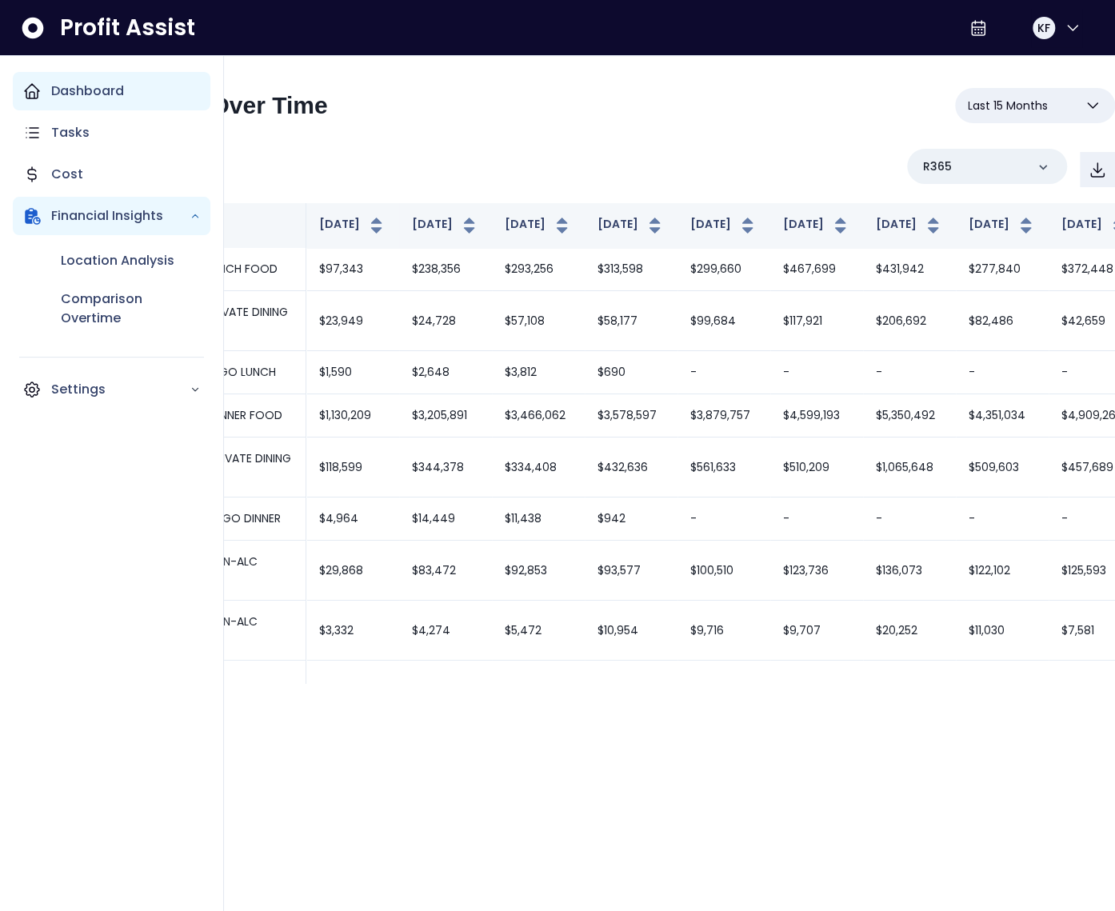
click at [54, 84] on p "Dashboard" at bounding box center [87, 91] width 73 height 19
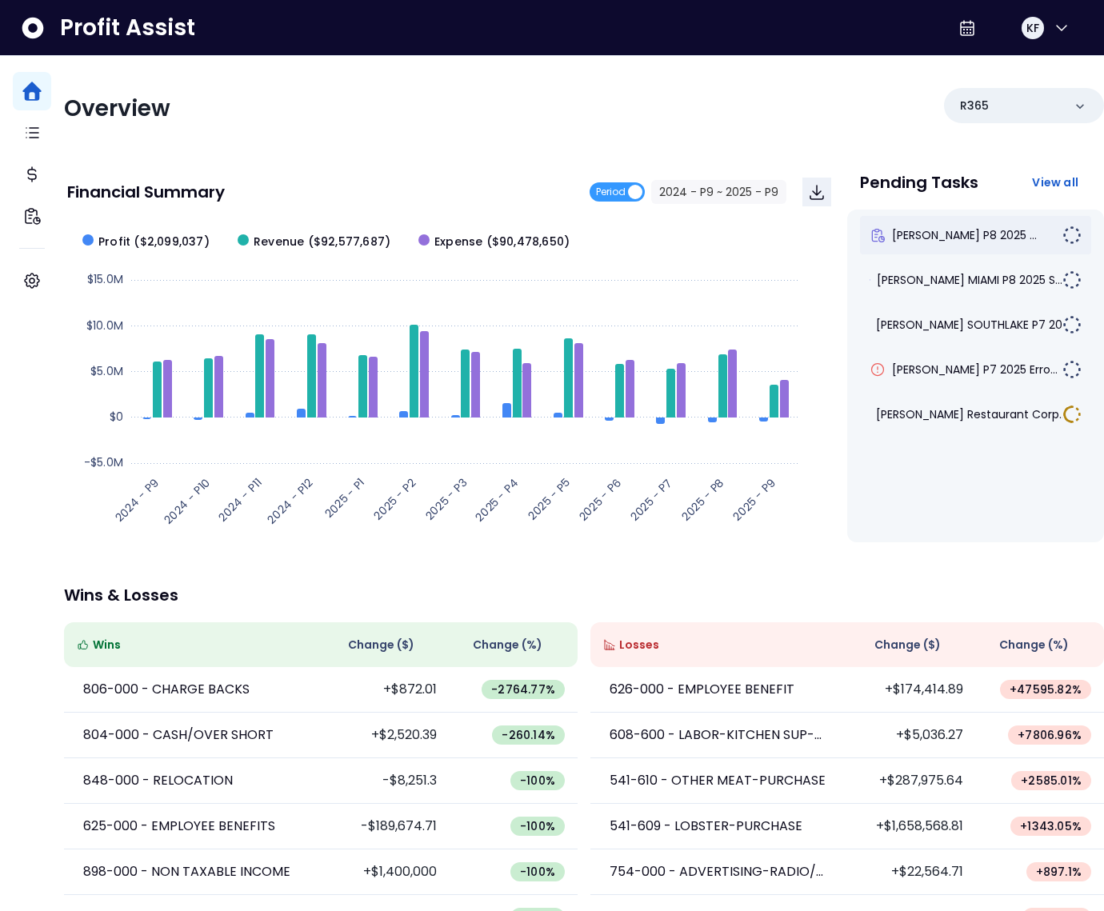
click at [951, 224] on div "[PERSON_NAME] P8 2025 ..." at bounding box center [975, 235] width 231 height 38
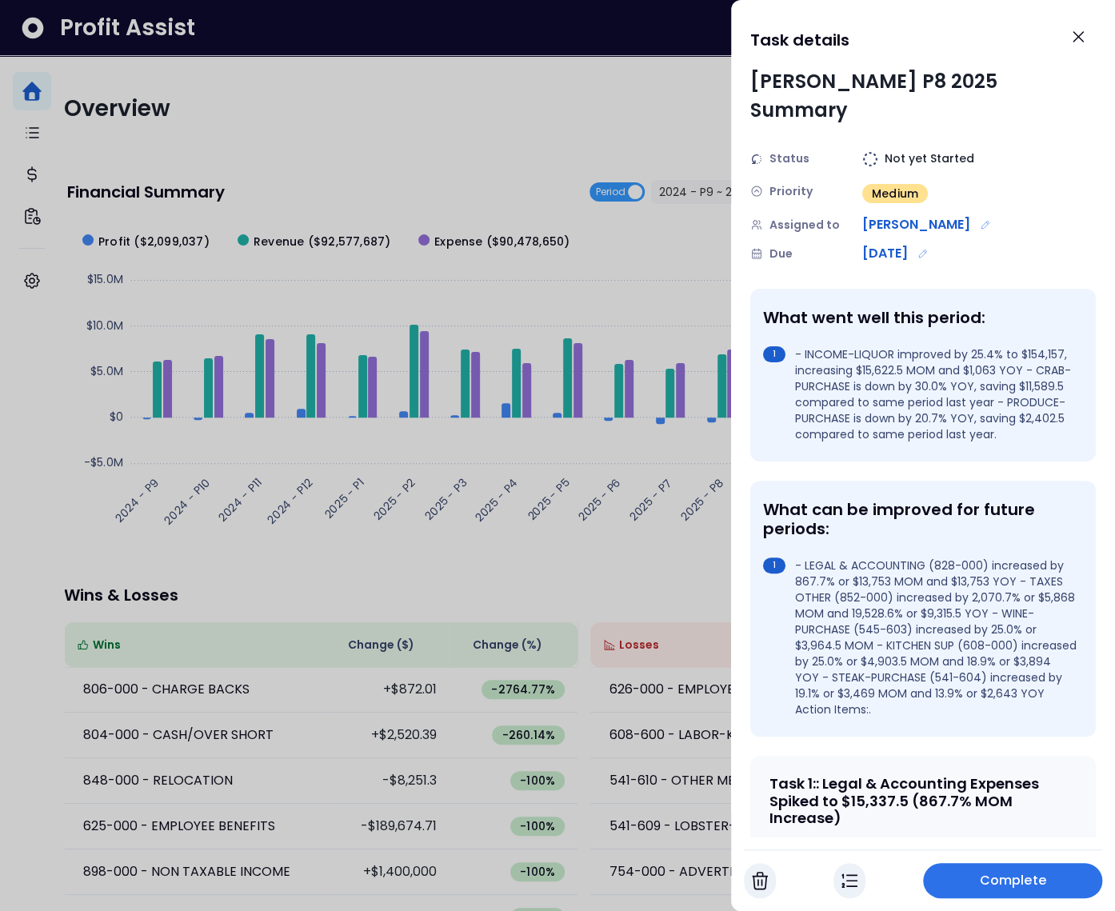
click at [519, 154] on div at bounding box center [557, 455] width 1115 height 911
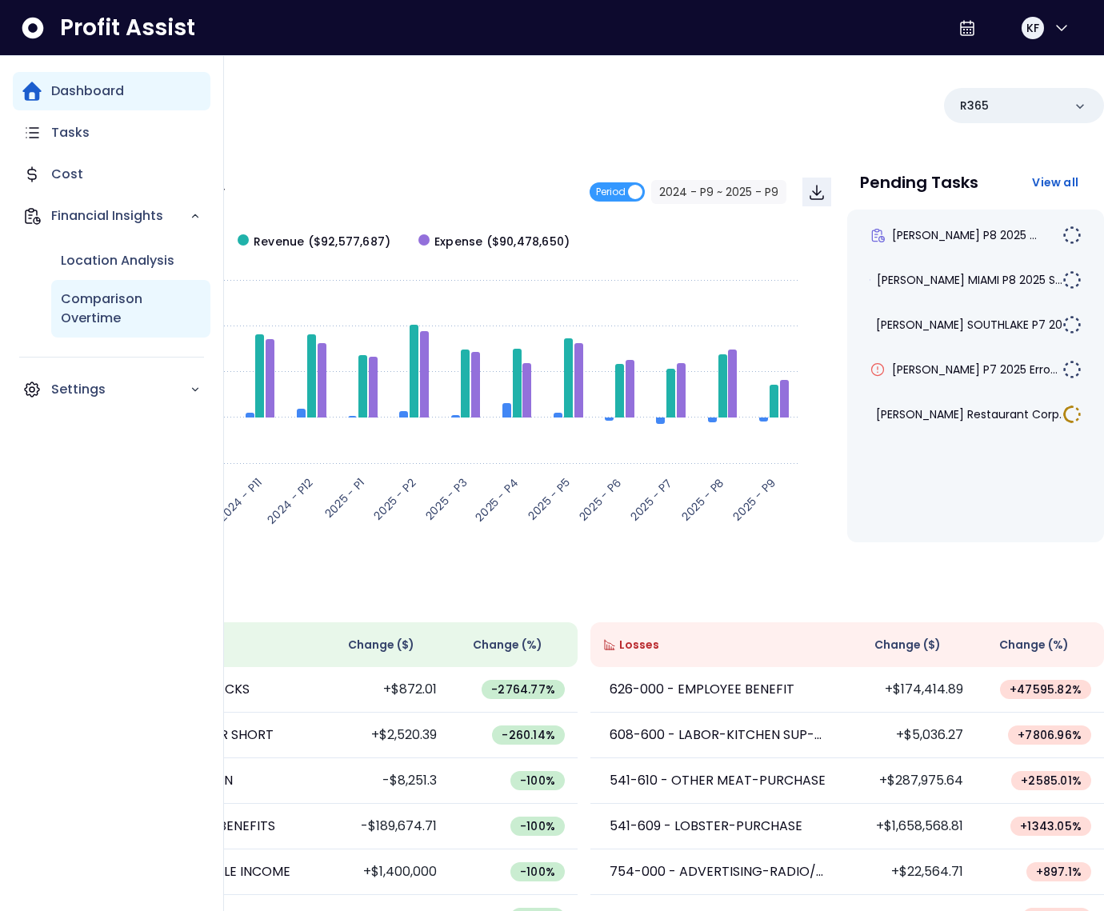
click at [114, 312] on p "Comparison Overtime" at bounding box center [131, 309] width 140 height 38
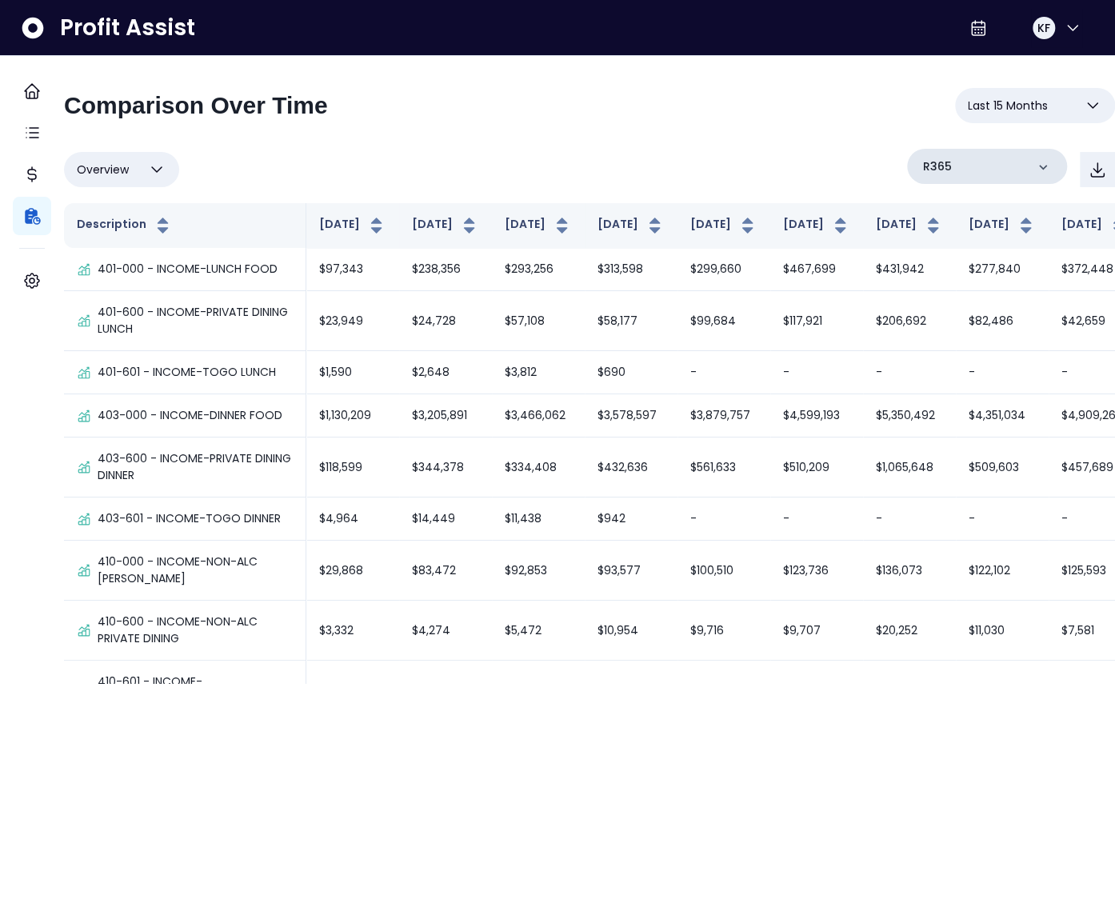
click at [943, 159] on div "R365" at bounding box center [987, 166] width 160 height 35
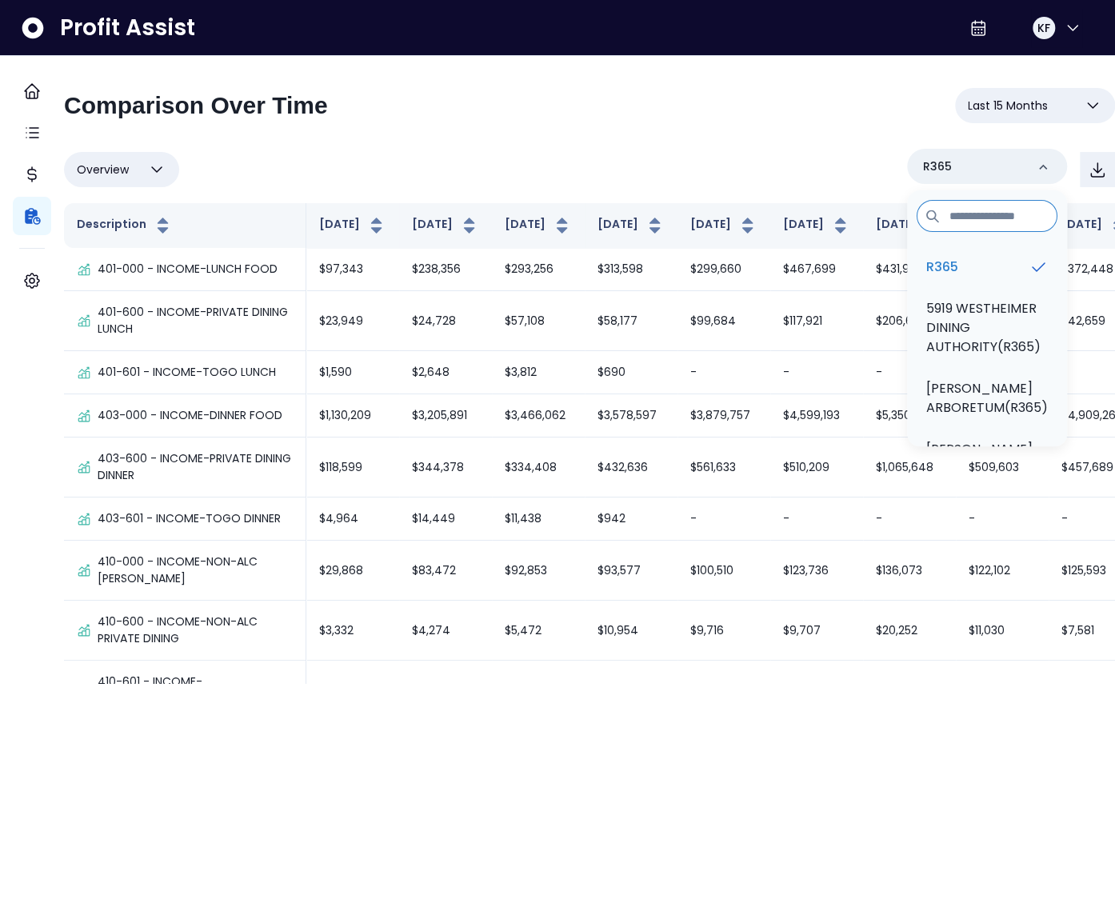
click at [947, 217] on input at bounding box center [987, 216] width 141 height 32
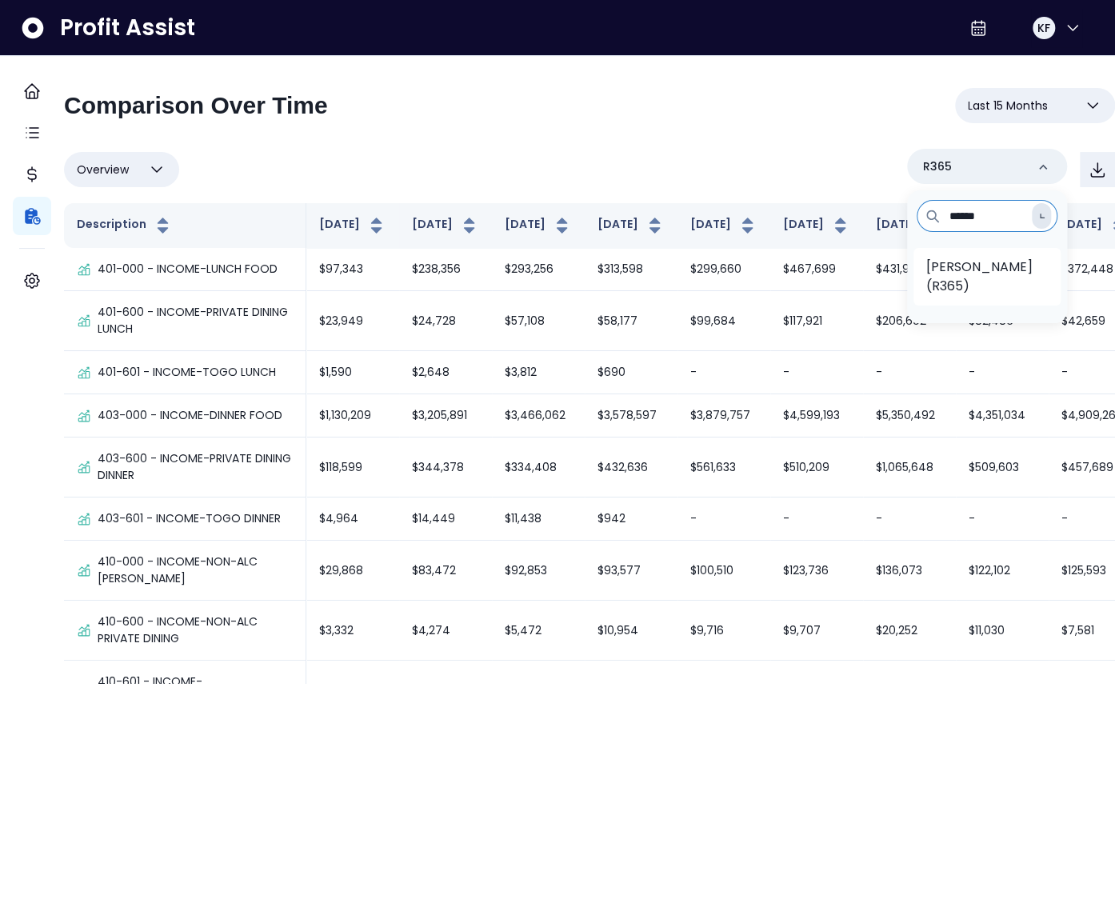
type input "******"
click at [931, 271] on p "[PERSON_NAME](R365)" at bounding box center [987, 277] width 122 height 38
click at [963, 215] on input "******" at bounding box center [979, 216] width 155 height 32
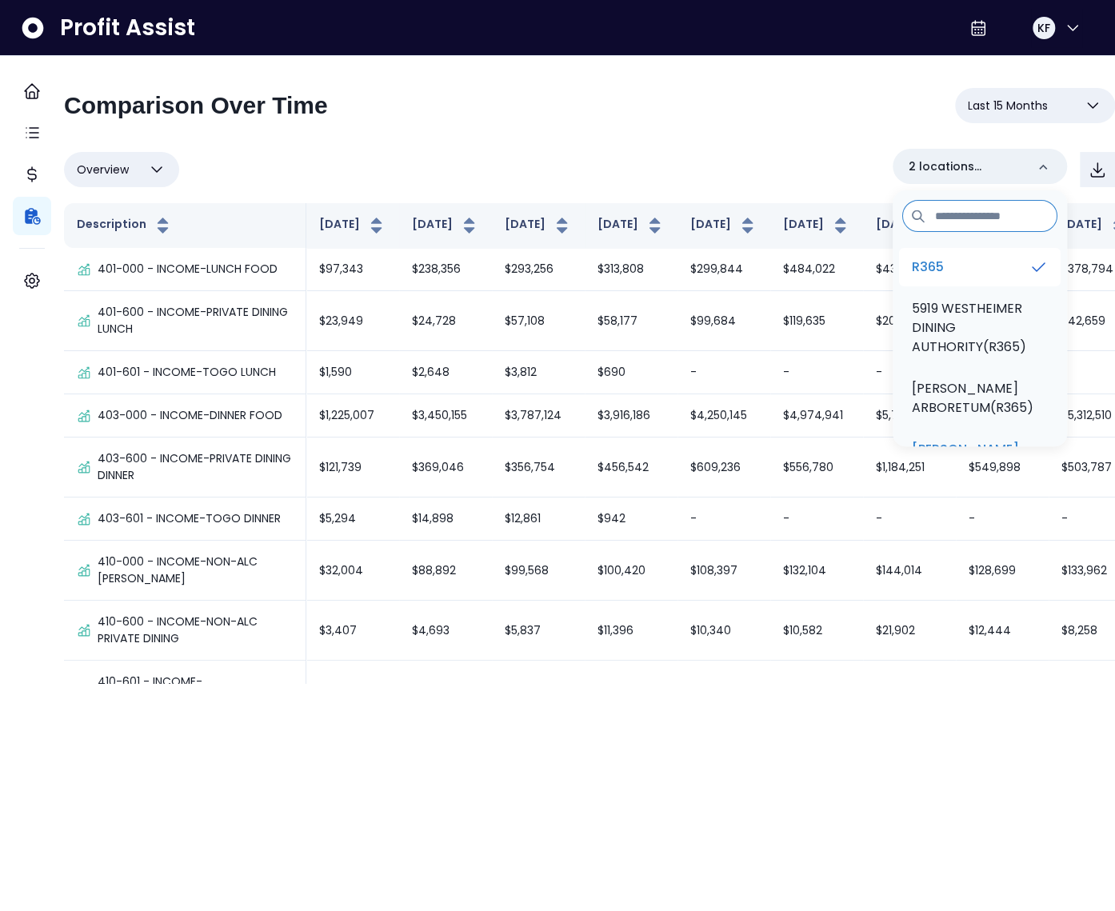
click at [972, 262] on li "R365" at bounding box center [980, 267] width 162 height 38
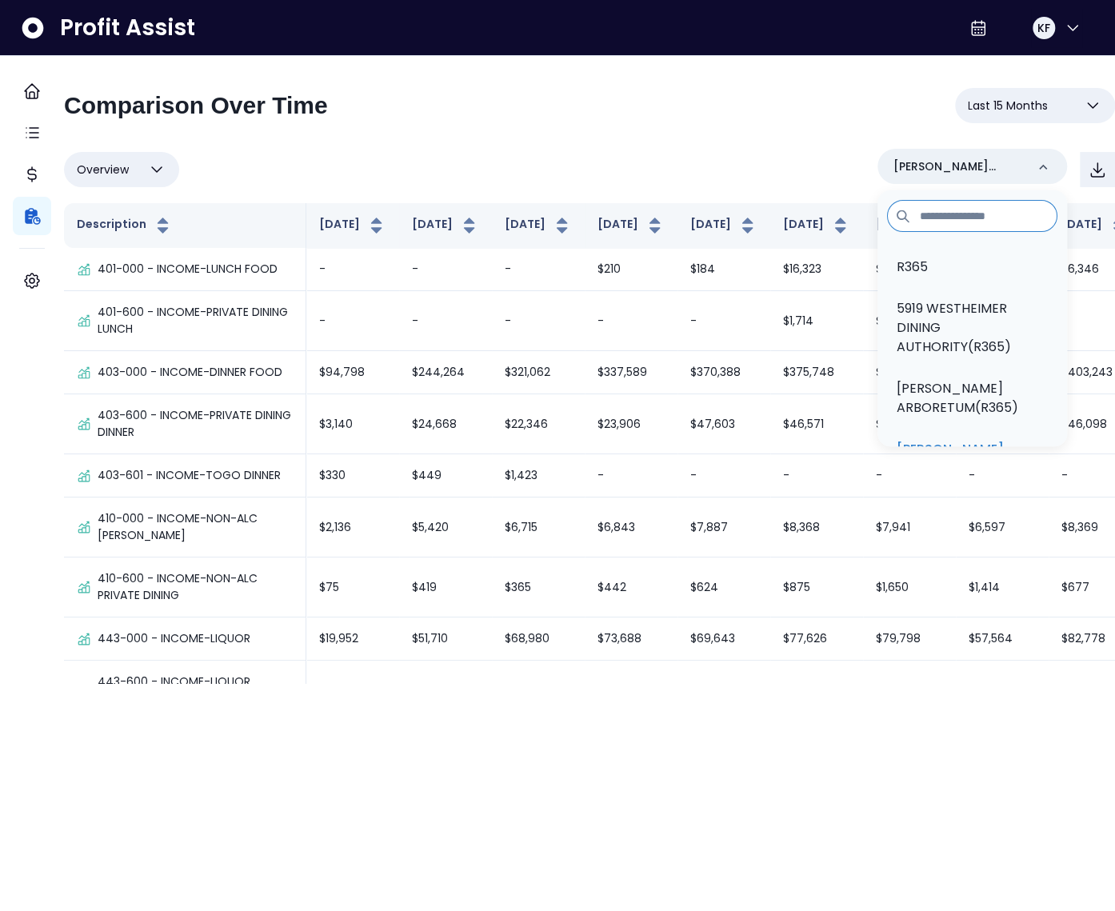
click at [997, 102] on span "Last 15 Months" at bounding box center [1008, 105] width 80 height 19
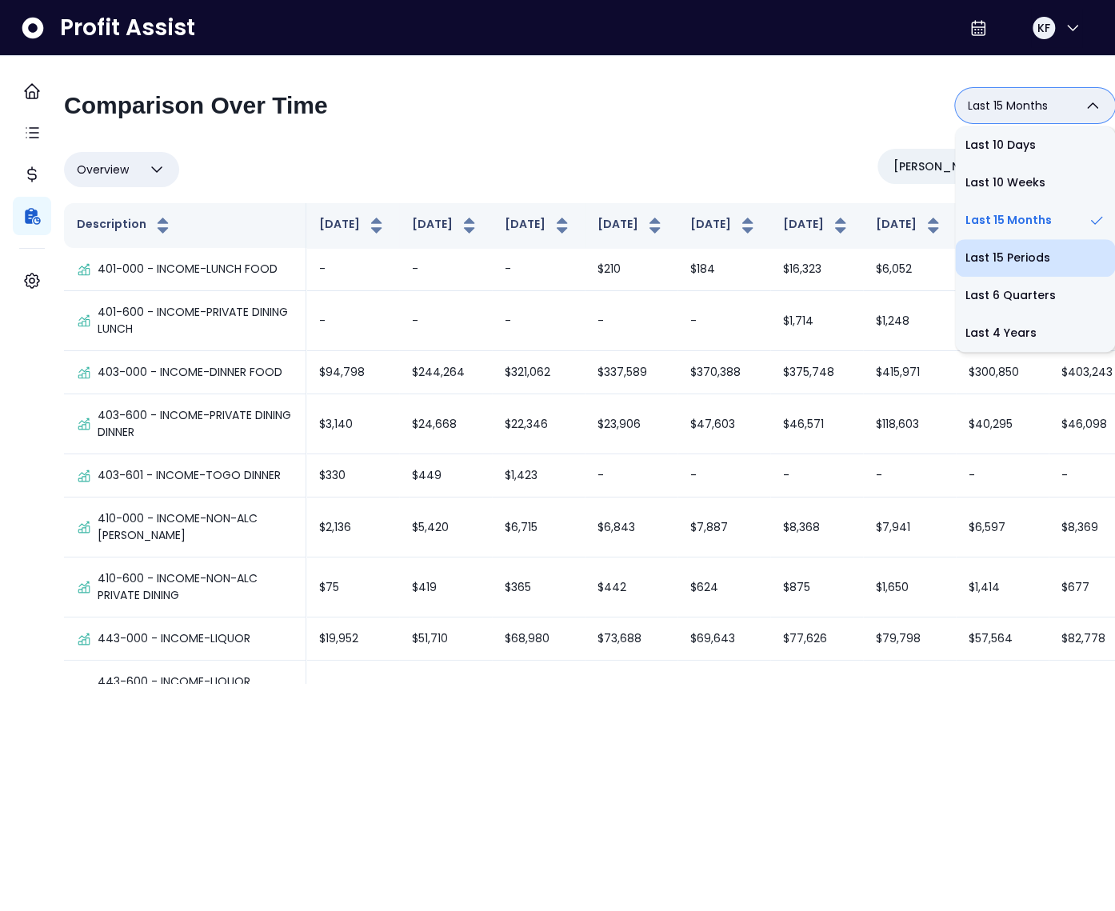
click at [992, 252] on li "Last 15 Periods" at bounding box center [1035, 258] width 160 height 38
type input "**********"
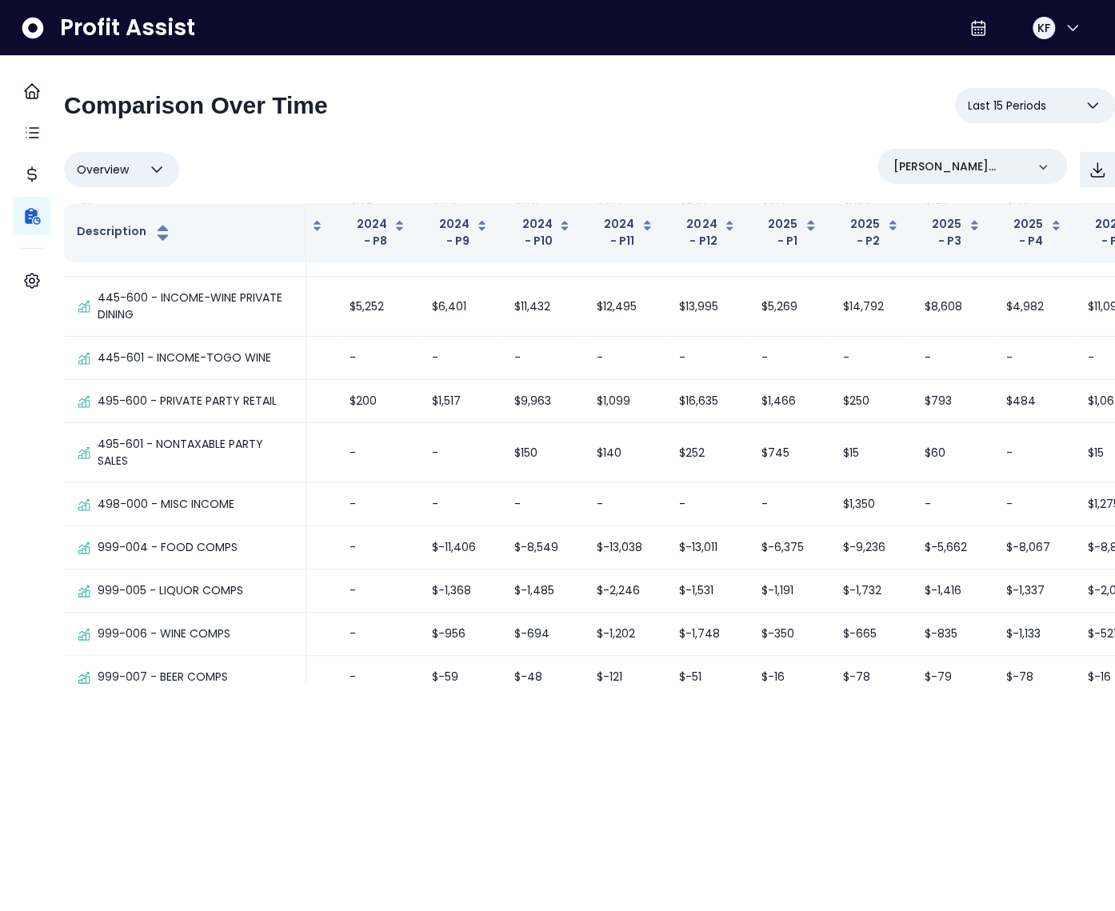
scroll to position [648, 423]
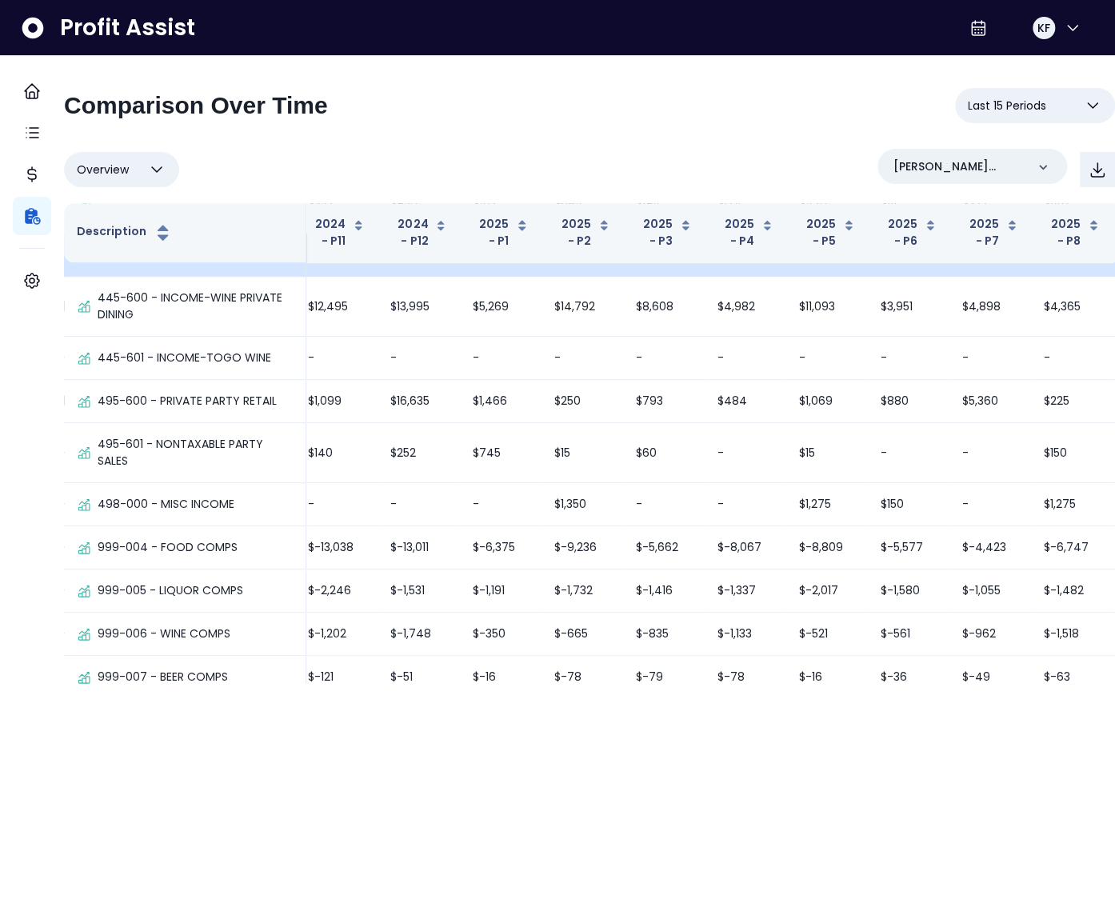
click at [377, 277] on td "$74,100" at bounding box center [418, 255] width 82 height 43
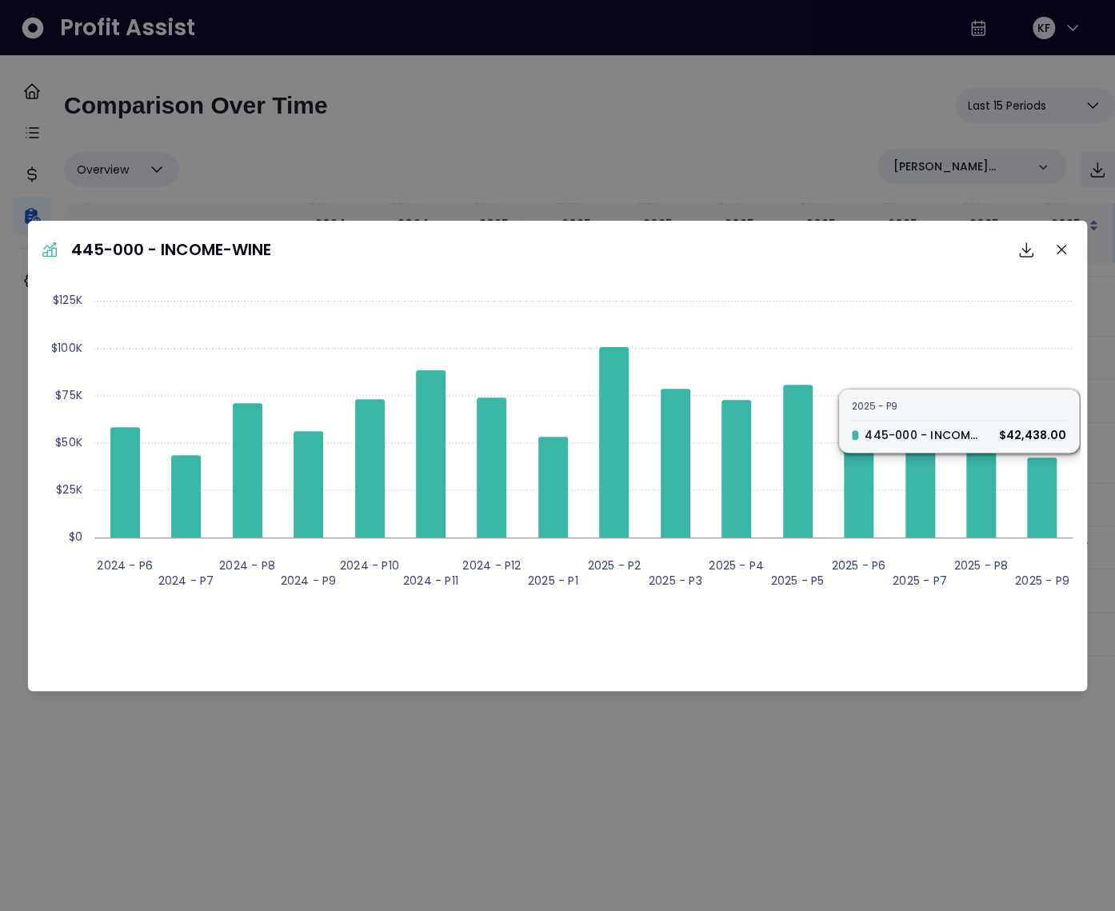
click at [1055, 248] on button "Close" at bounding box center [1061, 250] width 26 height 26
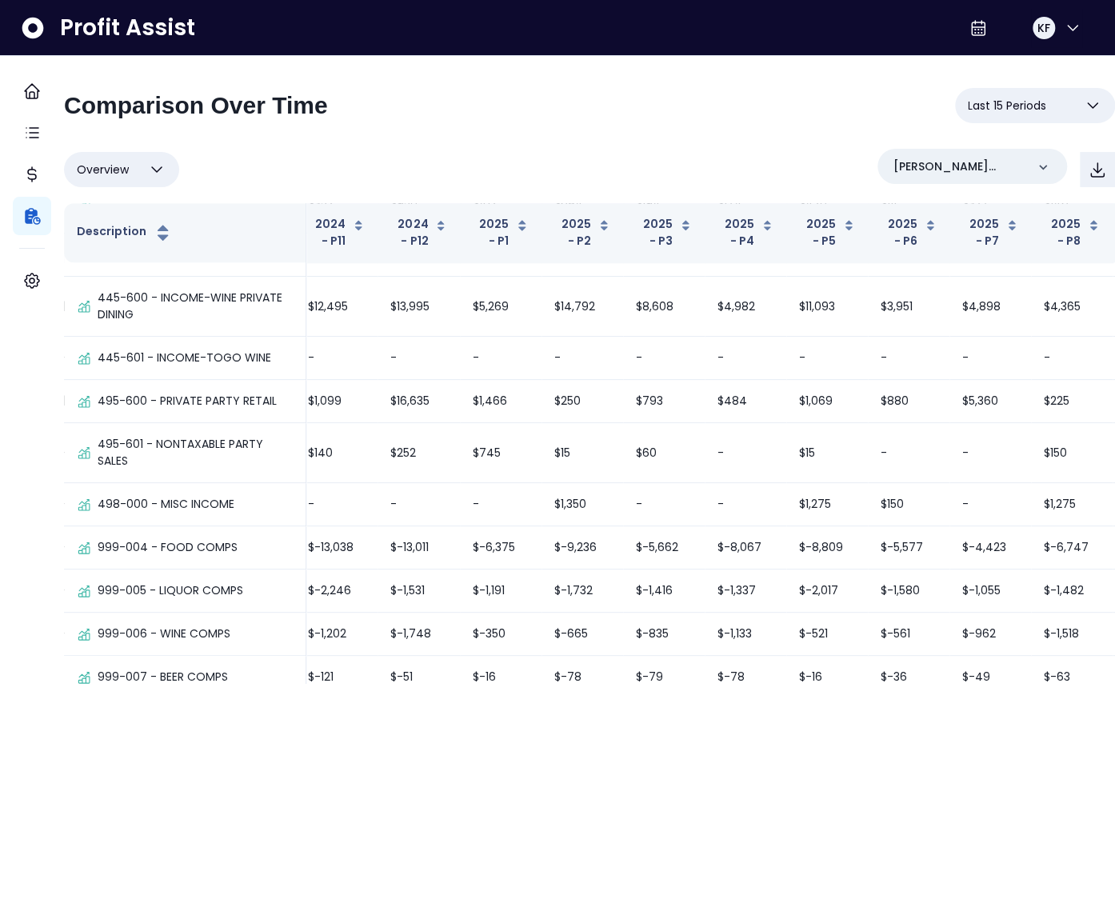
click at [1008, 115] on button "Last 15 Periods" at bounding box center [1035, 105] width 160 height 35
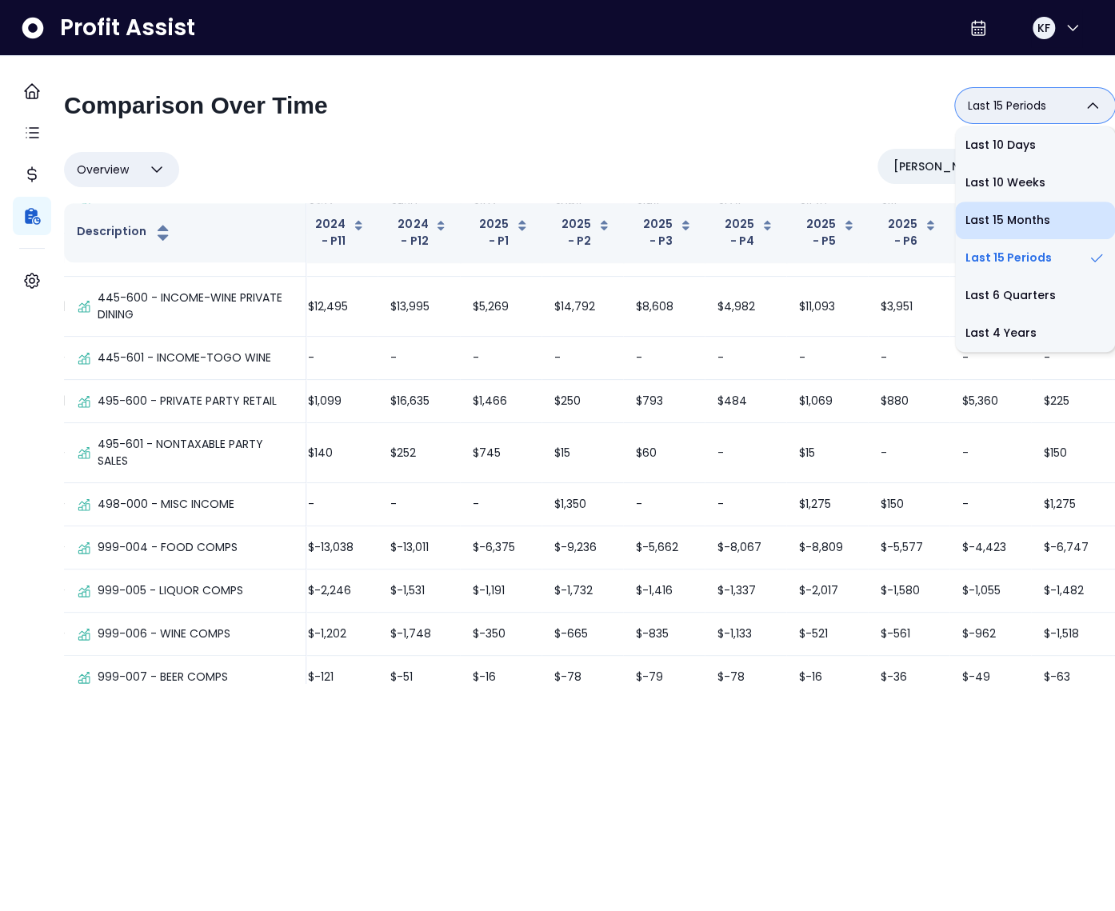
click at [1003, 230] on li "Last 15 Months" at bounding box center [1035, 221] width 160 height 38
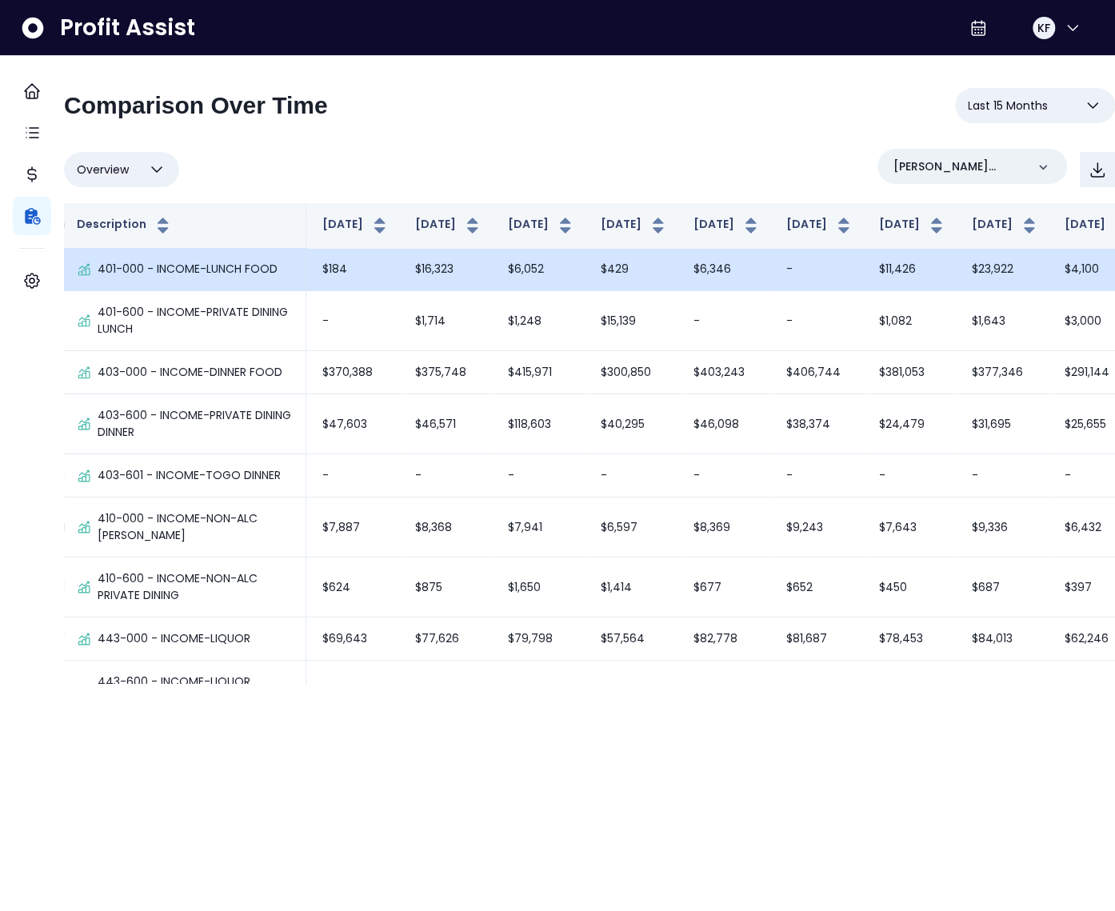
scroll to position [589, 368]
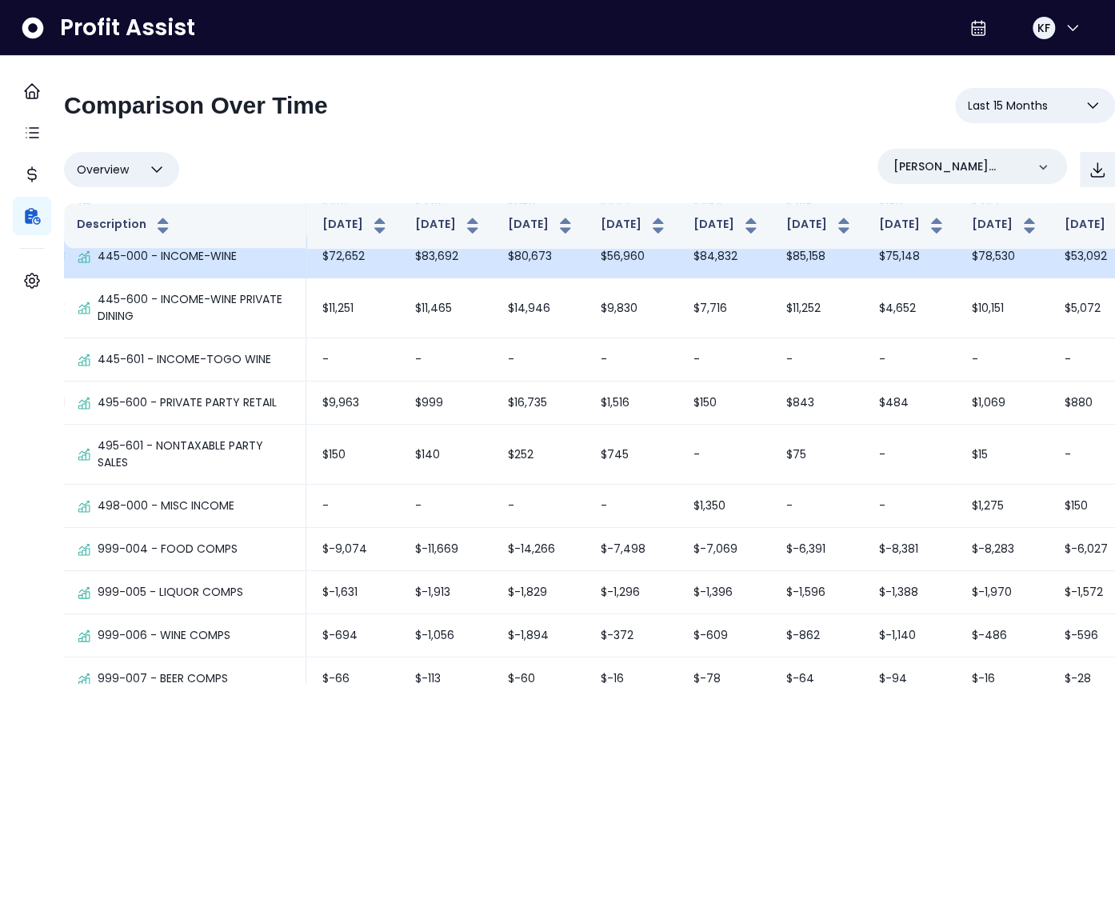
click at [588, 278] on td "$56,960" at bounding box center [634, 256] width 93 height 43
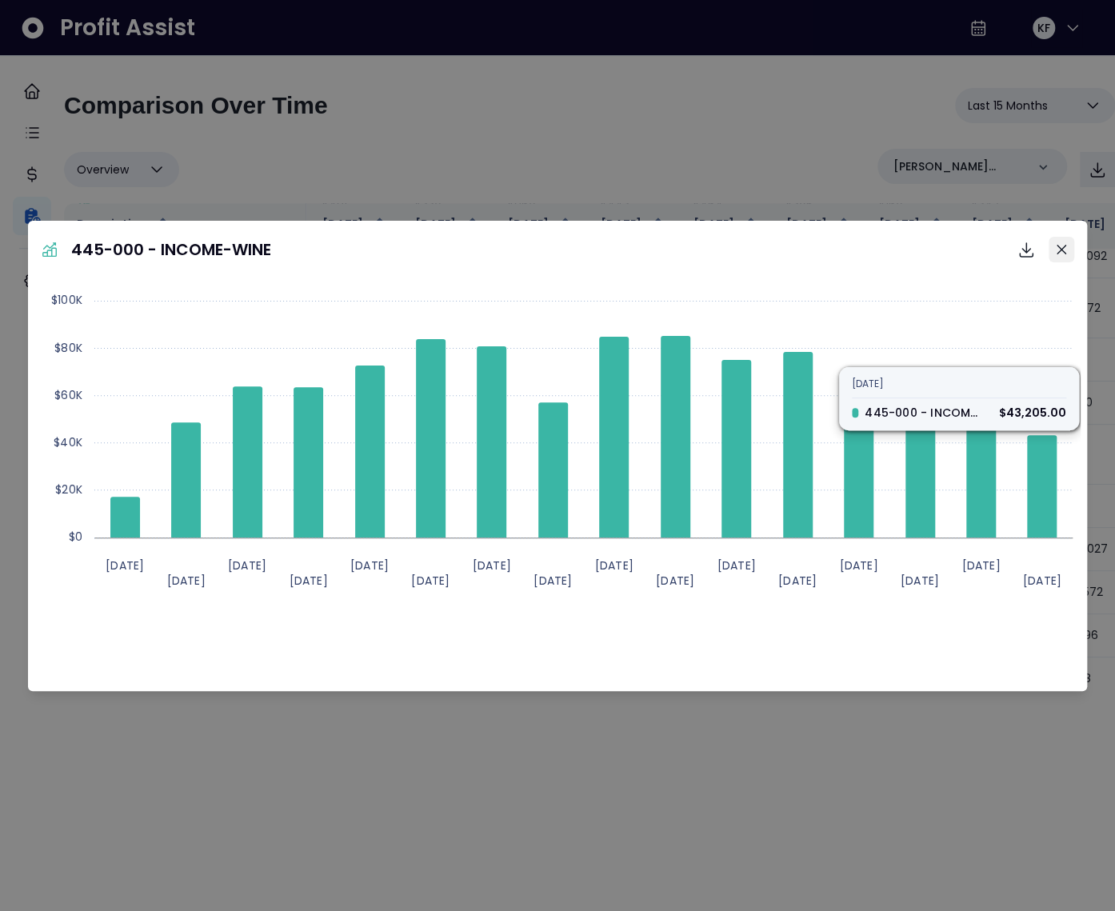
click at [1068, 251] on button "Close" at bounding box center [1061, 250] width 26 height 26
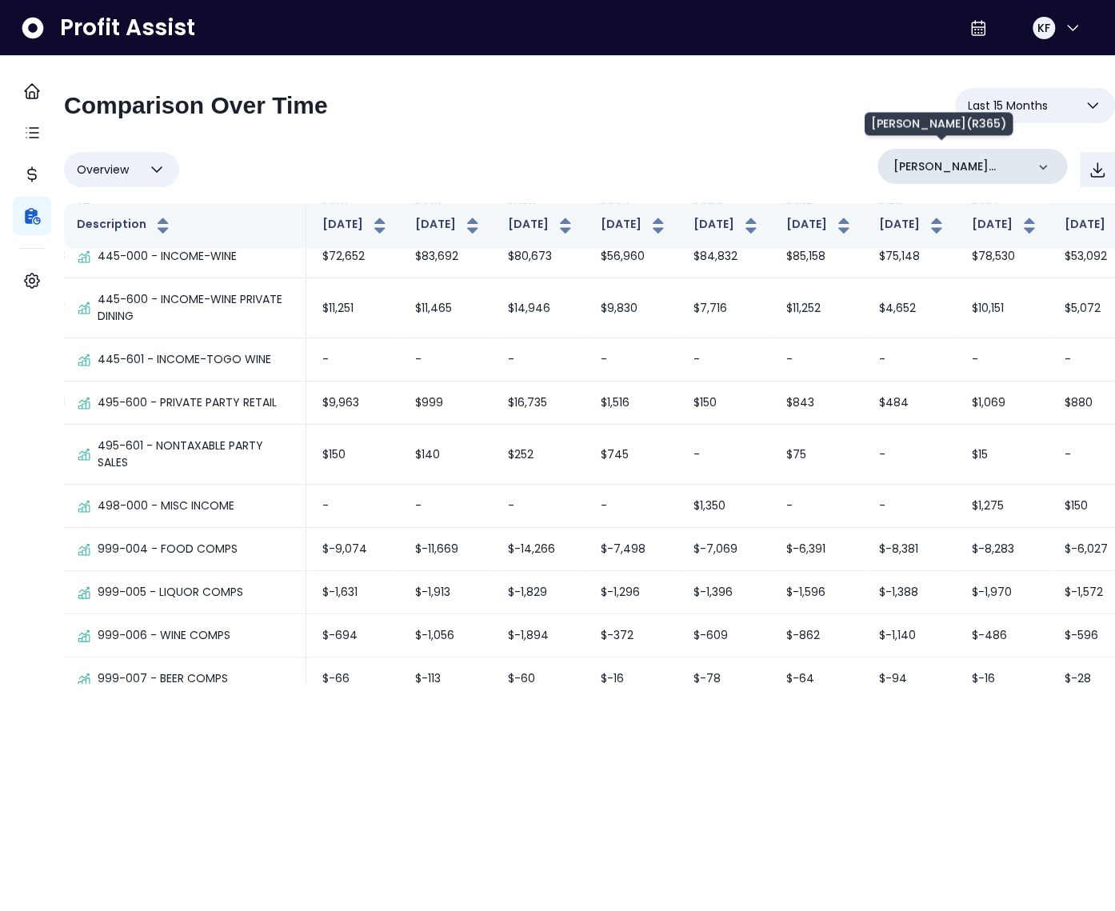
click at [948, 163] on p "[PERSON_NAME](R365)" at bounding box center [959, 166] width 132 height 17
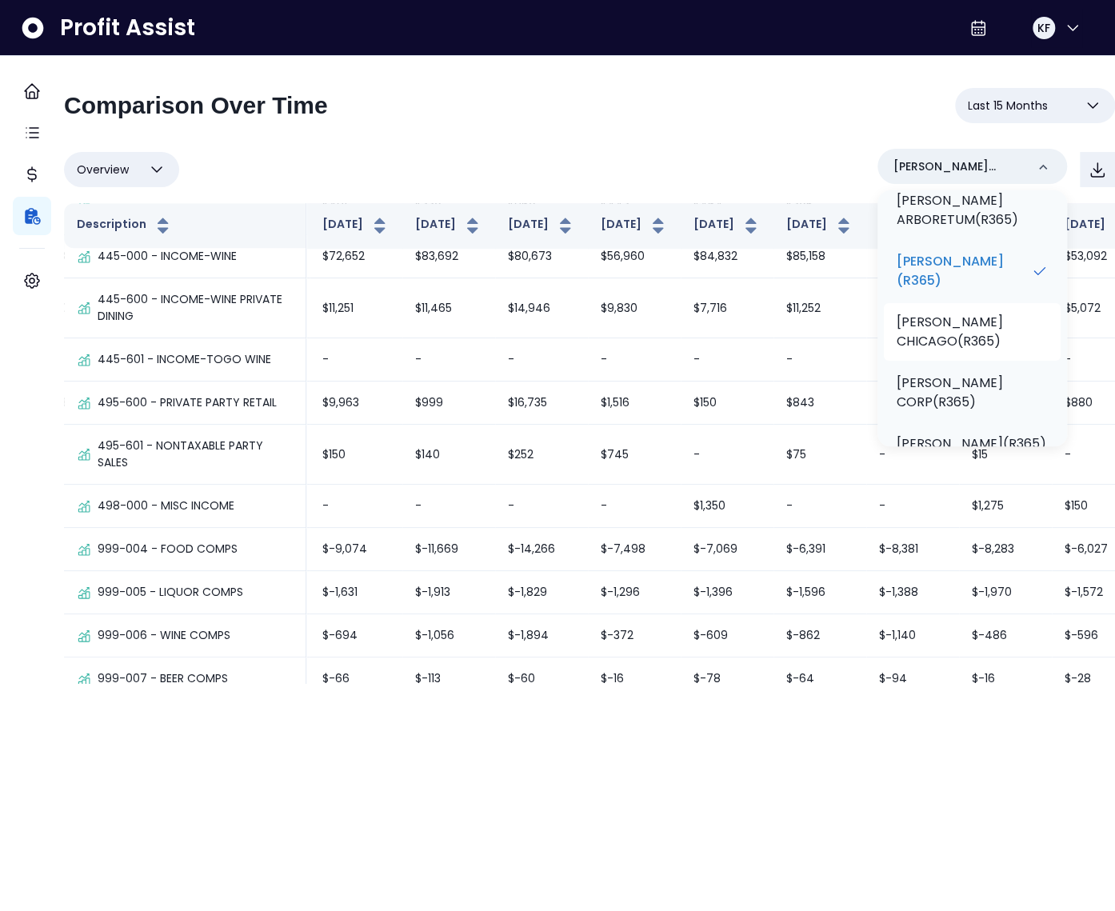
scroll to position [189, 0]
click at [932, 280] on p "[PERSON_NAME](R365)" at bounding box center [964, 270] width 134 height 38
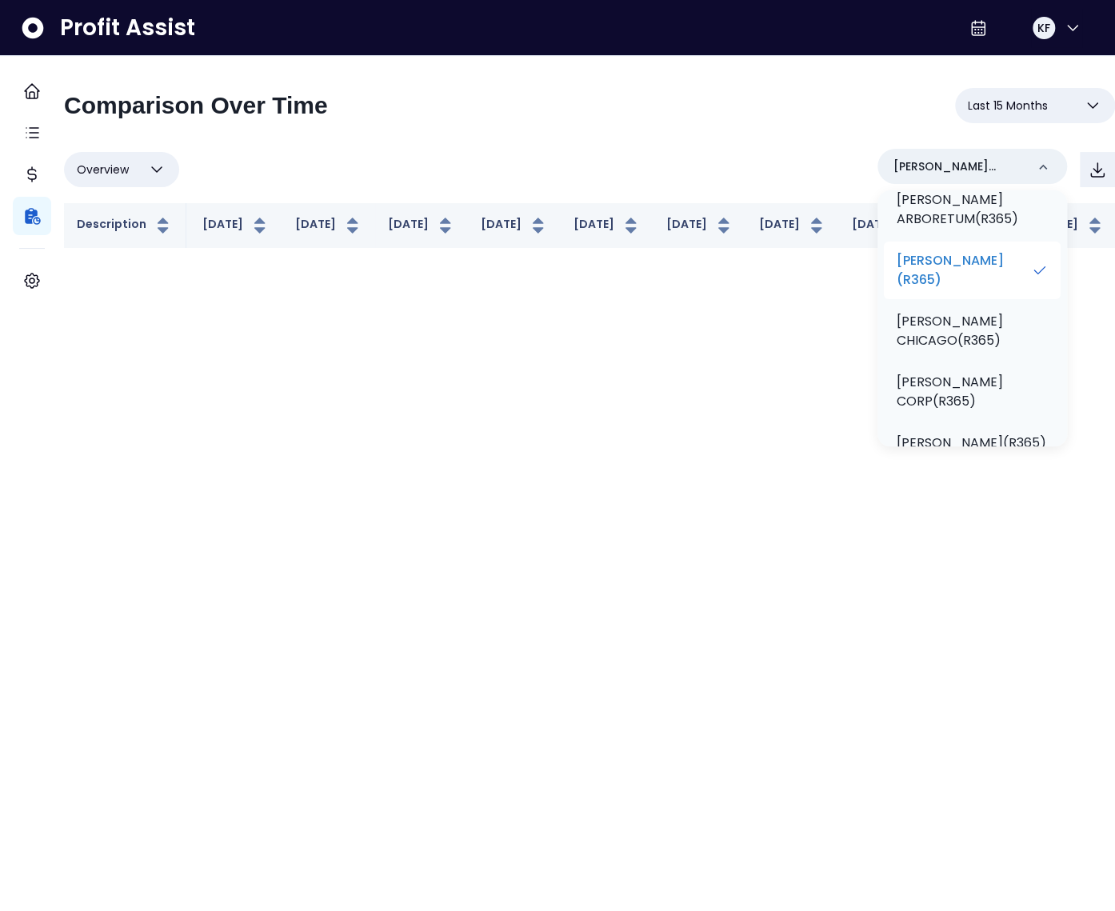
scroll to position [0, 368]
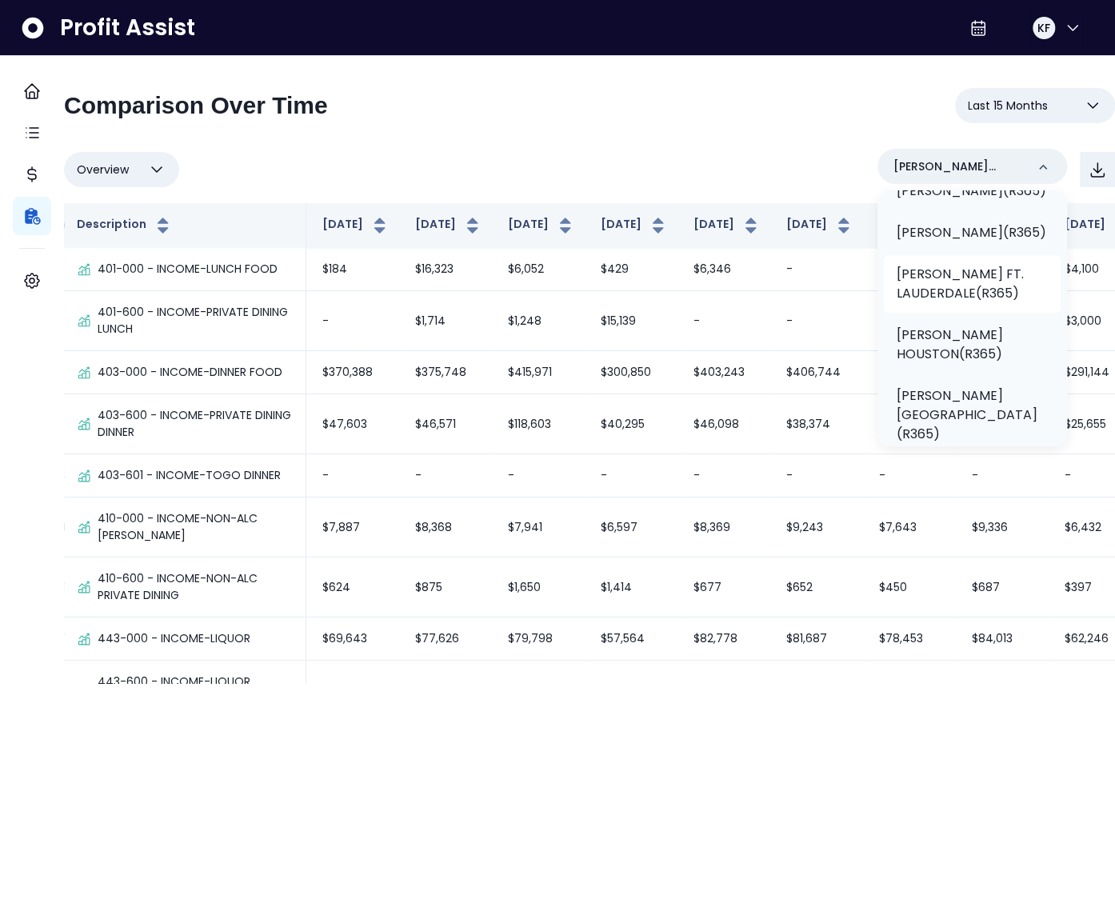
click at [938, 298] on p "[PERSON_NAME] FT. LAUDERDALE(R365)" at bounding box center [972, 284] width 151 height 38
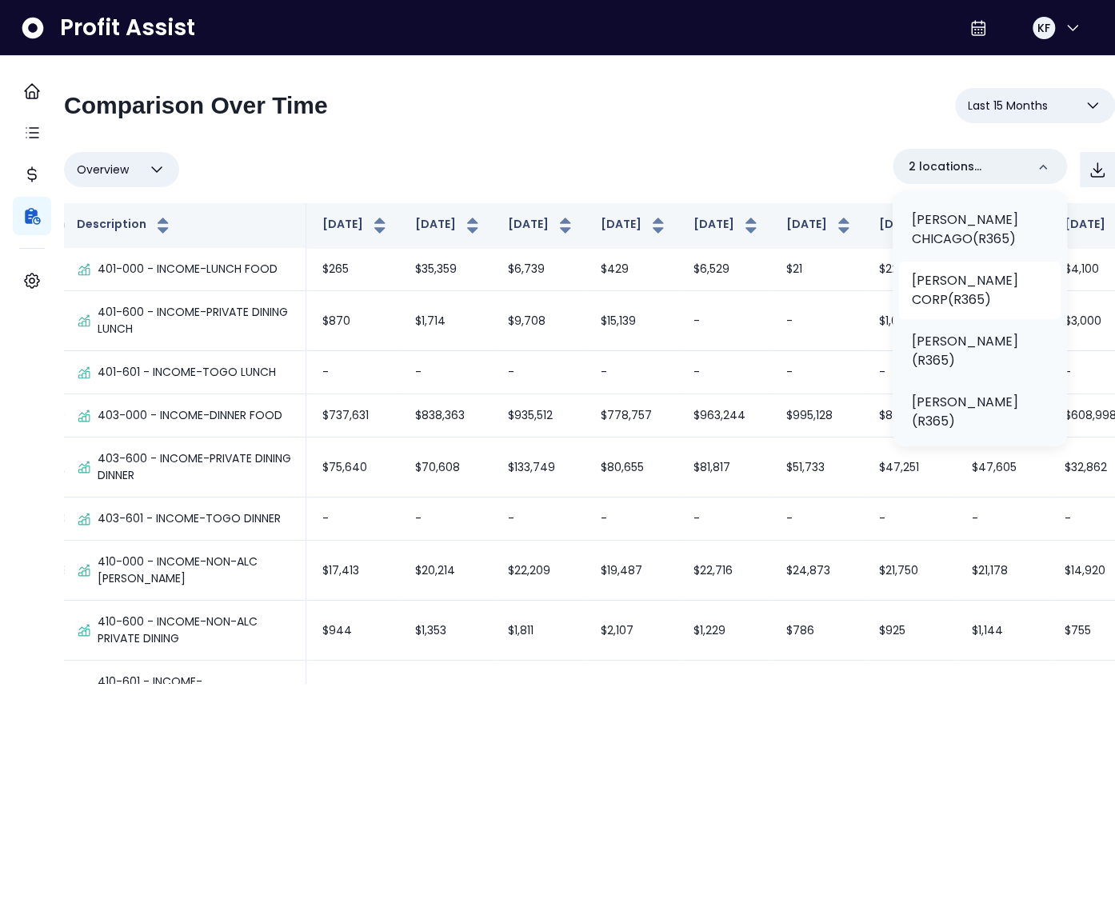
scroll to position [148, 0]
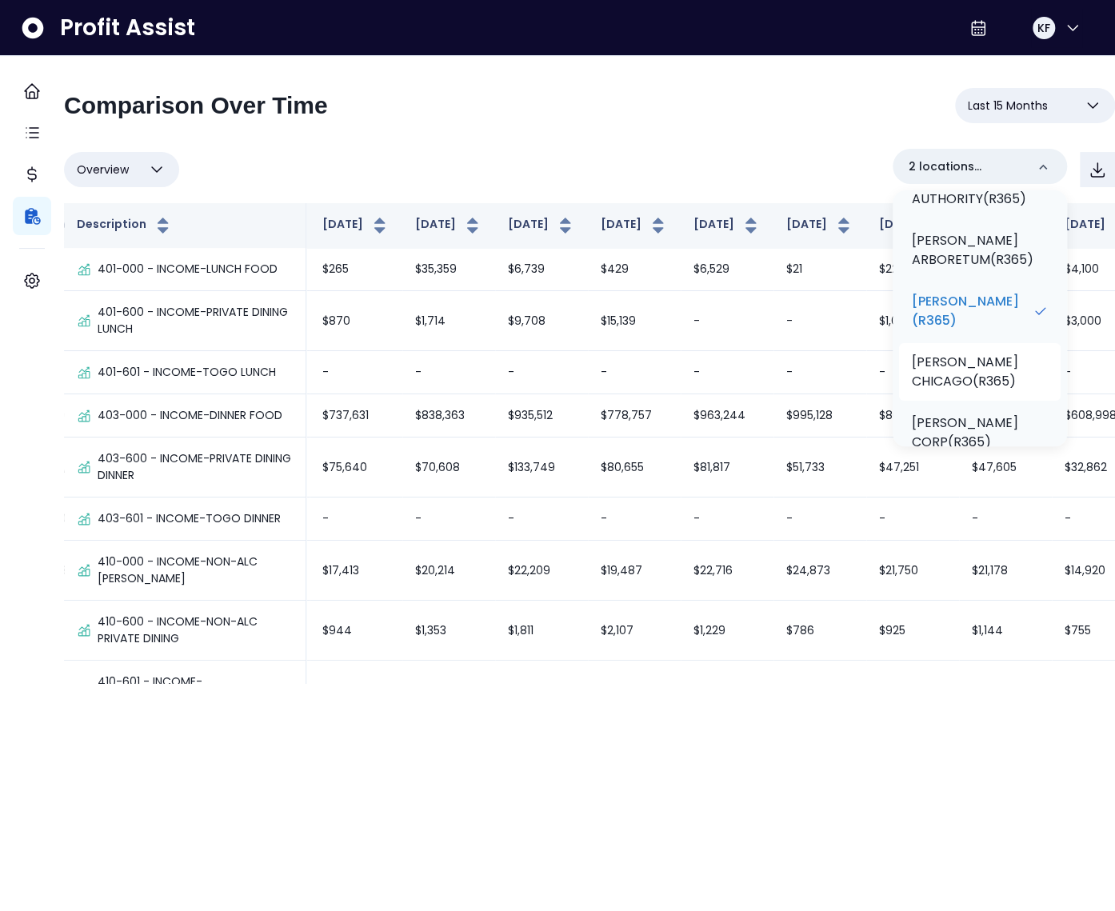
click at [968, 306] on p "[PERSON_NAME](R365)" at bounding box center [972, 311] width 121 height 38
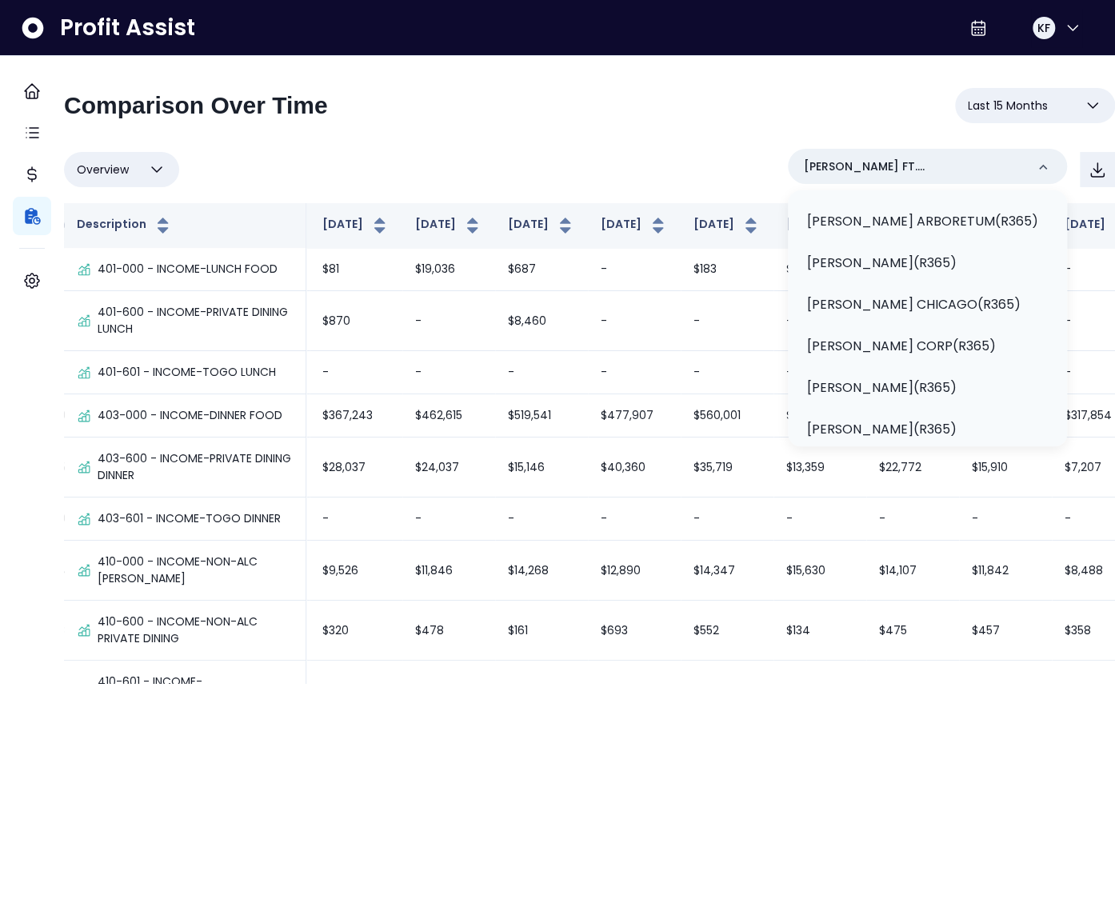
click at [581, 152] on div "Overview Overview % of cost % of sales % of budget ******** [PERSON_NAME] FT. L…" at bounding box center [589, 170] width 1051 height 42
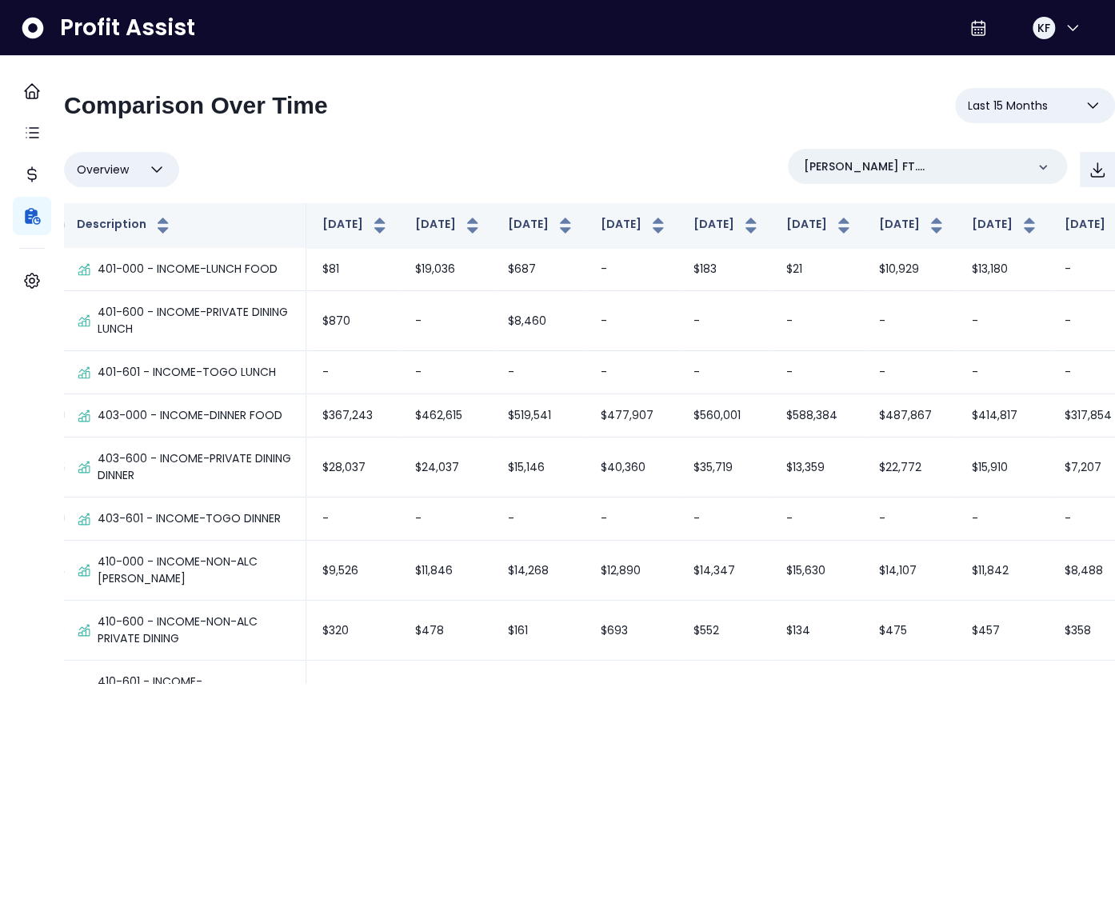
click at [1012, 105] on span "Last 15 Months" at bounding box center [1008, 105] width 80 height 19
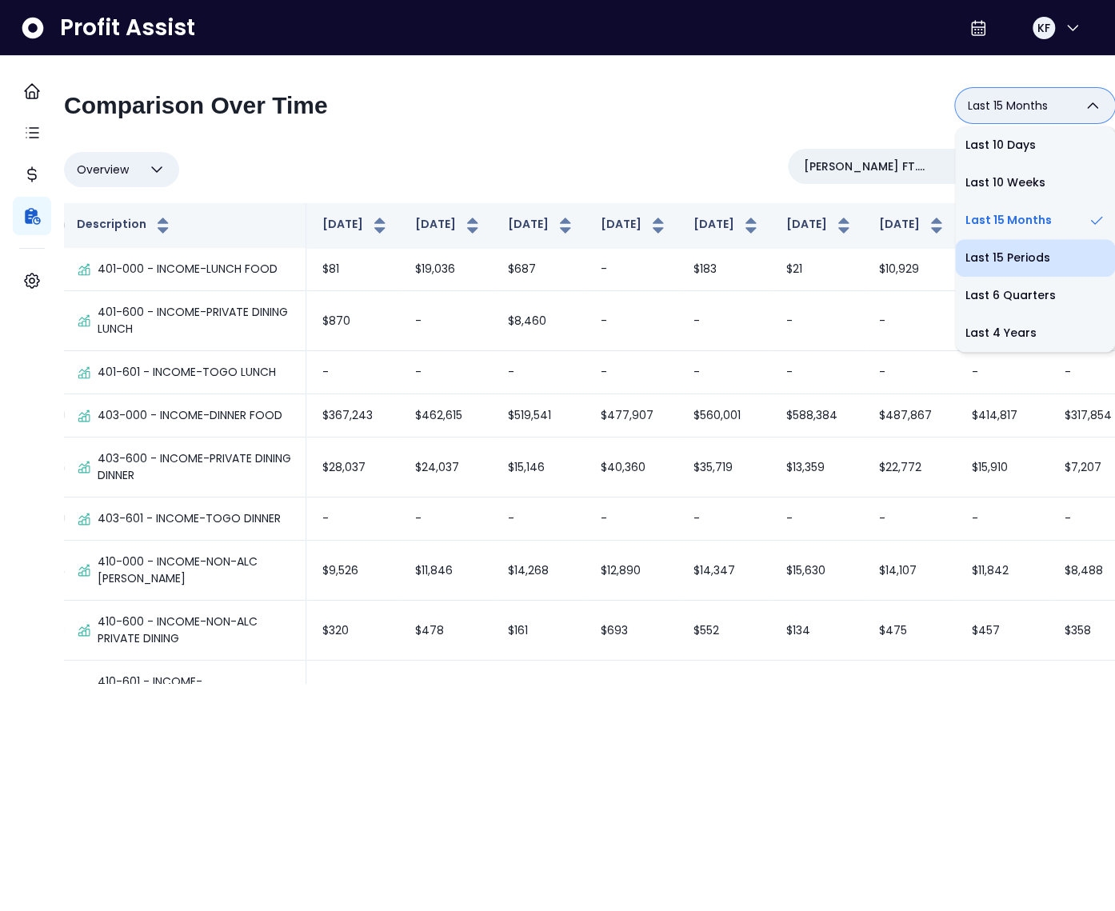
click at [996, 263] on li "Last 15 Periods" at bounding box center [1035, 258] width 160 height 38
type input "**********"
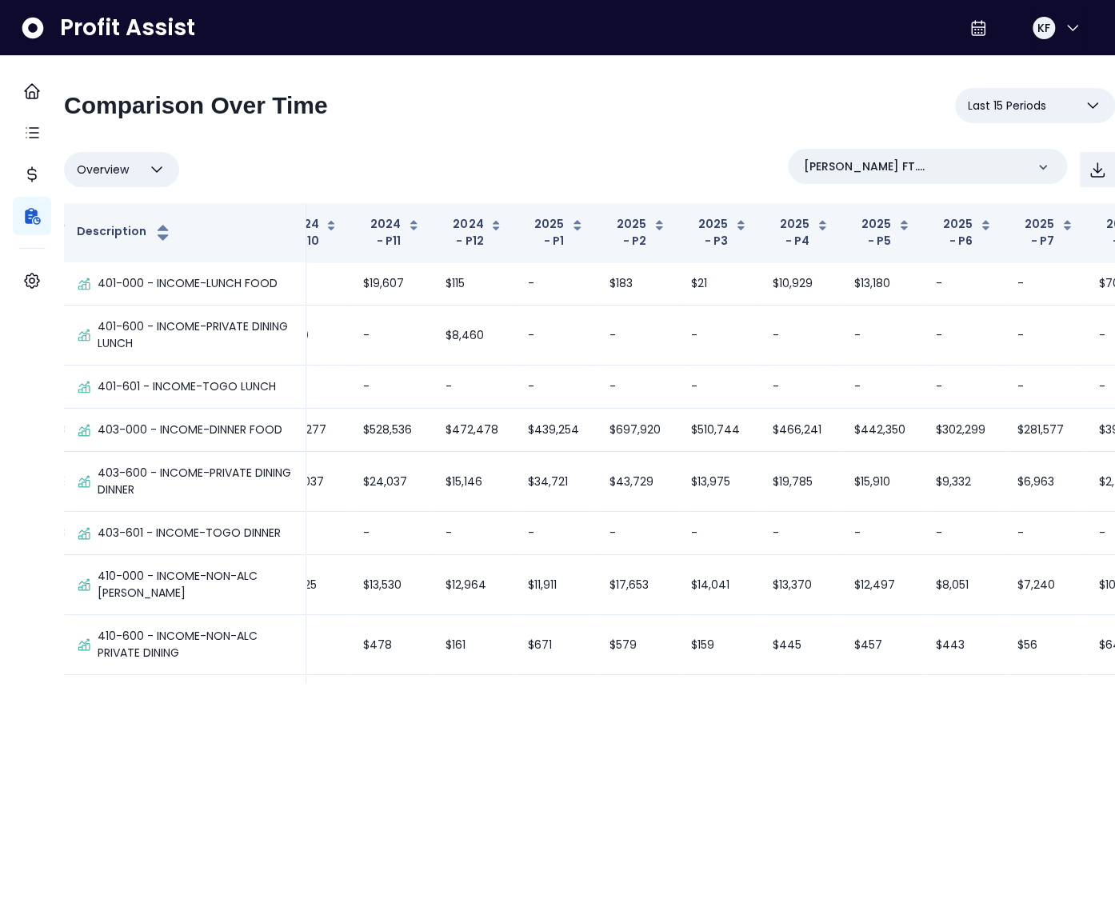
scroll to position [5242, 368]
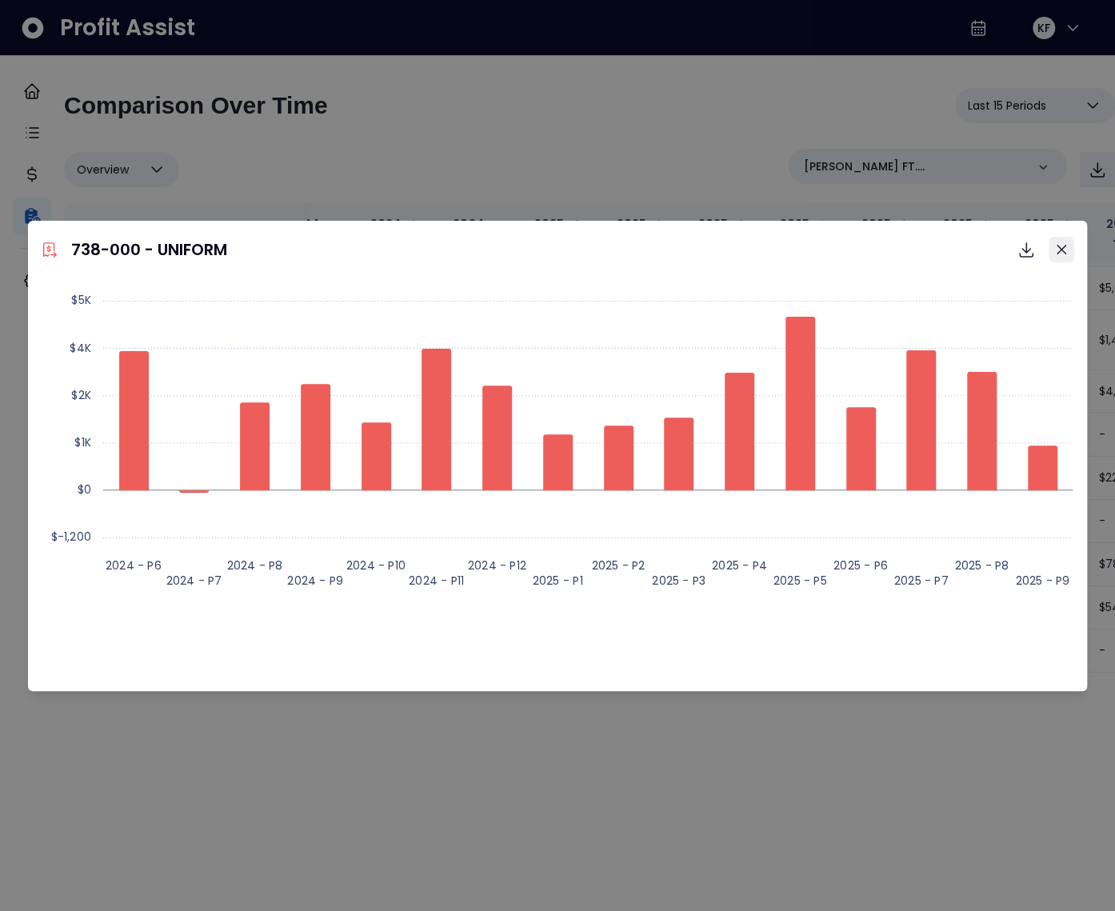
click at [1068, 251] on button "Close" at bounding box center [1061, 250] width 26 height 26
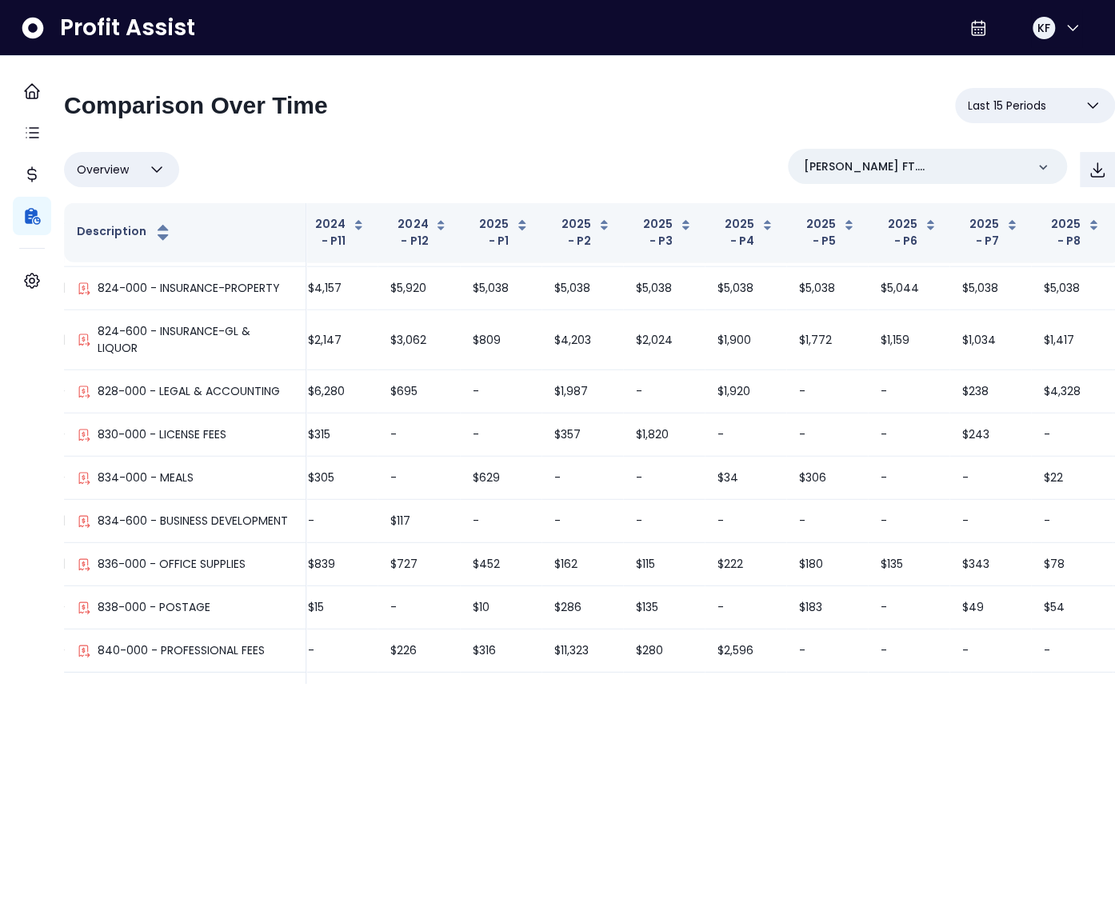
scroll to position [5739, 423]
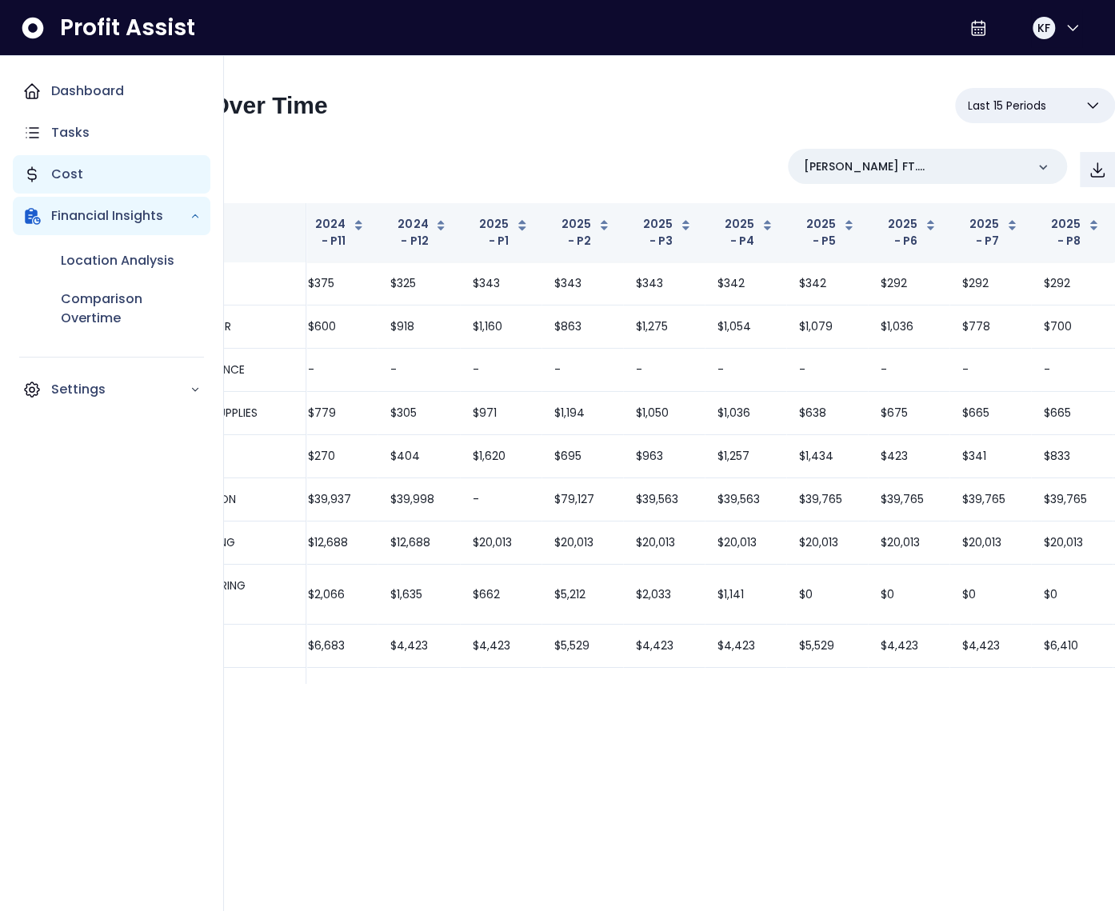
click at [76, 177] on p "Cost" at bounding box center [67, 174] width 32 height 19
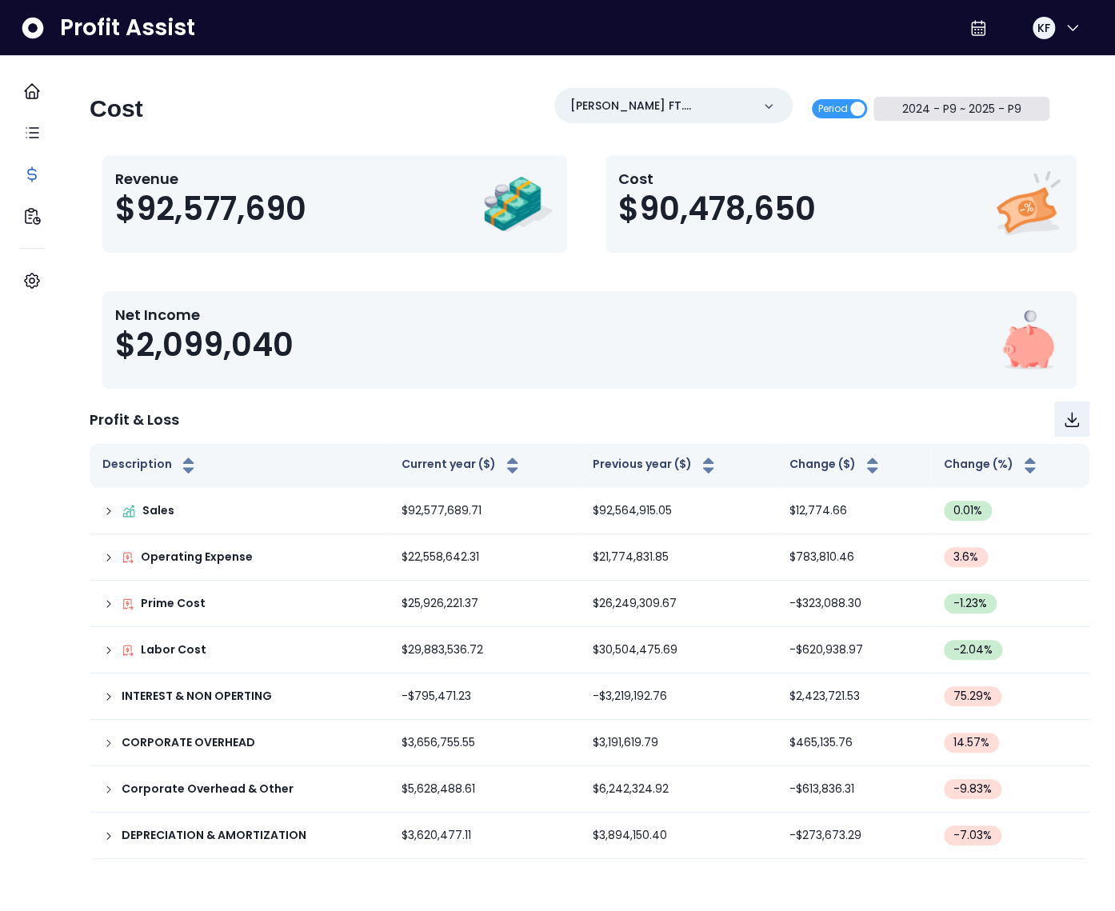
click at [950, 105] on button "2024 - P9 ~ 2025 - P9" at bounding box center [961, 109] width 177 height 24
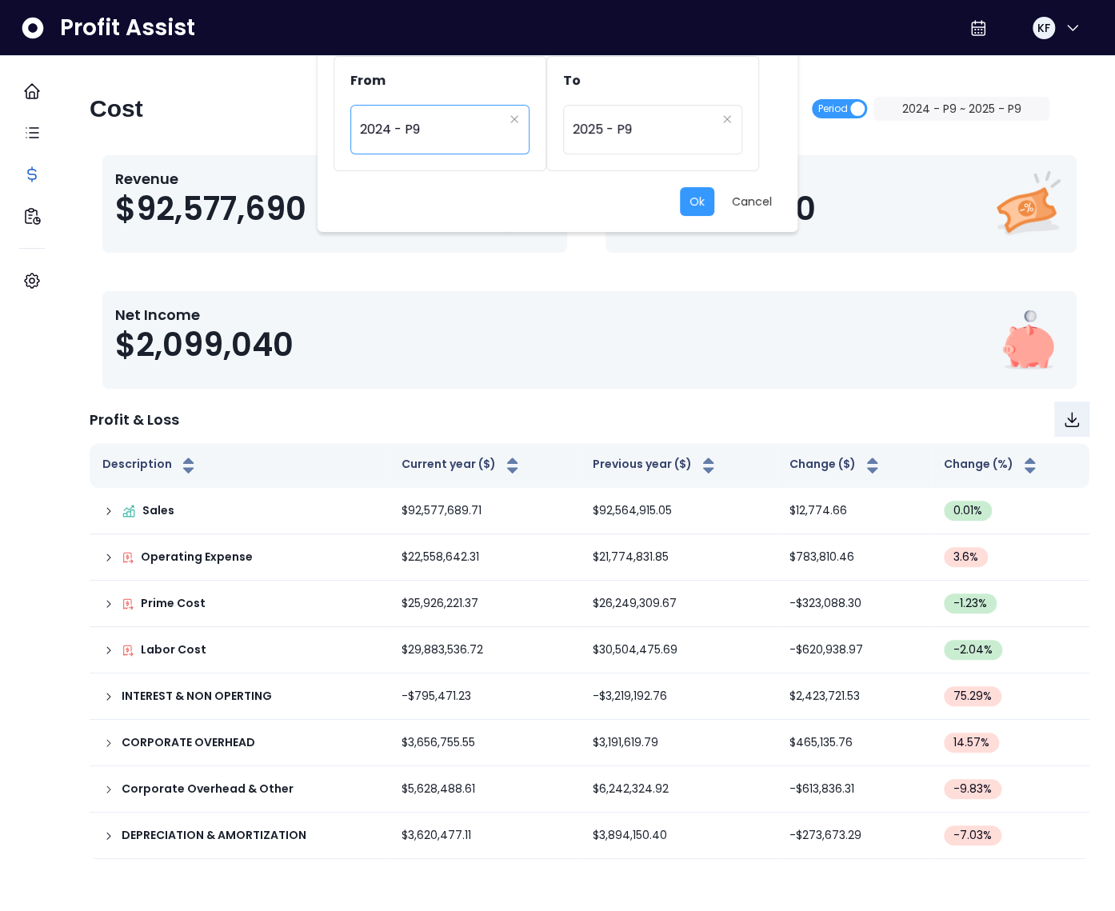
click at [419, 131] on span "2024 - P9" at bounding box center [431, 129] width 143 height 37
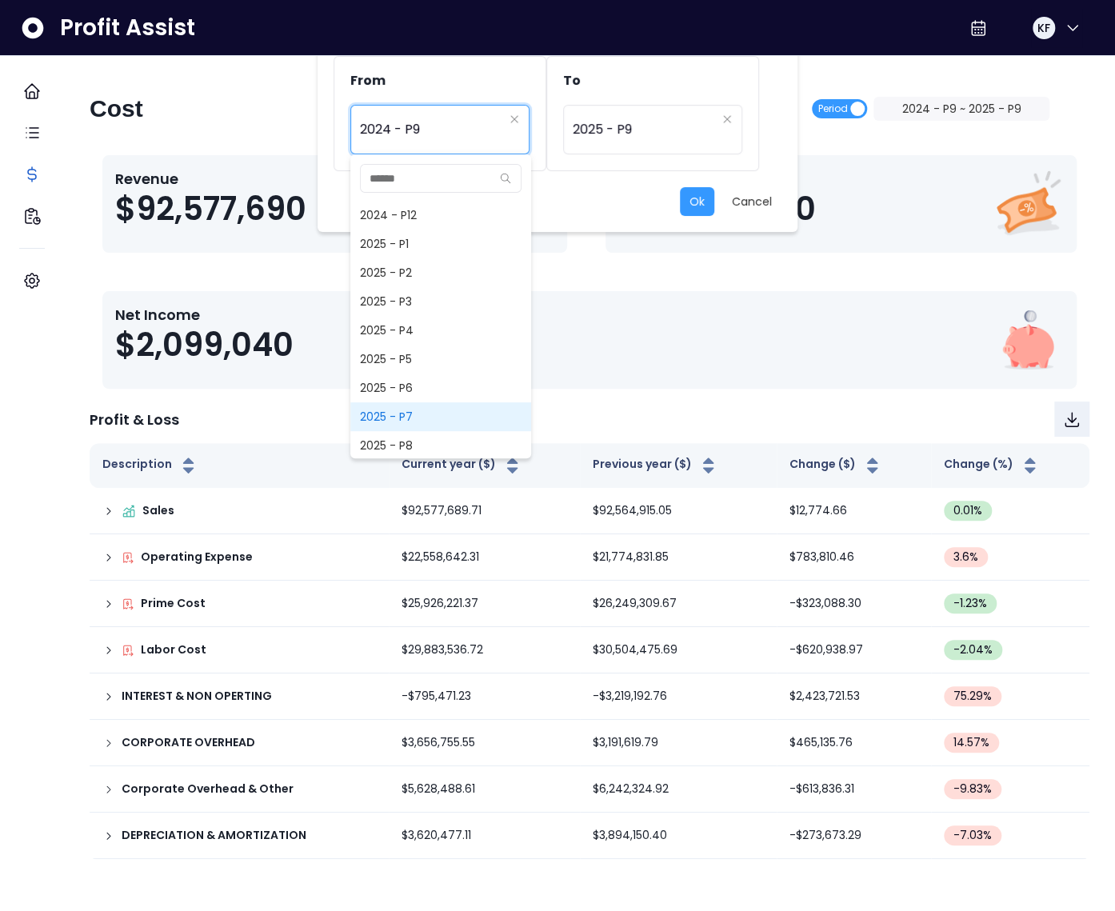
scroll to position [1008, 0]
click at [409, 438] on span "2025 - P8" at bounding box center [440, 441] width 181 height 29
type input "*********"
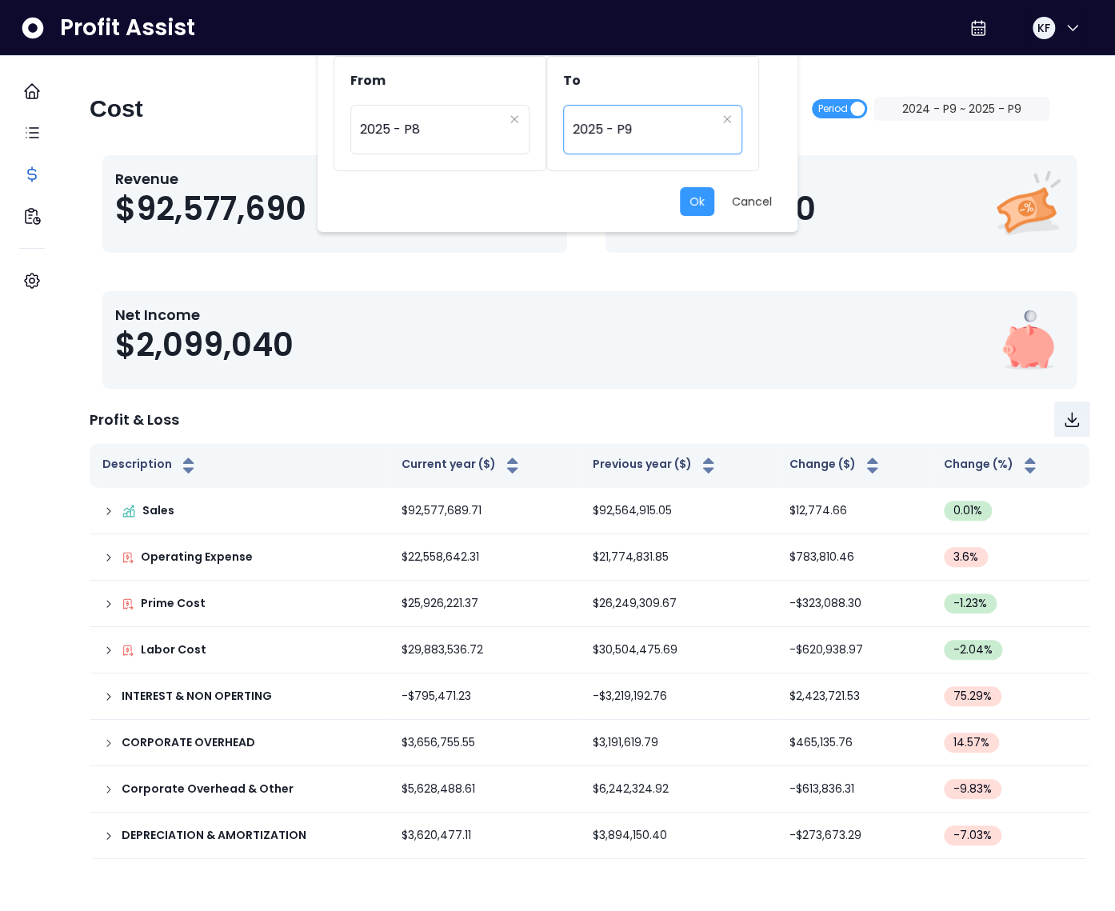
click at [609, 131] on span "2025 - P9" at bounding box center [644, 129] width 143 height 37
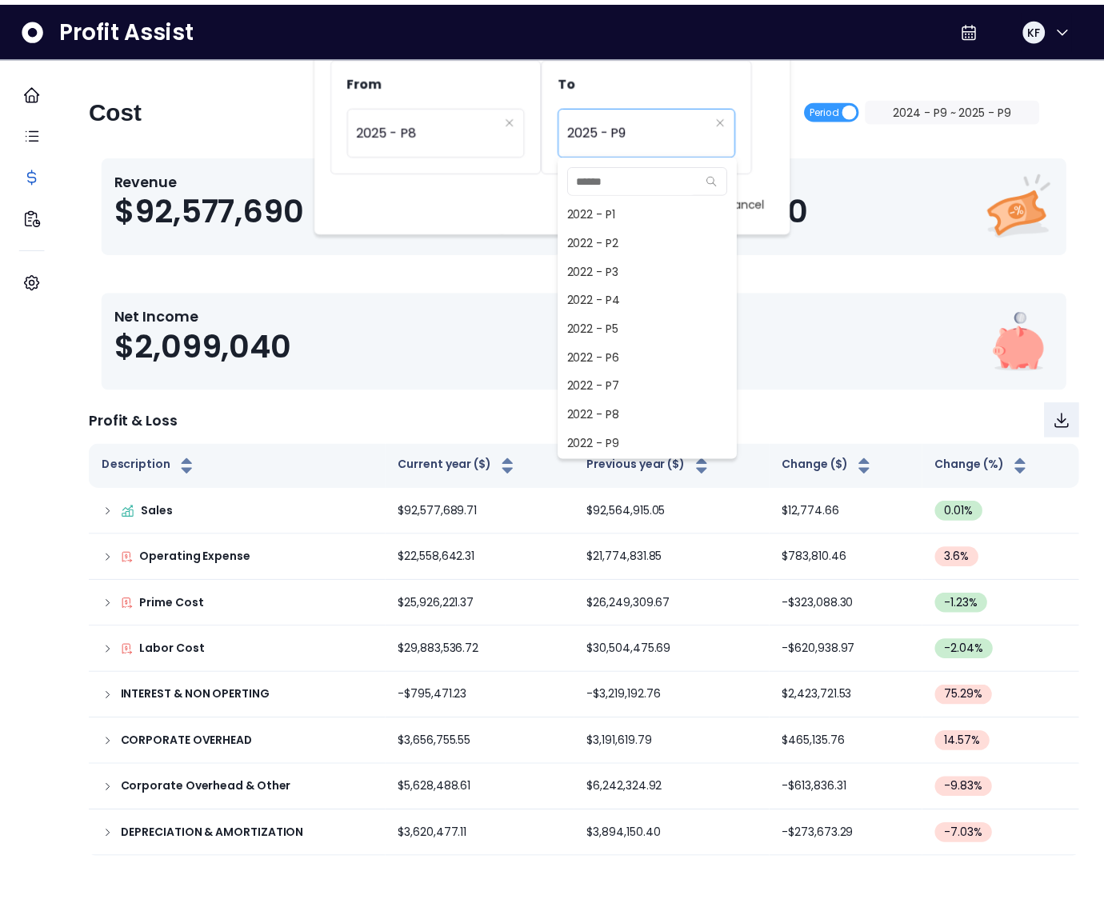
scroll to position [1036, 0]
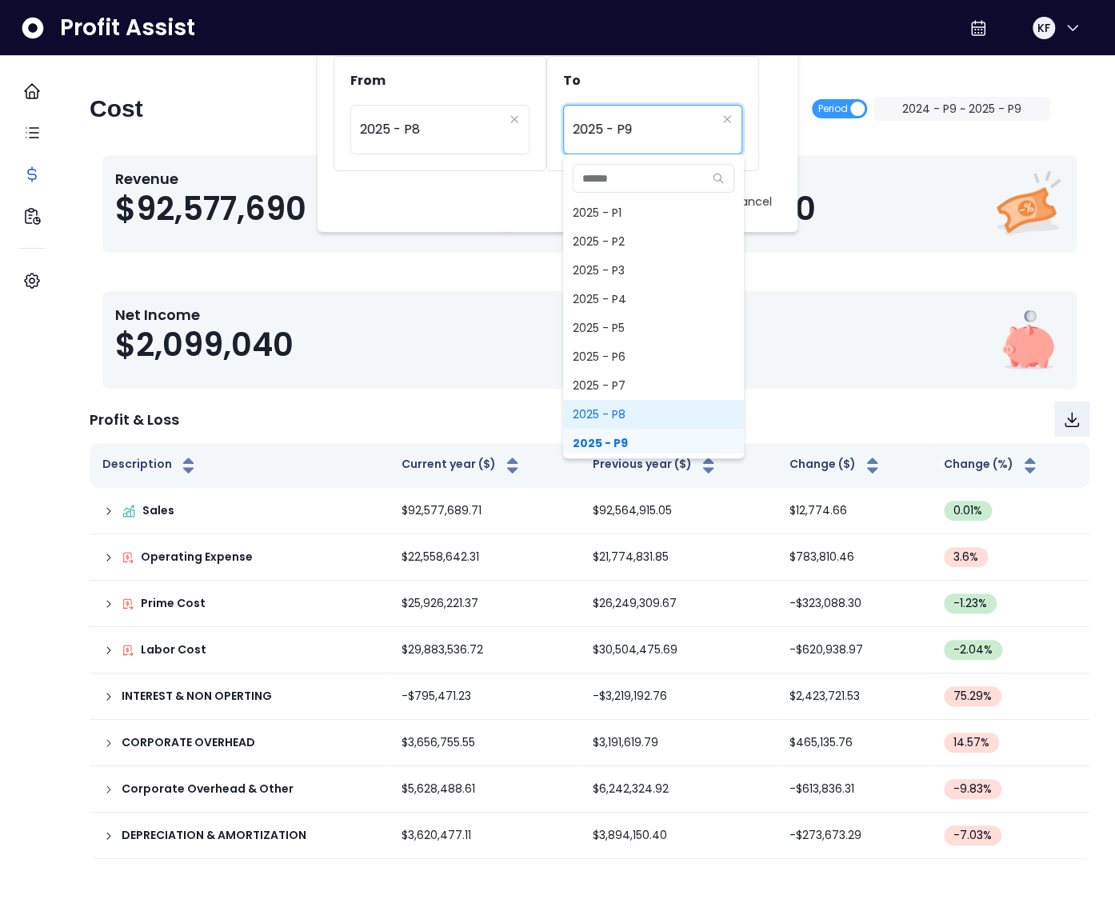
click at [618, 416] on span "2025 - P8" at bounding box center [653, 414] width 181 height 29
type input "*********"
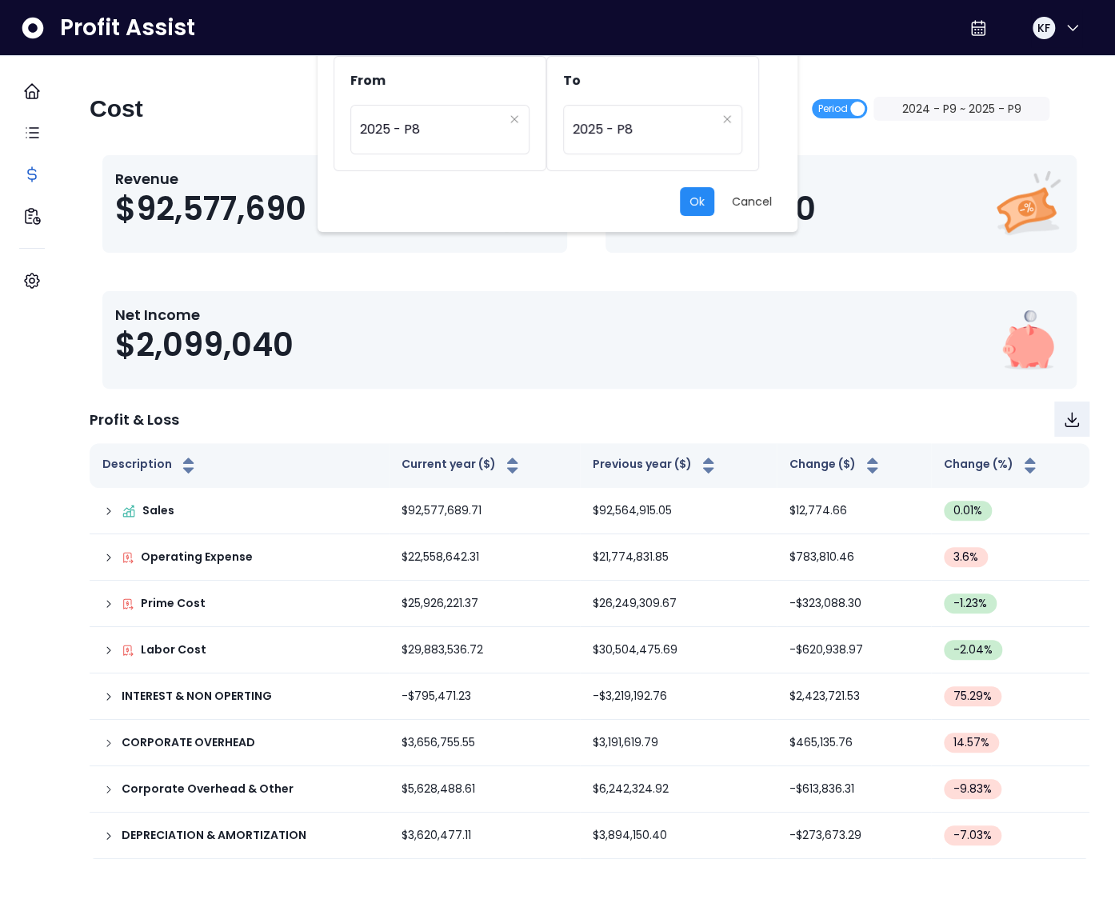
click at [697, 202] on button "Ok" at bounding box center [697, 201] width 34 height 29
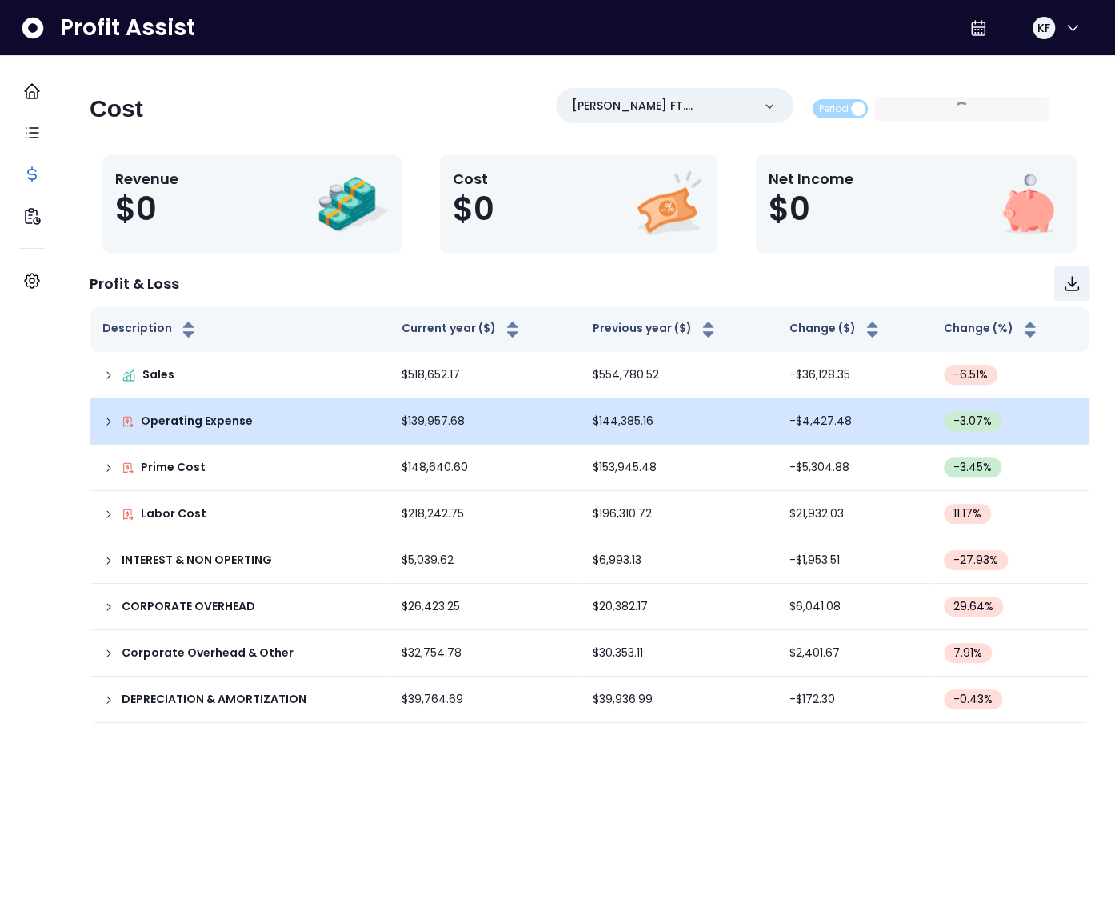
click at [125, 429] on td "Operating Expense" at bounding box center [239, 421] width 299 height 46
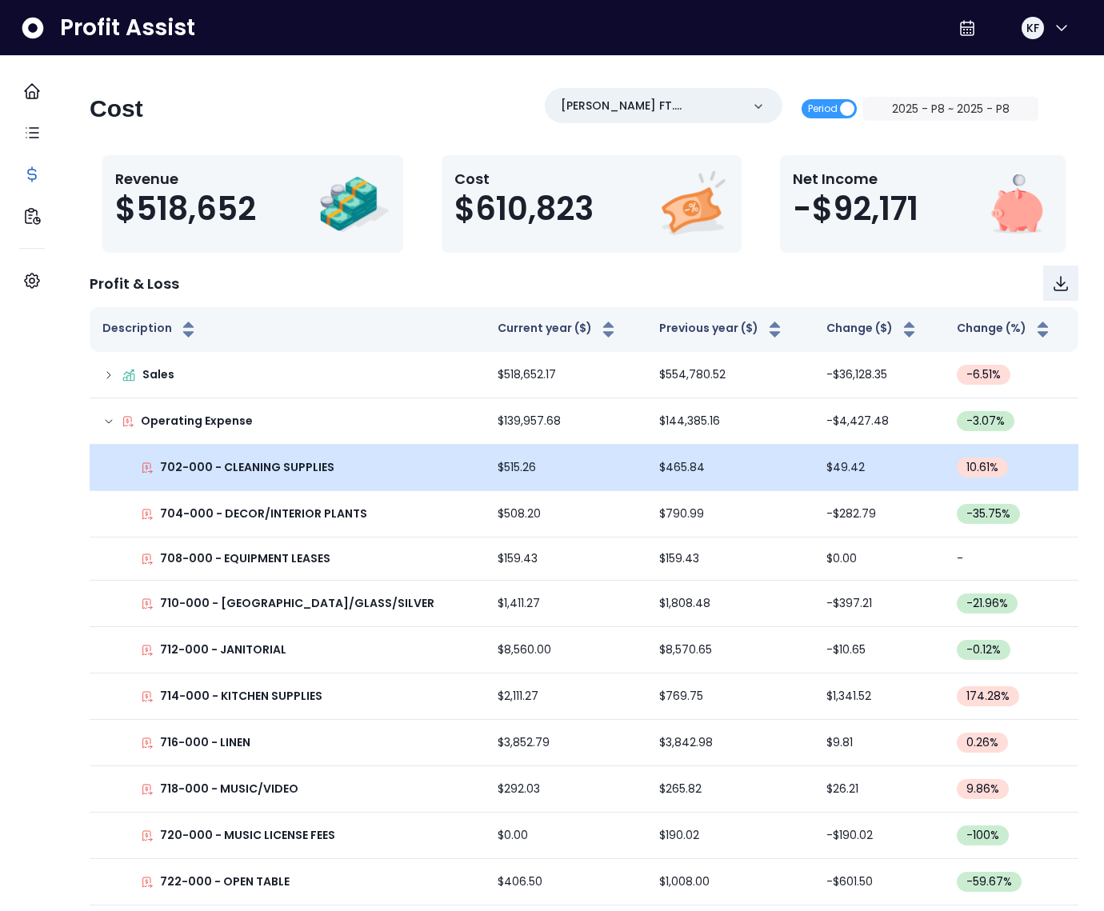
scroll to position [1206, 0]
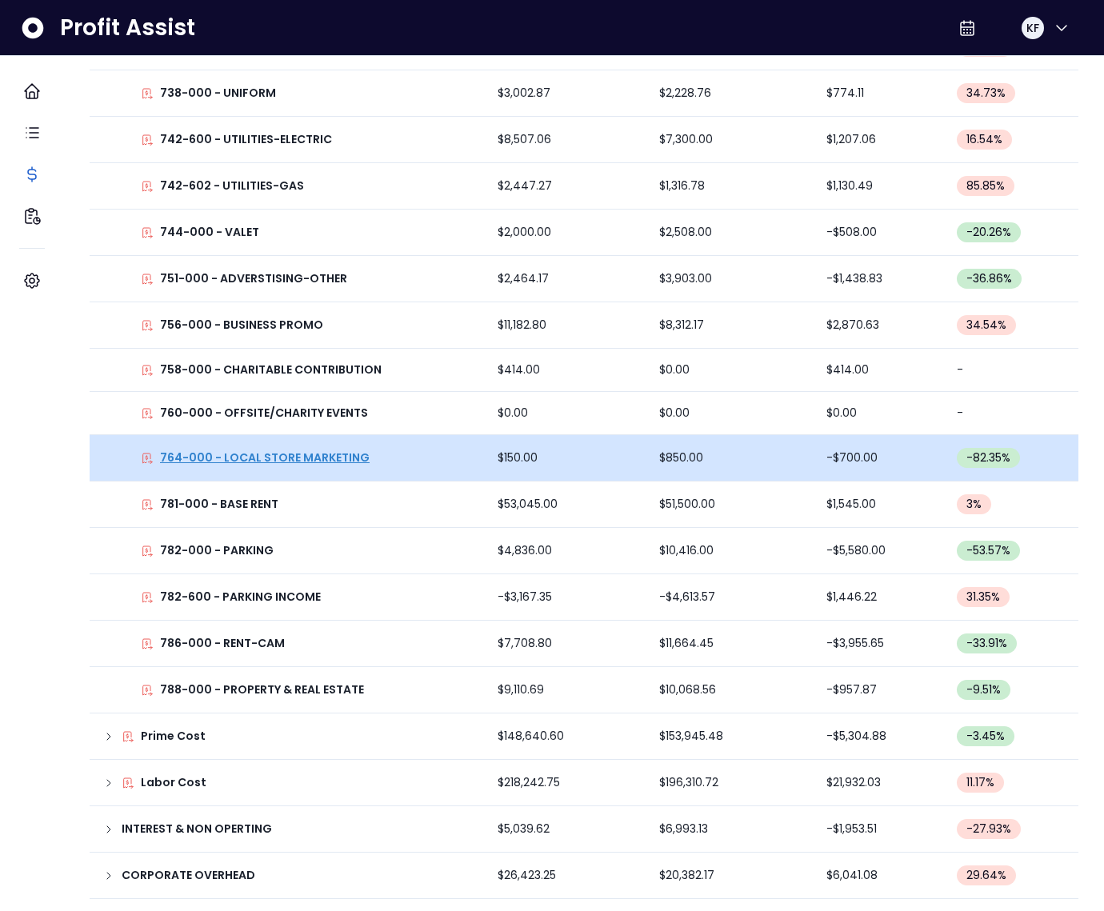
click at [324, 455] on p "764-000 - LOCAL STORE MARKETING" at bounding box center [265, 457] width 210 height 17
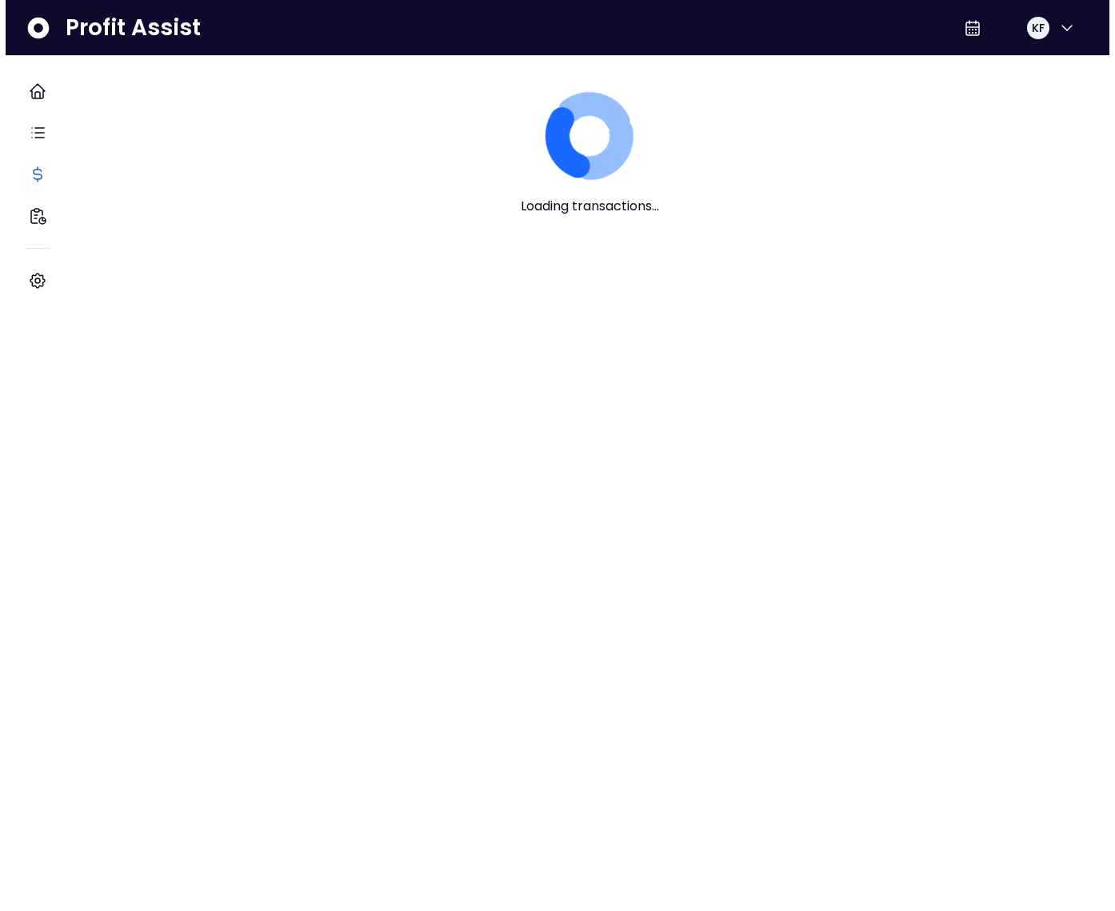
scroll to position [0, 0]
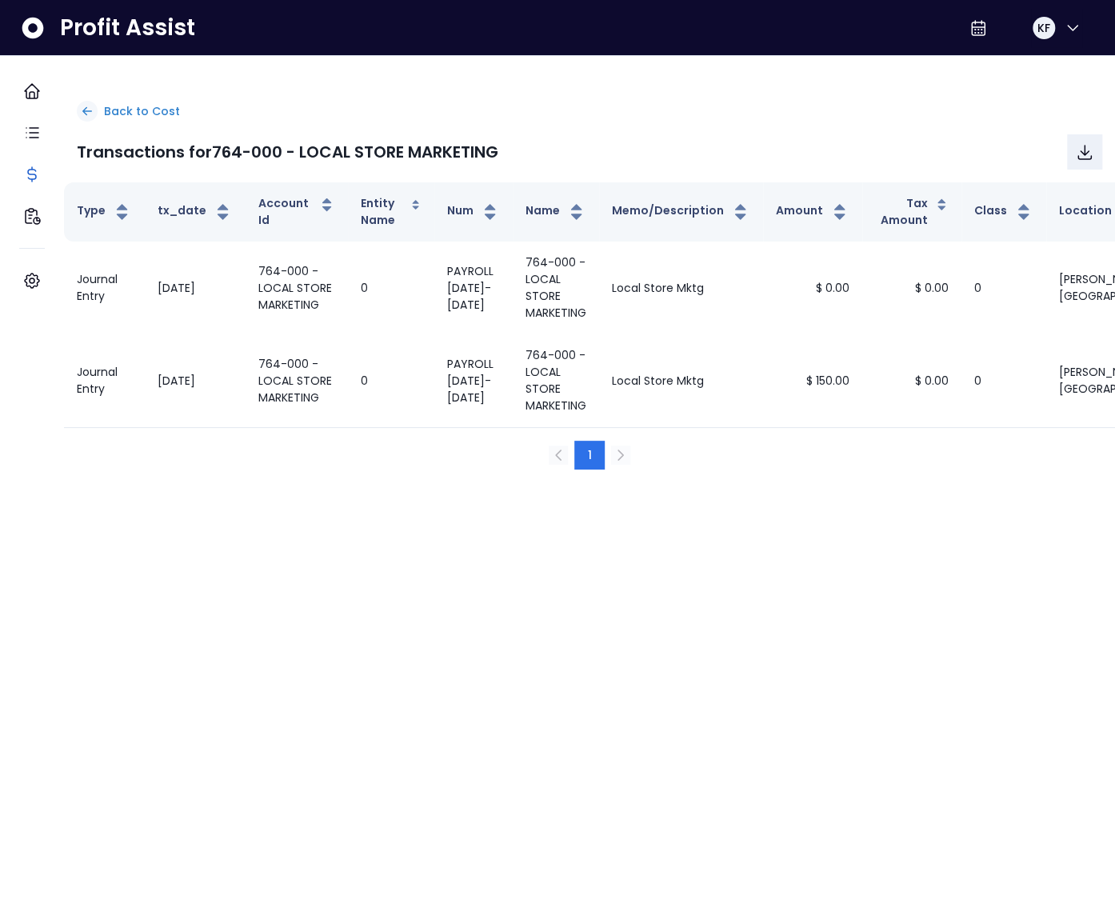
click at [135, 114] on p "Back to Cost" at bounding box center [142, 111] width 76 height 17
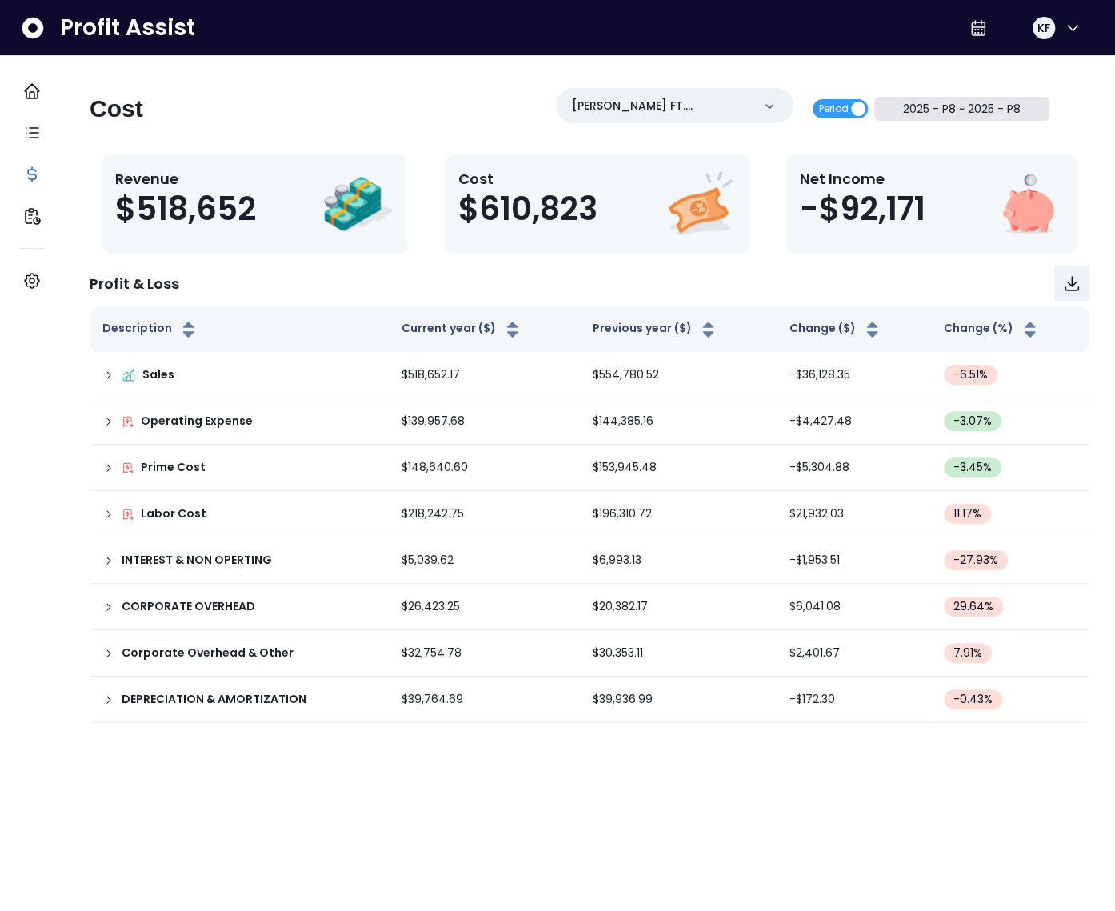
click at [985, 117] on button "2025 - P8 ~ 2025 - P8" at bounding box center [962, 109] width 176 height 24
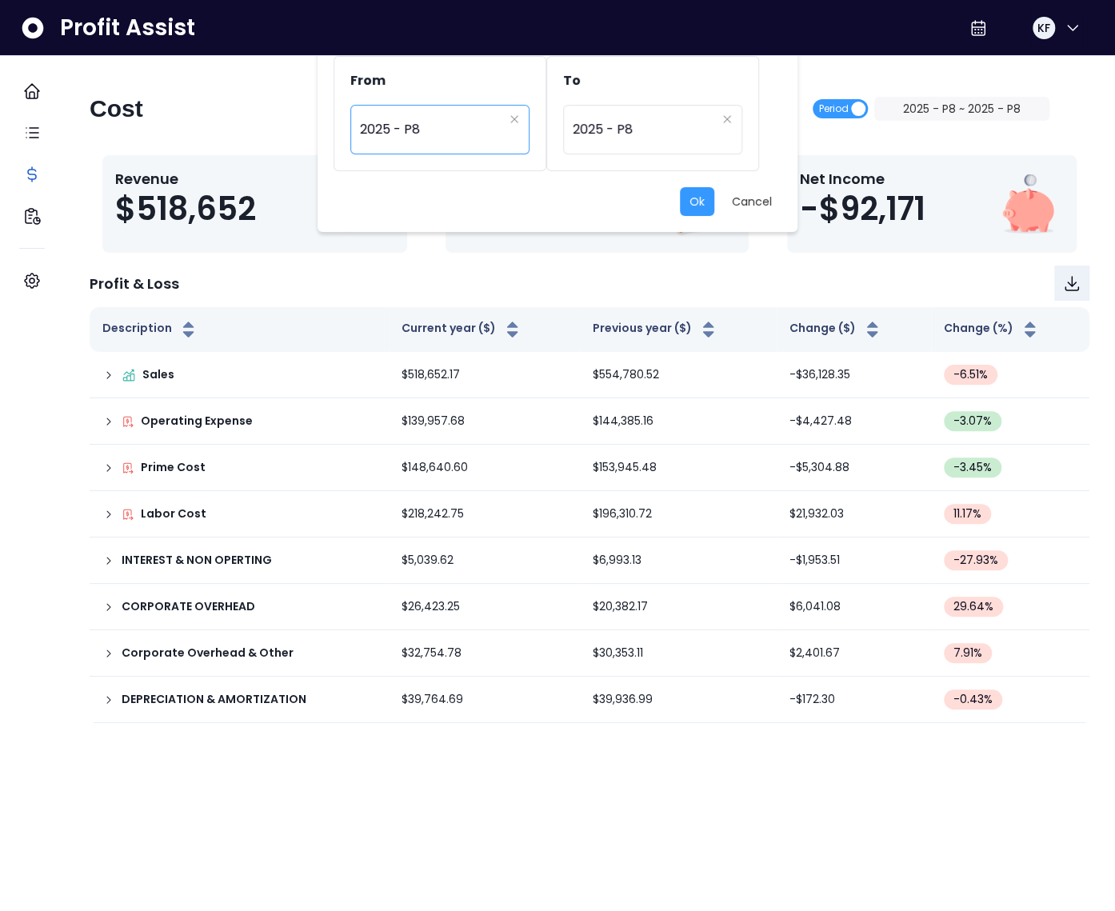
click at [422, 128] on span "2025 - P8" at bounding box center [431, 129] width 143 height 37
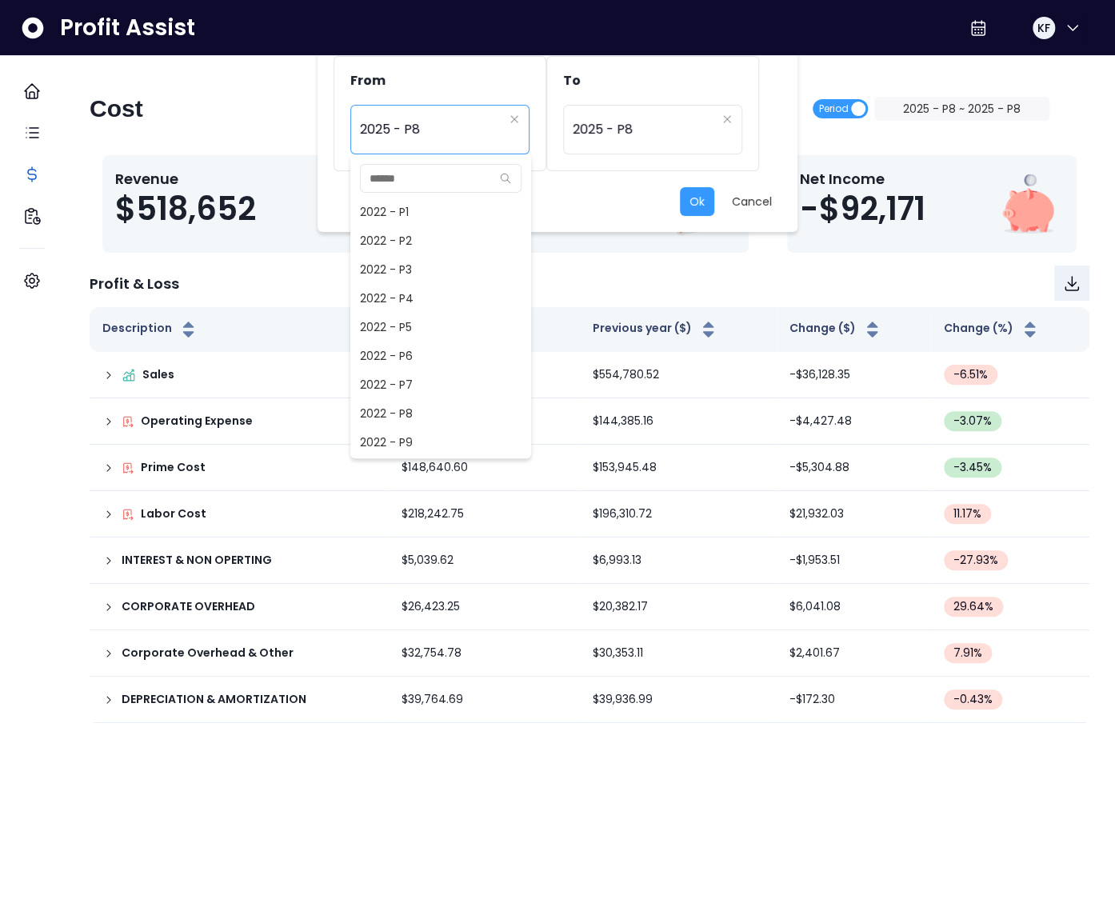
scroll to position [1008, 0]
click at [419, 407] on span "2025 - P7" at bounding box center [440, 413] width 181 height 29
type input "*********"
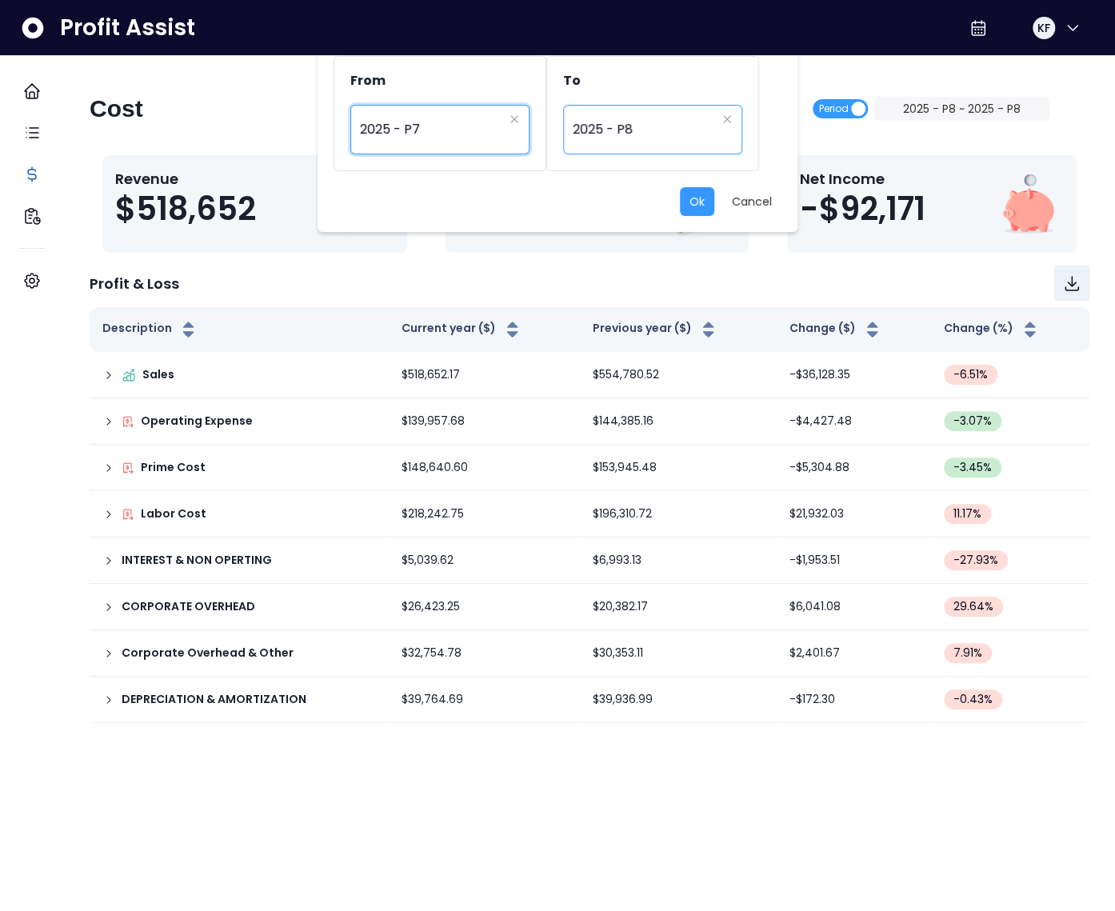
click at [620, 113] on span "2025 - P8" at bounding box center [644, 129] width 143 height 37
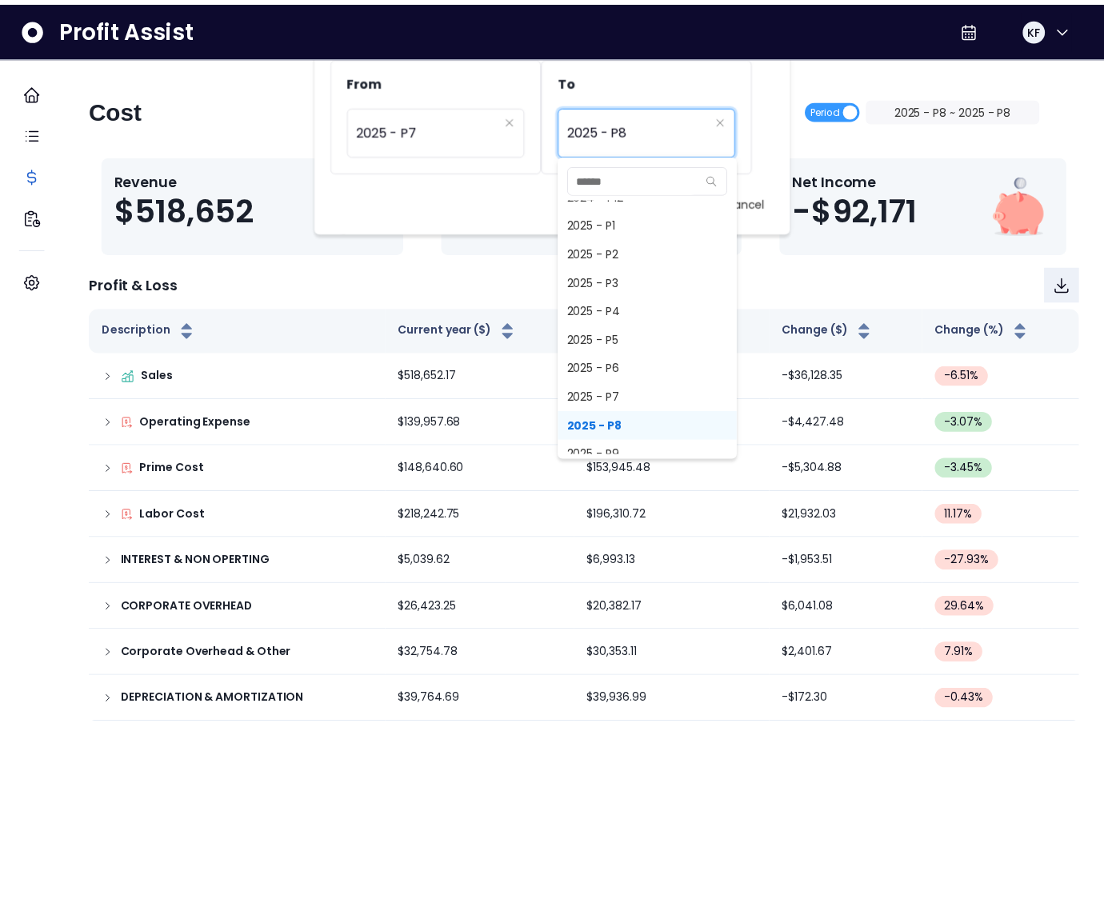
scroll to position [1026, 0]
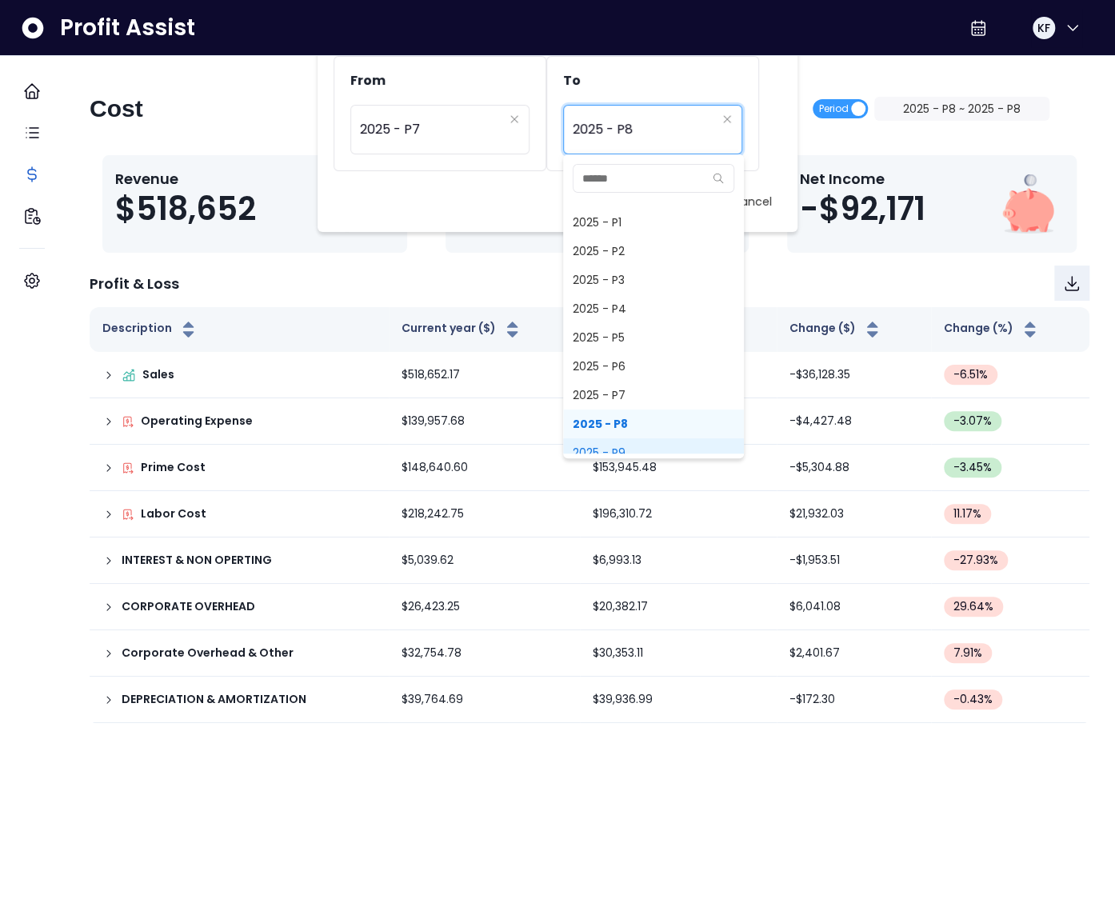
click at [623, 452] on span "2025 - P9" at bounding box center [653, 452] width 181 height 29
type input "*********"
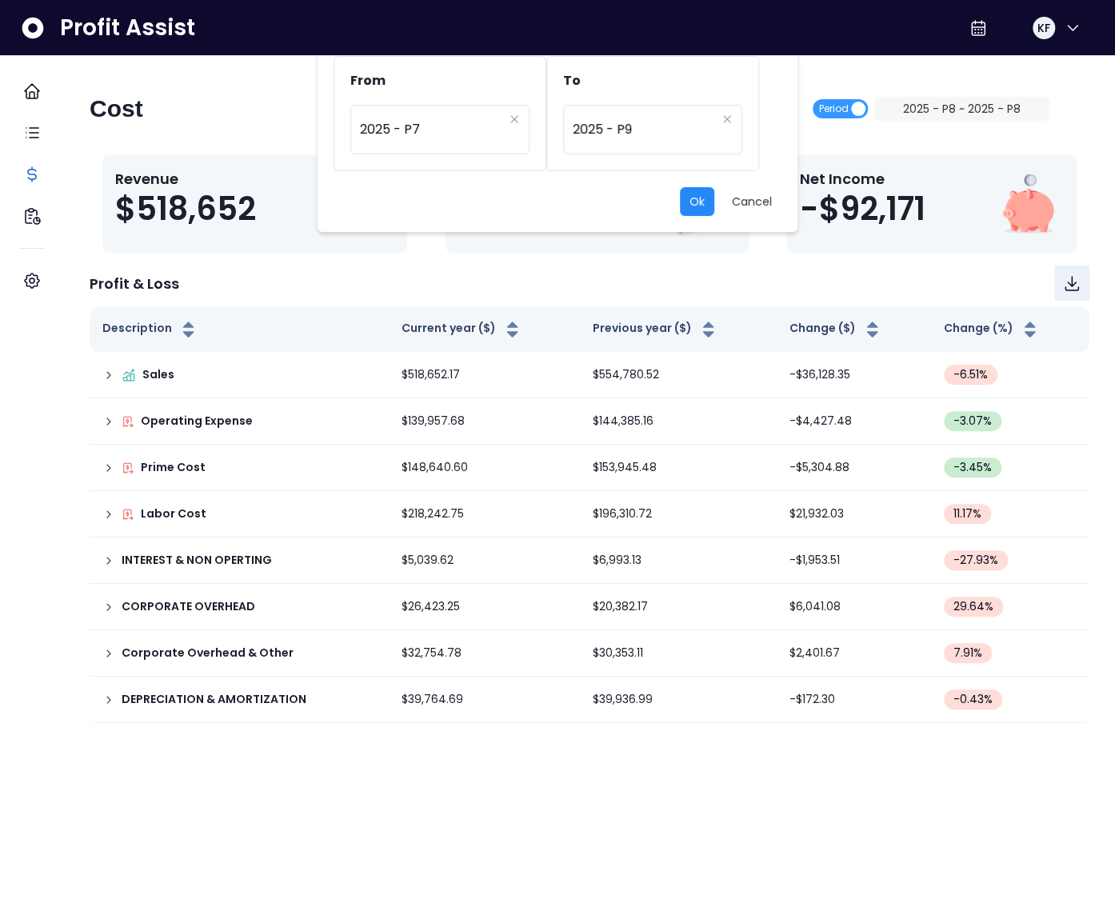
click at [698, 202] on button "Ok" at bounding box center [697, 201] width 34 height 29
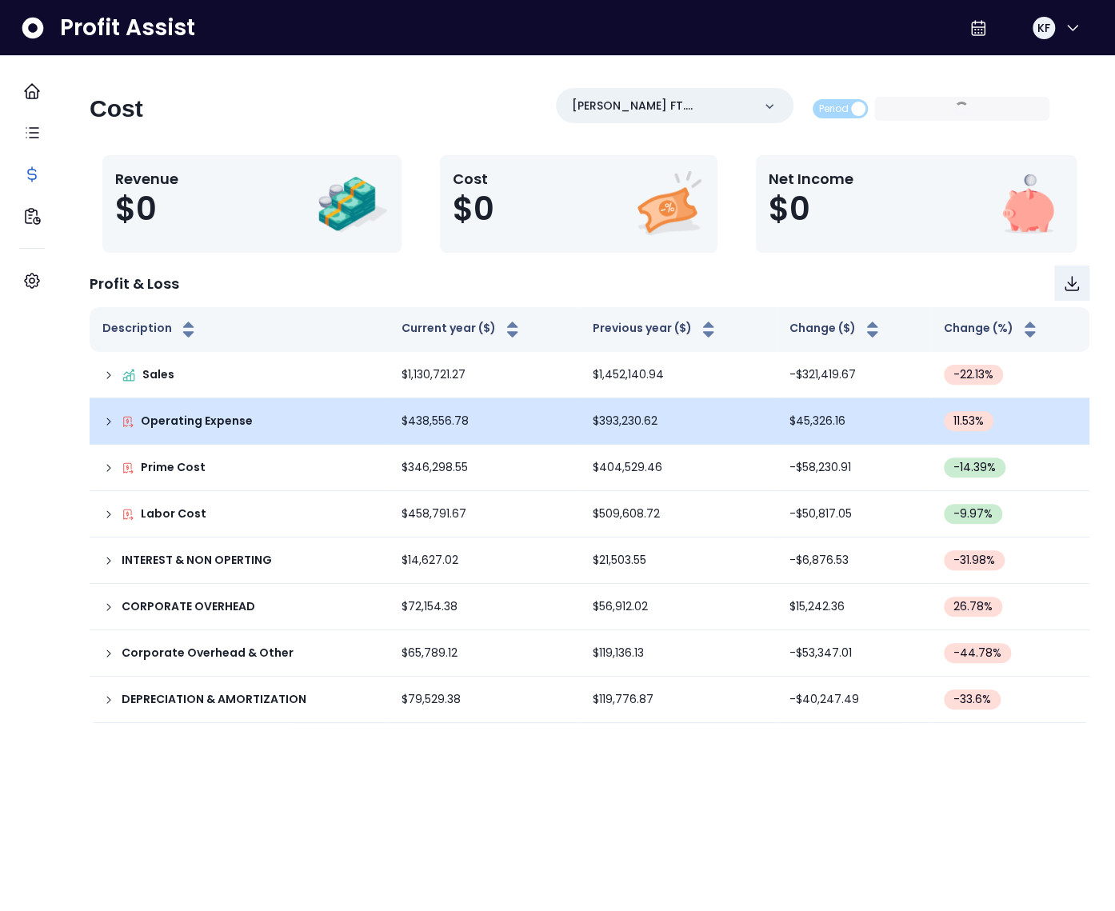
click at [116, 420] on td "Operating Expense" at bounding box center [239, 421] width 299 height 46
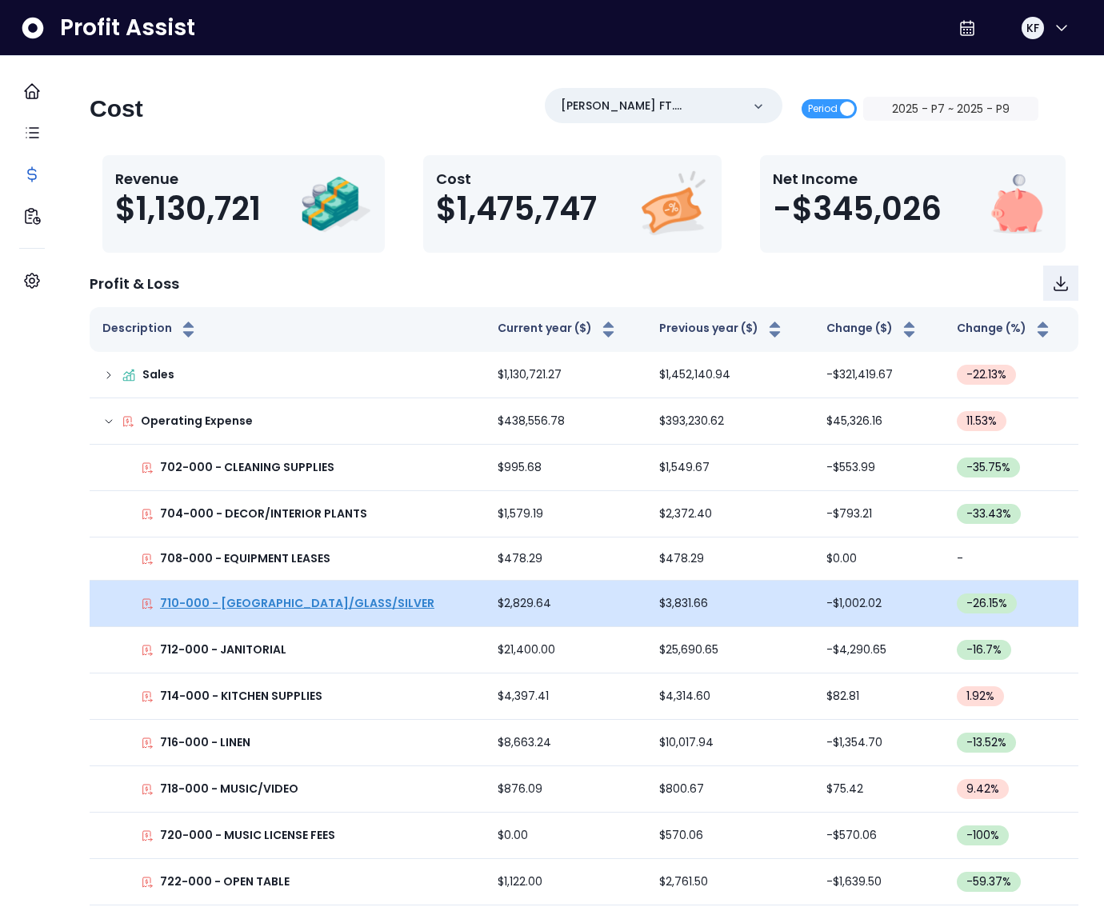
scroll to position [1206, 0]
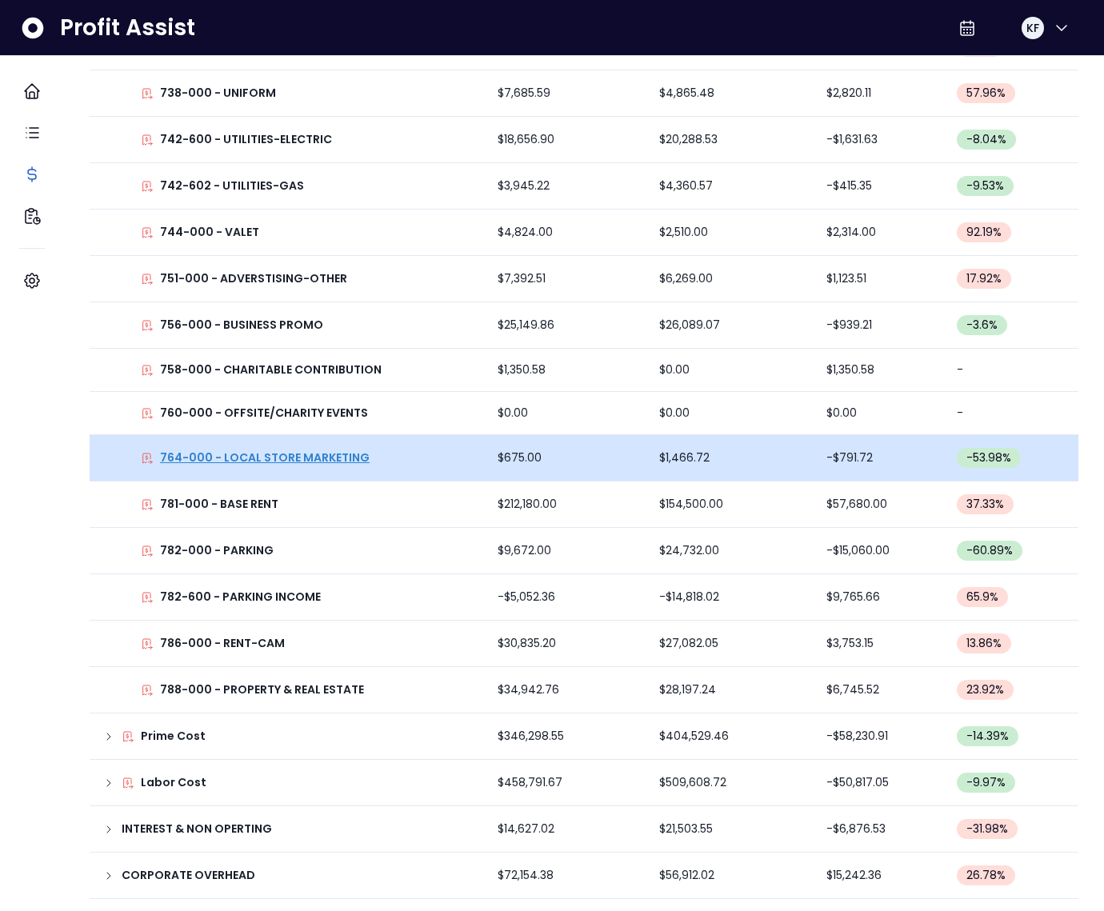
click at [323, 454] on p "764-000 - LOCAL STORE MARKETING" at bounding box center [265, 457] width 210 height 17
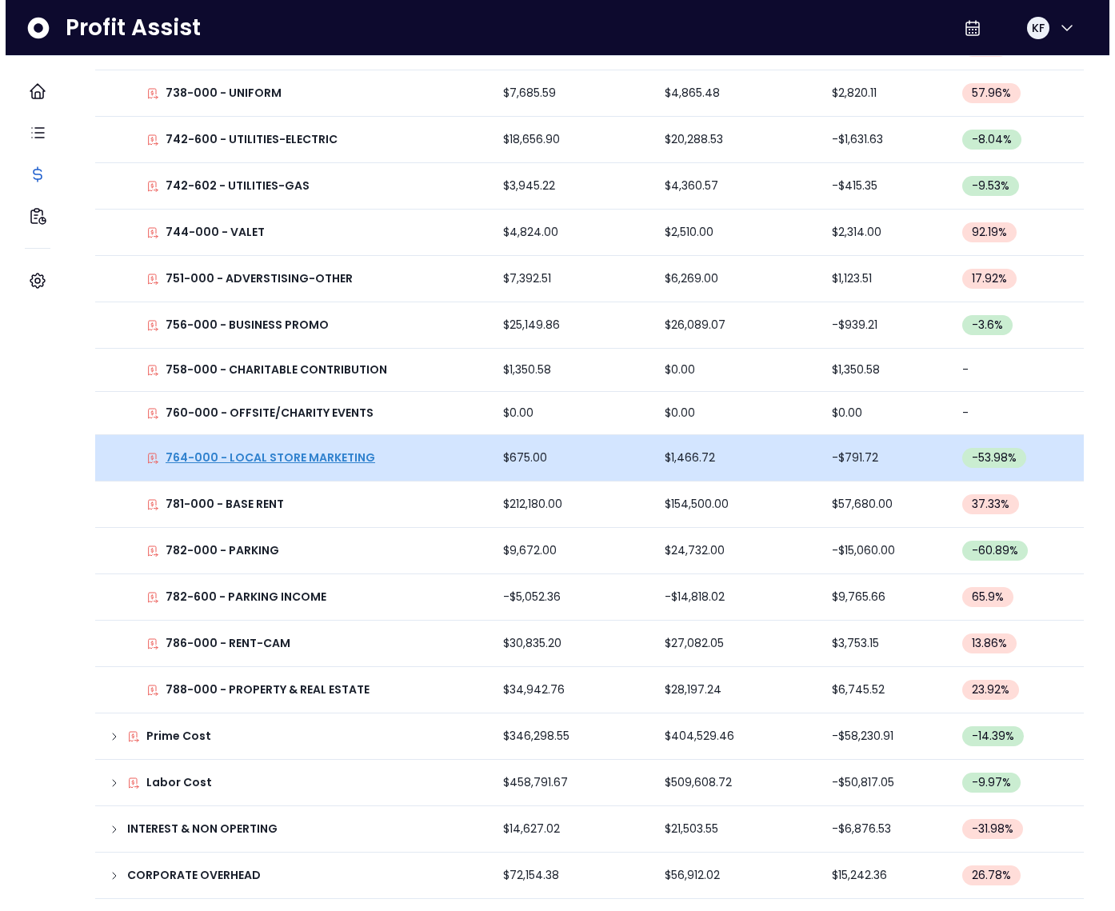
scroll to position [0, 0]
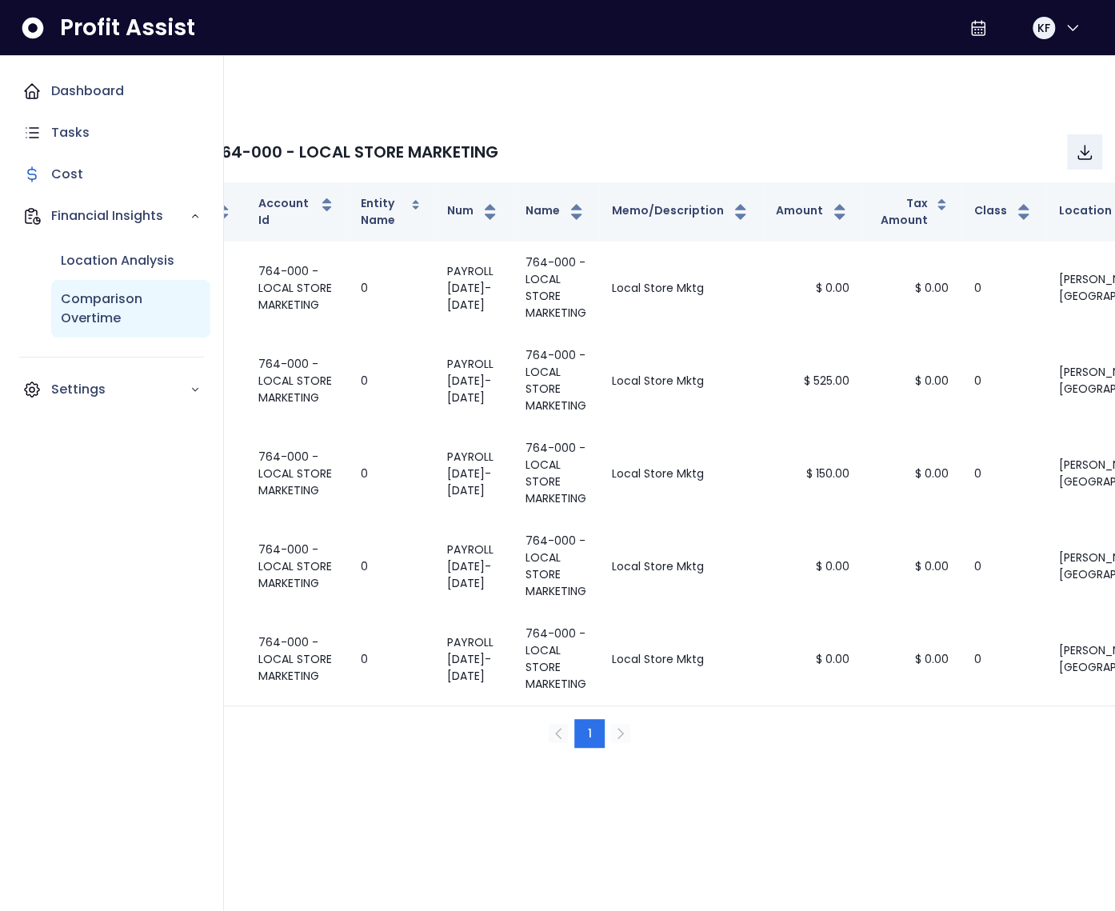
click at [82, 299] on p "Comparison Overtime" at bounding box center [131, 309] width 140 height 38
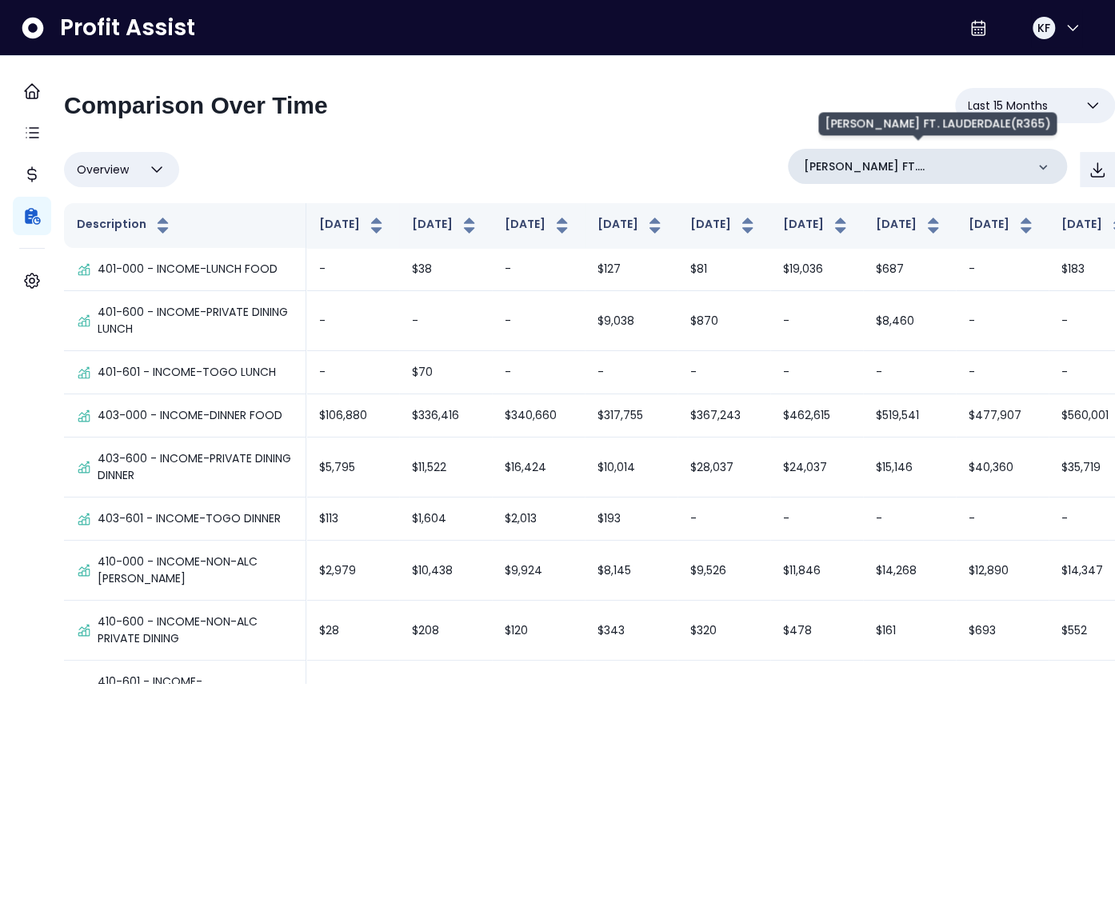
click at [942, 162] on p "[PERSON_NAME] FT. LAUDERDALE(R365)" at bounding box center [915, 166] width 222 height 17
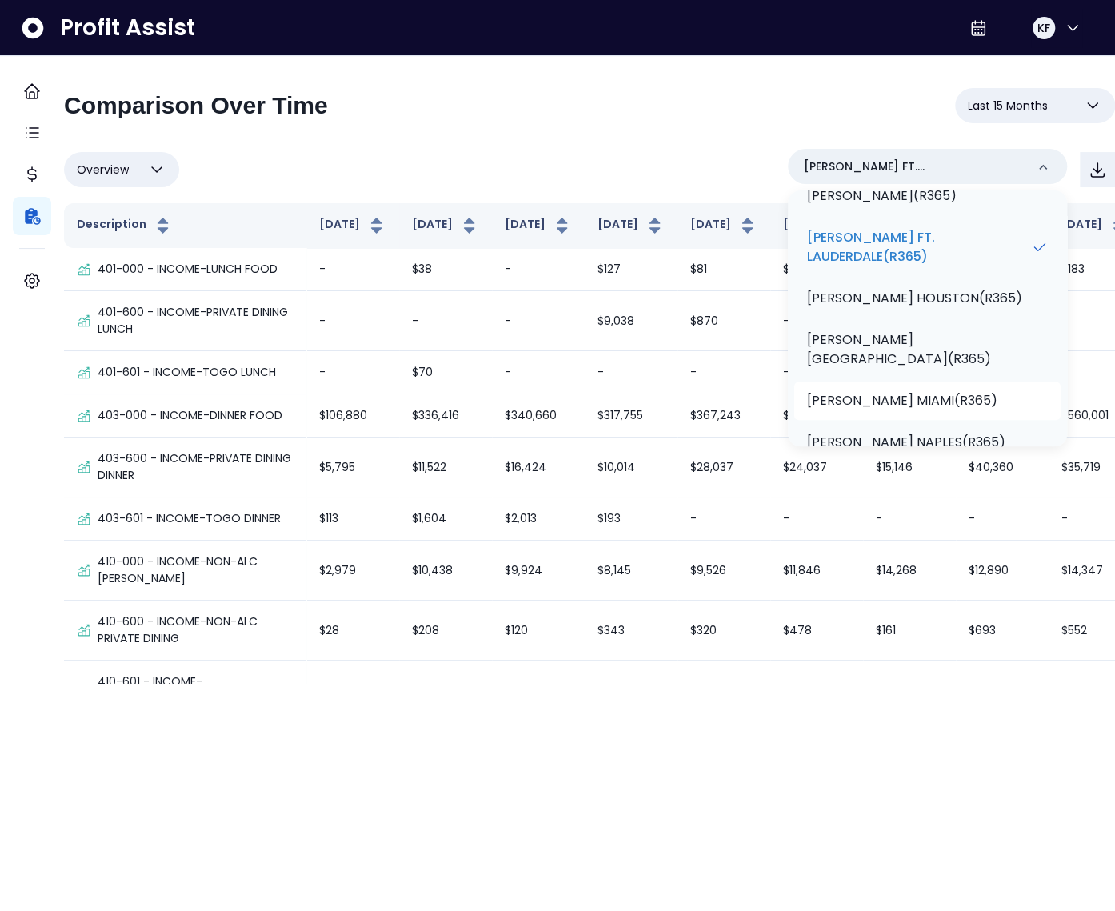
click at [932, 381] on li "[PERSON_NAME] MIAMI(R365)" at bounding box center [927, 400] width 266 height 38
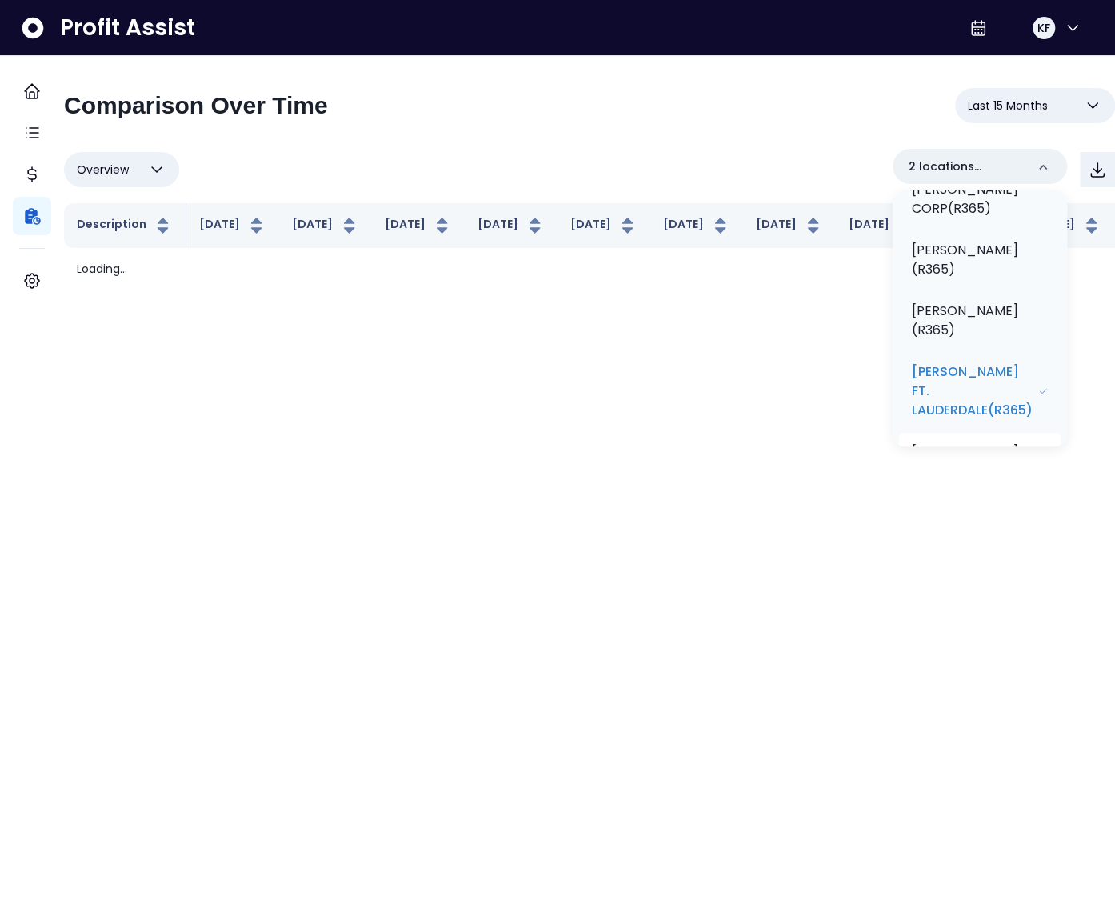
scroll to position [496, 0]
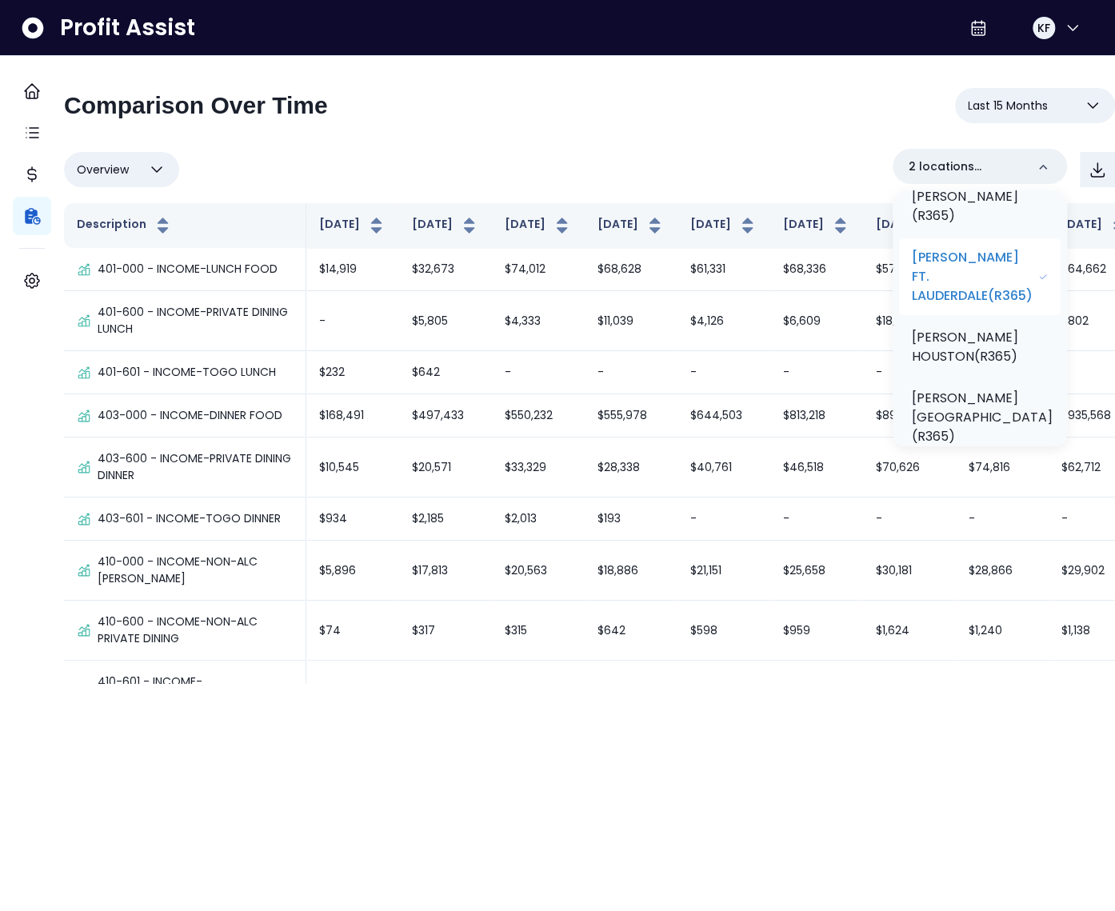
click at [956, 266] on p "[PERSON_NAME] FT. LAUDERDALE(R365)" at bounding box center [975, 277] width 126 height 58
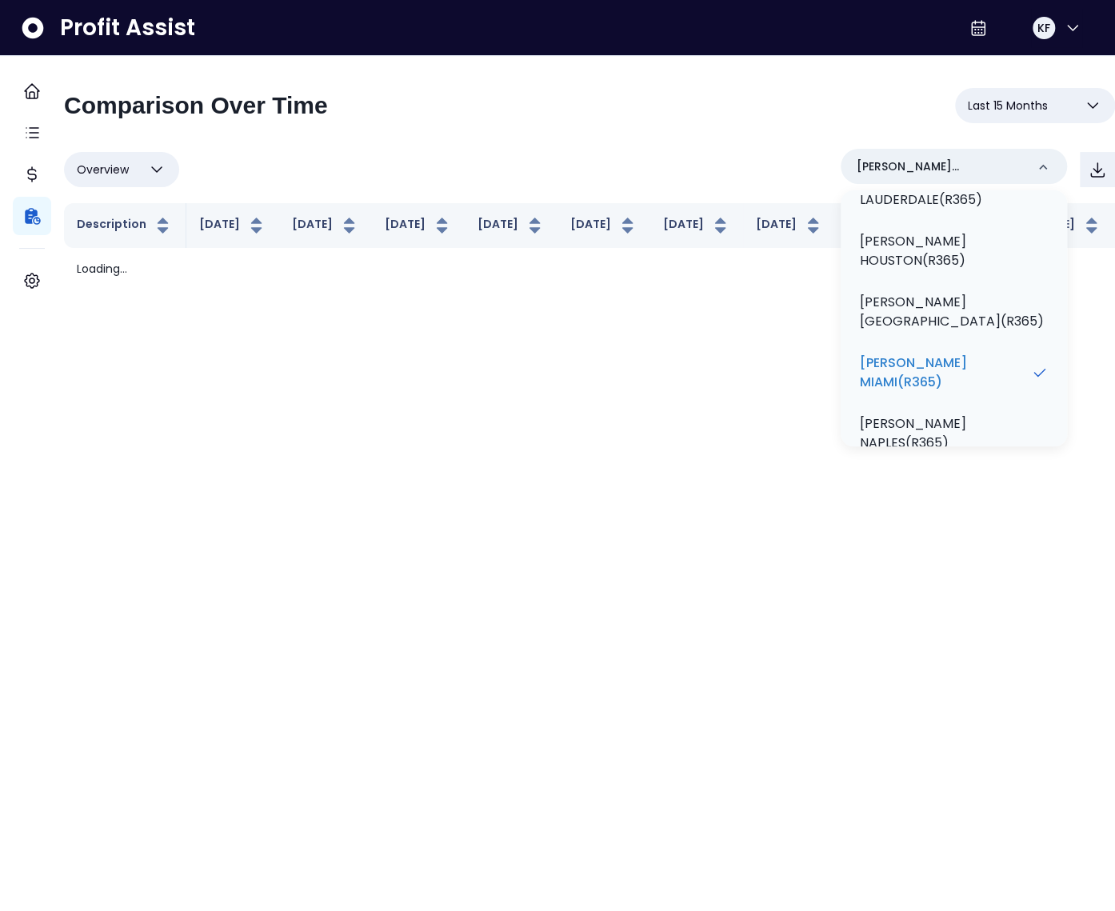
click at [1014, 101] on span "Last 15 Months" at bounding box center [1008, 105] width 80 height 19
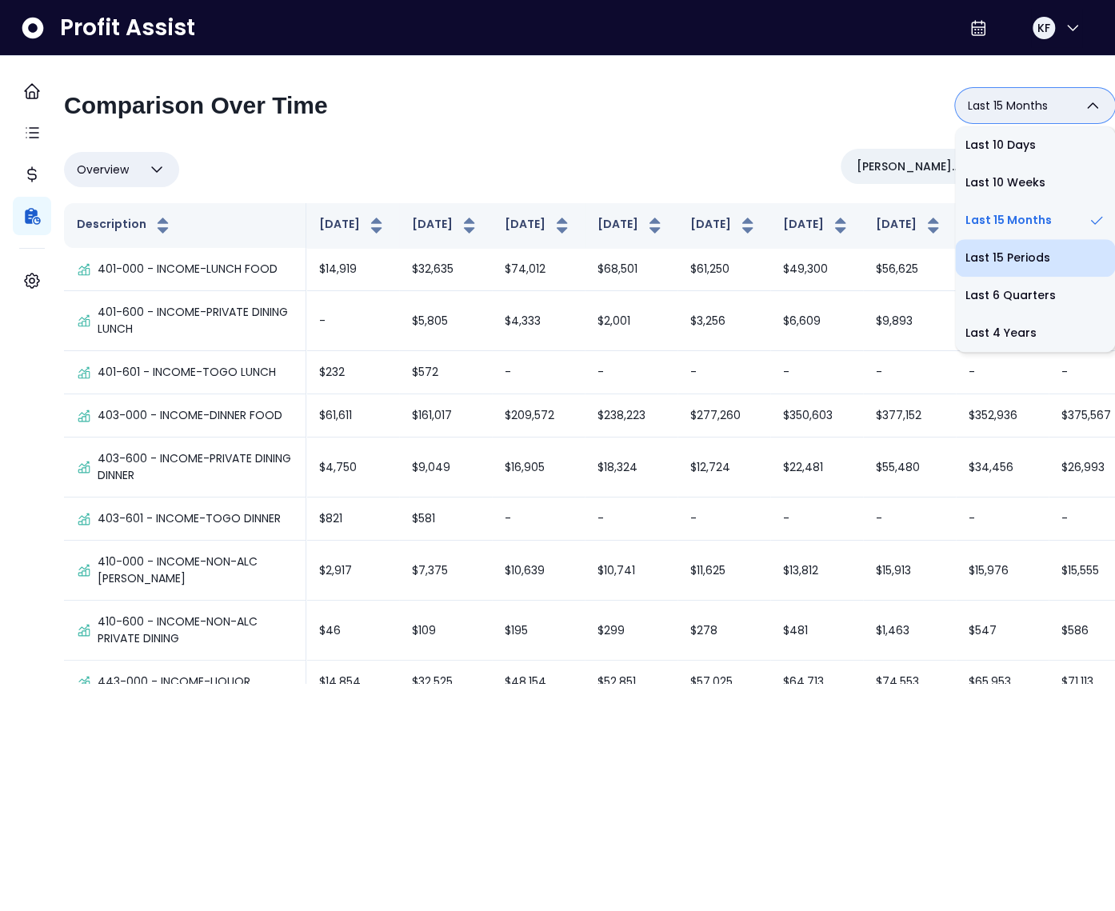
click at [984, 257] on li "Last 15 Periods" at bounding box center [1035, 258] width 160 height 38
type input "**********"
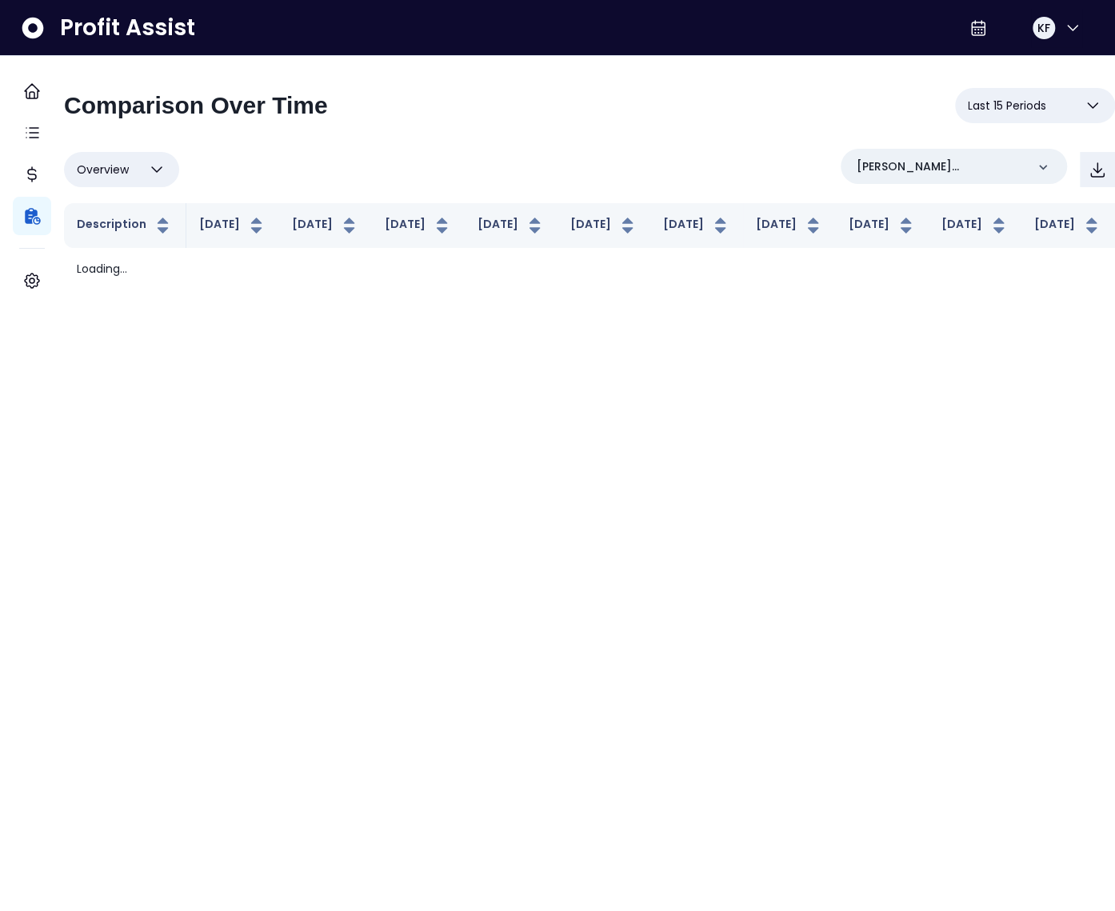
click at [368, 139] on div "**********" at bounding box center [589, 189] width 1051 height 202
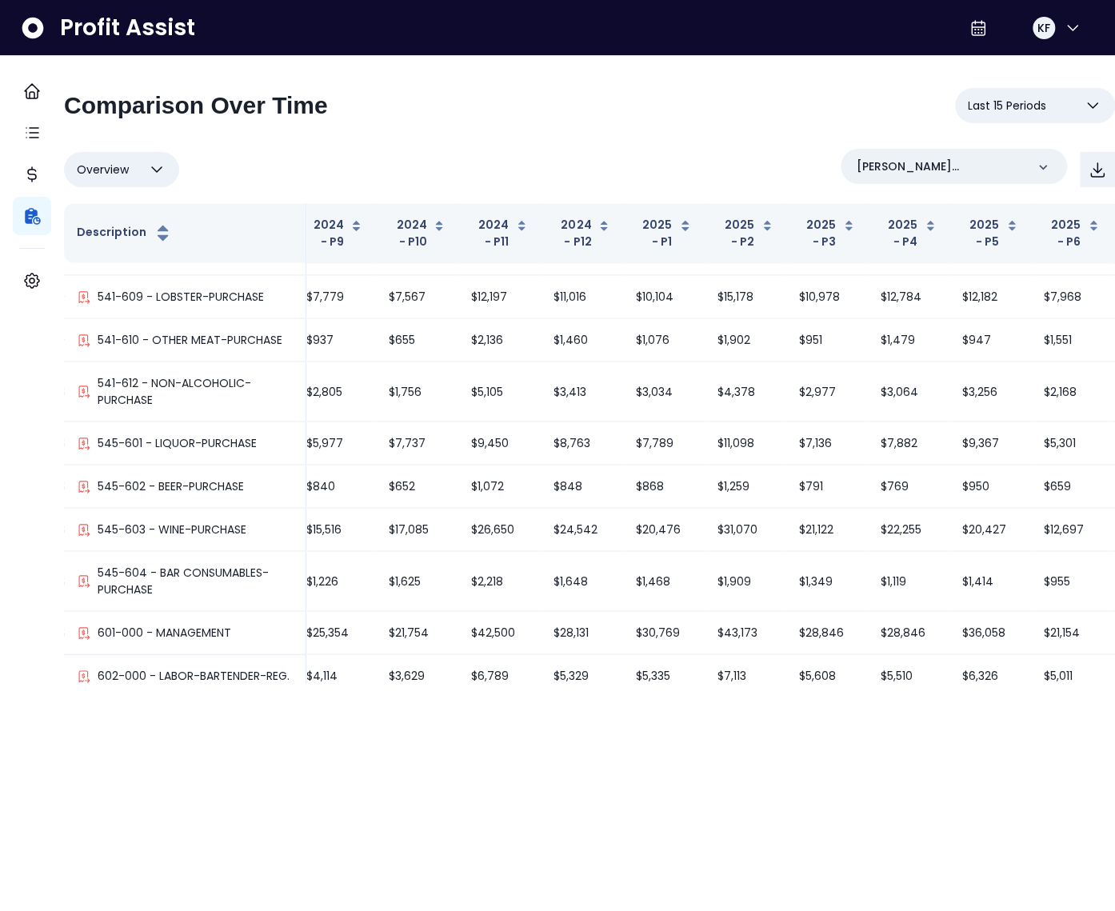
scroll to position [1640, 423]
click at [152, 166] on button "Overview" at bounding box center [121, 169] width 115 height 35
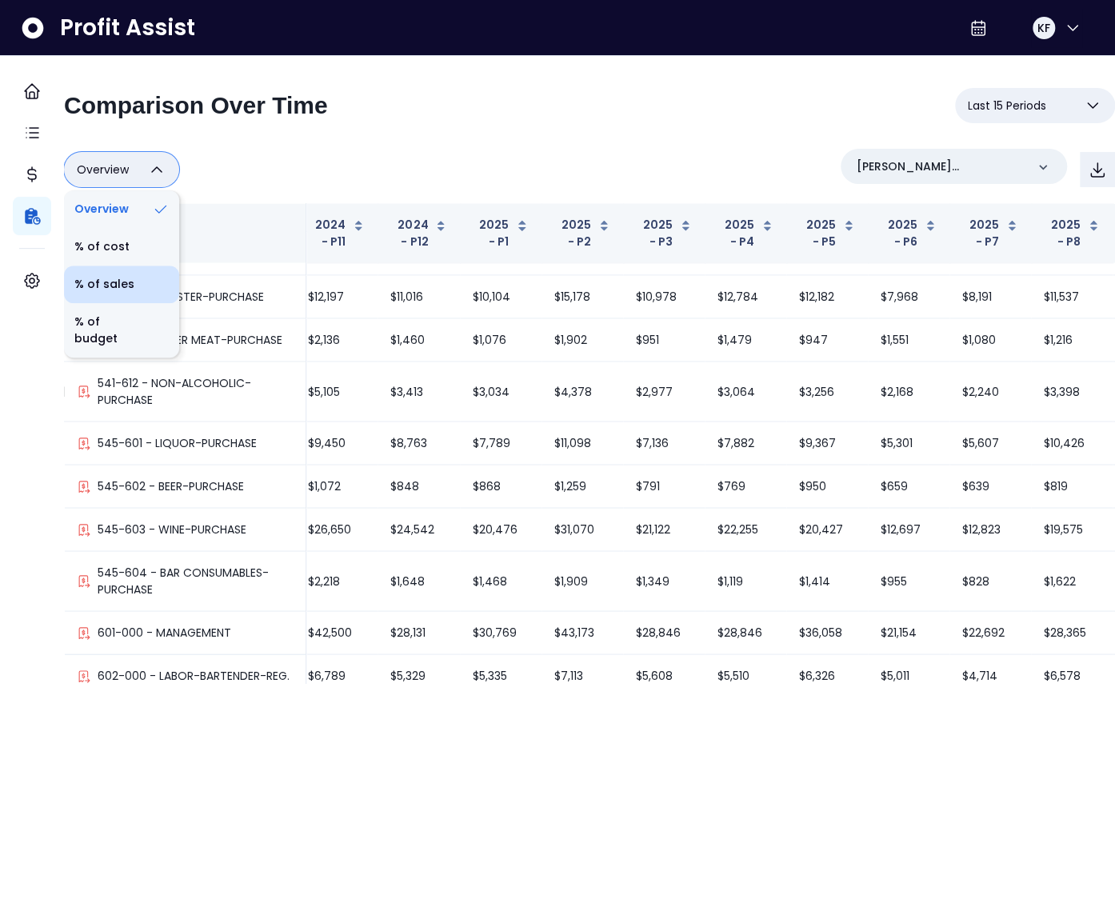
click at [150, 280] on li "% of sales" at bounding box center [121, 285] width 115 height 38
type input "*********"
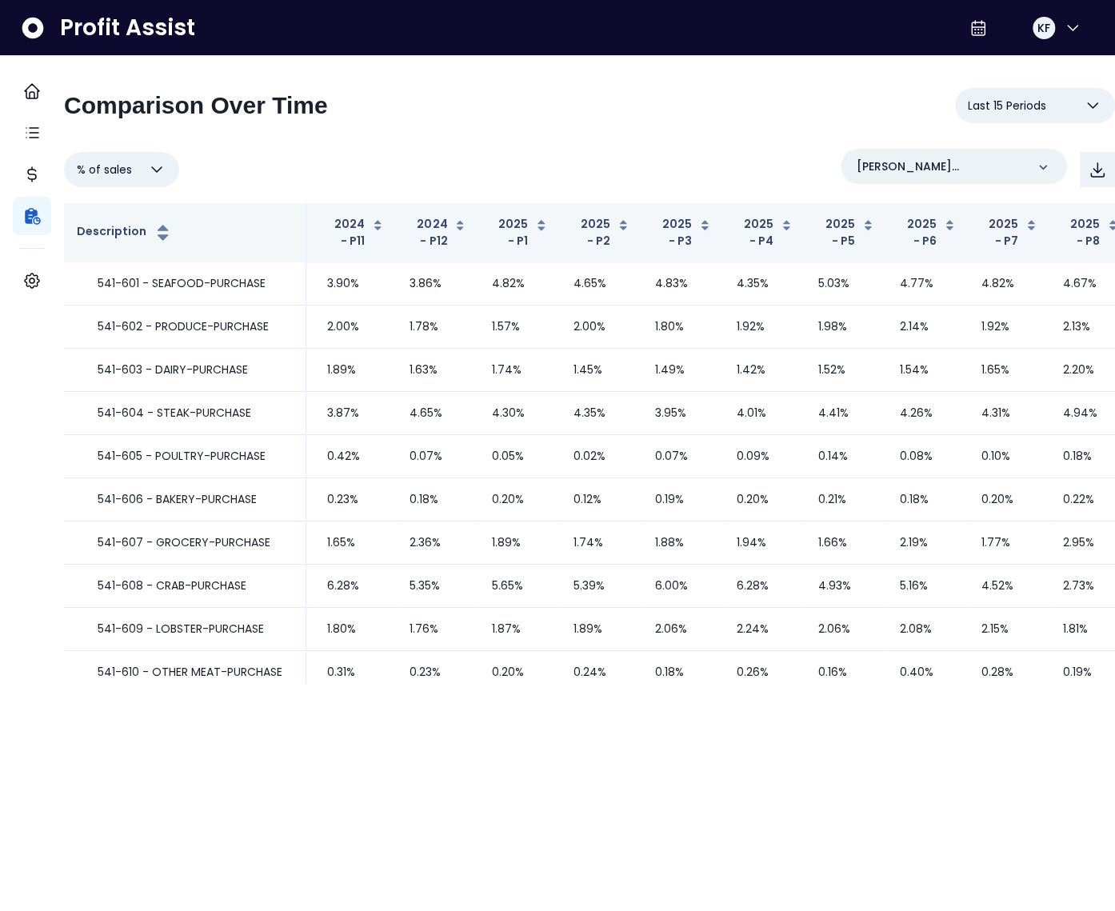
scroll to position [0, 423]
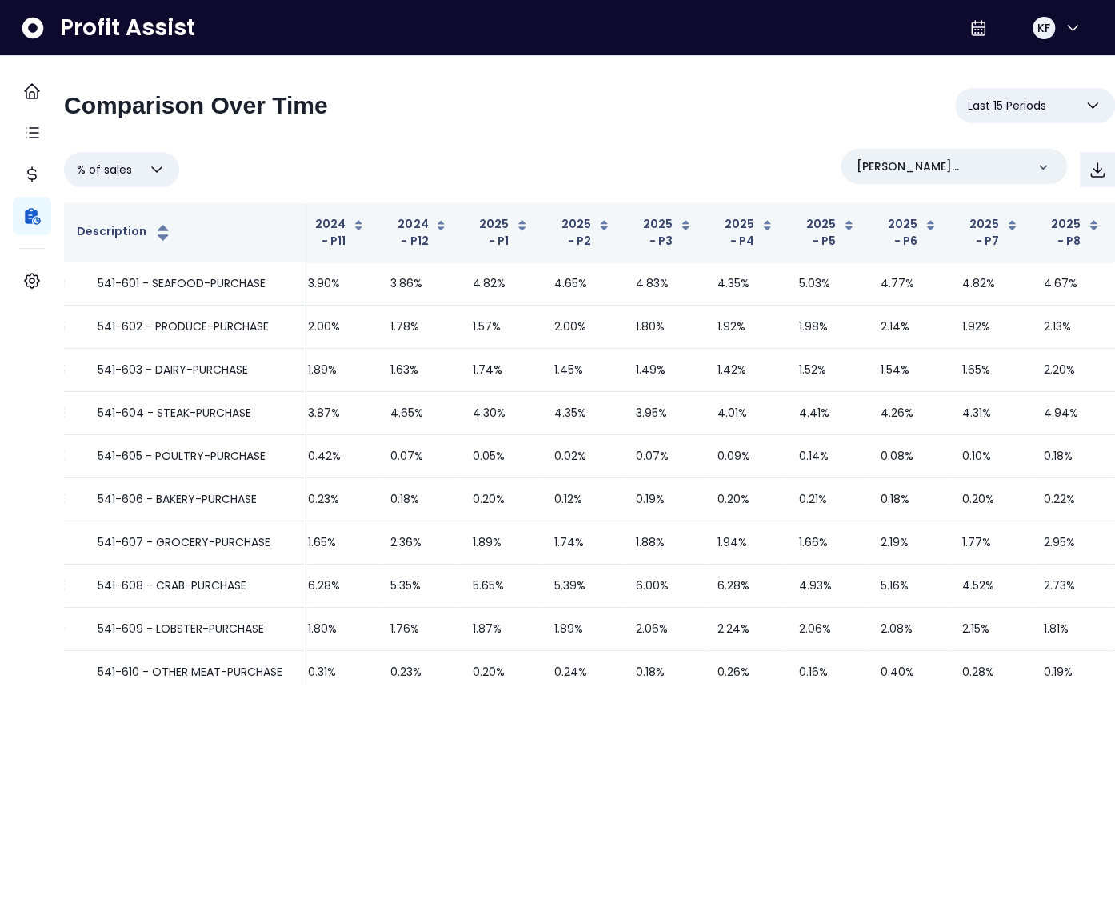
click at [129, 170] on span "% of sales" at bounding box center [104, 169] width 55 height 19
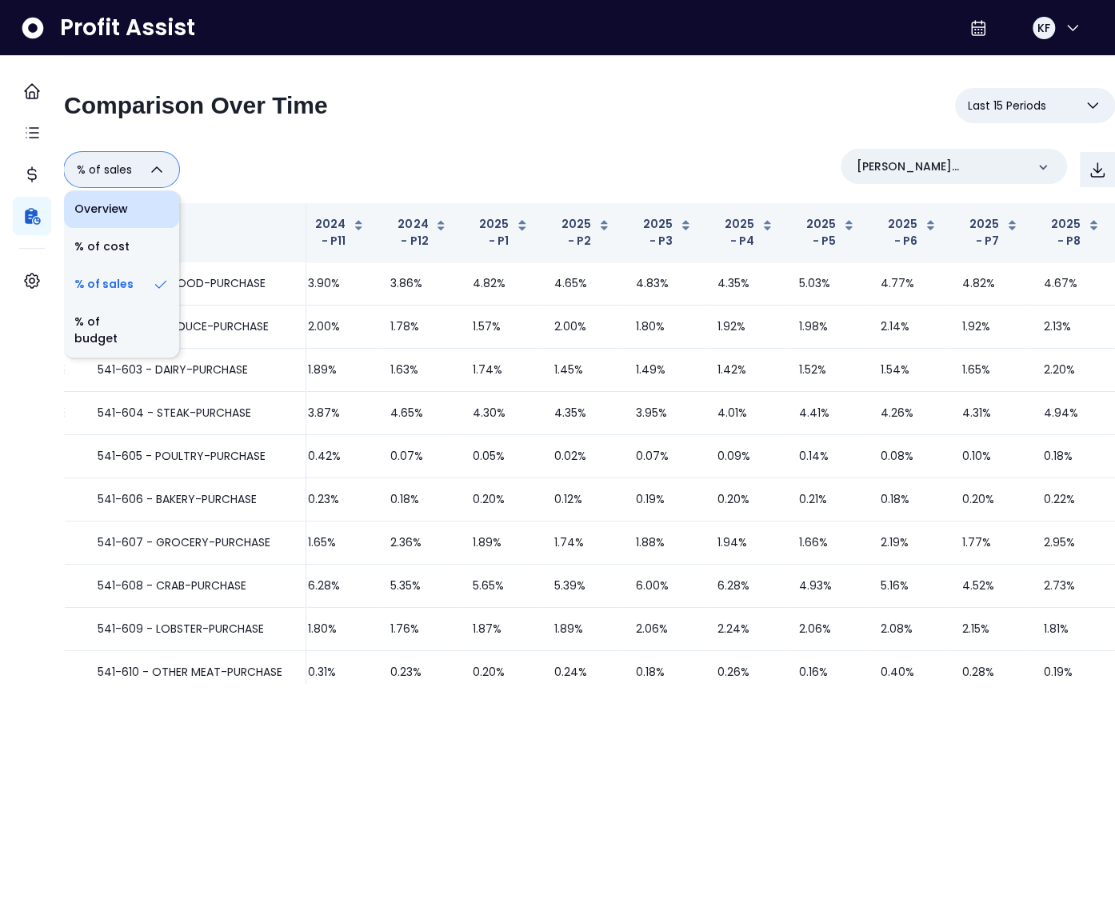
click at [126, 199] on li "Overview" at bounding box center [121, 209] width 115 height 38
type input "********"
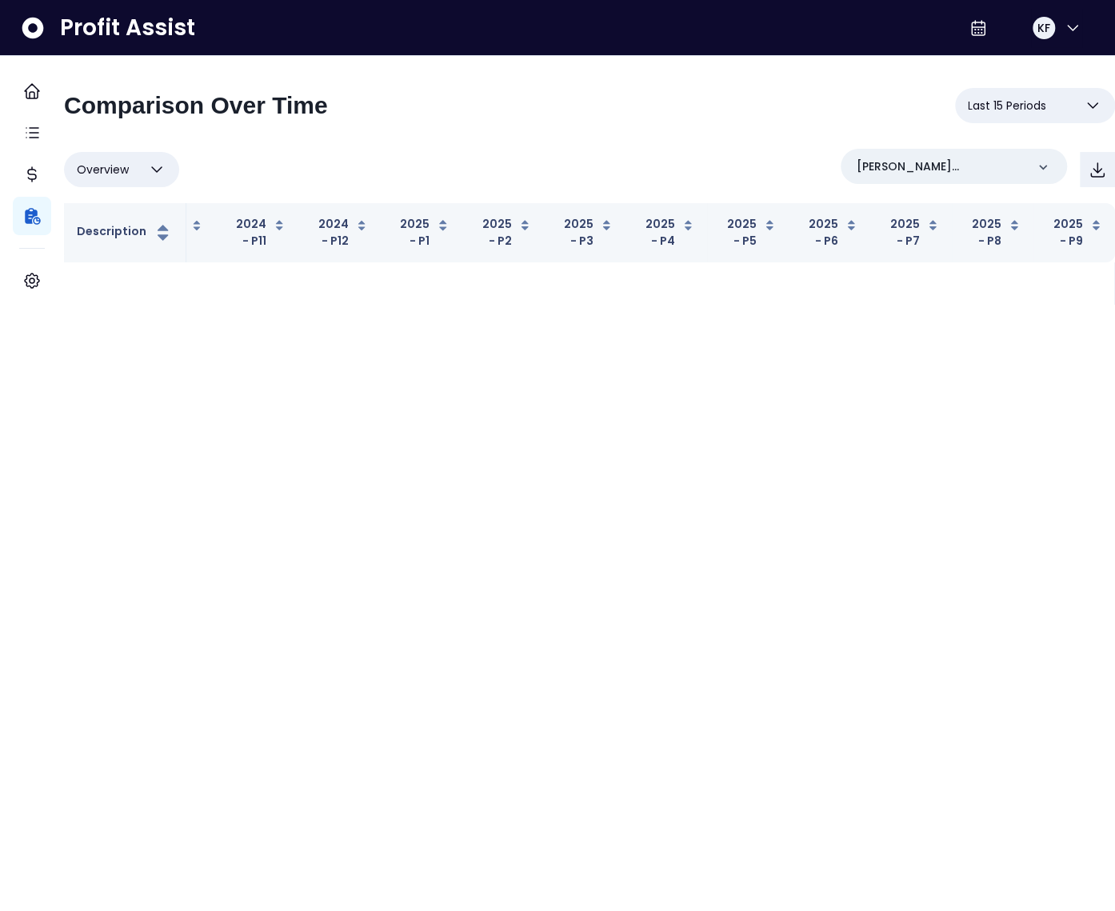
scroll to position [0, 368]
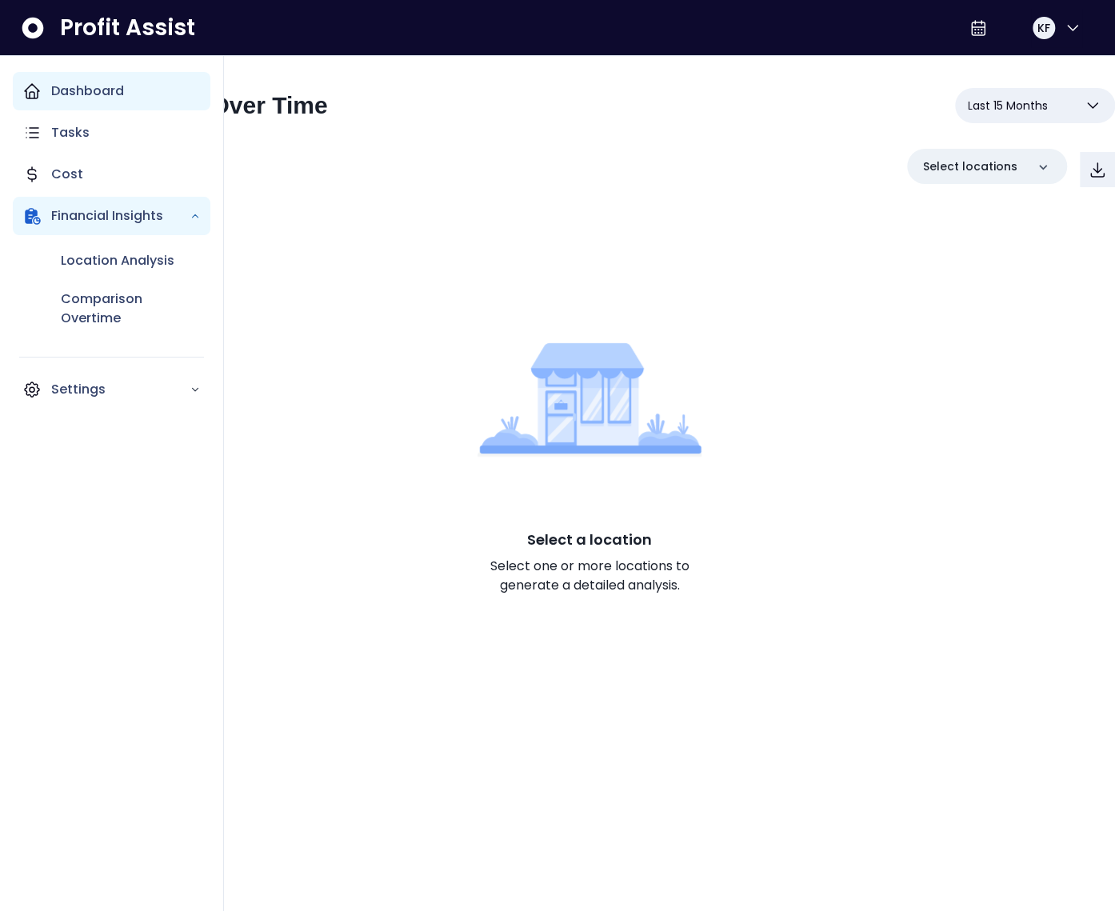
click at [42, 82] on div "Dashboard" at bounding box center [112, 91] width 198 height 38
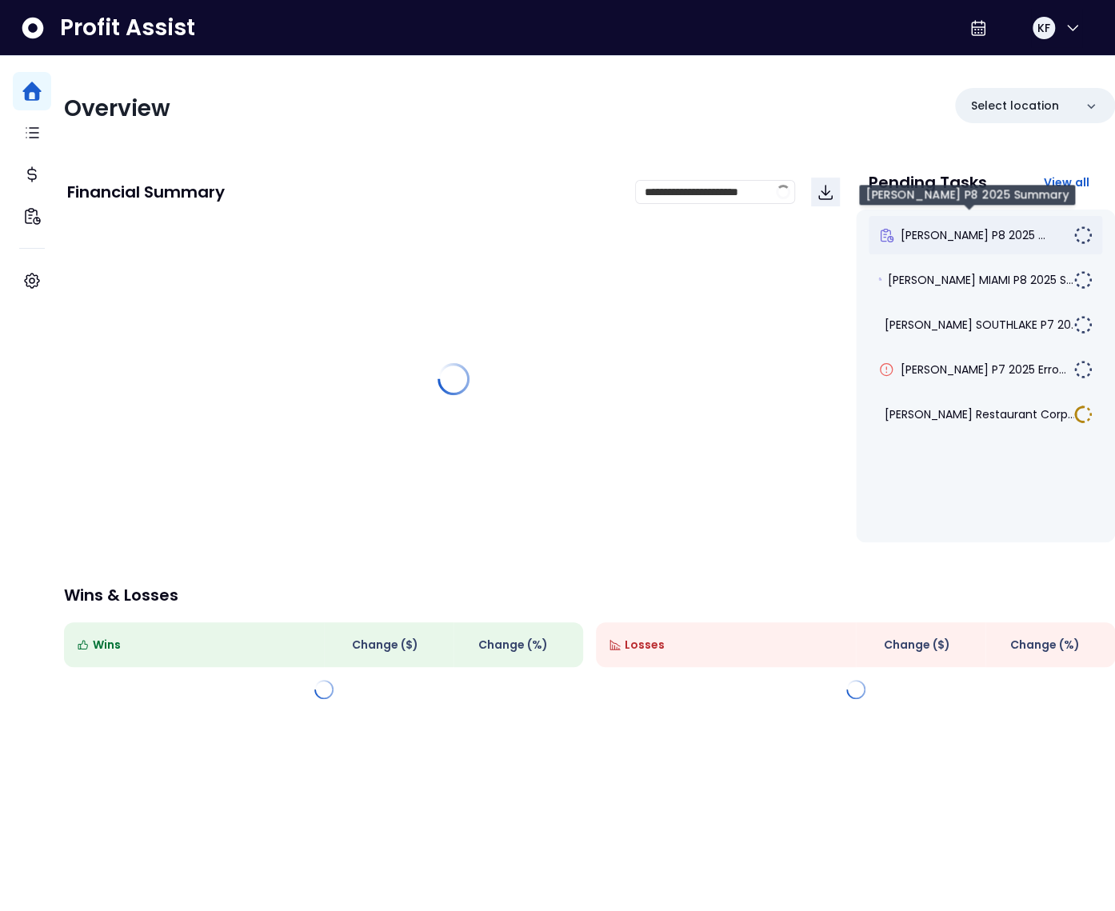
click at [930, 234] on span "[PERSON_NAME] P8 2025 ..." at bounding box center [973, 235] width 145 height 16
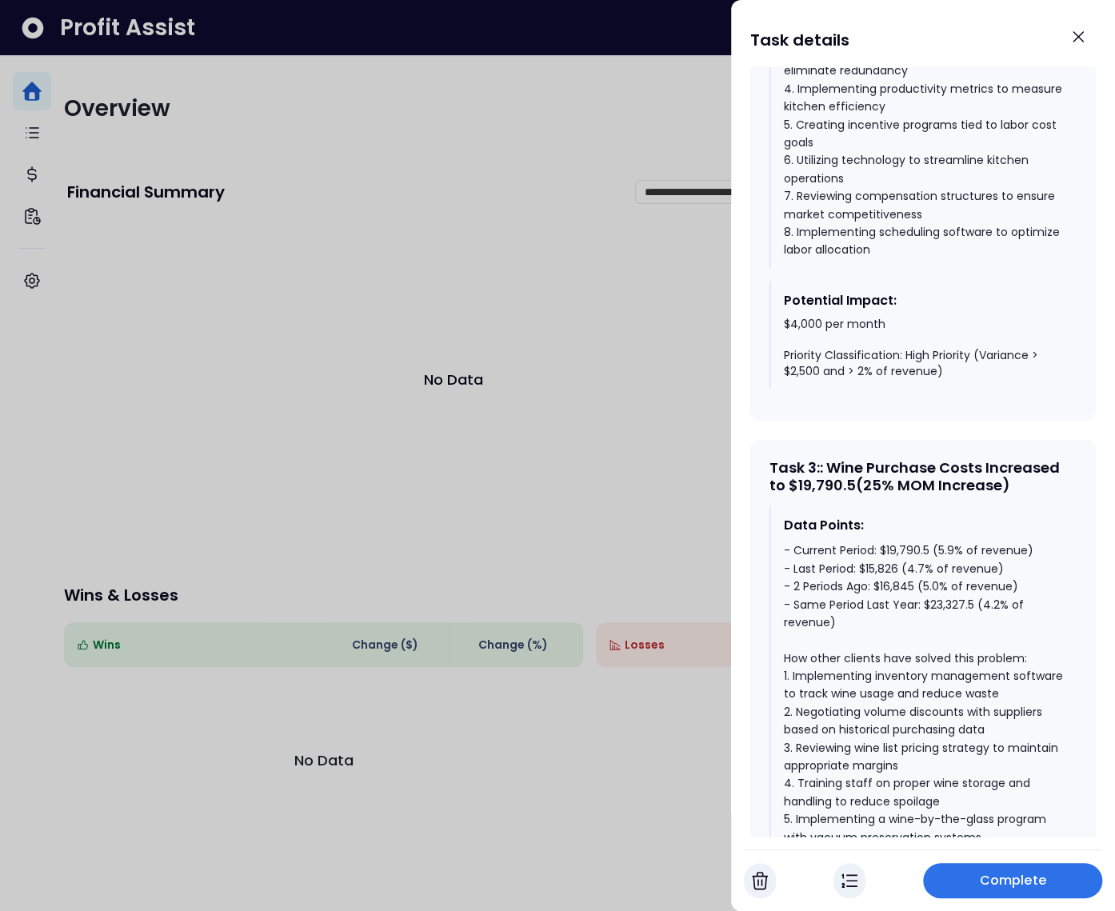
scroll to position [2048, 0]
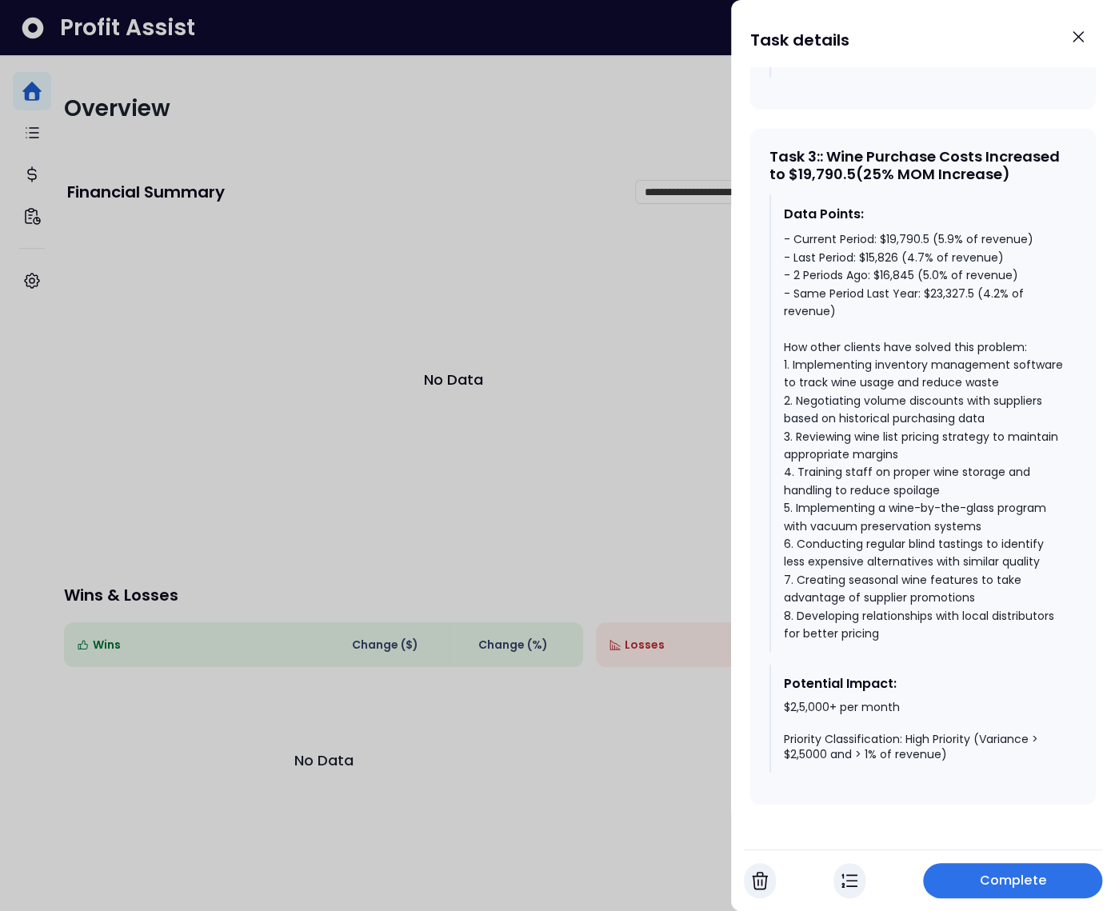
click at [897, 238] on div "- Current Period: $19,790.5 (5.9% of revenue) - Last Period: $15,826 (4.7% of r…" at bounding box center [924, 436] width 280 height 412
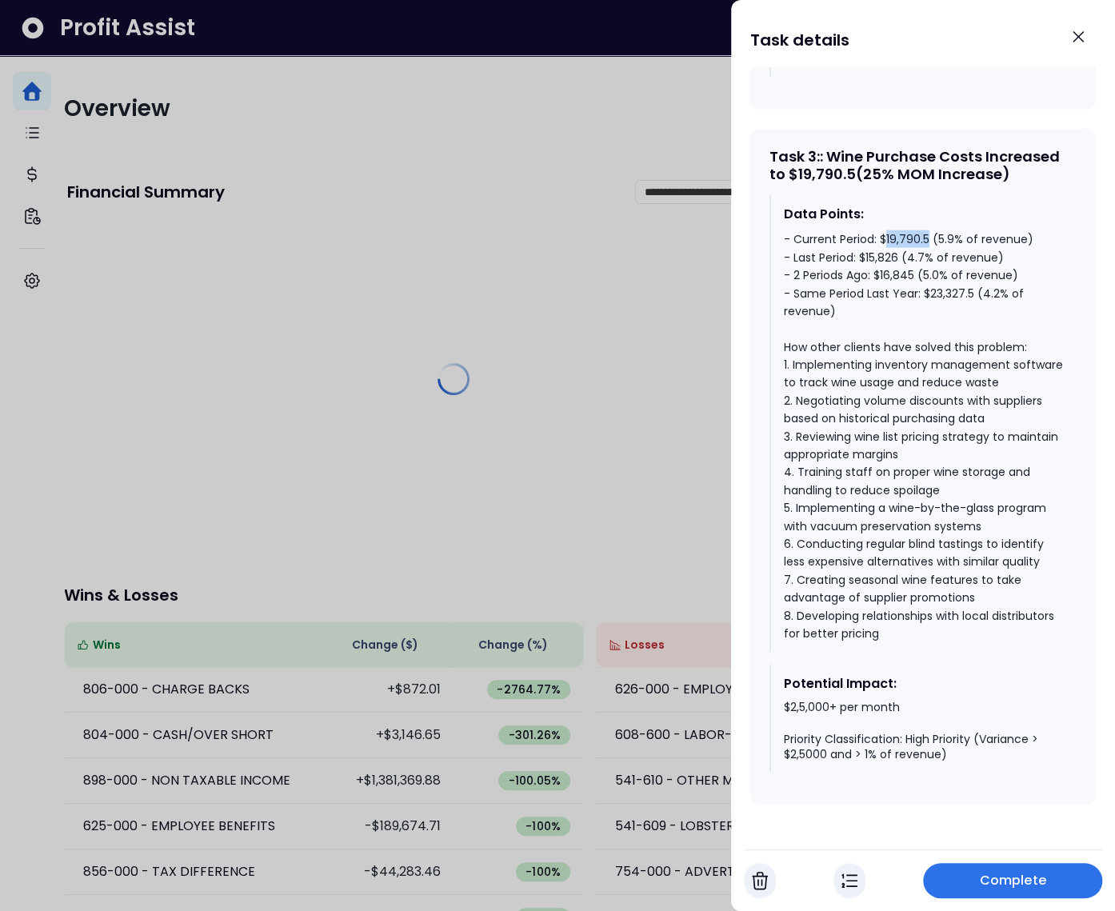
click at [920, 238] on div "- Current Period: $19,790.5 (5.9% of revenue) - Last Period: $15,826 (4.7% of r…" at bounding box center [924, 436] width 280 height 412
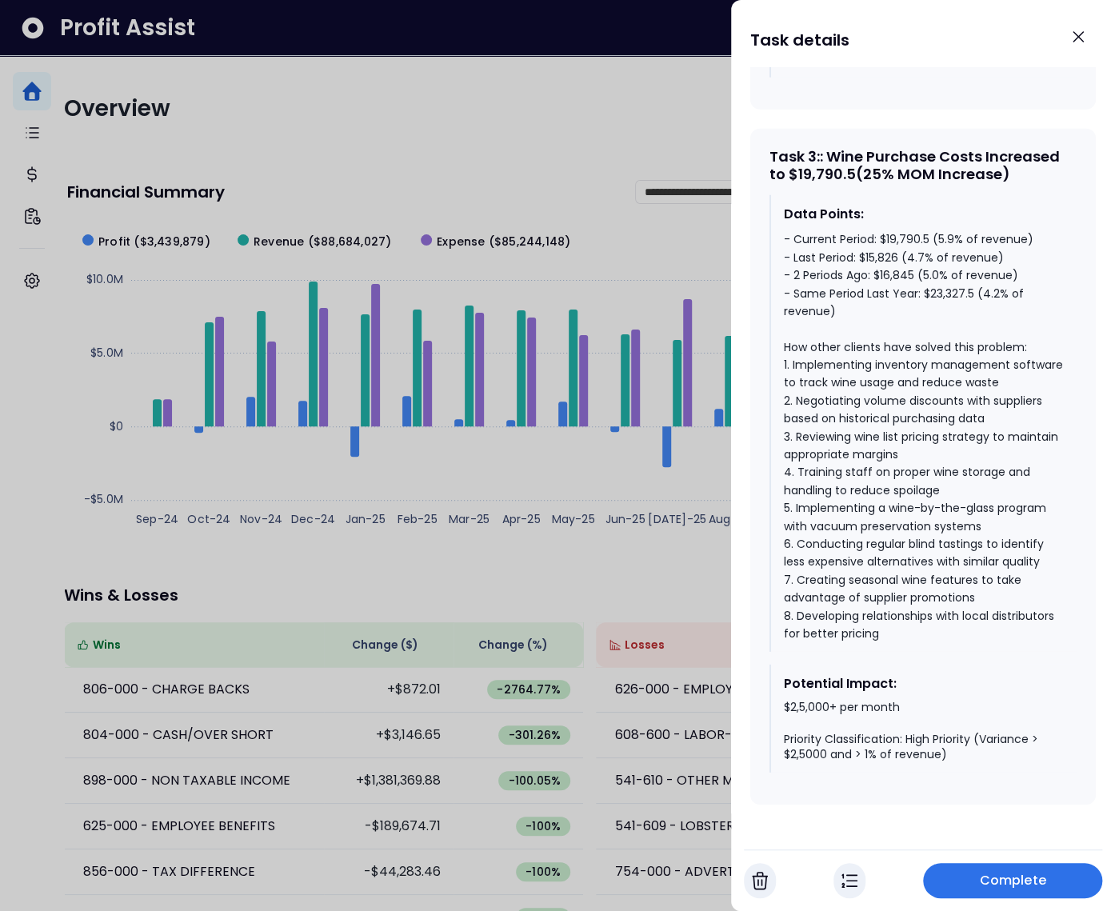
click at [903, 238] on div "- Current Period: $19,790.5 (5.9% of revenue) - Last Period: $15,826 (4.7% of r…" at bounding box center [924, 436] width 280 height 412
click at [944, 292] on div "- Current Period: $19,790.5 (5.9% of revenue) - Last Period: $15,826 (4.7% of r…" at bounding box center [924, 436] width 280 height 412
click at [904, 237] on div "- Current Period: $19,790.5 (5.9% of revenue) - Last Period: $15,826 (4.7% of r…" at bounding box center [924, 436] width 280 height 412
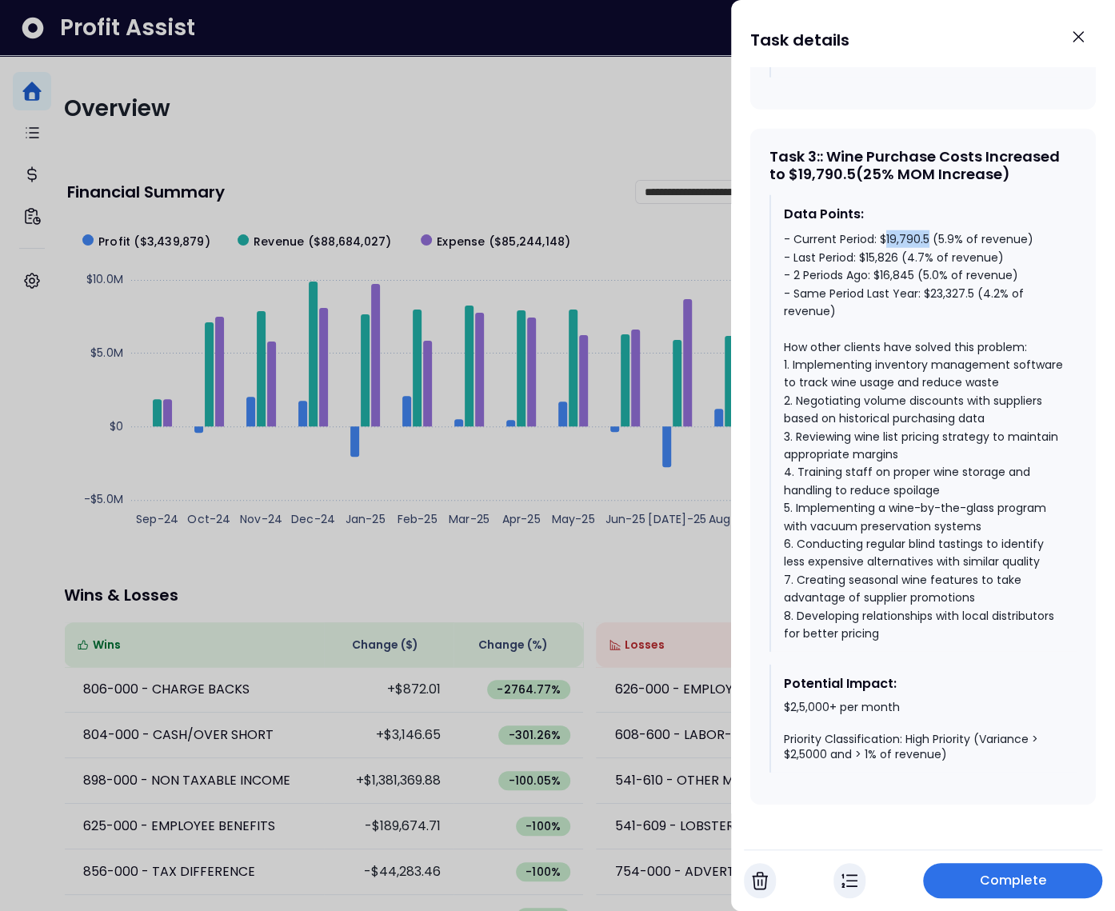
click at [904, 237] on div "- Current Period: $19,790.5 (5.9% of revenue) - Last Period: $15,826 (4.7% of r…" at bounding box center [924, 436] width 280 height 412
click at [943, 292] on div "- Current Period: $19,790.5 (5.9% of revenue) - Last Period: $15,826 (4.7% of r…" at bounding box center [924, 436] width 280 height 412
click at [890, 234] on div "- Current Period: $19,790.5 (5.9% of revenue) - Last Period: $15,826 (4.7% of r…" at bounding box center [924, 436] width 280 height 412
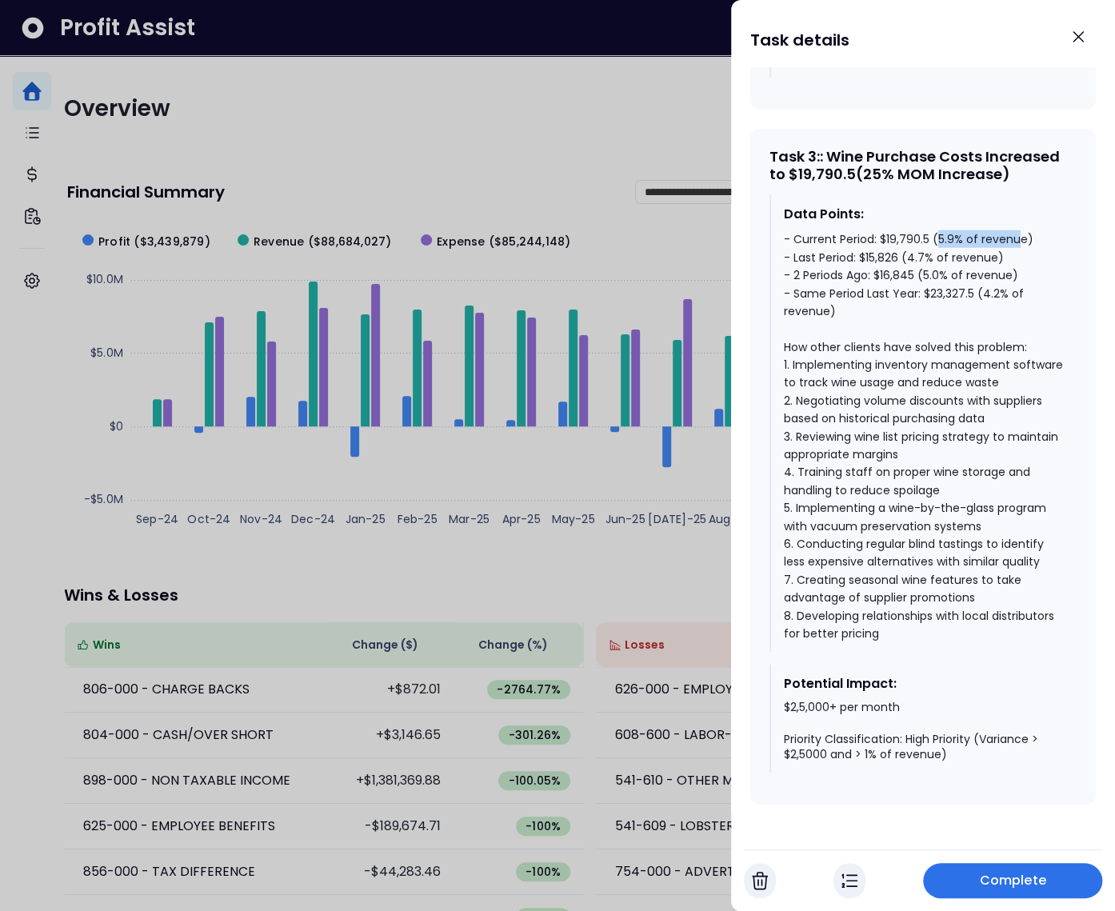
drag, startPoint x: 937, startPoint y: 238, endPoint x: 1018, endPoint y: 238, distance: 80.8
click at [1018, 238] on div "- Current Period: $19,790.5 (5.9% of revenue) - Last Period: $15,826 (4.7% of r…" at bounding box center [924, 436] width 280 height 412
drag, startPoint x: 984, startPoint y: 290, endPoint x: 826, endPoint y: 313, distance: 159.2
click at [826, 313] on div "- Current Period: $19,790.5 (5.9% of revenue) - Last Period: $15,826 (4.7% of r…" at bounding box center [924, 436] width 280 height 412
click at [861, 309] on div "- Current Period: $19,790.5 (5.9% of revenue) - Last Period: $15,826 (4.7% of r…" at bounding box center [924, 436] width 280 height 412
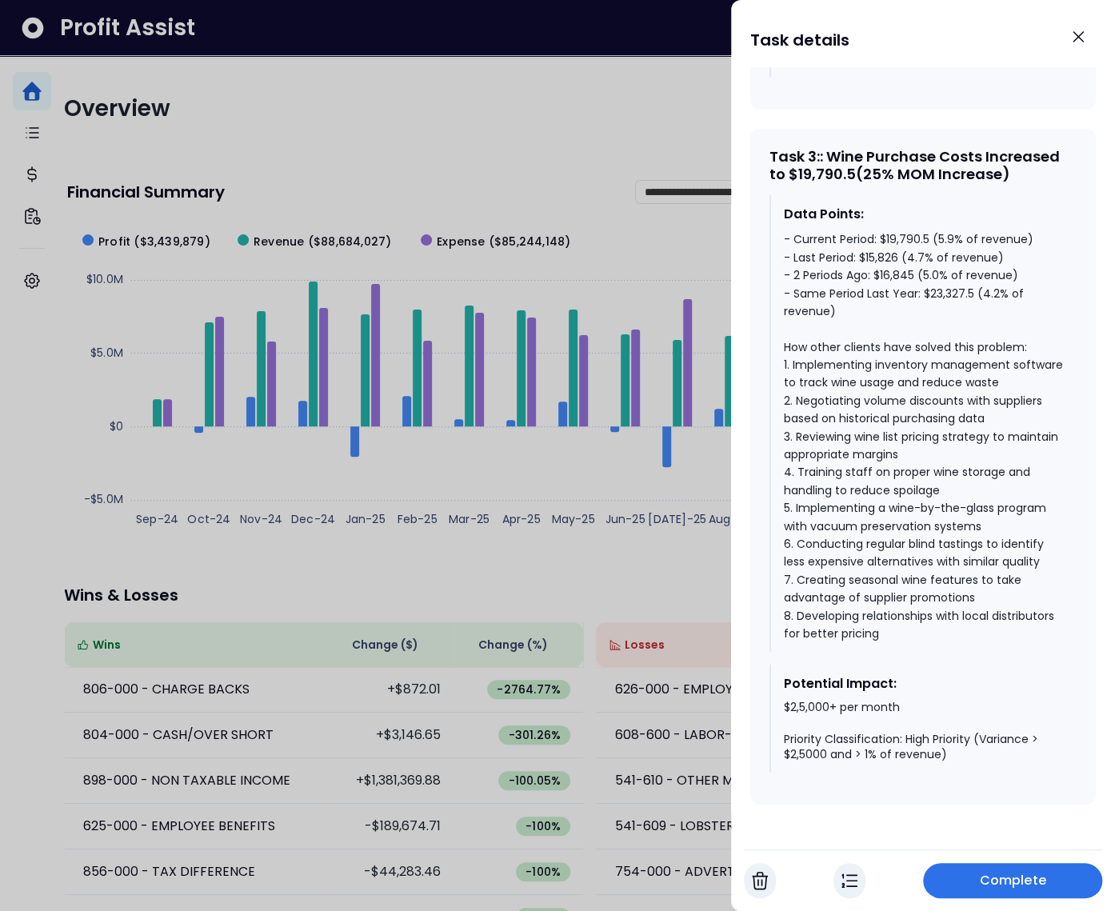
click at [849, 887] on img "button" at bounding box center [849, 880] width 16 height 19
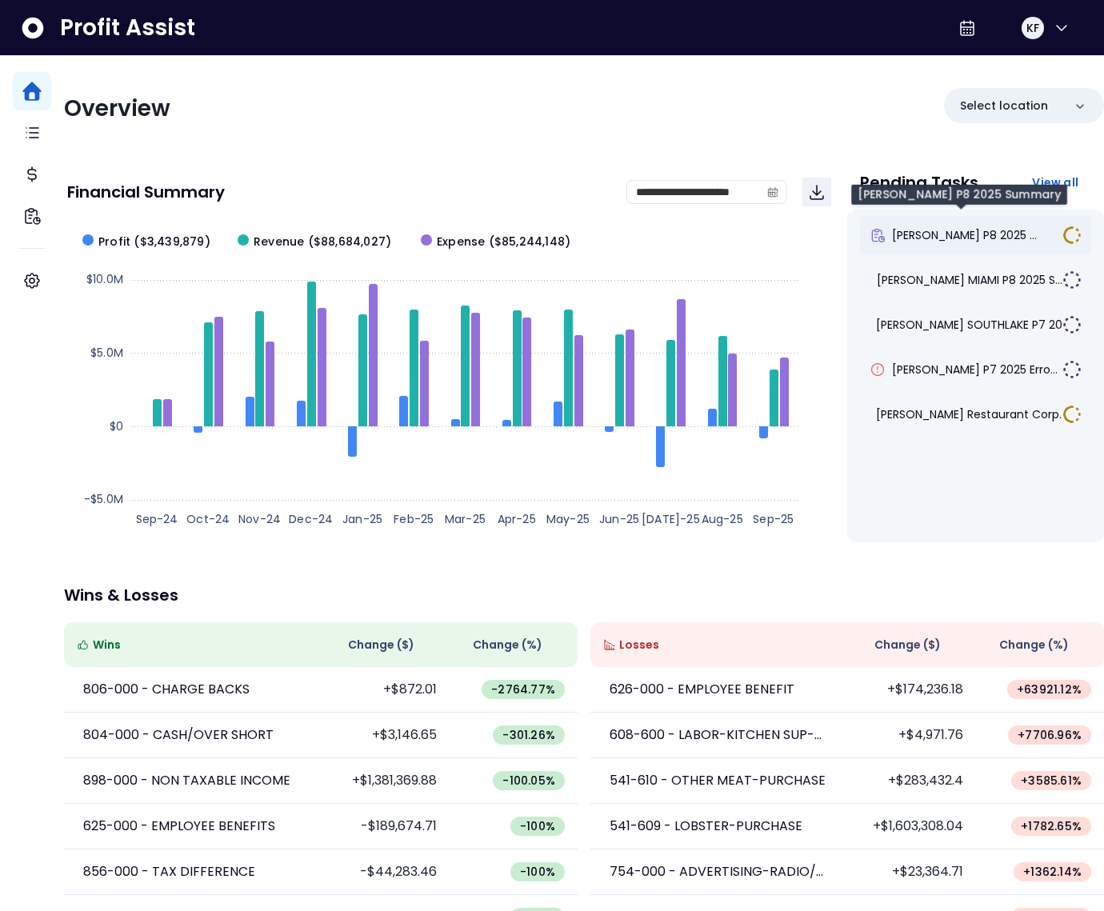
click at [951, 233] on span "[PERSON_NAME] P8 2025 ..." at bounding box center [964, 235] width 145 height 16
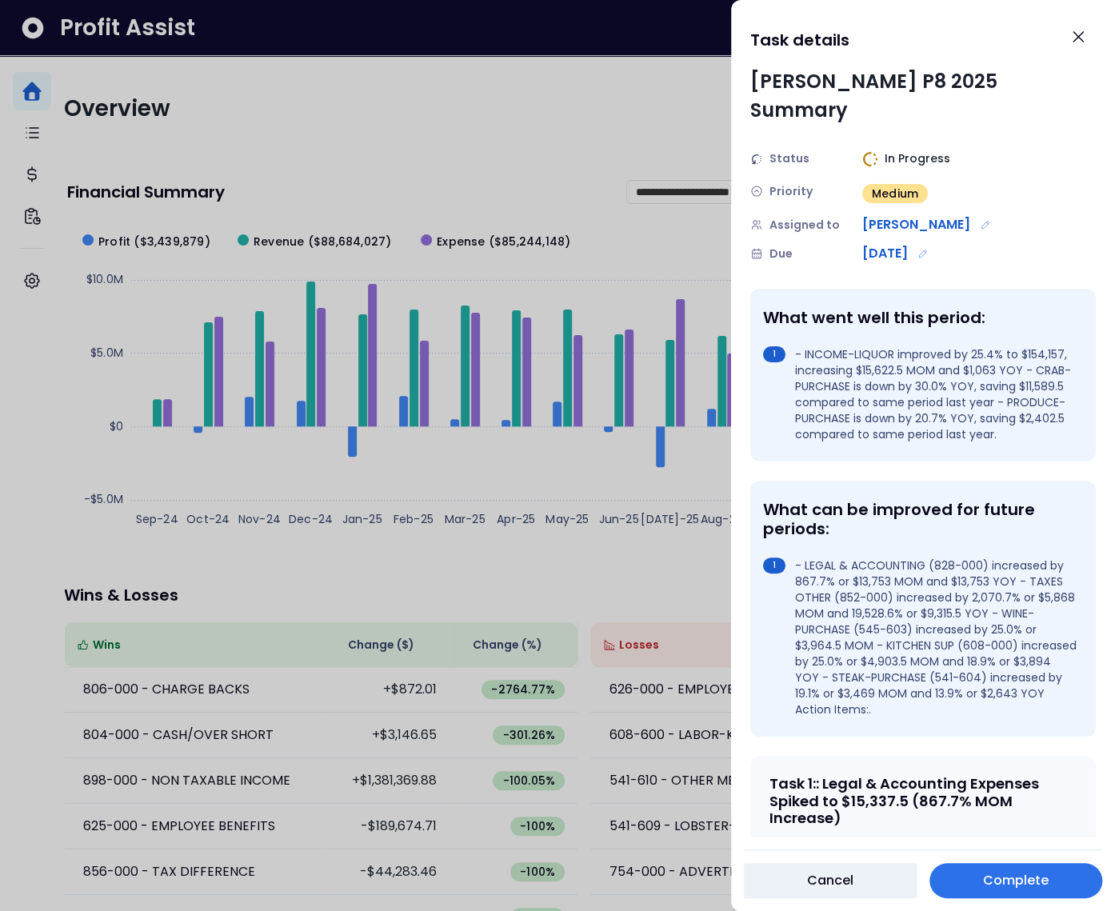
click at [518, 154] on div at bounding box center [557, 455] width 1115 height 911
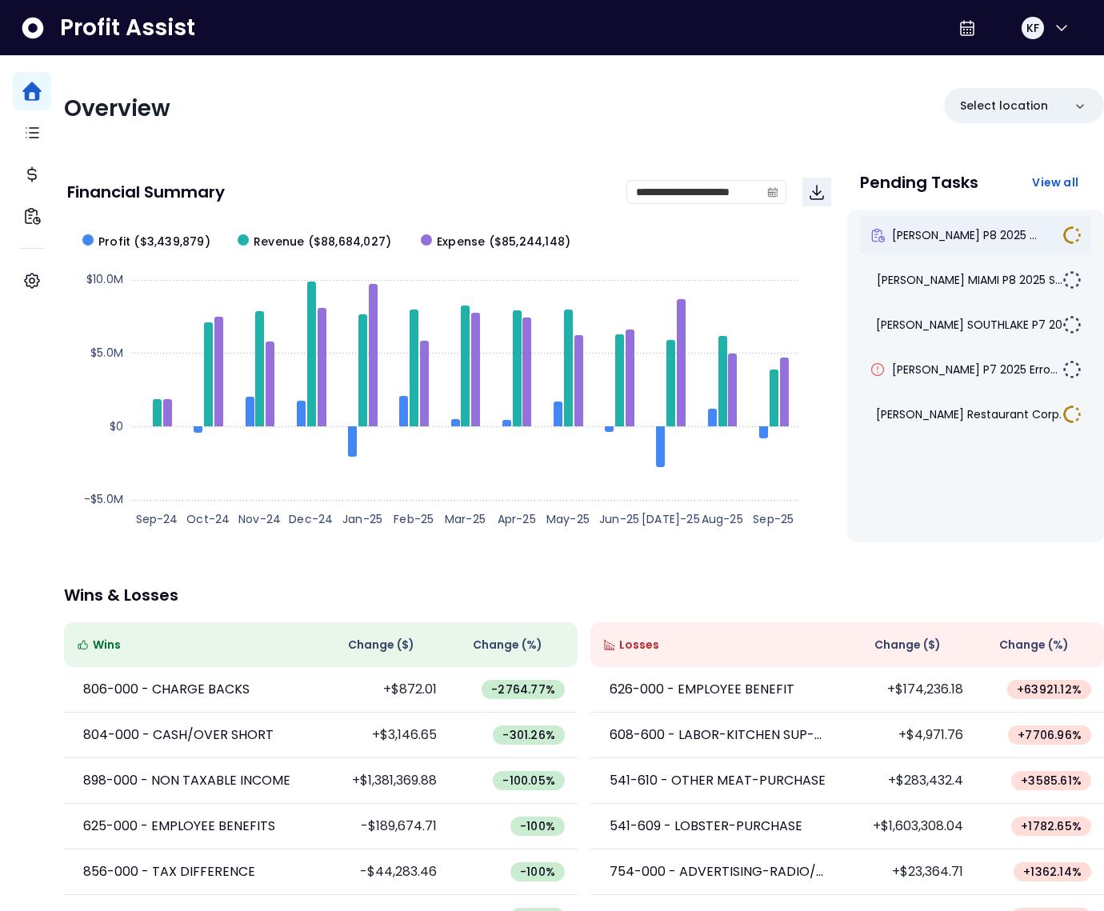
click at [984, 247] on div "[PERSON_NAME] P8 2025 ..." at bounding box center [975, 235] width 231 height 38
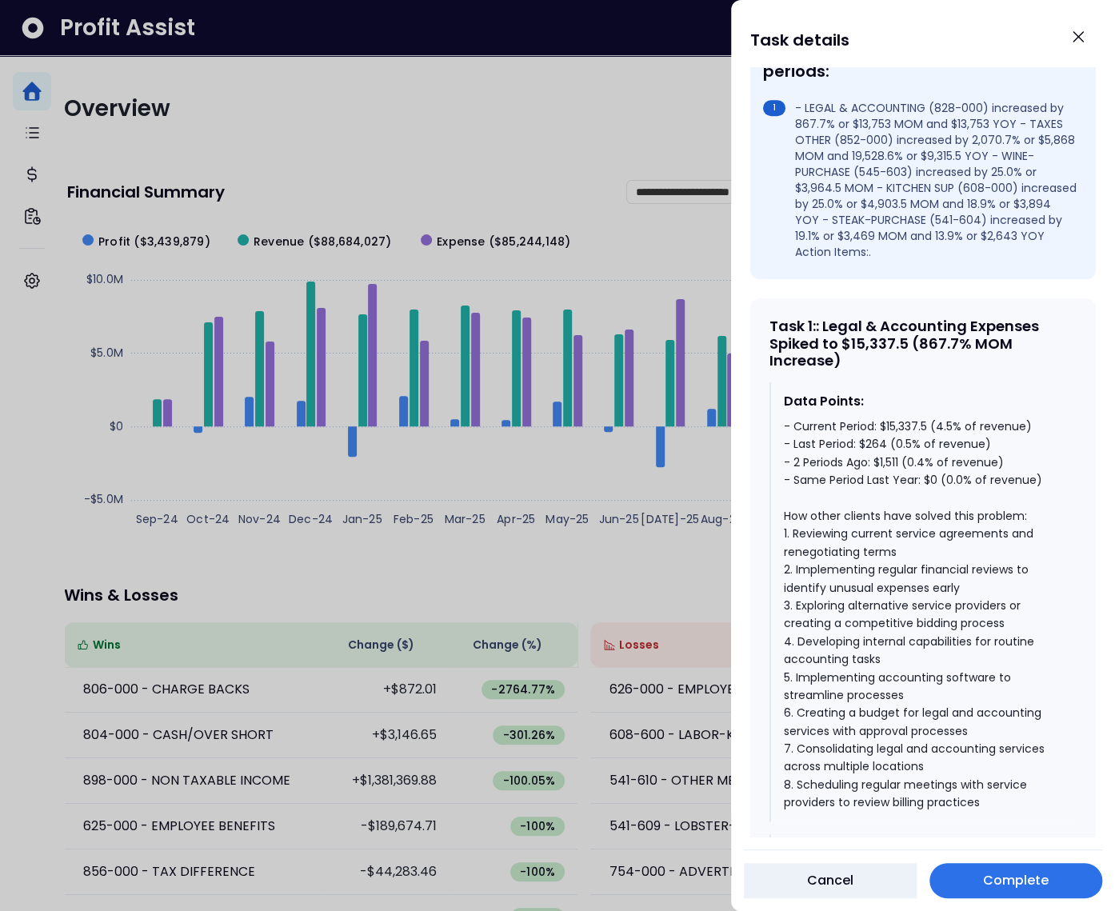
scroll to position [0, 0]
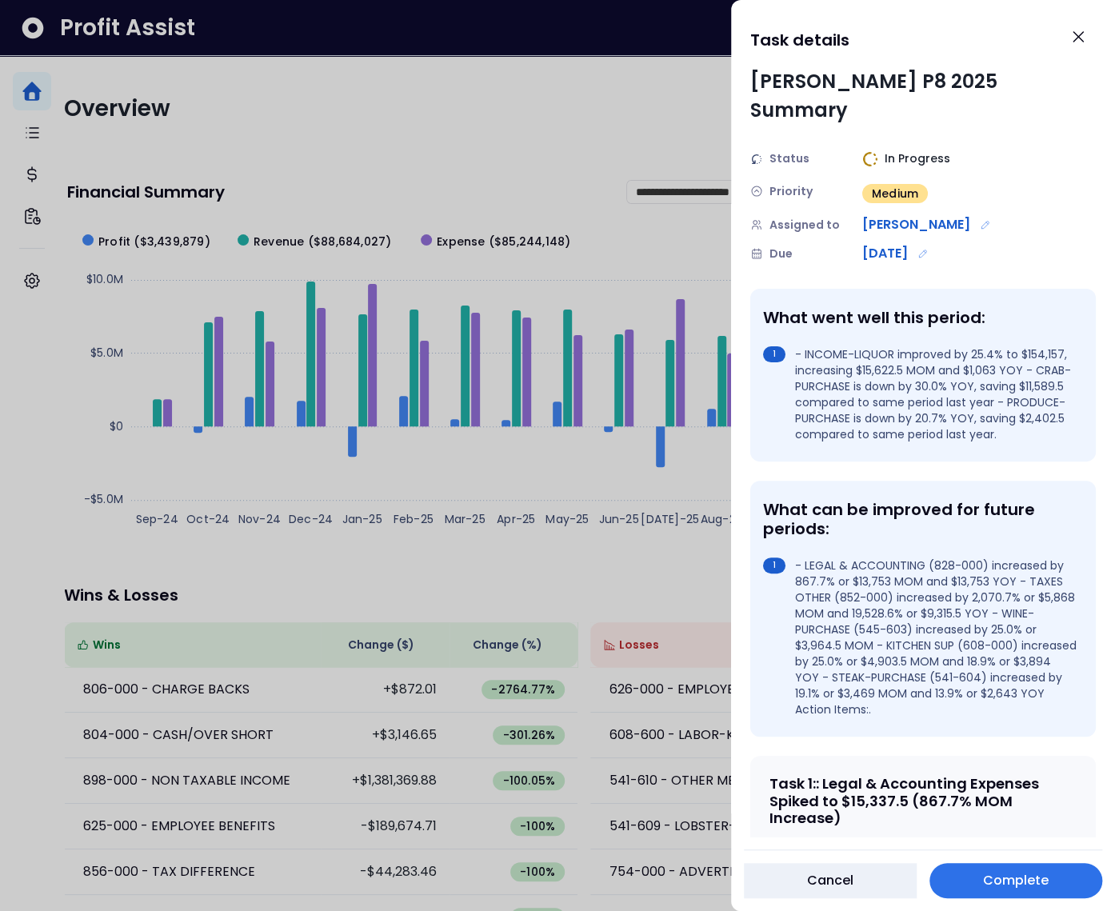
click at [554, 118] on div at bounding box center [557, 455] width 1115 height 911
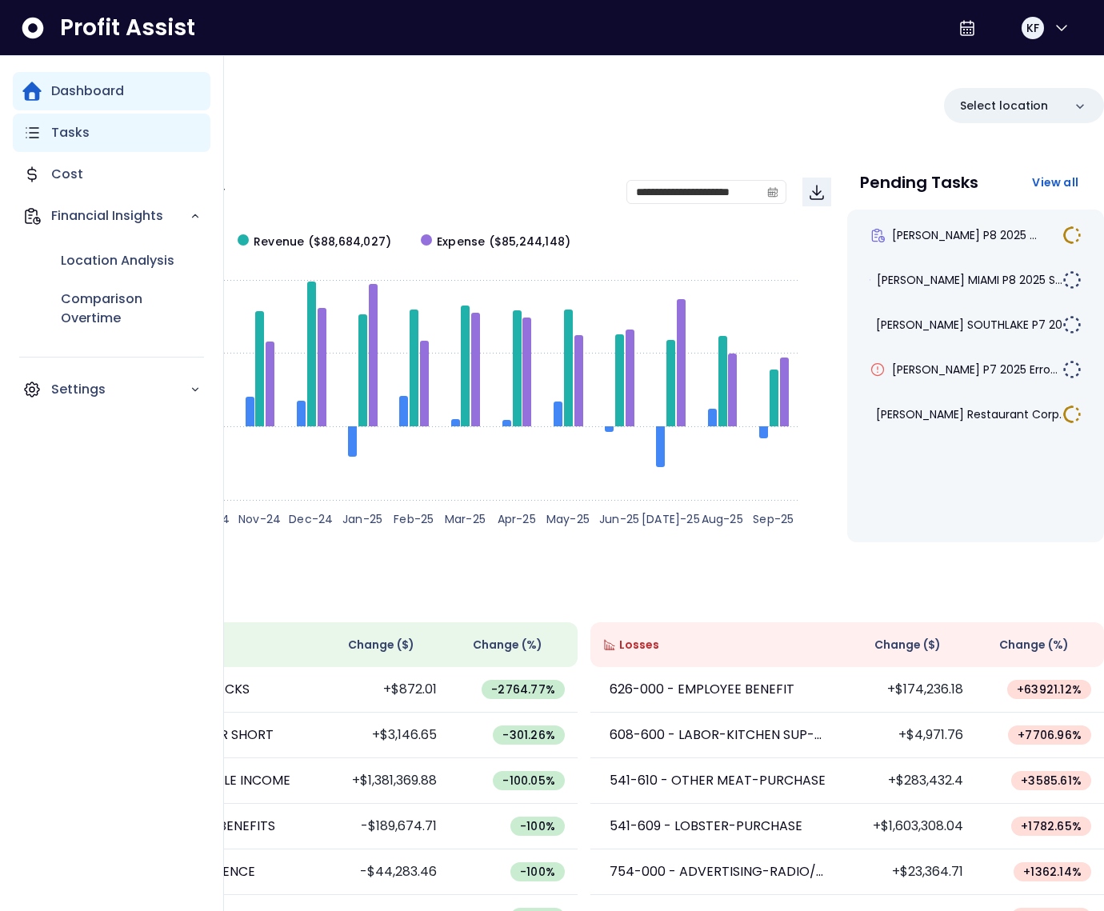
click at [35, 138] on icon "Main navigation" at bounding box center [32, 133] width 12 height 10
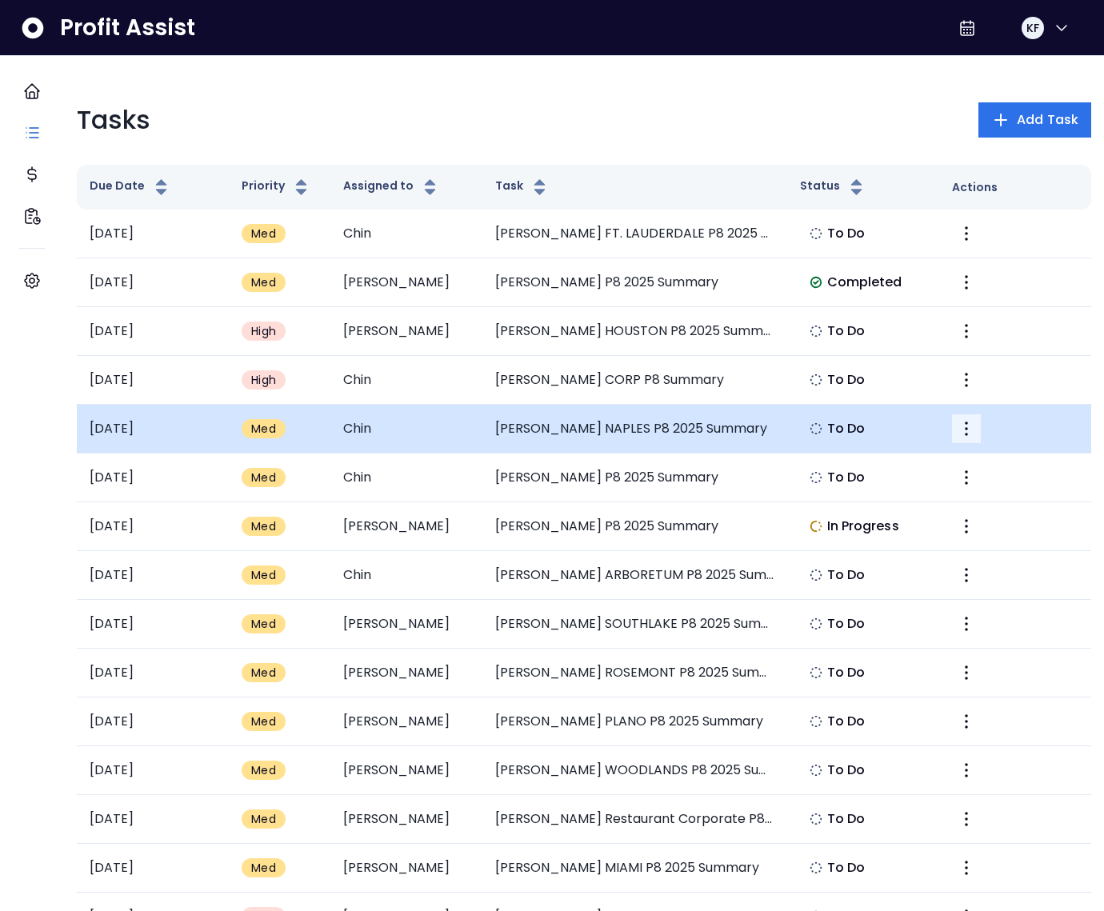
click at [956, 429] on icon "More" at bounding box center [965, 428] width 19 height 19
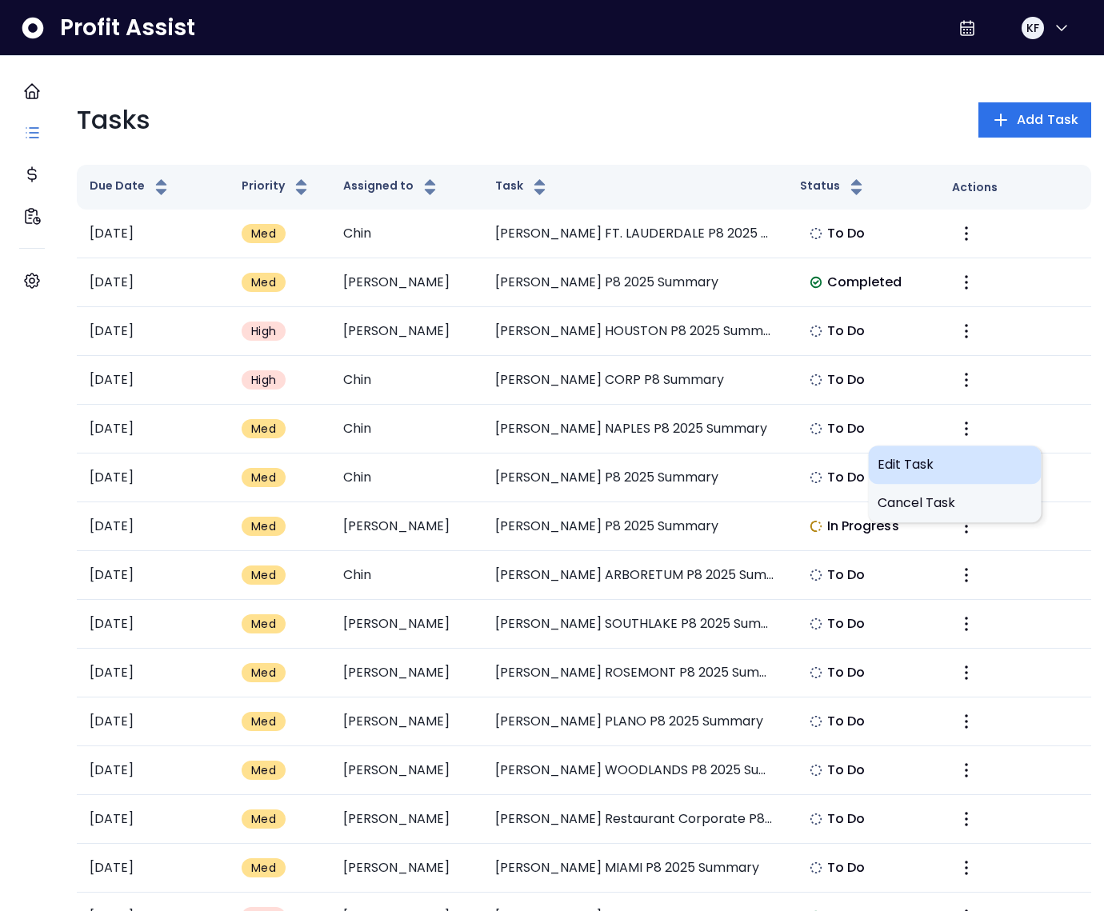
click at [917, 453] on div "Edit Task" at bounding box center [954, 464] width 173 height 38
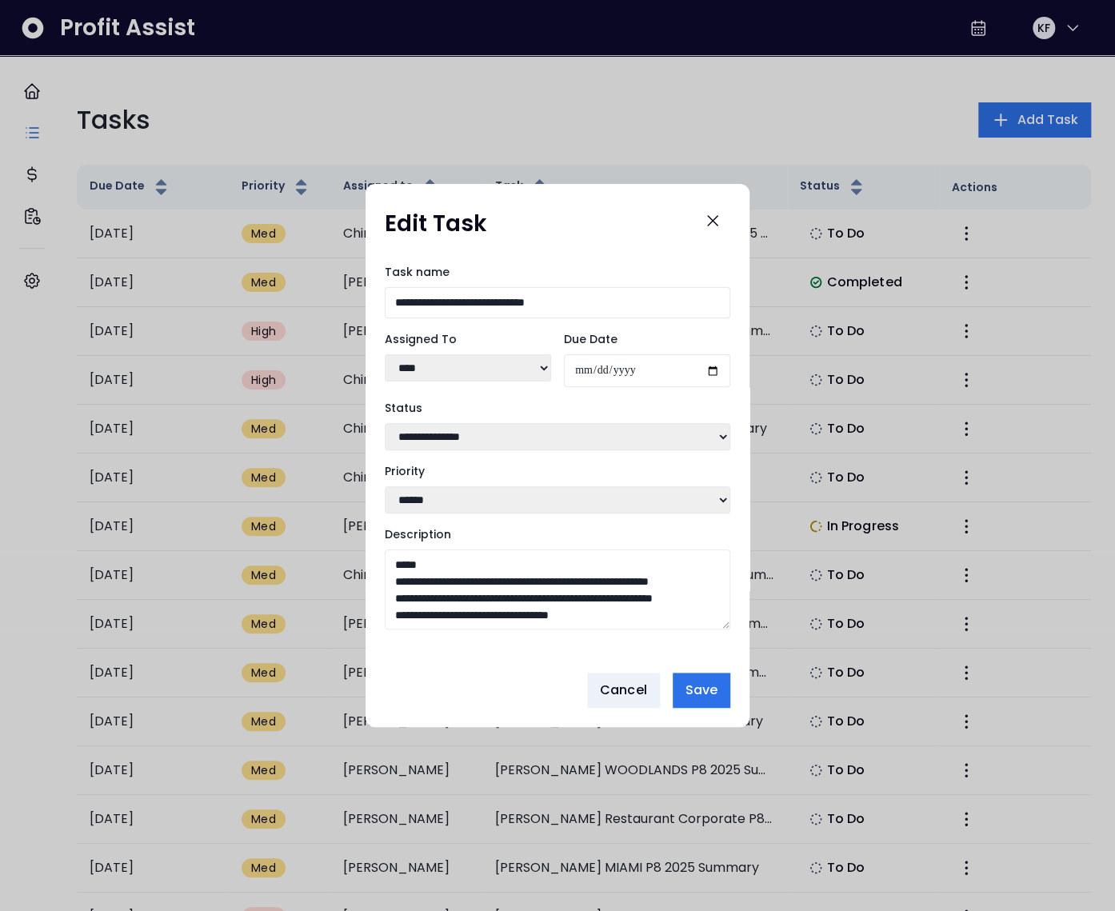
click at [474, 354] on select "***** ***** **** **** ****** **** ***** ***** ***" at bounding box center [468, 367] width 166 height 27
select select "***"
click at [385, 354] on select "***** ***** **** **** ****** **** ***** ***** ***" at bounding box center [468, 367] width 166 height 27
click at [716, 693] on span "Save" at bounding box center [701, 690] width 32 height 19
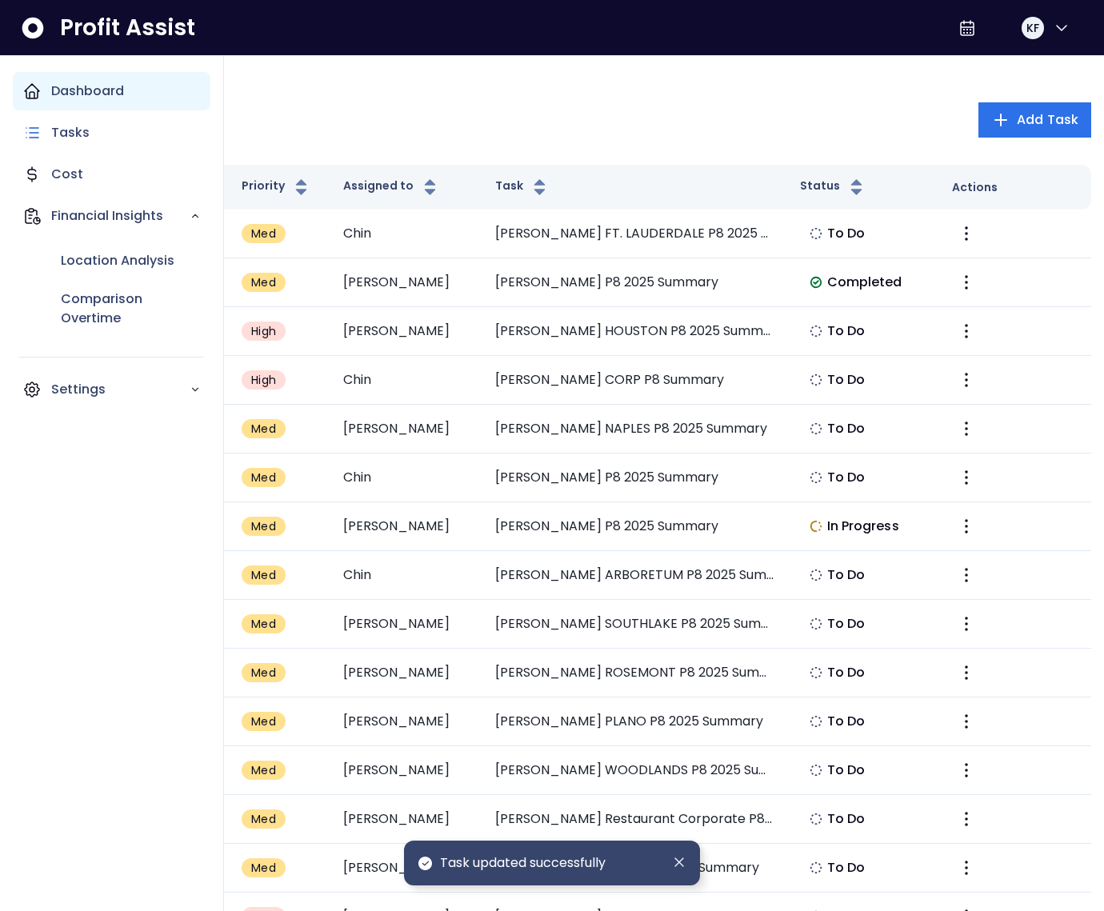
click at [35, 90] on icon "Main navigation" at bounding box center [31, 91] width 19 height 19
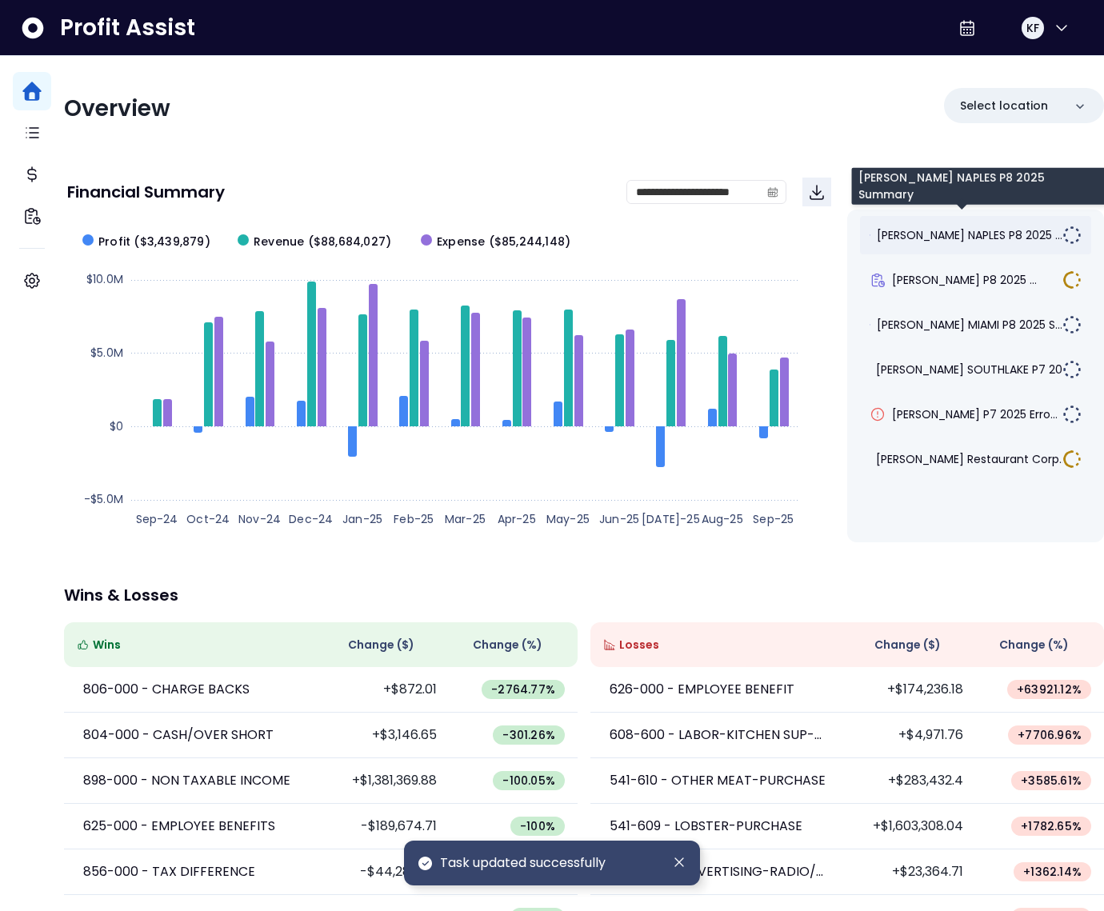
click at [974, 234] on span "TRULUCK'S NAPLES P8 2025 ..." at bounding box center [970, 235] width 186 height 16
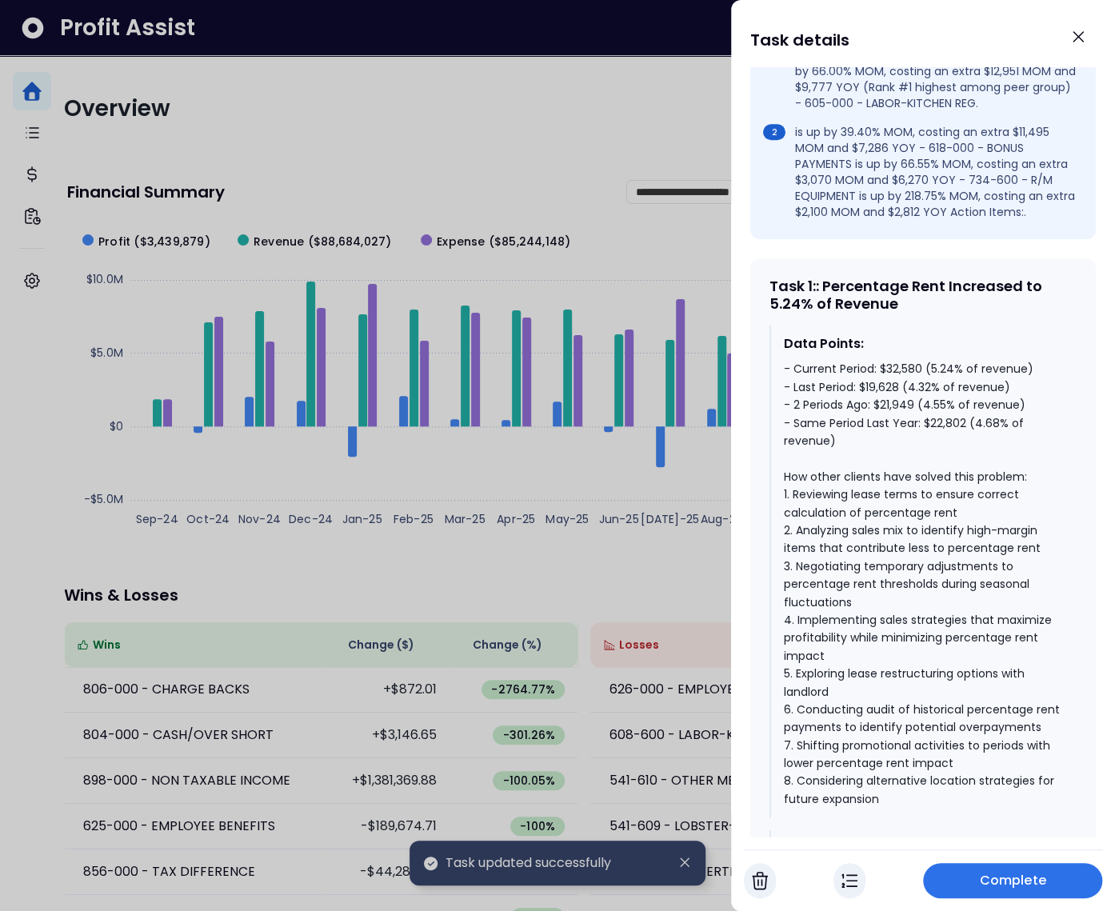
scroll to position [628, 0]
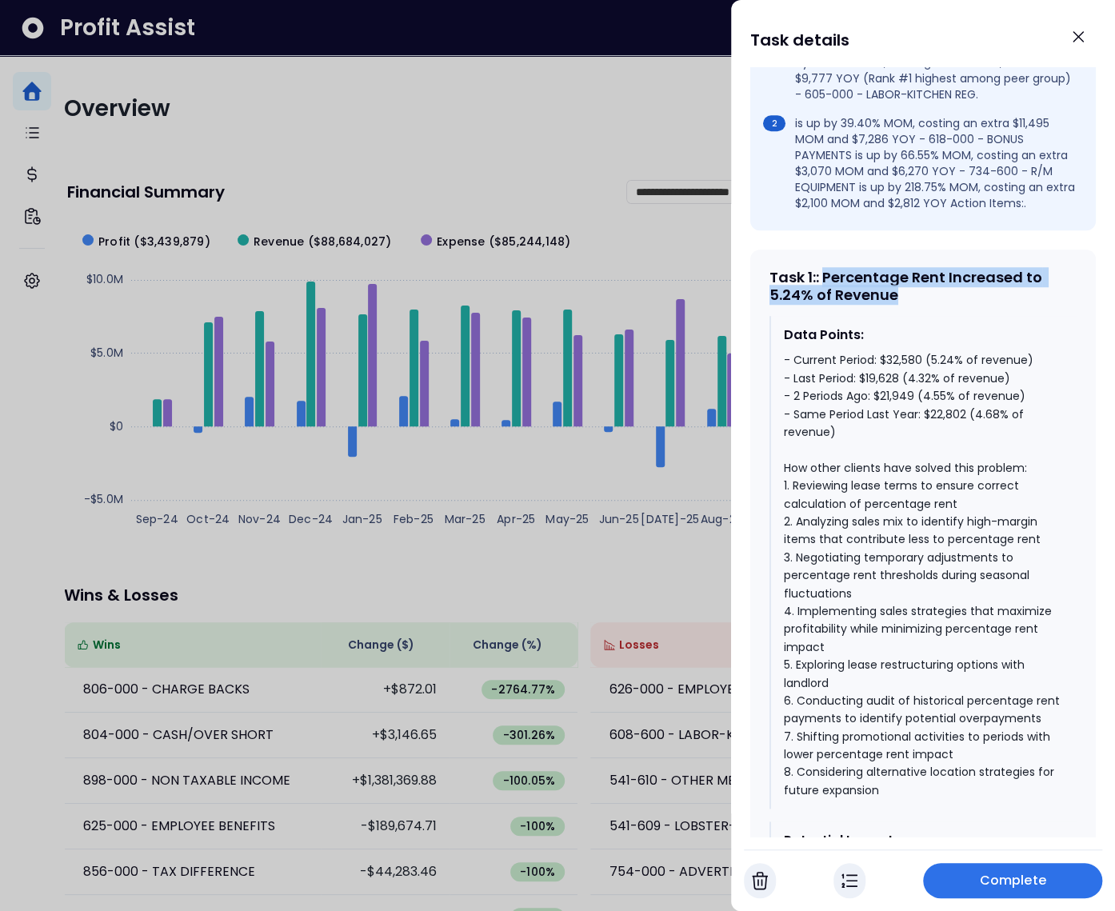
drag, startPoint x: 917, startPoint y: 311, endPoint x: 825, endPoint y: 294, distance: 93.6
click at [825, 294] on div "Task 1 : : Percentage Rent Increased to 5.24% of Revenue" at bounding box center [922, 286] width 307 height 34
click at [929, 326] on div "Task 1 : : Percentage Rent Increased to 5.24% of Revenue Data Points: - Current…" at bounding box center [922, 598] width 345 height 696
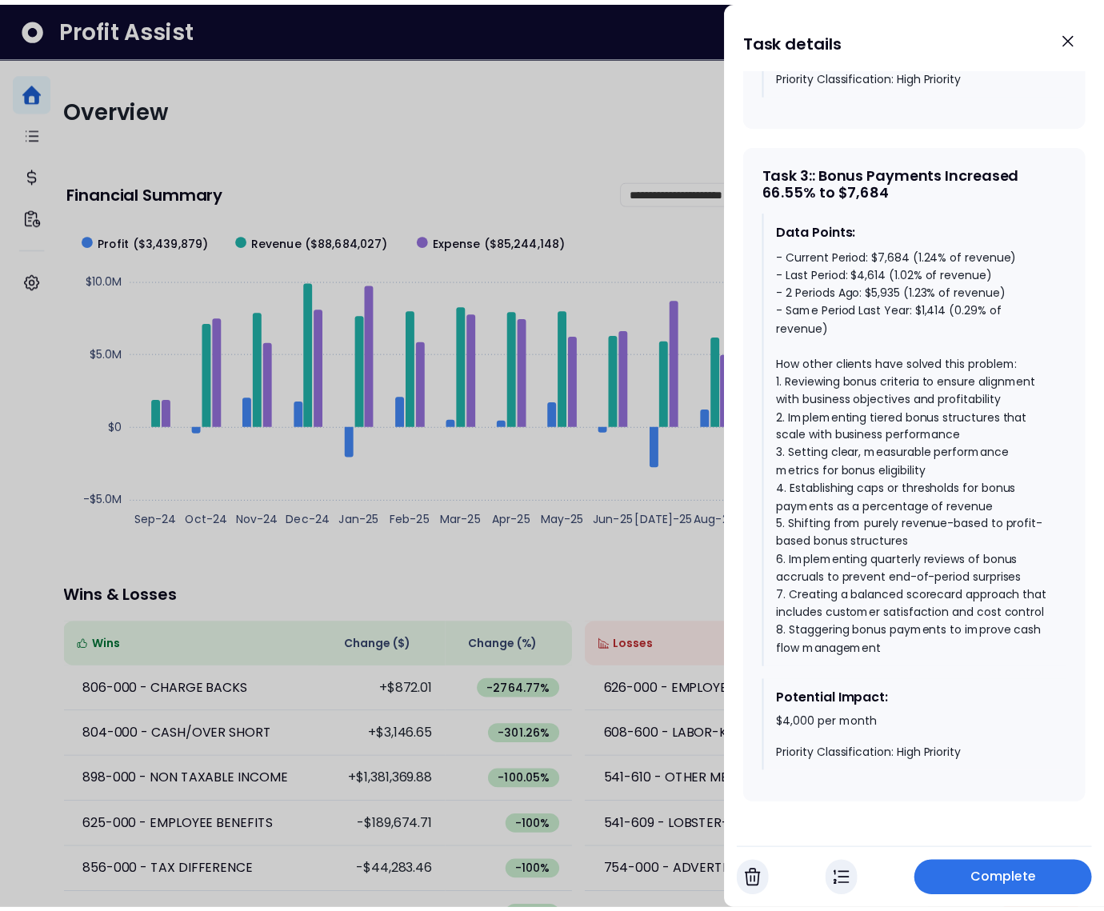
scroll to position [2178, 0]
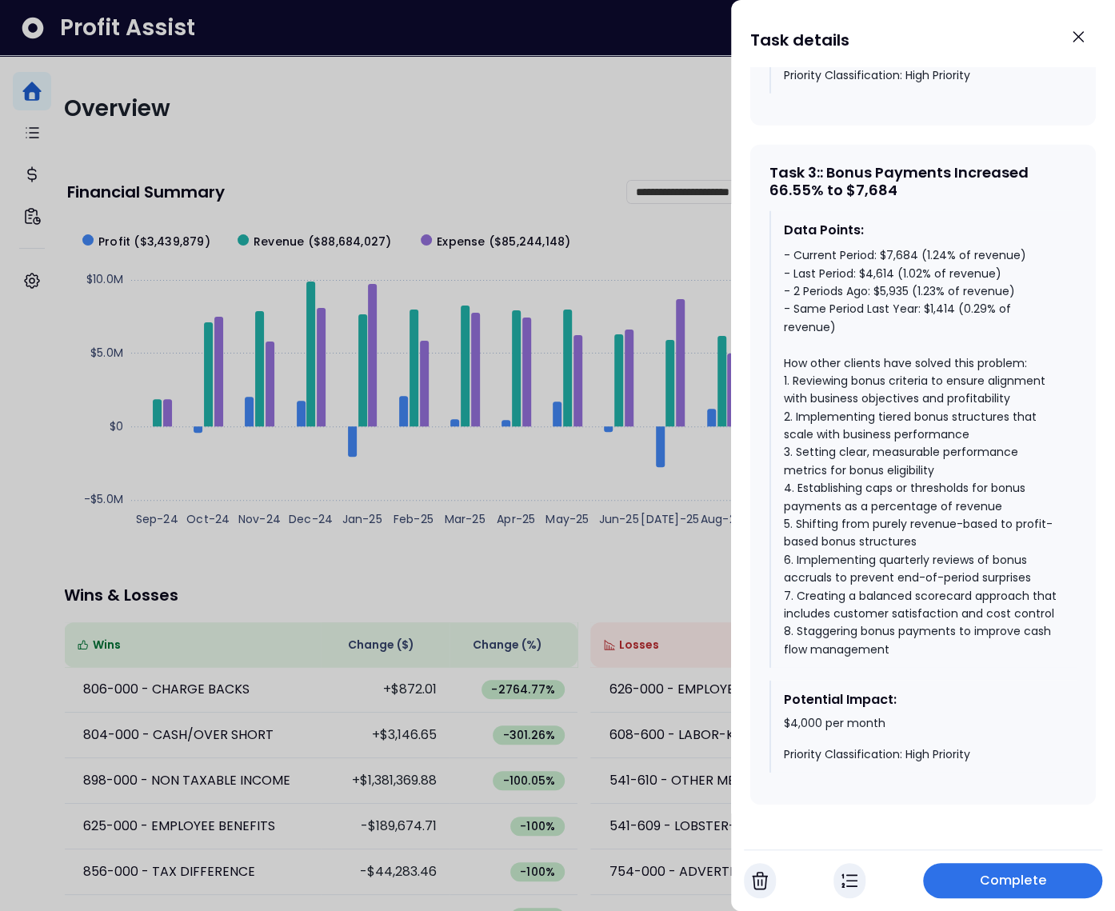
click at [1013, 884] on span "Complete" at bounding box center [1013, 880] width 66 height 19
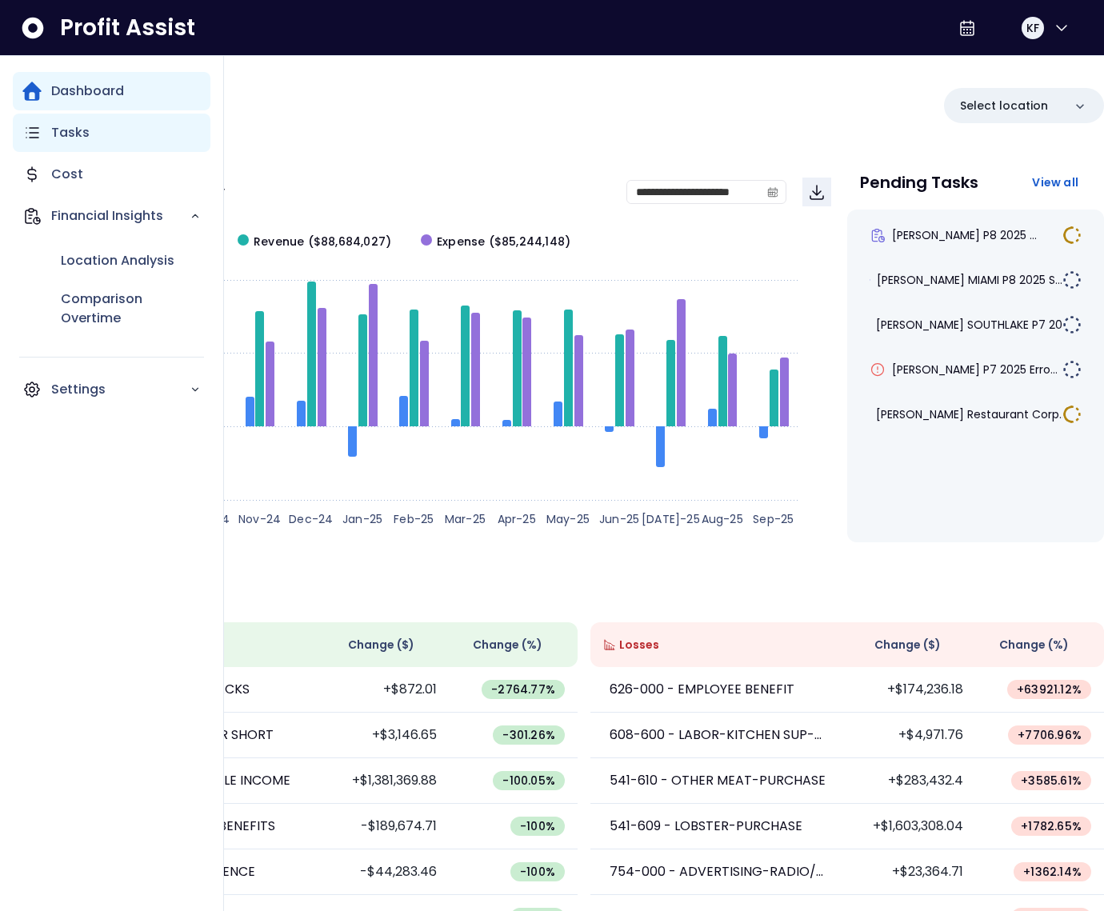
click at [53, 143] on div "Tasks" at bounding box center [112, 133] width 198 height 38
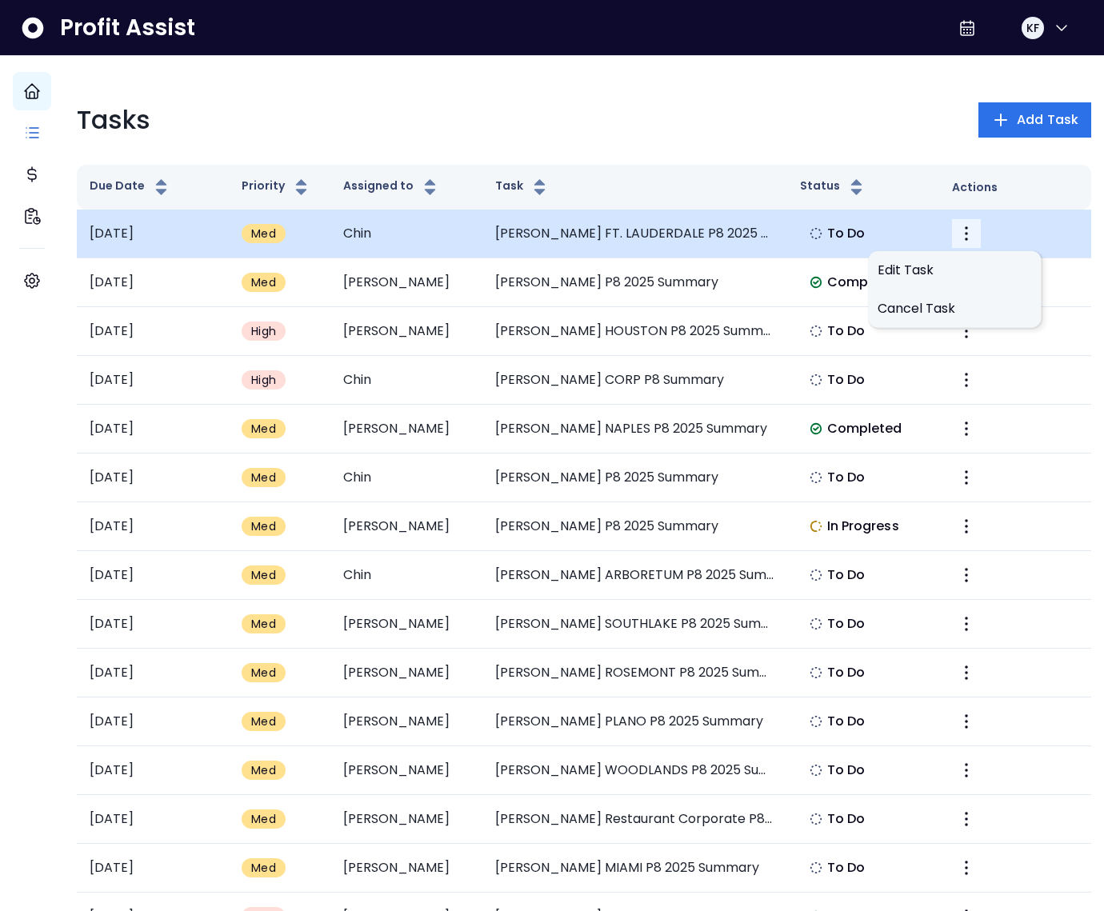
click at [964, 239] on button "More" at bounding box center [966, 233] width 29 height 29
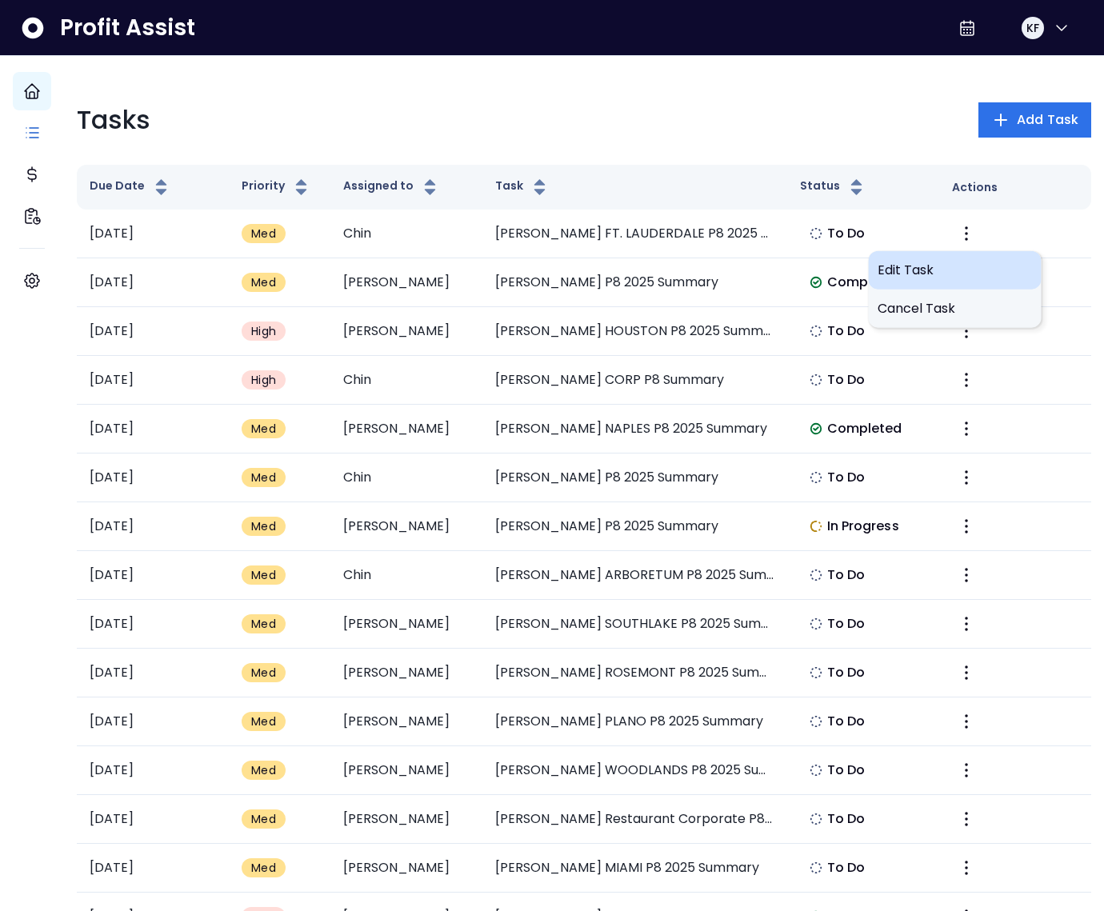
click at [909, 266] on span "Edit Task" at bounding box center [954, 270] width 154 height 19
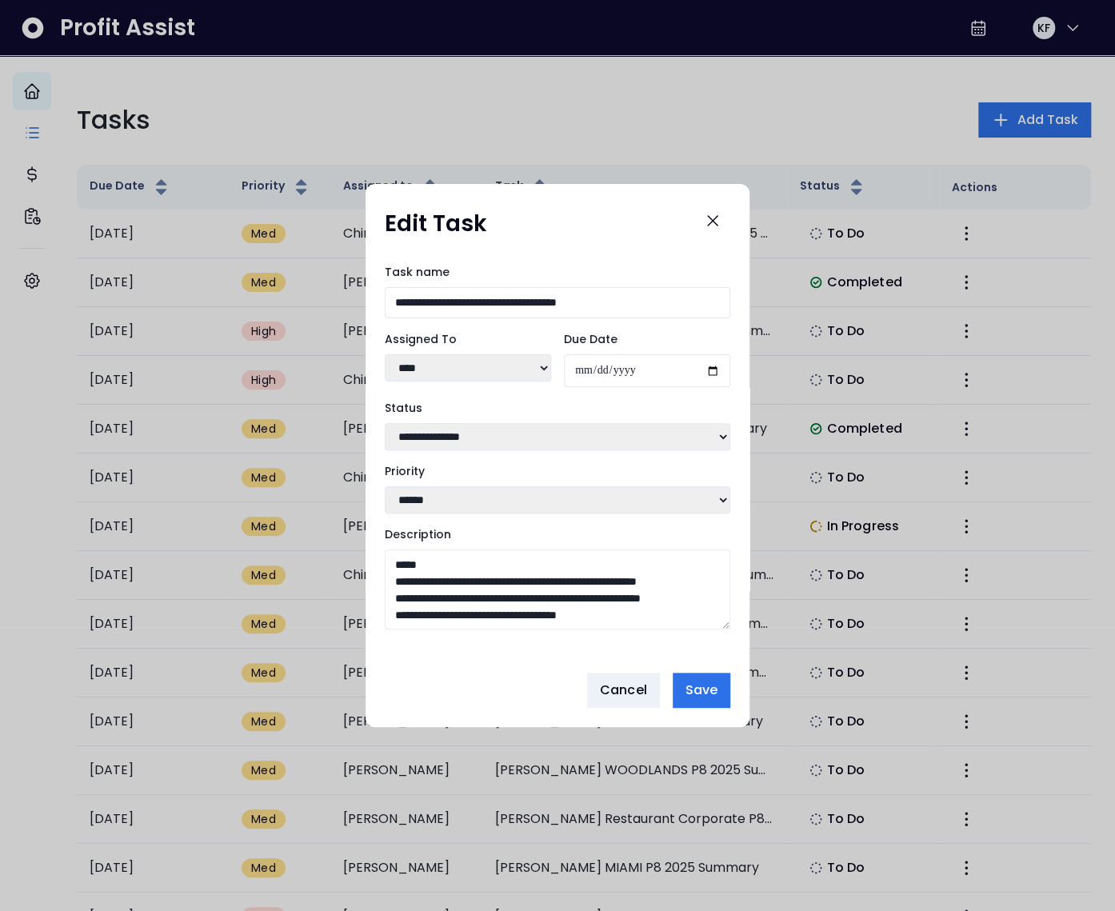
click at [499, 364] on select "***** ***** **** **** ****** **** ***** ***** ***" at bounding box center [468, 367] width 166 height 27
select select "***"
click at [385, 354] on select "***** ***** **** **** ****** **** ***** ***** ***" at bounding box center [468, 367] width 166 height 27
click at [720, 697] on button "Save" at bounding box center [702, 690] width 58 height 35
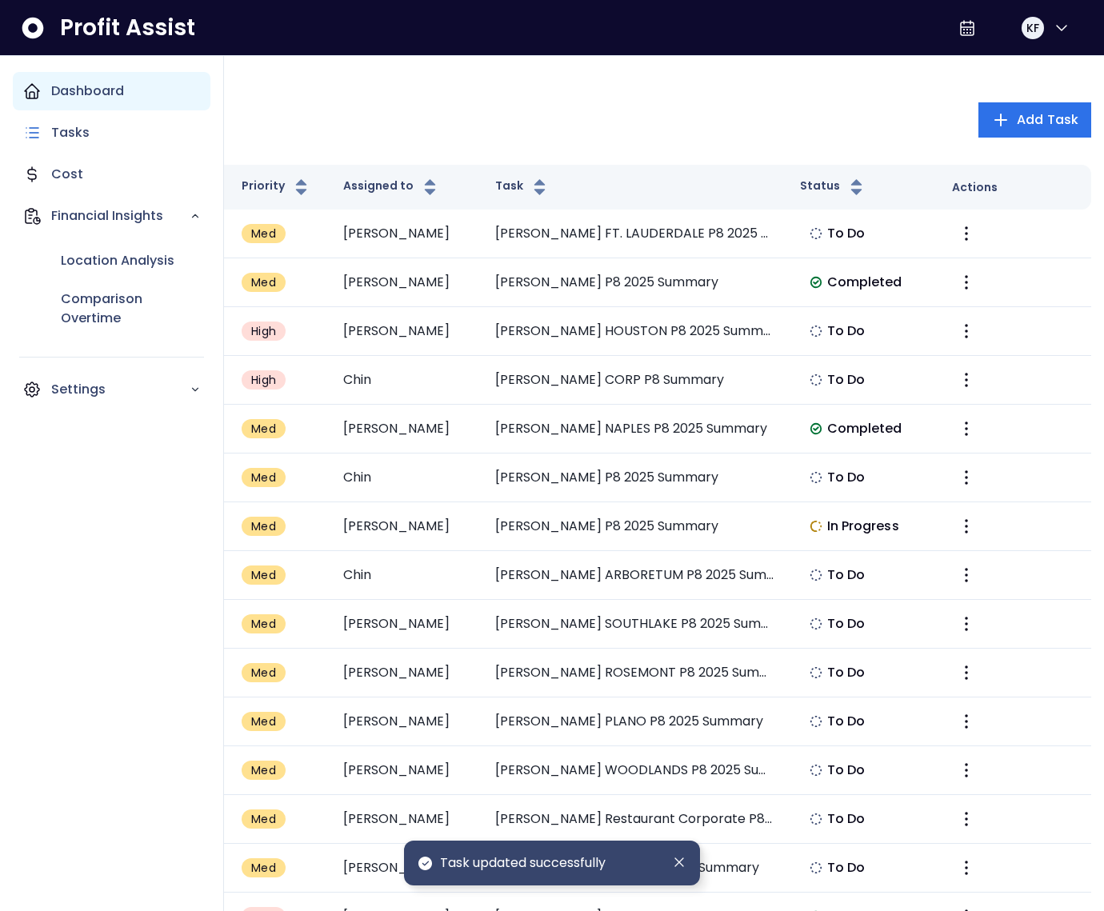
click at [30, 94] on icon "Main navigation" at bounding box center [31, 91] width 19 height 19
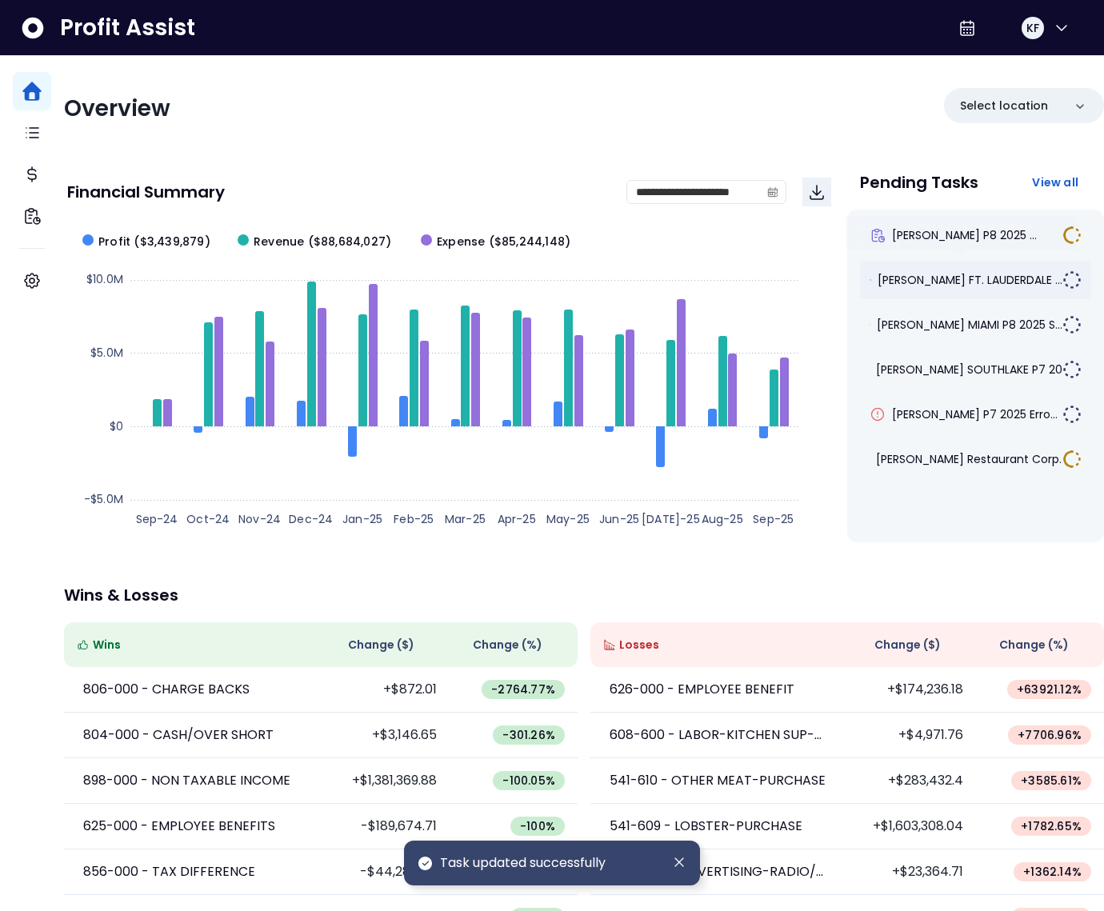
click at [947, 282] on span "TRULUCK'S FT. LAUDERDALE ..." at bounding box center [969, 280] width 185 height 16
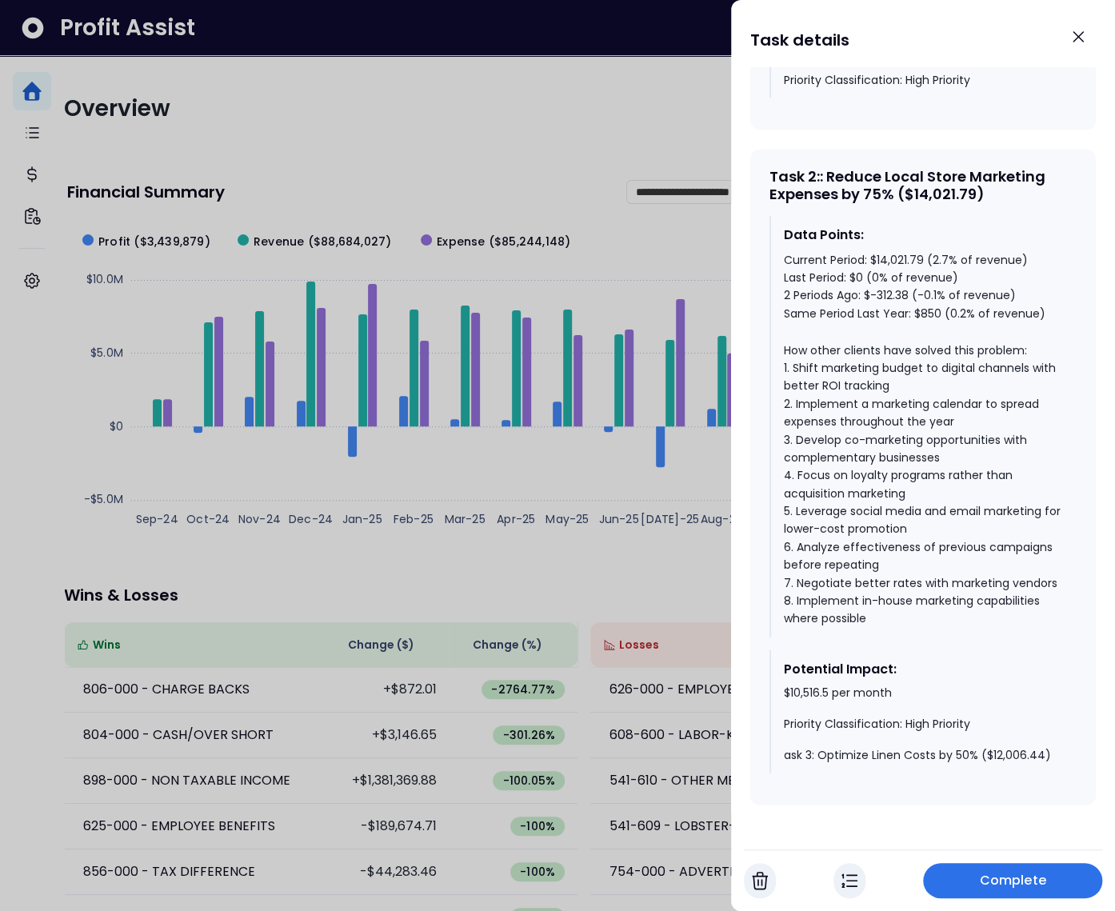
scroll to position [1268, 0]
click at [1000, 873] on span "Complete" at bounding box center [1013, 880] width 66 height 19
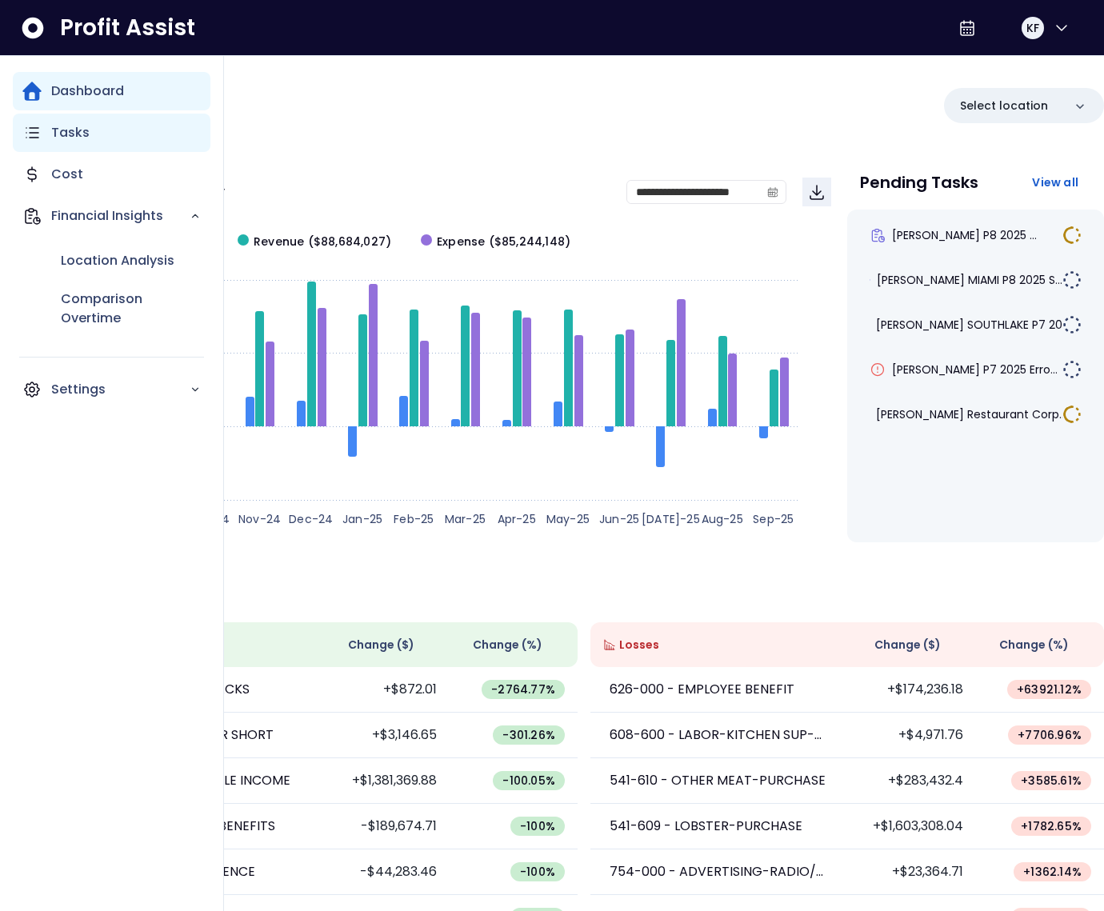
click at [69, 138] on p "Tasks" at bounding box center [70, 132] width 38 height 19
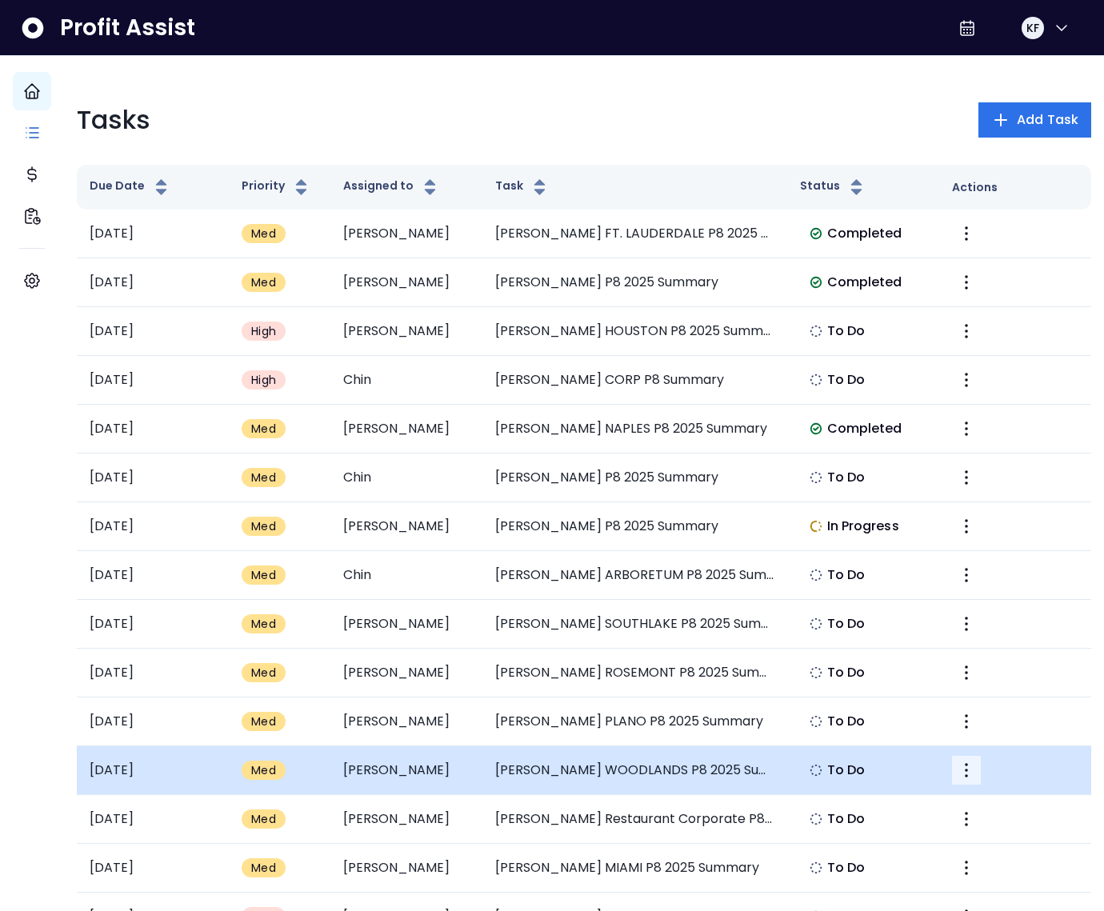
click at [959, 764] on icon "More" at bounding box center [965, 770] width 19 height 19
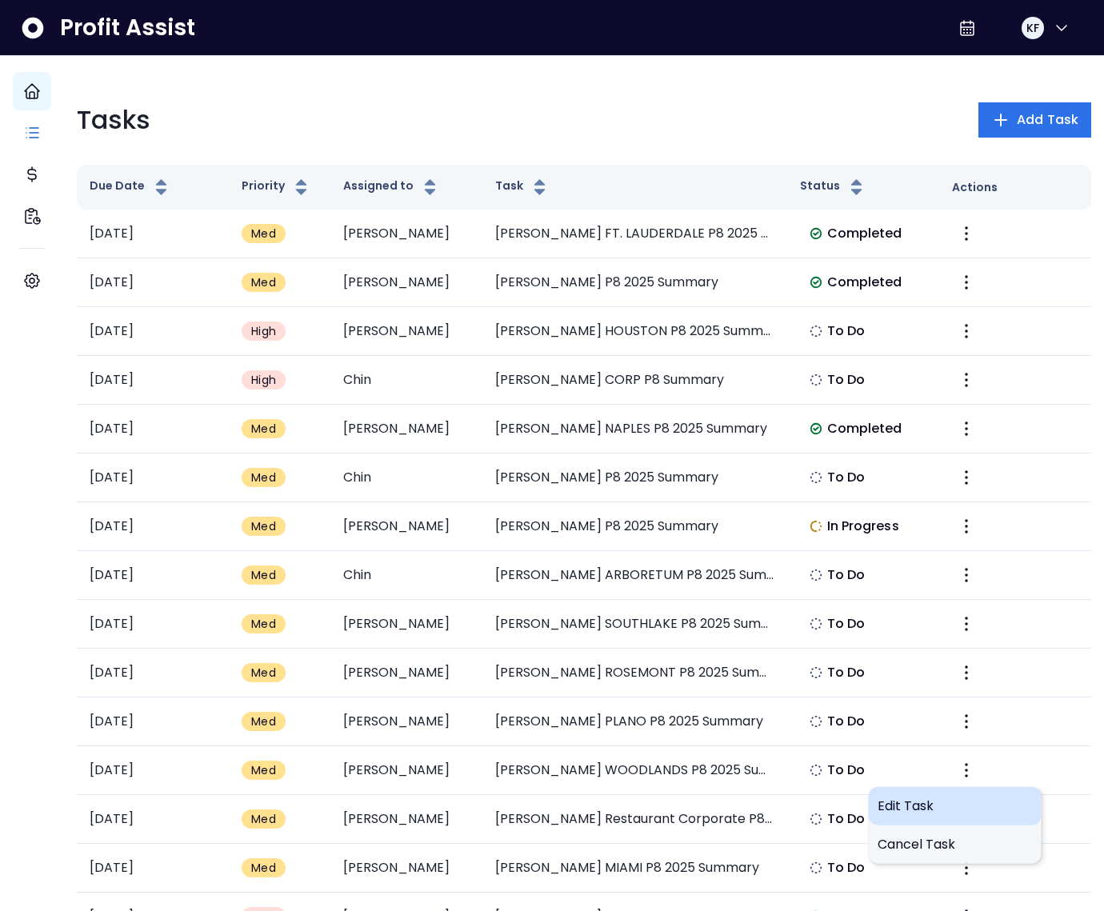
click at [897, 802] on span "Edit Task" at bounding box center [954, 806] width 154 height 19
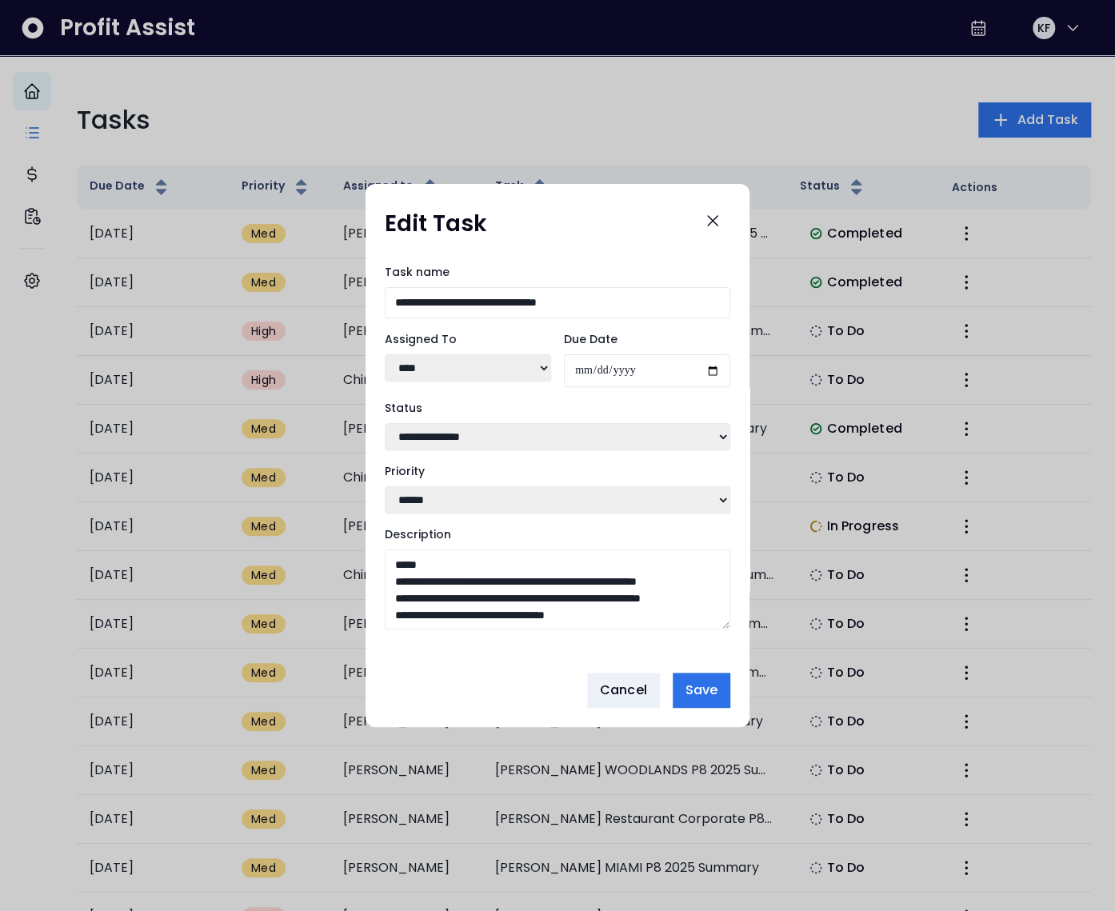
click at [481, 370] on select "***** ***** **** **** ****** **** ***** ***** ***" at bounding box center [468, 367] width 166 height 27
select select "***"
click at [385, 354] on select "***** ***** **** **** ****** **** ***** ***** ***" at bounding box center [468, 367] width 166 height 27
click at [702, 690] on span "Save" at bounding box center [701, 690] width 32 height 19
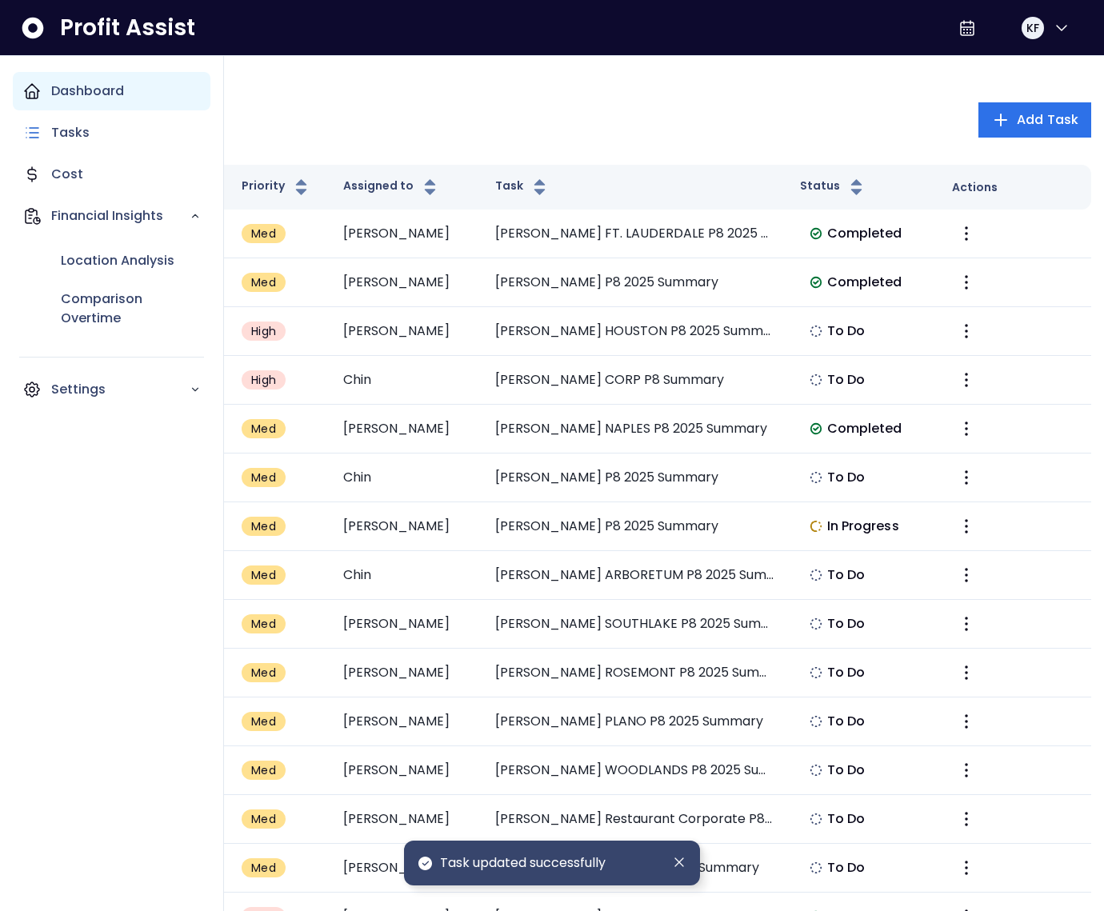
click at [34, 87] on icon "Main navigation" at bounding box center [31, 91] width 19 height 19
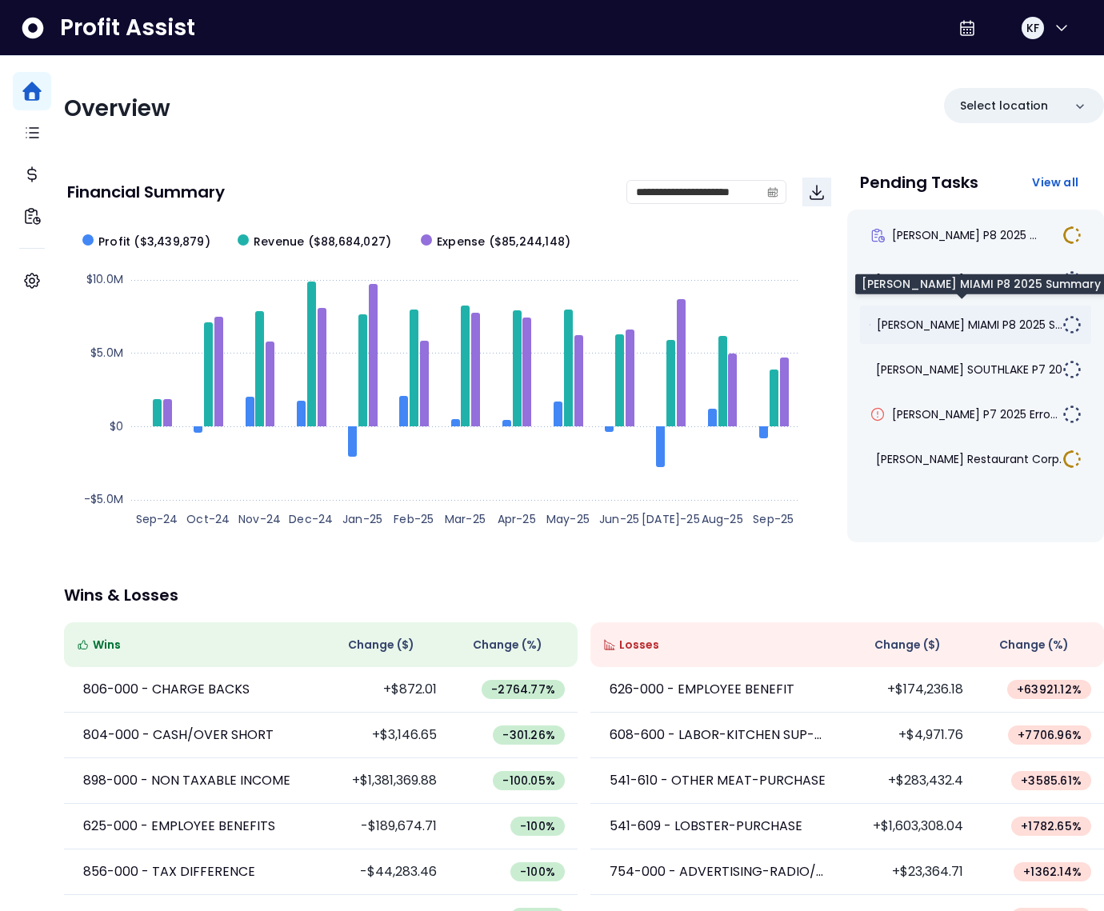
click at [948, 321] on span "[PERSON_NAME] MIAMI P8 2025 S..." at bounding box center [970, 325] width 186 height 16
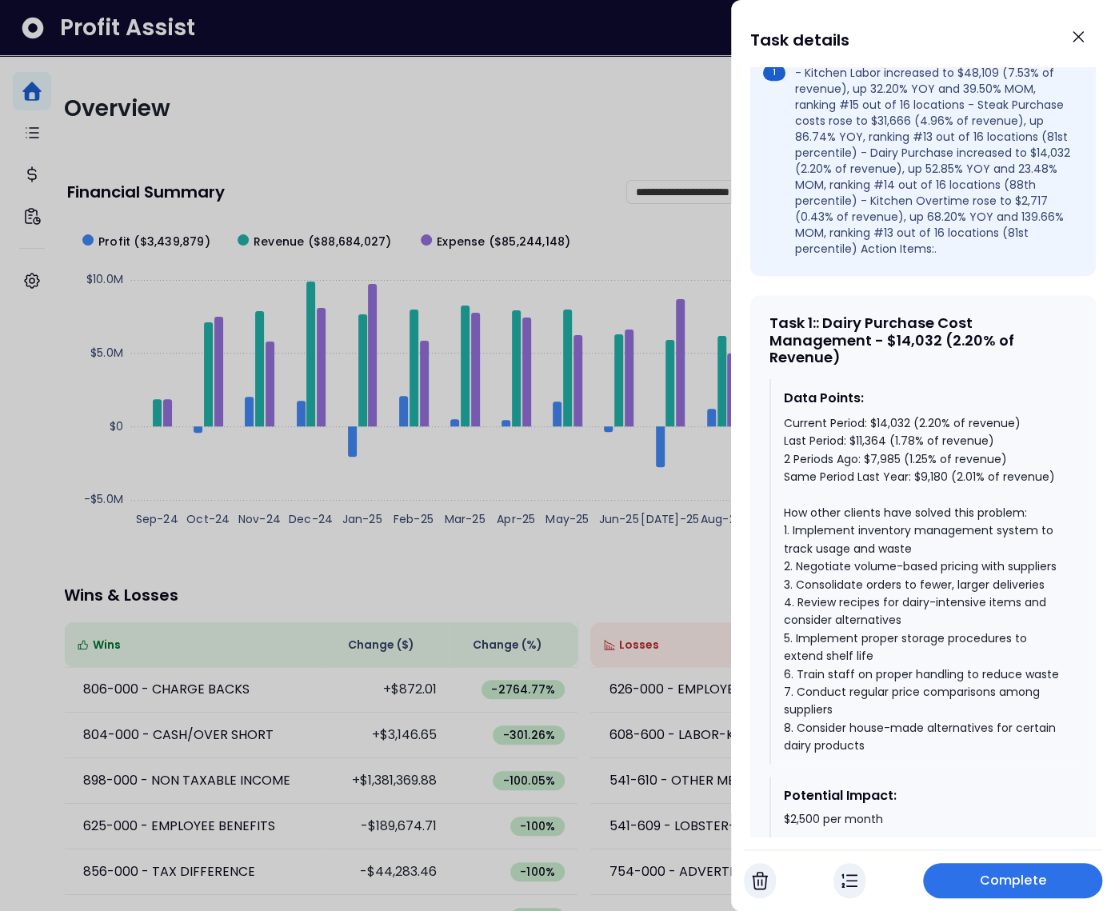
scroll to position [560, 0]
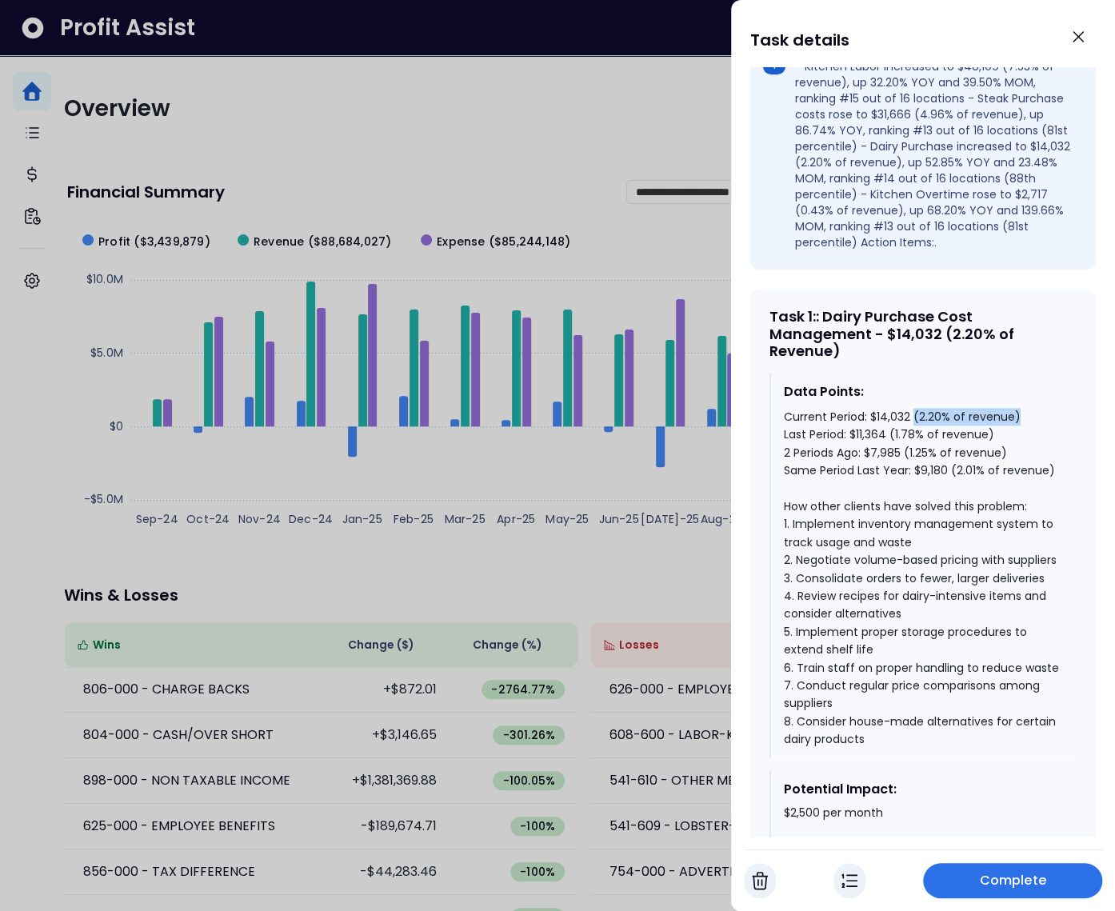
drag, startPoint x: 1027, startPoint y: 414, endPoint x: 913, endPoint y: 419, distance: 114.5
click at [913, 419] on div "Current Period: $14,032 (2.20% of revenue) Last Period: $11,364 (1.78% of reven…" at bounding box center [924, 578] width 280 height 340
click at [926, 348] on div "Task 1 : : Dairy Purchase Cost Management - $14,032 (2.20% of Revenue)" at bounding box center [922, 334] width 307 height 52
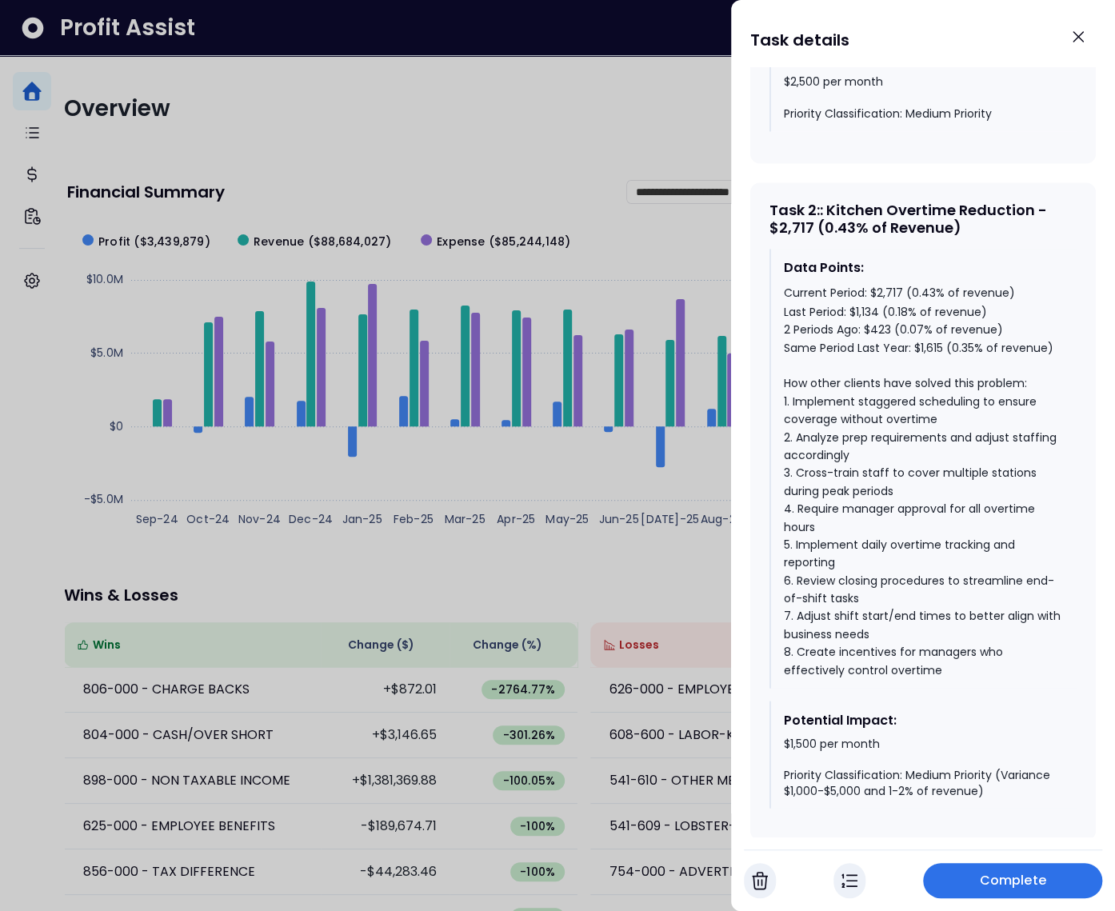
scroll to position [1361, 0]
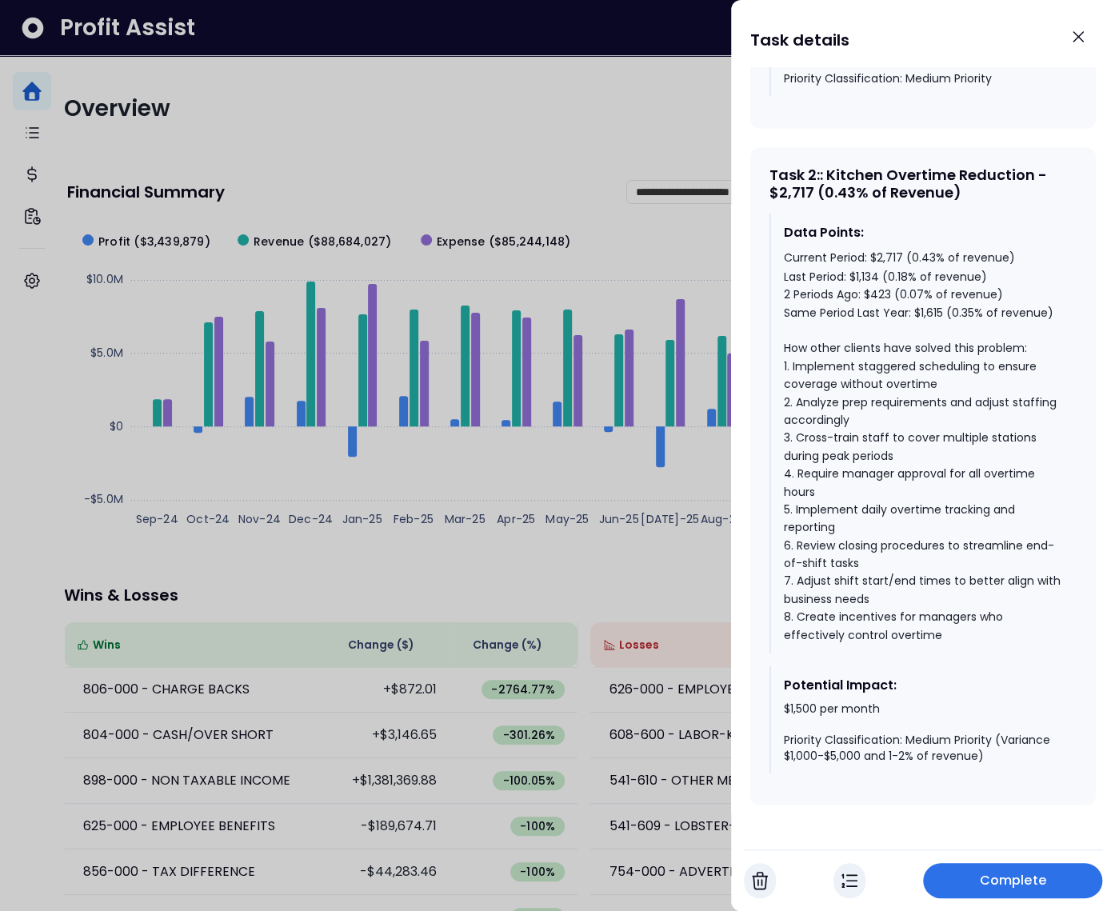
click at [857, 882] on img "button" at bounding box center [849, 880] width 16 height 19
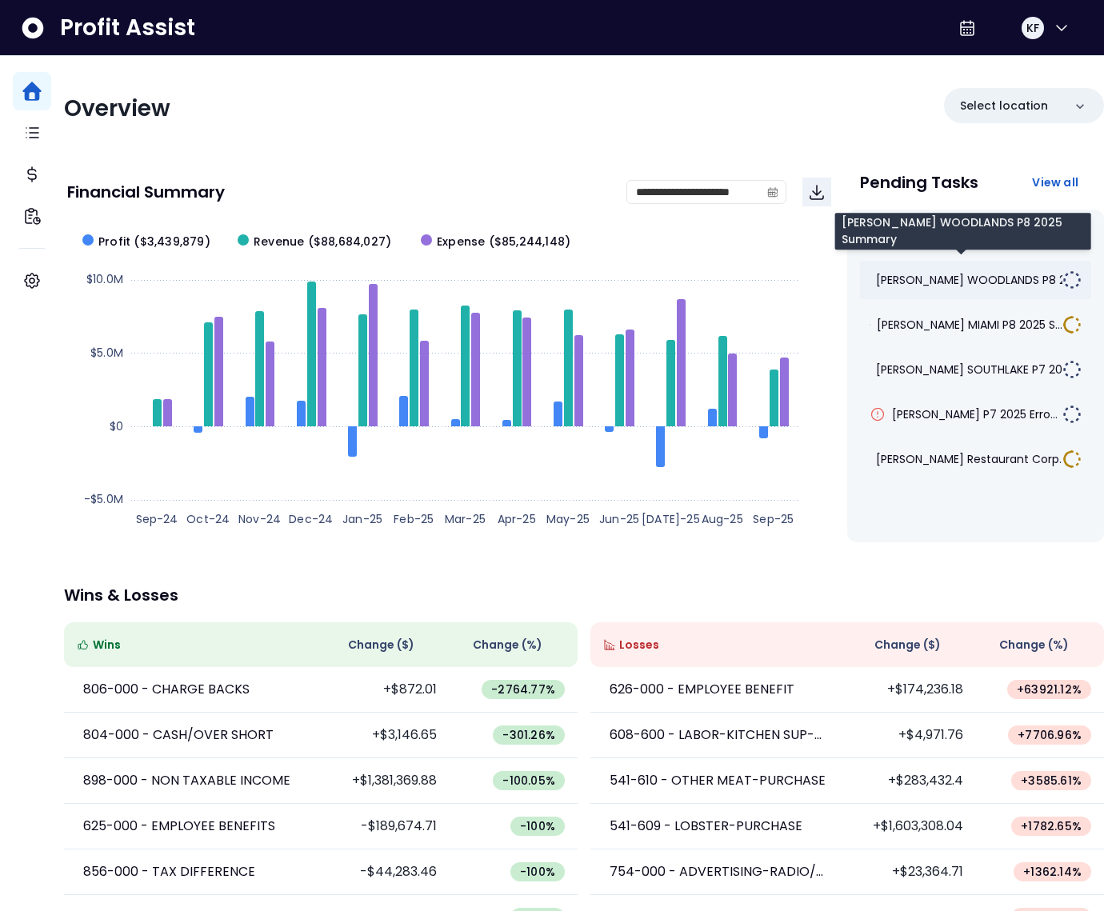
click at [949, 278] on span "TRULUCK'S WOODLANDS P8 20..." at bounding box center [978, 280] width 204 height 16
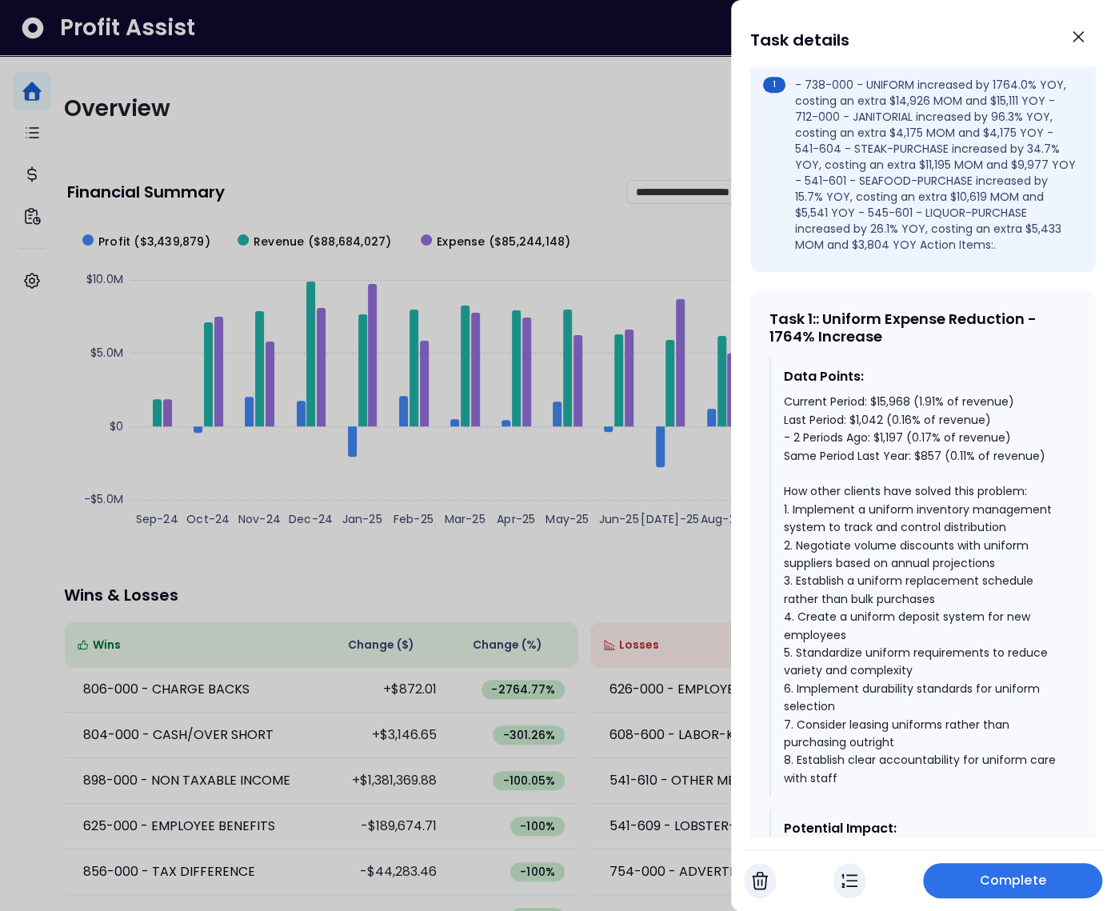
scroll to position [584, 0]
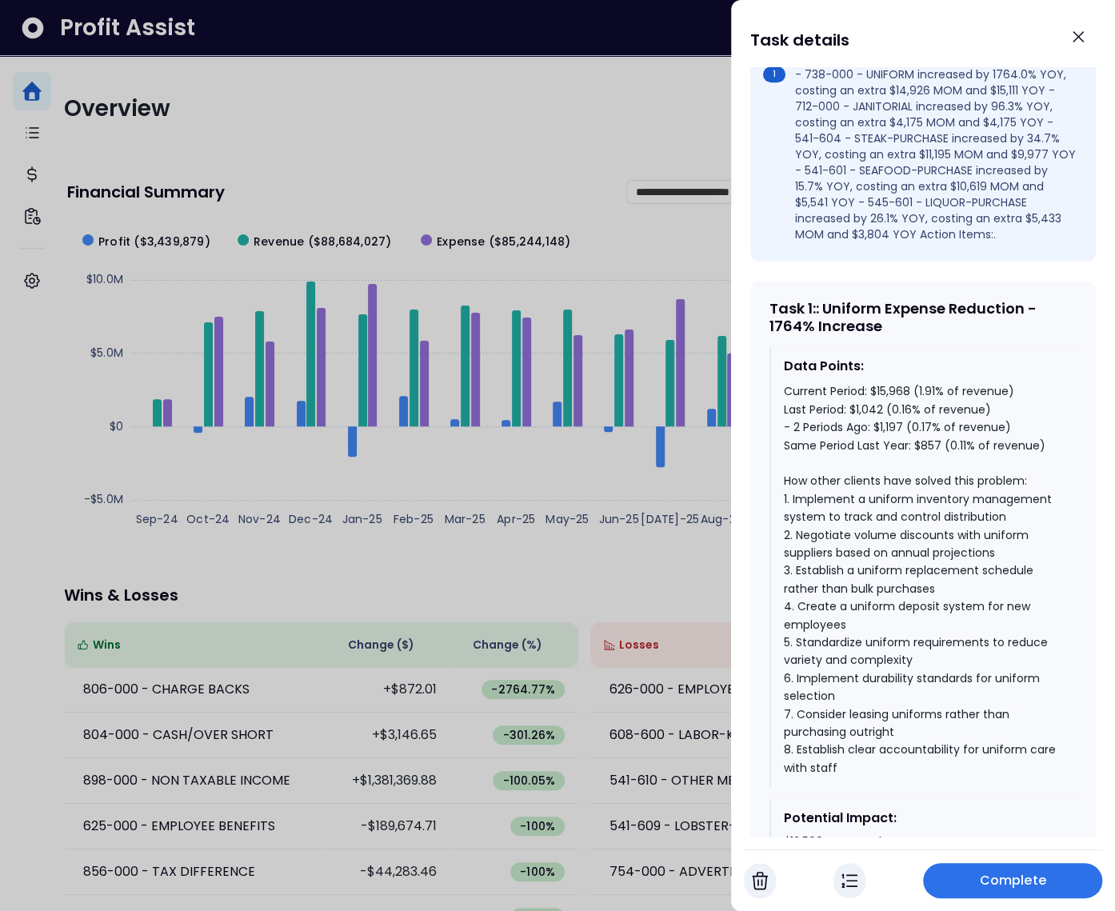
click at [885, 441] on div "Current Period: $15,968 (1.91% of revenue) Last Period: $1,042 (0.16% of revenu…" at bounding box center [924, 579] width 280 height 394
click at [882, 441] on div "Current Period: $15,968 (1.91% of revenue) Last Period: $1,042 (0.16% of revenu…" at bounding box center [924, 579] width 280 height 394
drag, startPoint x: 904, startPoint y: 442, endPoint x: 875, endPoint y: 441, distance: 28.8
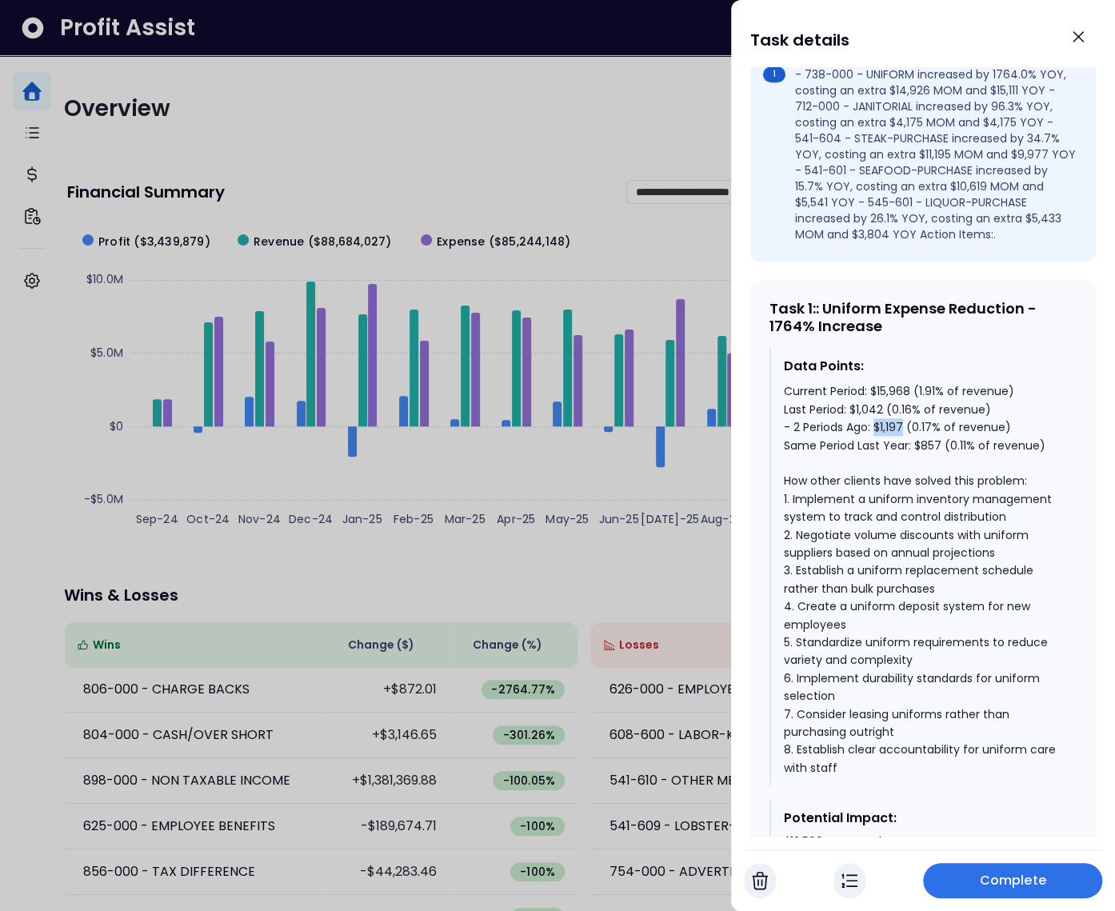
click at [875, 441] on div "Current Period: $15,968 (1.91% of revenue) Last Period: $1,042 (0.16% of revenu…" at bounding box center [924, 579] width 280 height 394
drag, startPoint x: 882, startPoint y: 424, endPoint x: 850, endPoint y: 423, distance: 32.0
click at [850, 423] on div "Current Period: $15,968 (1.91% of revenue) Last Period: $1,042 (0.16% of revenu…" at bounding box center [924, 579] width 280 height 394
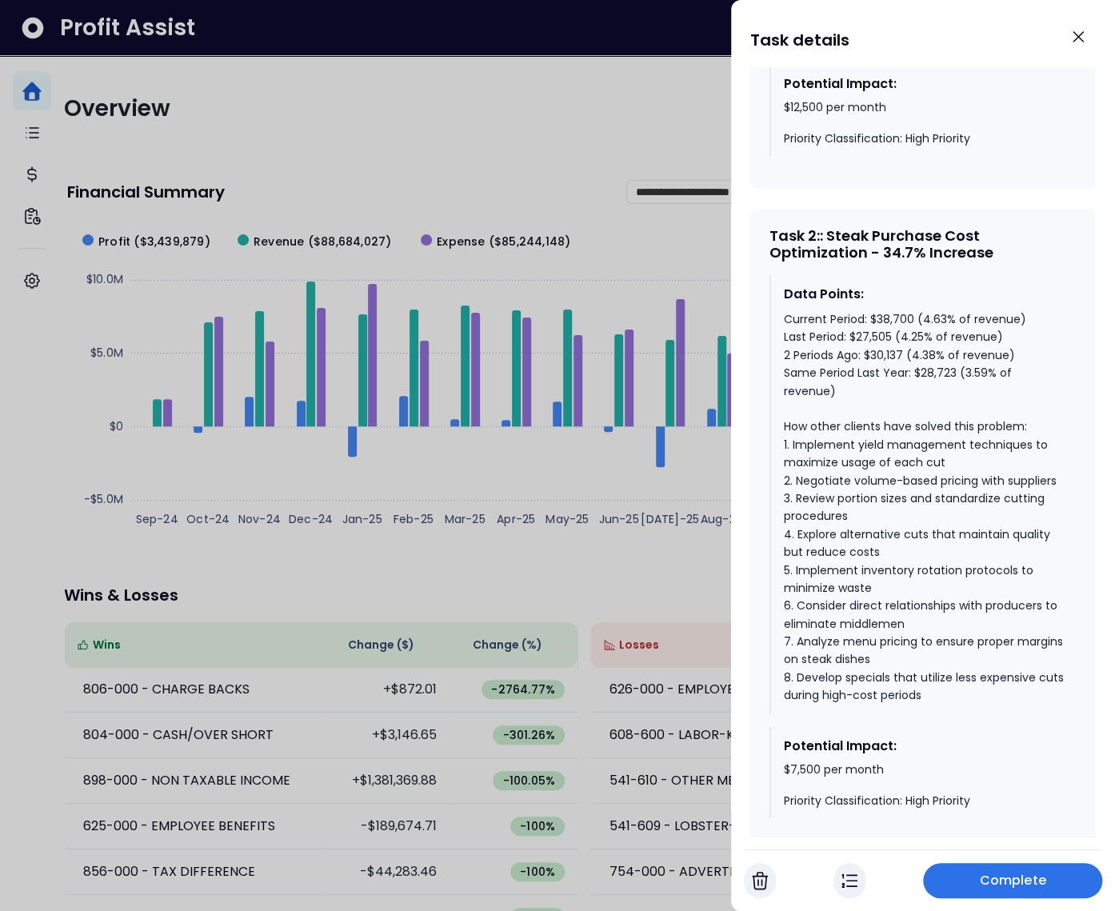
scroll to position [1325, 0]
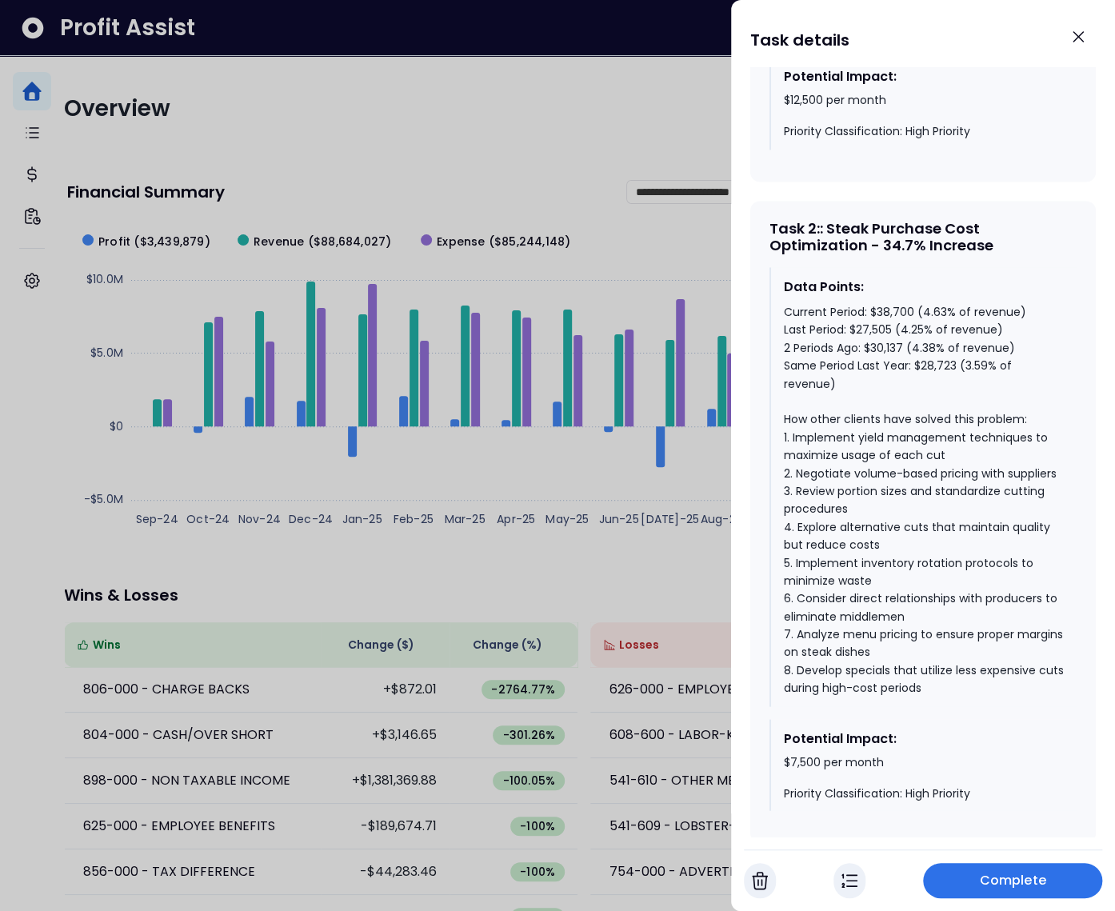
click at [854, 331] on div "Current Period: $38,700 (4.63% of revenue) Last Period: $27,505 (4.25% of reven…" at bounding box center [924, 499] width 280 height 394
click at [871, 325] on div "Current Period: $38,700 (4.63% of revenue) Last Period: $27,505 (4.25% of reven…" at bounding box center [924, 499] width 280 height 394
click at [894, 328] on div "Current Period: $38,700 (4.63% of revenue) Last Period: $27,505 (4.25% of reven…" at bounding box center [924, 499] width 280 height 394
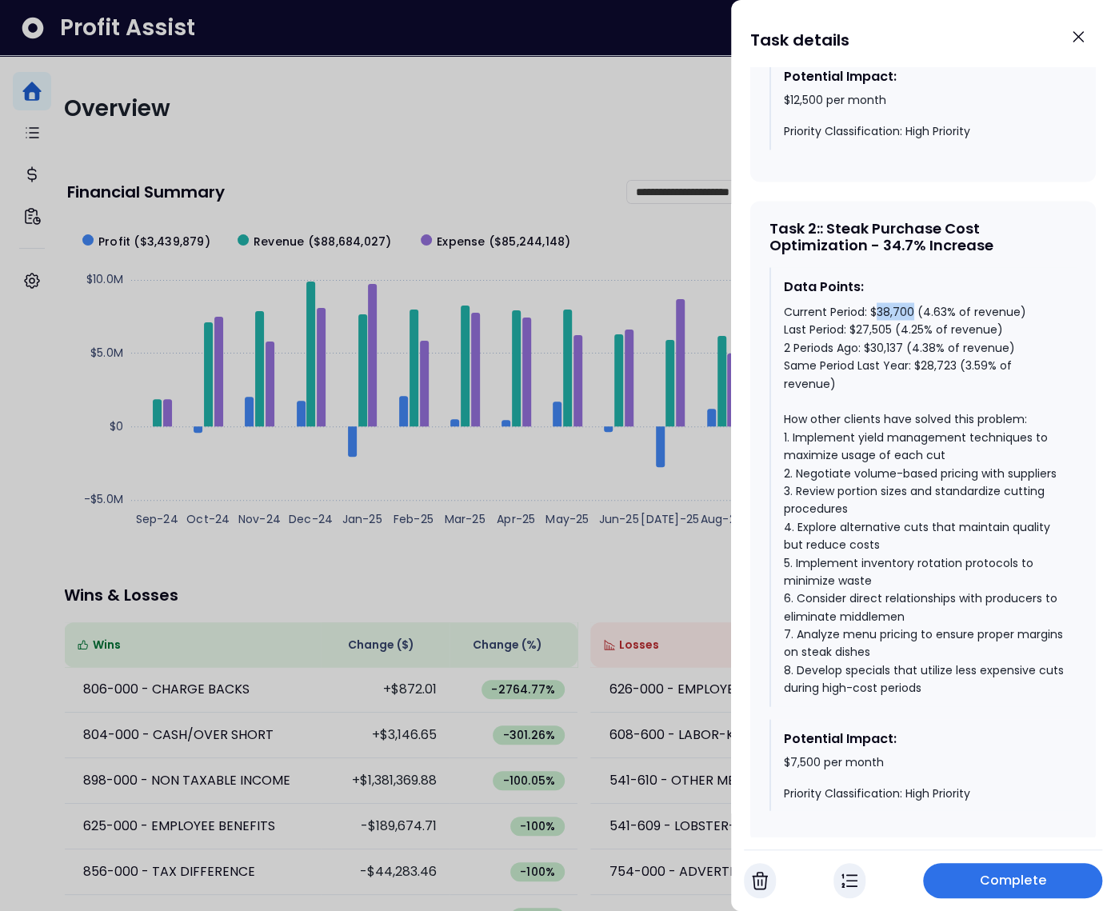
click at [893, 328] on div "Current Period: $38,700 (4.63% of revenue) Last Period: $27,505 (4.25% of reven…" at bounding box center [924, 499] width 280 height 394
click at [931, 378] on div "Current Period: $38,700 (4.63% of revenue) Last Period: $27,505 (4.25% of reven…" at bounding box center [924, 499] width 280 height 394
click at [892, 325] on div "Current Period: $38,700 (4.63% of revenue) Last Period: $27,505 (4.25% of reven…" at bounding box center [924, 499] width 280 height 394
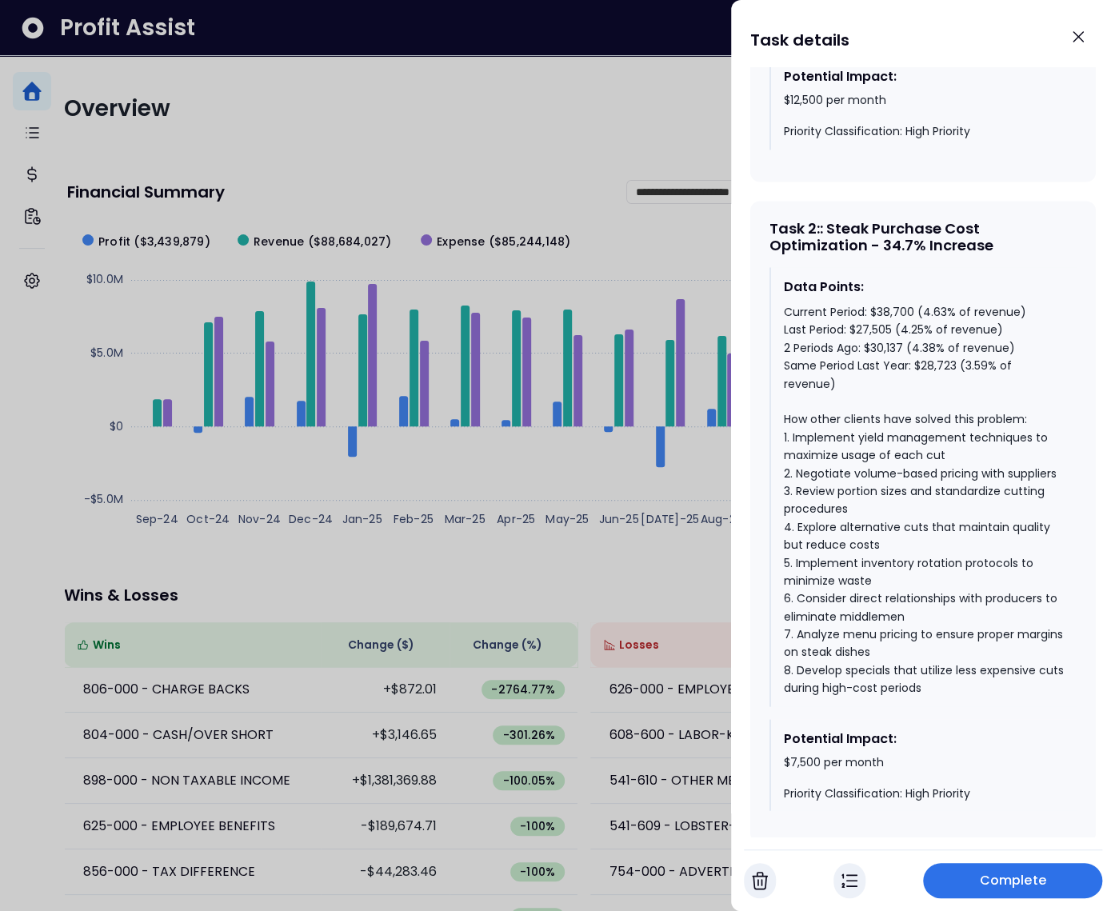
click at [936, 379] on div "Current Period: $38,700 (4.63% of revenue) Last Period: $27,505 (4.25% of reven…" at bounding box center [924, 499] width 280 height 394
click at [893, 326] on div "Current Period: $38,700 (4.63% of revenue) Last Period: $27,505 (4.25% of reven…" at bounding box center [924, 499] width 280 height 394
click at [923, 380] on div "Current Period: $38,700 (4.63% of revenue) Last Period: $27,505 (4.25% of reven…" at bounding box center [924, 499] width 280 height 394
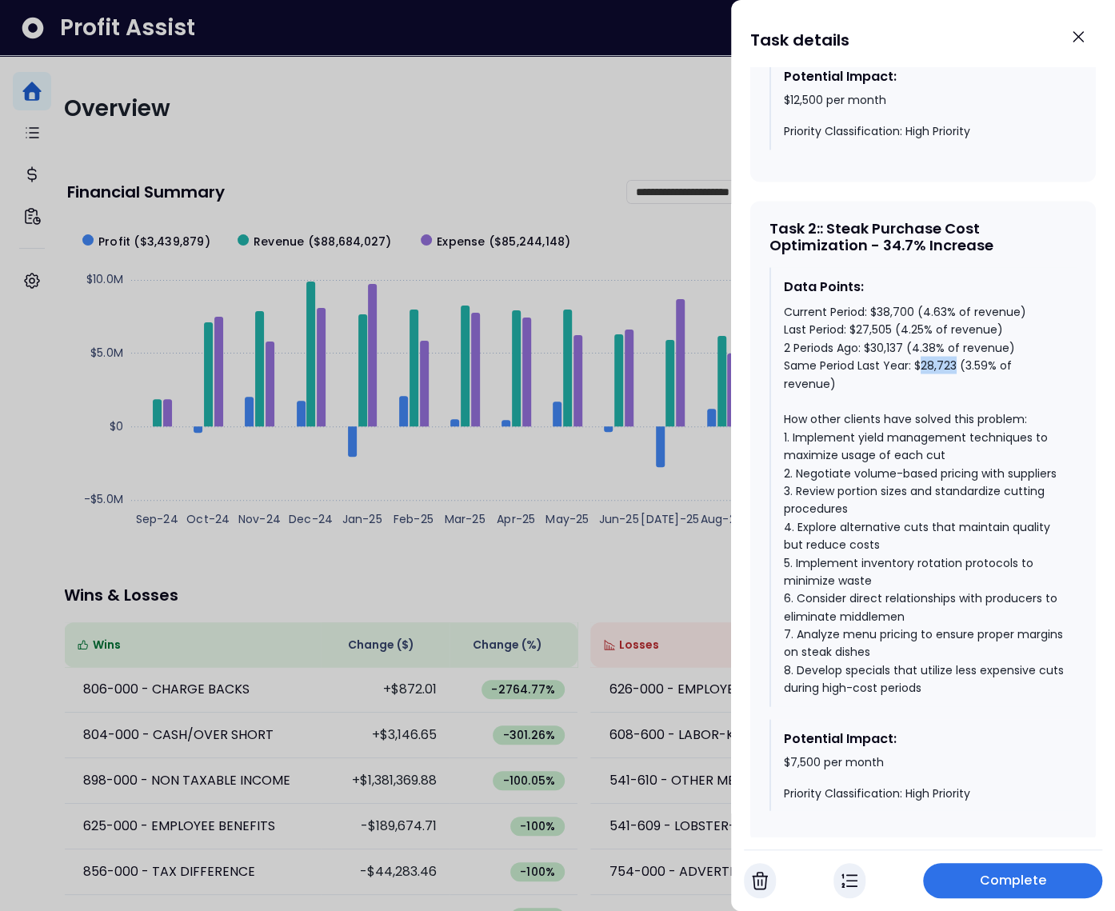
click at [923, 379] on div "Current Period: $38,700 (4.63% of revenue) Last Period: $27,505 (4.25% of reven…" at bounding box center [924, 499] width 280 height 394
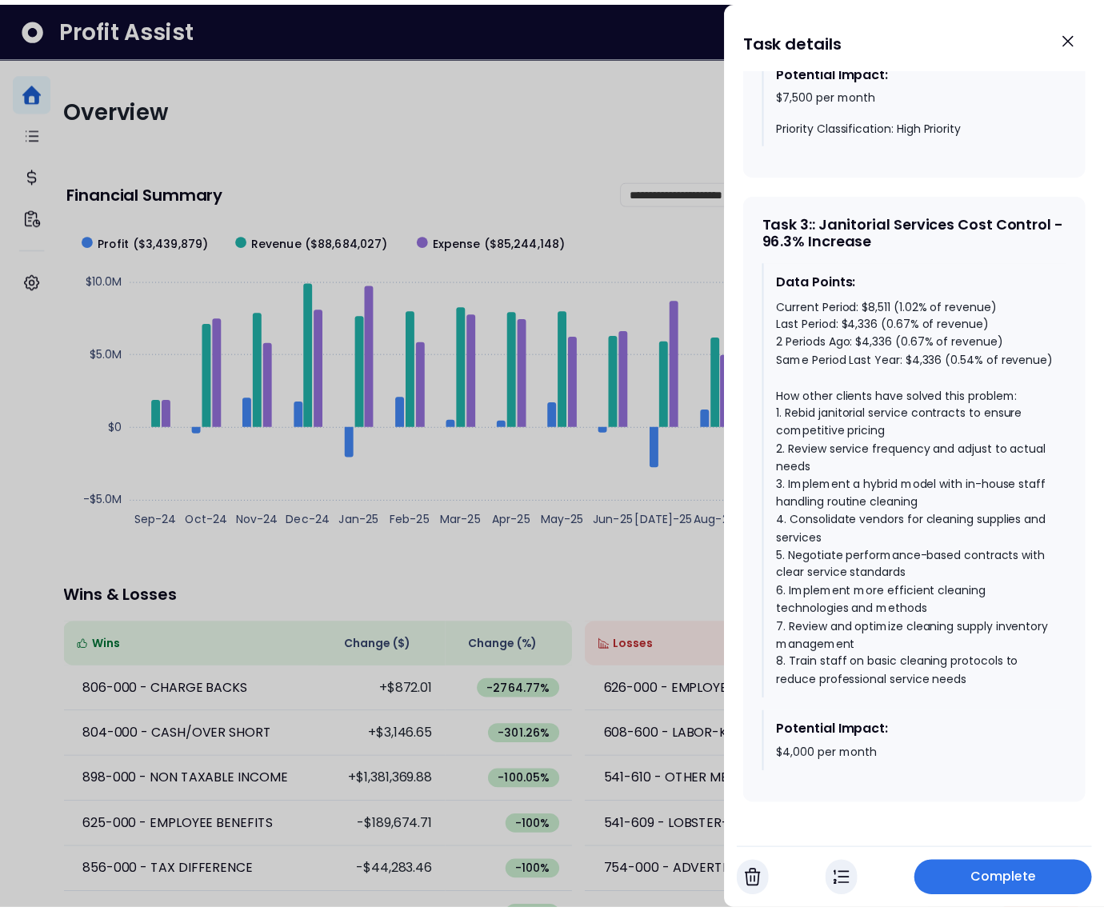
scroll to position [2044, 0]
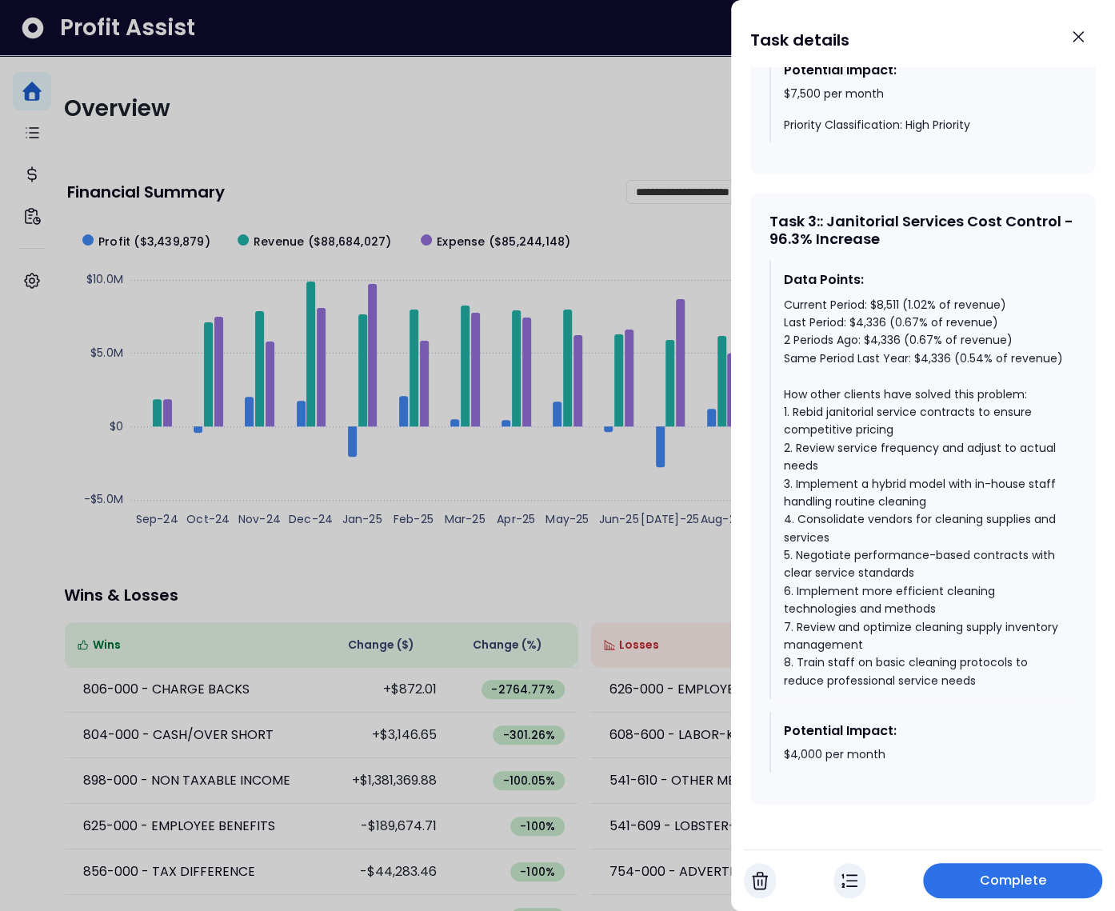
click at [992, 888] on span "Complete" at bounding box center [1013, 880] width 66 height 19
